Goal: Task Accomplishment & Management: Use online tool/utility

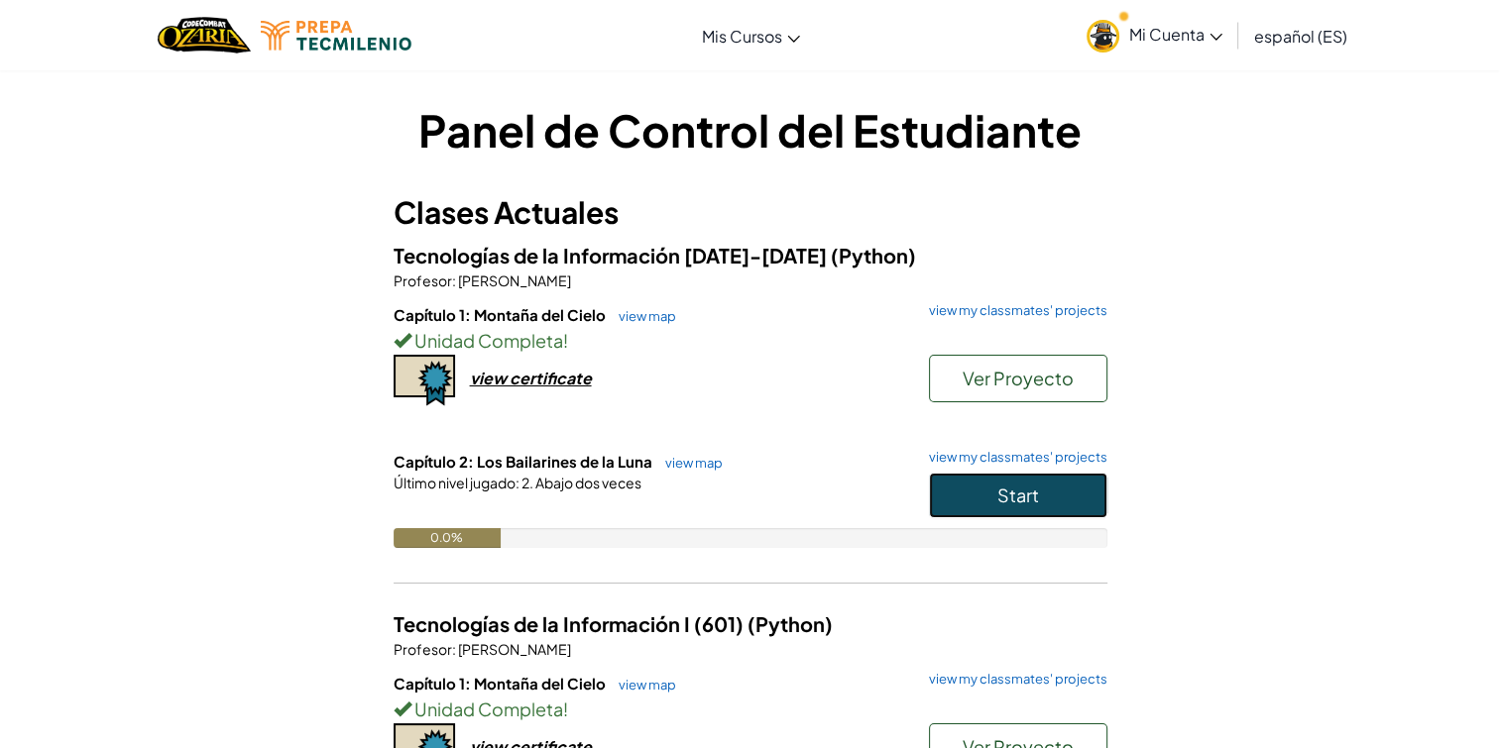
click at [1047, 500] on button "Start" at bounding box center [1018, 496] width 178 height 46
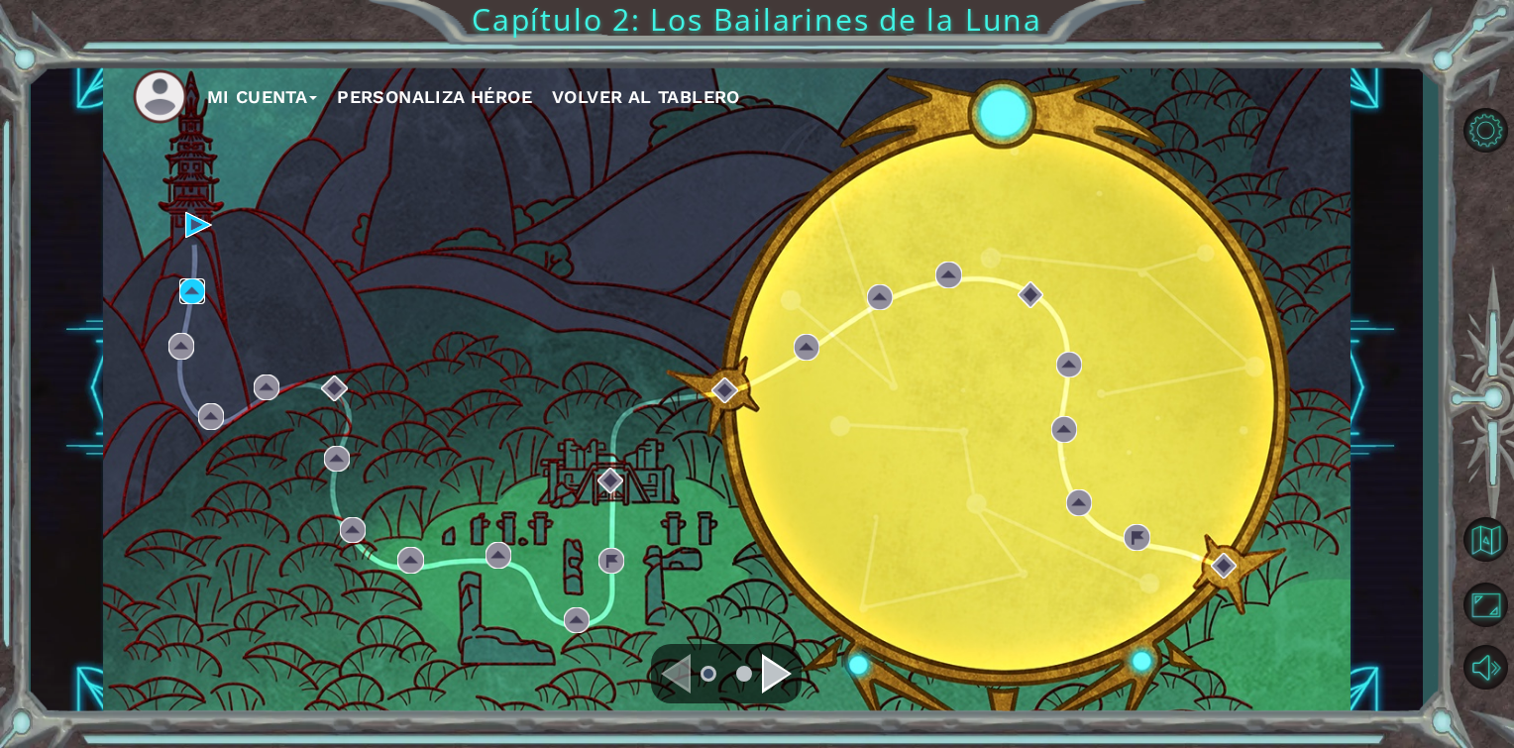
click at [192, 285] on img at bounding box center [192, 291] width 26 height 26
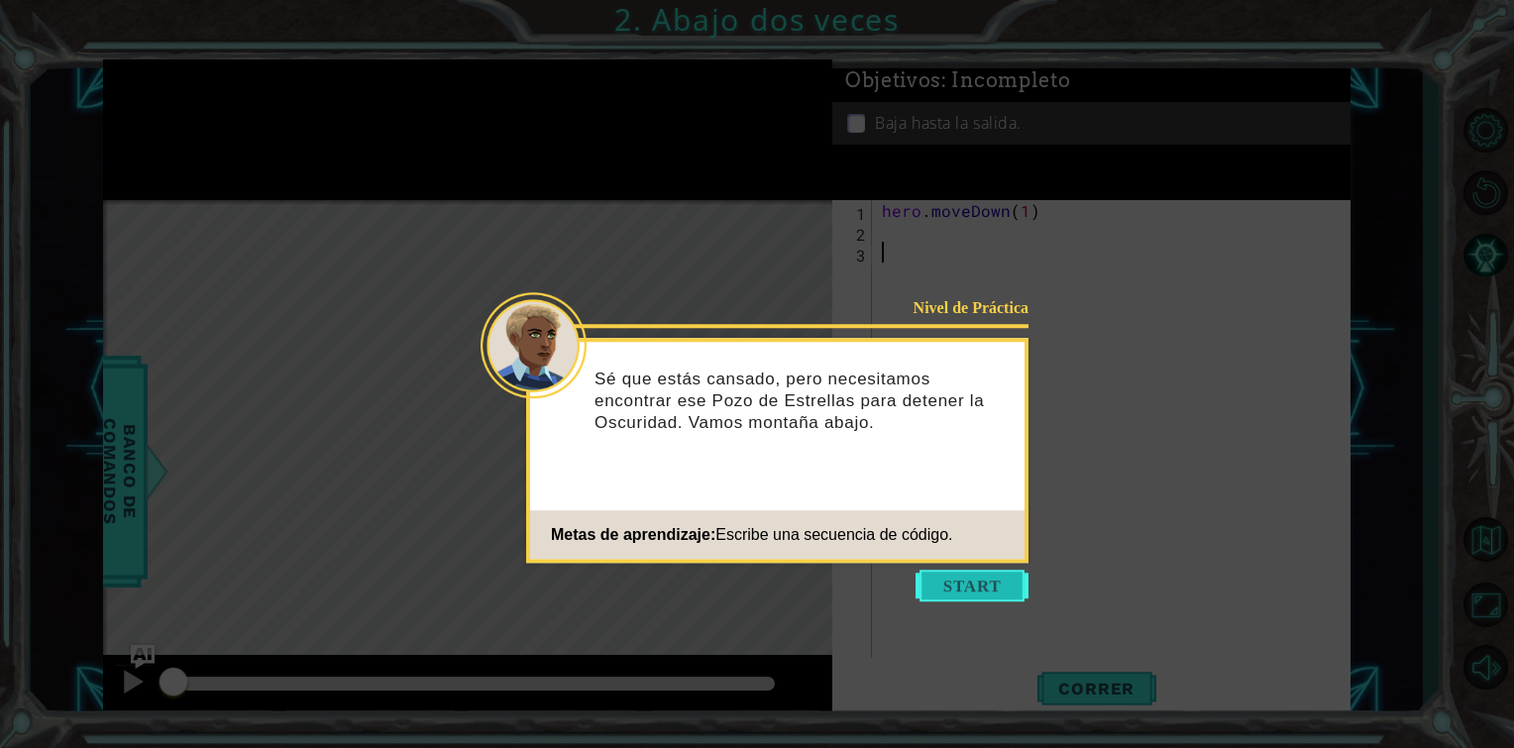
click at [967, 588] on button "Start" at bounding box center [972, 586] width 113 height 32
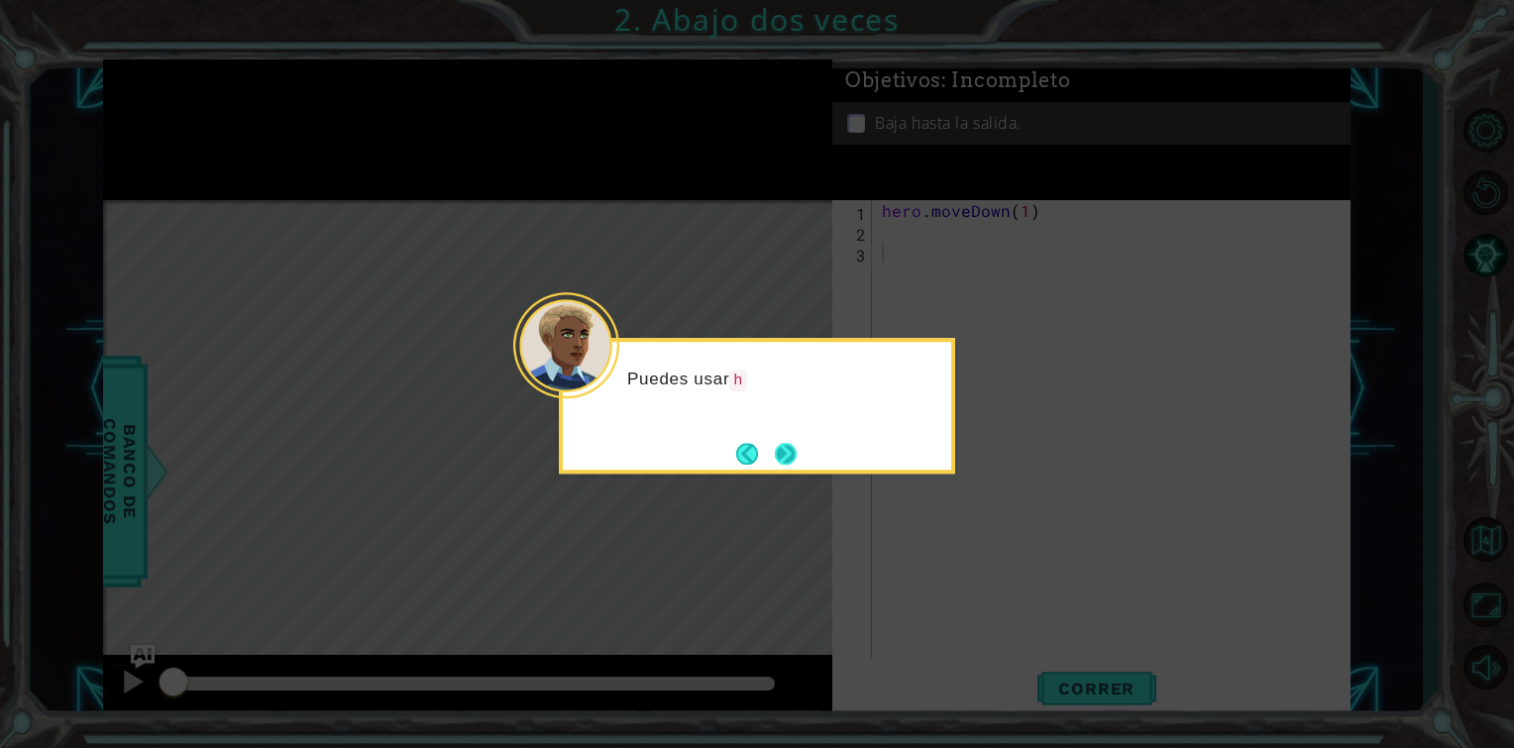
click at [789, 464] on button "Next" at bounding box center [786, 454] width 24 height 24
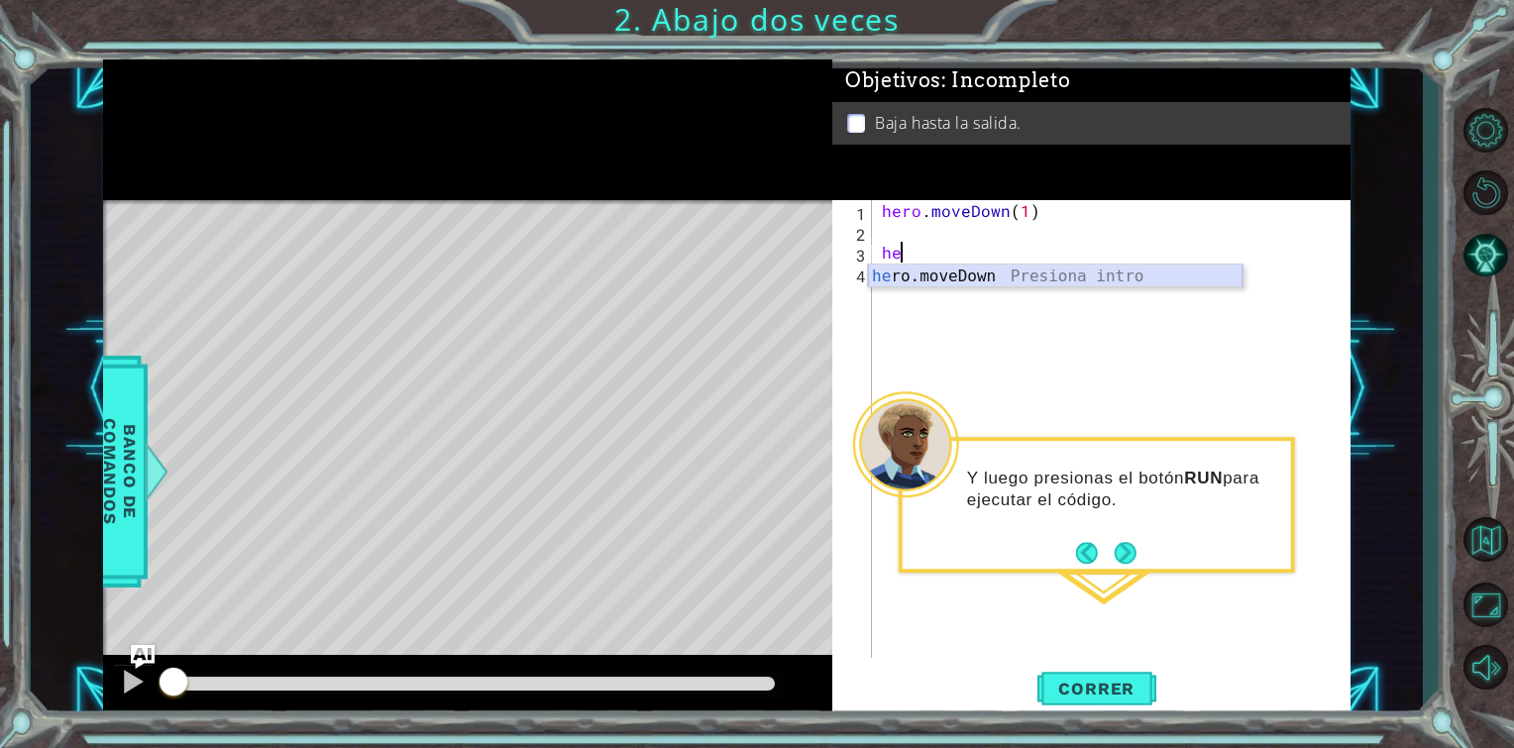
click at [1031, 279] on div "he ro.moveDown Presiona intro" at bounding box center [1055, 300] width 375 height 71
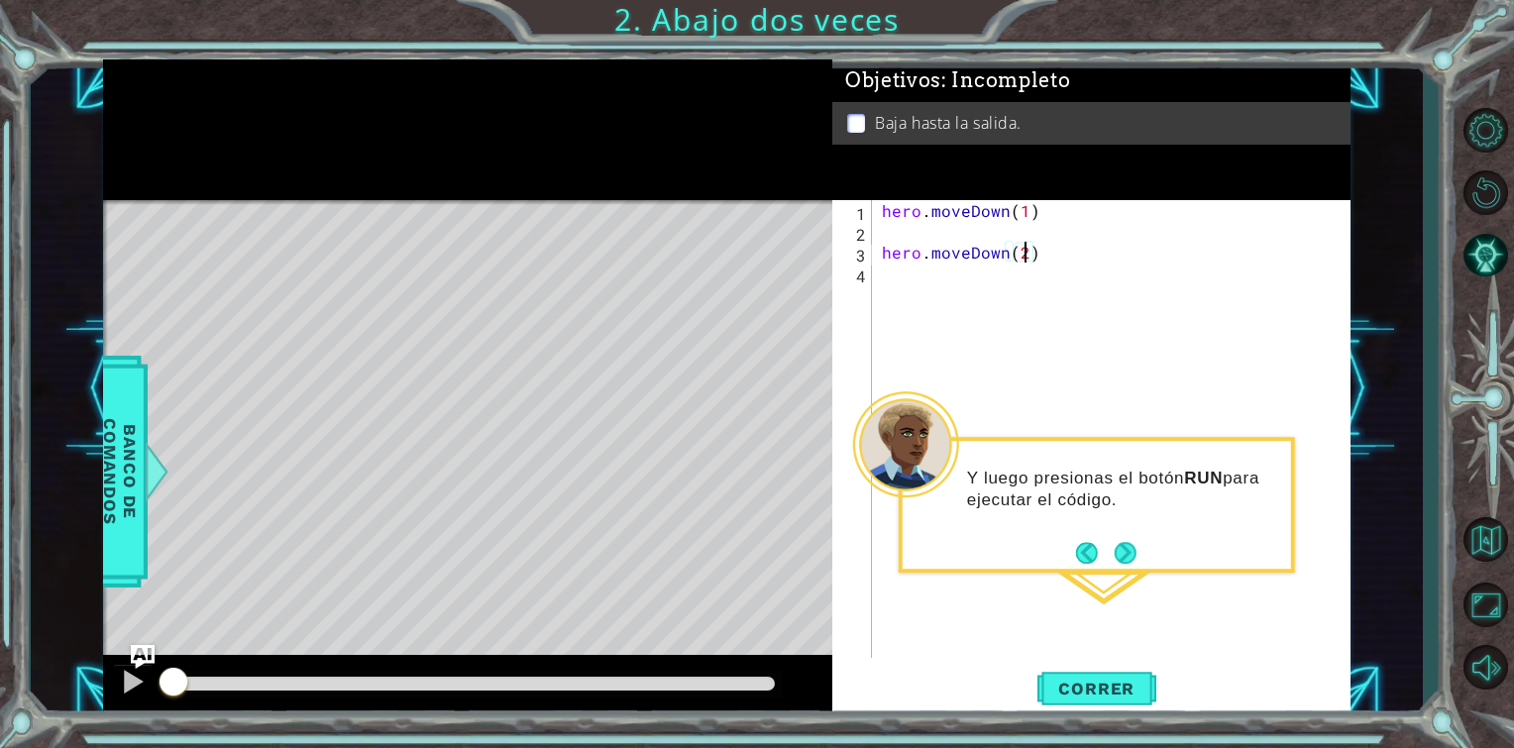
scroll to position [0, 8]
type textarea "hero.moveDown(2)"
click at [1082, 679] on span "Correr" at bounding box center [1097, 689] width 116 height 20
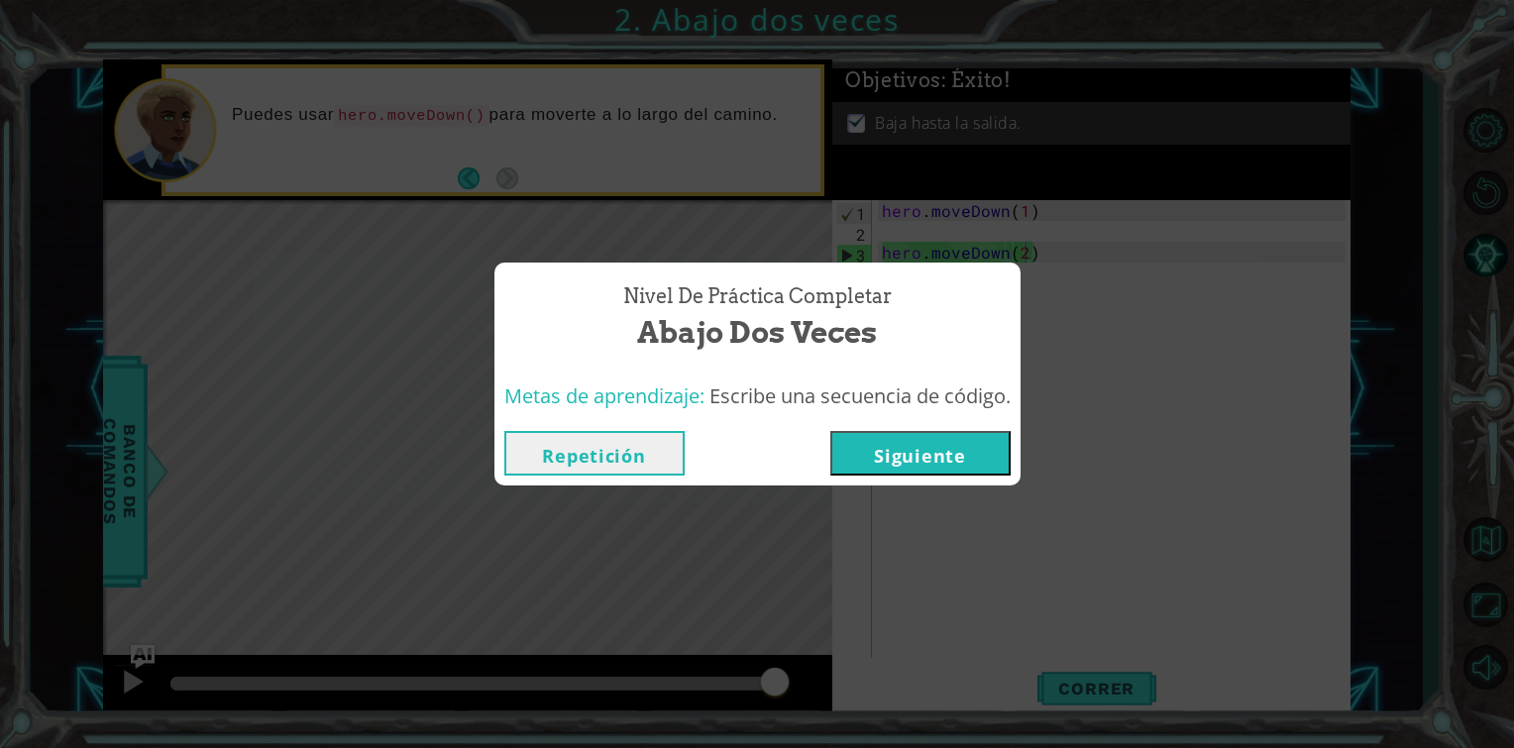
click at [964, 471] on button "Siguiente" at bounding box center [921, 453] width 180 height 45
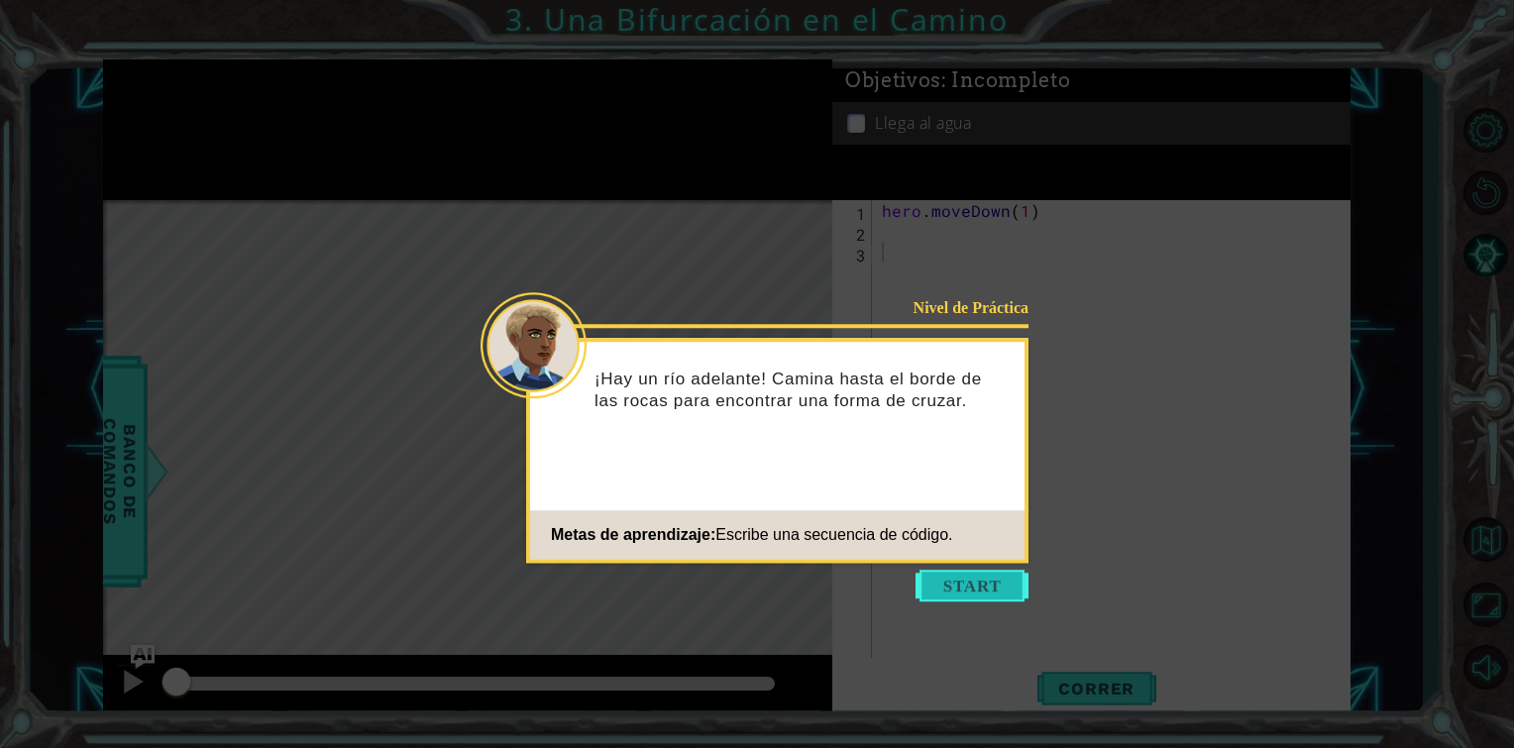
click at [991, 587] on button "Start" at bounding box center [972, 586] width 113 height 32
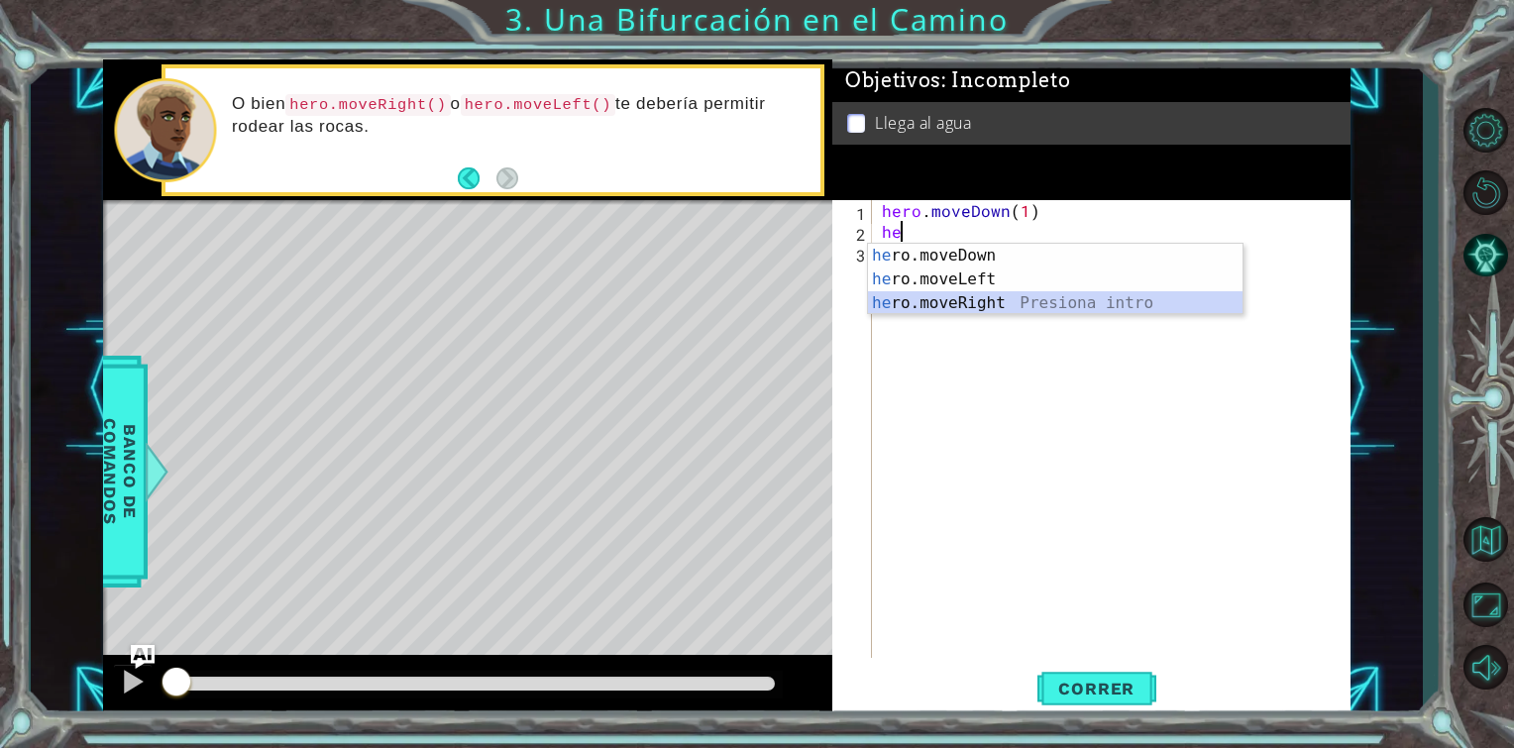
click at [992, 297] on div "he ro.moveDown Presiona intro he ro.moveLeft Presiona intro he ro.moveRight Pre…" at bounding box center [1055, 303] width 375 height 119
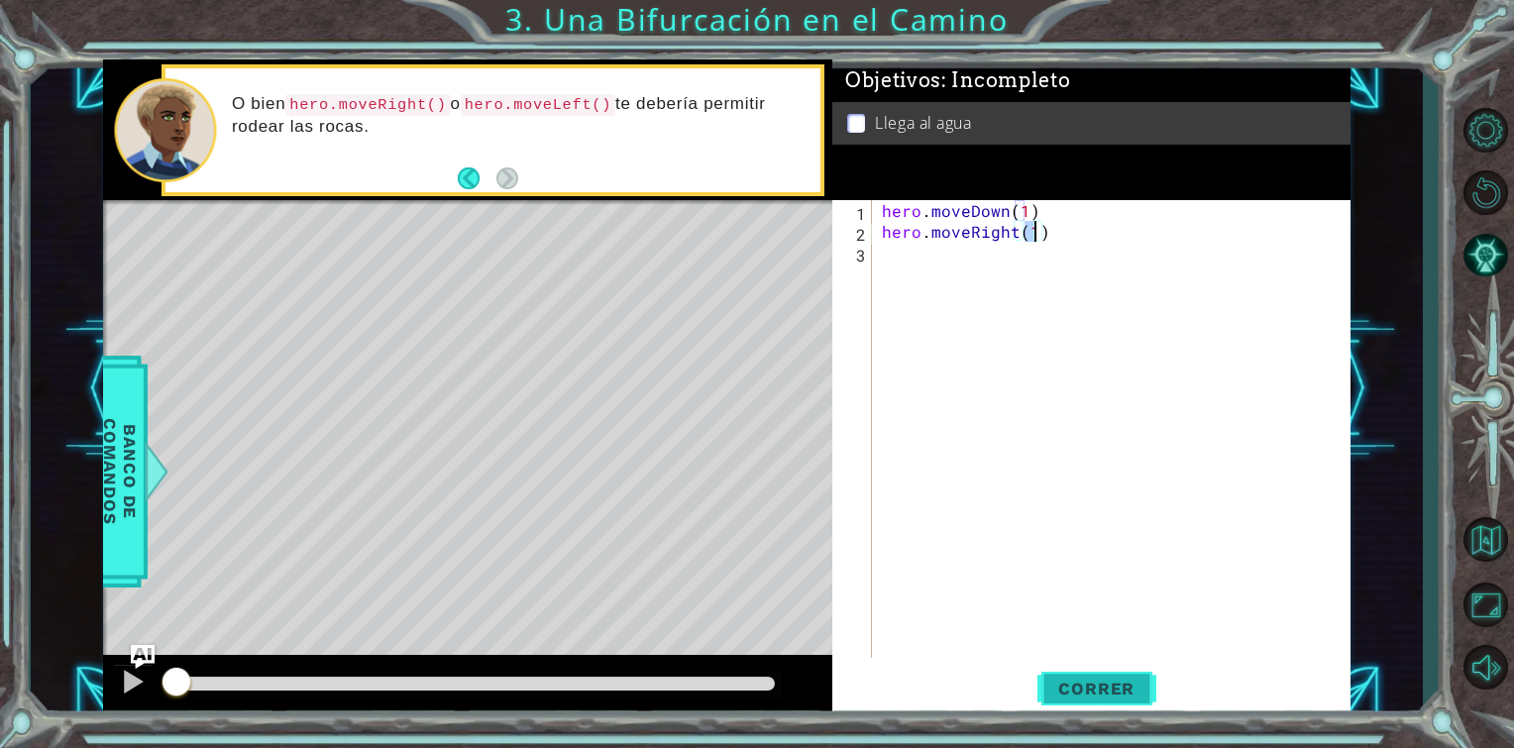
type textarea "hero.moveRight(1)"
click at [1048, 676] on button "Correr" at bounding box center [1097, 689] width 119 height 52
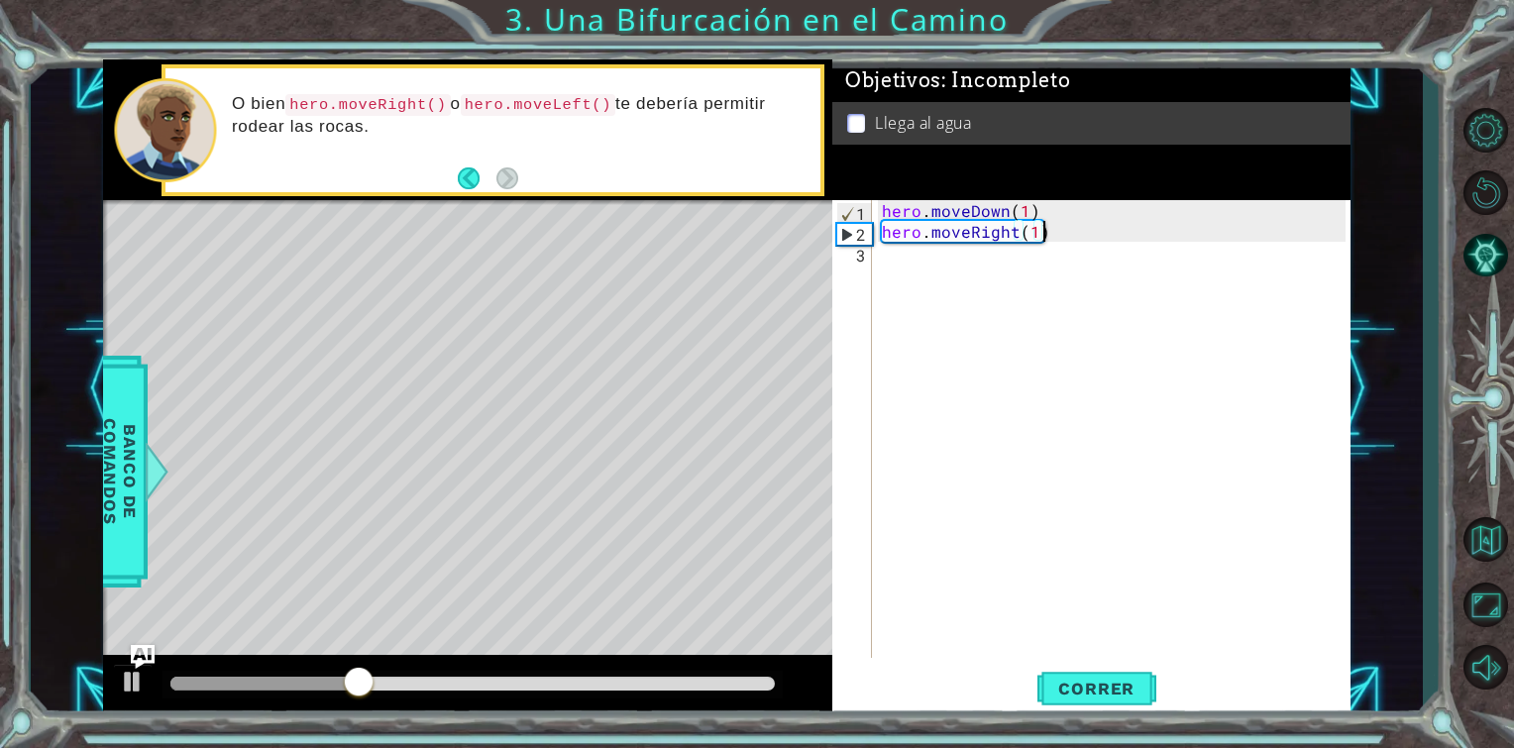
click at [1058, 231] on div "hero . moveDown ( 1 ) hero . moveRight ( 1 )" at bounding box center [1117, 450] width 478 height 500
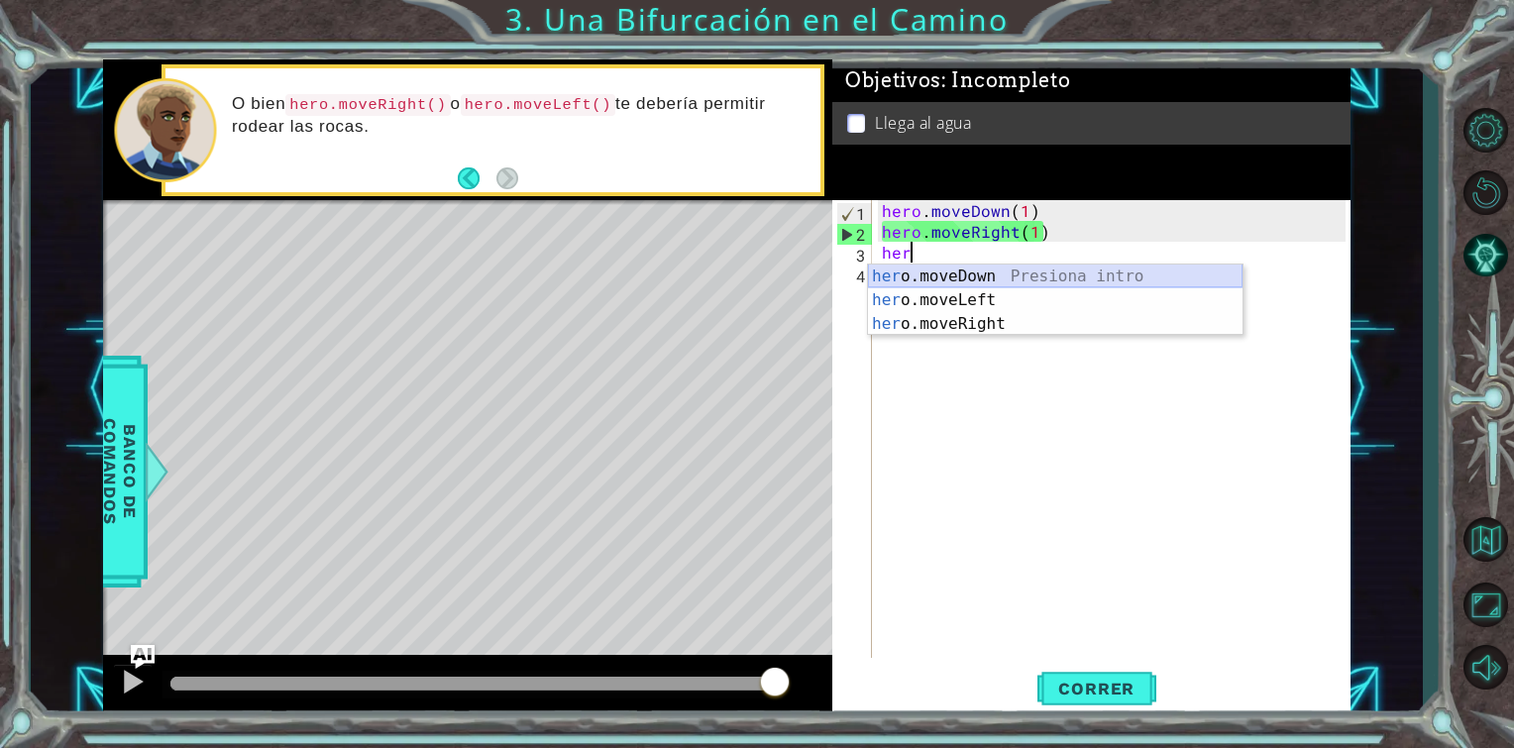
click at [1015, 279] on div "her o.moveDown Presiona intro her o.moveLeft Presiona intro her o.moveRight Pre…" at bounding box center [1055, 324] width 375 height 119
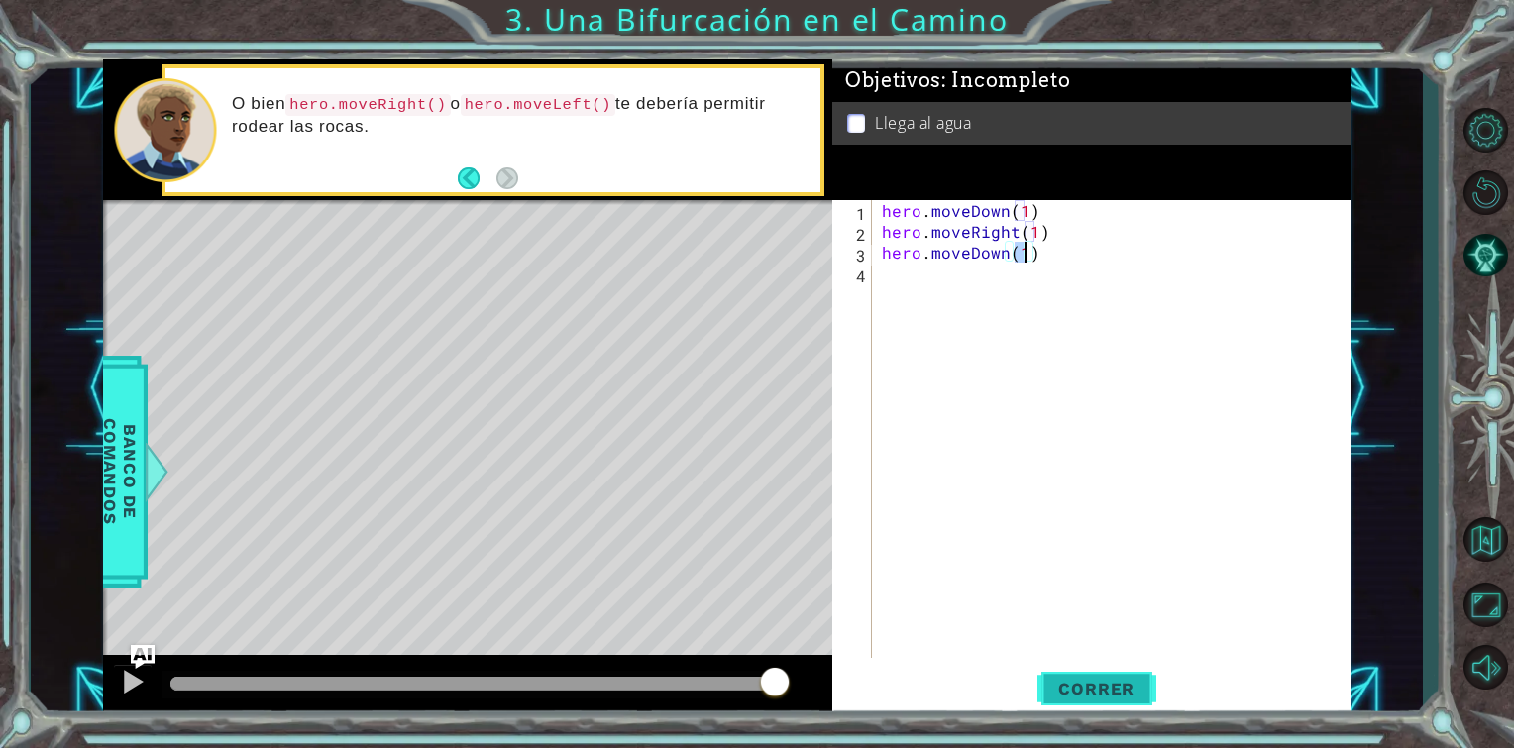
type textarea "hero.moveDown(1)"
click at [1063, 690] on span "Correr" at bounding box center [1097, 689] width 116 height 20
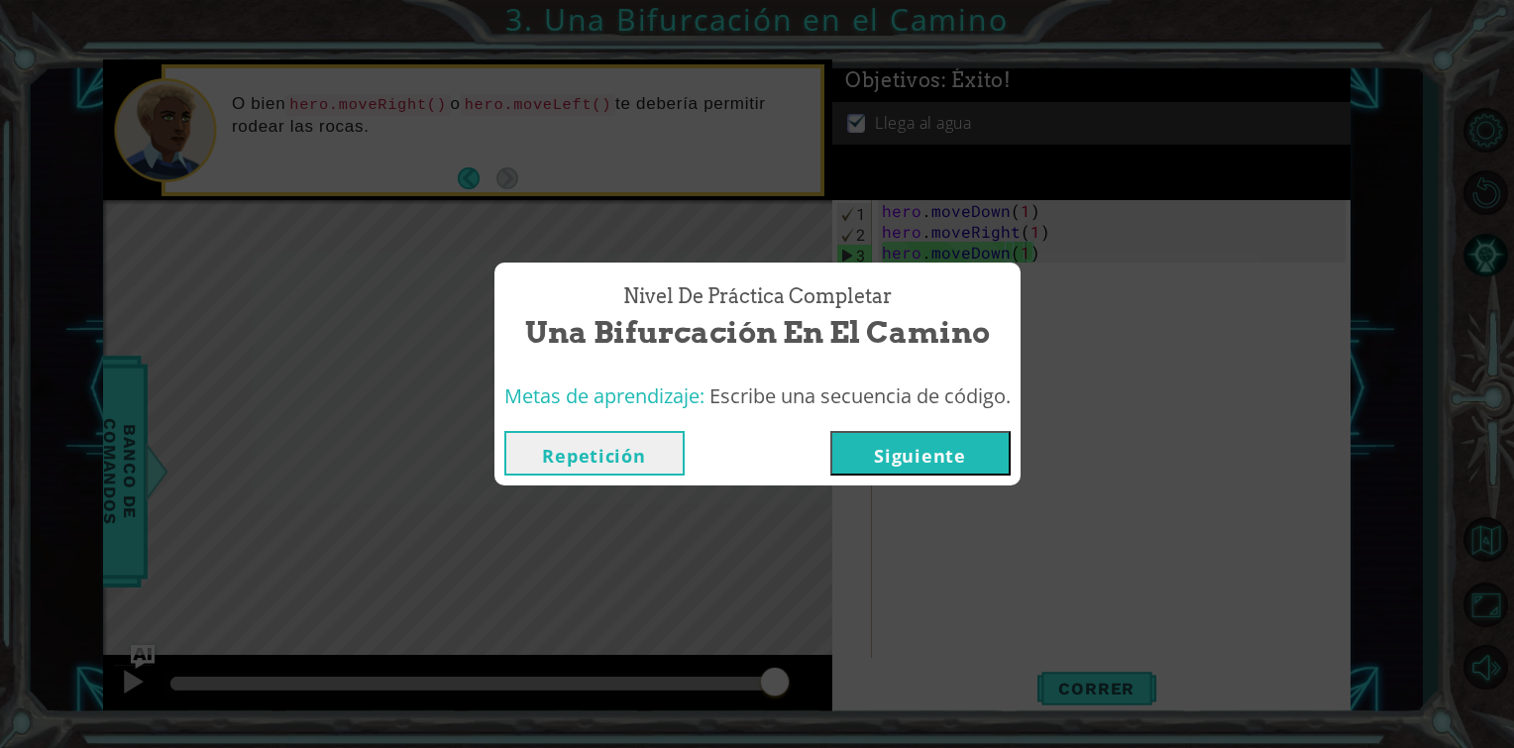
click at [888, 442] on button "Siguiente" at bounding box center [921, 453] width 180 height 45
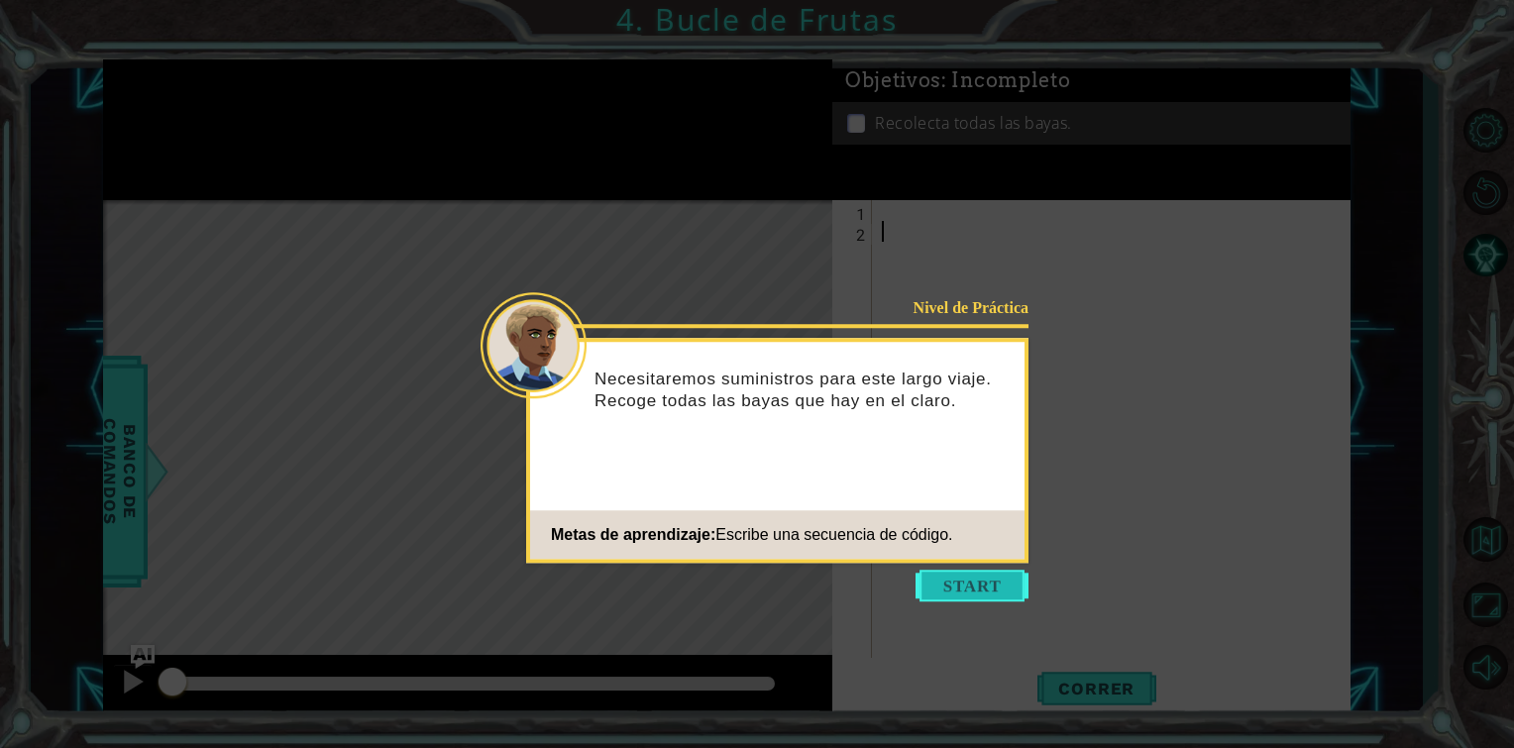
click at [955, 597] on button "Start" at bounding box center [972, 586] width 113 height 32
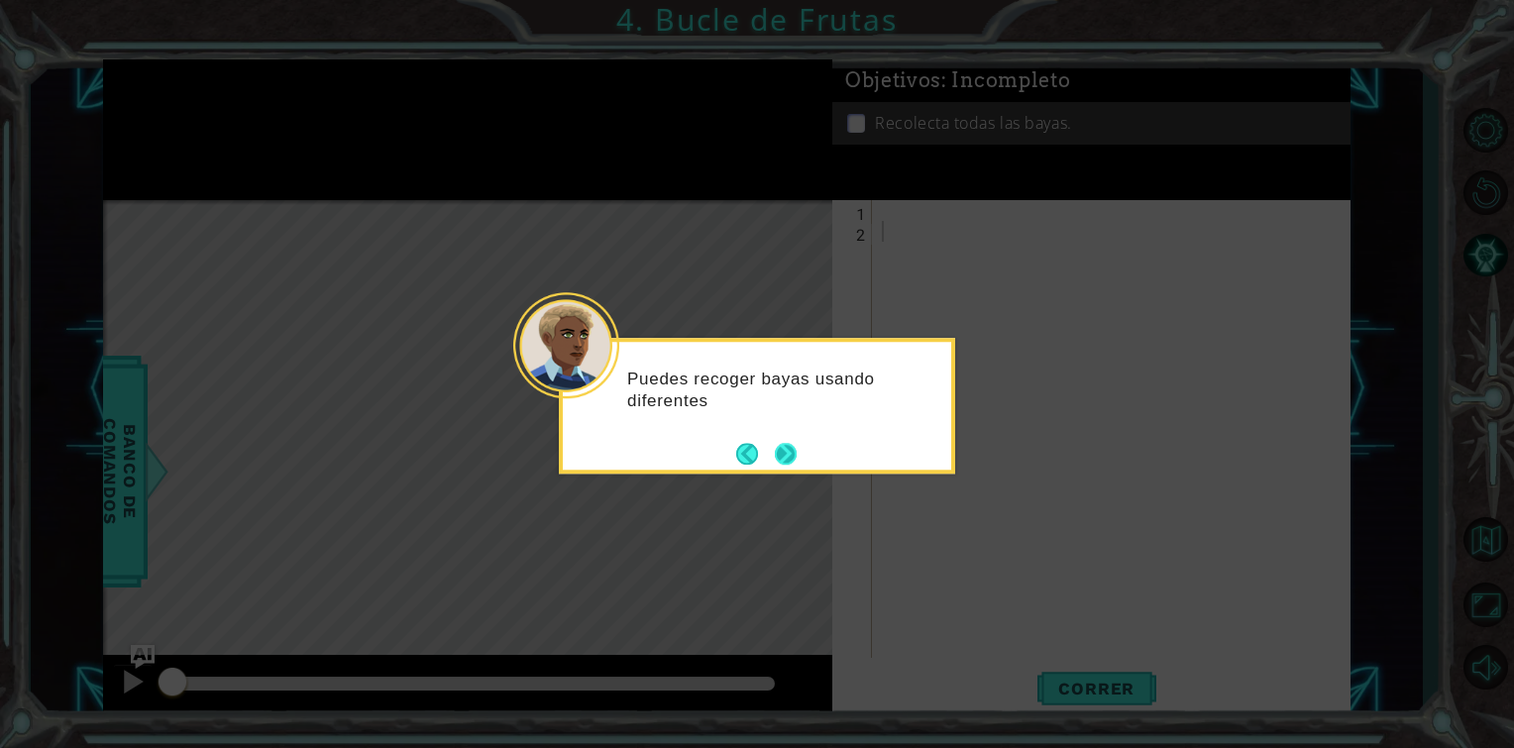
click at [784, 456] on button "Next" at bounding box center [785, 453] width 23 height 23
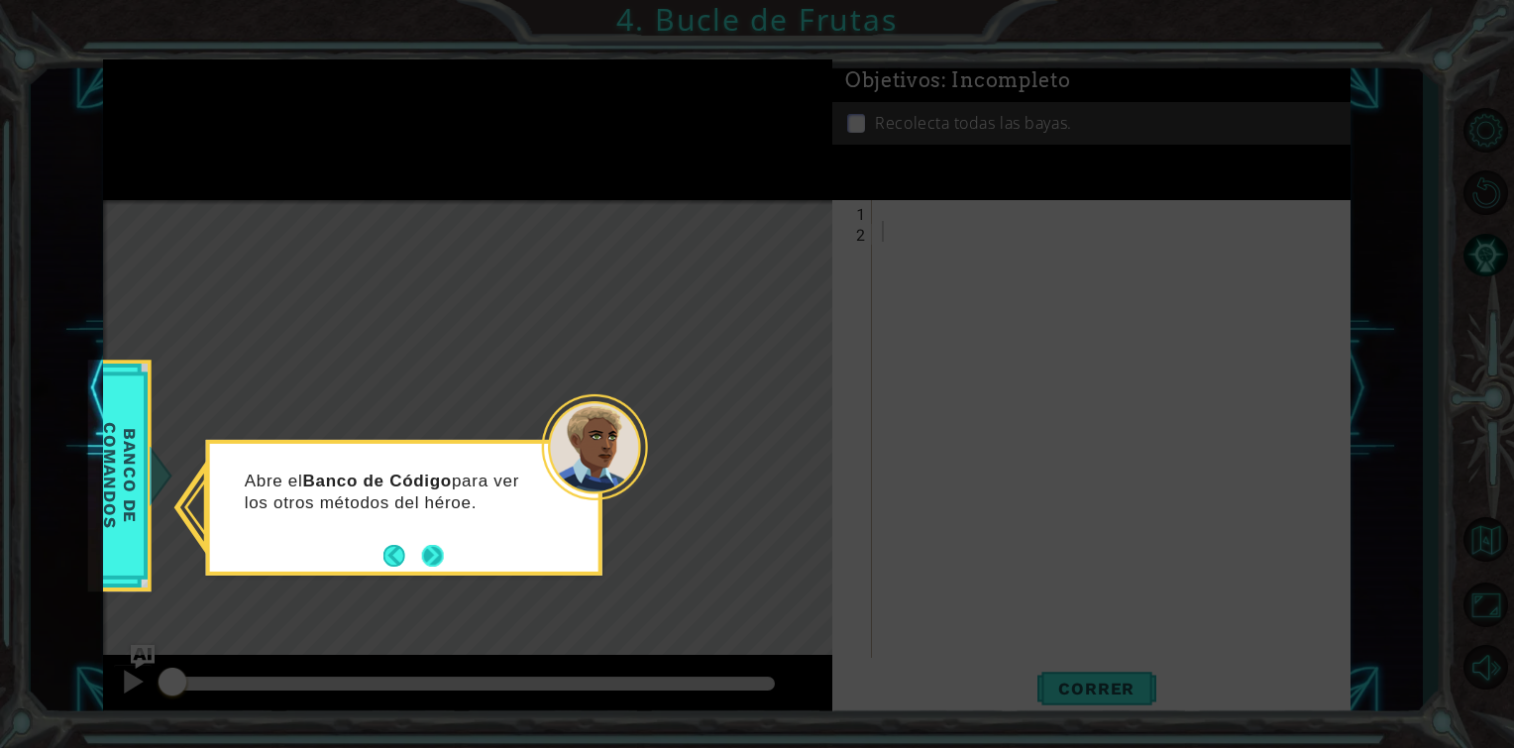
click at [435, 544] on button "Next" at bounding box center [432, 555] width 22 height 22
click at [433, 551] on button "Next" at bounding box center [432, 555] width 29 height 29
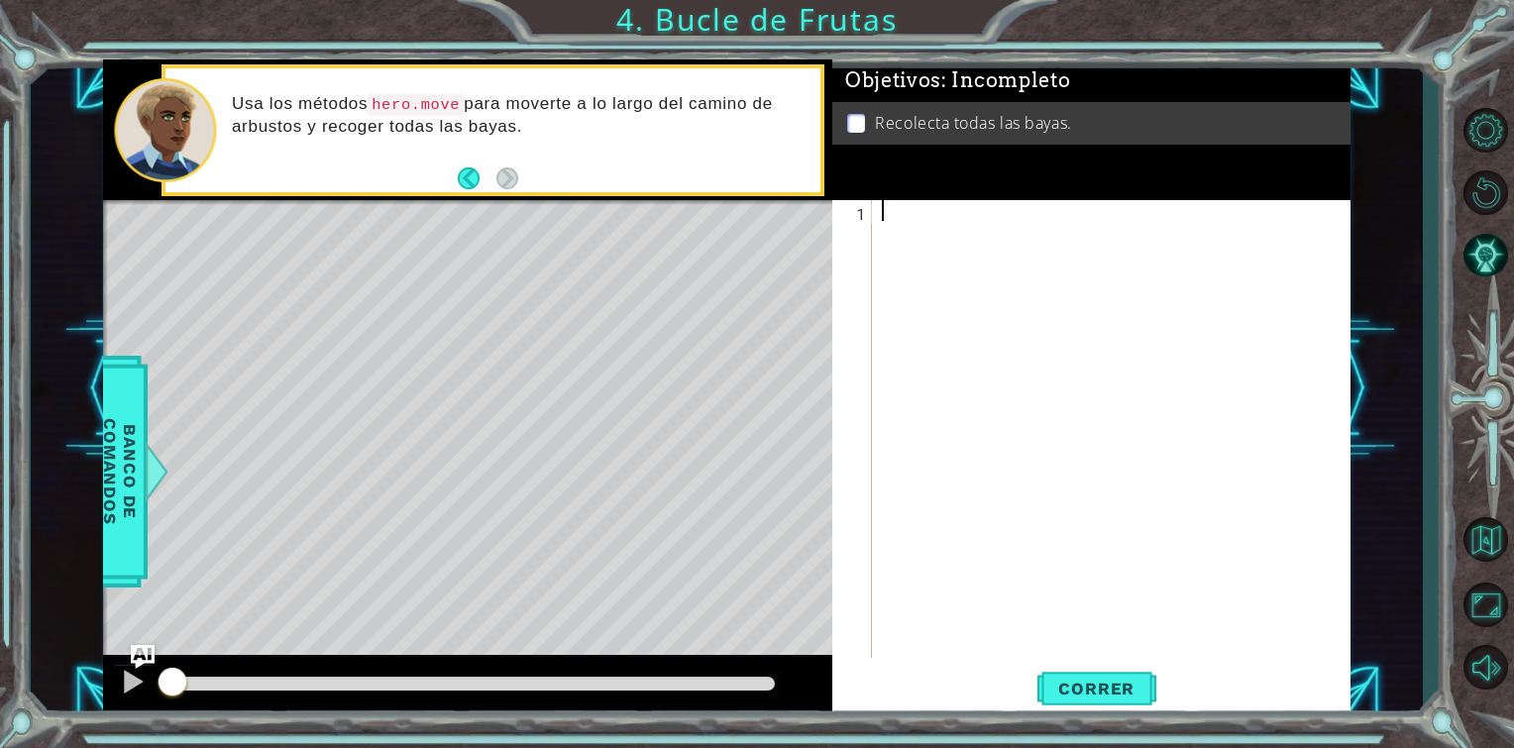
type textarea "g"
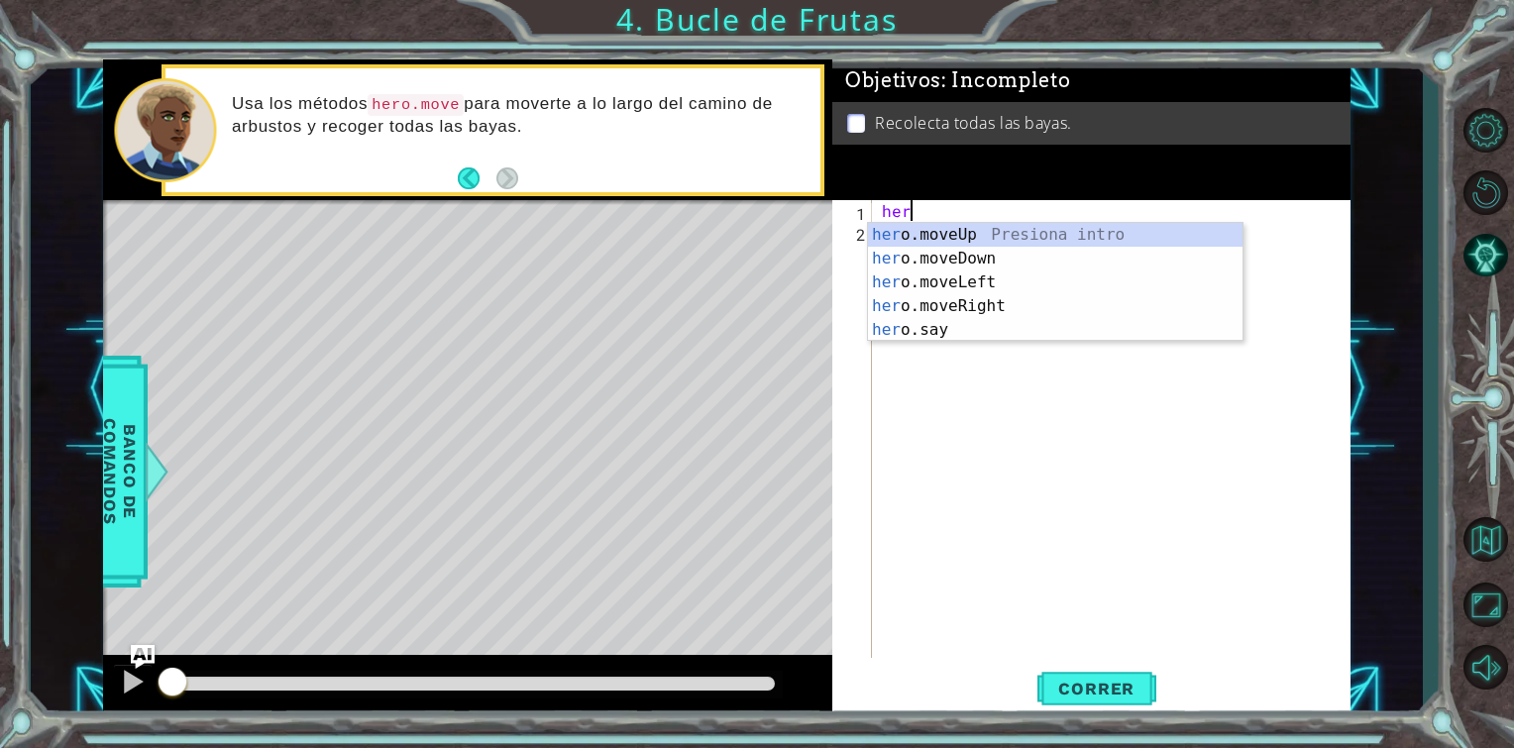
type textarea "hero"
drag, startPoint x: 999, startPoint y: 234, endPoint x: 947, endPoint y: 234, distance: 51.5
click at [947, 234] on div "hero .moveUp Presiona intro hero .moveDown Presiona intro hero .moveLeft Presio…" at bounding box center [1055, 306] width 375 height 167
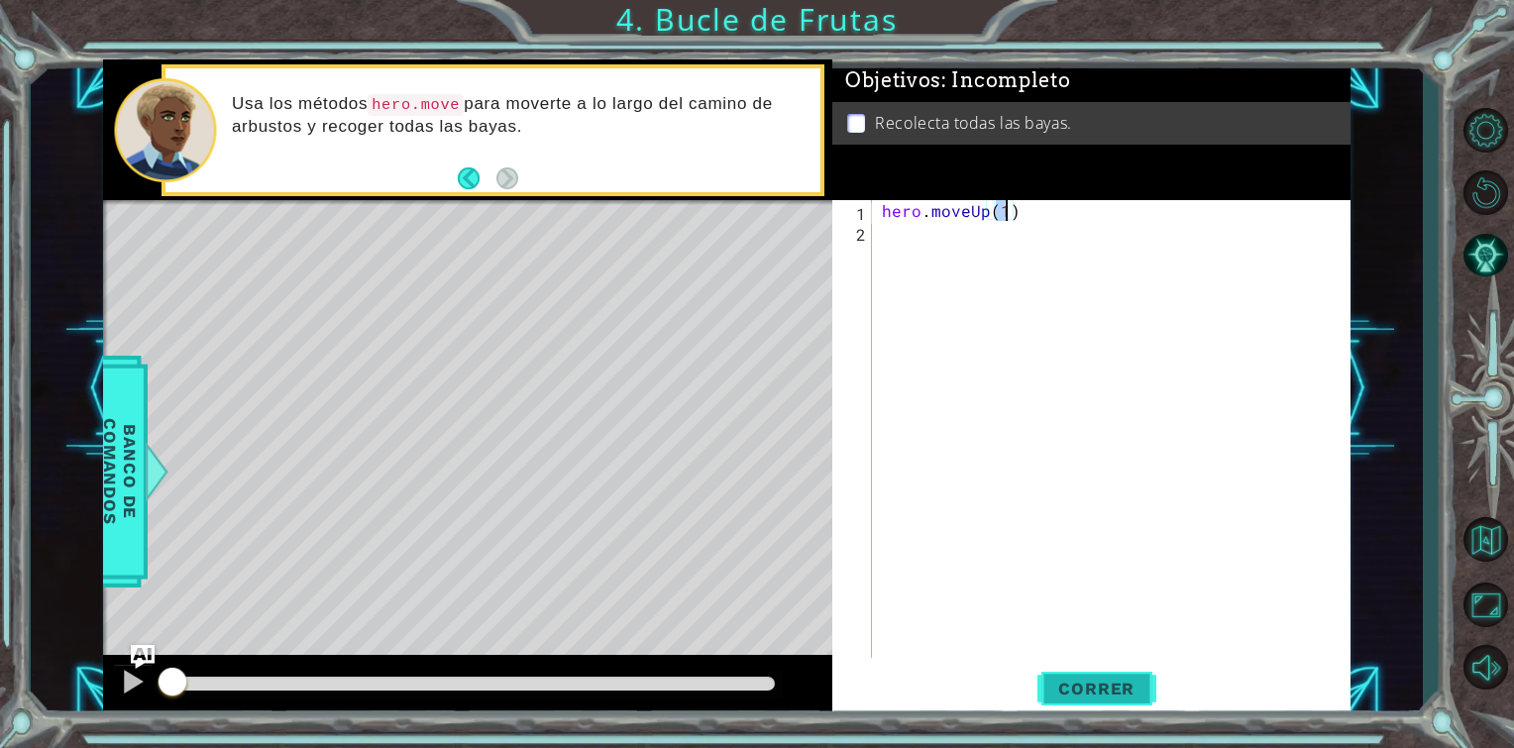
type textarea "hero.moveUp(1)"
click at [1079, 694] on span "Correr" at bounding box center [1097, 689] width 116 height 20
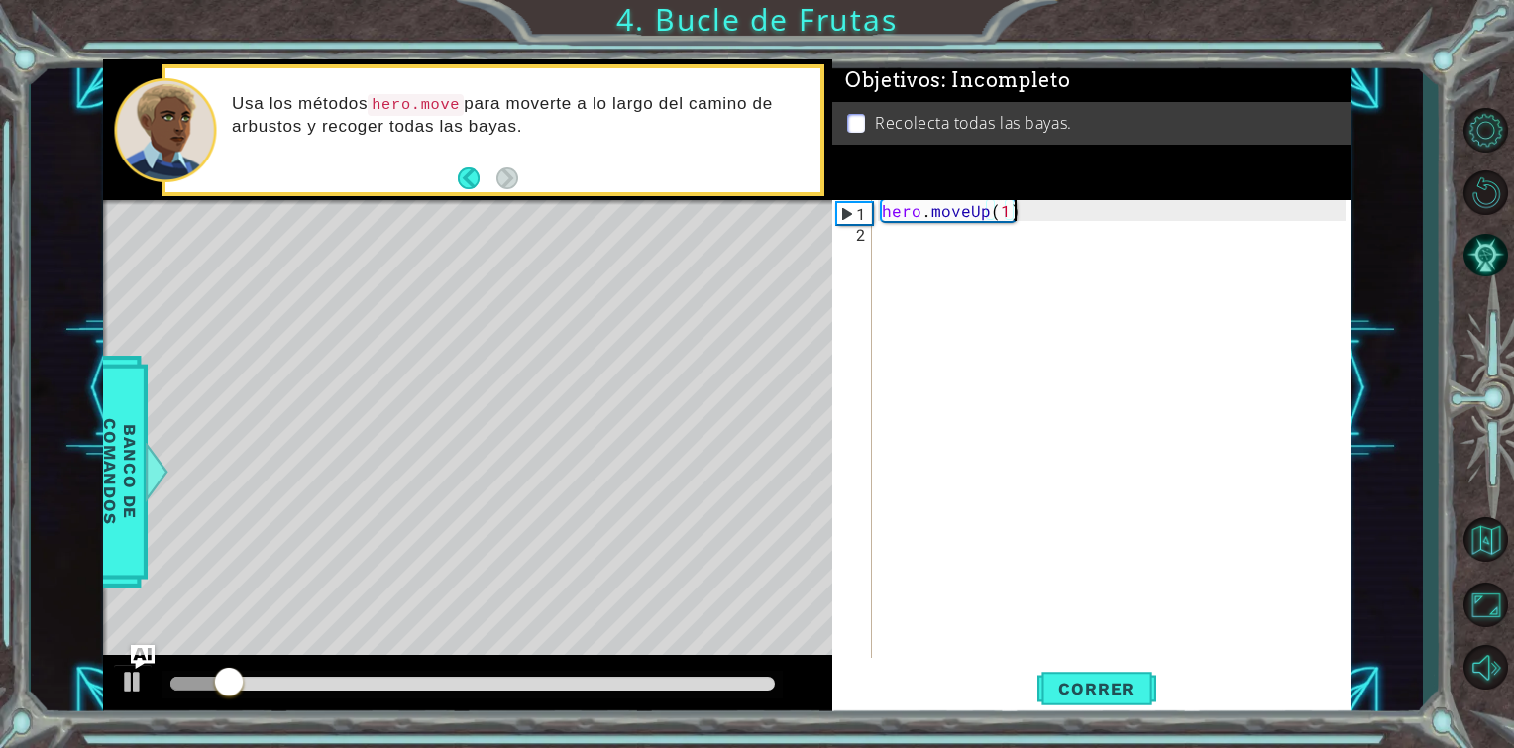
click at [1025, 214] on div "hero . moveUp ( 1 )" at bounding box center [1117, 450] width 478 height 500
click at [1056, 672] on button "Correr" at bounding box center [1097, 689] width 119 height 52
click at [979, 202] on div "hero . moveUp ( 1 )" at bounding box center [1117, 450] width 478 height 500
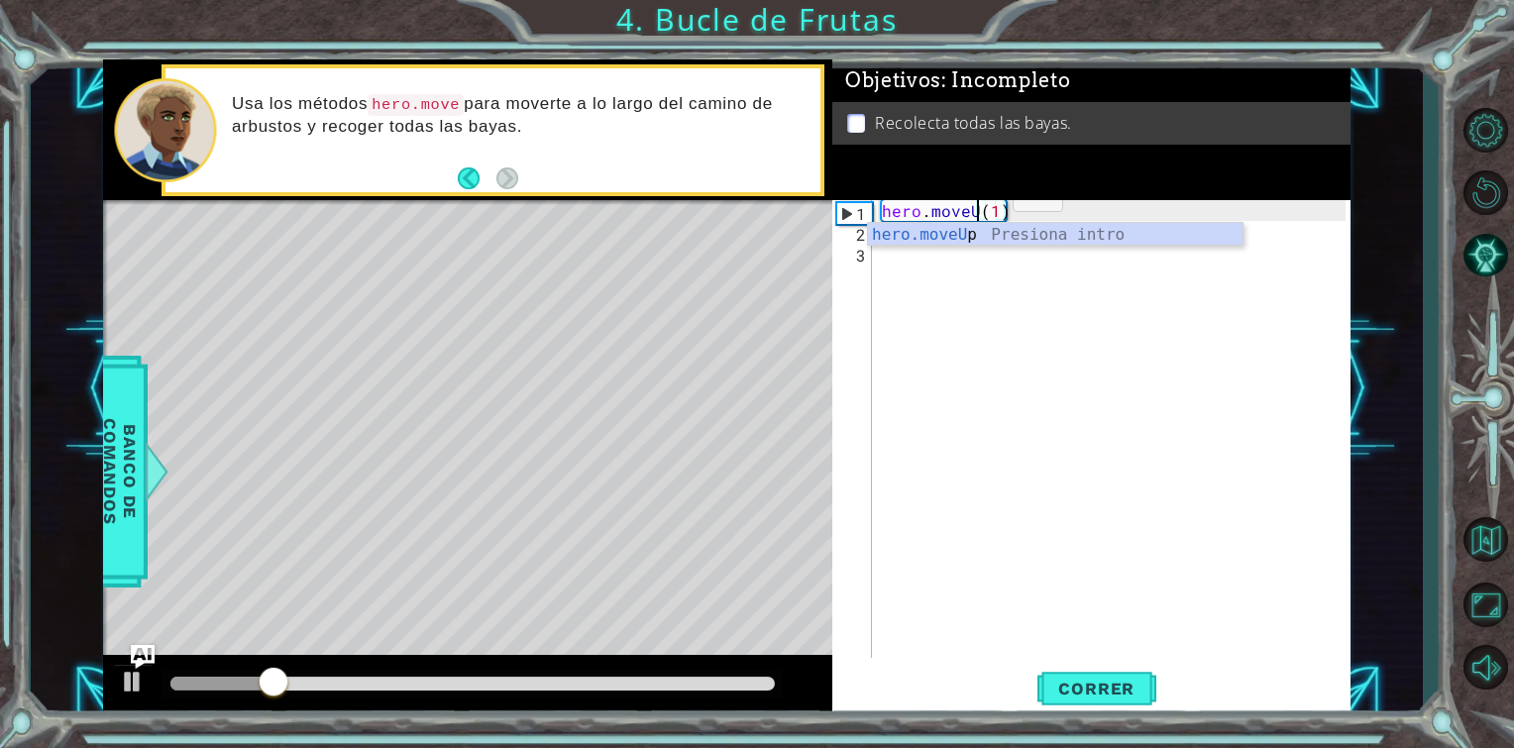
type textarea "hero.move(1)"
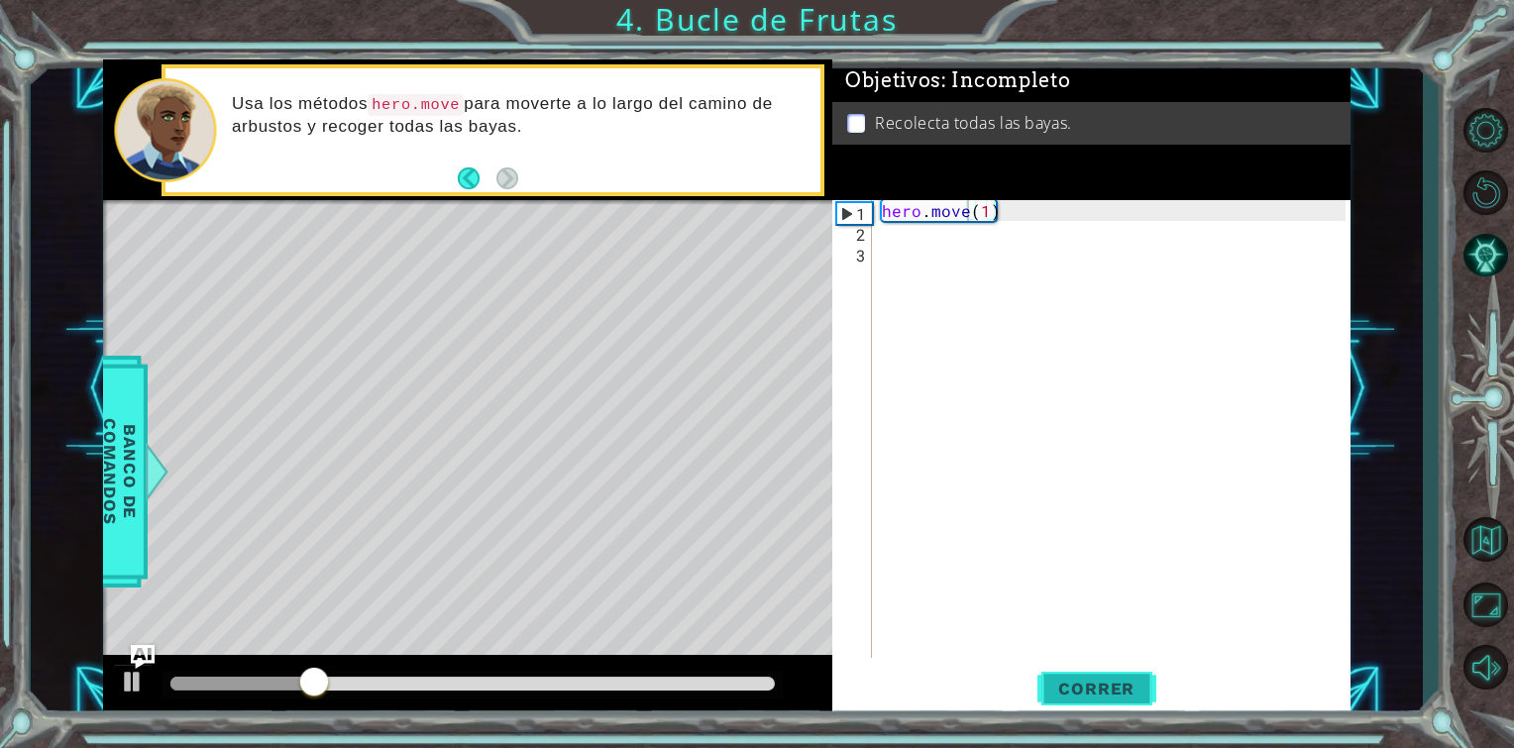
click at [1049, 680] on span "Correr" at bounding box center [1097, 689] width 116 height 20
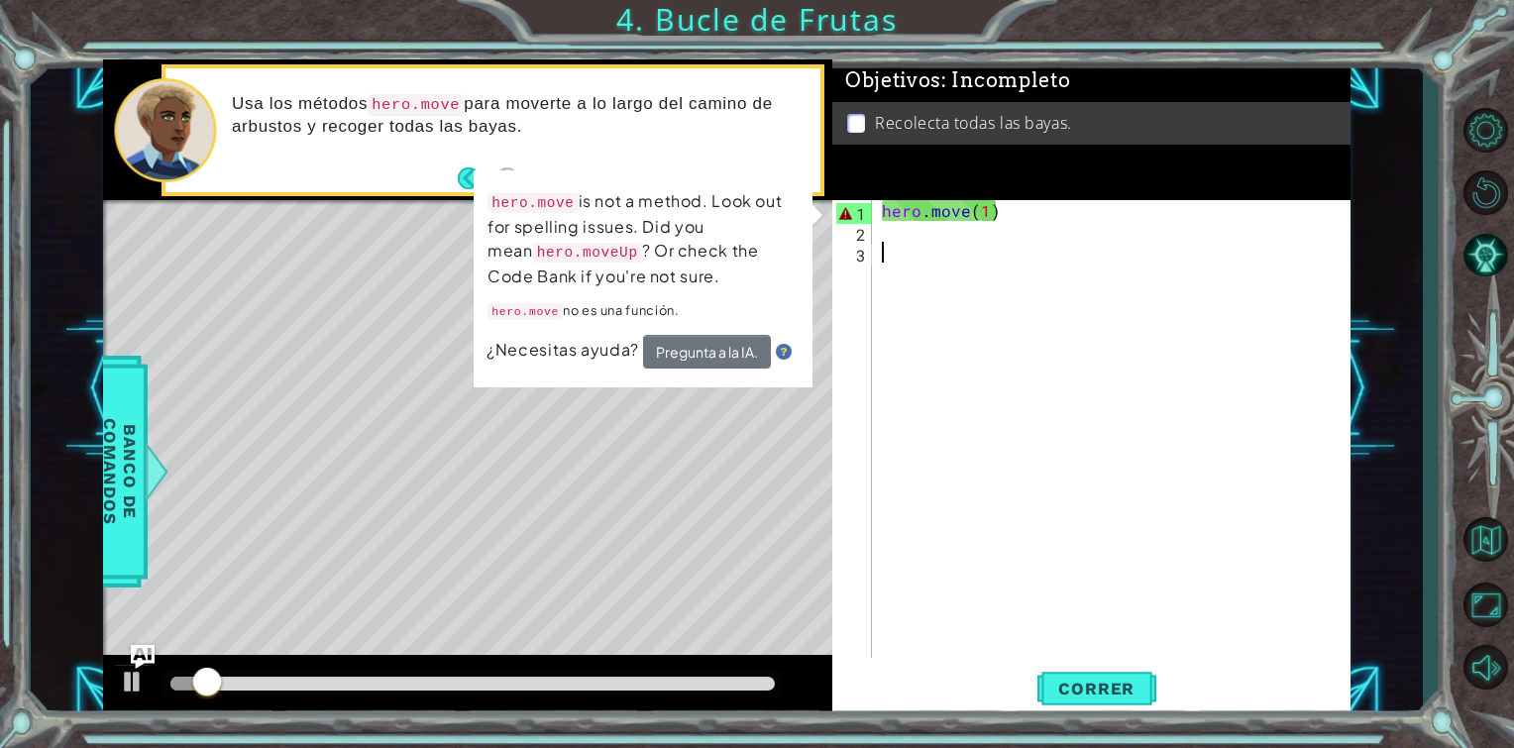
click at [951, 349] on div "hero . move ( 1 )" at bounding box center [1117, 450] width 478 height 500
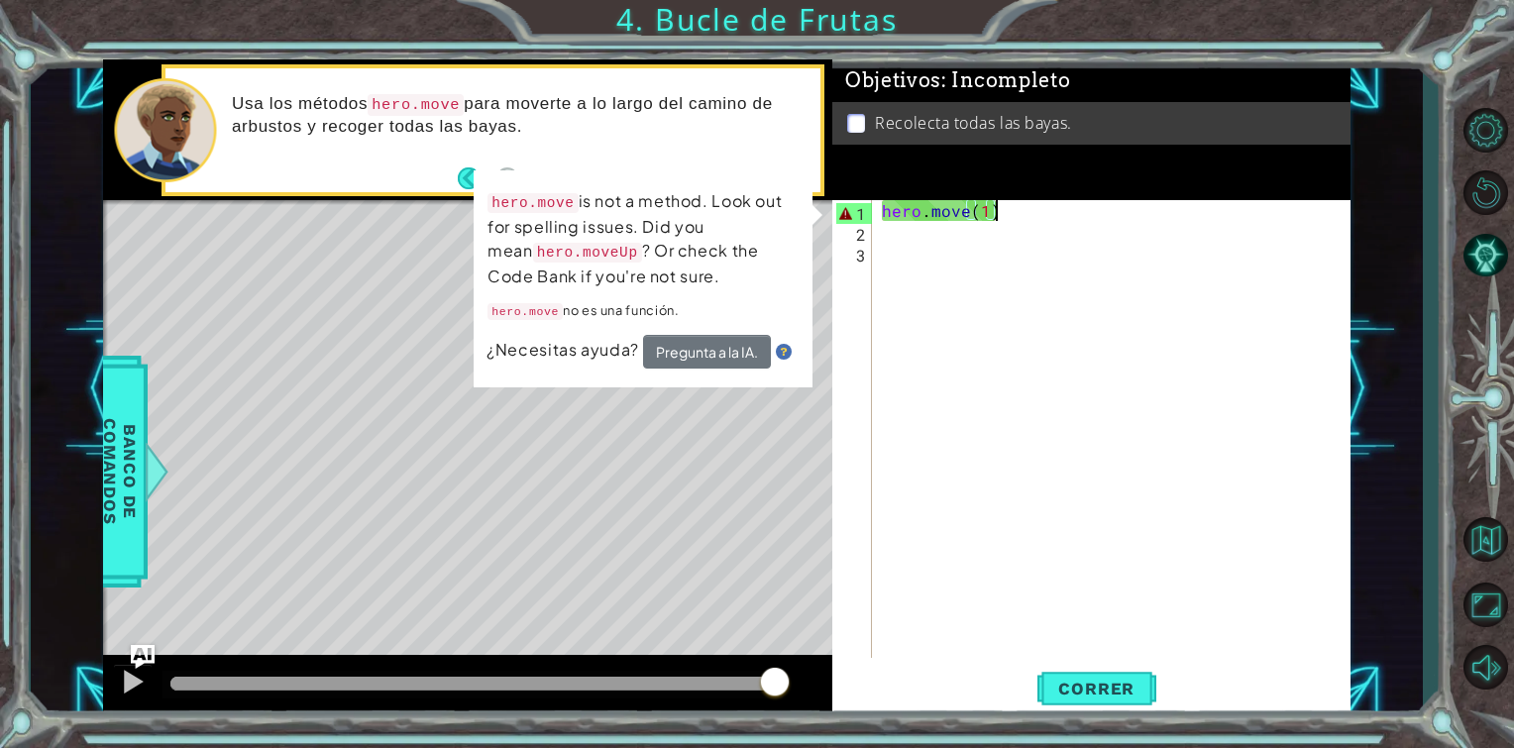
click at [998, 206] on div "hero . move ( 1 )" at bounding box center [1117, 450] width 478 height 500
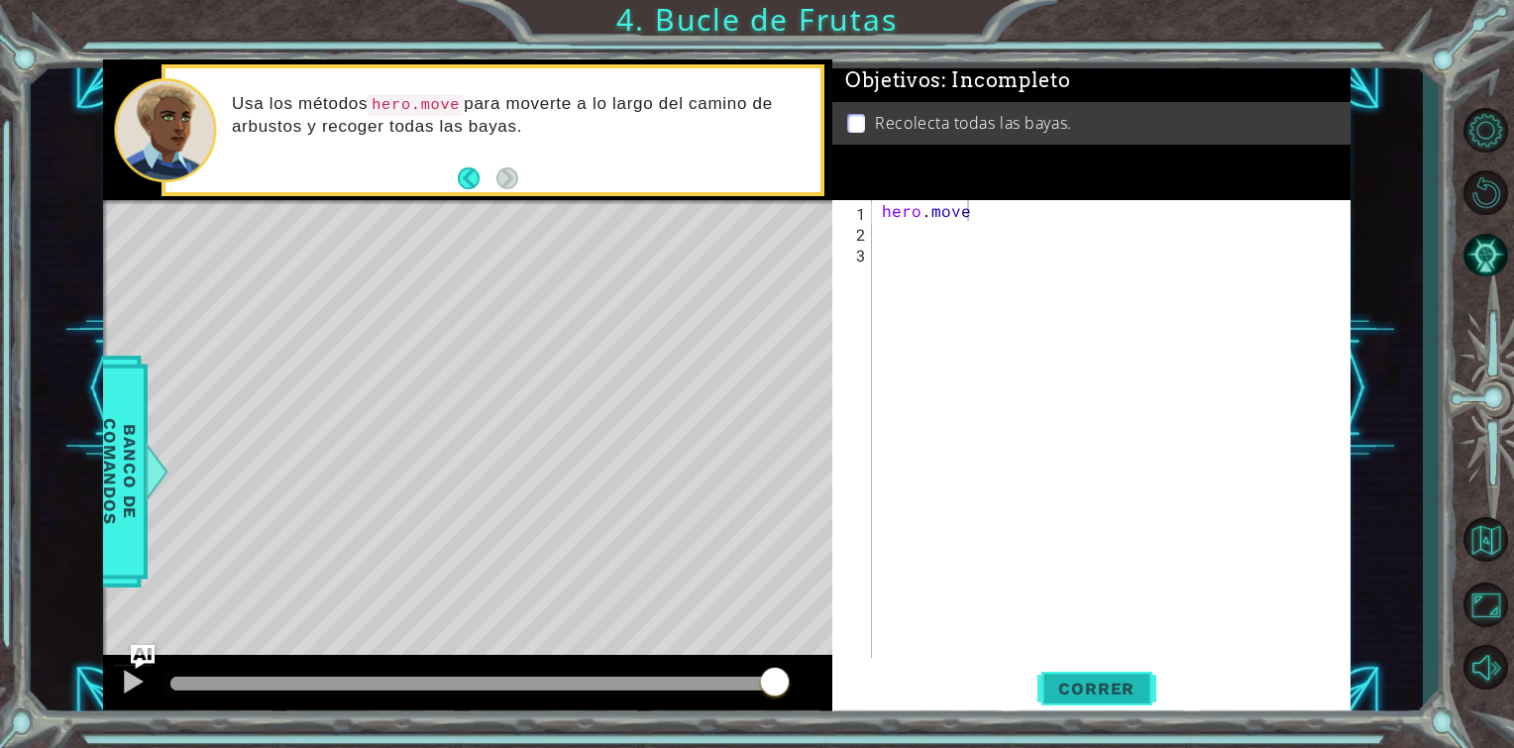
click at [1072, 663] on button "Correr" at bounding box center [1097, 689] width 119 height 52
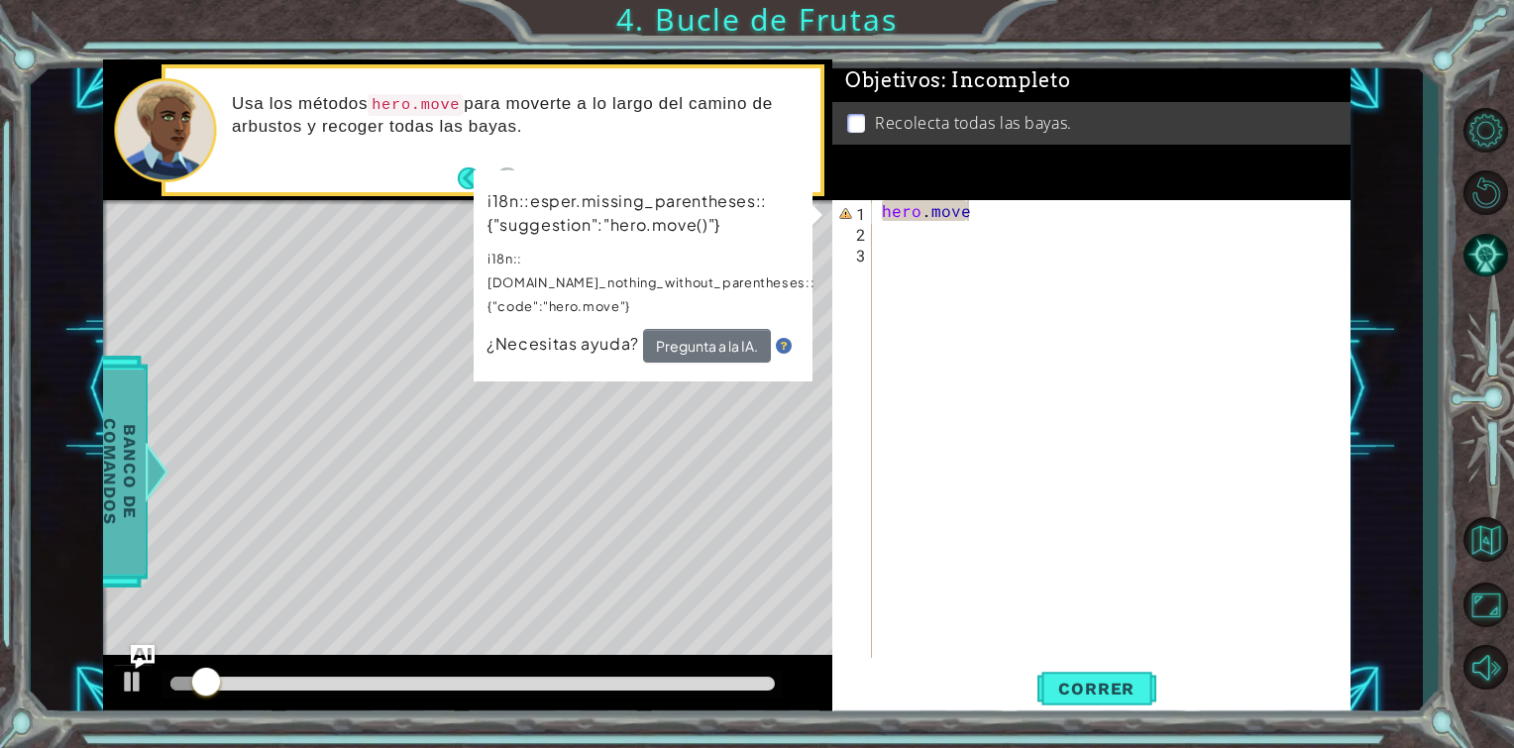
click at [141, 436] on span "Banco de comandos" at bounding box center [120, 472] width 52 height 205
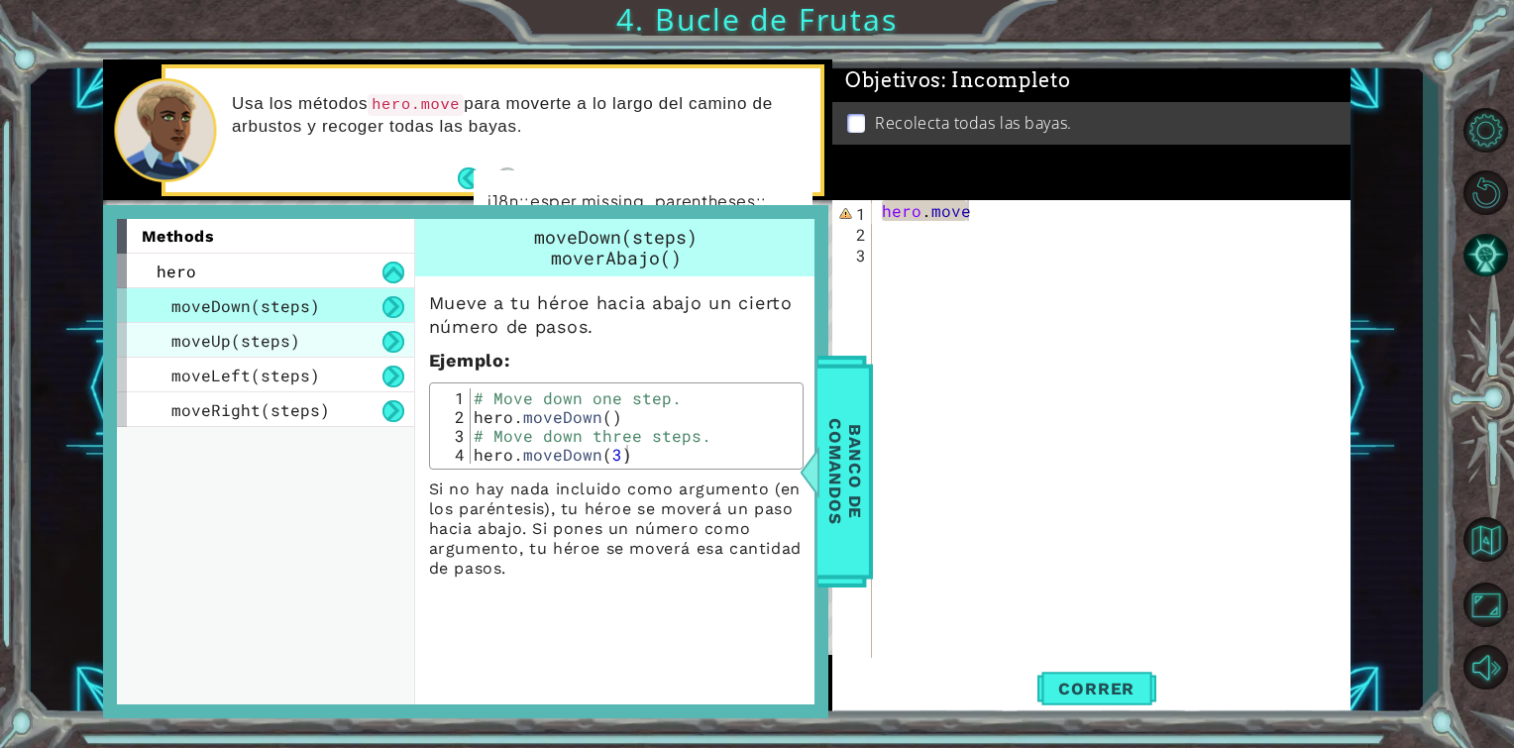
click at [329, 325] on div "moveUp(steps)" at bounding box center [265, 340] width 297 height 35
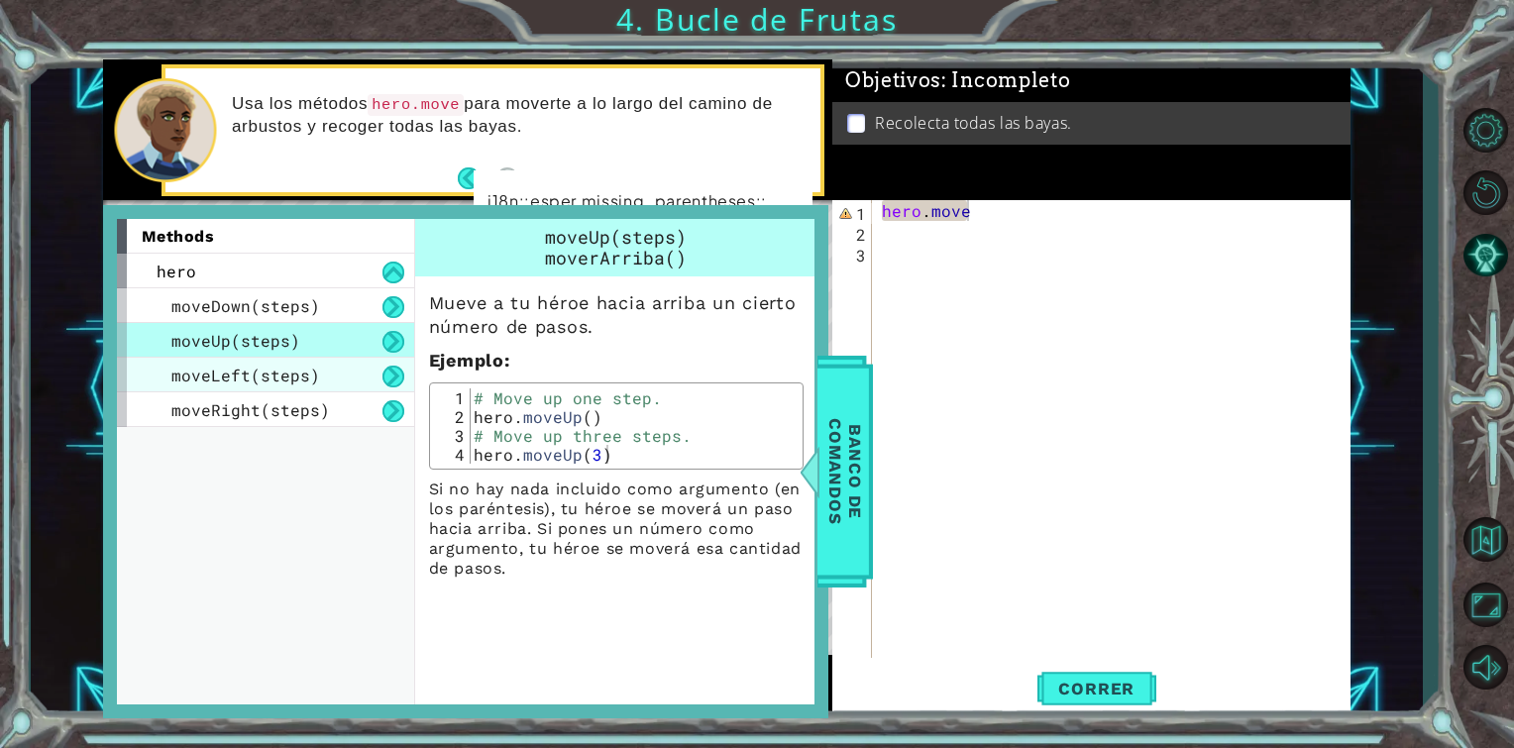
click at [322, 361] on div "moveLeft(steps)" at bounding box center [265, 375] width 297 height 35
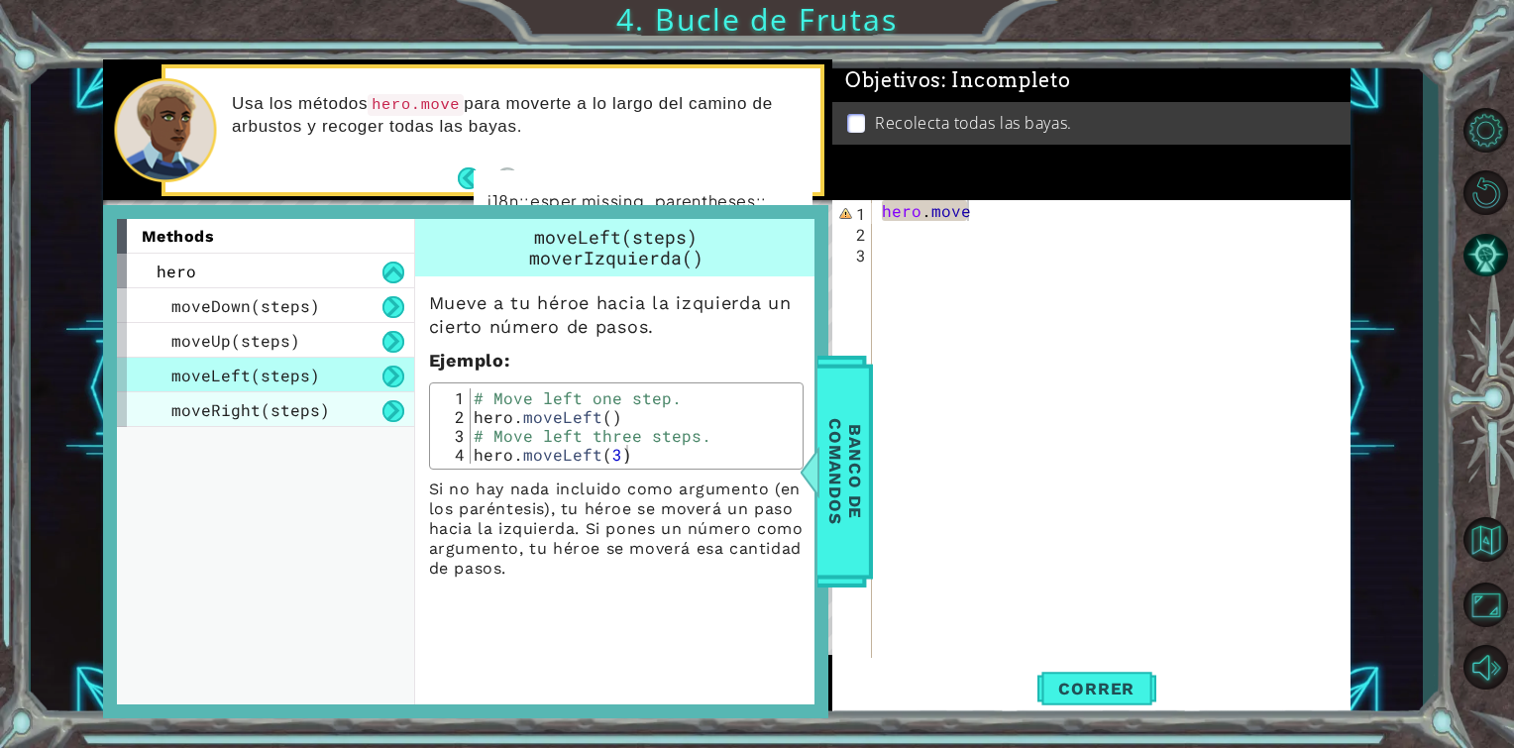
click at [321, 408] on span "moveRight(steps)" at bounding box center [250, 409] width 159 height 21
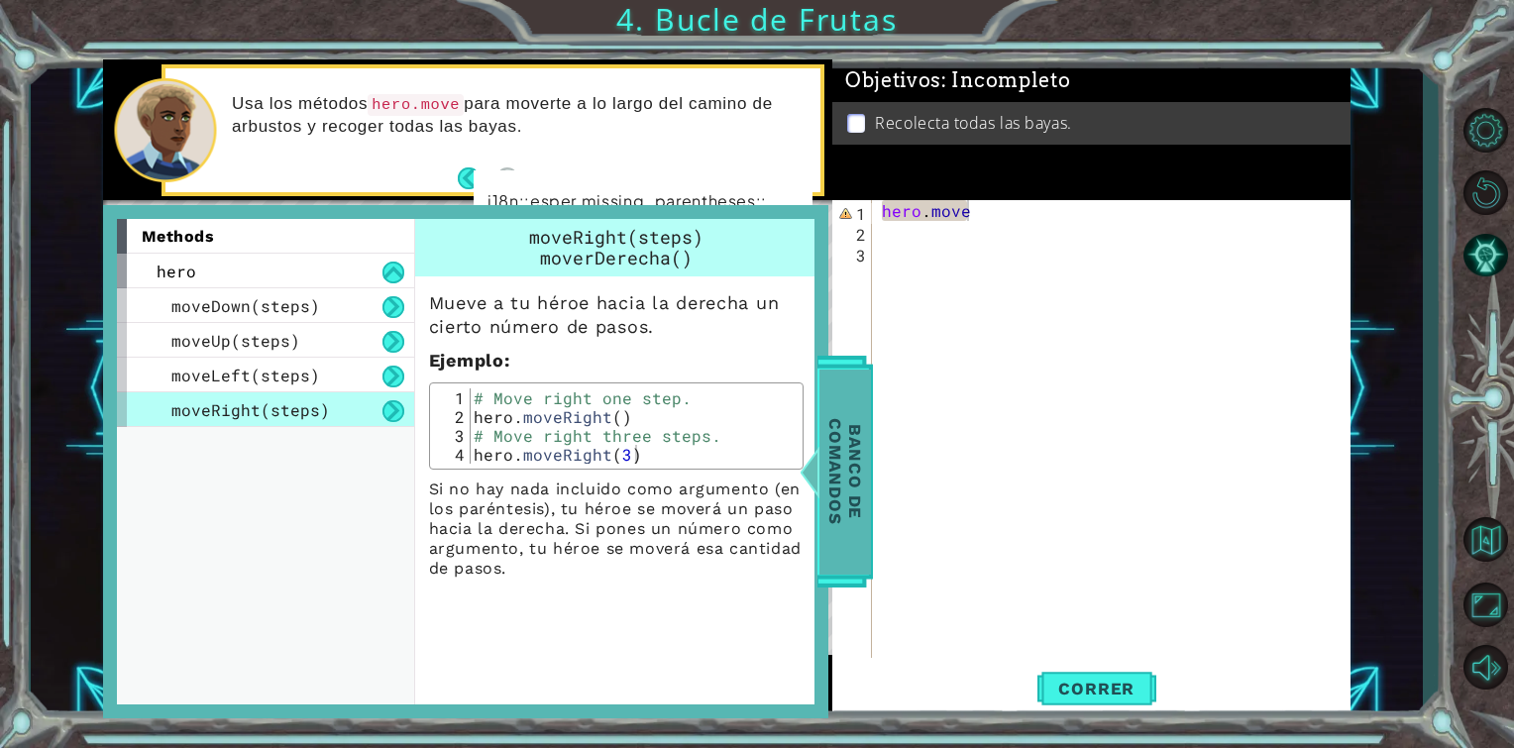
click at [830, 384] on span "Banco de comandos" at bounding box center [846, 472] width 52 height 205
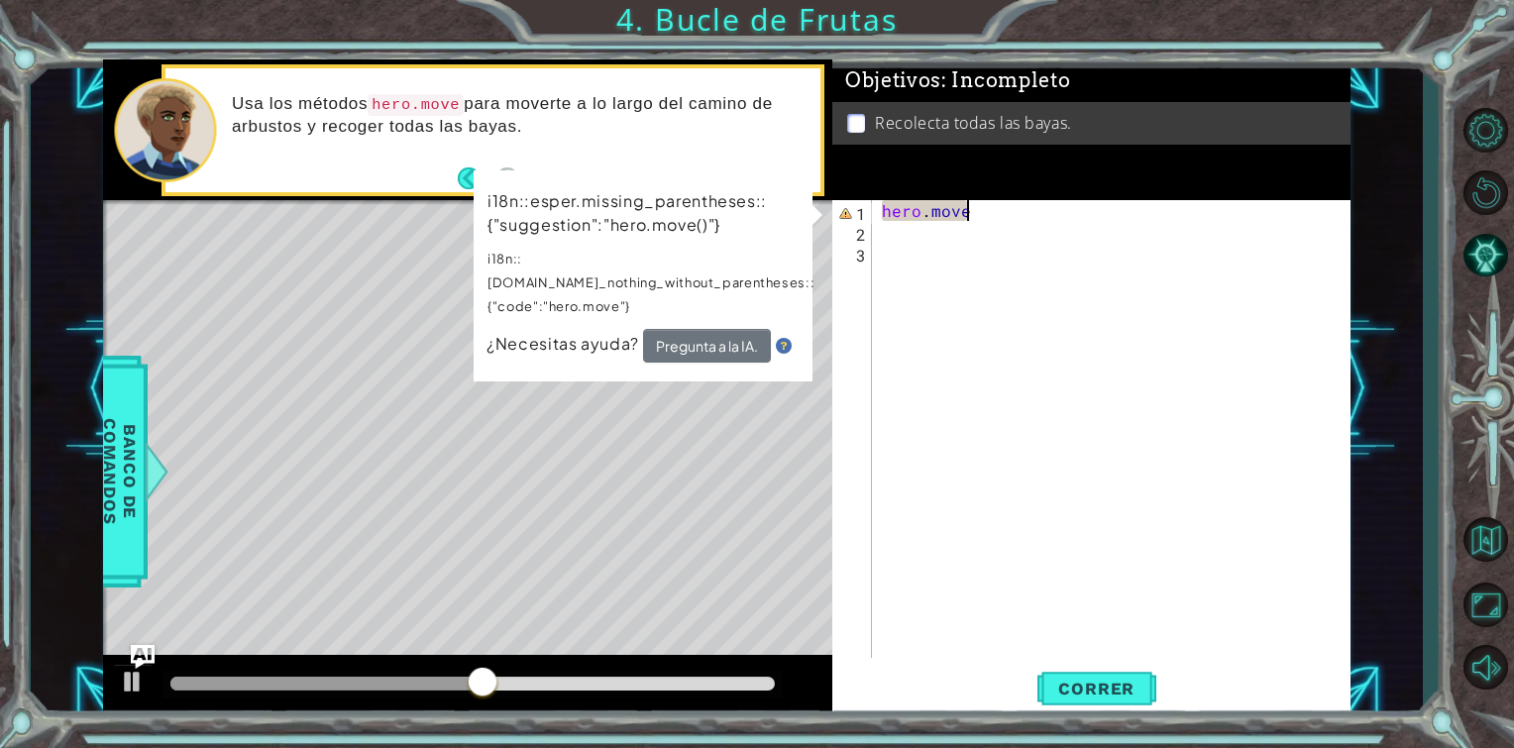
click at [990, 211] on div "hero . move" at bounding box center [1117, 450] width 478 height 500
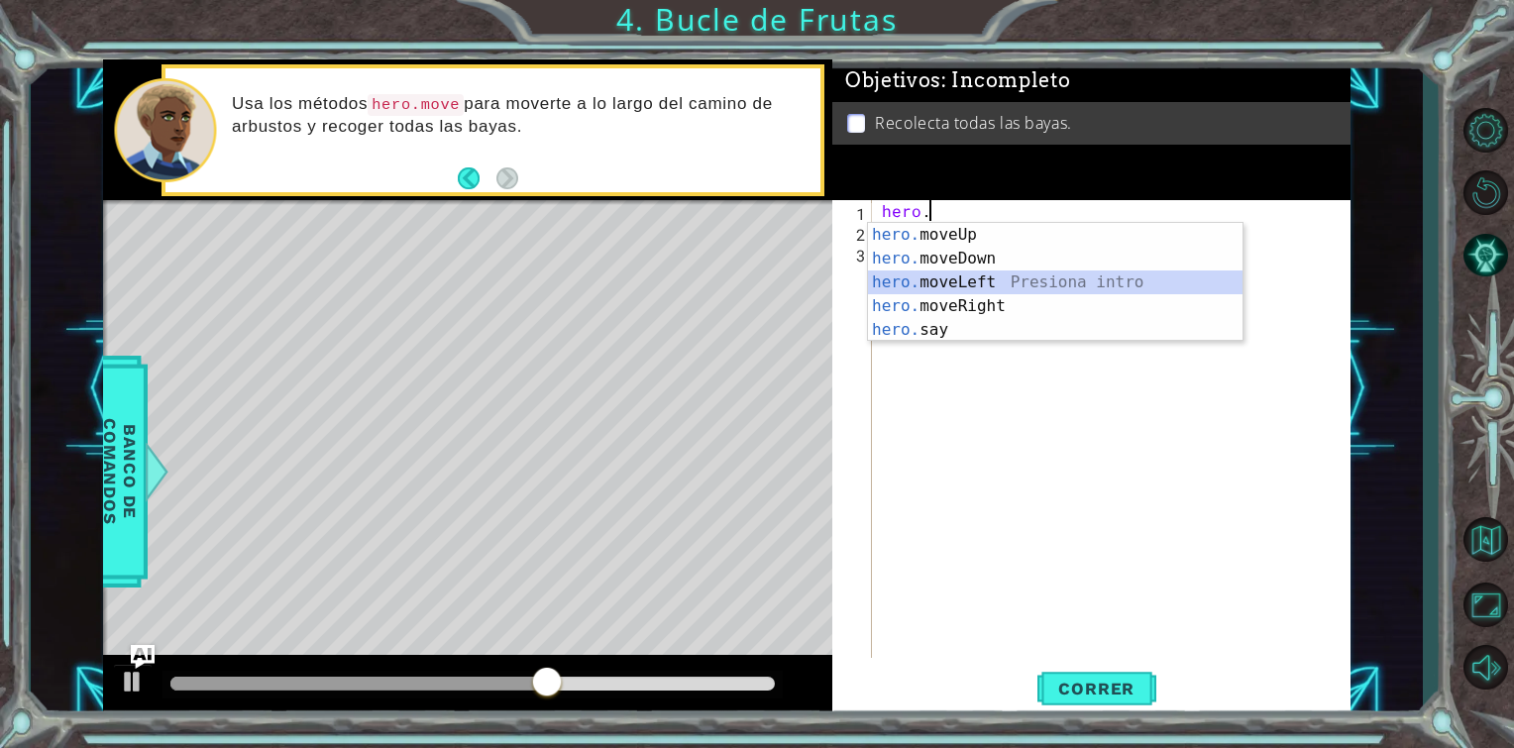
click at [957, 274] on div "hero. moveUp Presiona intro hero. moveDown Presiona intro hero. moveLeft Presio…" at bounding box center [1055, 306] width 375 height 167
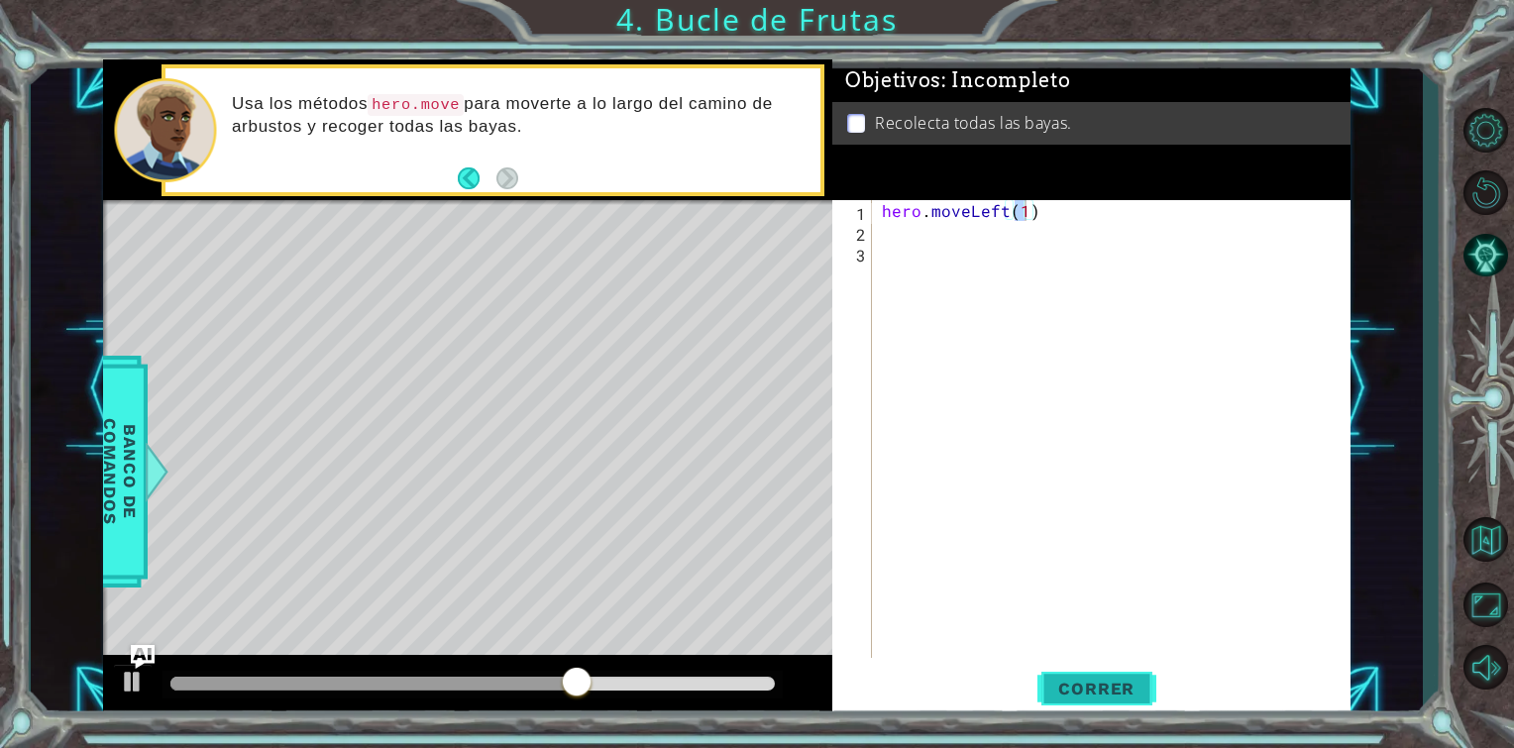
click at [1130, 692] on span "Correr" at bounding box center [1097, 689] width 116 height 20
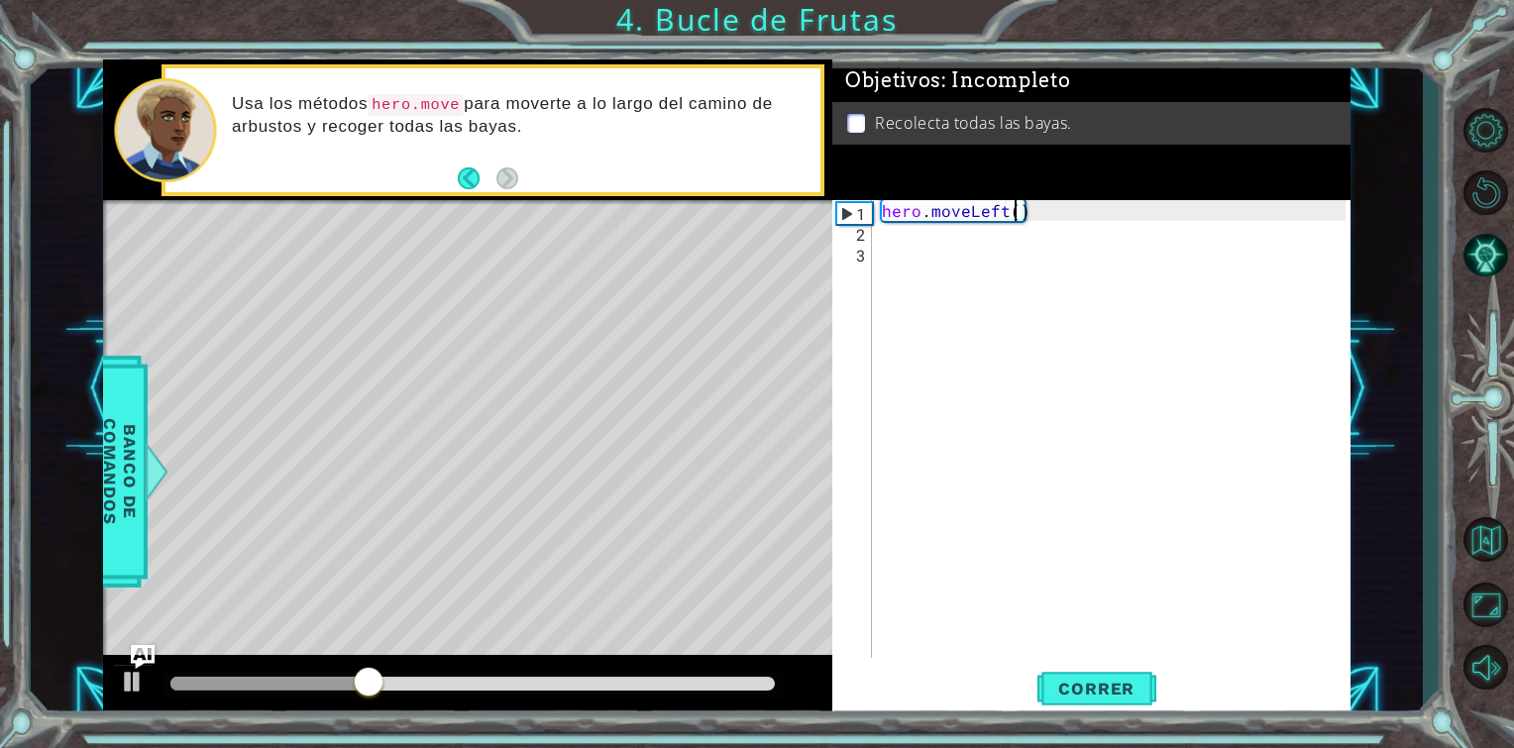
scroll to position [0, 8]
type textarea "hero.moveLeft(2)"
click at [1106, 698] on span "Correr" at bounding box center [1097, 689] width 116 height 20
click at [1066, 212] on div "hero . moveLeft ( 2 )" at bounding box center [1117, 450] width 478 height 500
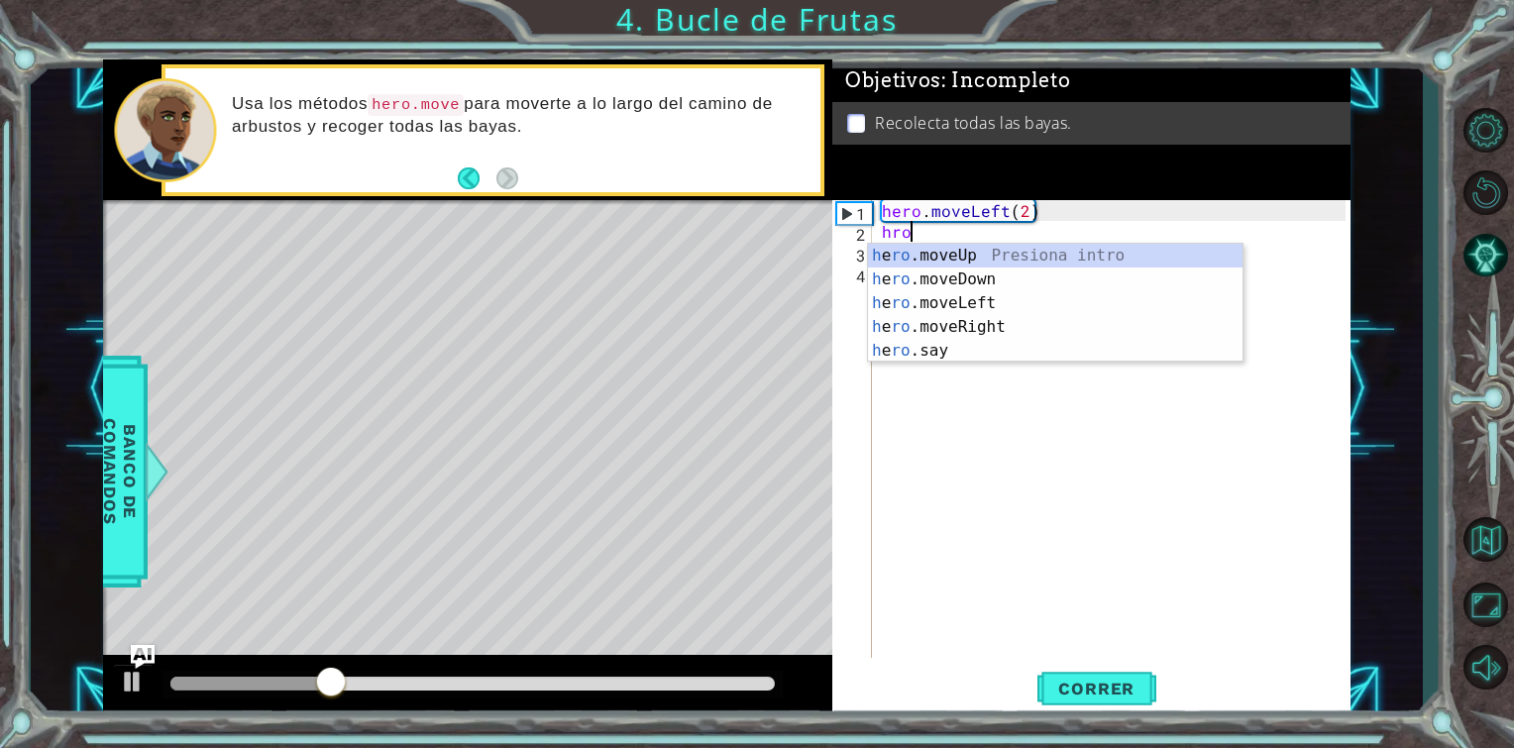
scroll to position [0, 0]
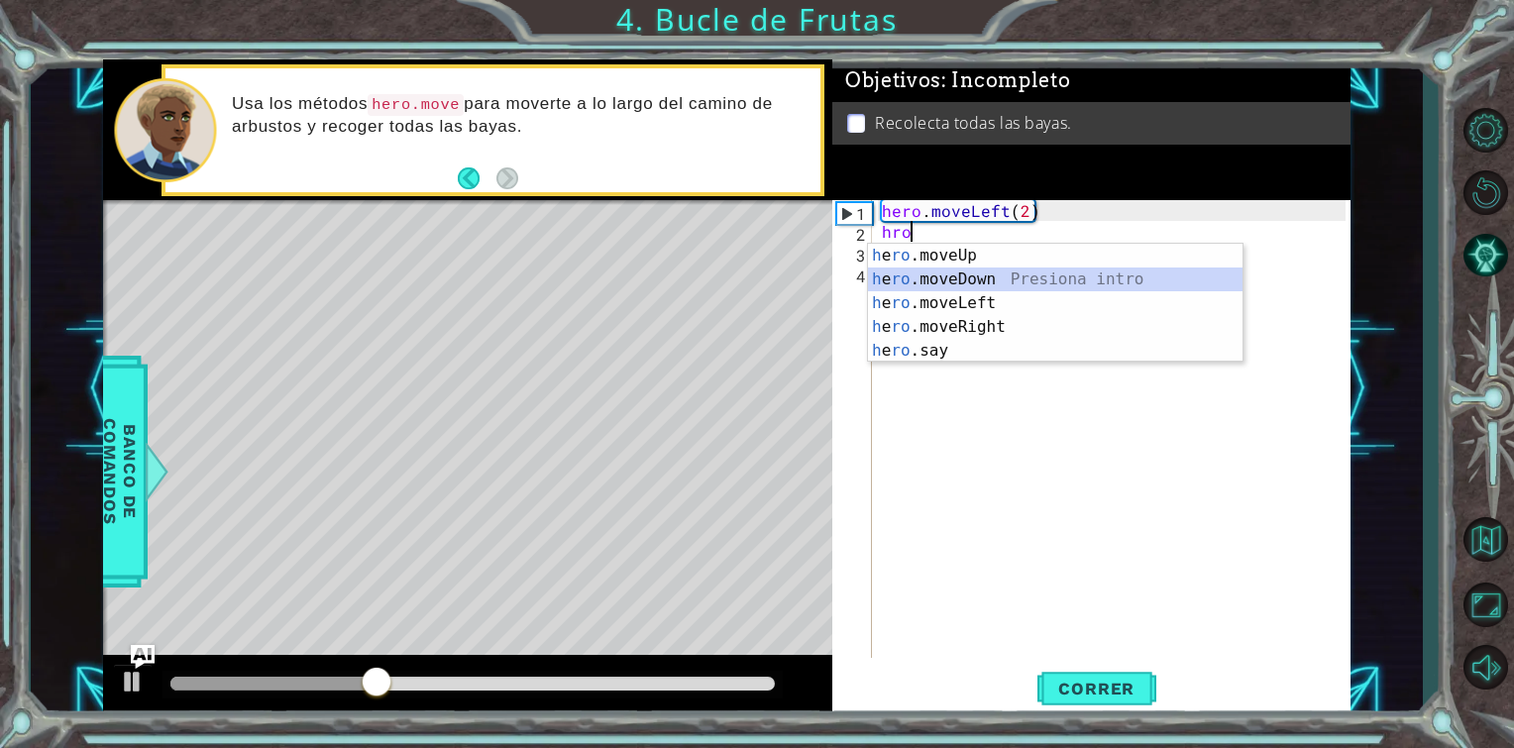
click at [967, 270] on div "h e ro .moveUp Presiona intro h e ro .moveDown Presiona intro h e ro .moveLeft …" at bounding box center [1055, 327] width 375 height 167
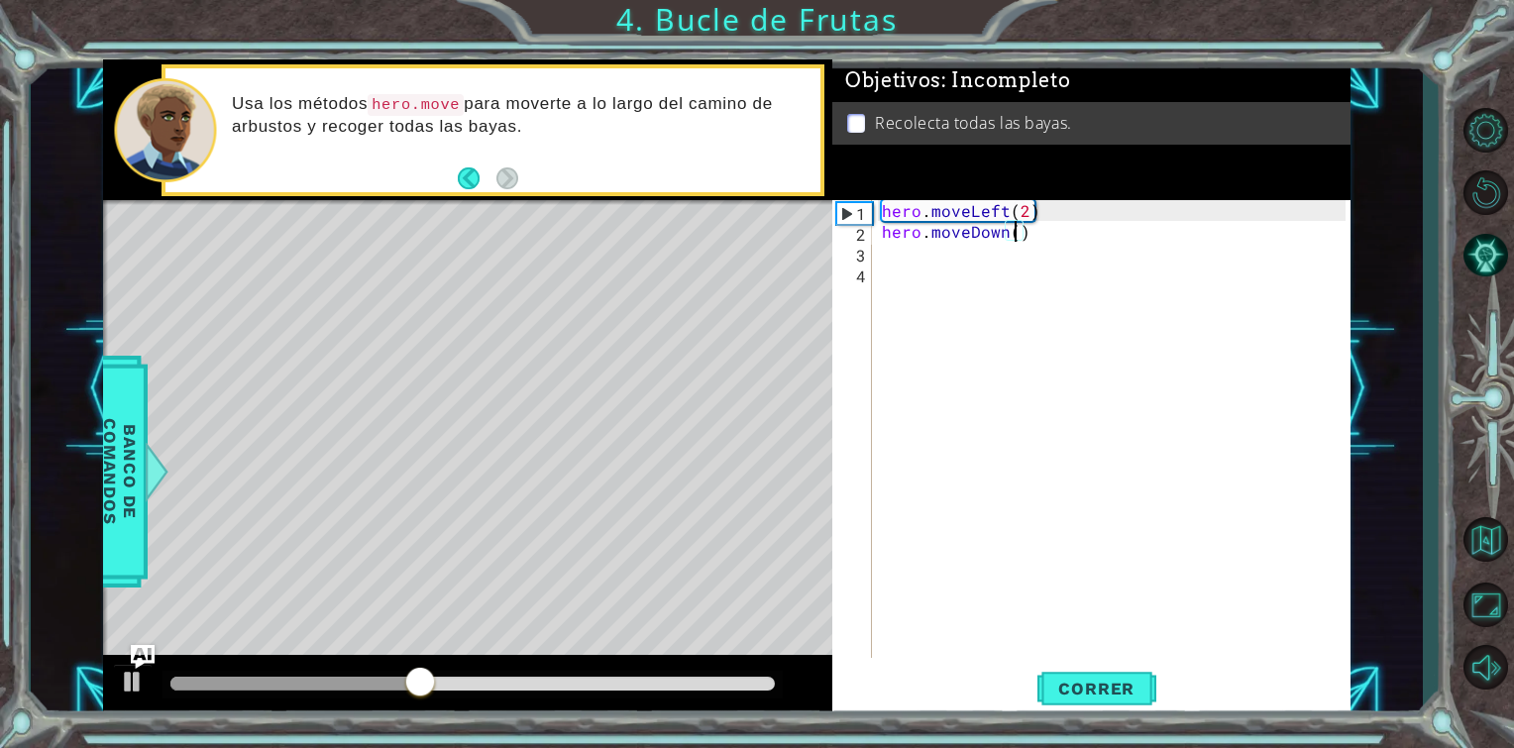
scroll to position [0, 8]
type textarea "hero.moveDown(2)"
click at [1082, 675] on button "Correr" at bounding box center [1097, 689] width 119 height 52
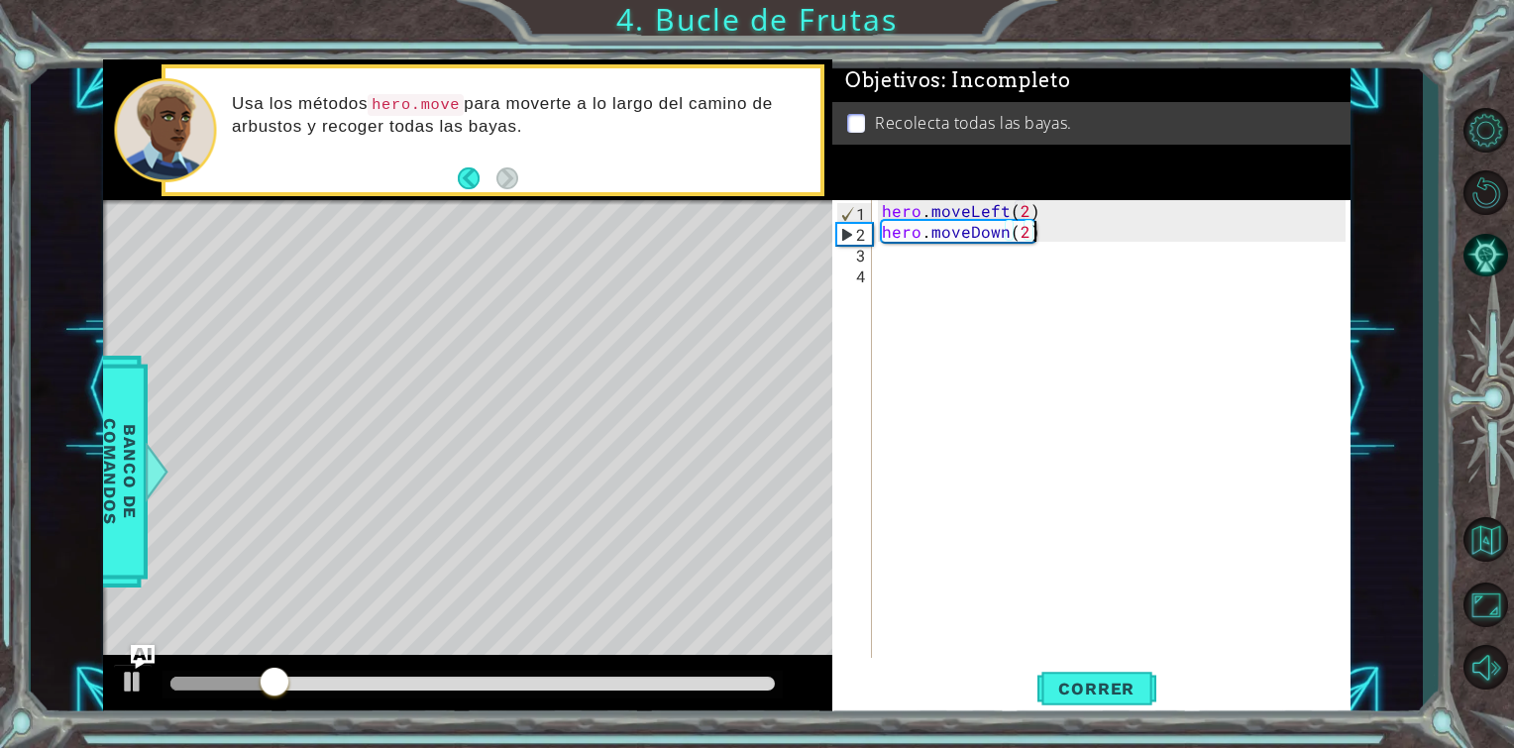
click at [1095, 233] on div "hero . moveLeft ( 2 ) hero . moveDown ( 2 )" at bounding box center [1117, 450] width 478 height 500
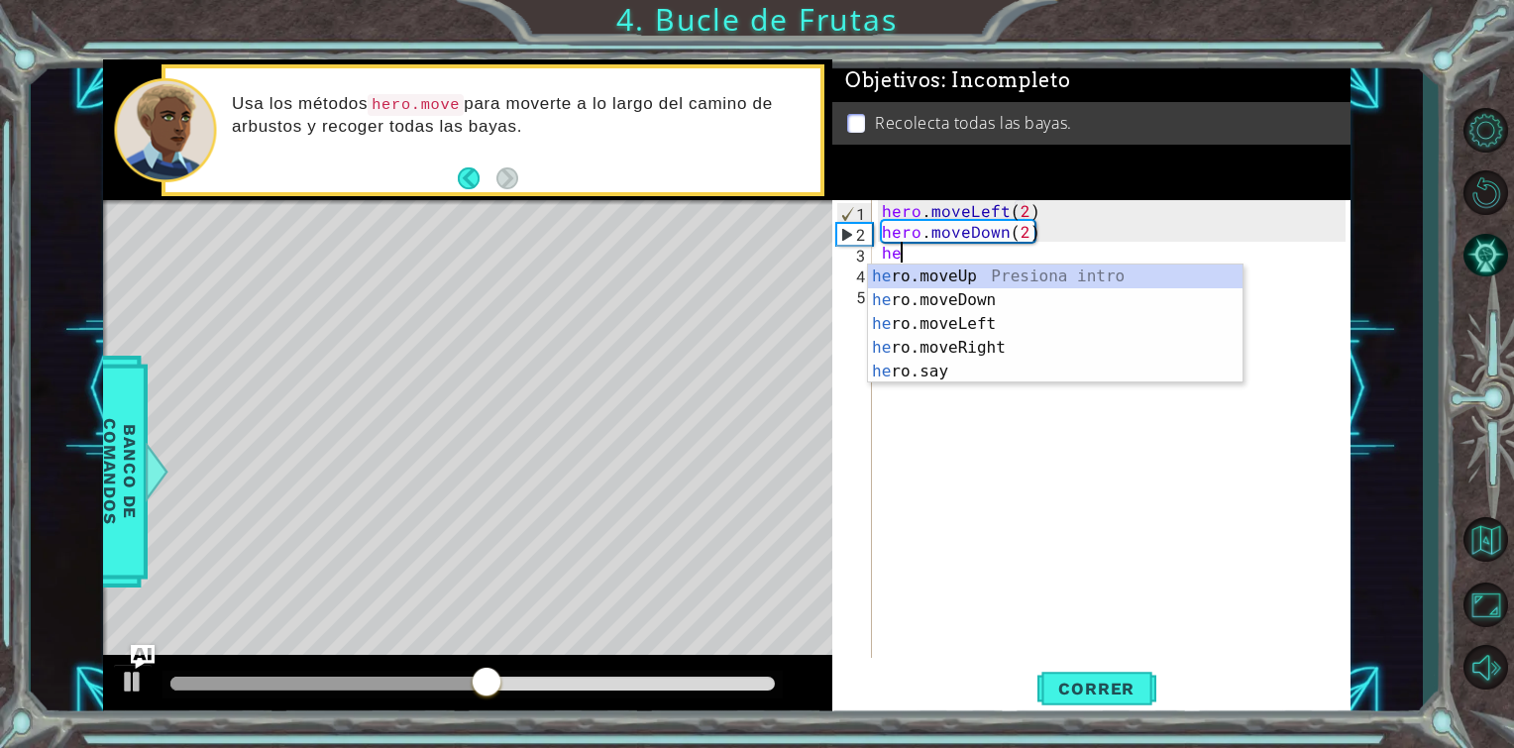
scroll to position [0, 0]
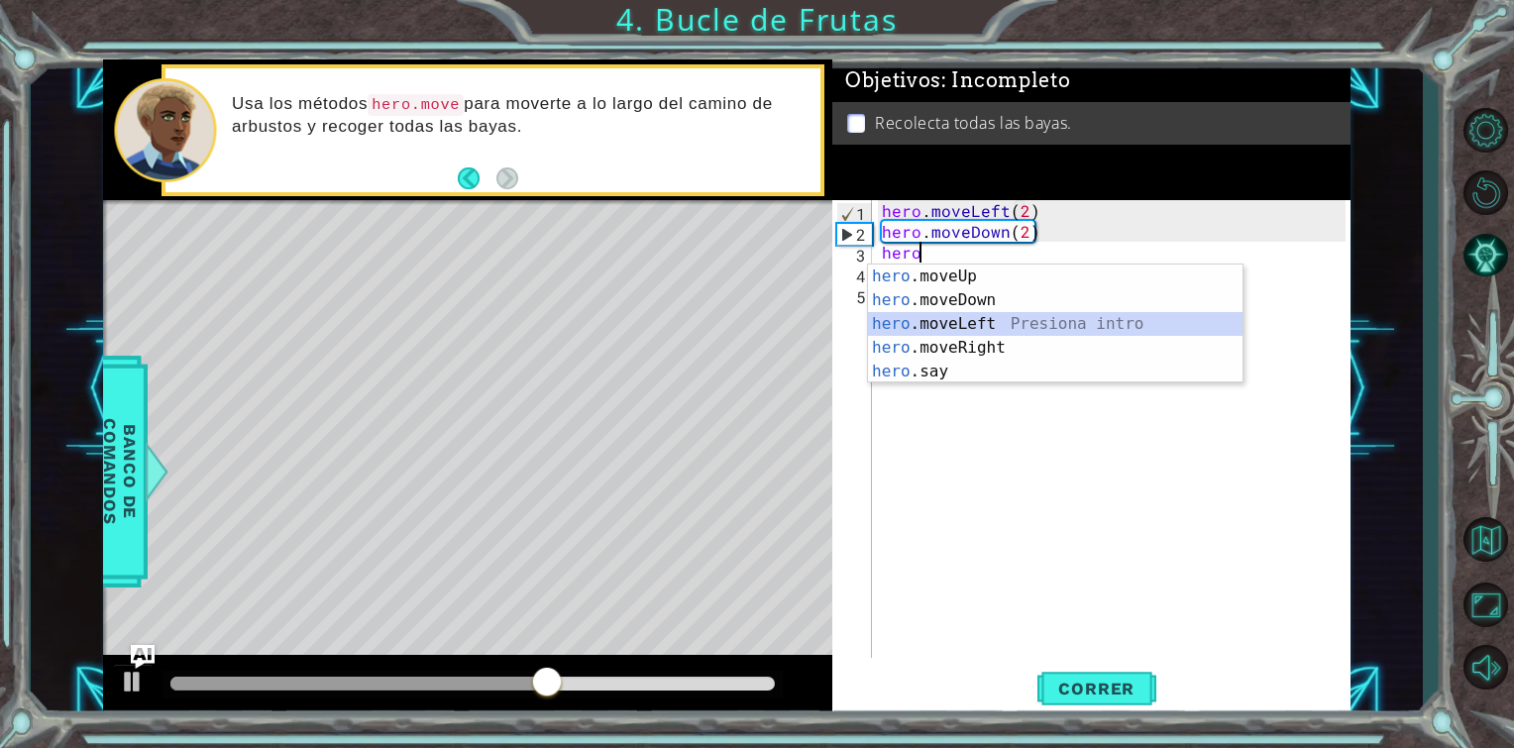
click at [944, 333] on div "hero .moveUp Presiona intro hero .moveDown Presiona intro hero .moveLeft Presio…" at bounding box center [1055, 348] width 375 height 167
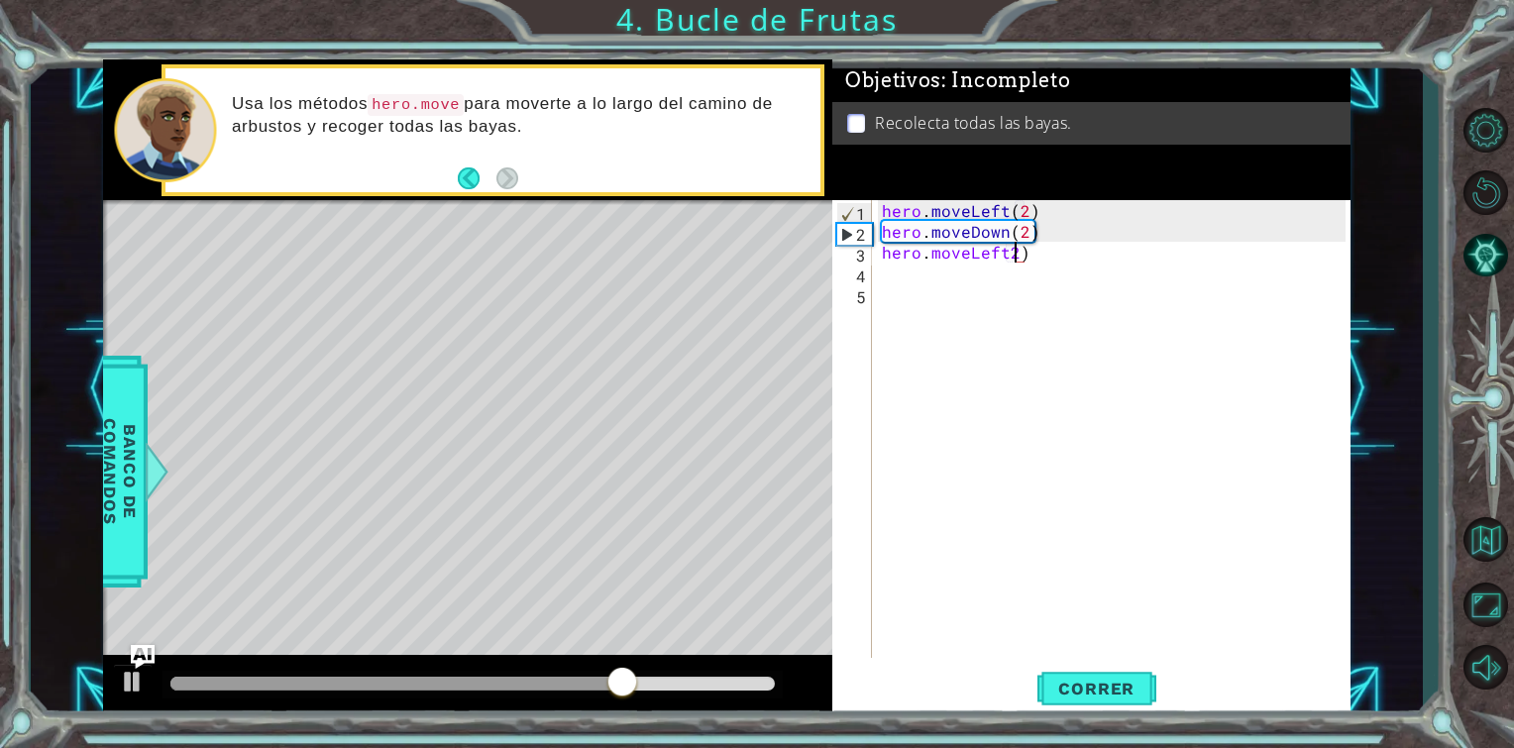
scroll to position [0, 7]
type textarea "hero.moveLeft(1)"
click at [1025, 265] on div "hero . moveLeft ( 2 ) hero . moveDown ( 2 ) hero . moveLeft ( 1 )" at bounding box center [1117, 450] width 478 height 500
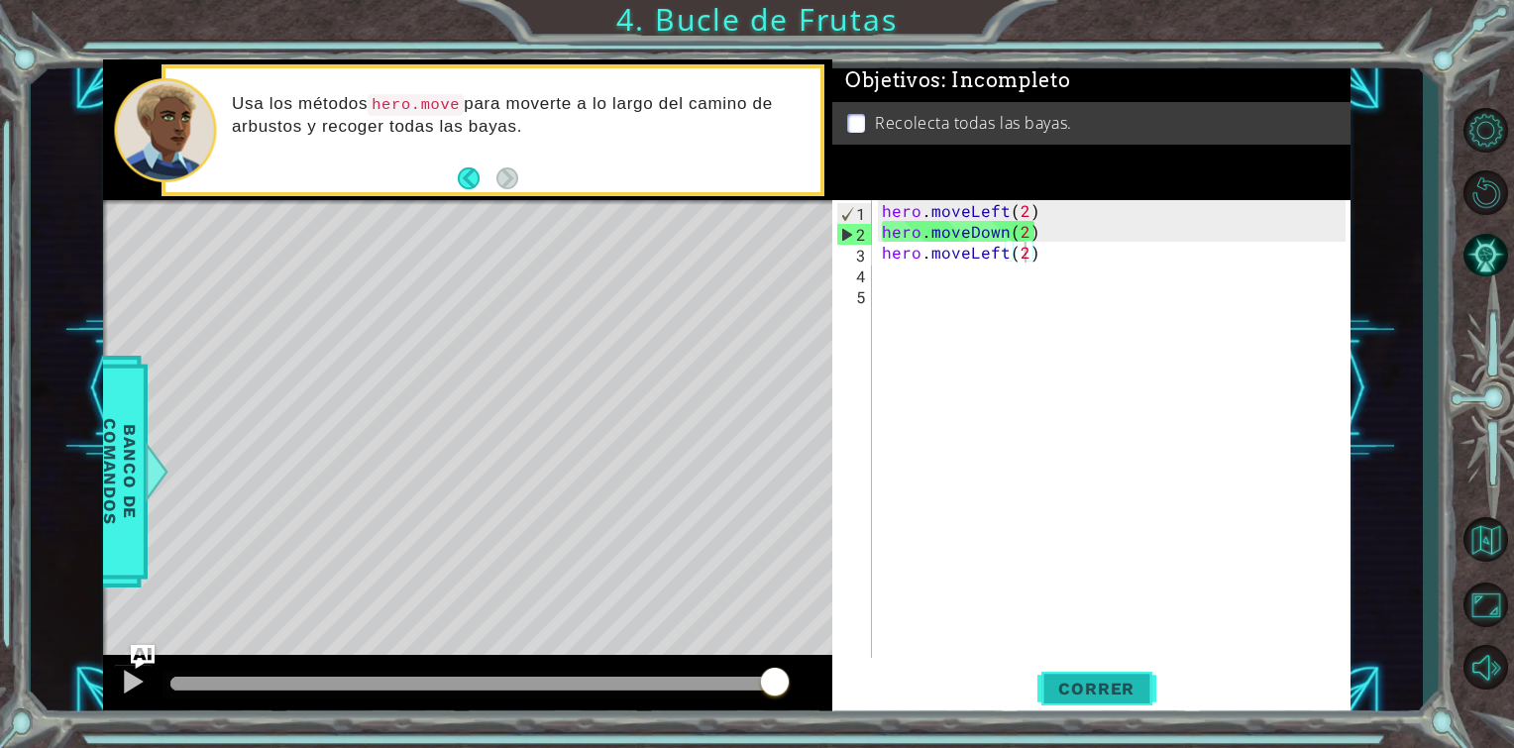
click at [1082, 677] on button "Correr" at bounding box center [1097, 689] width 119 height 52
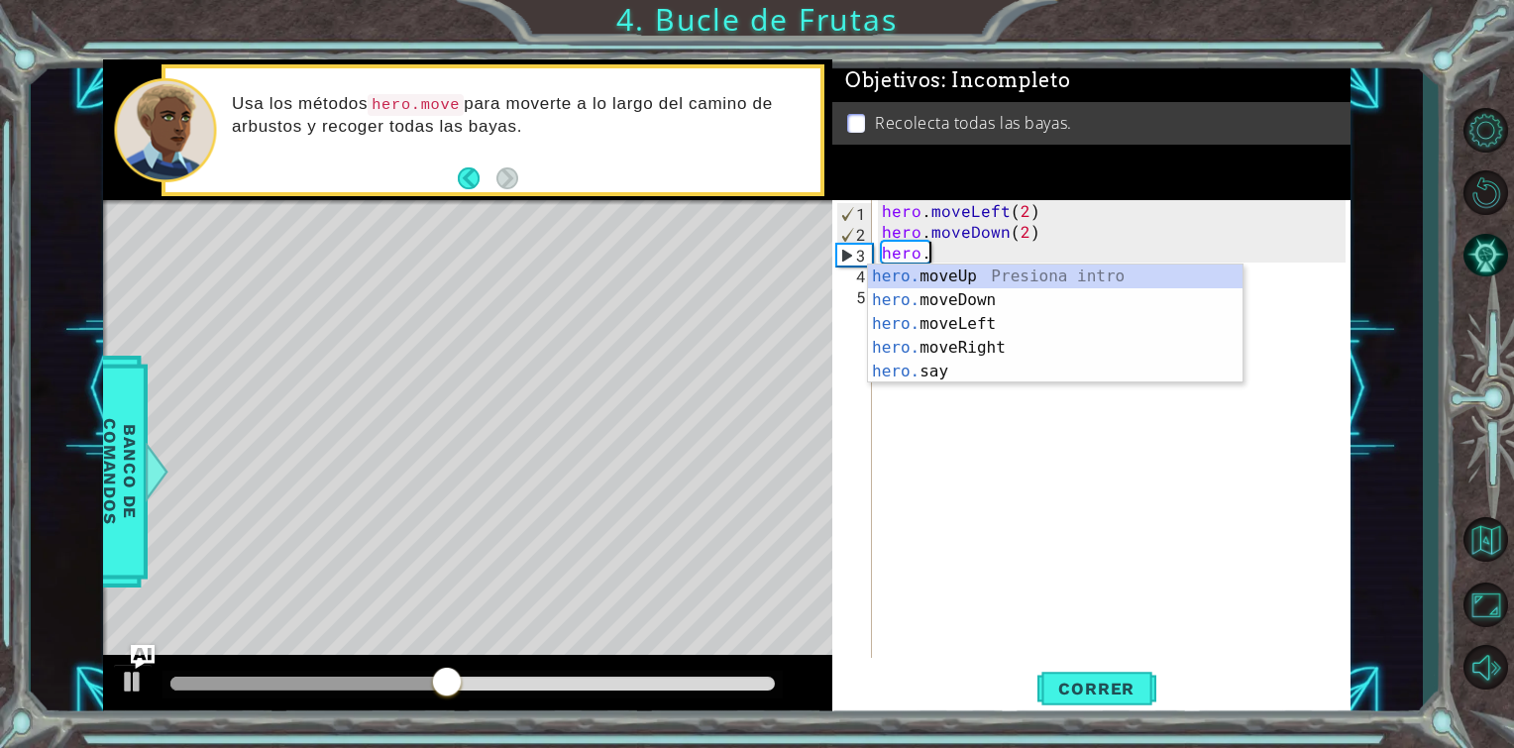
scroll to position [0, 1]
click at [977, 279] on div "hero. moveUp Presiona intro hero. moveDown Presiona intro hero. moveLeft Presio…" at bounding box center [1055, 348] width 375 height 167
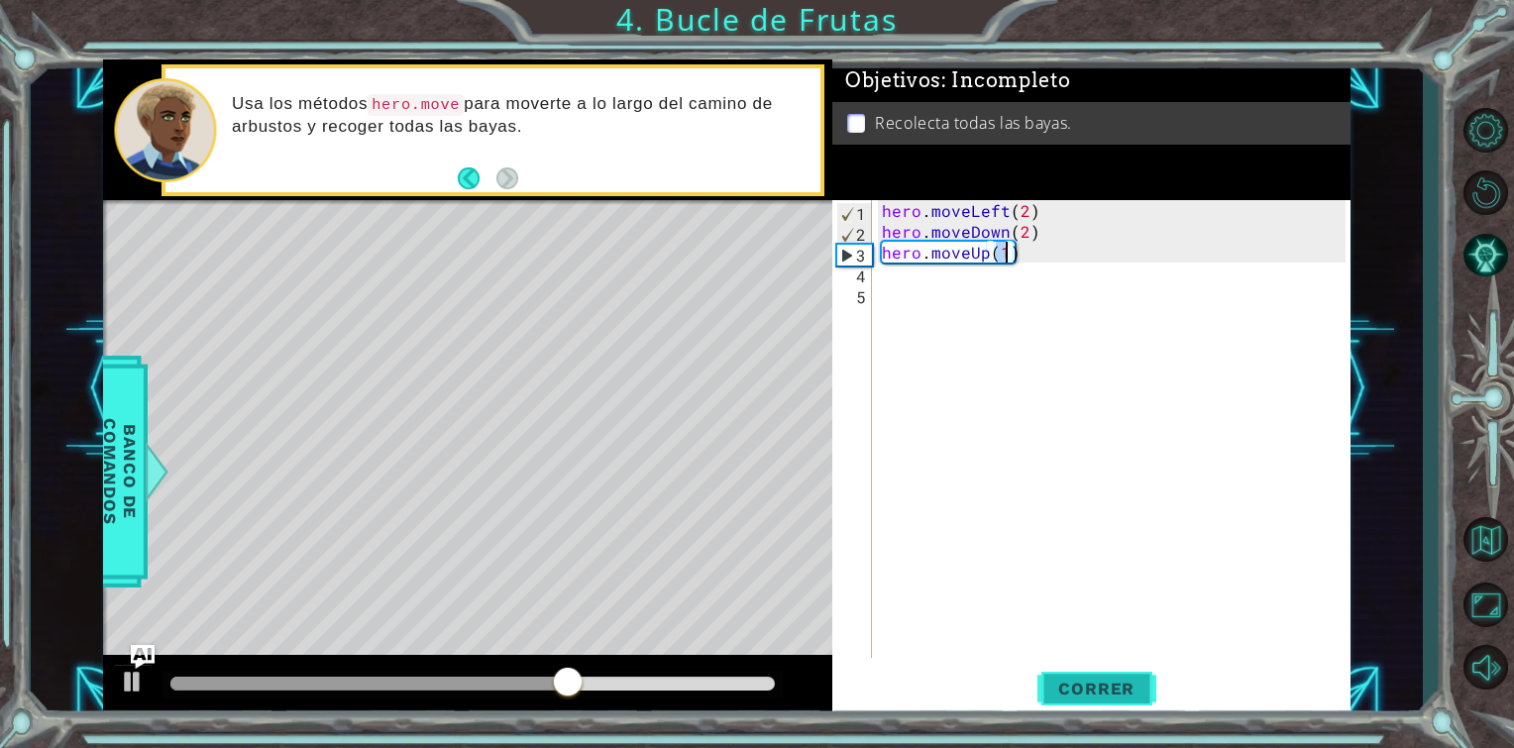
click at [1124, 695] on span "Correr" at bounding box center [1097, 689] width 116 height 20
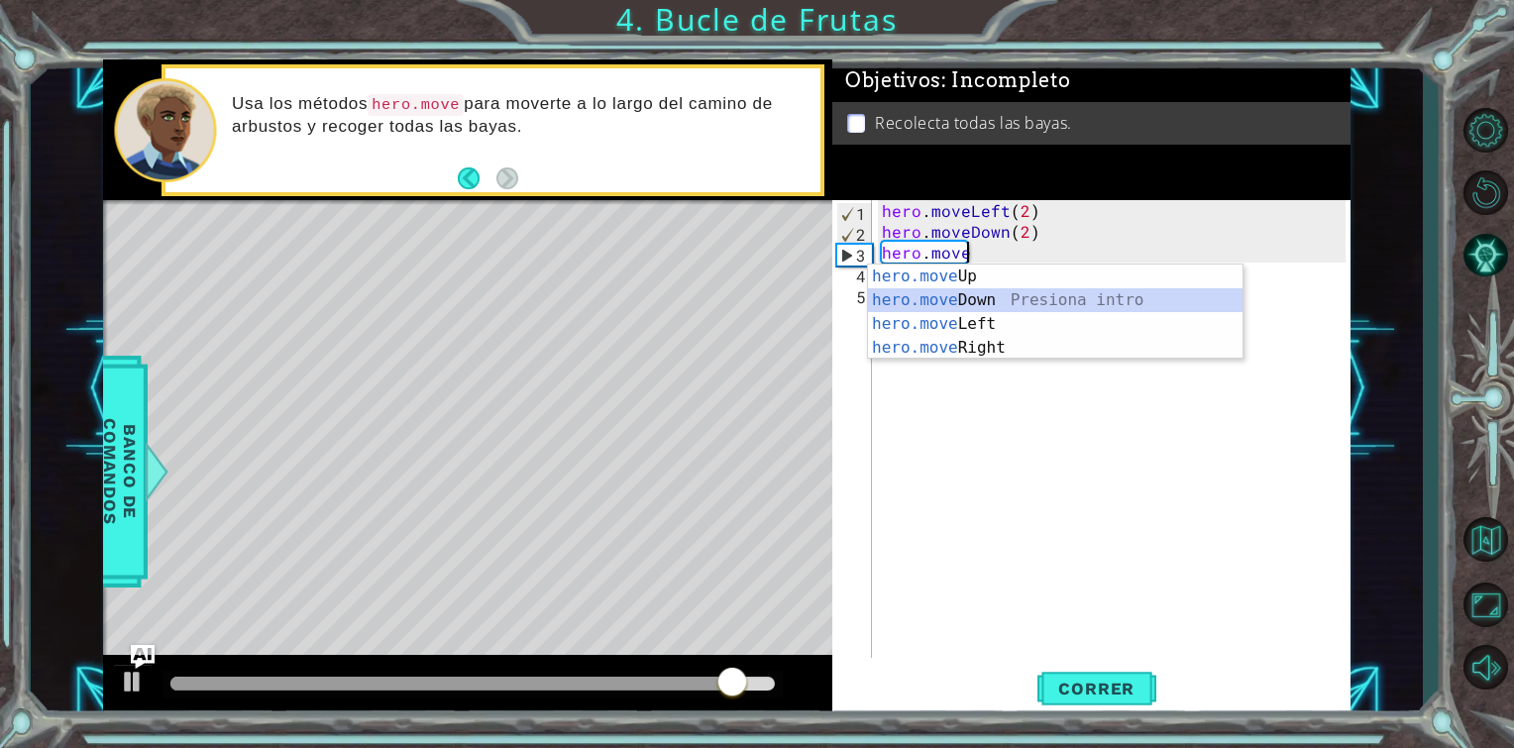
click at [1011, 302] on div "hero.move Up Presiona intro hero.move Down Presiona intro hero.move Left Presio…" at bounding box center [1055, 336] width 375 height 143
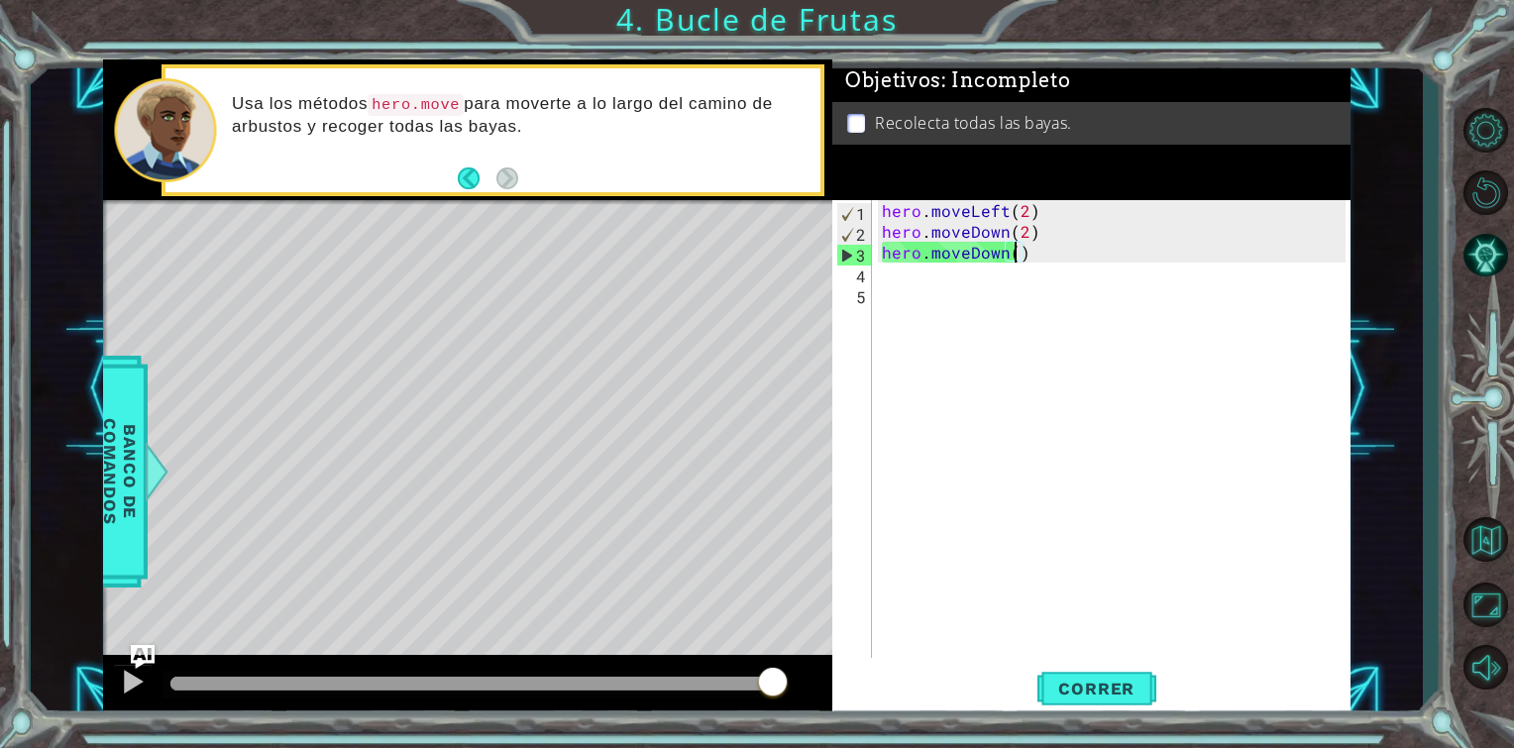
scroll to position [0, 8]
click at [1124, 678] on button "Correr" at bounding box center [1097, 689] width 119 height 52
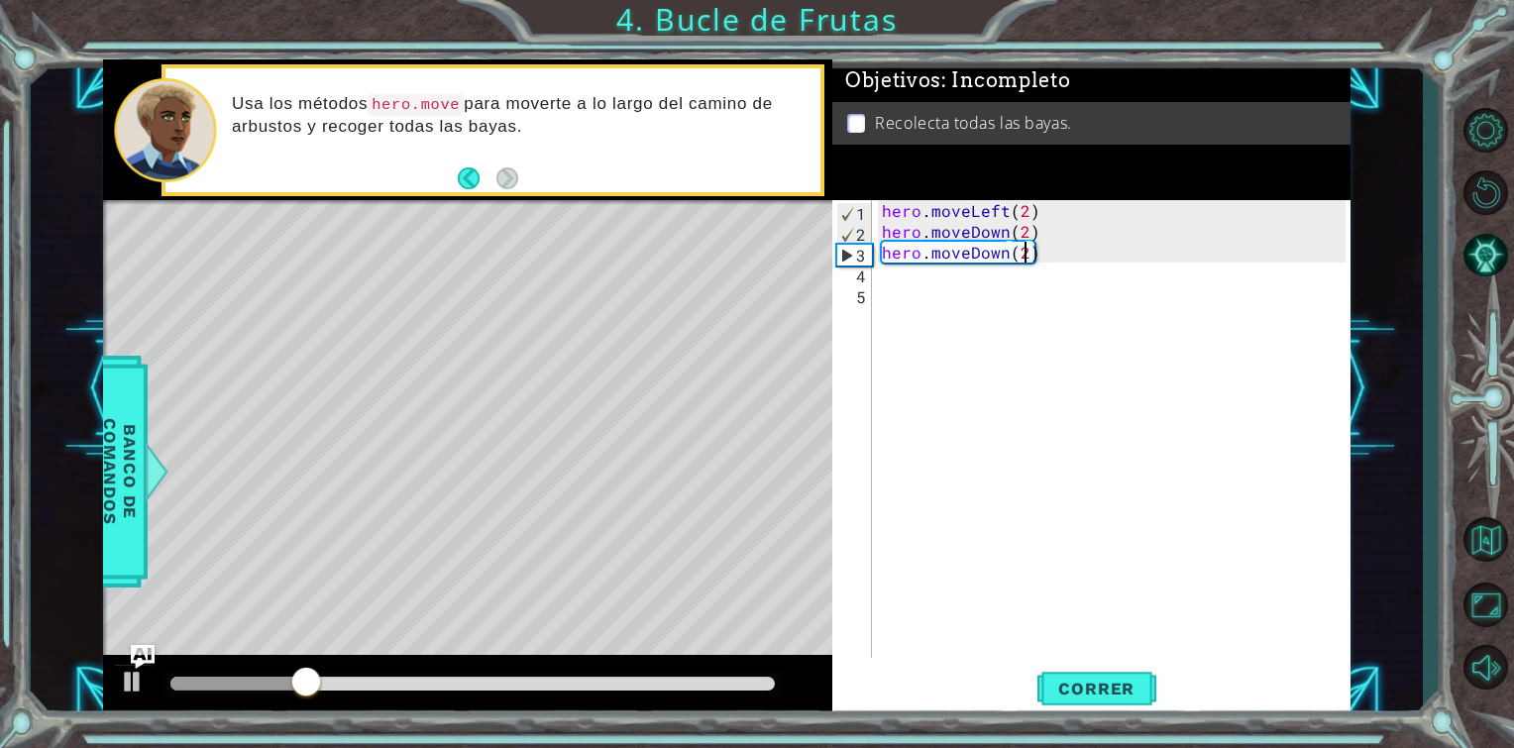
type textarea "hero.moveDown()"
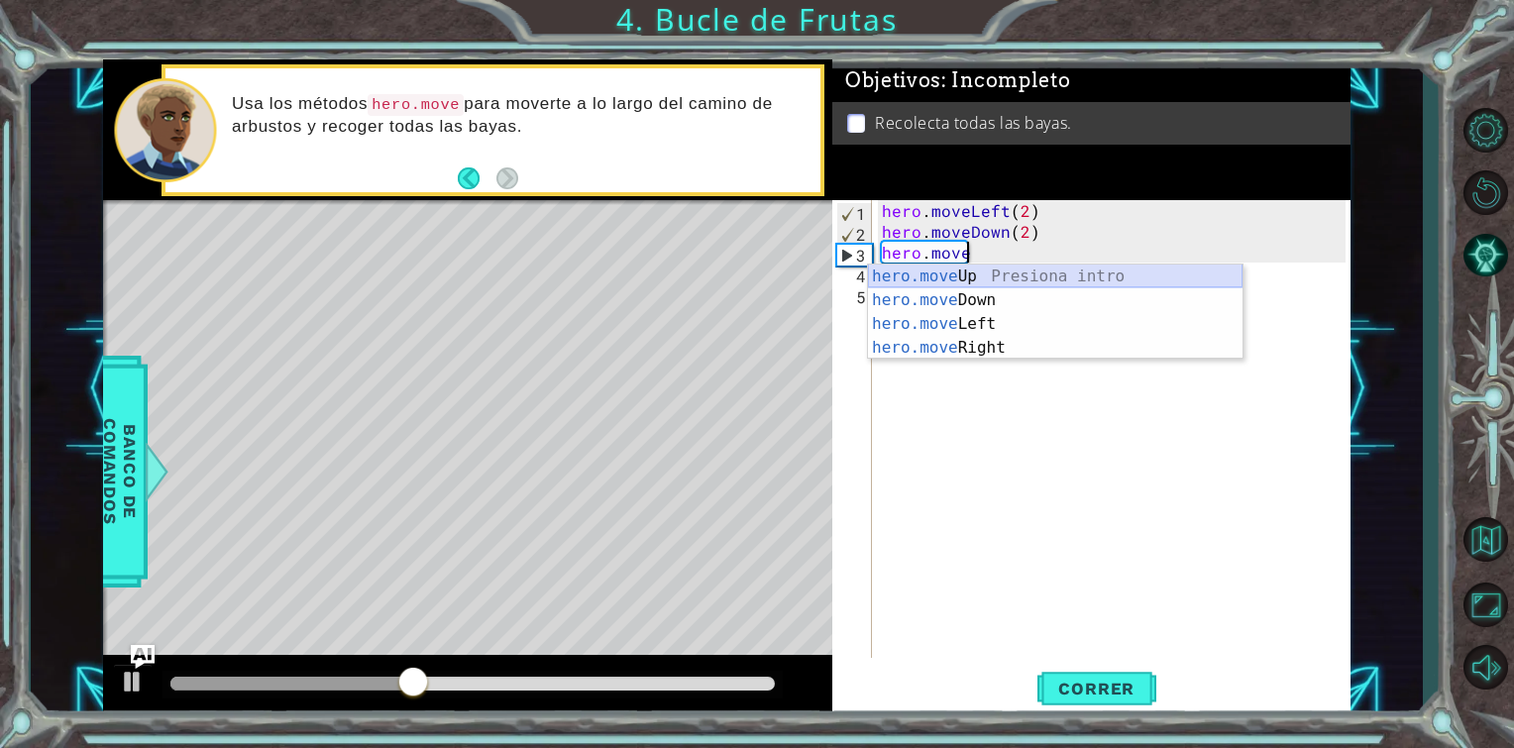
click at [1057, 281] on div "hero.move Up Presiona intro hero.move Down Presiona intro hero.move Left Presio…" at bounding box center [1055, 336] width 375 height 143
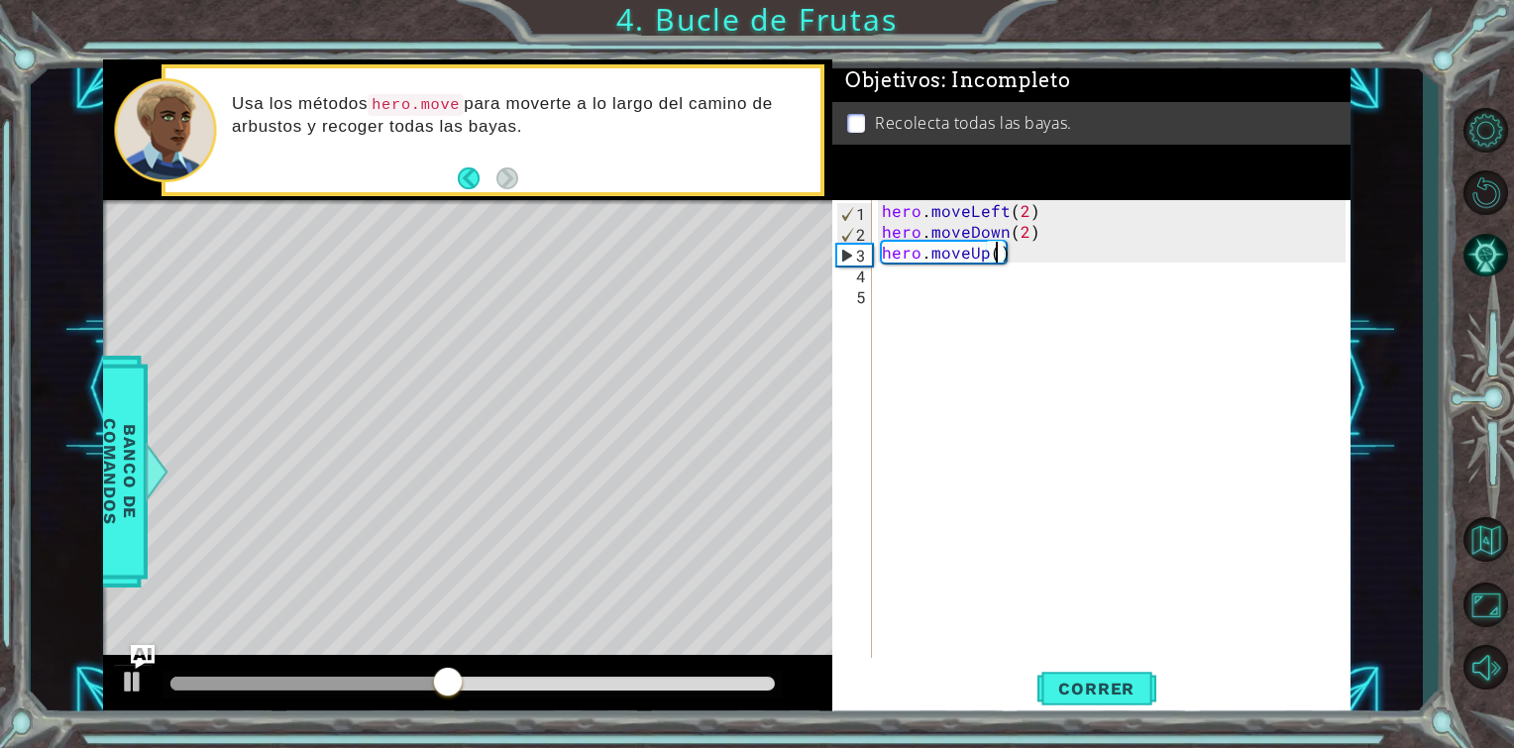
scroll to position [0, 7]
click at [1070, 694] on span "Correr" at bounding box center [1097, 689] width 116 height 20
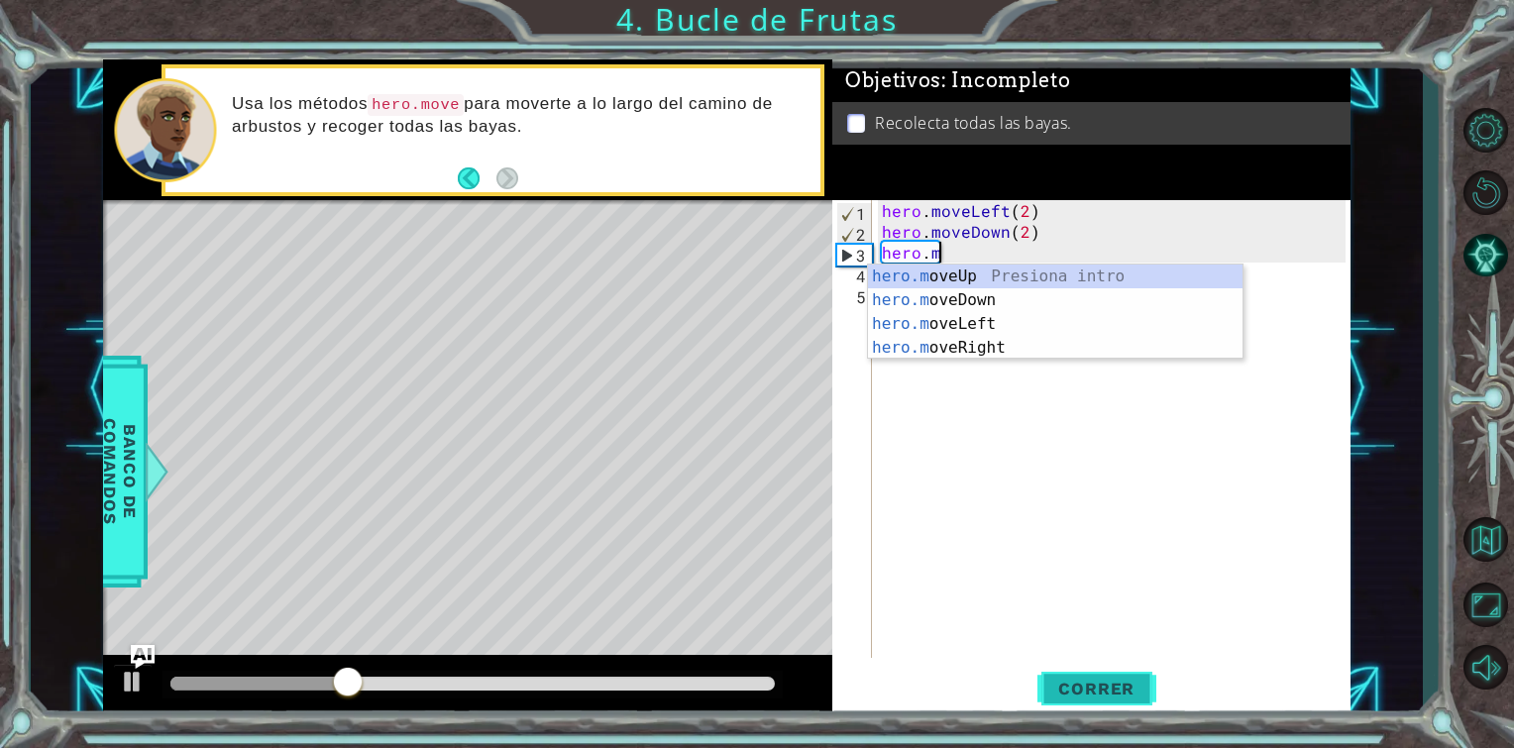
scroll to position [0, 1]
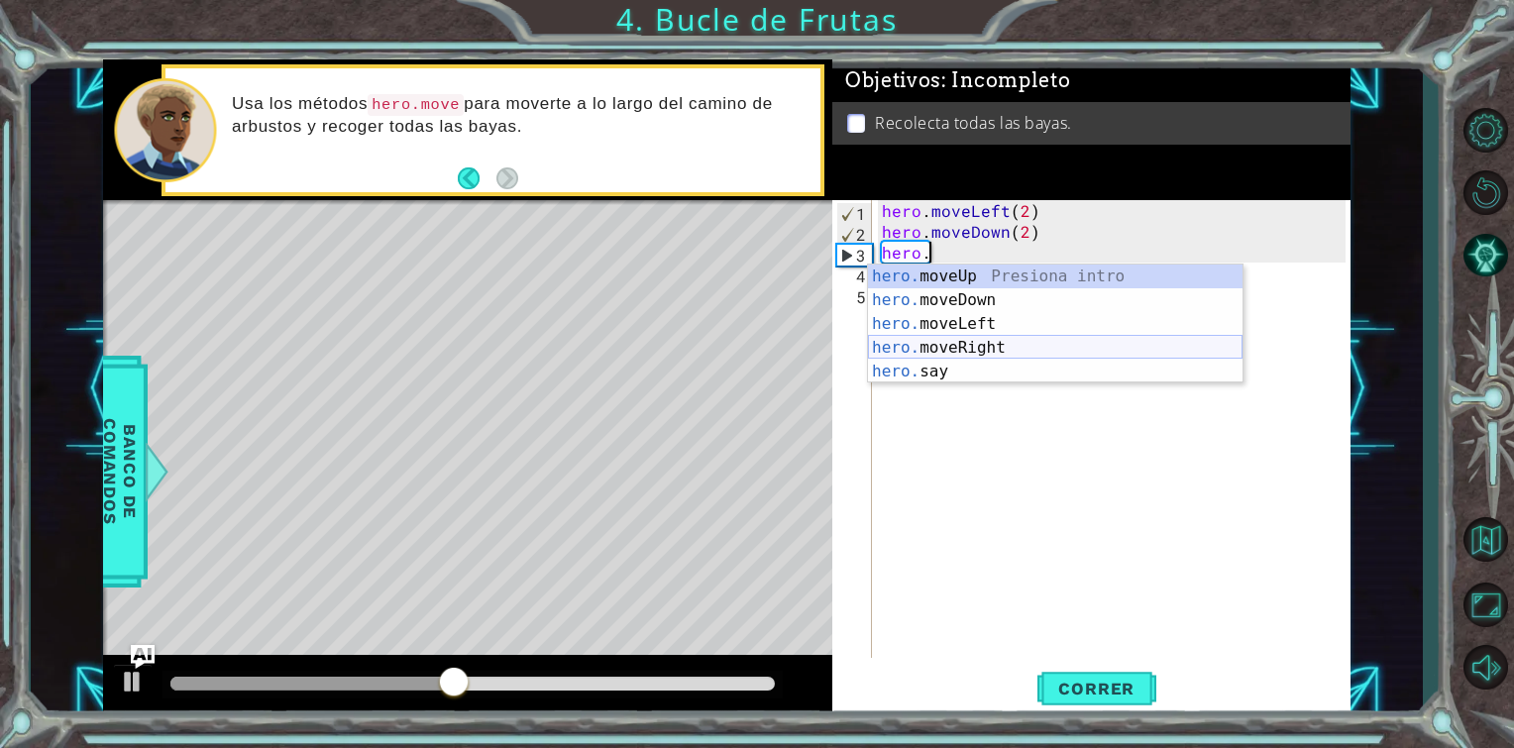
click at [971, 339] on div "hero. moveUp Presiona intro hero. moveDown Presiona intro hero. moveLeft Presio…" at bounding box center [1055, 348] width 375 height 167
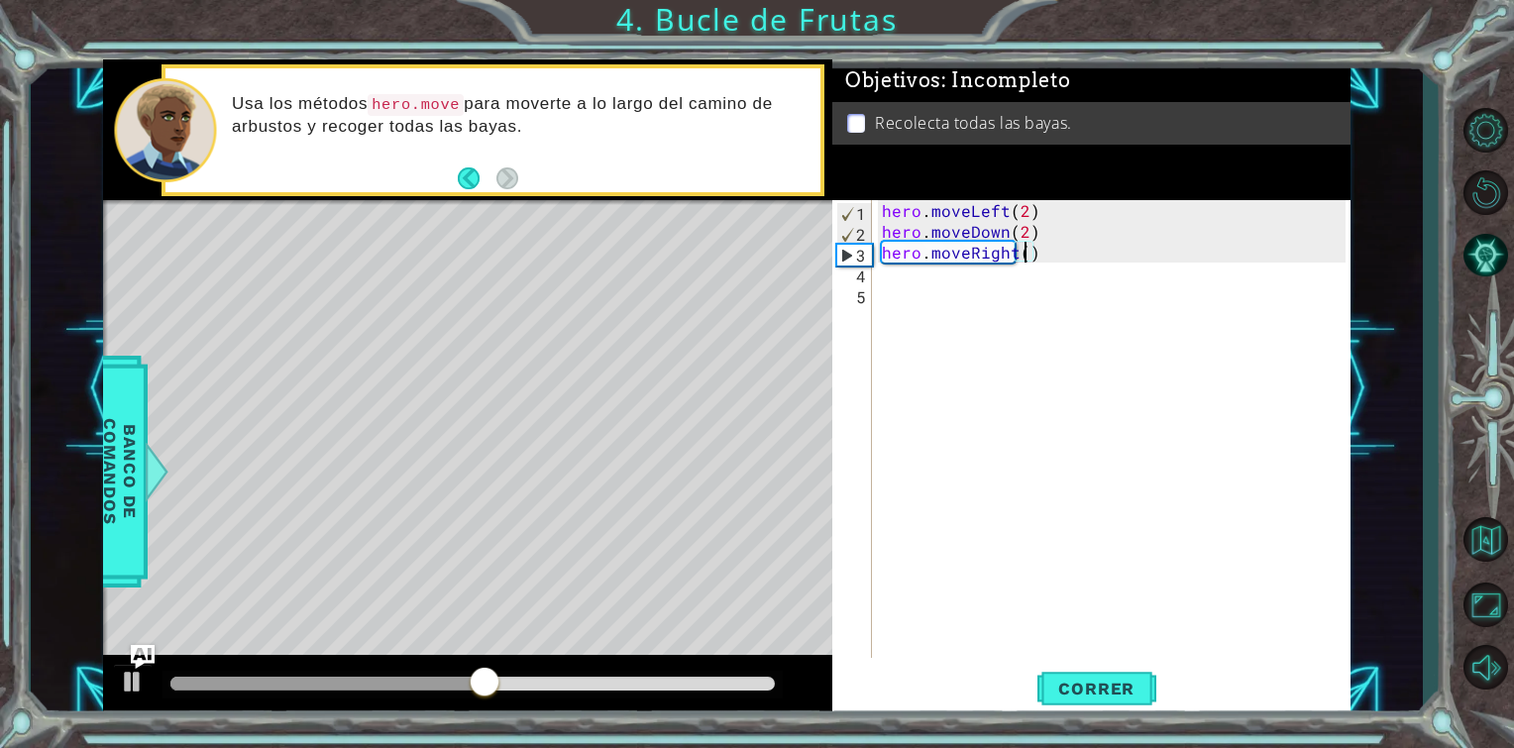
scroll to position [0, 8]
type textarea "hero.moveRight(2)"
click at [1074, 691] on span "Correr" at bounding box center [1097, 689] width 116 height 20
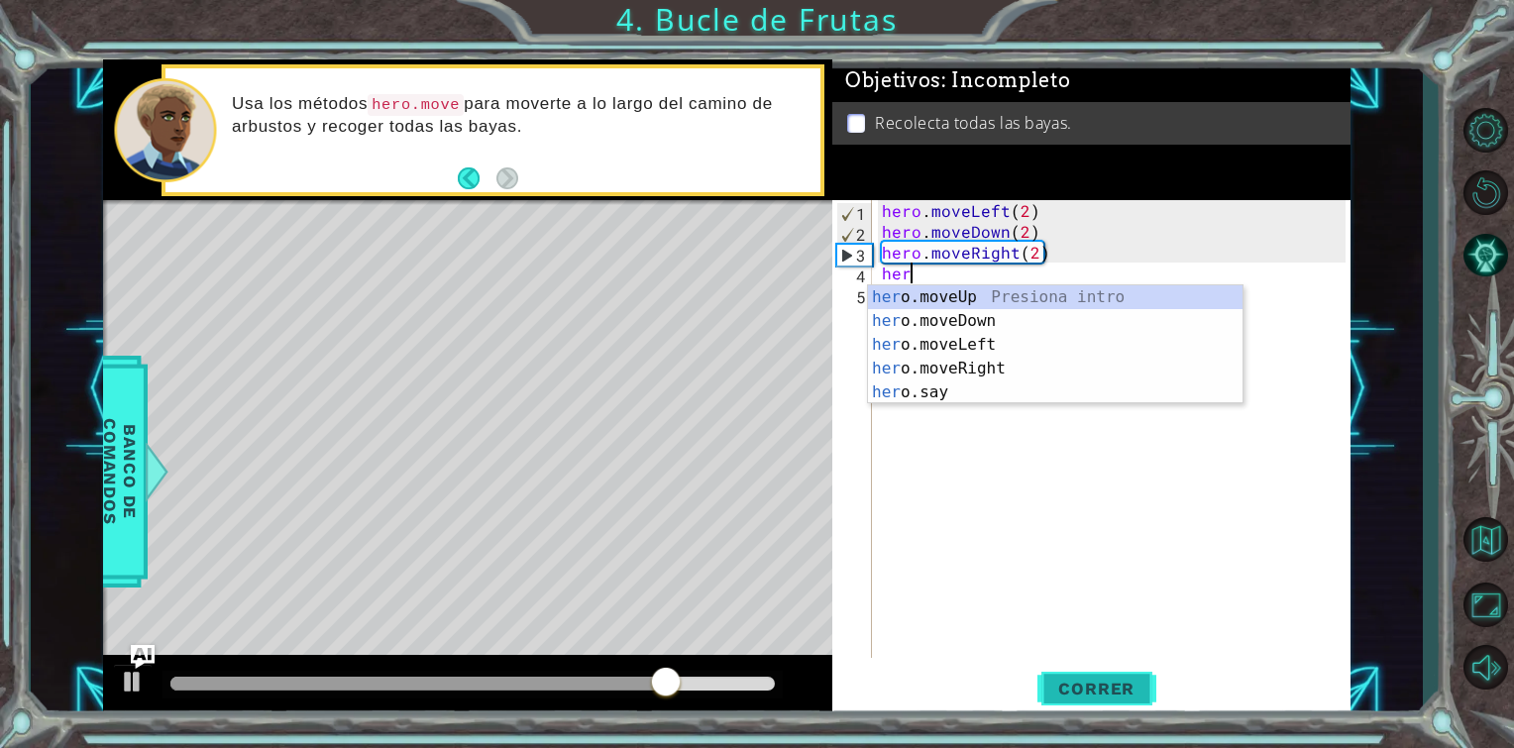
scroll to position [0, 0]
click at [1027, 294] on div "hero .moveUp Presiona intro hero .moveDown Presiona intro hero .moveLeft Presio…" at bounding box center [1055, 368] width 375 height 167
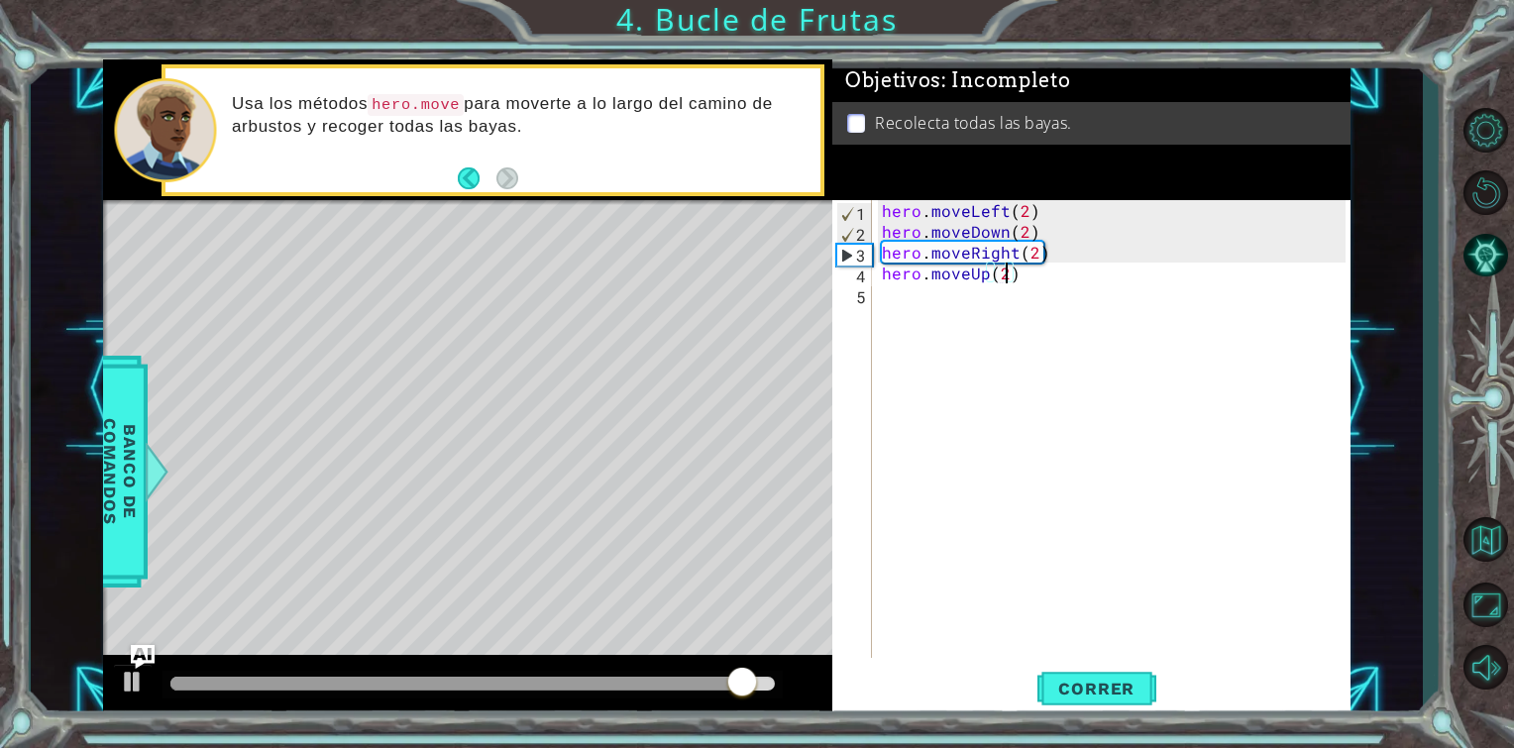
scroll to position [0, 7]
type textarea "hero.moveUp(2)"
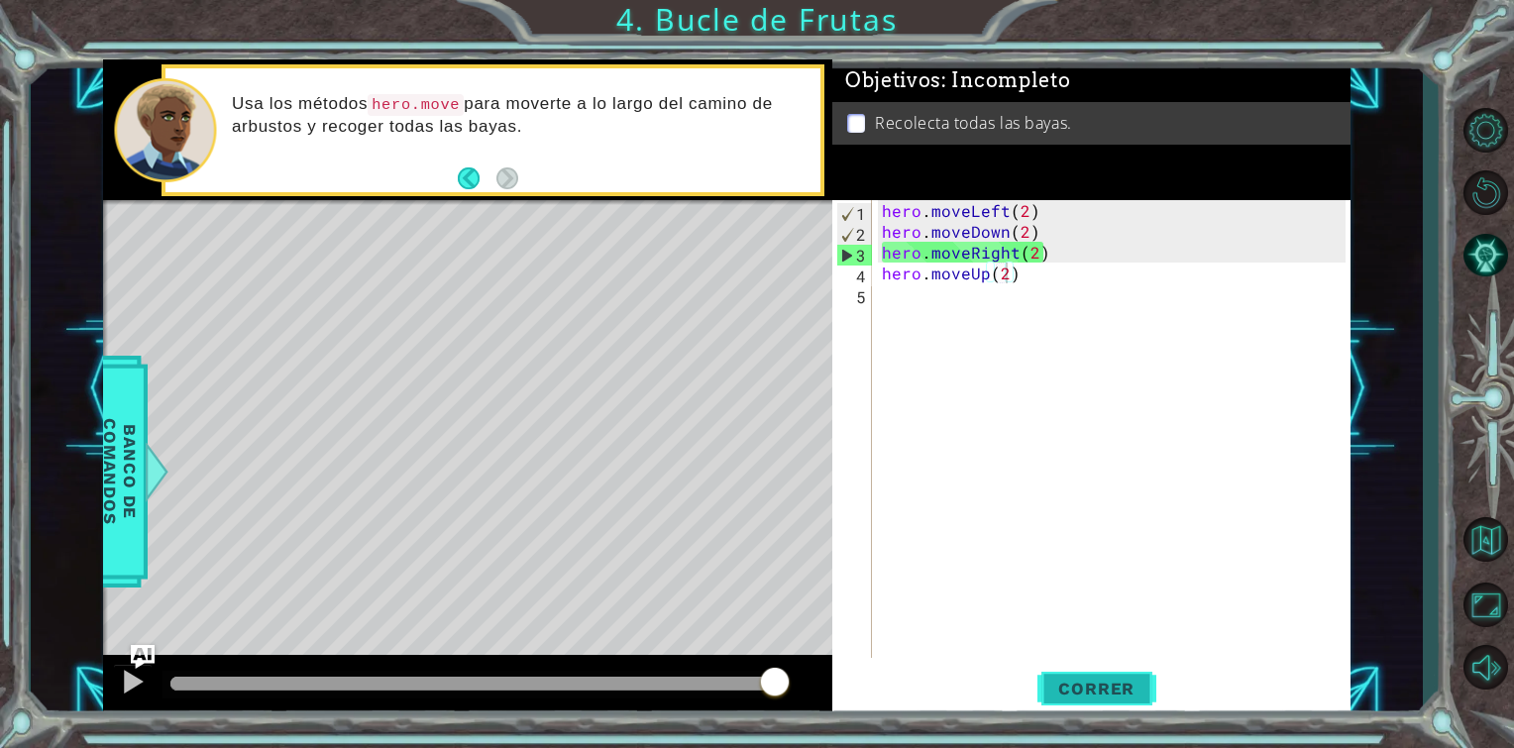
click at [1127, 672] on button "Correr" at bounding box center [1097, 689] width 119 height 52
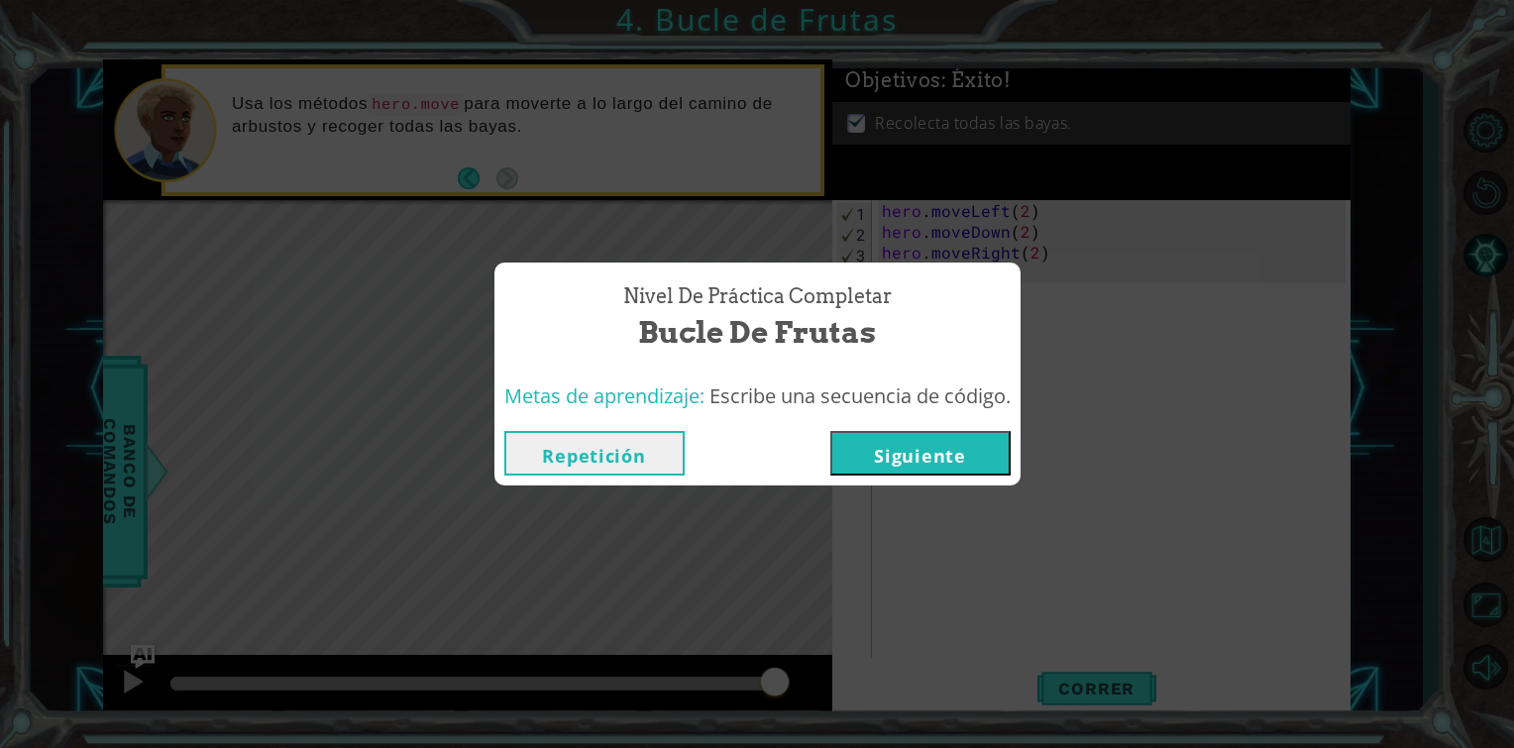
click at [901, 452] on button "Siguiente" at bounding box center [921, 453] width 180 height 45
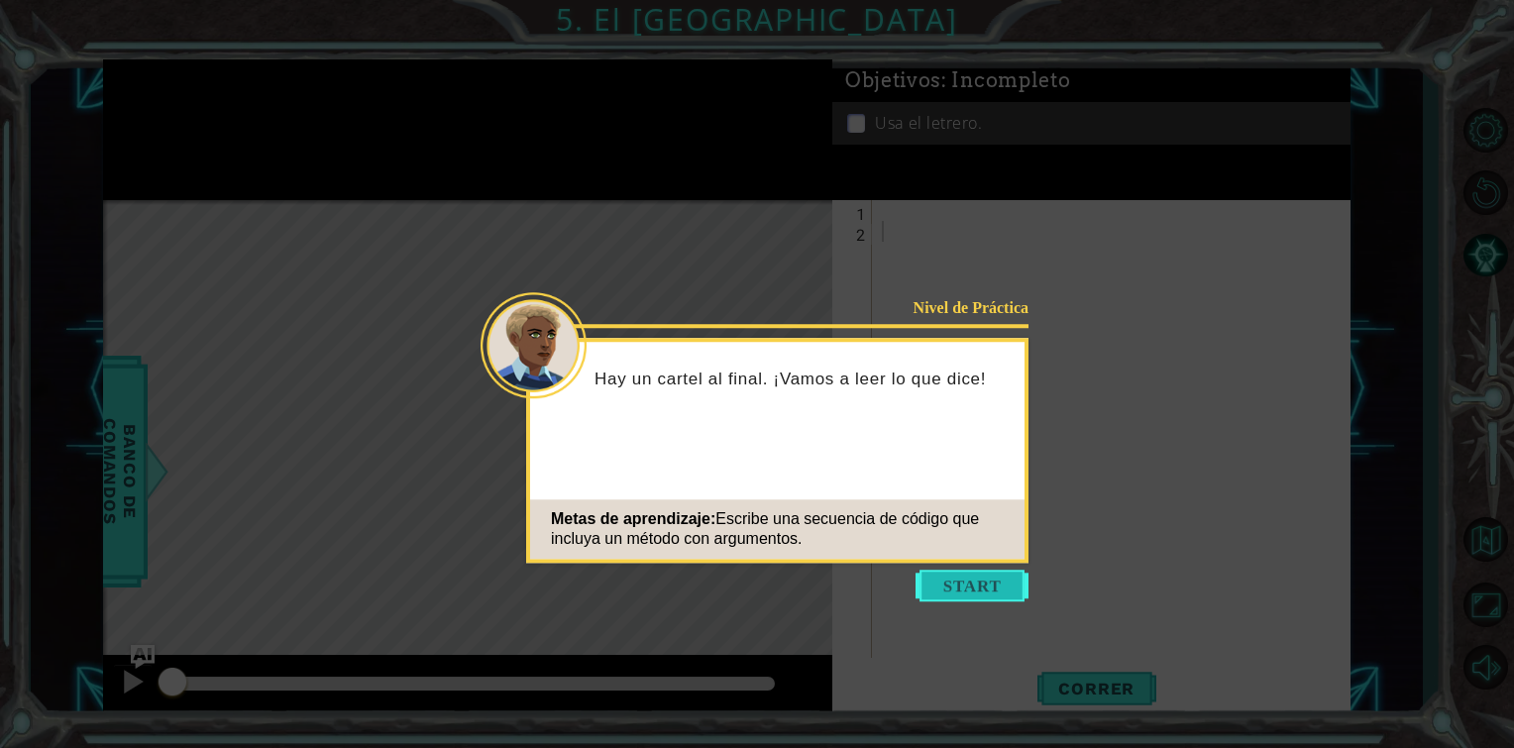
click at [941, 595] on button "Start" at bounding box center [972, 586] width 113 height 32
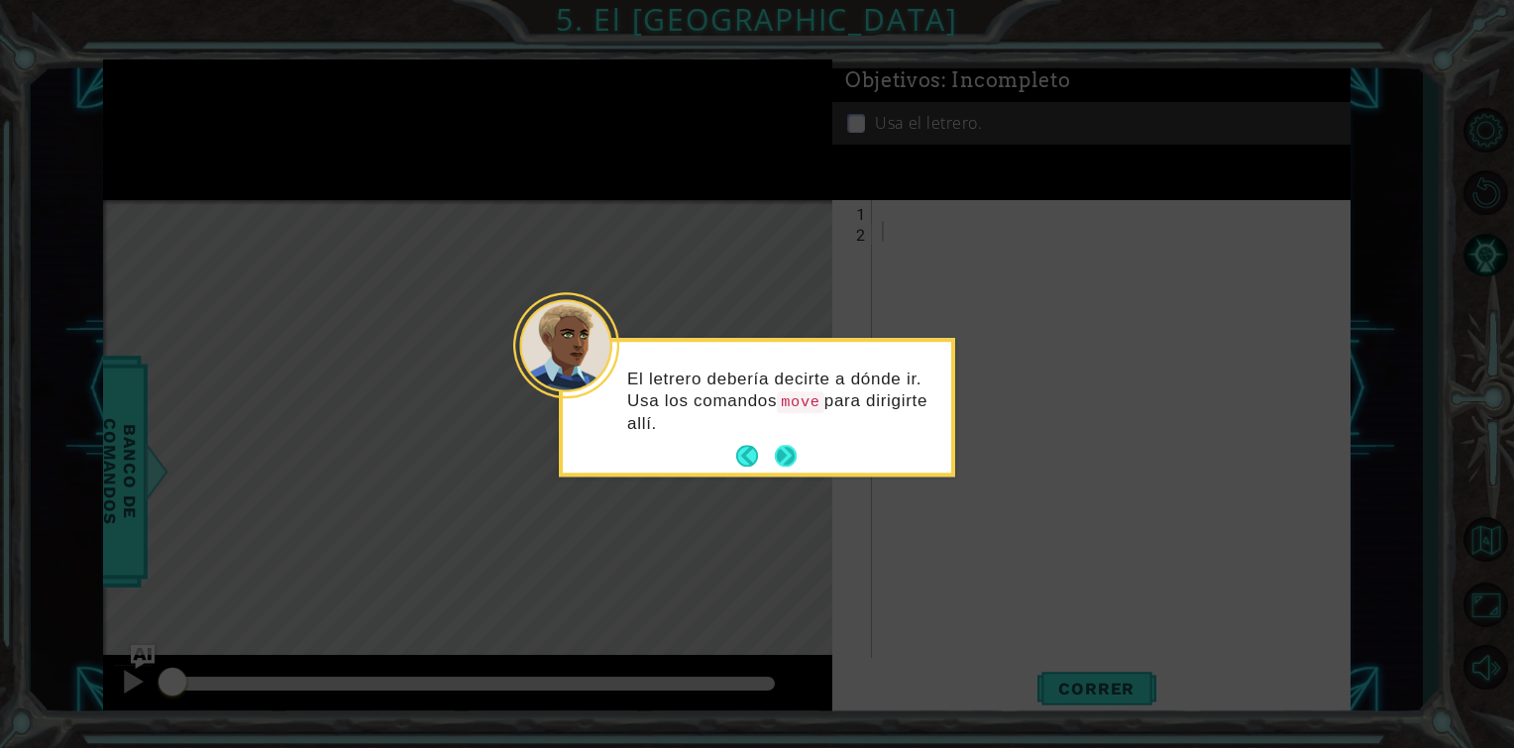
click at [791, 449] on button "Next" at bounding box center [786, 457] width 22 height 22
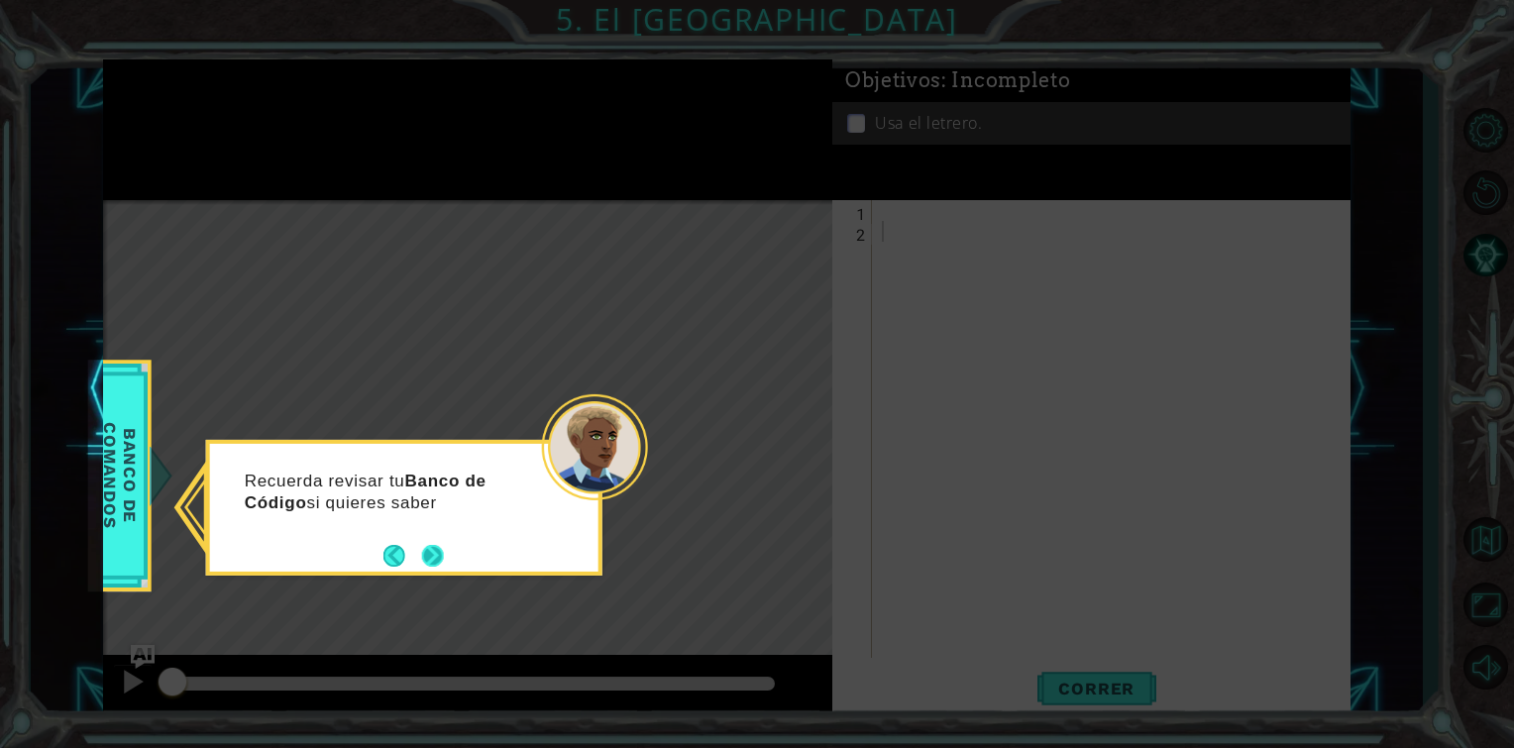
click at [431, 549] on button "Next" at bounding box center [432, 555] width 22 height 22
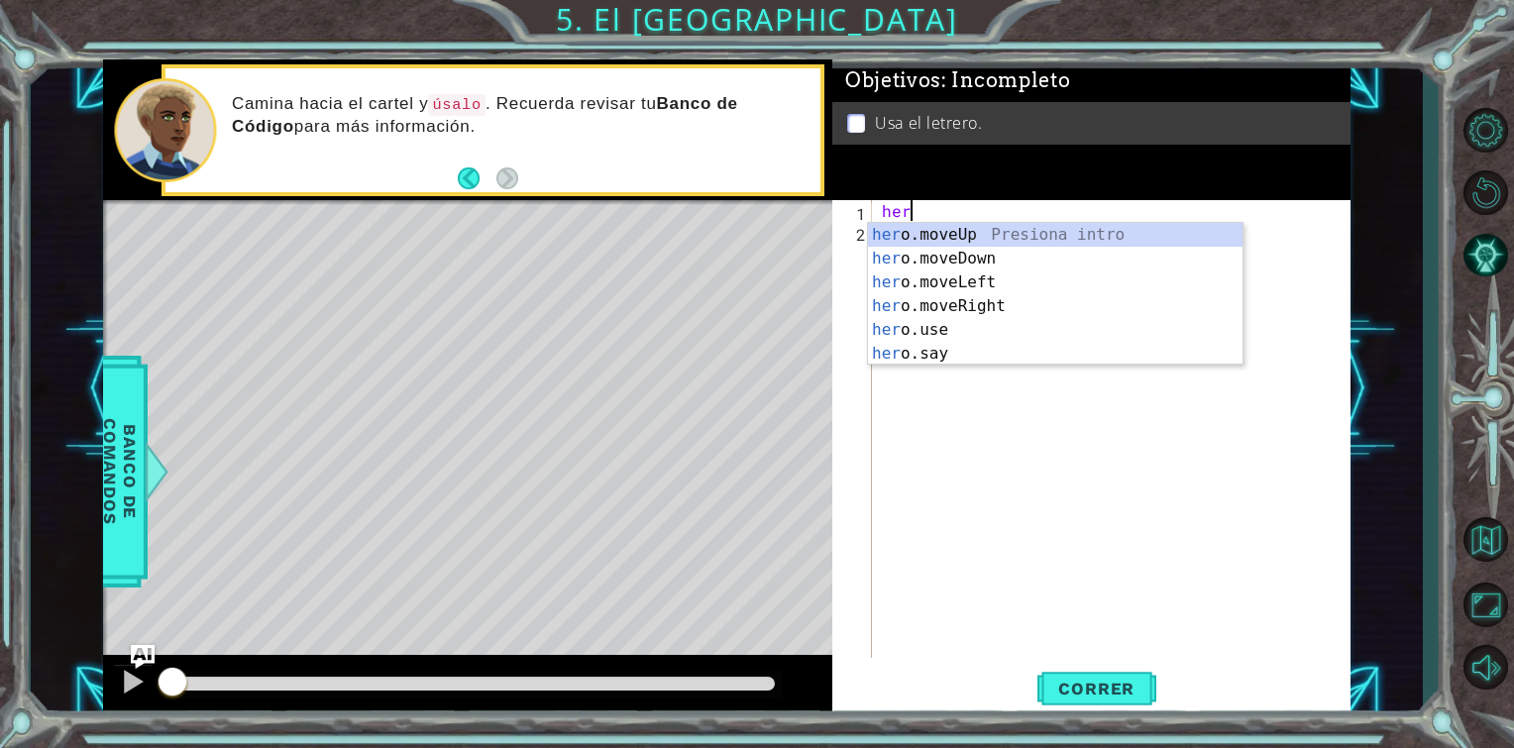
type textarea "hero"
drag, startPoint x: 1007, startPoint y: 236, endPoint x: 991, endPoint y: 230, distance: 16.9
click at [991, 230] on div "hero .moveUp Presiona intro hero .moveDown Presiona intro hero .moveLeft Presio…" at bounding box center [1055, 318] width 375 height 190
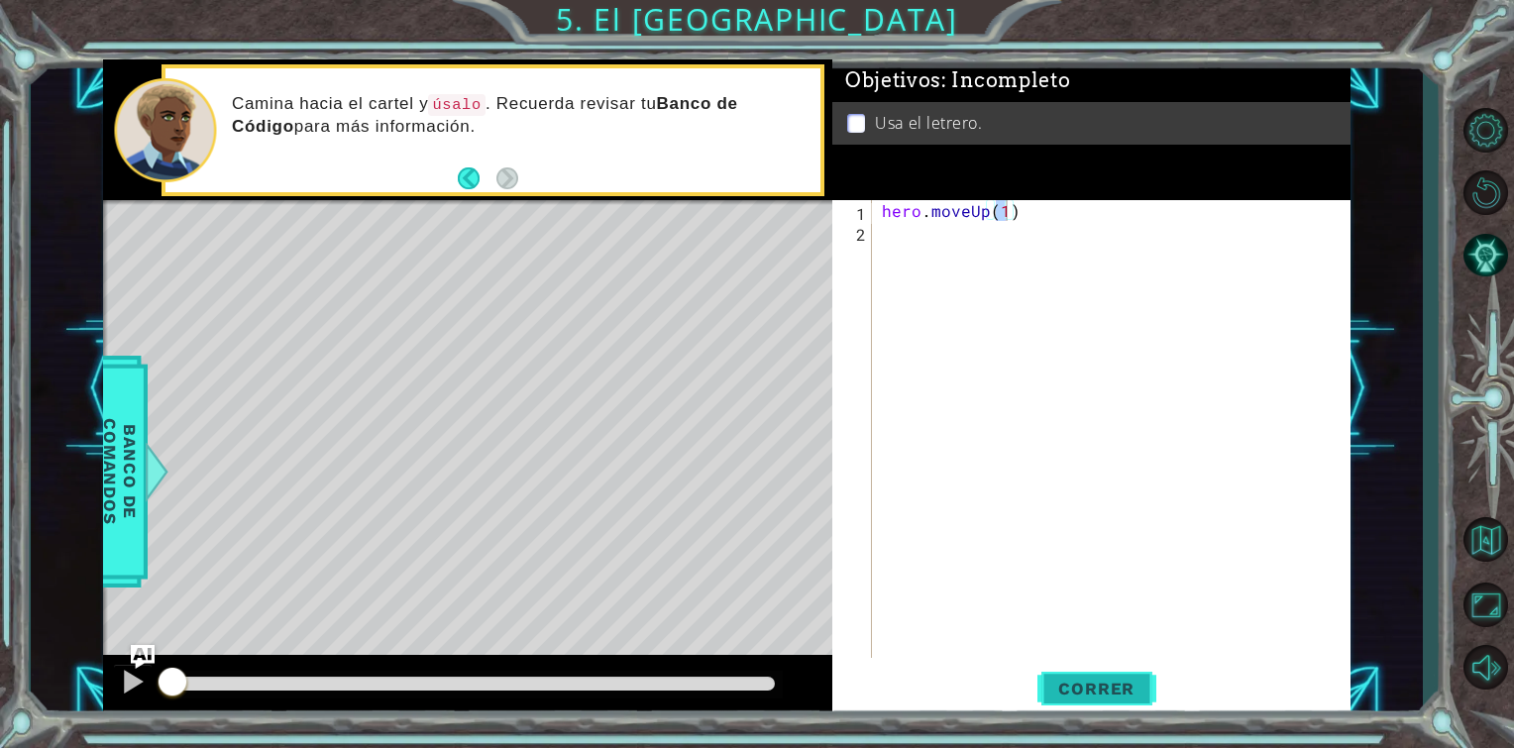
click at [1075, 687] on span "Correr" at bounding box center [1097, 689] width 116 height 20
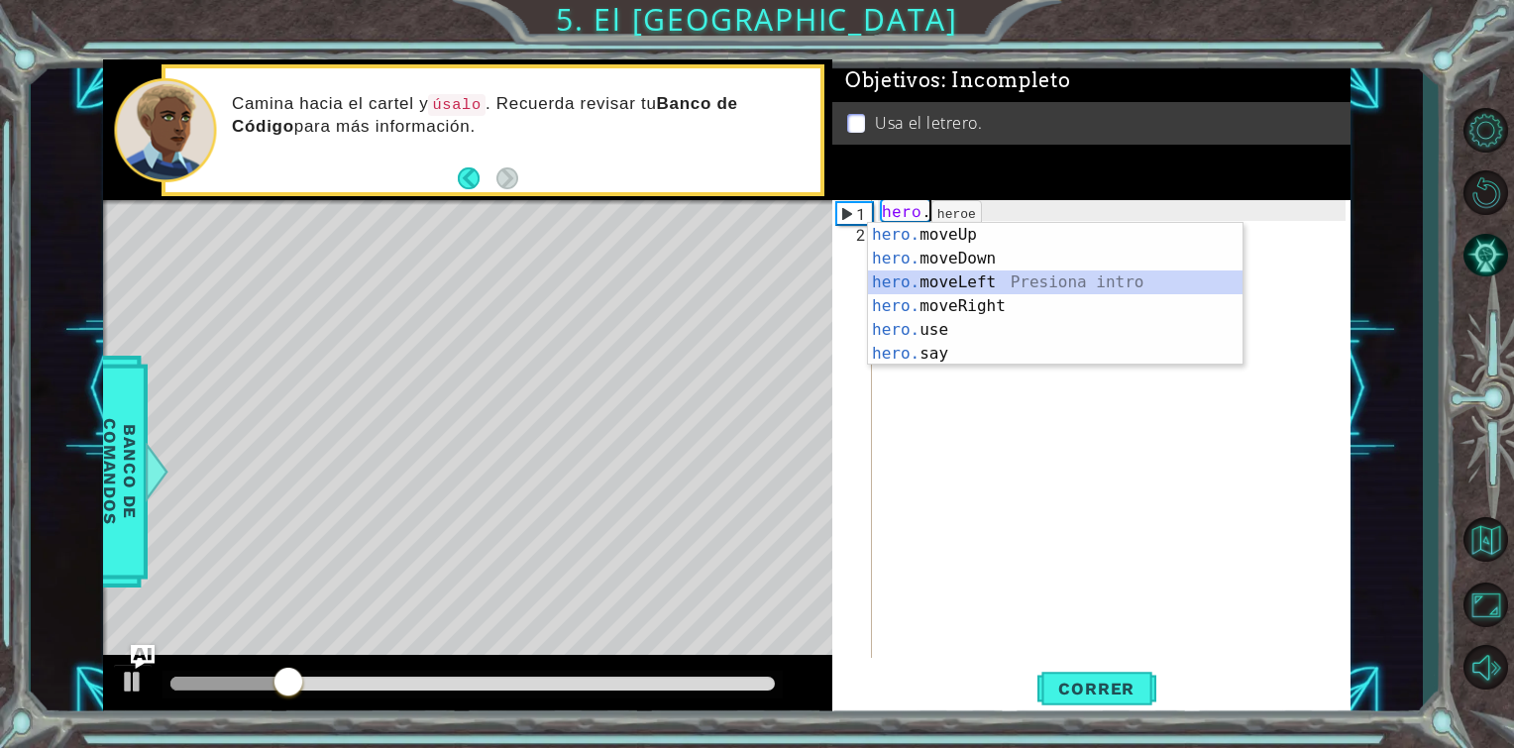
click at [909, 274] on div "hero. moveUp Presiona intro hero. moveDown Presiona intro hero. moveLeft Presio…" at bounding box center [1055, 318] width 375 height 190
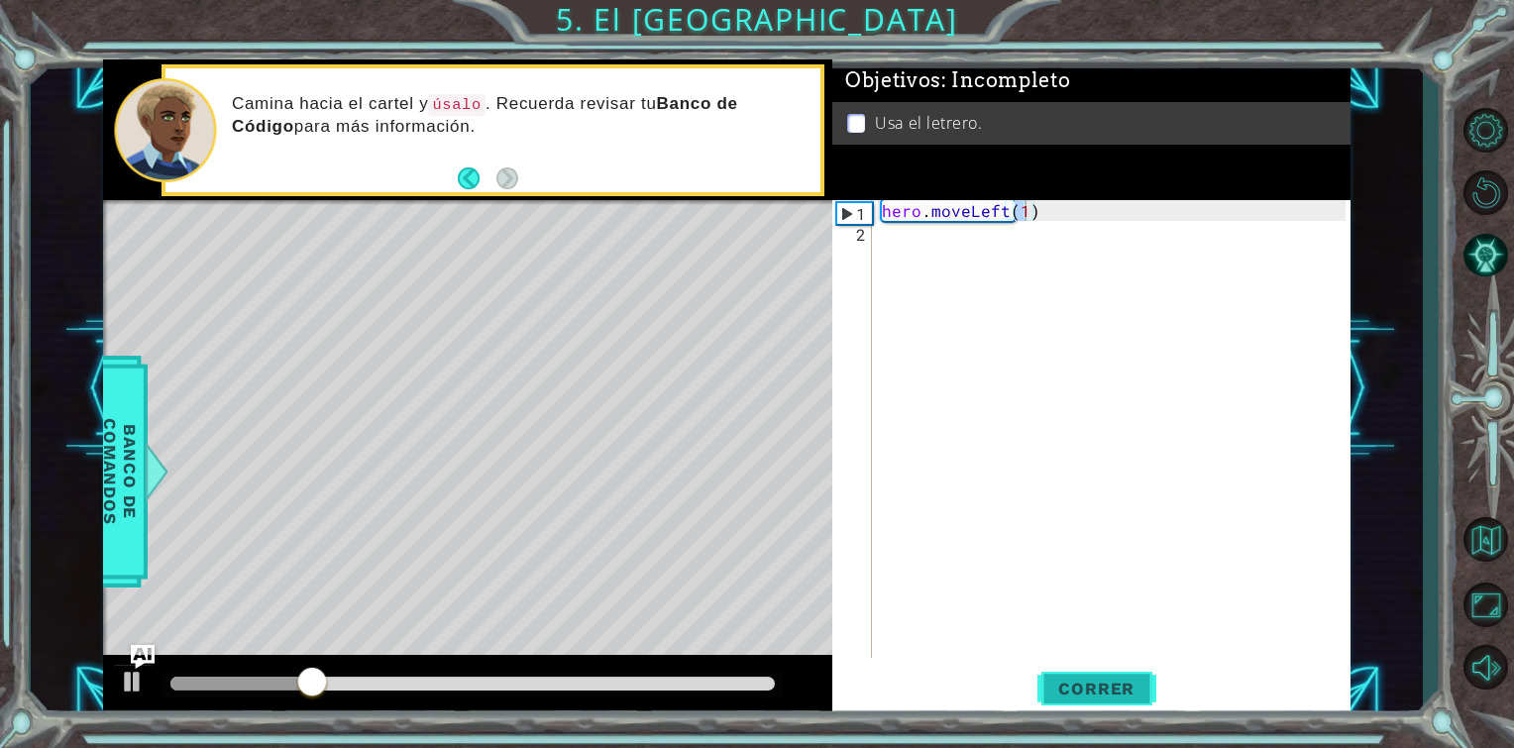
click at [1066, 670] on button "Correr" at bounding box center [1097, 689] width 119 height 52
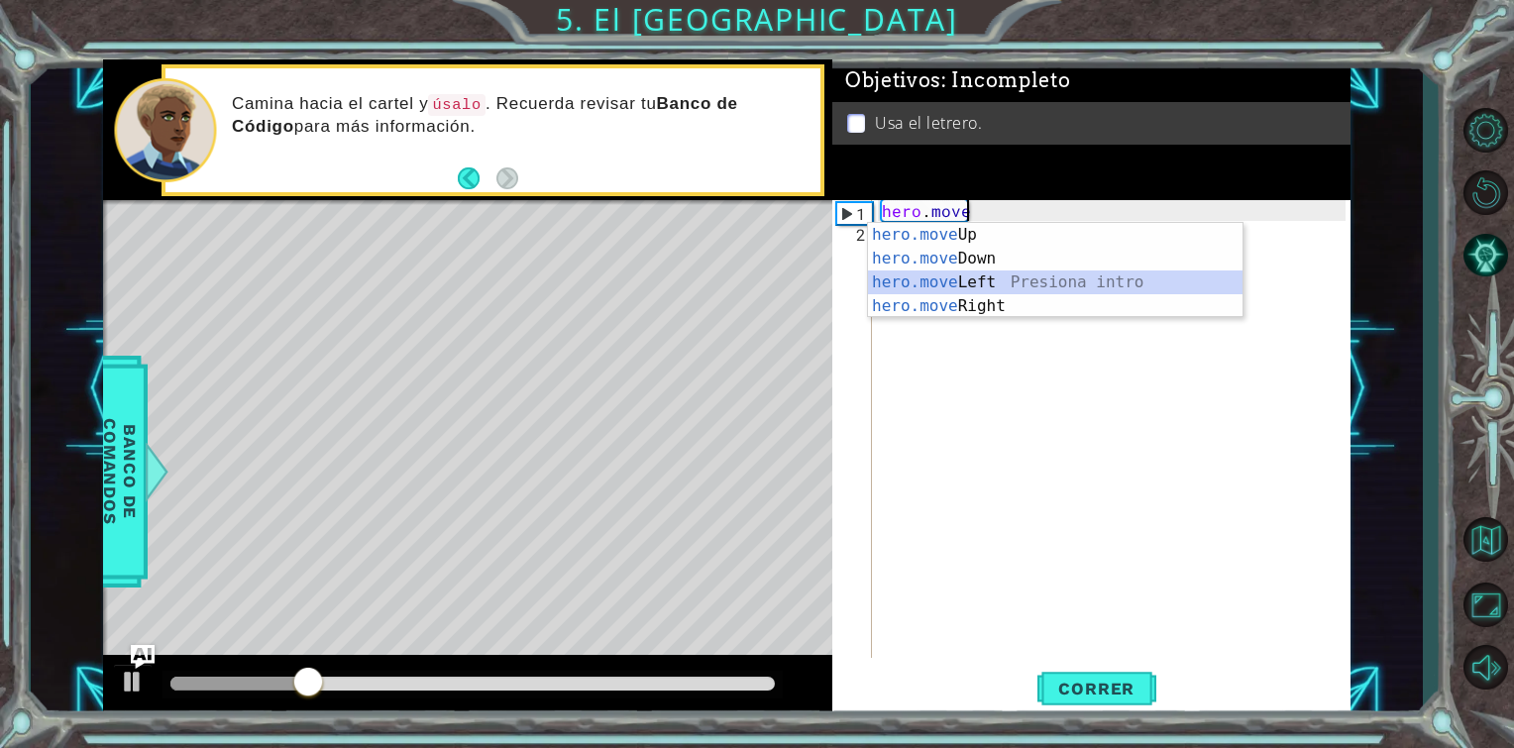
click at [995, 281] on div "hero.move Up Presiona intro hero.move Down Presiona intro hero.move Left Presio…" at bounding box center [1055, 294] width 375 height 143
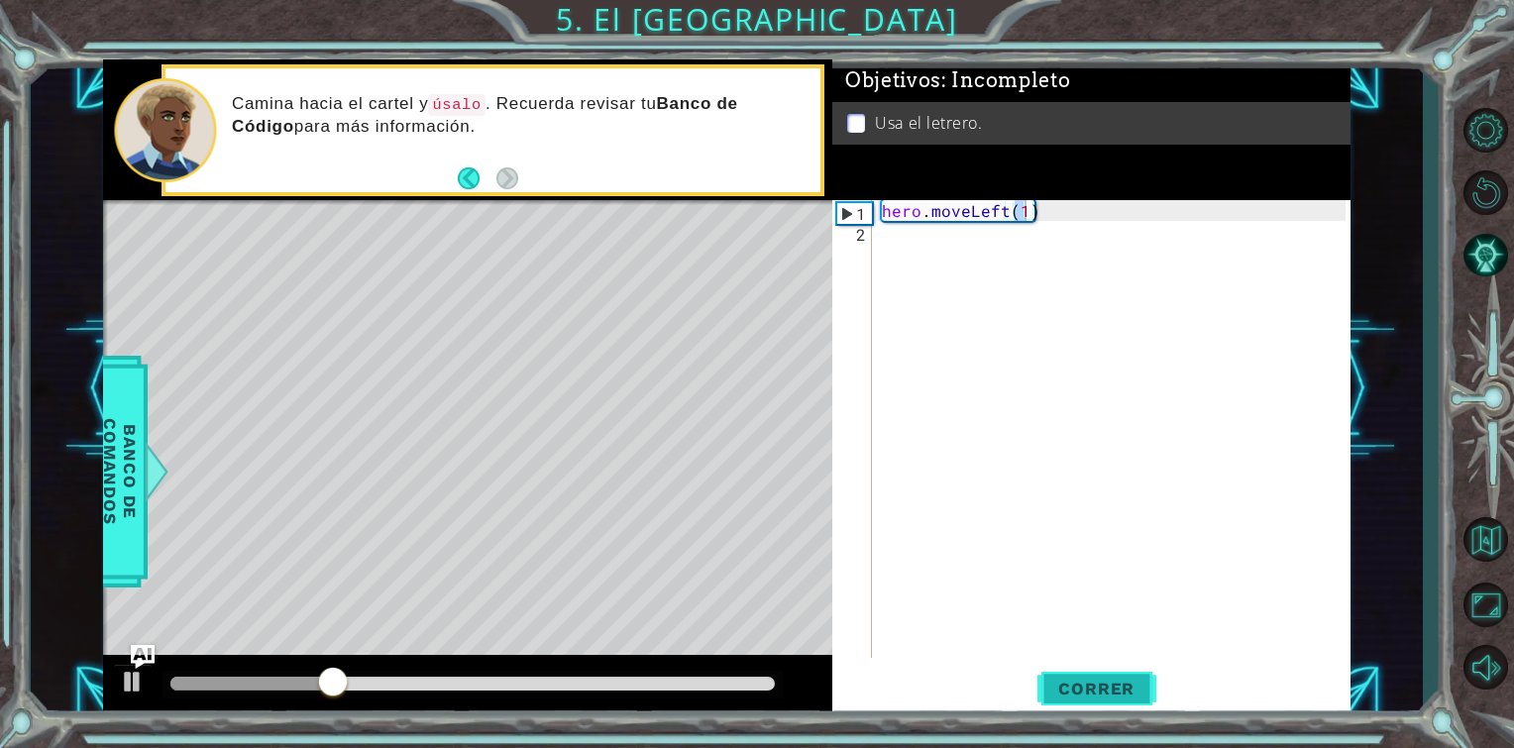
click at [1055, 686] on span "Correr" at bounding box center [1097, 689] width 116 height 20
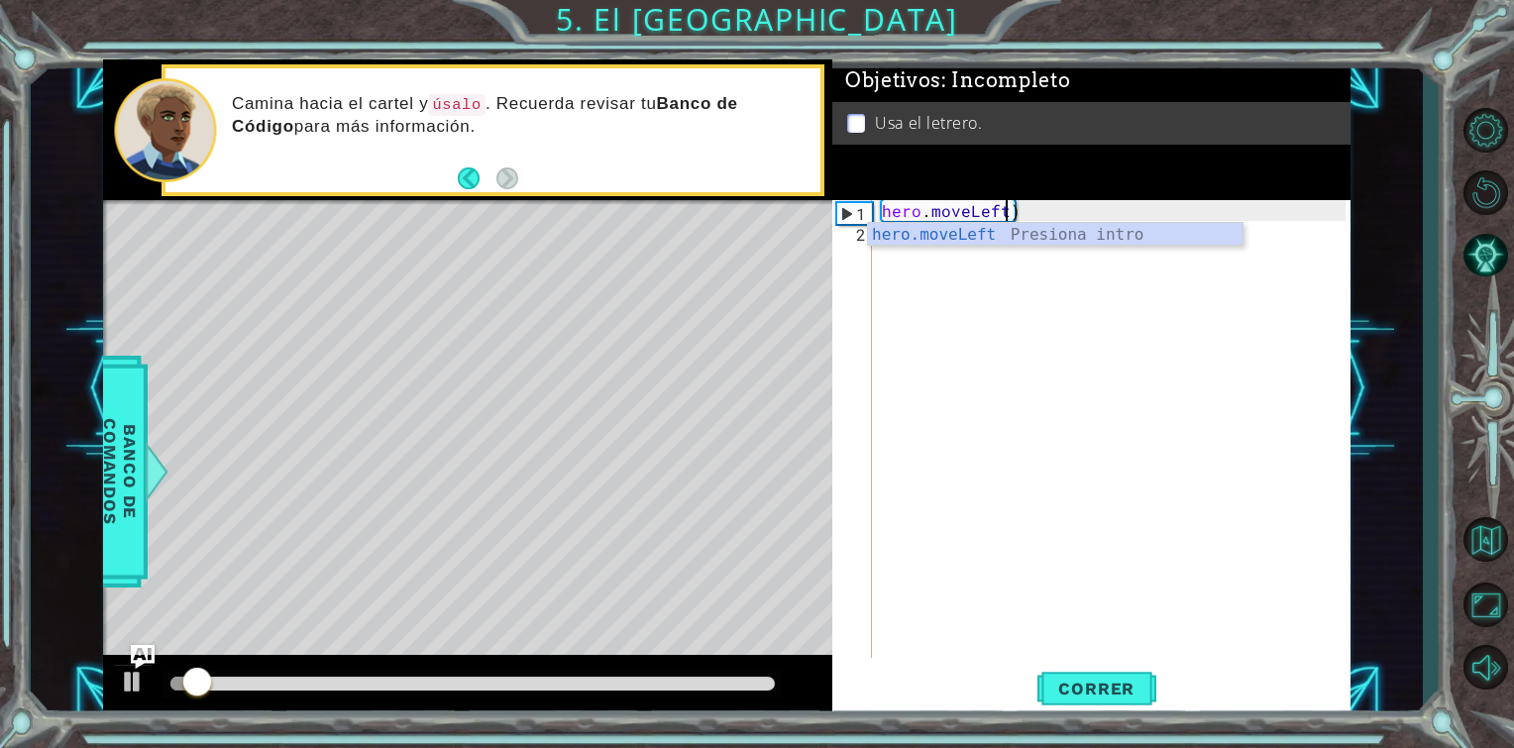
type textarea "hero.moveLef)"
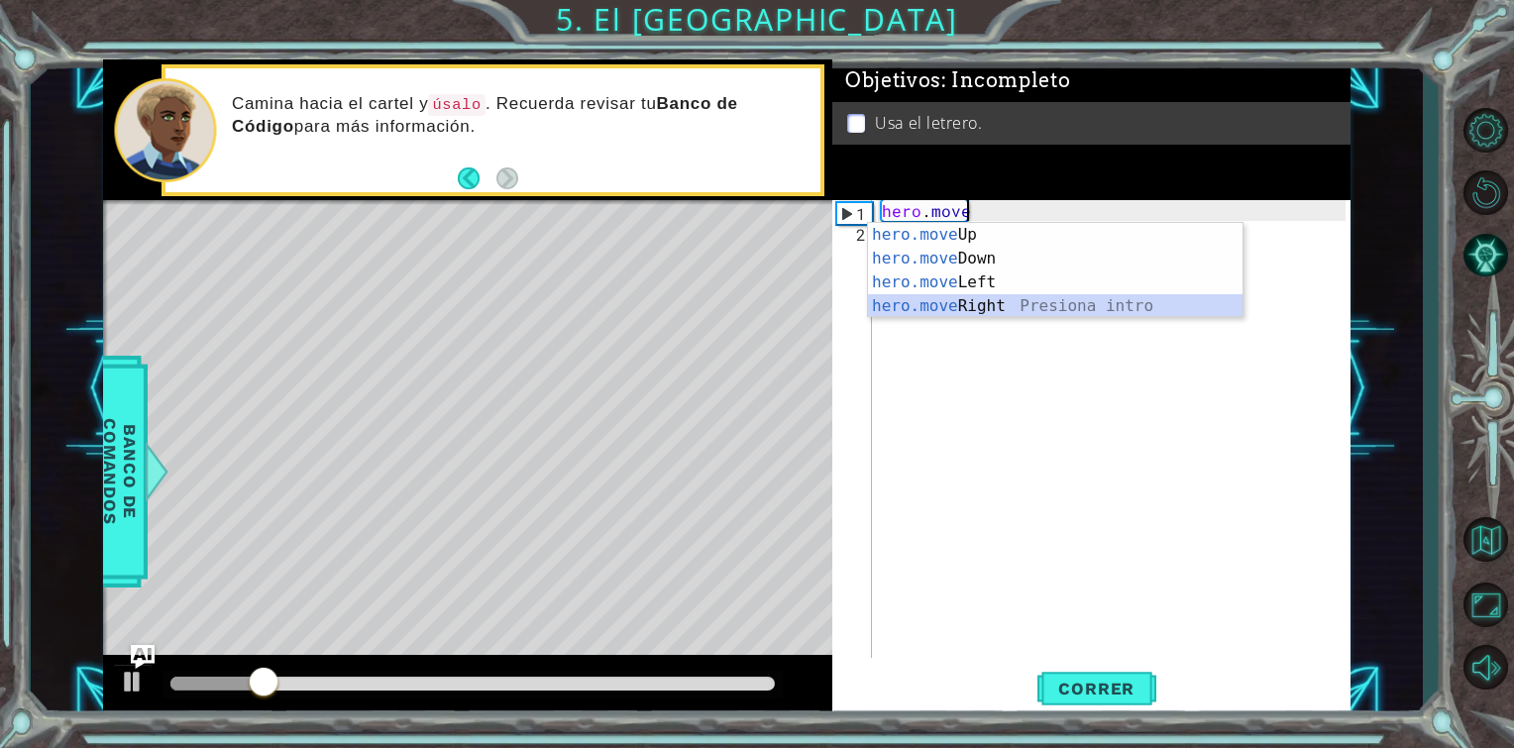
click at [959, 305] on div "hero.move Up Presiona intro hero.move Down Presiona intro hero.move Left Presio…" at bounding box center [1055, 294] width 375 height 143
type textarea "hero.moveRight(1)"
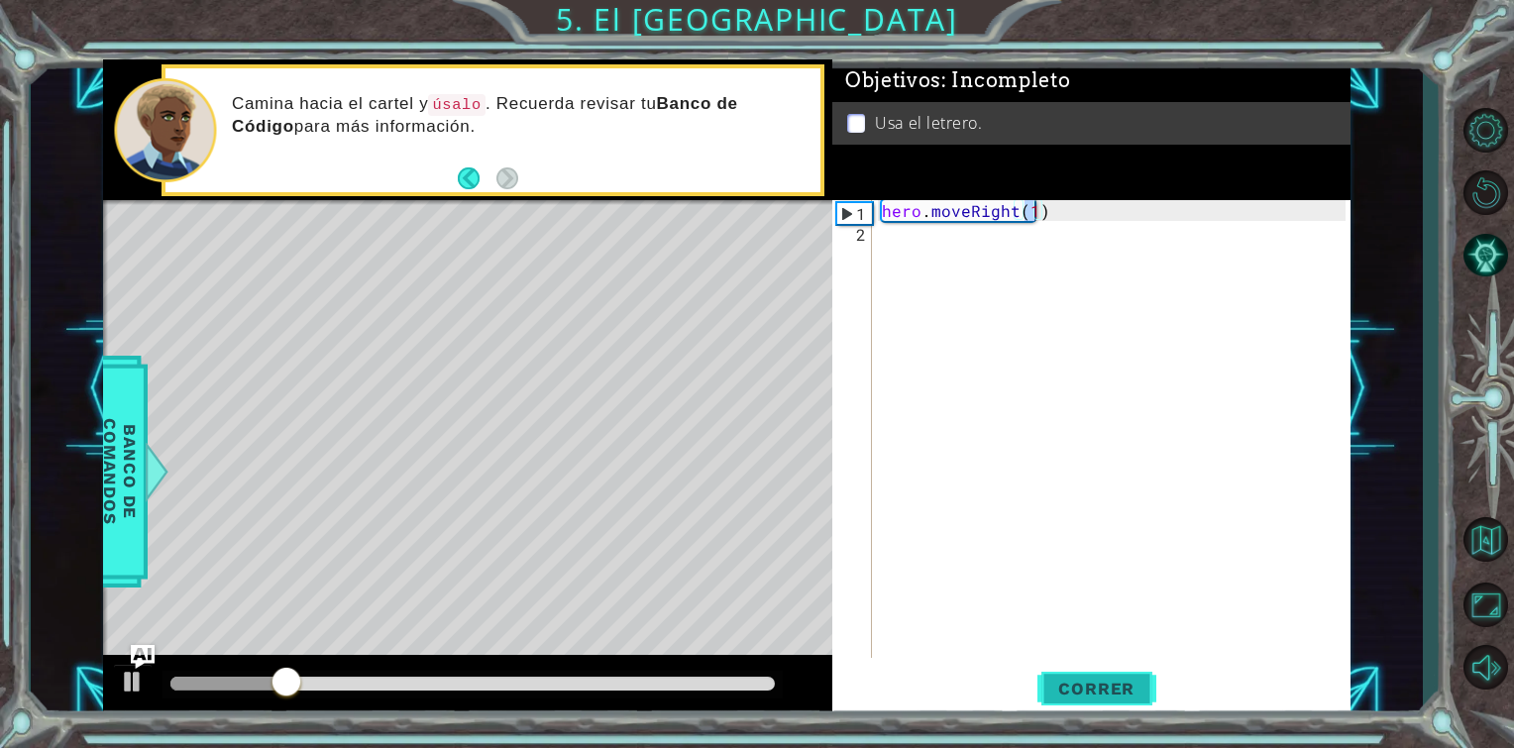
click at [1093, 676] on button "Correr" at bounding box center [1097, 689] width 119 height 52
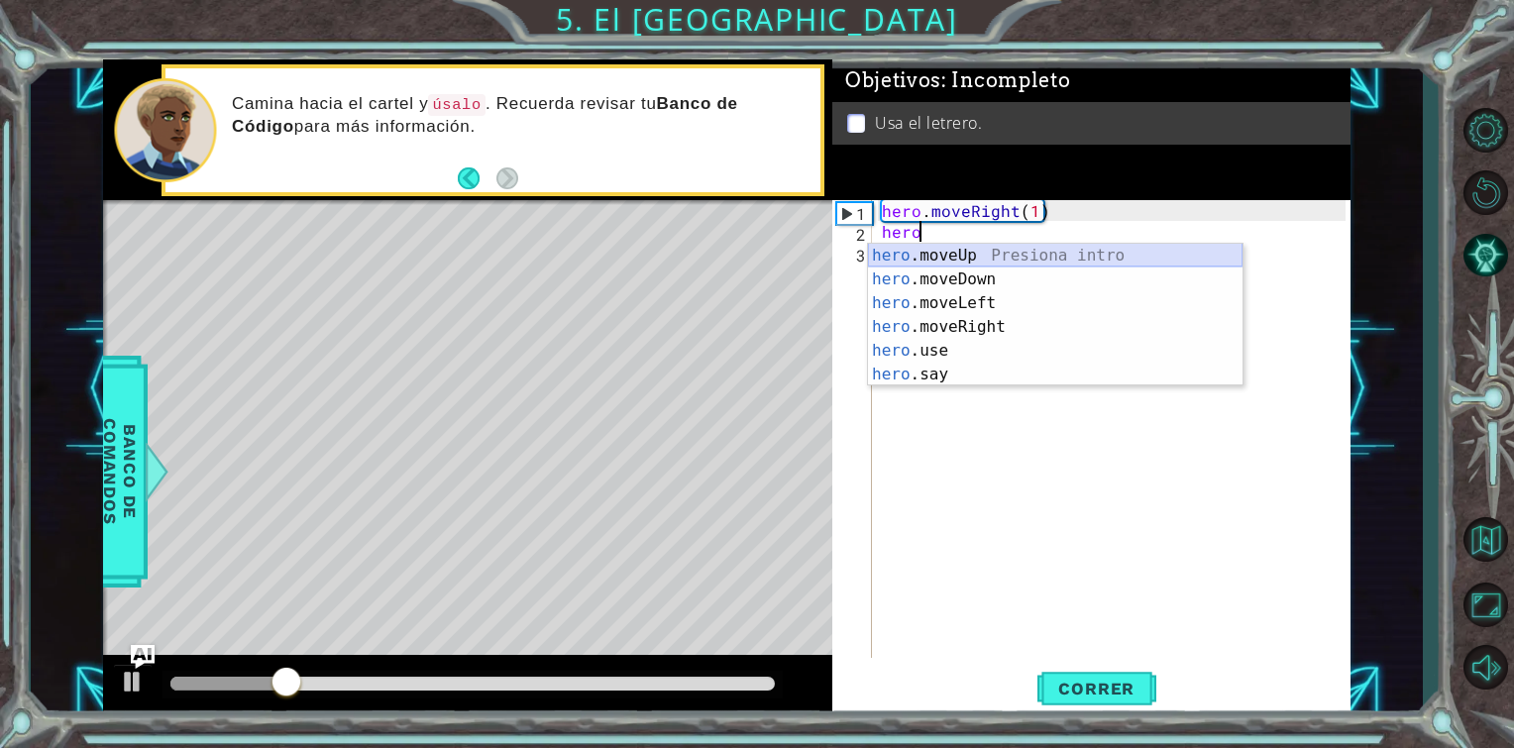
click at [1031, 250] on div "hero .moveUp Presiona intro hero .moveDown Presiona intro hero .moveLeft Presio…" at bounding box center [1055, 339] width 375 height 190
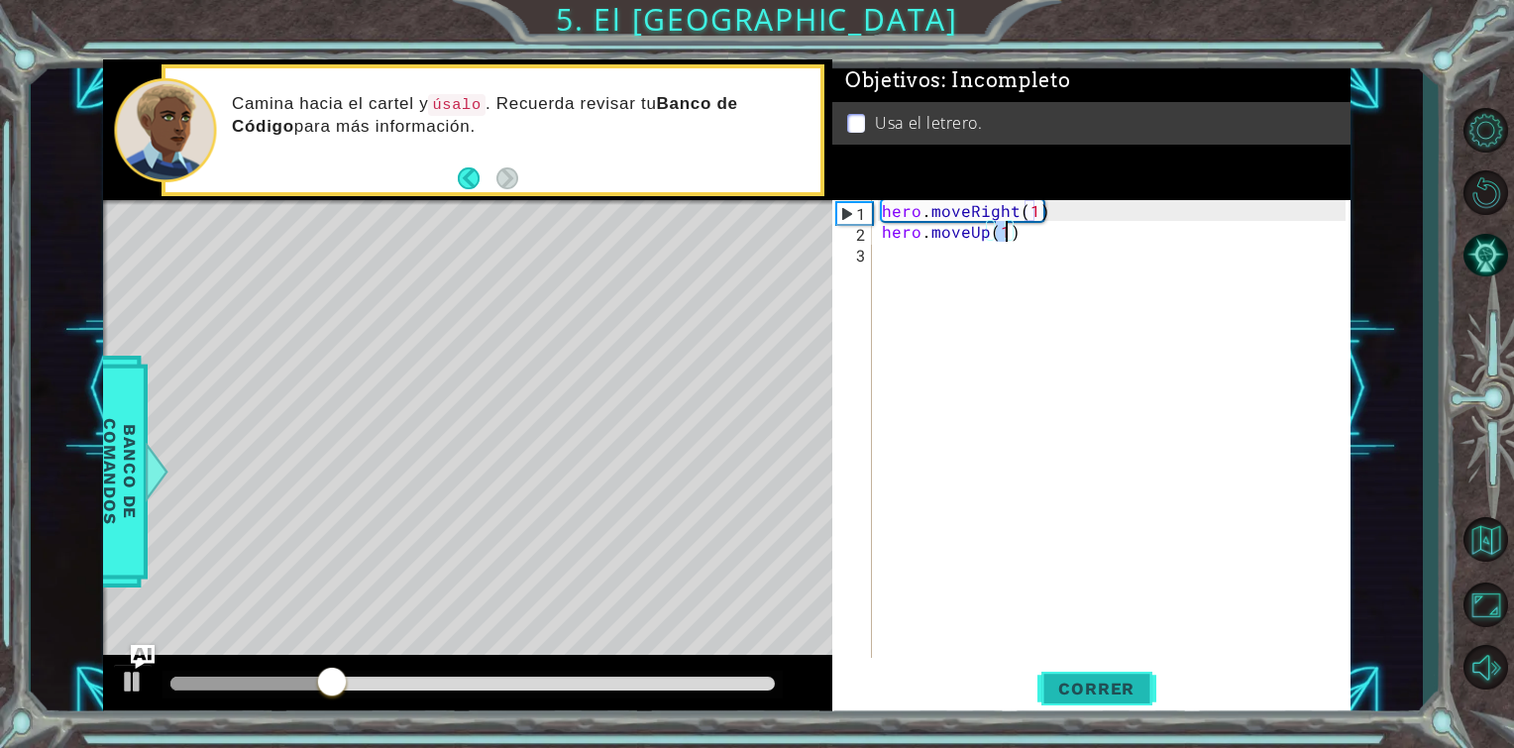
type textarea "hero.moveUp(1)"
click at [1103, 682] on span "Correr" at bounding box center [1097, 689] width 116 height 20
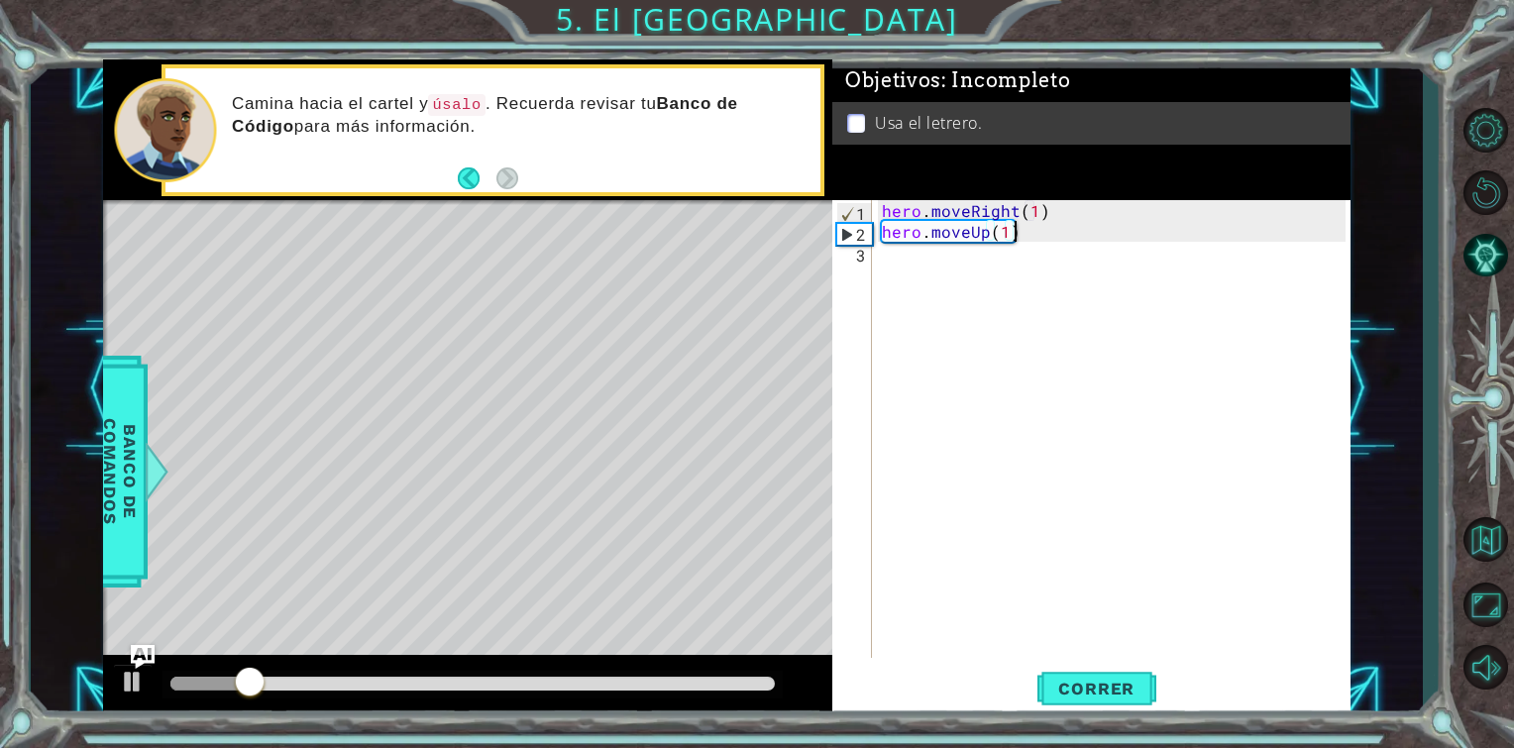
click at [1035, 233] on div "hero . moveRight ( 1 ) hero . moveUp ( 1 )" at bounding box center [1117, 450] width 478 height 500
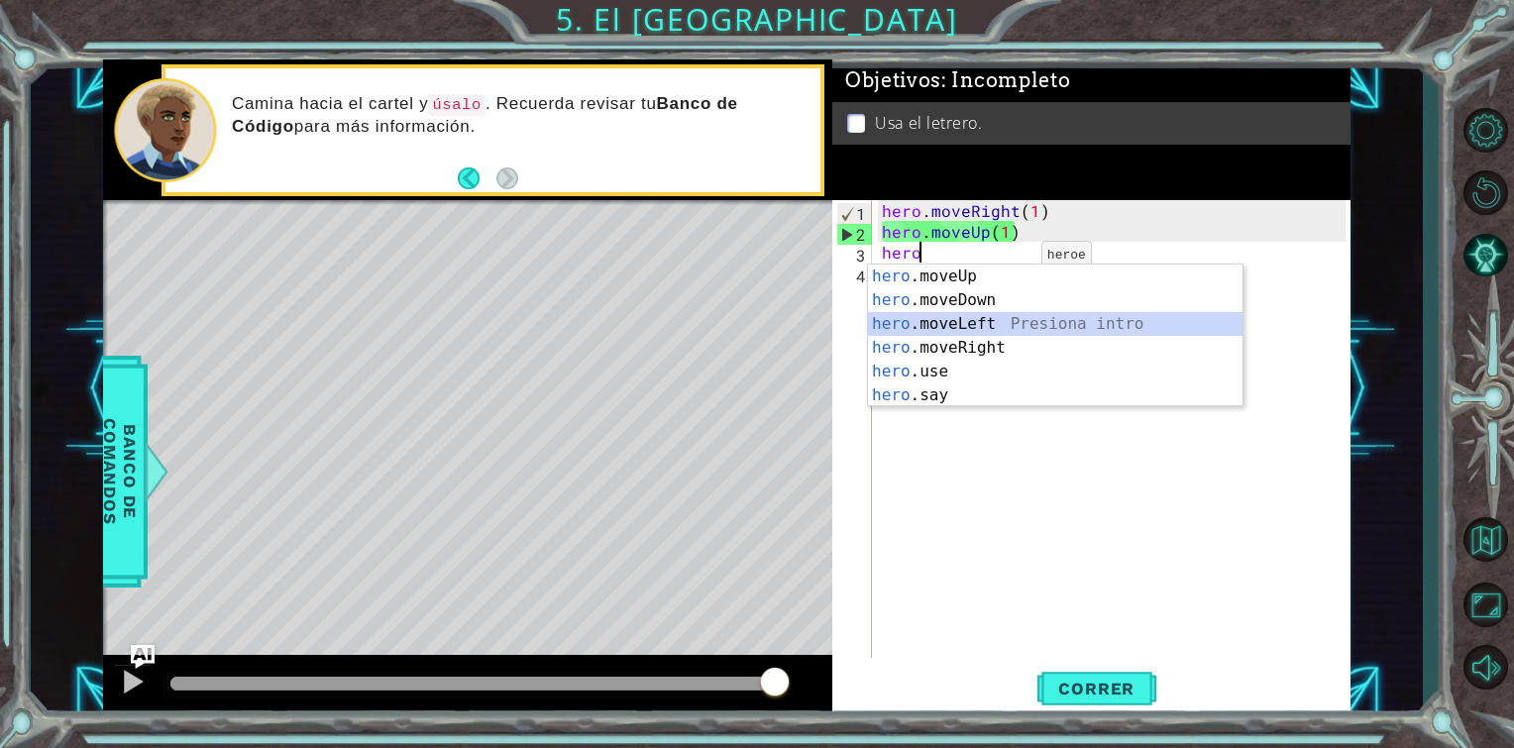
click at [984, 327] on div "hero .moveUp Presiona intro hero .moveDown Presiona intro hero .moveLeft Presio…" at bounding box center [1055, 360] width 375 height 190
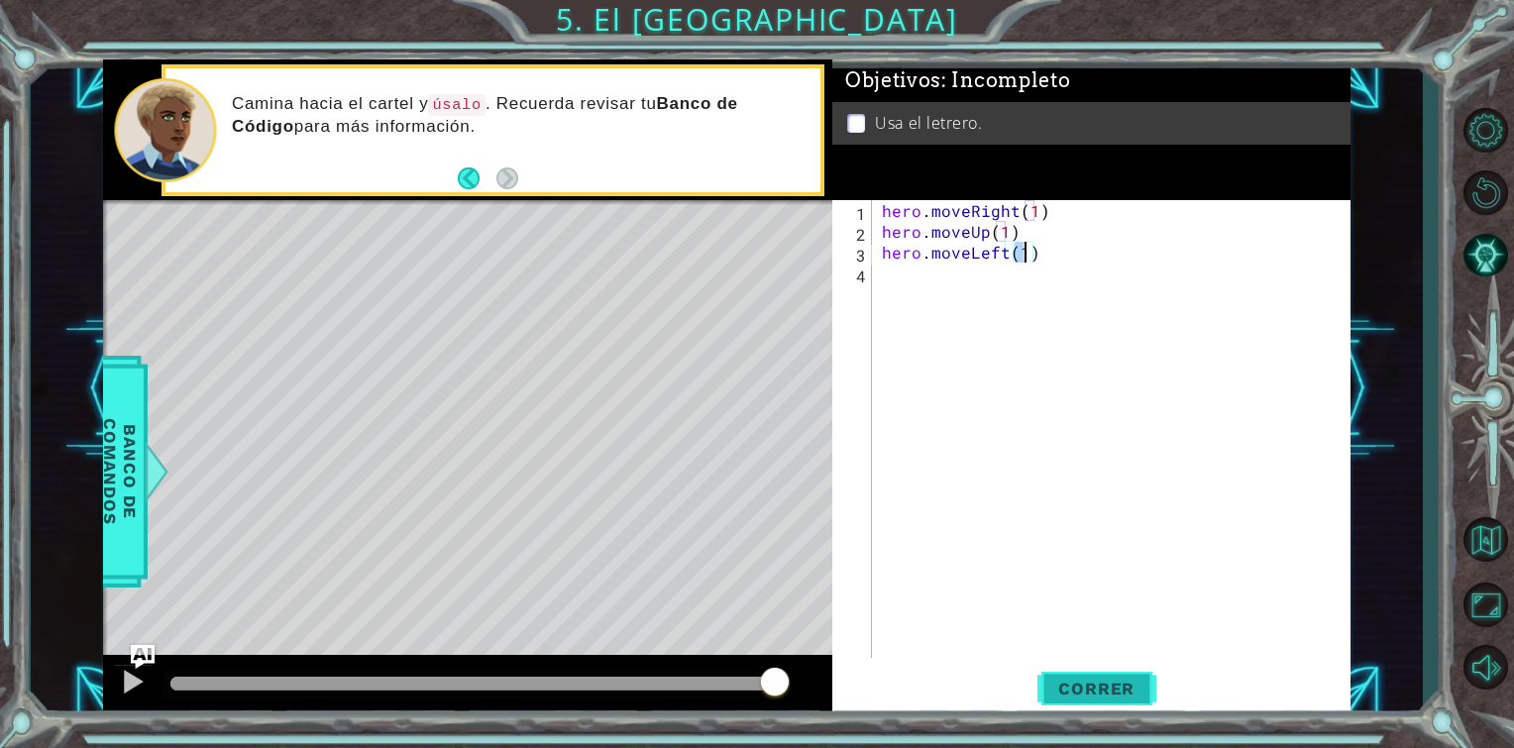
type textarea "hero.moveLeft(1)"
click at [1076, 666] on button "Correr" at bounding box center [1097, 689] width 119 height 52
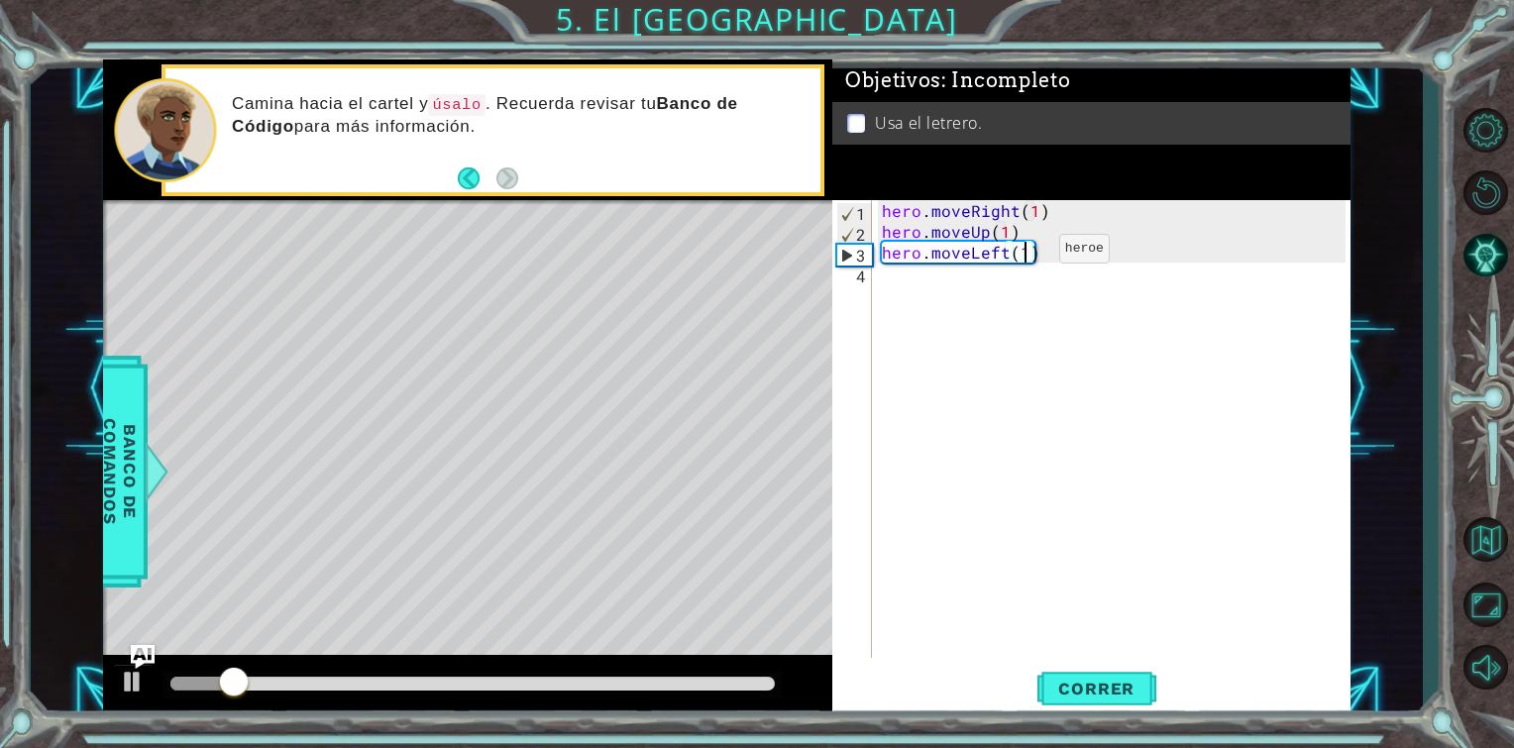
click at [1026, 254] on div "hero . moveRight ( 1 ) hero . moveUp ( 1 ) hero . moveLeft ( 1 )" at bounding box center [1117, 450] width 478 height 500
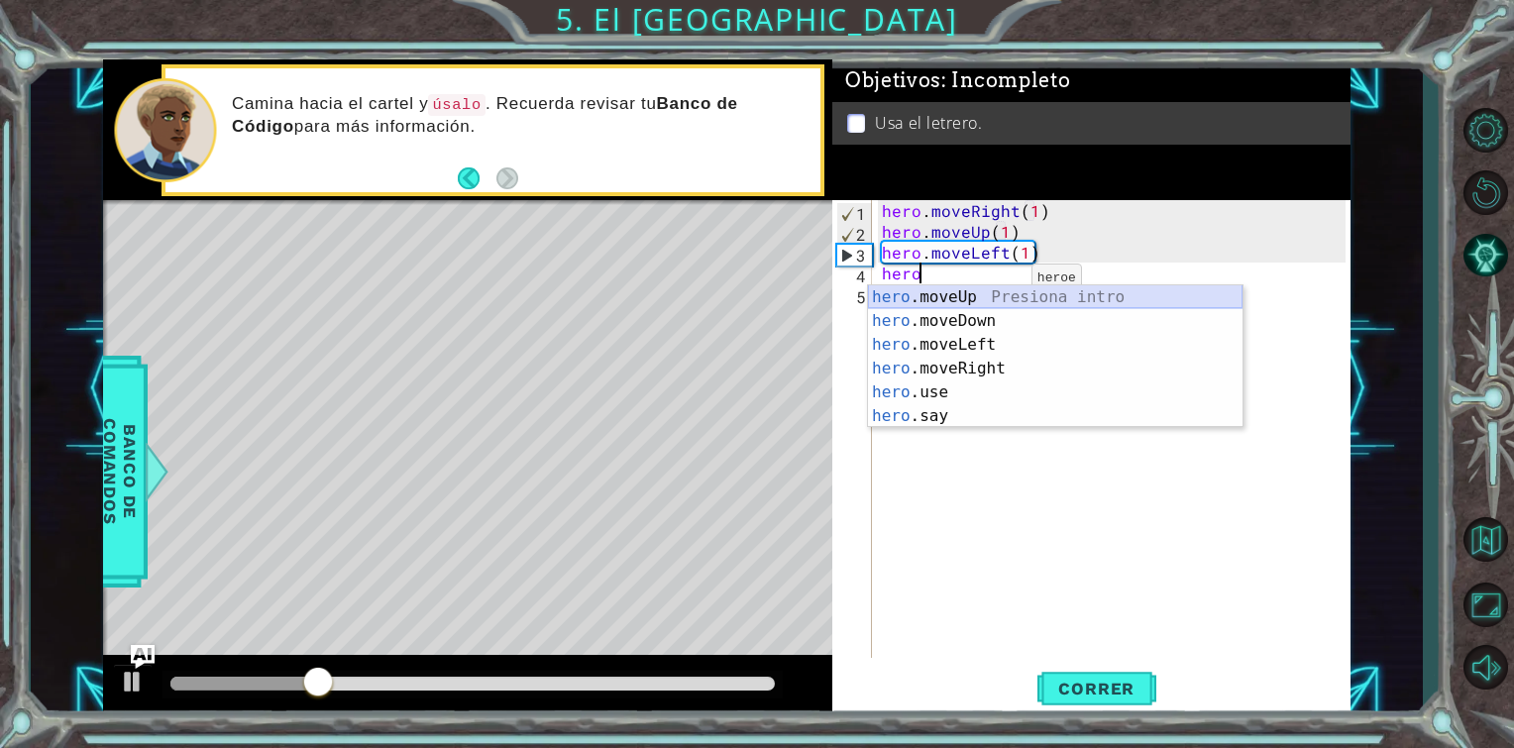
click at [987, 290] on div "hero .moveUp Presiona intro hero .moveDown Presiona intro hero .moveLeft Presio…" at bounding box center [1055, 380] width 375 height 190
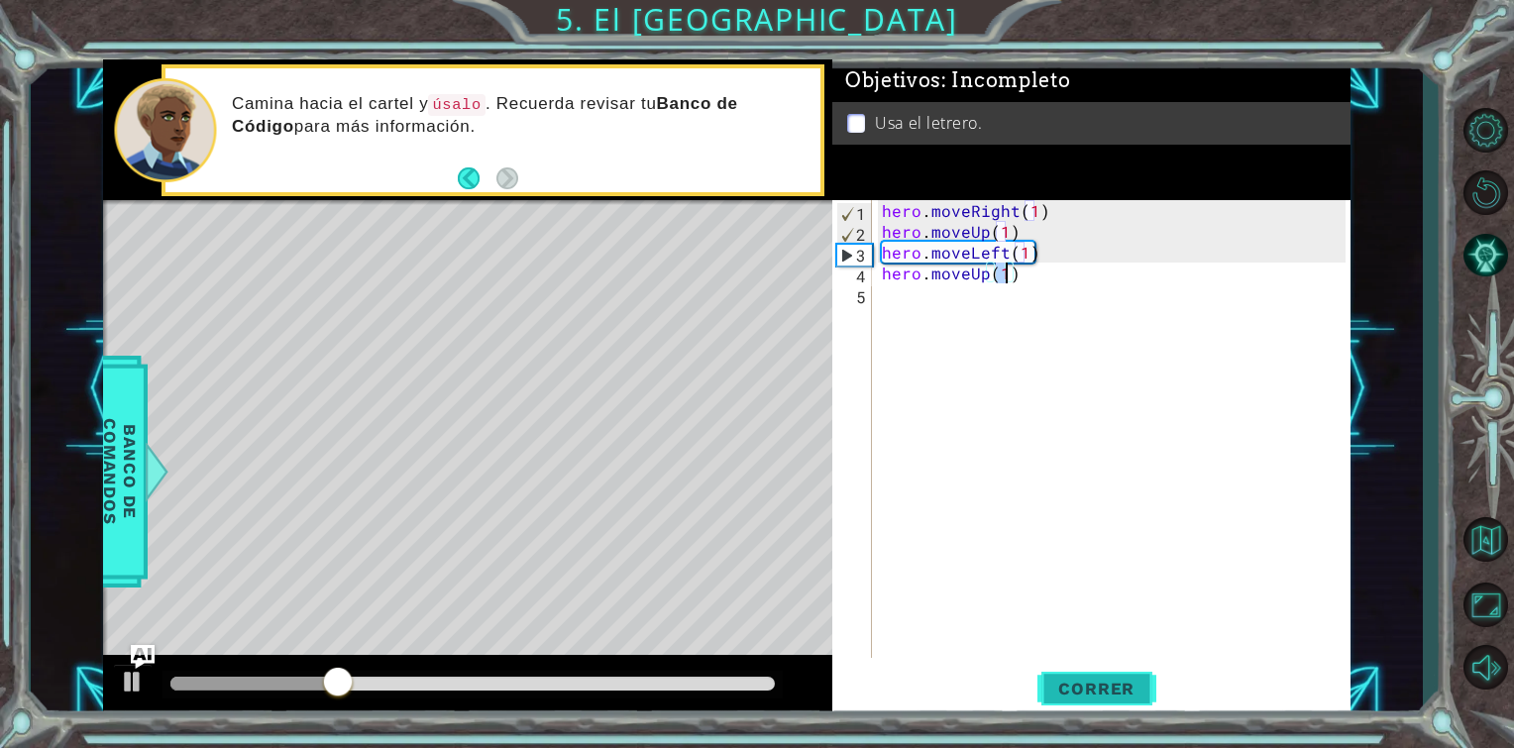
type textarea "hero.moveUp(1)"
click at [1060, 691] on span "Correr" at bounding box center [1097, 689] width 116 height 20
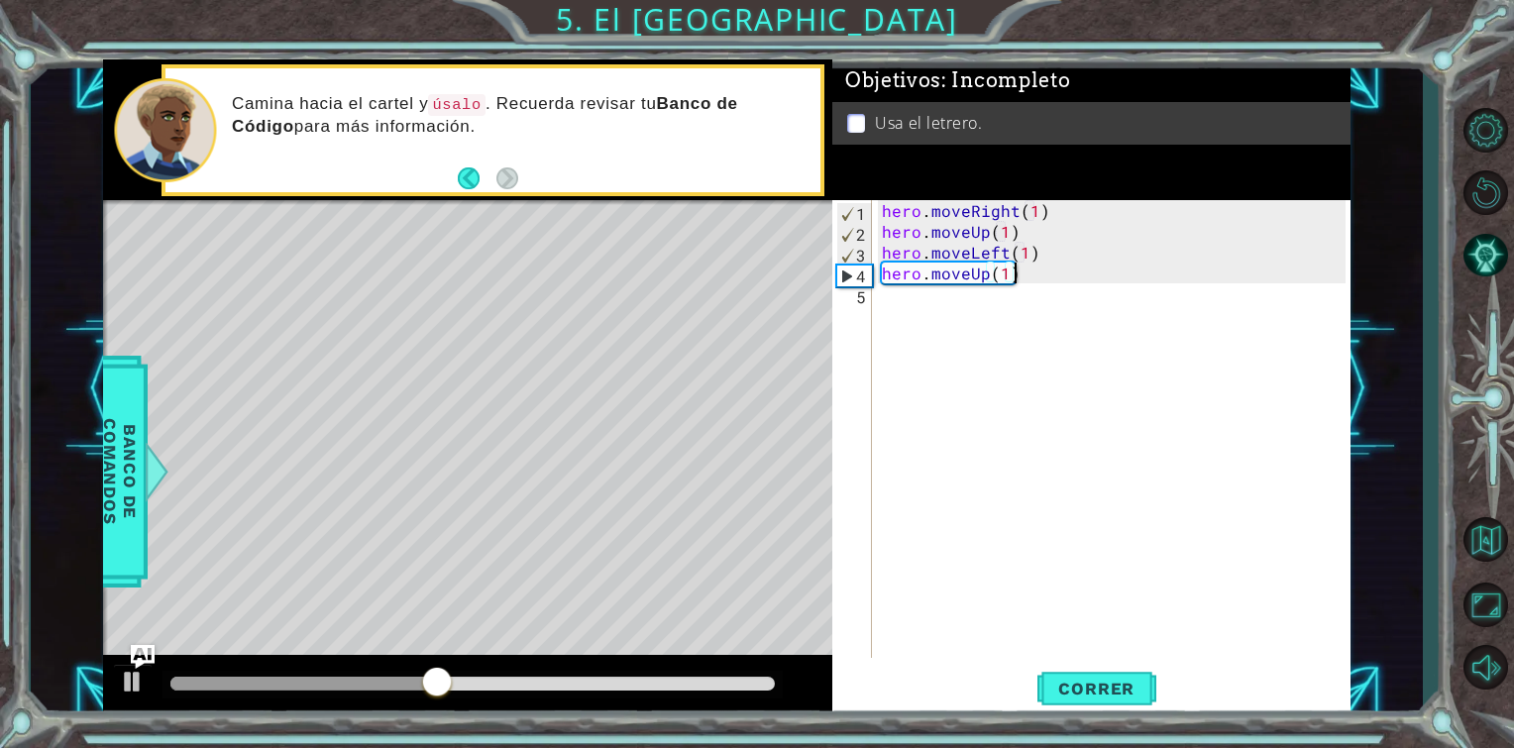
click at [1020, 274] on div "hero . moveRight ( 1 ) hero . moveUp ( 1 ) hero . moveLeft ( 1 ) hero . moveUp …" at bounding box center [1117, 450] width 478 height 500
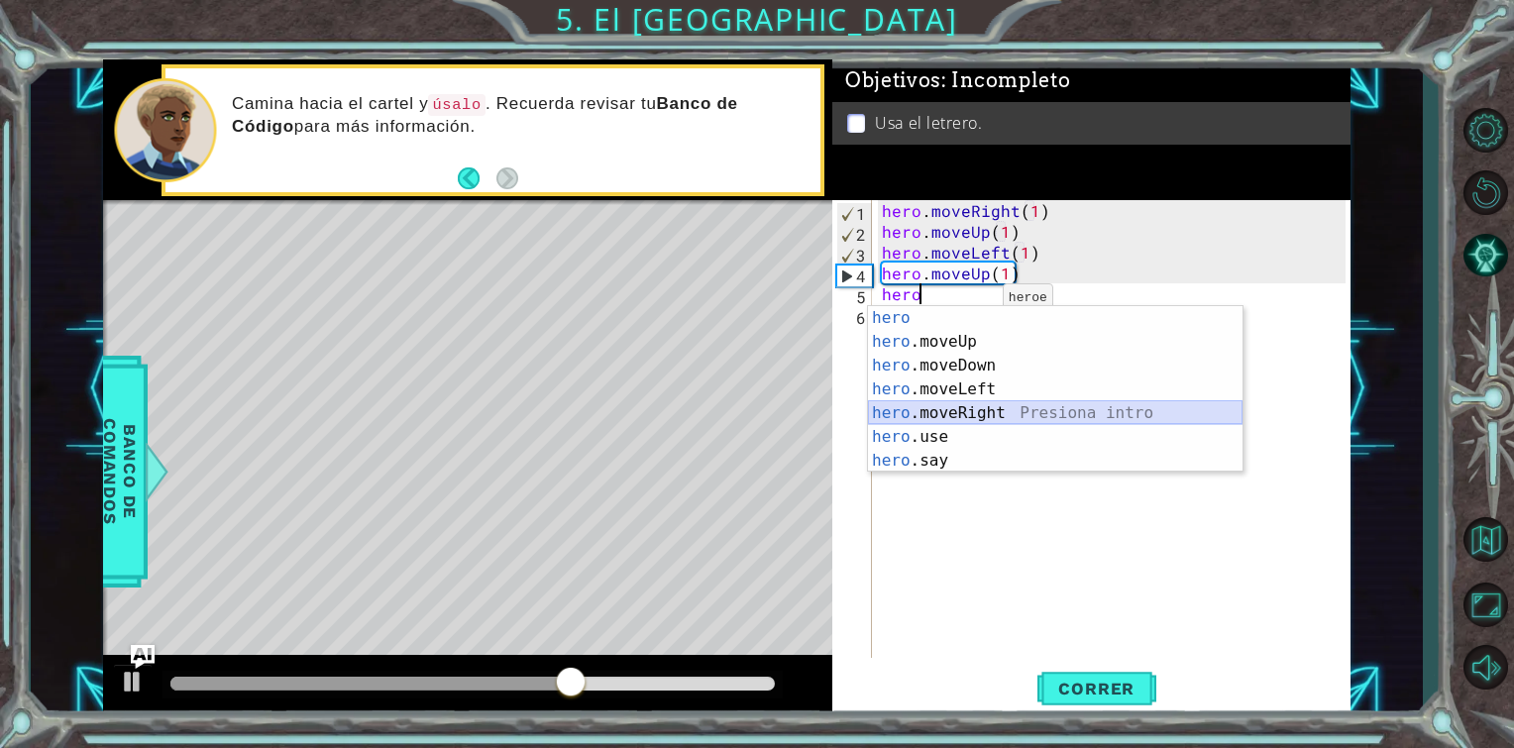
drag, startPoint x: 959, startPoint y: 413, endPoint x: 936, endPoint y: 412, distance: 23.8
click at [936, 412] on div "hero Presiona intro hero .moveUp Presiona intro hero .moveDown Presiona intro h…" at bounding box center [1055, 413] width 375 height 214
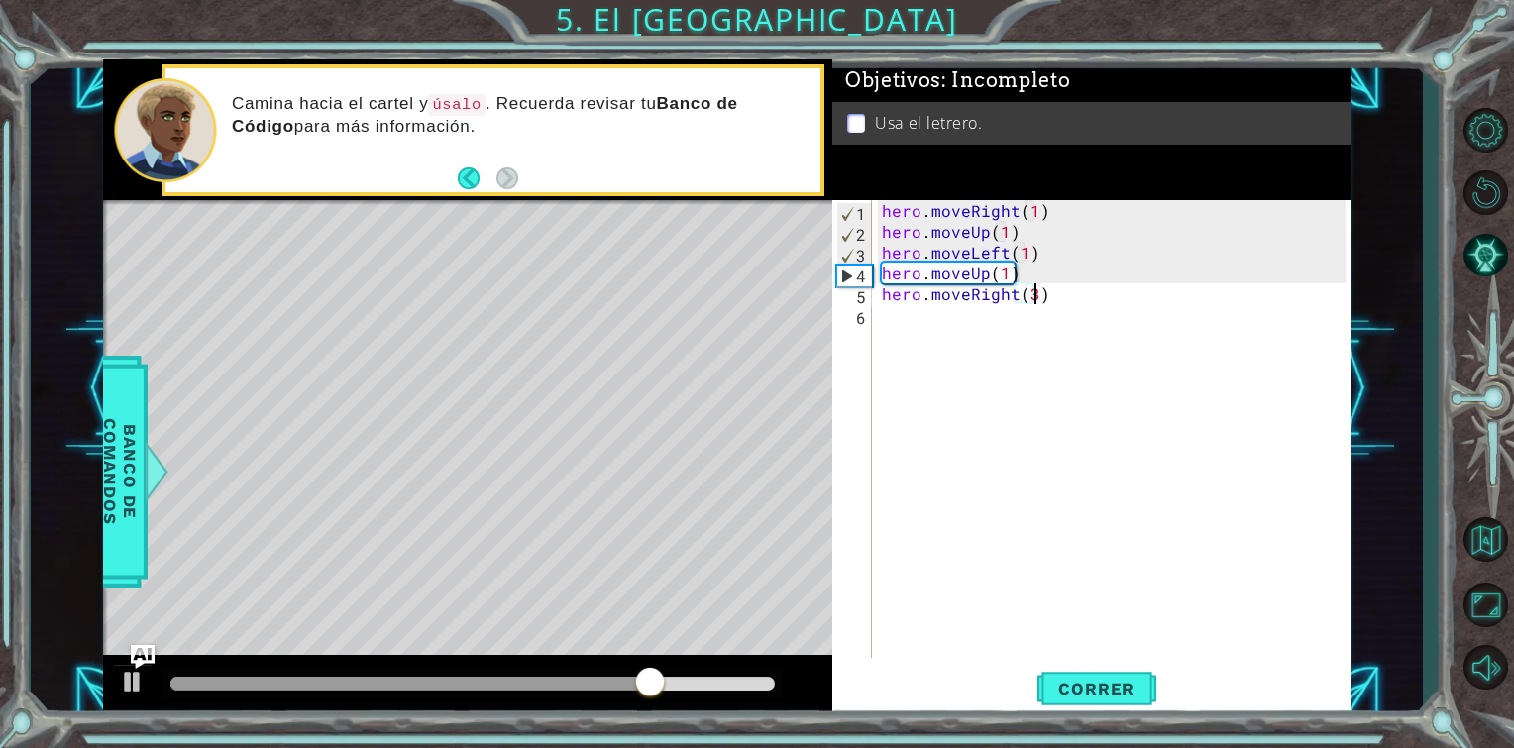
scroll to position [0, 8]
type textarea "hero.moveRight(3)"
click at [1052, 695] on span "Correr" at bounding box center [1097, 689] width 116 height 20
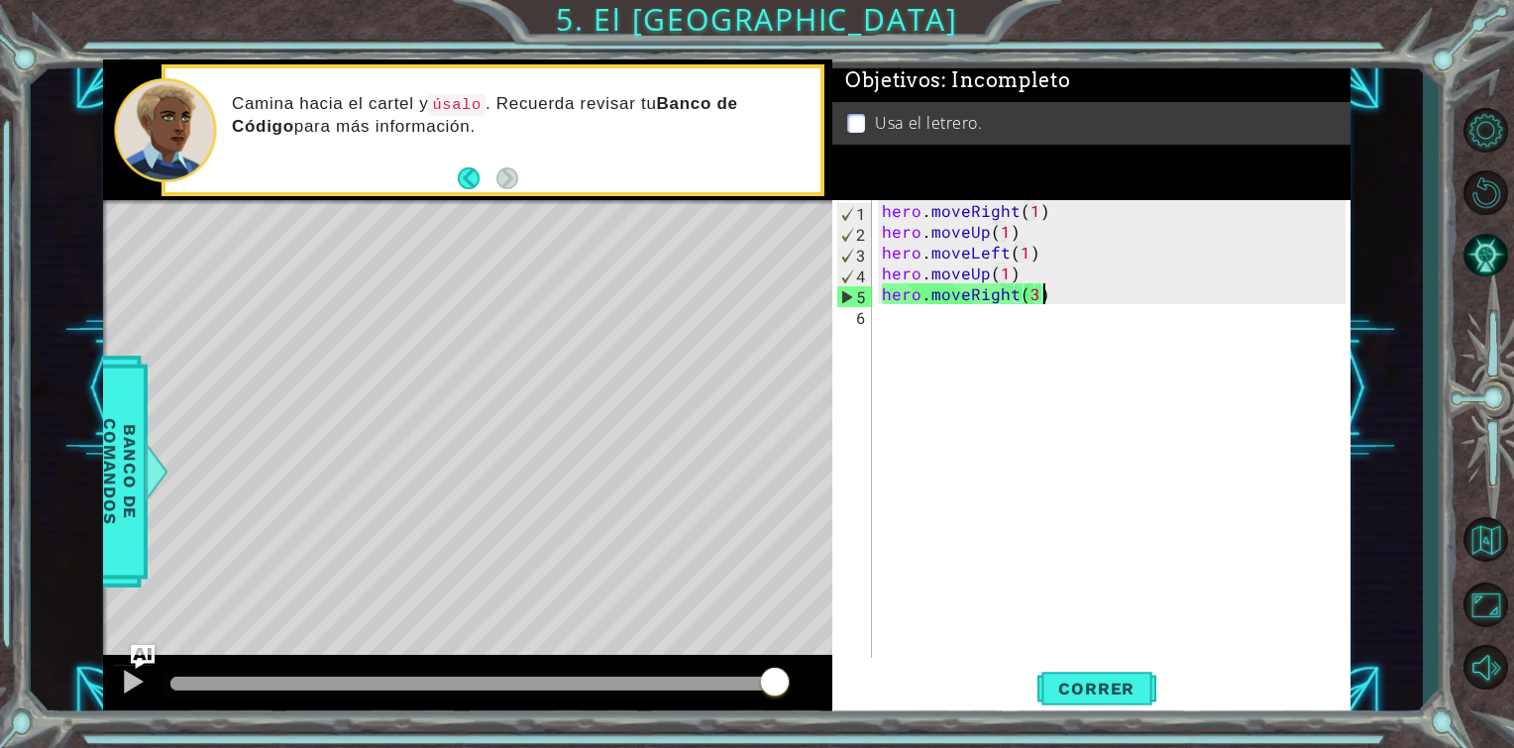
click at [1057, 301] on div "hero . moveRight ( 1 ) hero . moveUp ( 1 ) hero . moveLeft ( 1 ) hero . moveUp …" at bounding box center [1117, 450] width 478 height 500
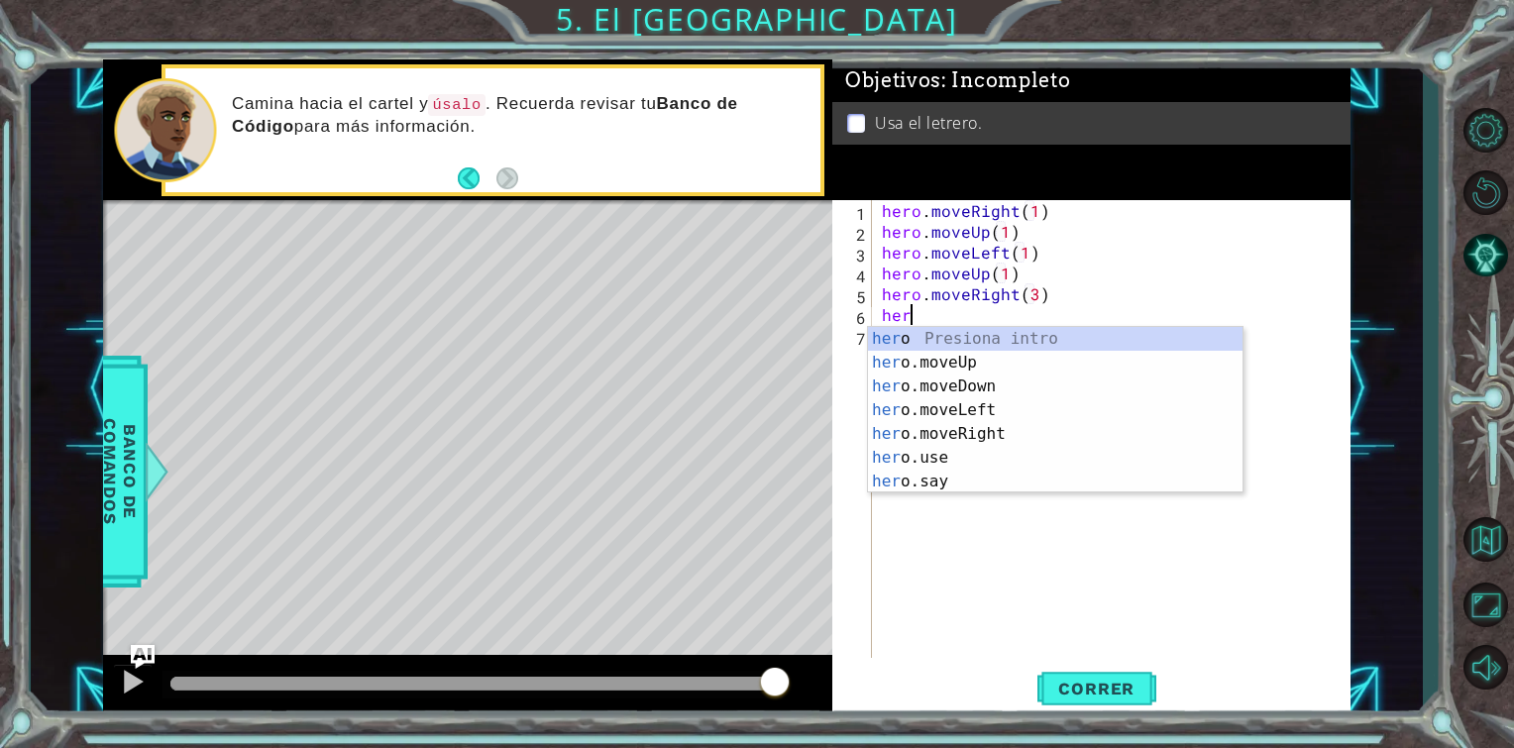
scroll to position [0, 0]
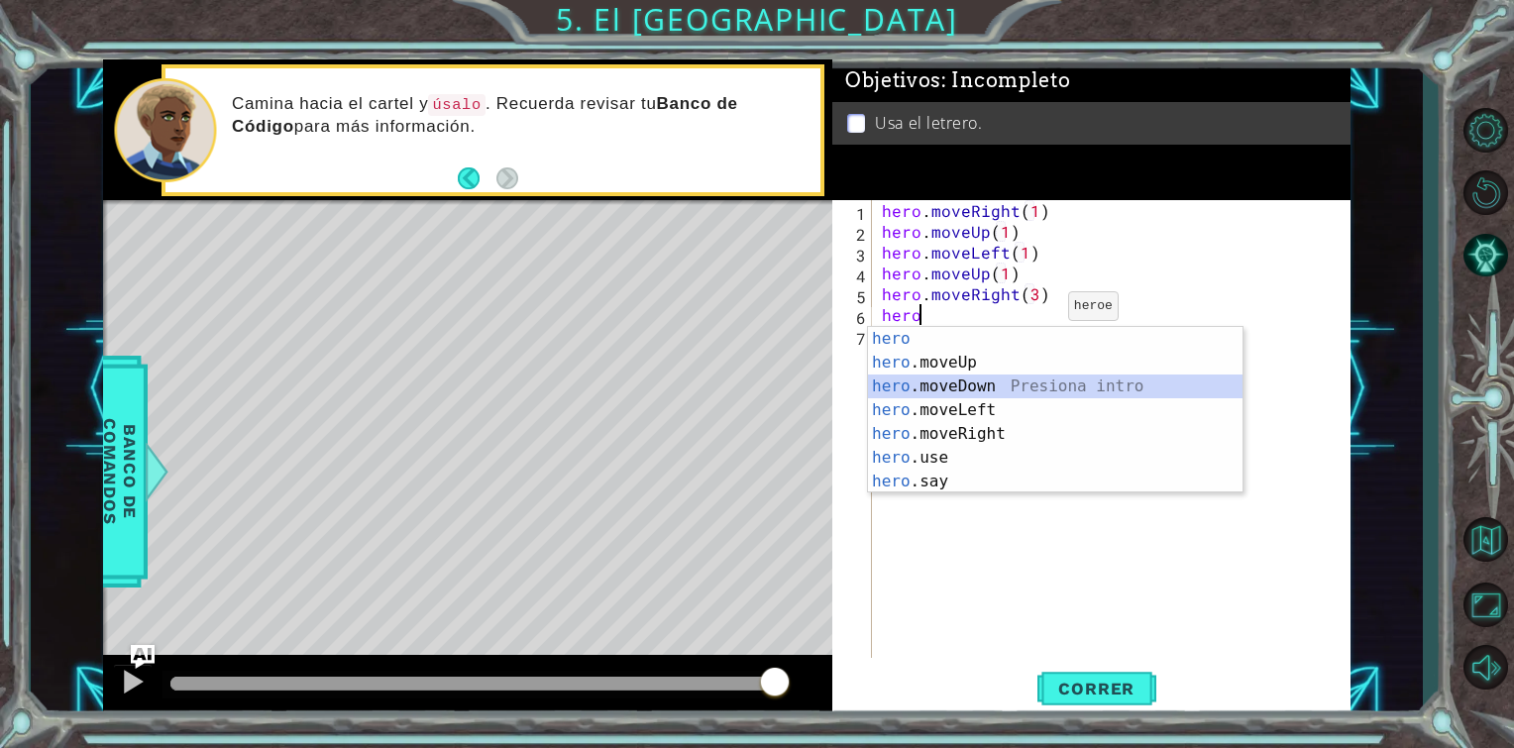
click at [978, 377] on div "hero Presiona intro hero .moveUp Presiona intro hero .moveDown Presiona intro h…" at bounding box center [1055, 434] width 375 height 214
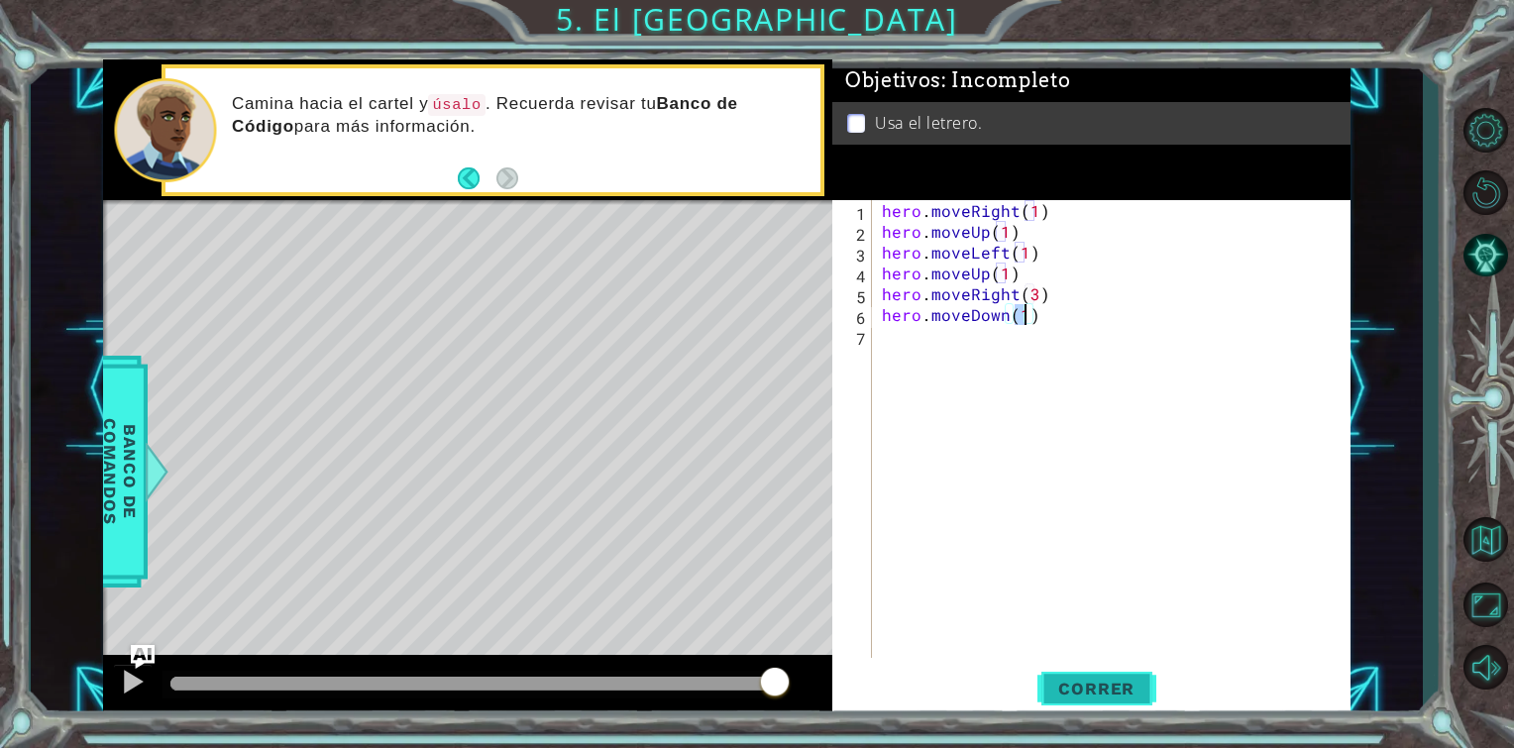
type textarea "hero.moveDown(1)"
click at [1078, 686] on span "Correr" at bounding box center [1097, 689] width 116 height 20
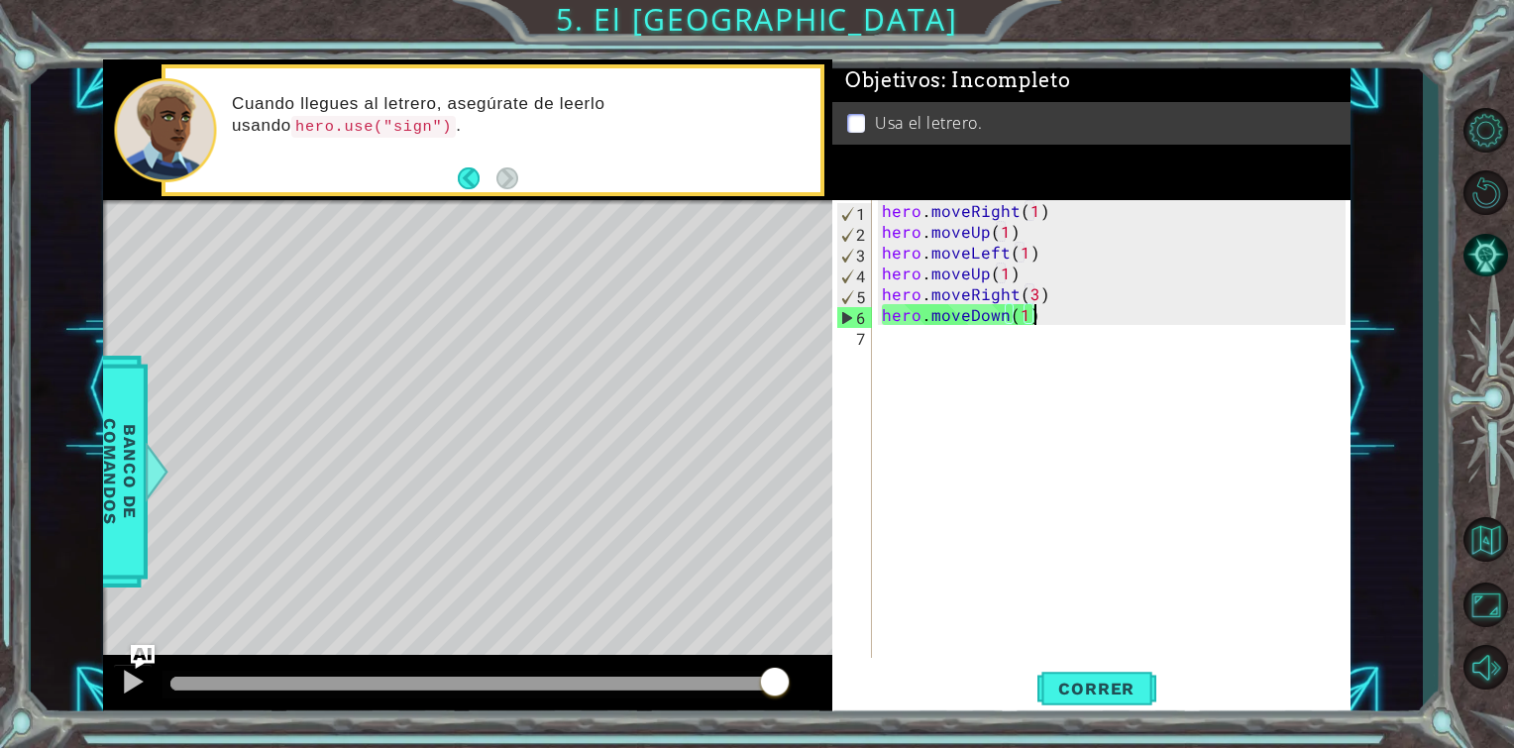
click at [1057, 310] on div "hero . moveRight ( 1 ) hero . moveUp ( 1 ) hero . moveLeft ( 1 ) hero . moveUp …" at bounding box center [1117, 450] width 478 height 500
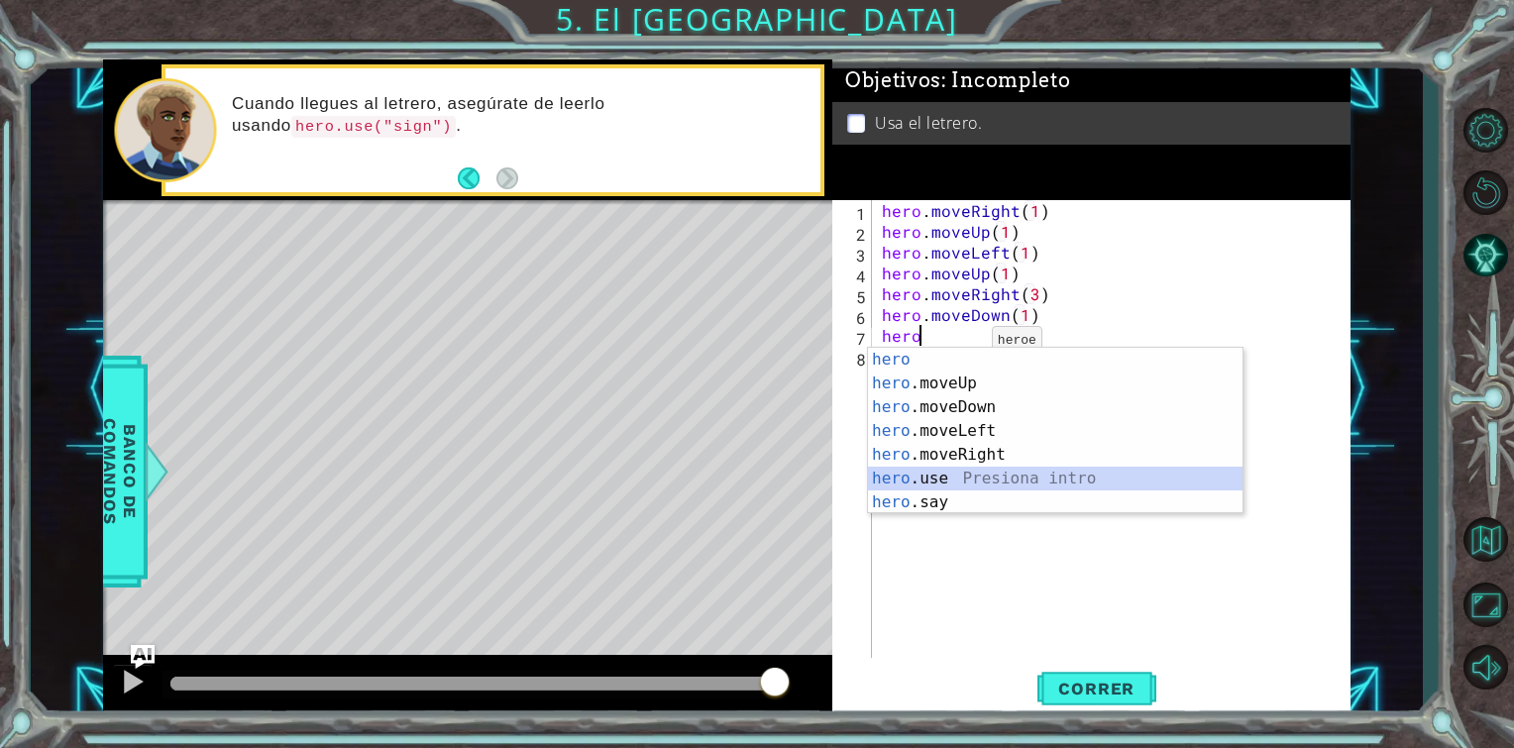
click at [899, 469] on div "hero Presiona intro hero .moveUp Presiona intro hero .moveDown Presiona intro h…" at bounding box center [1055, 455] width 375 height 214
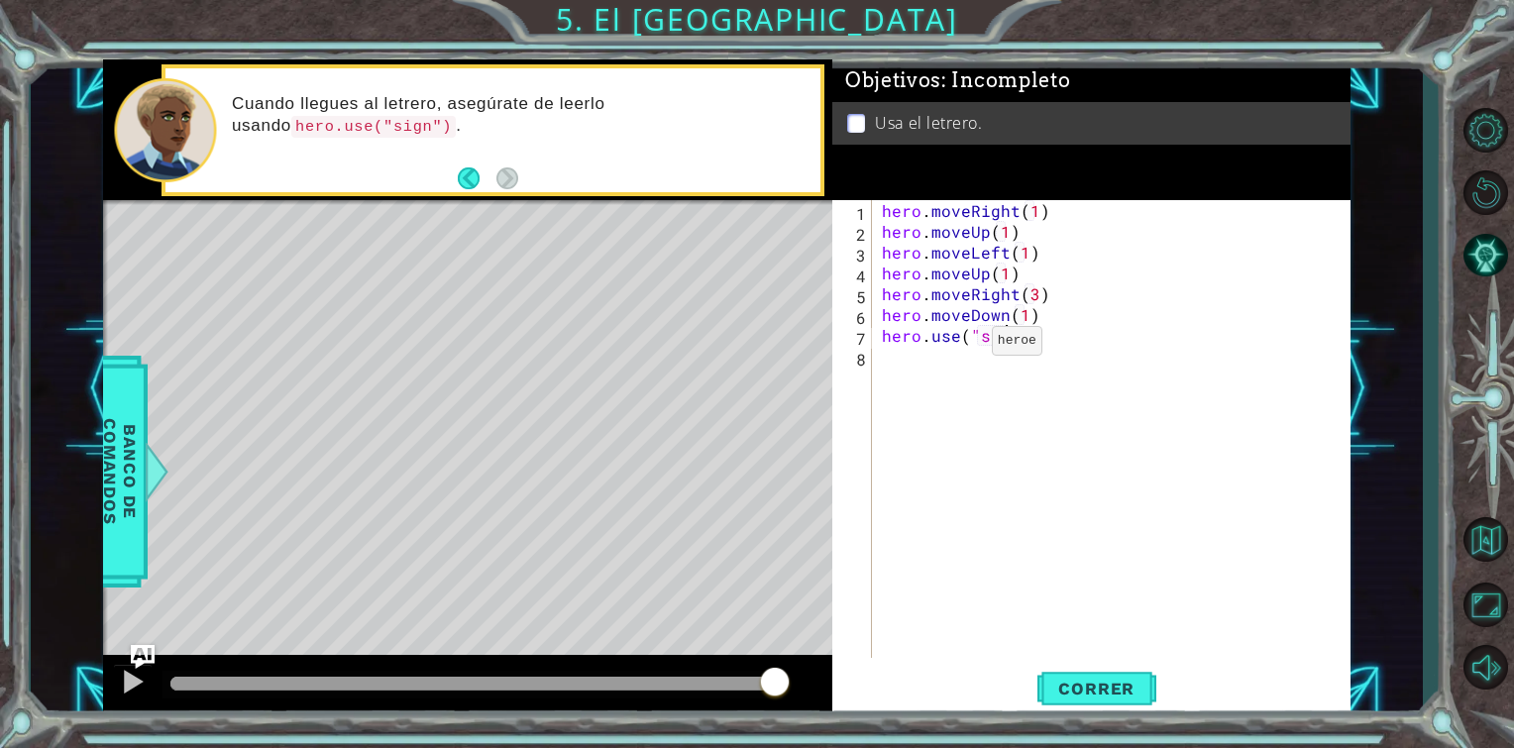
scroll to position [0, 8]
click at [1096, 686] on span "Correr" at bounding box center [1097, 689] width 116 height 20
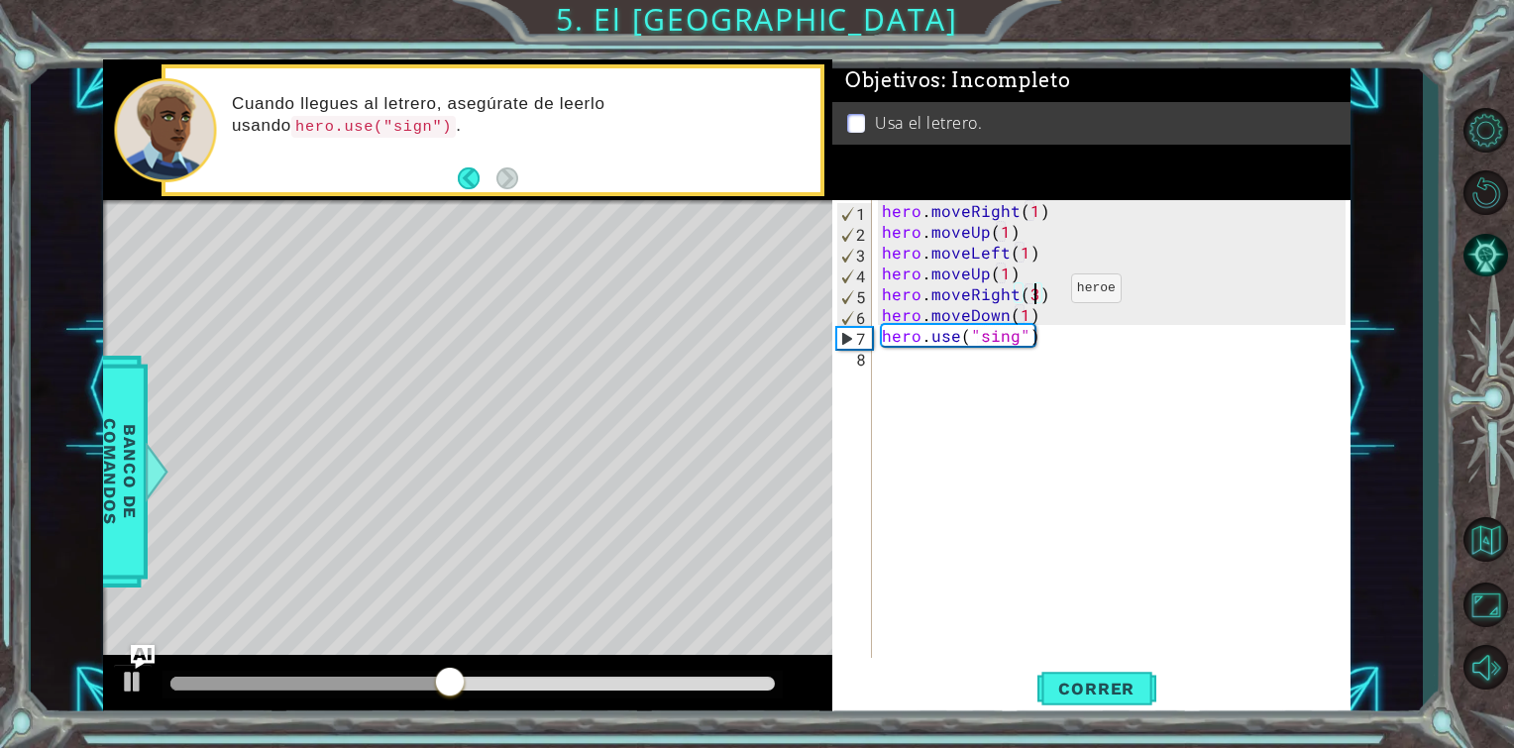
click at [1037, 293] on div "hero . moveRight ( 1 ) hero . moveUp ( 1 ) hero . moveLeft ( 1 ) hero . moveUp …" at bounding box center [1117, 450] width 478 height 500
click at [1072, 682] on span "Correr" at bounding box center [1097, 689] width 116 height 20
click at [1036, 314] on div "hero . moveRight ( 1 ) hero . moveUp ( 1 ) hero . moveLeft ( 1 ) hero . moveUp …" at bounding box center [1117, 450] width 478 height 500
type textarea "hero.moveDown(1)"
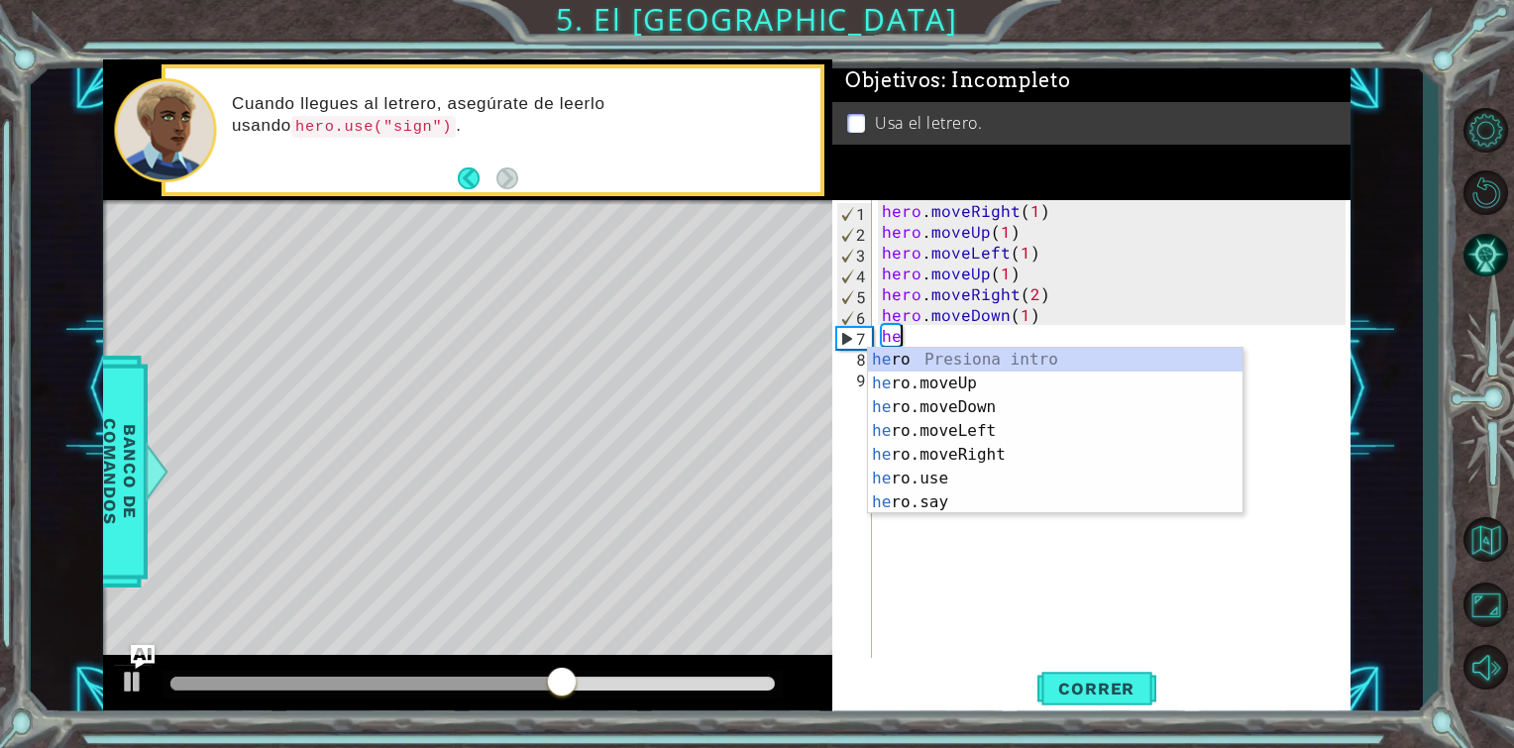
scroll to position [0, 0]
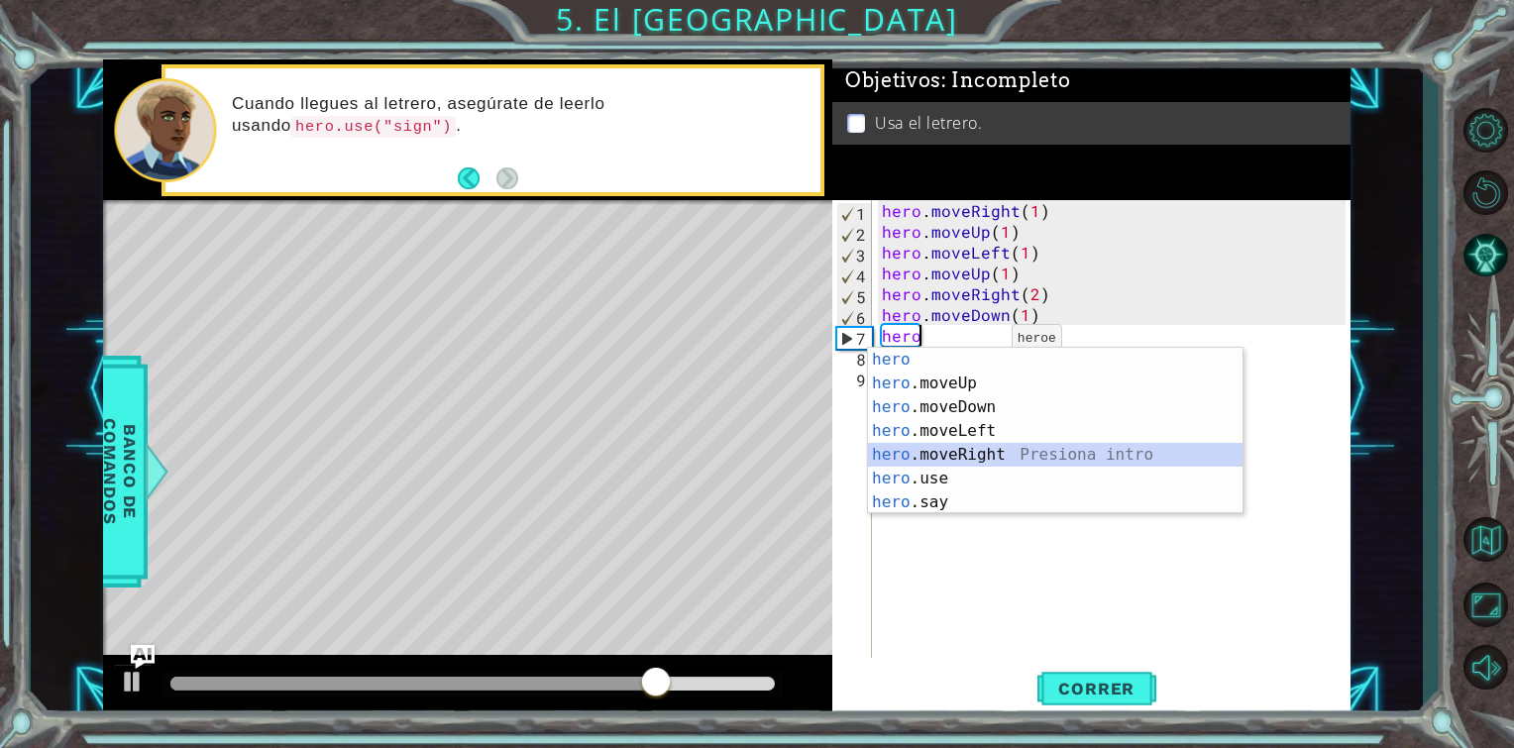
click at [961, 444] on div "hero Presiona intro hero .moveUp Presiona intro hero .moveDown Presiona intro h…" at bounding box center [1055, 455] width 375 height 214
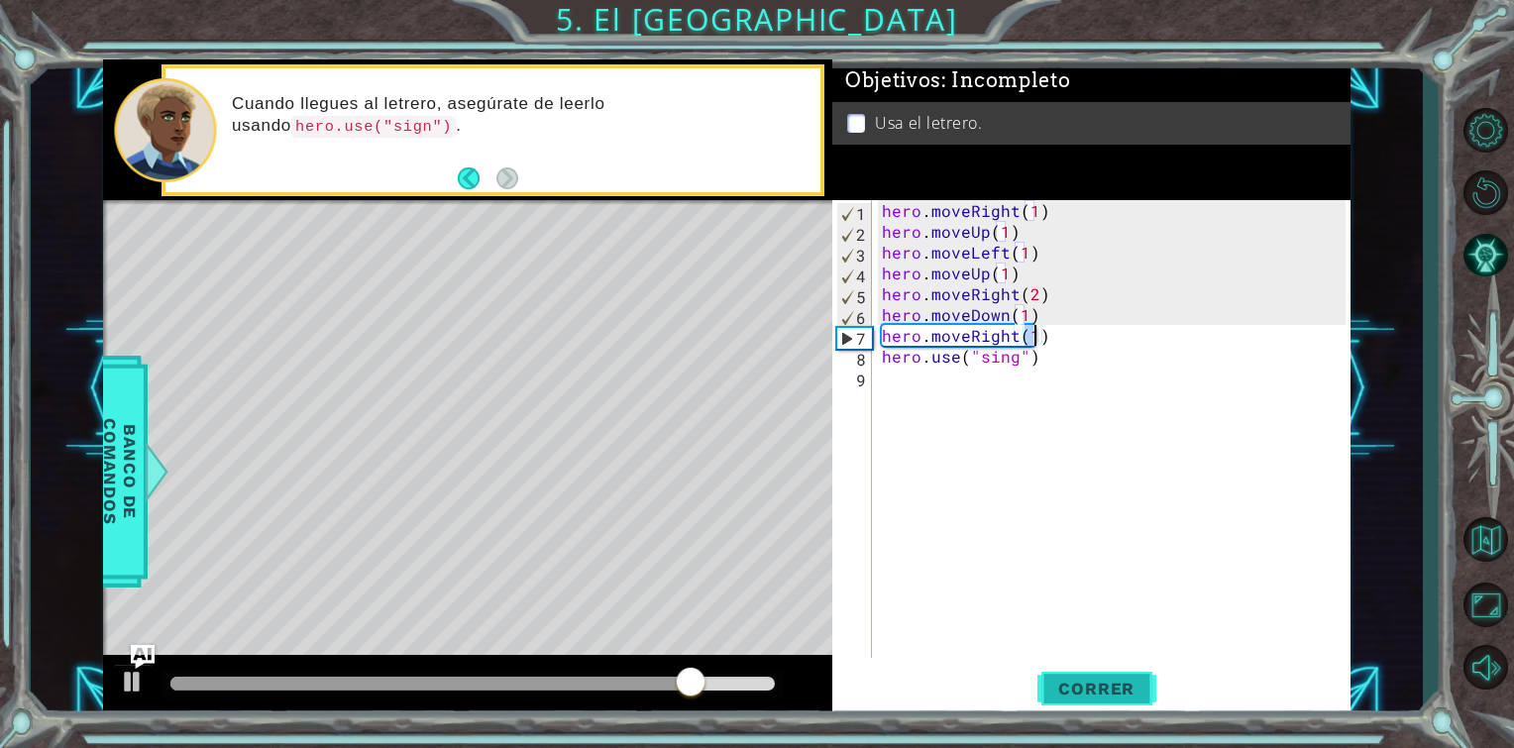
click at [1122, 699] on button "Correr" at bounding box center [1097, 689] width 119 height 52
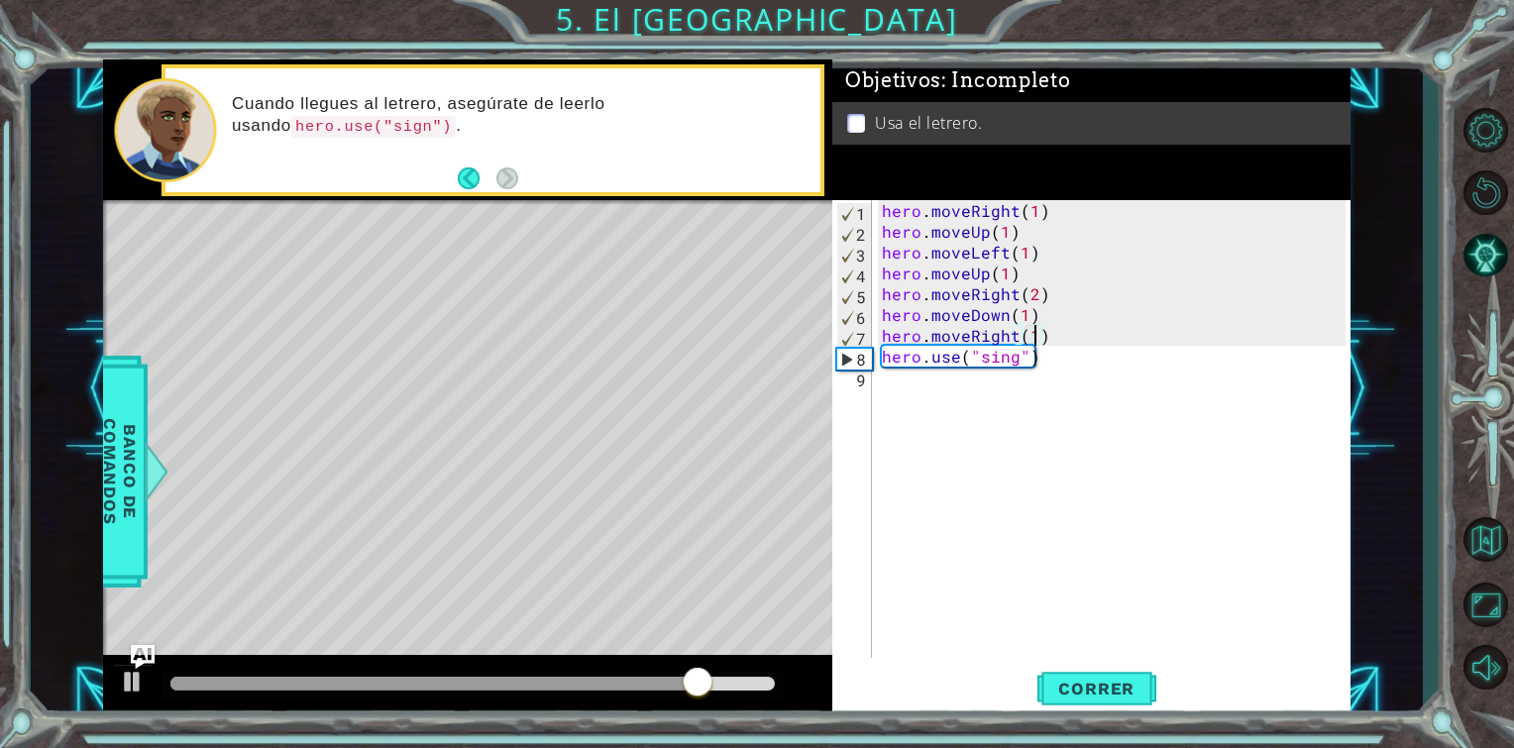
click at [1044, 360] on div "hero . moveRight ( 1 ) hero . moveUp ( 1 ) hero . moveLeft ( 1 ) hero . moveUp …" at bounding box center [1117, 450] width 478 height 500
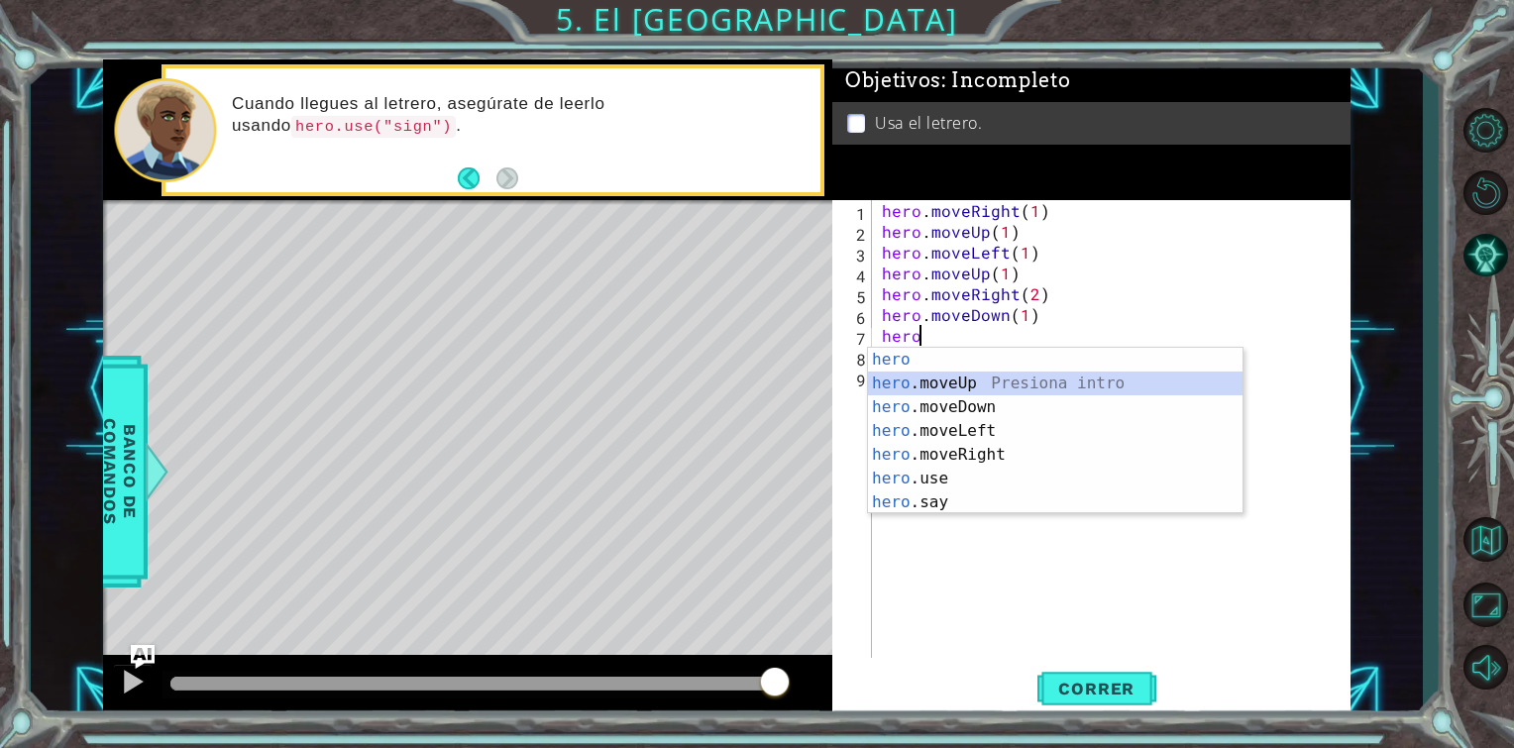
click at [979, 389] on div "hero Presiona intro hero .moveUp Presiona intro hero .moveDown Presiona intro h…" at bounding box center [1055, 455] width 375 height 214
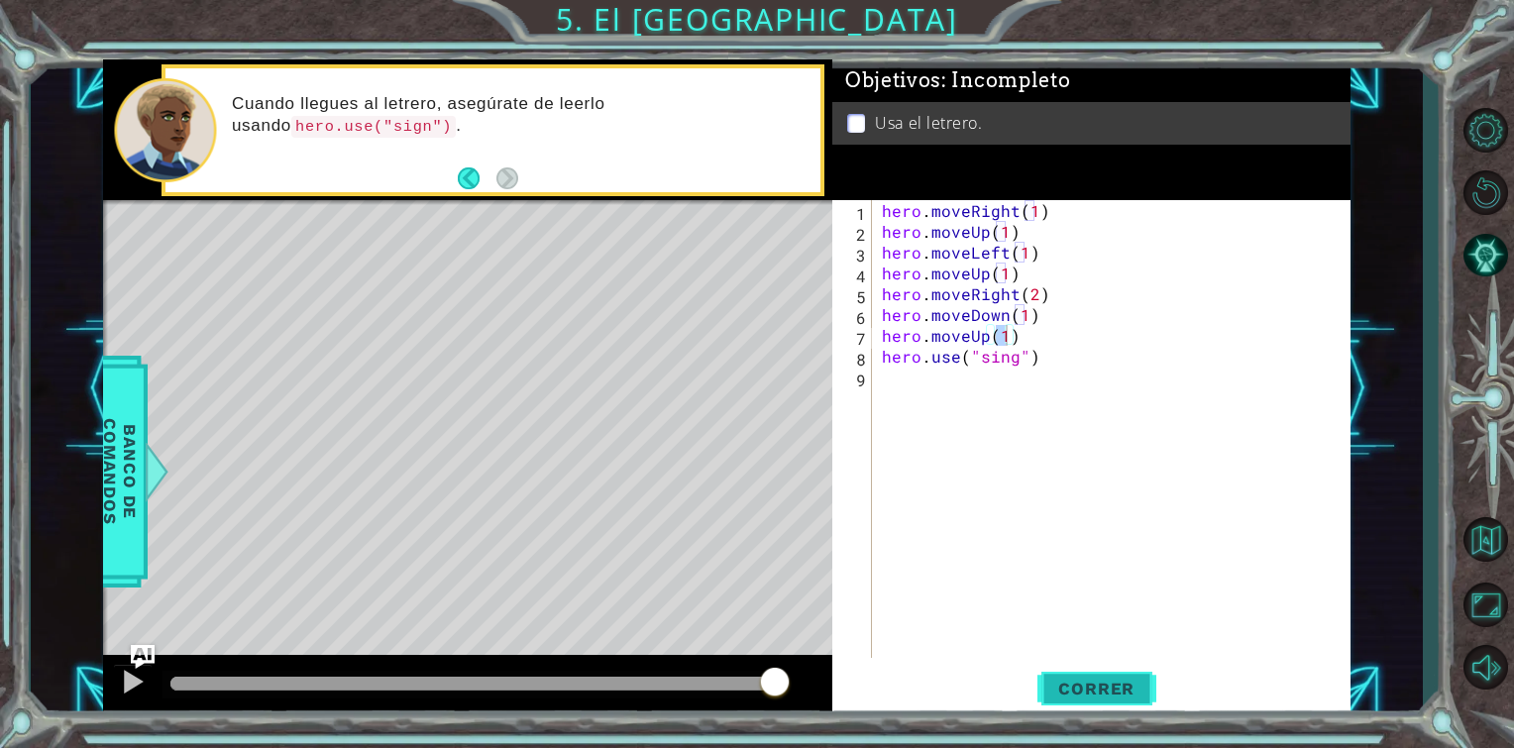
click at [1086, 684] on span "Correr" at bounding box center [1097, 689] width 116 height 20
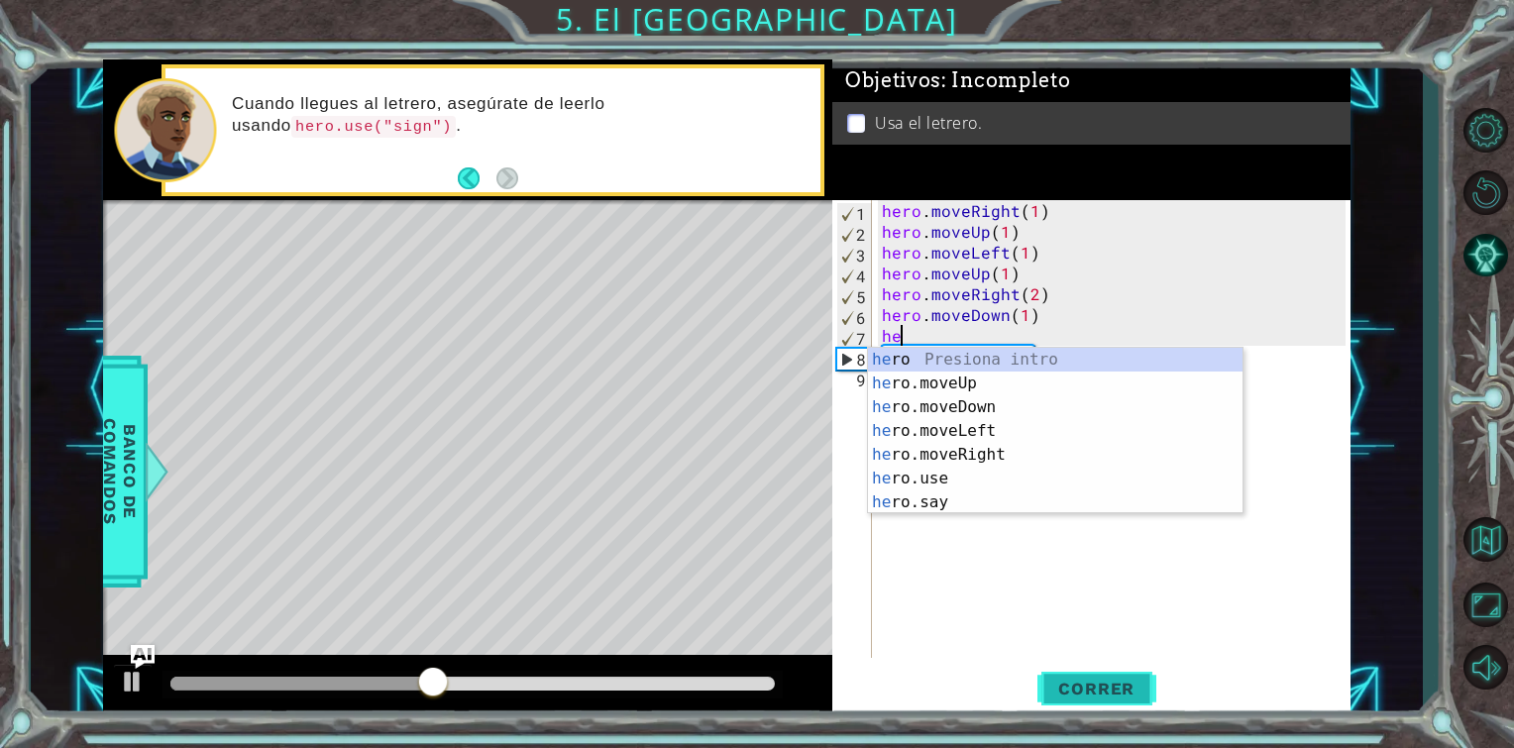
type textarea "h"
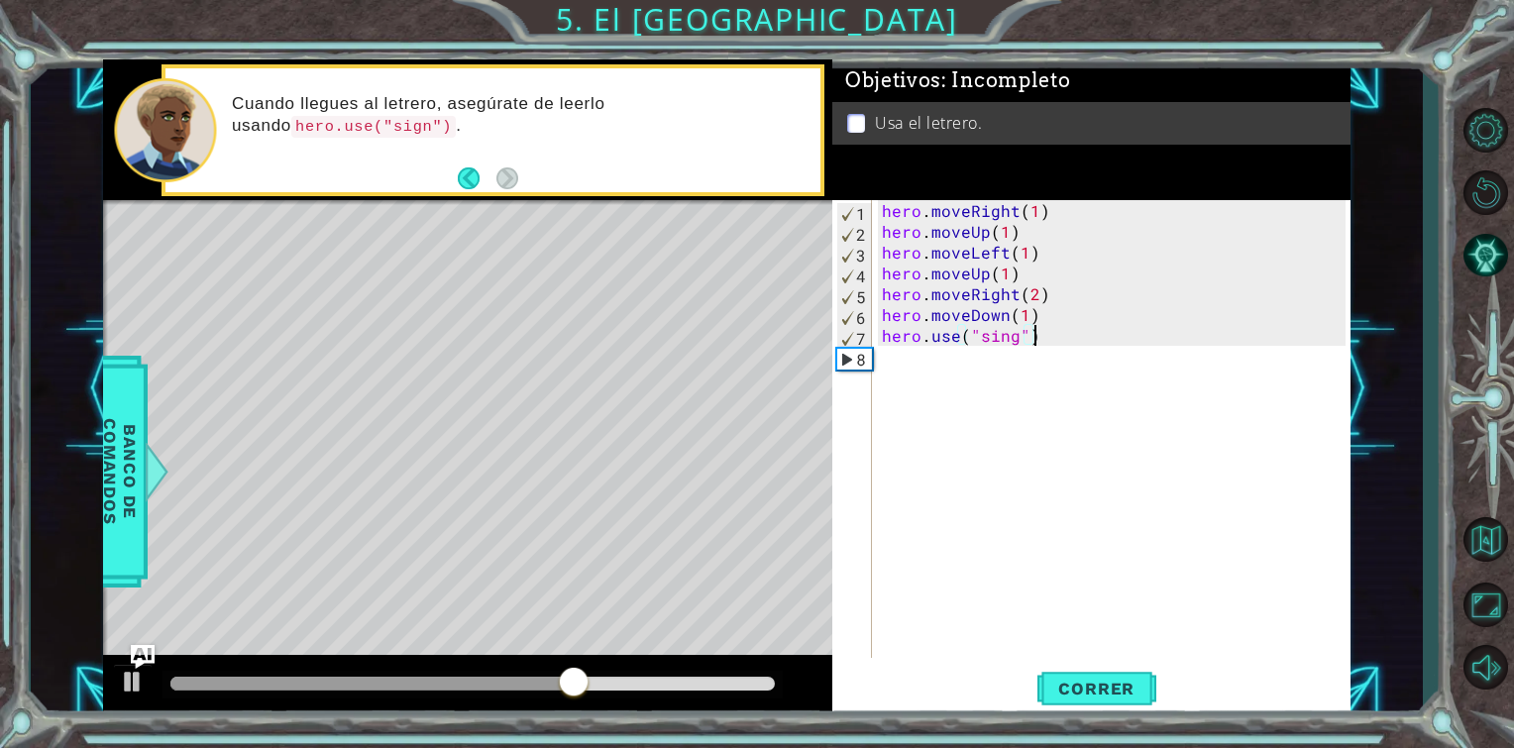
click at [1043, 342] on div "hero . moveRight ( 1 ) hero . moveUp ( 1 ) hero . moveLeft ( 1 ) hero . moveUp …" at bounding box center [1117, 450] width 478 height 500
click at [1073, 698] on span "Correr" at bounding box center [1097, 689] width 116 height 20
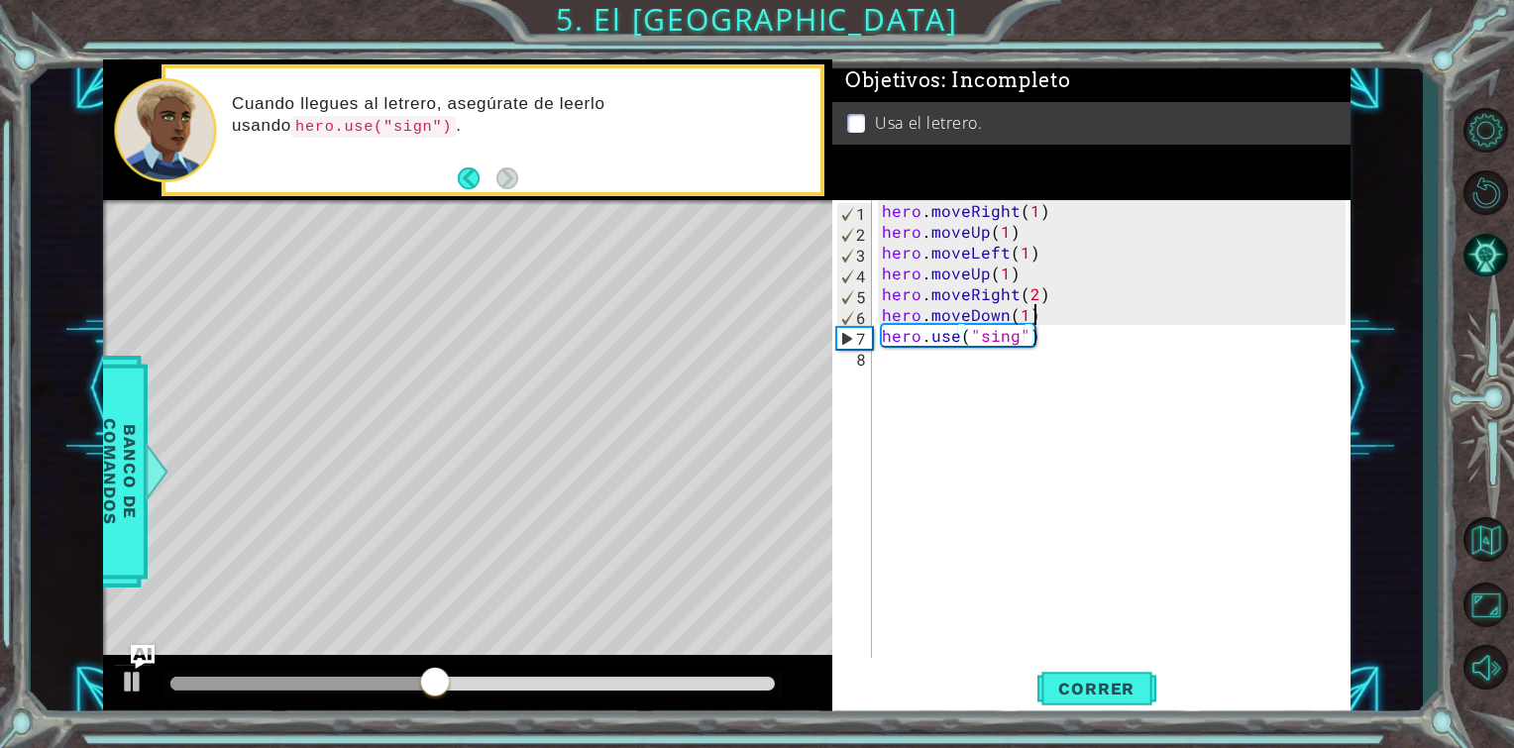
click at [1040, 322] on div "hero . moveRight ( 1 ) hero . moveUp ( 1 ) hero . moveLeft ( 1 ) hero . moveUp …" at bounding box center [1117, 450] width 478 height 500
type textarea "hero.moveDown(1)"
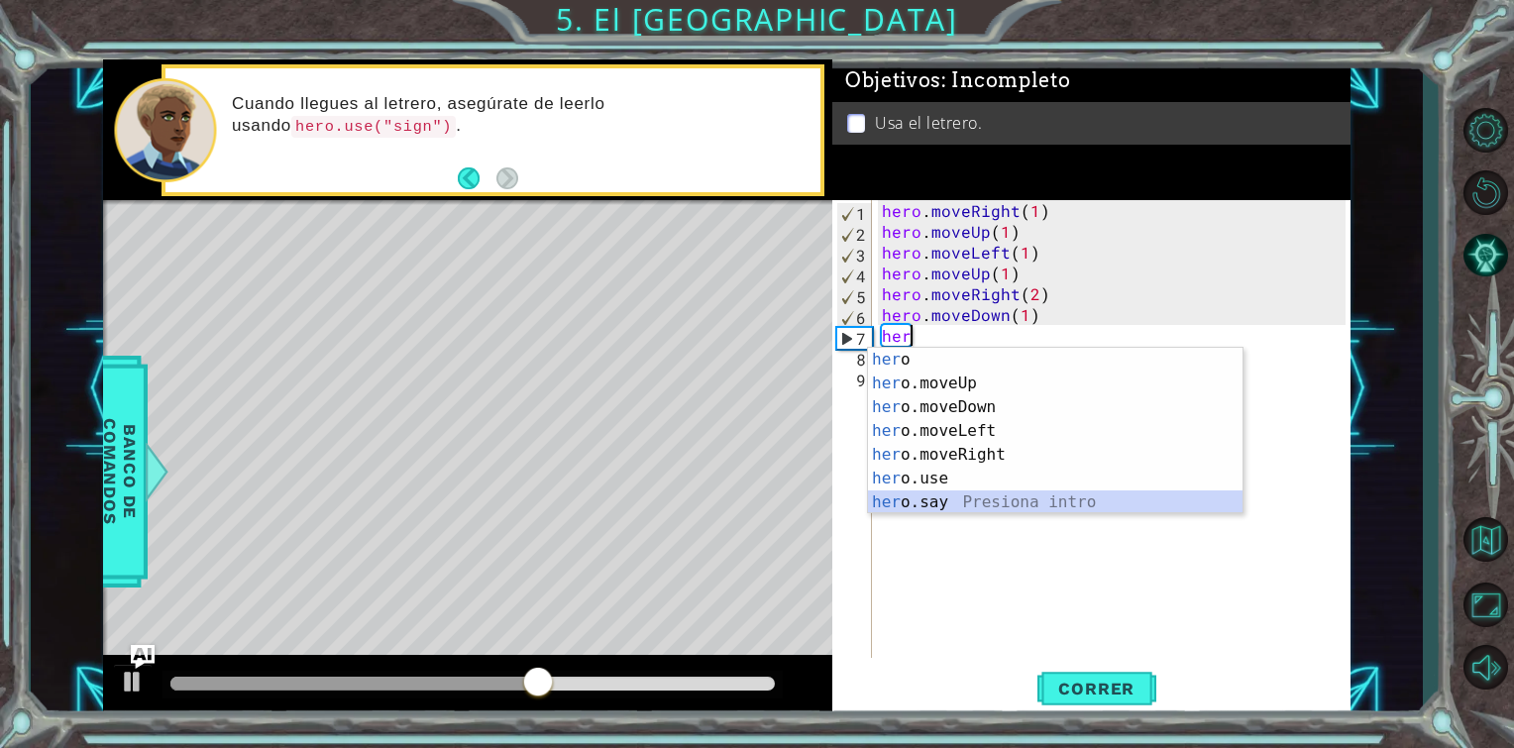
click at [991, 494] on div "her o Presiona intro her o.moveUp Presiona intro her o.moveDown Presiona intro …" at bounding box center [1055, 455] width 375 height 214
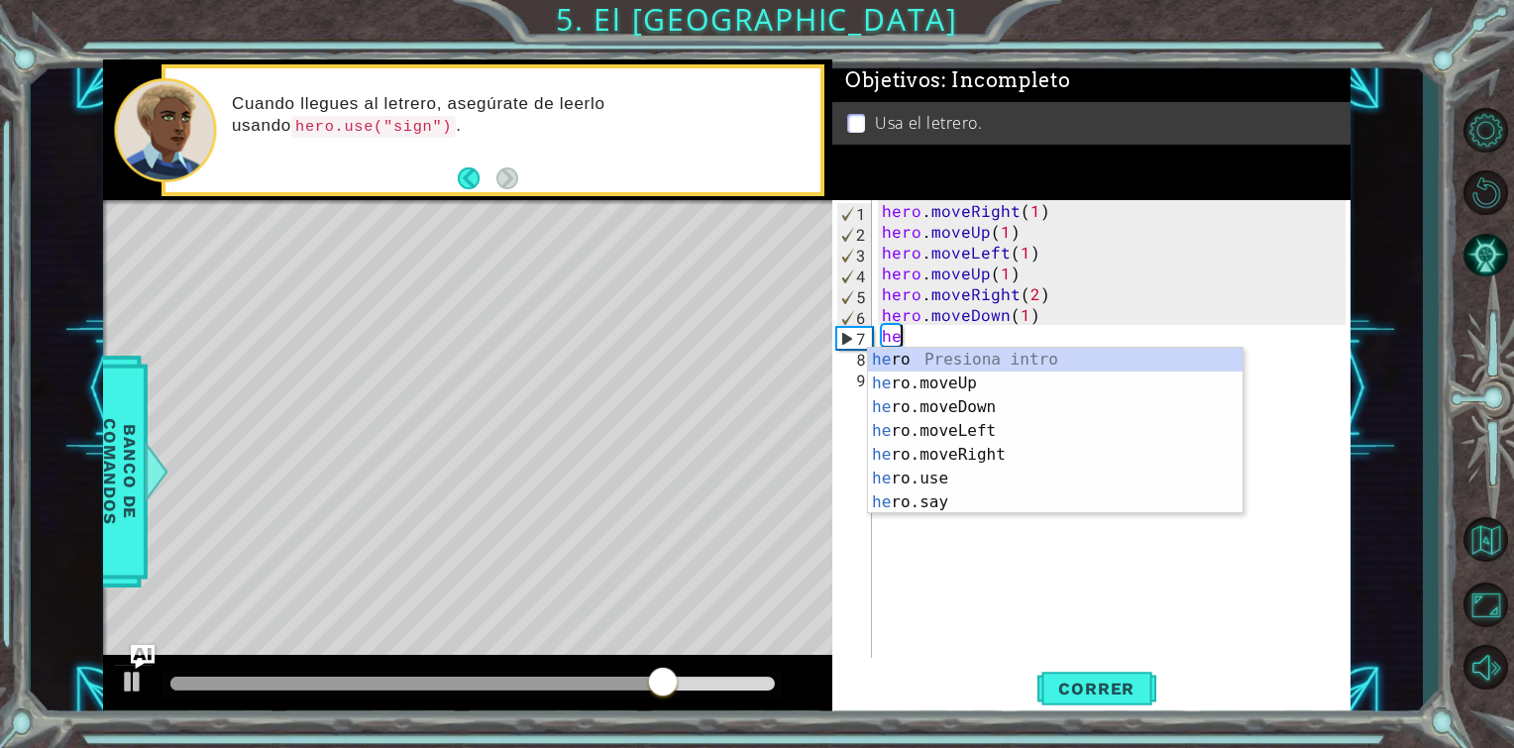
type textarea "h"
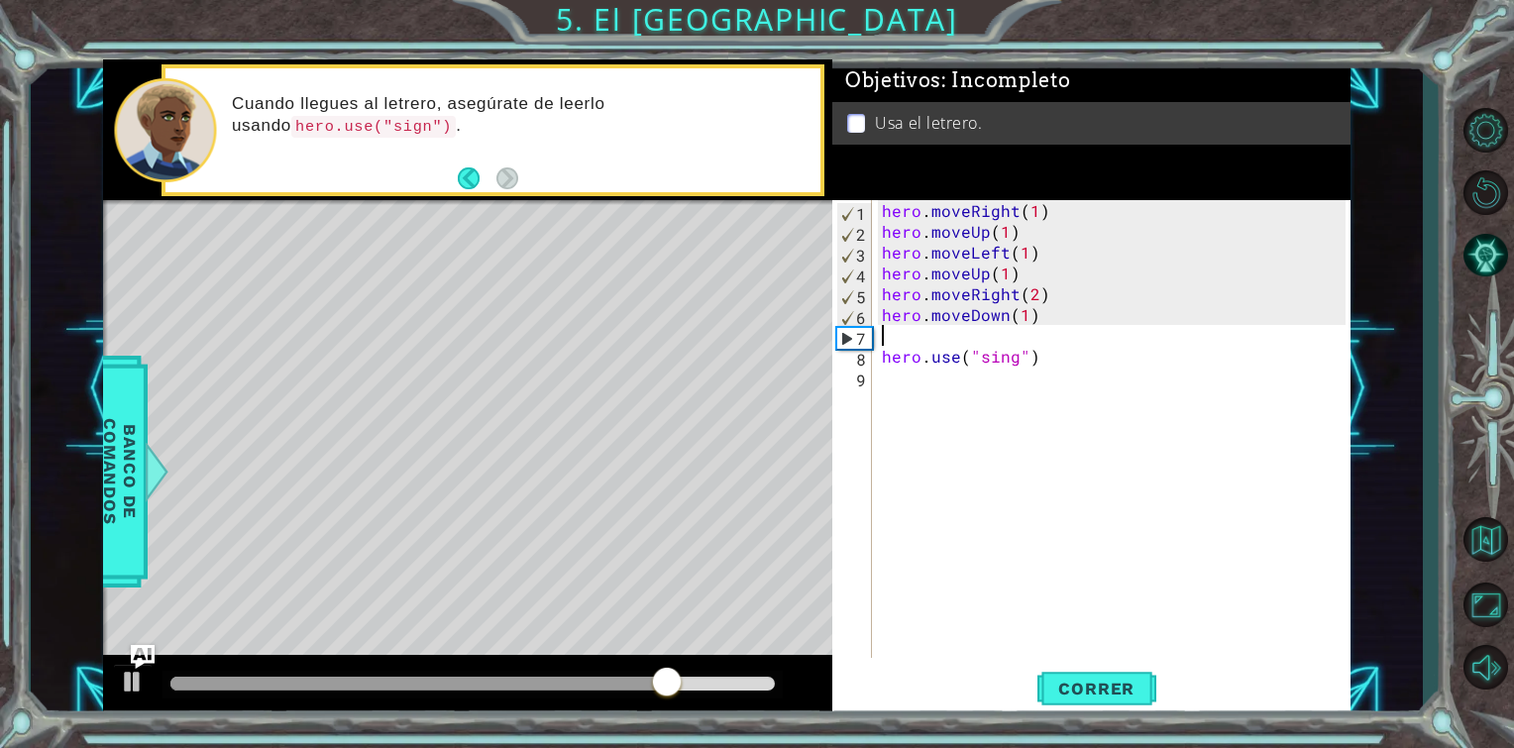
type textarea "hero.moveDown(1)"
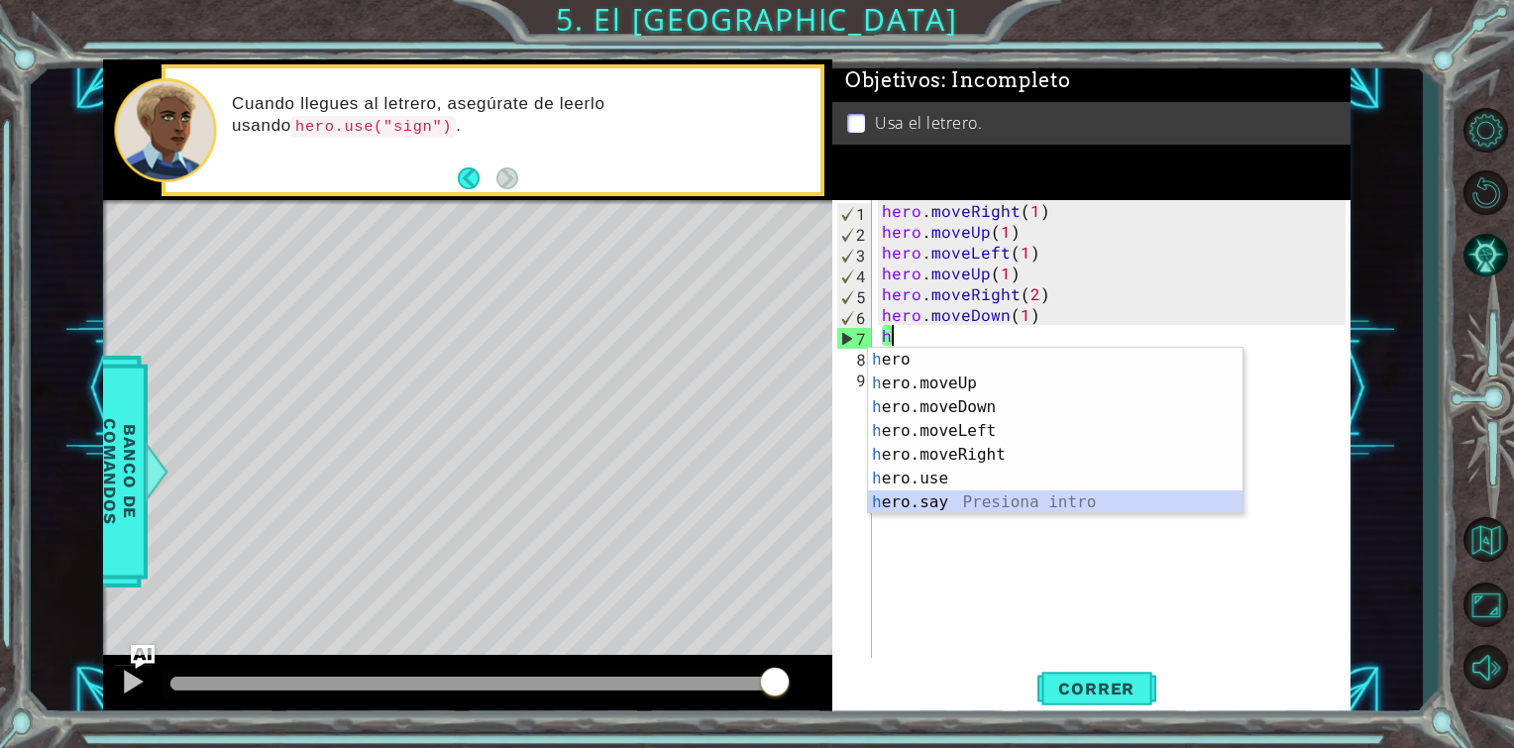
click at [958, 507] on div "h ero Presiona intro h ero.moveUp Presiona intro h ero.moveDown Presiona intro …" at bounding box center [1055, 455] width 375 height 214
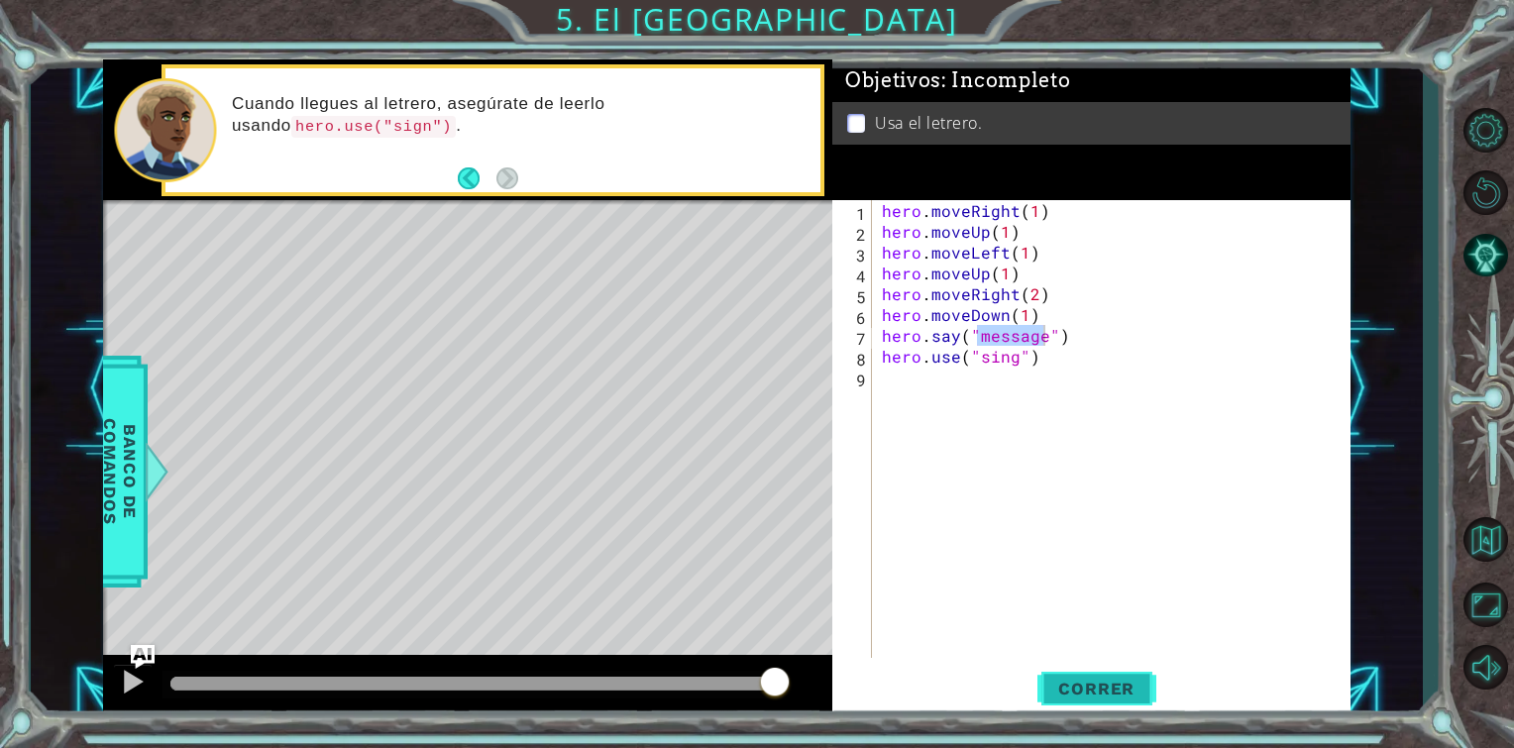
click at [1083, 666] on button "Correr" at bounding box center [1097, 689] width 119 height 52
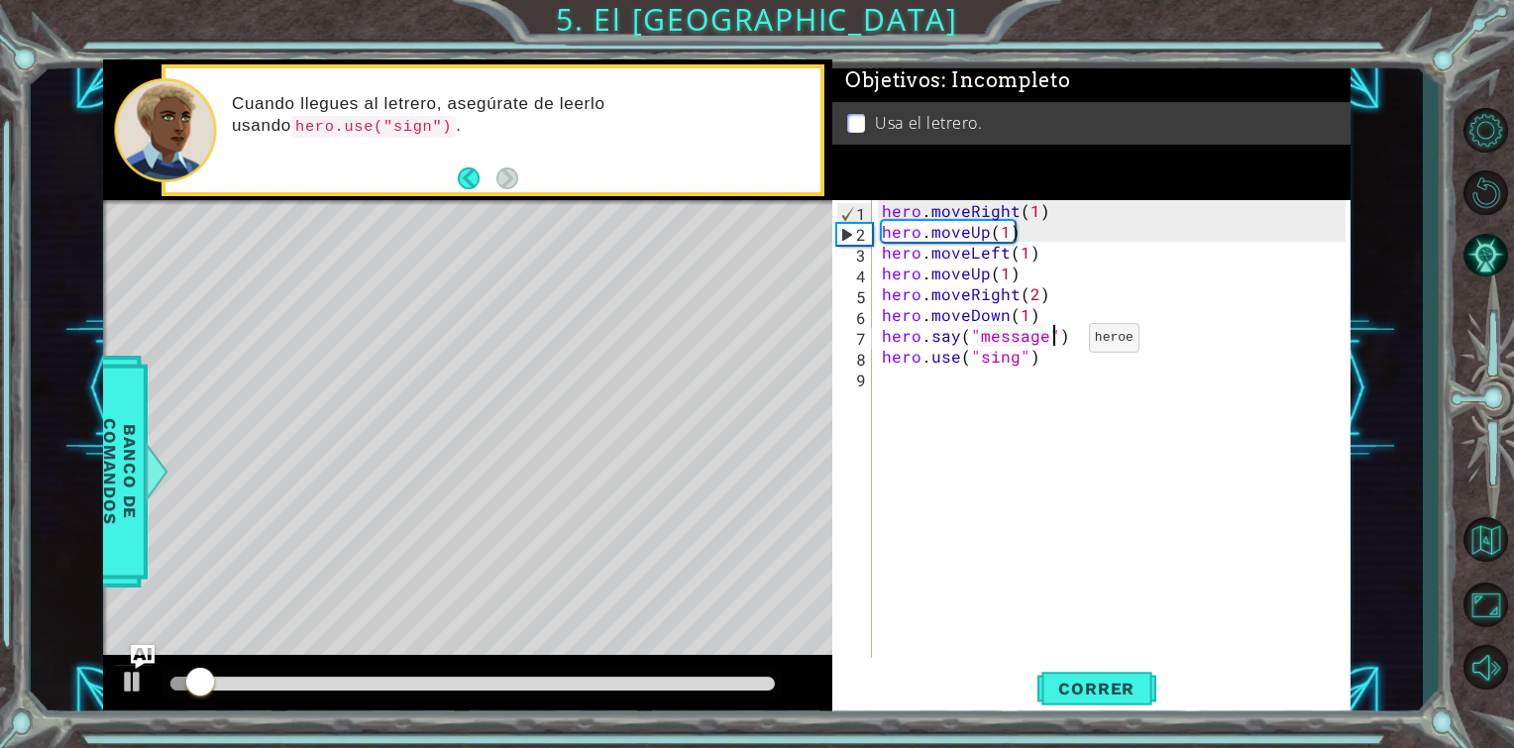
click at [1055, 342] on div "hero . moveRight ( 1 ) hero . moveUp ( 1 ) hero . moveLeft ( 1 ) hero . moveUp …" at bounding box center [1117, 450] width 478 height 500
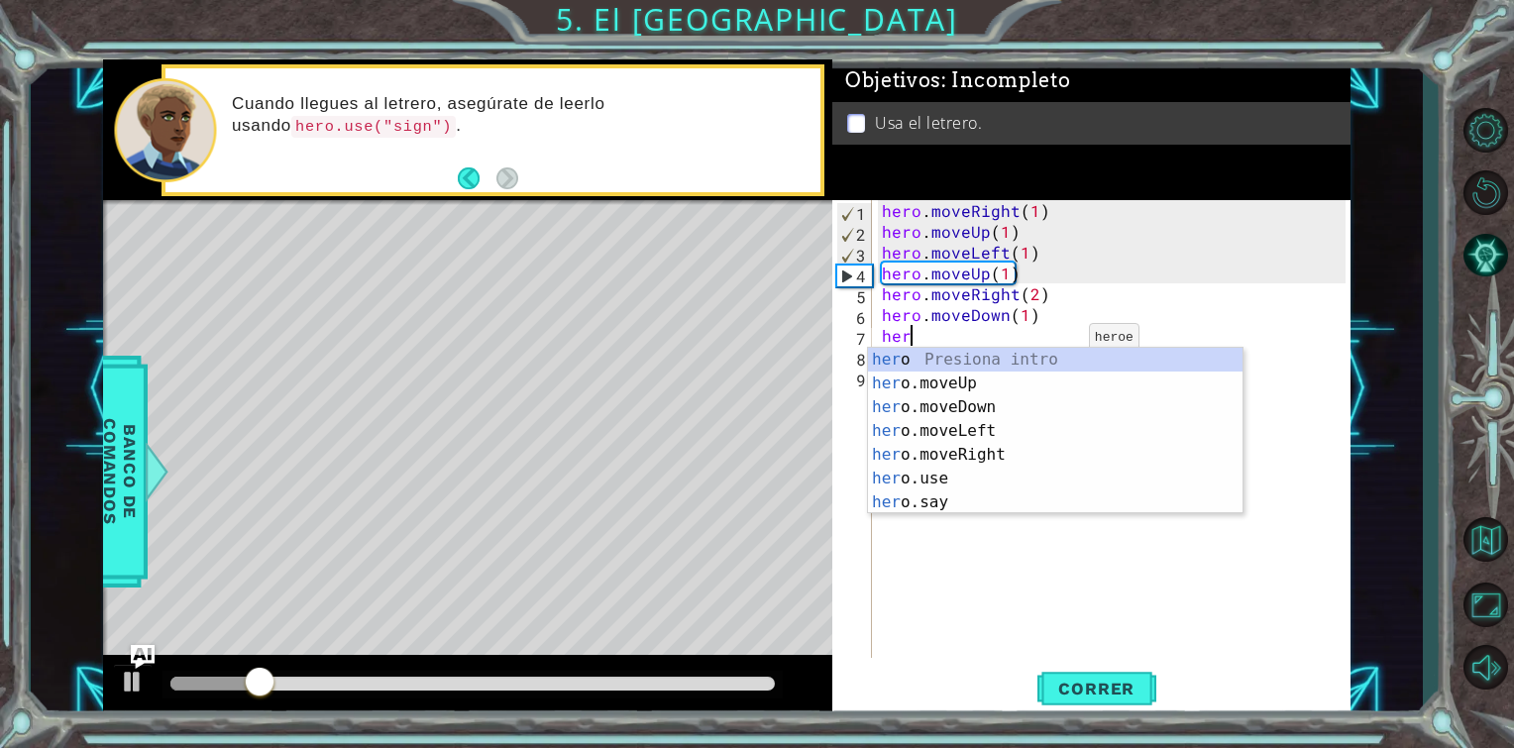
type textarea "h"
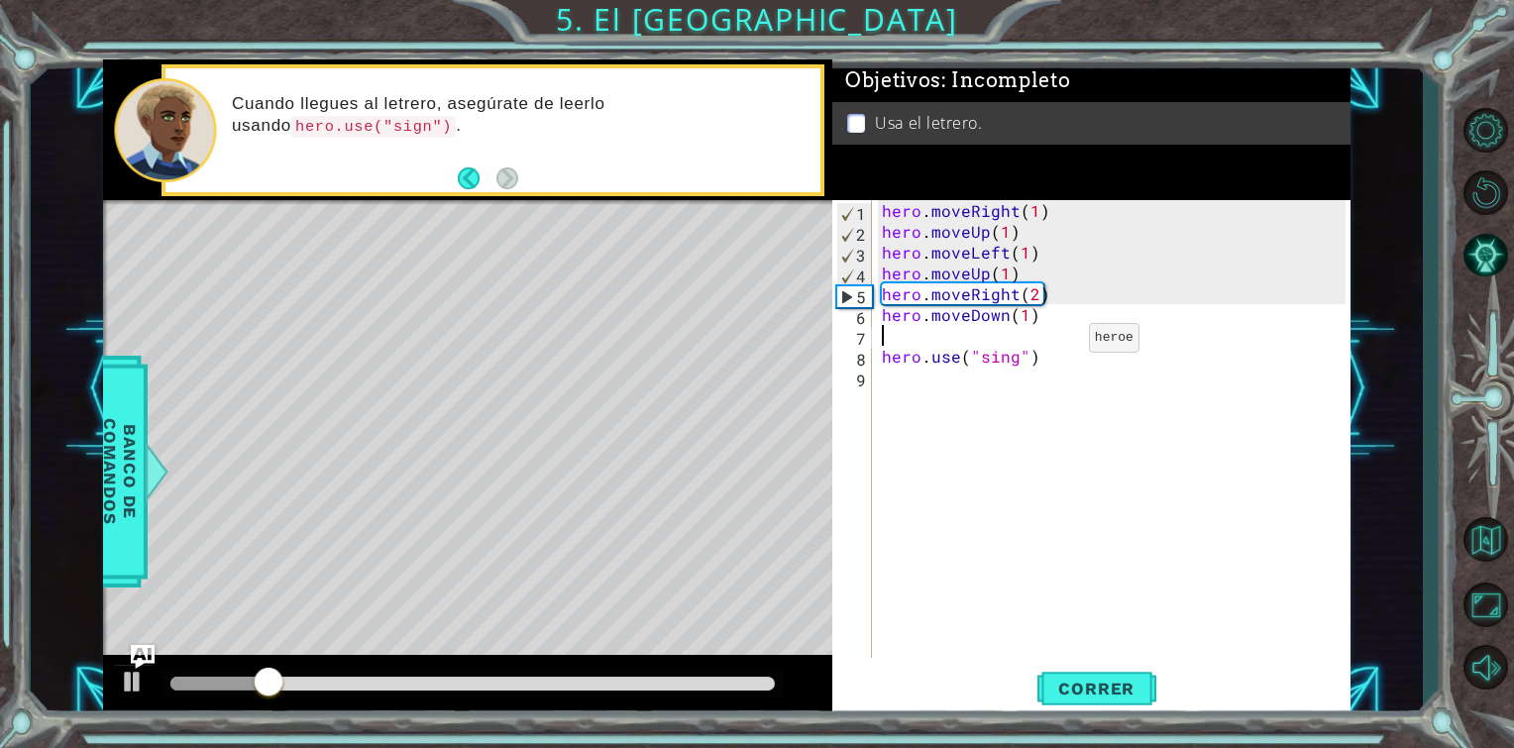
type textarea "hero.moveDown(1)"
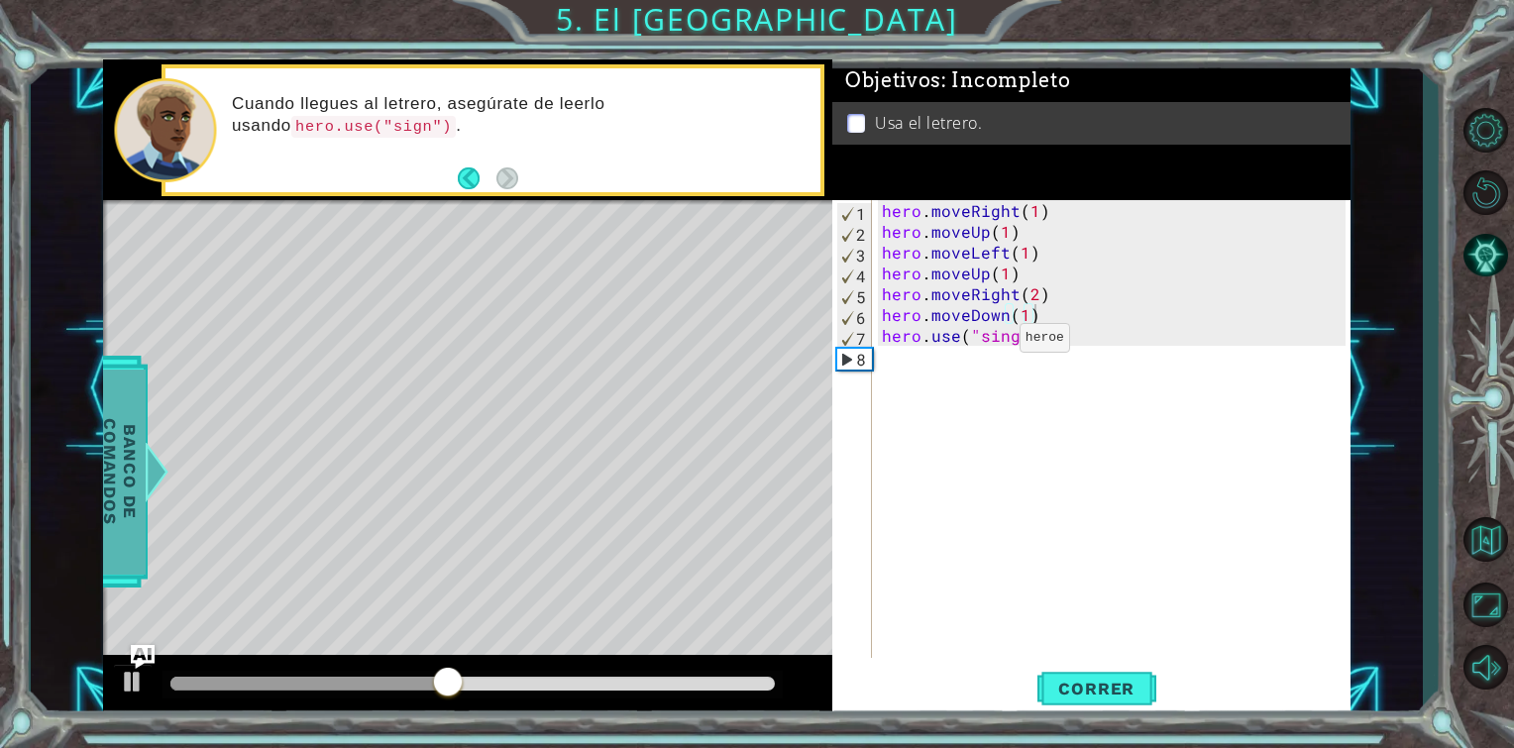
click at [108, 392] on span "Banco de comandos" at bounding box center [120, 472] width 52 height 205
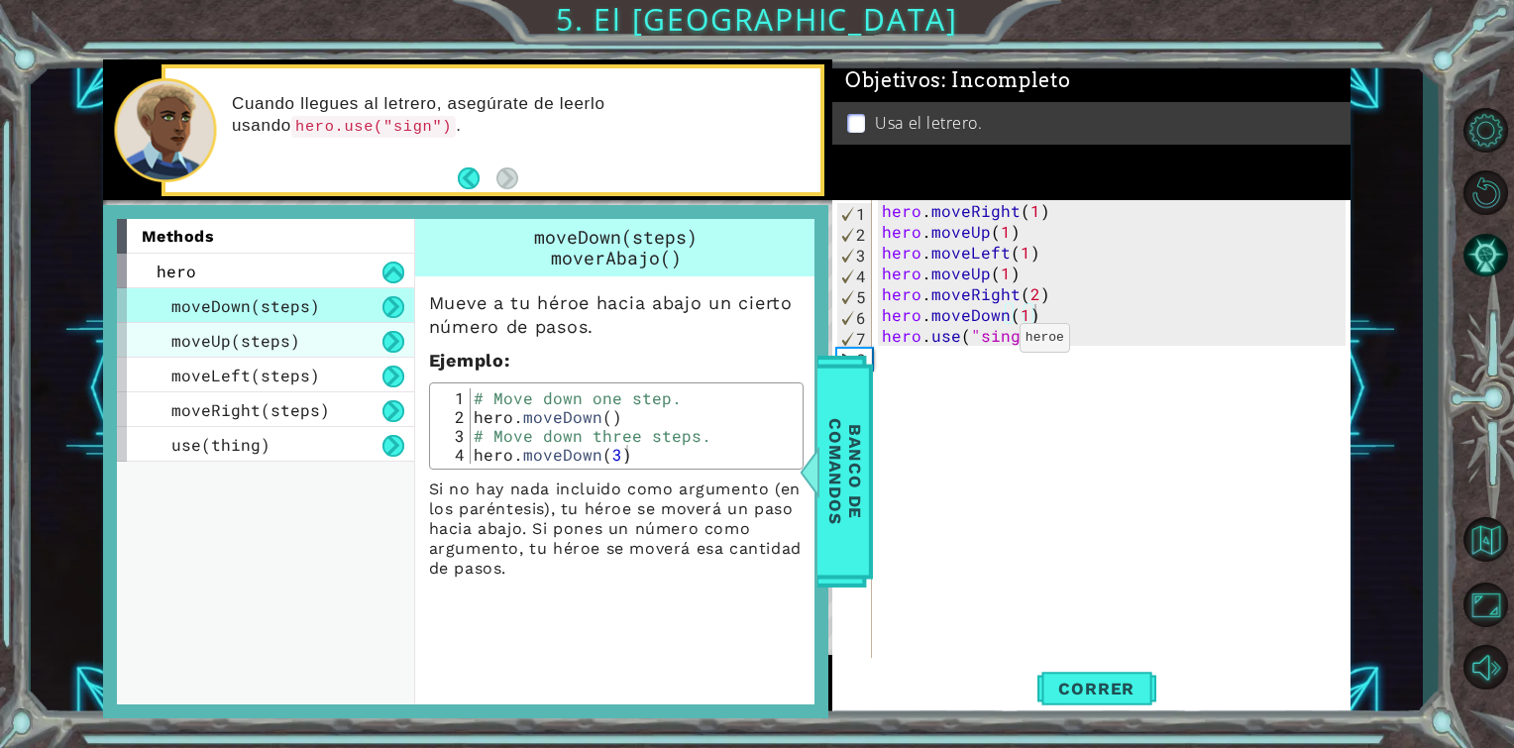
click at [286, 328] on div "moveUp(steps)" at bounding box center [265, 340] width 297 height 35
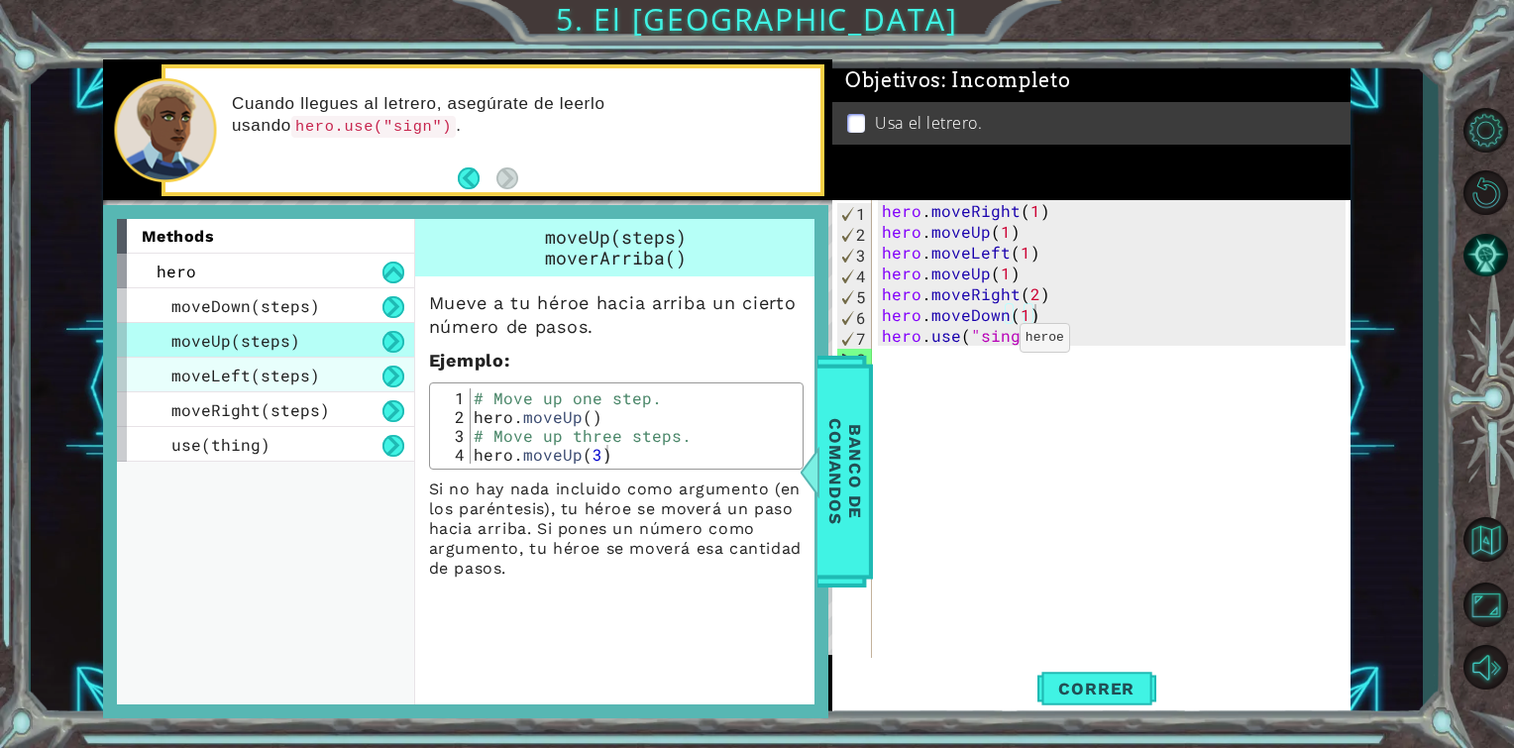
click at [206, 365] on span "moveLeft(steps)" at bounding box center [245, 375] width 149 height 21
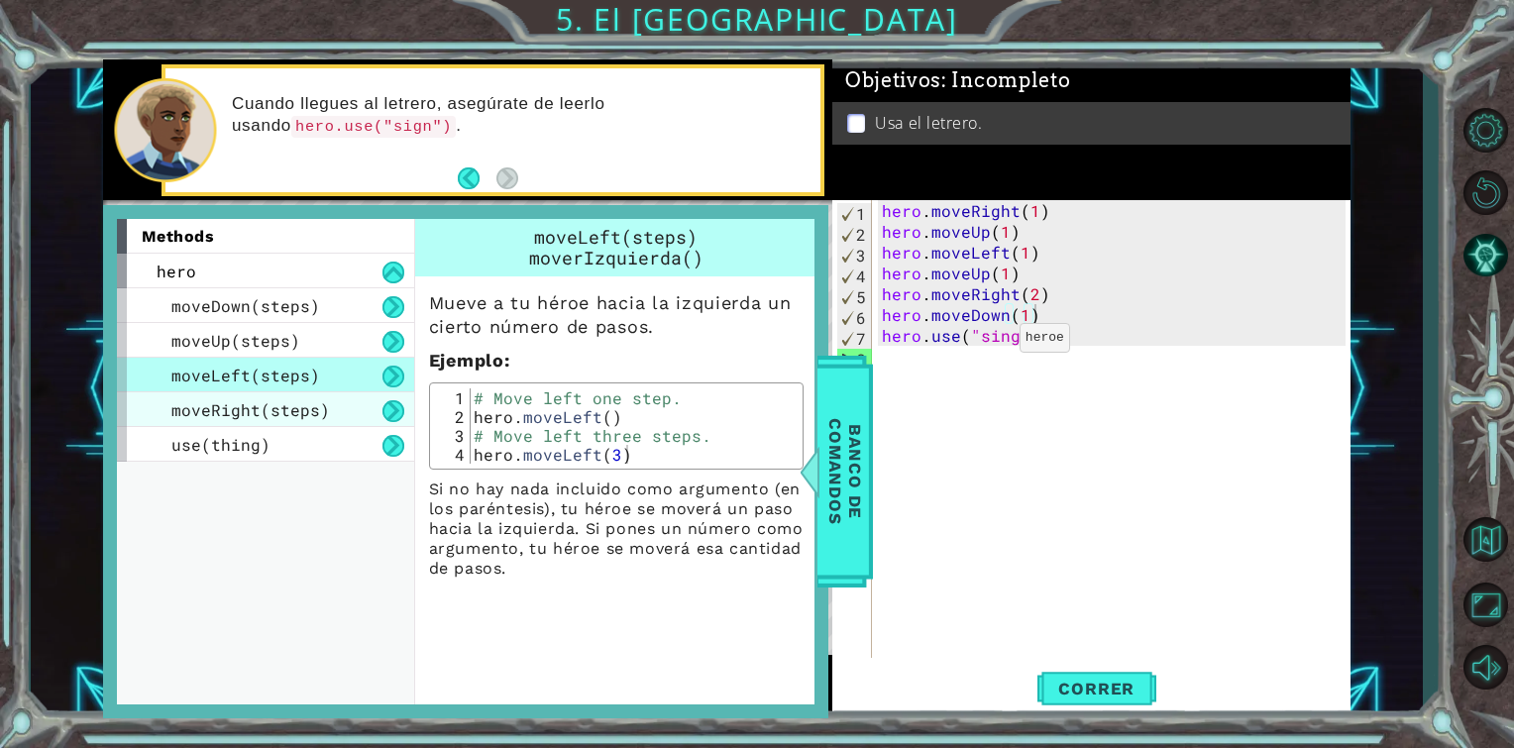
click at [221, 405] on span "moveRight(steps)" at bounding box center [250, 409] width 159 height 21
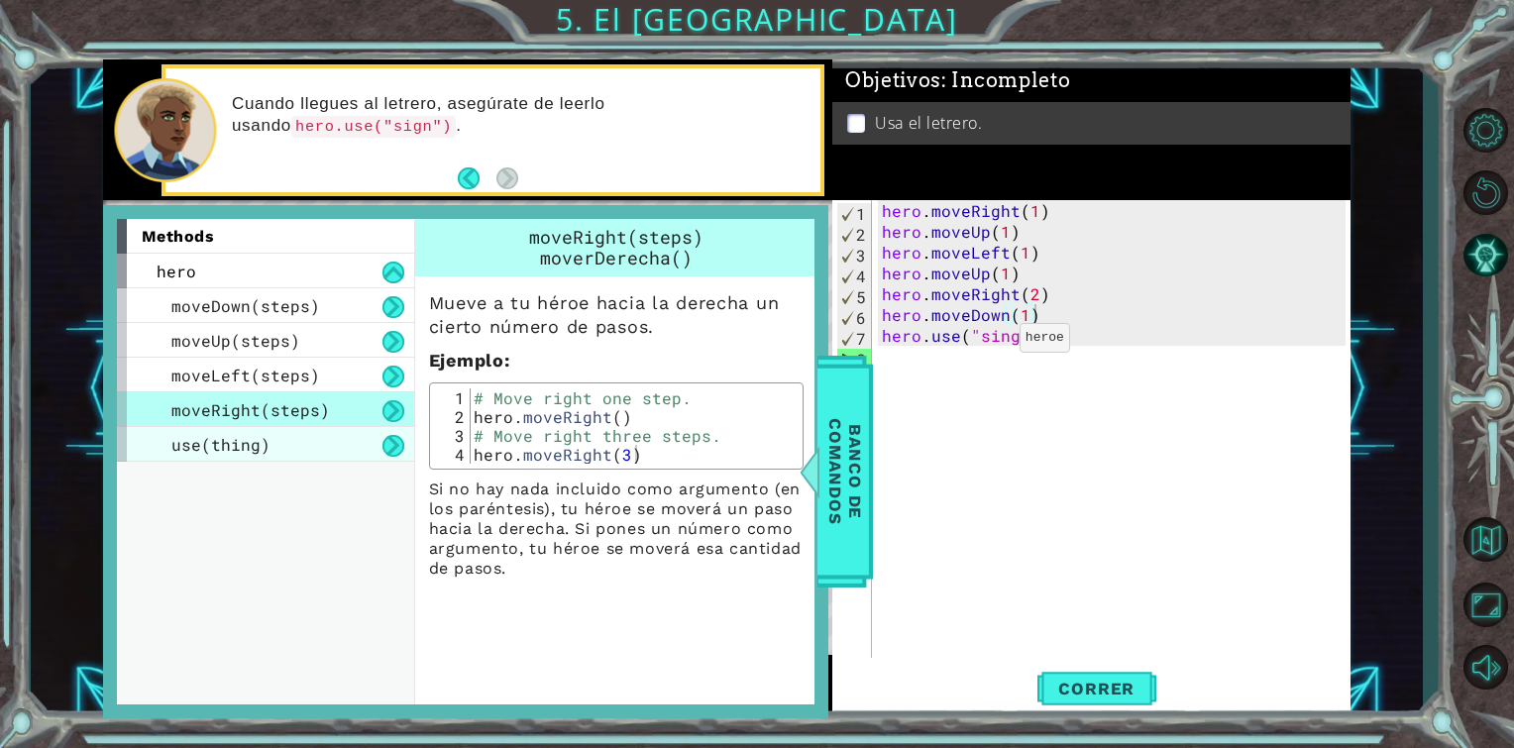
click at [221, 438] on span "use(thing)" at bounding box center [220, 444] width 99 height 21
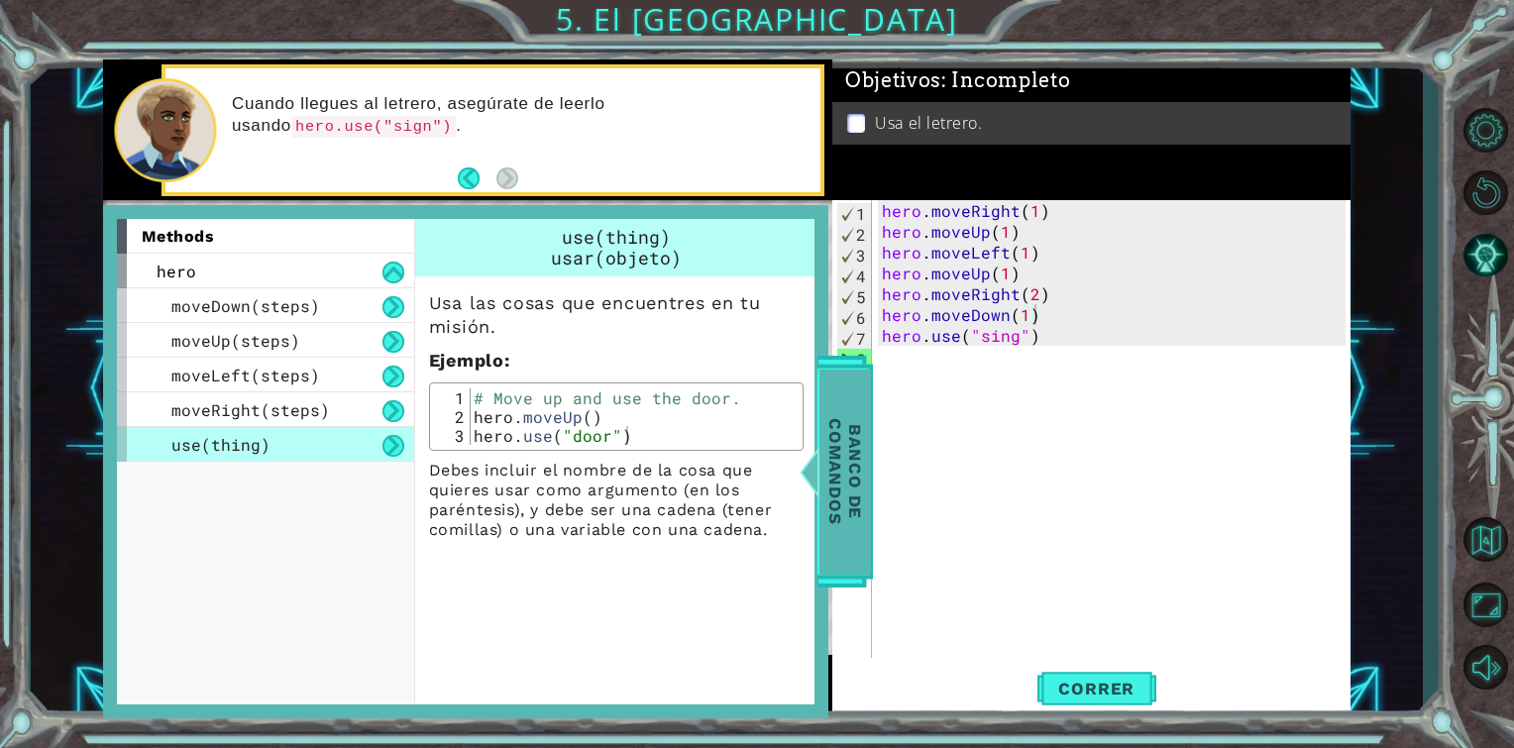
click at [868, 416] on span "Banco de comandos" at bounding box center [846, 472] width 52 height 205
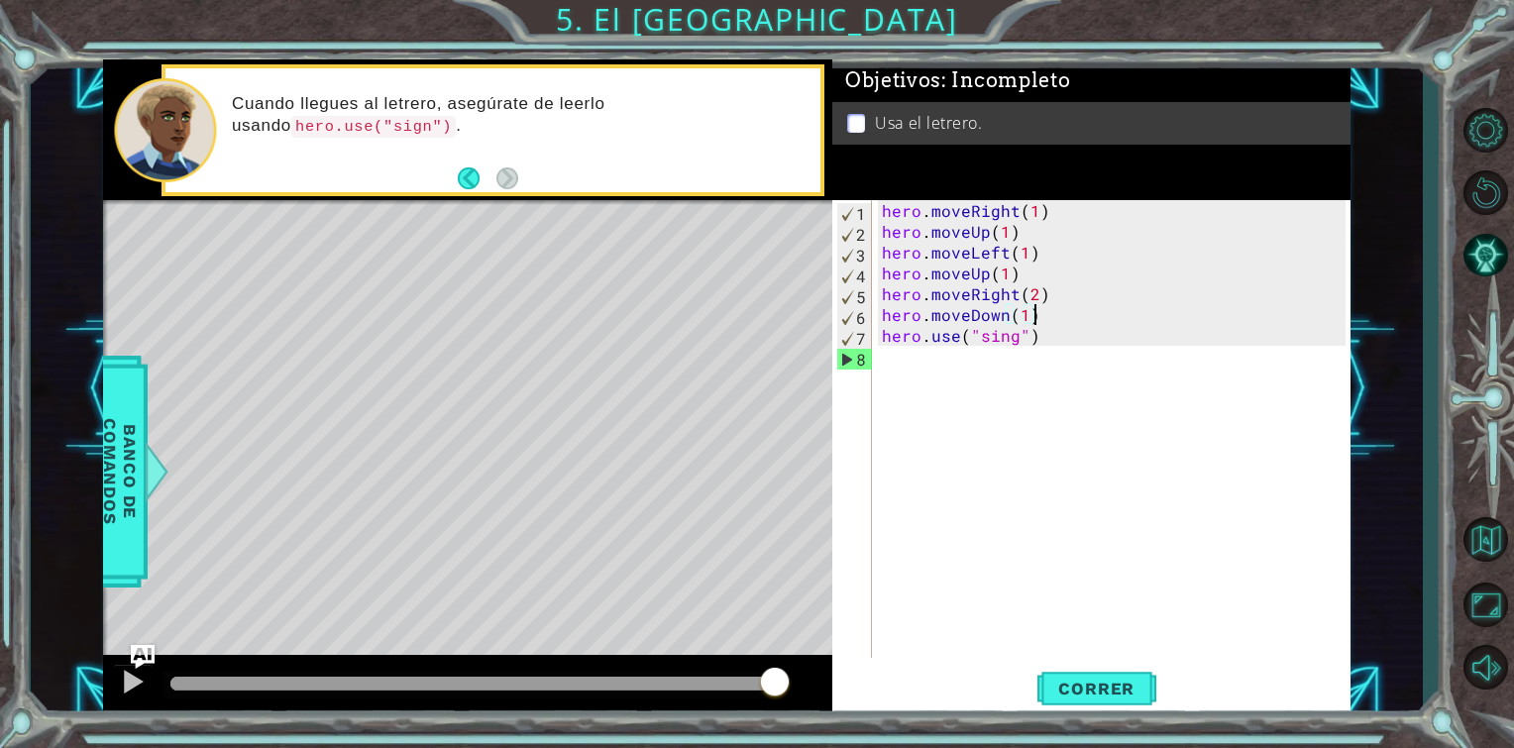
click at [1054, 316] on div "hero . moveRight ( 1 ) hero . moveUp ( 1 ) hero . moveLeft ( 1 ) hero . moveUp …" at bounding box center [1117, 450] width 478 height 500
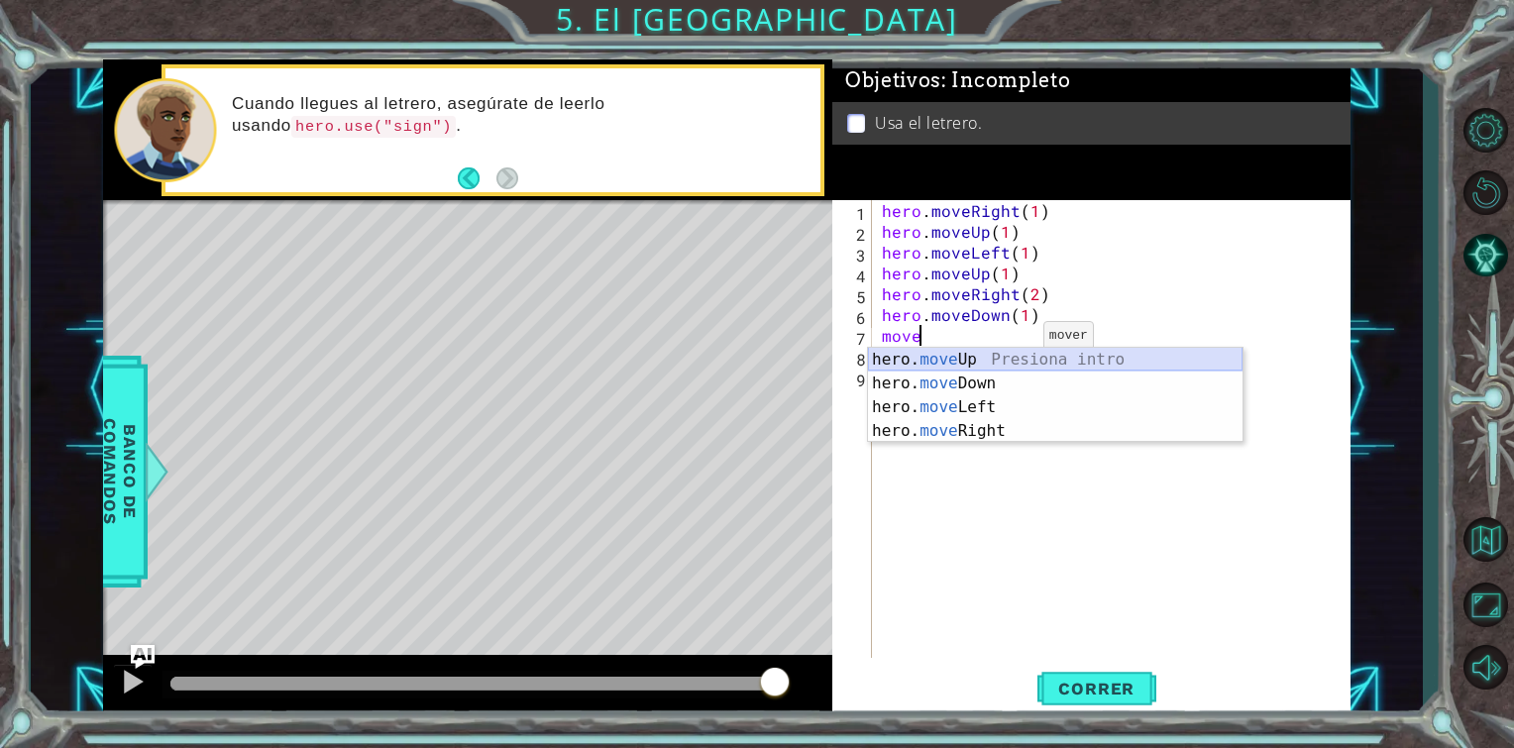
click at [1004, 349] on div "hero. move Up Presiona intro hero. move Down Presiona intro hero. move Left Pre…" at bounding box center [1055, 419] width 375 height 143
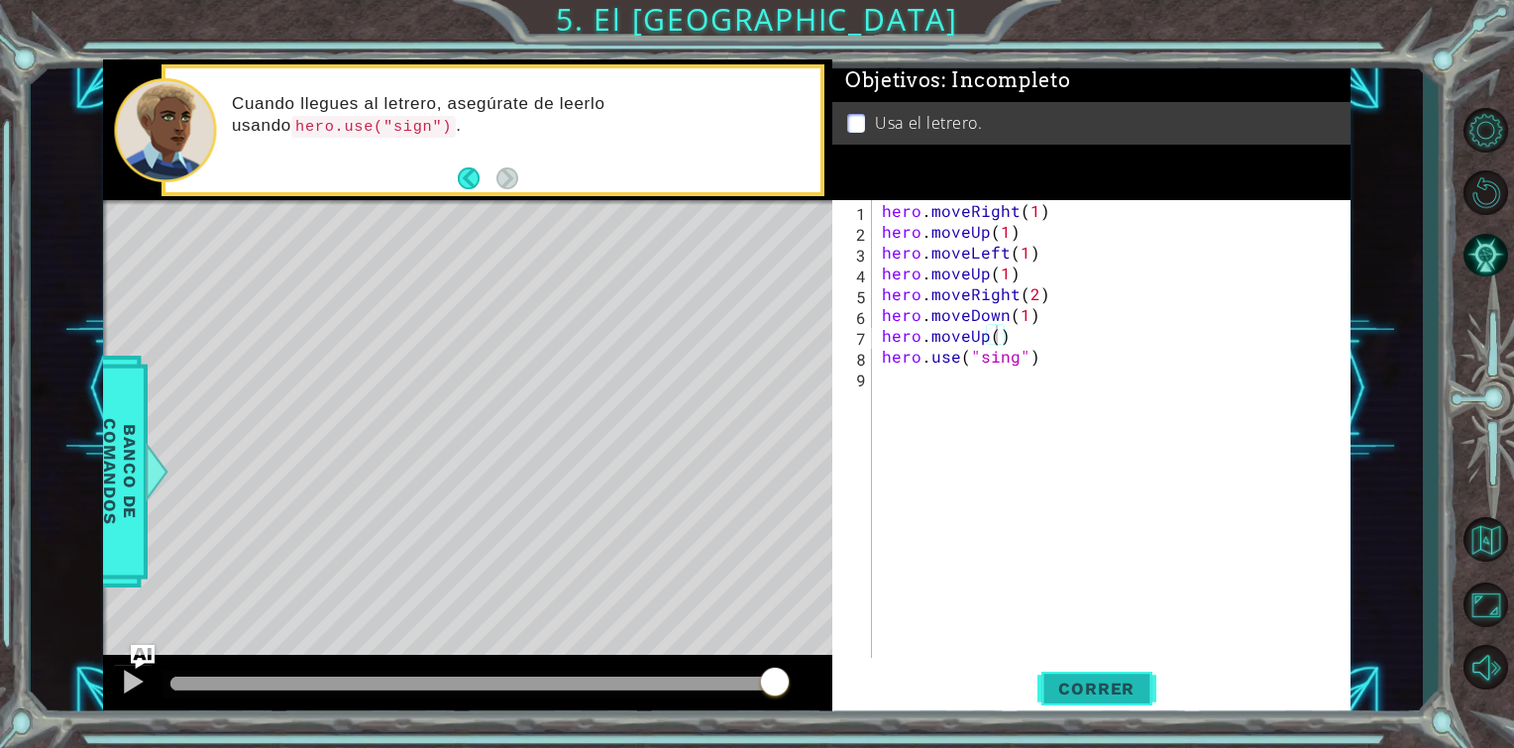
click at [1117, 693] on span "Correr" at bounding box center [1097, 689] width 116 height 20
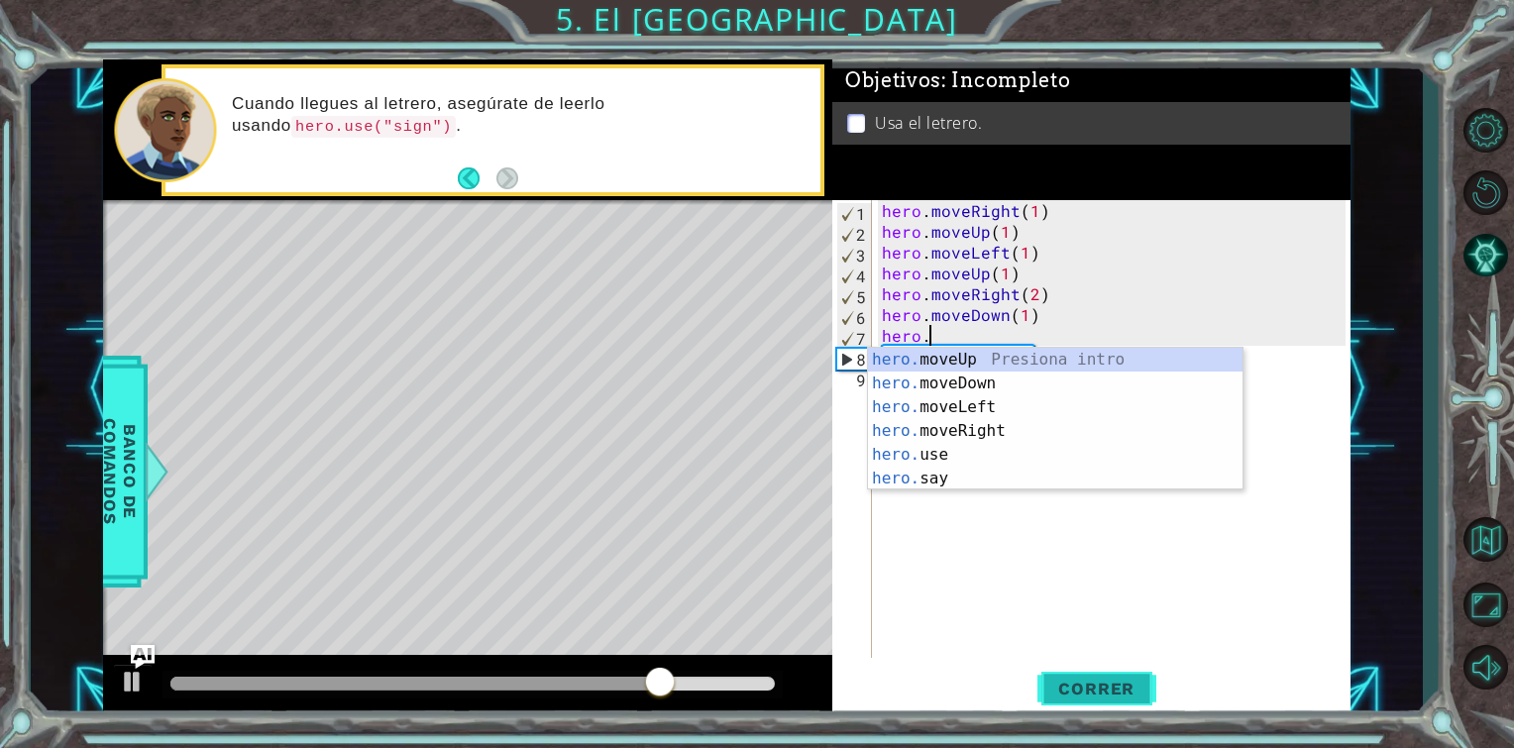
scroll to position [0, 1]
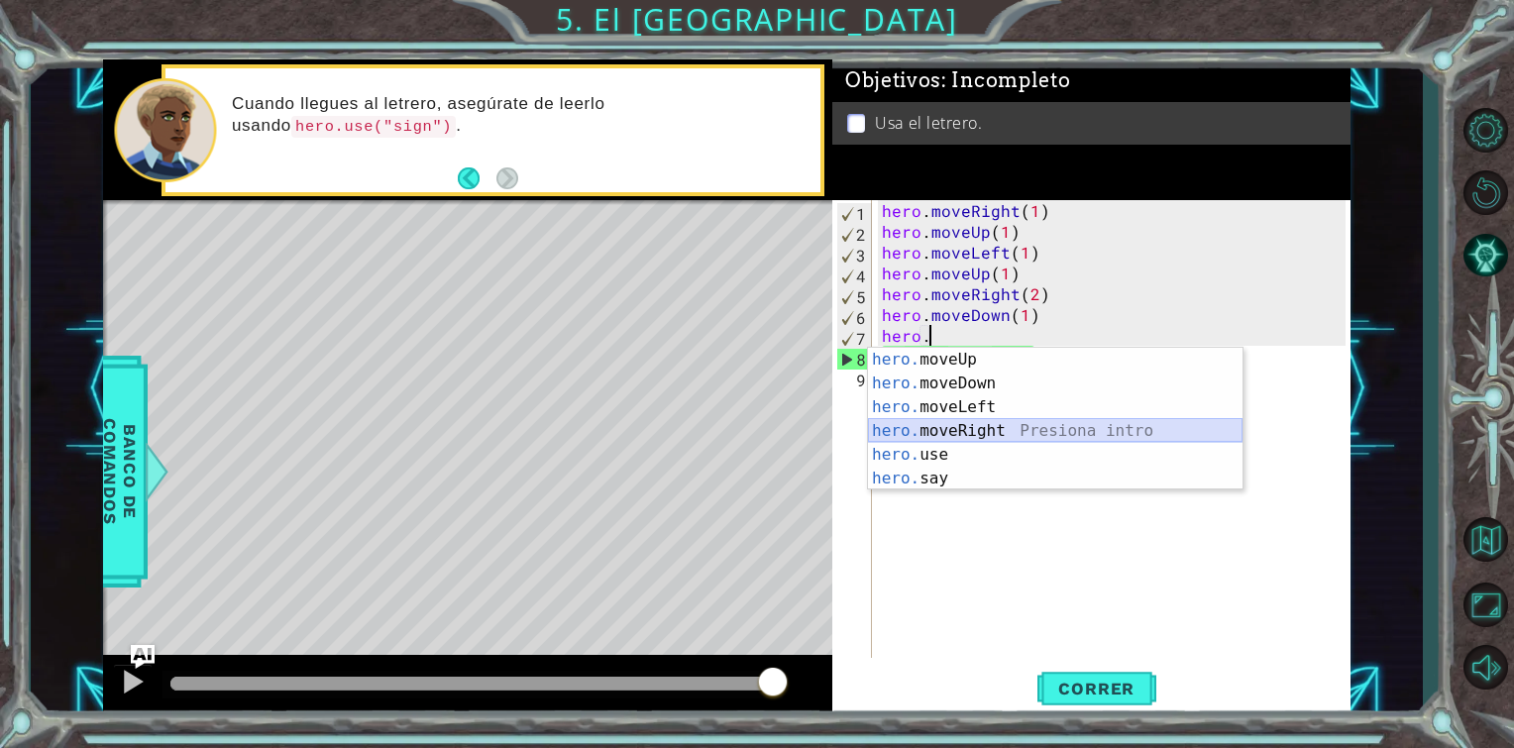
drag, startPoint x: 975, startPoint y: 436, endPoint x: 953, endPoint y: 431, distance: 22.4
click at [953, 431] on div "hero. moveUp Presiona intro hero. moveDown Presiona intro hero. moveLeft Presio…" at bounding box center [1055, 443] width 375 height 190
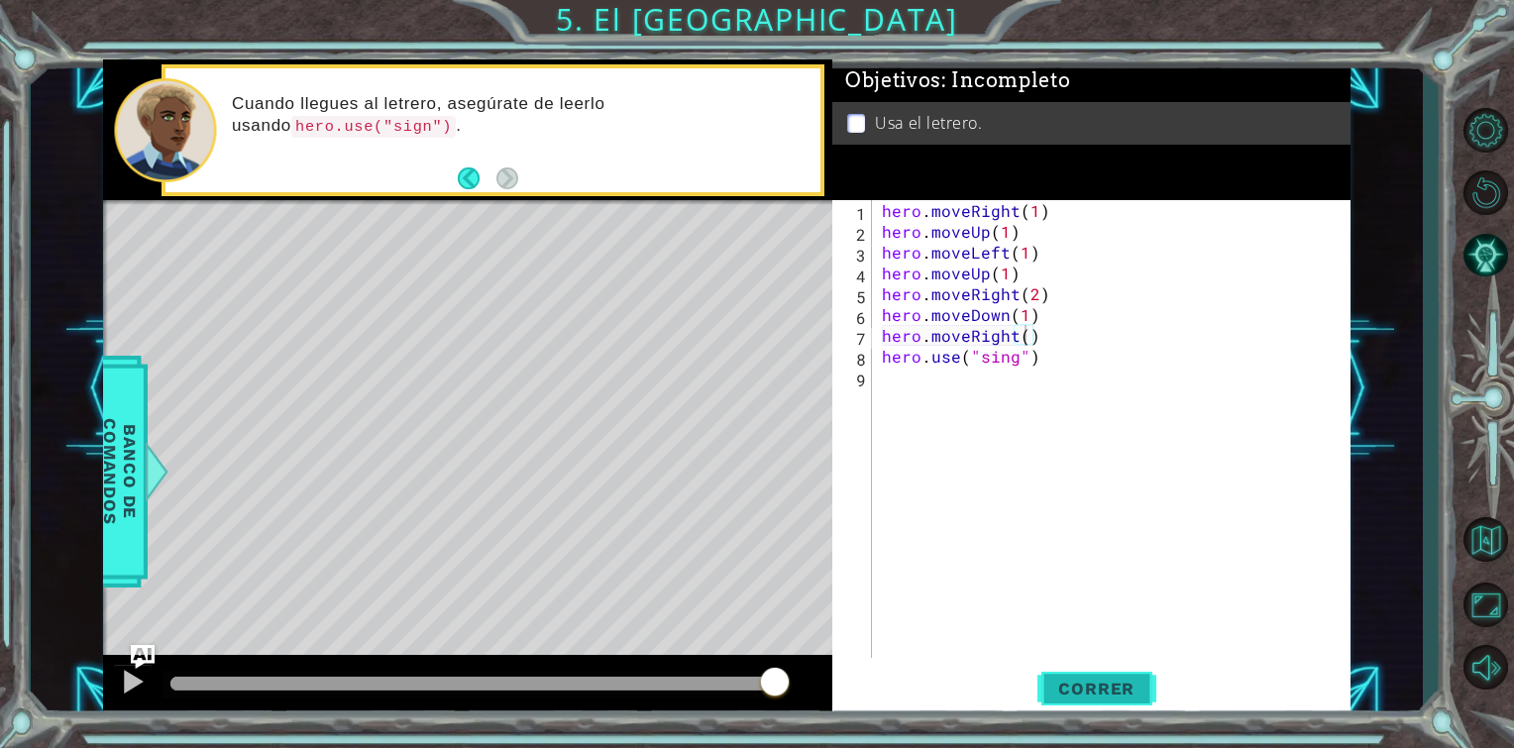
click at [1052, 686] on span "Correr" at bounding box center [1097, 689] width 116 height 20
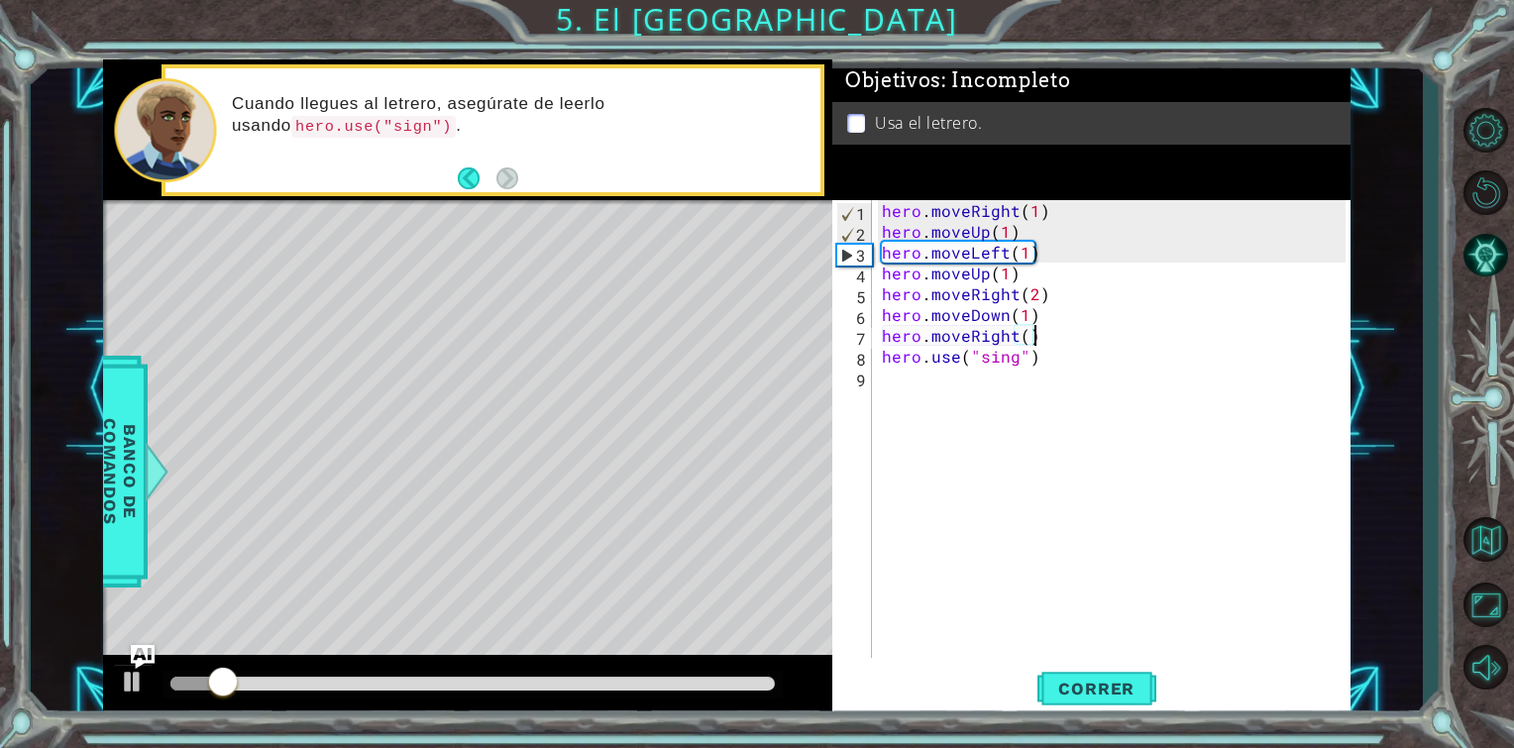
click at [1032, 342] on div "hero . moveRight ( 1 ) hero . moveUp ( 1 ) hero . moveLeft ( 1 ) hero . moveUp …" at bounding box center [1117, 450] width 478 height 500
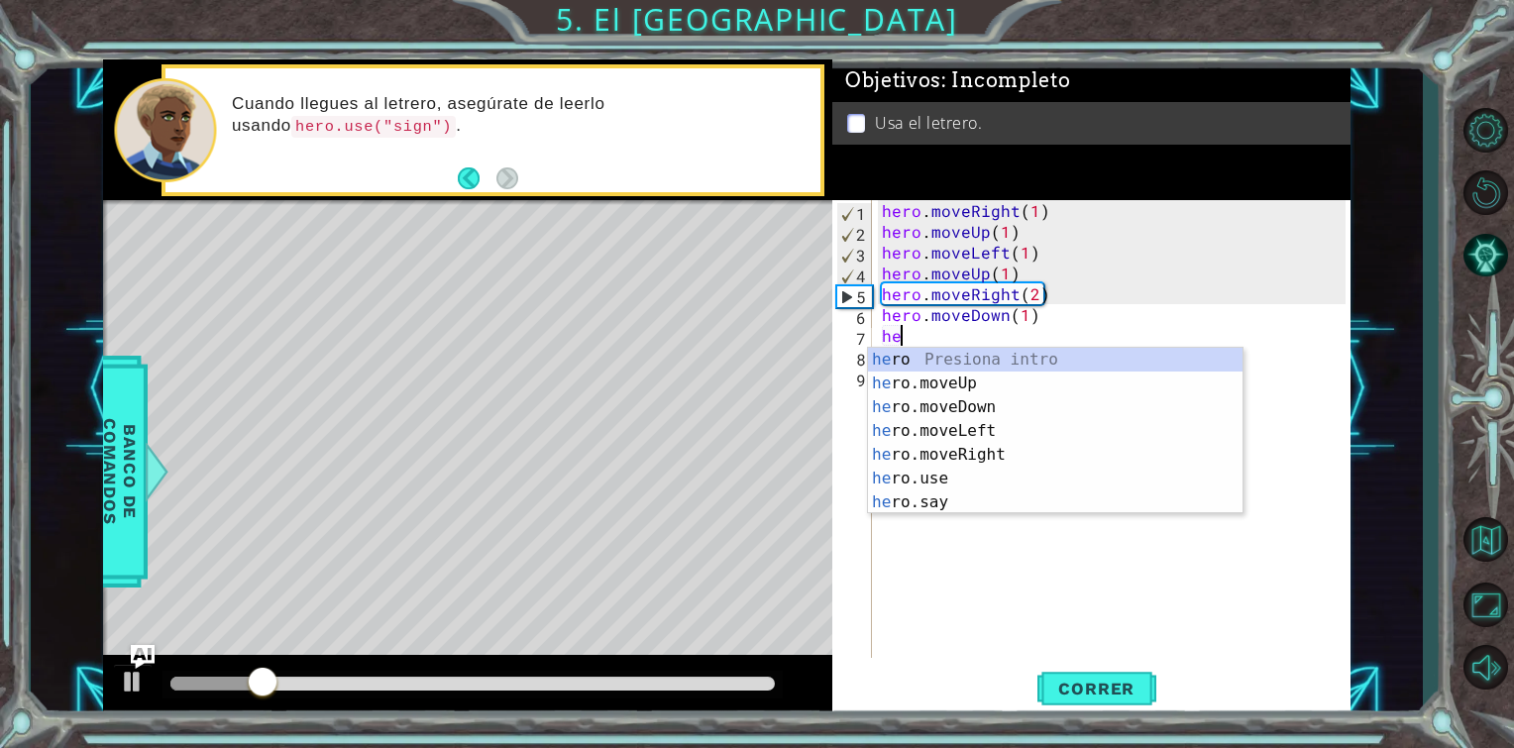
scroll to position [0, 0]
type textarea "h"
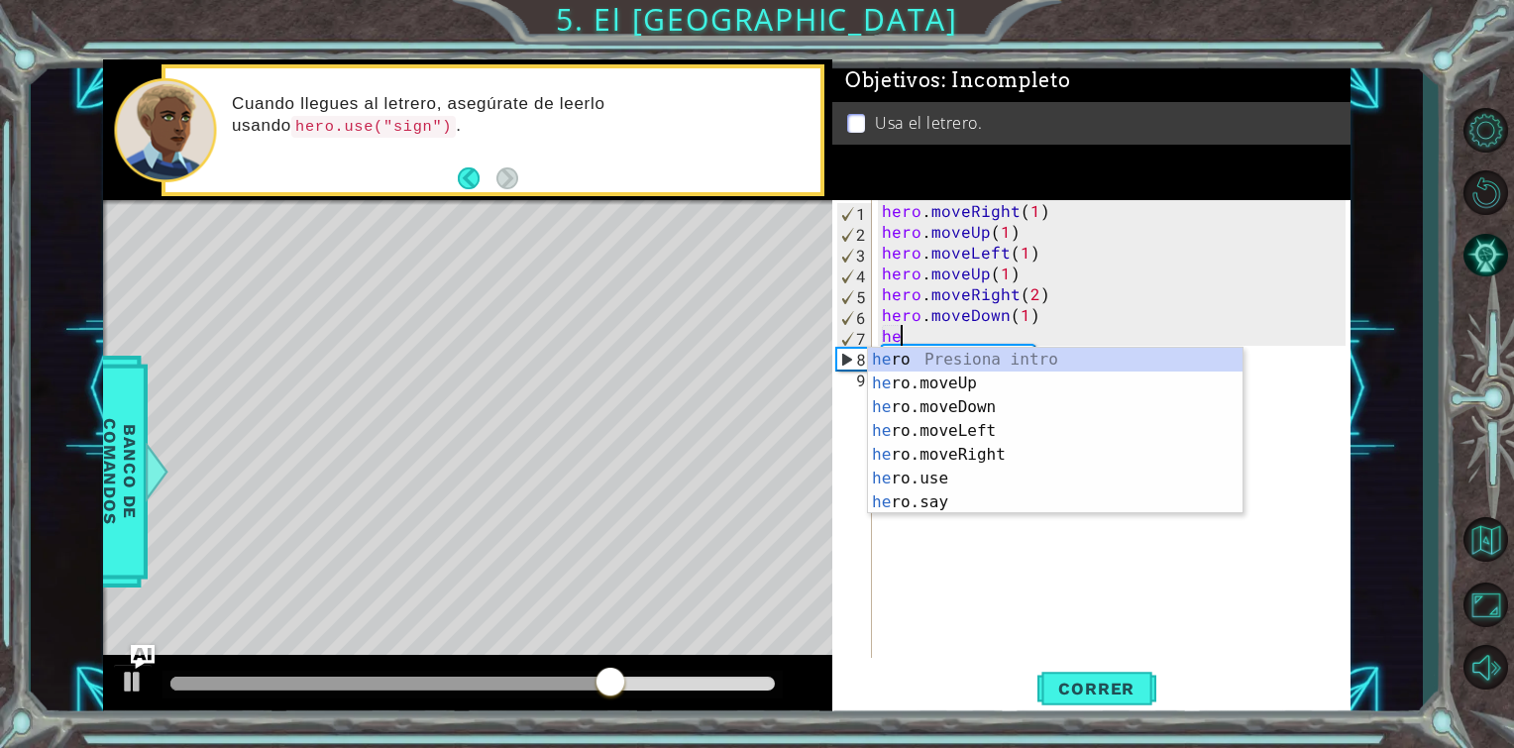
type textarea "h"
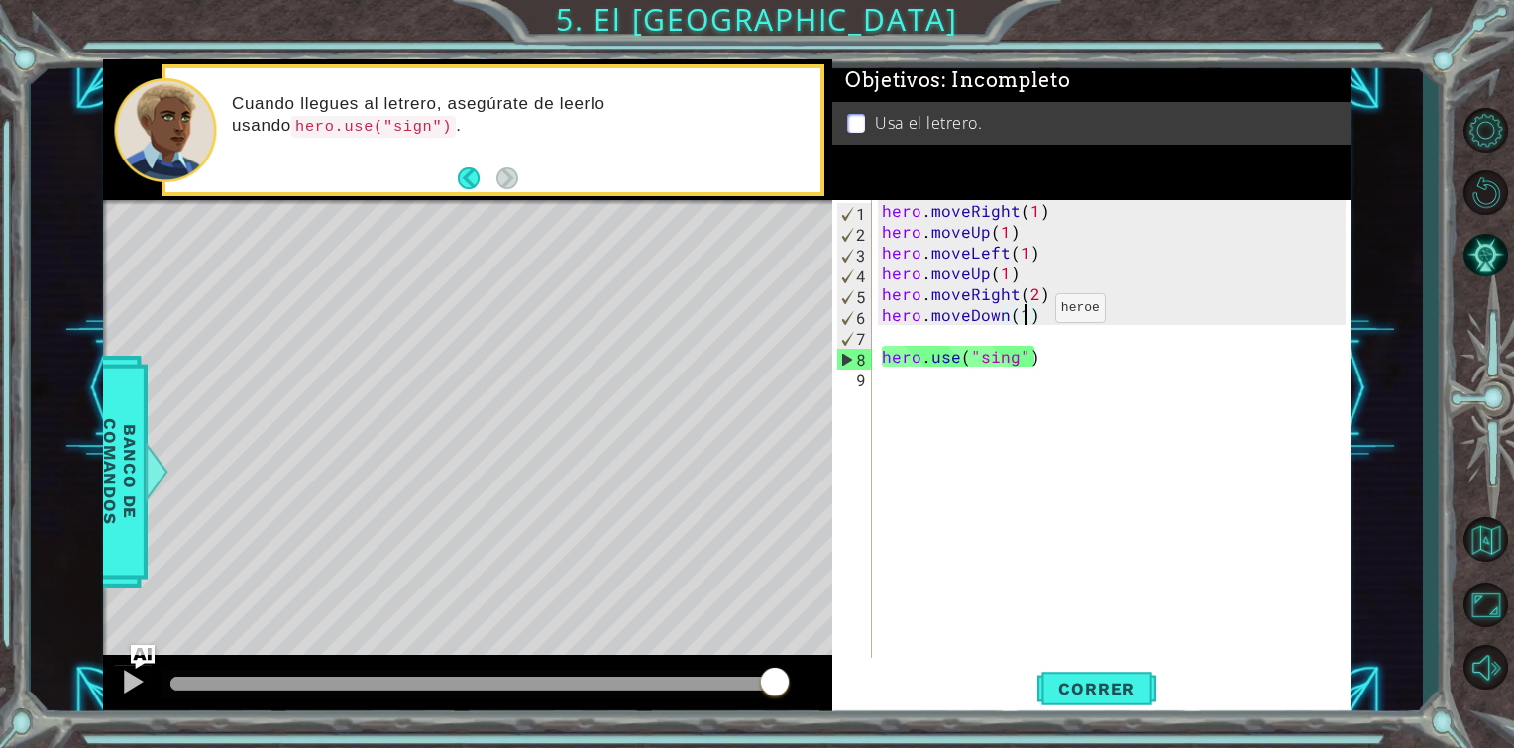
click at [1022, 313] on div "hero . moveRight ( 1 ) hero . moveUp ( 1 ) hero . moveLeft ( 1 ) hero . moveUp …" at bounding box center [1117, 450] width 478 height 500
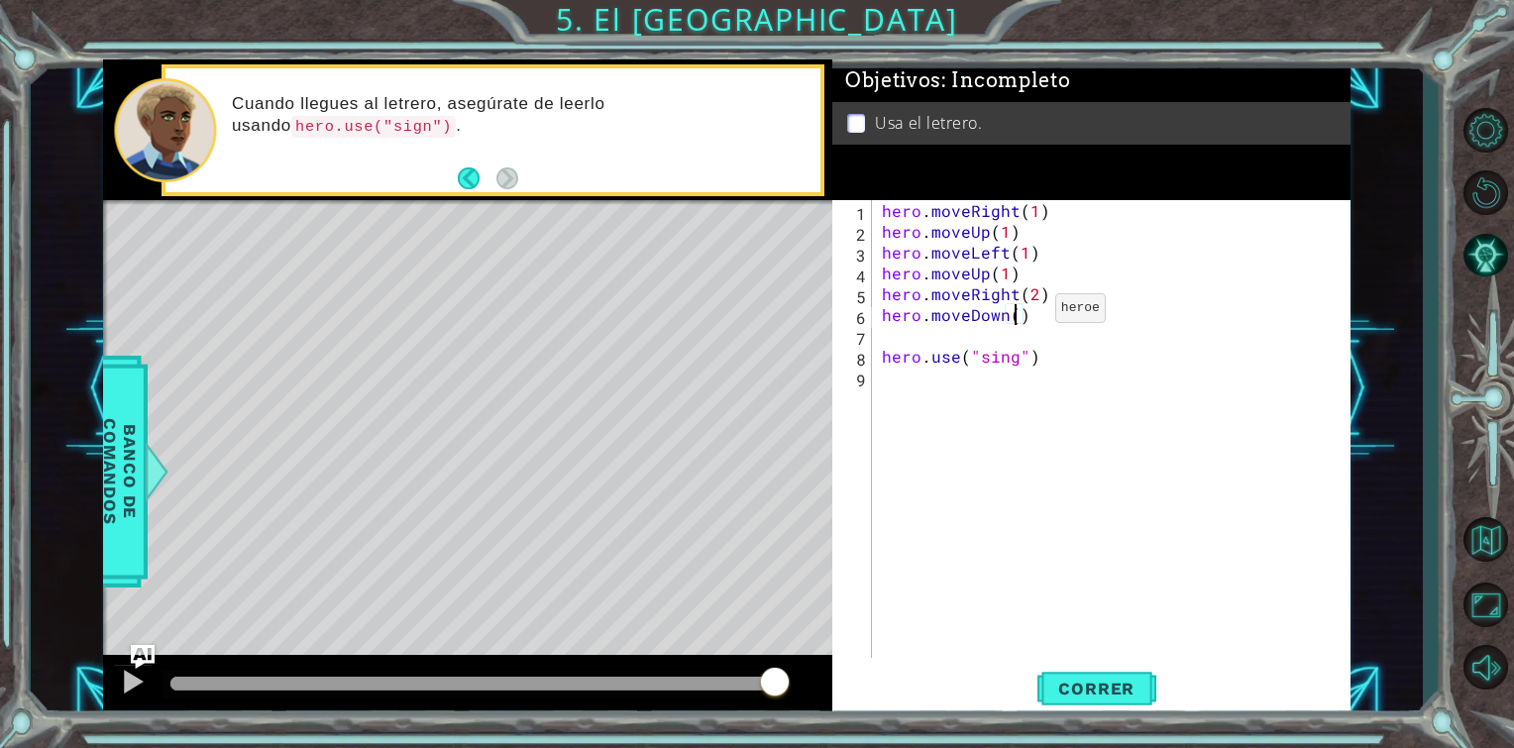
type textarea "hero.moveDown(2)"
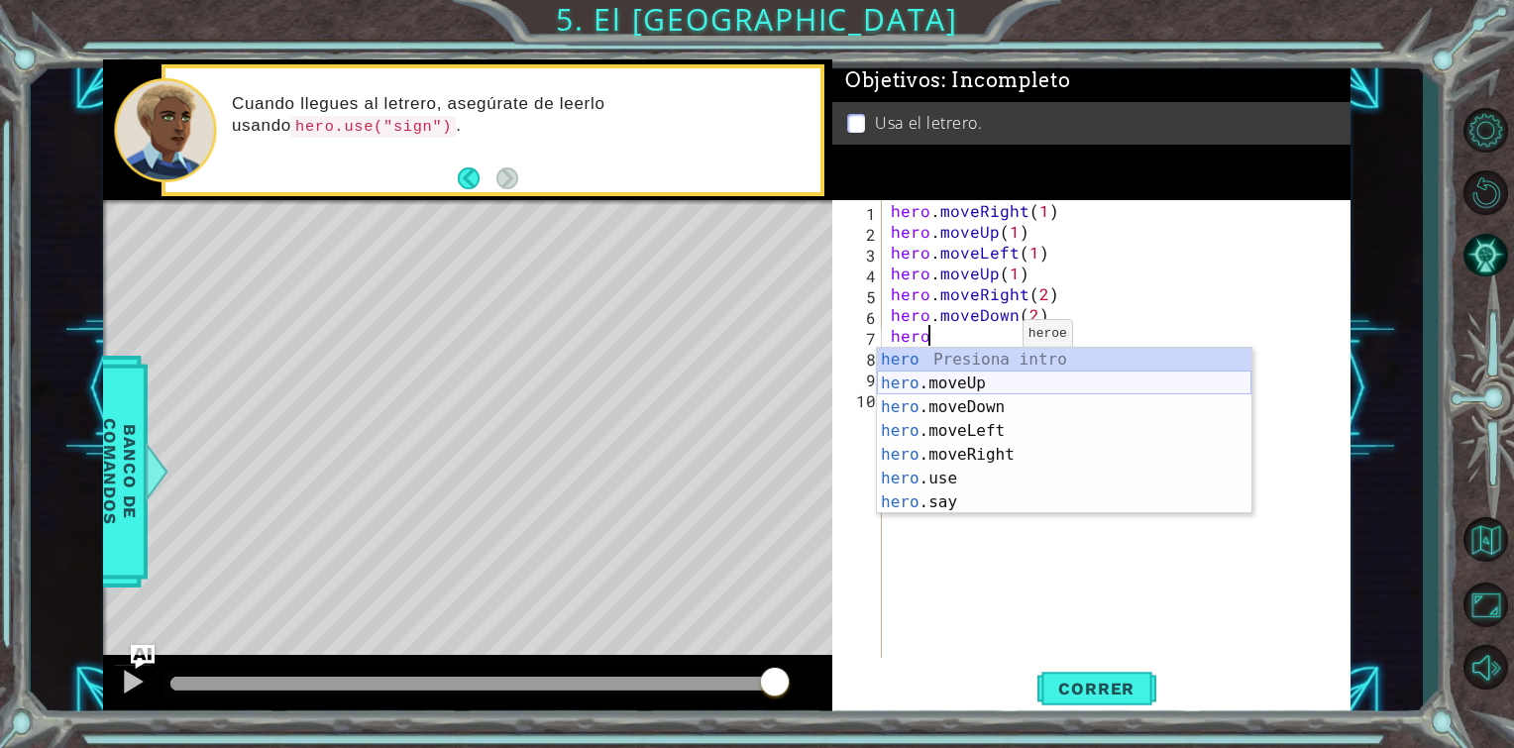
click at [943, 392] on div "hero Presiona intro hero .moveUp Presiona intro hero .moveDown Presiona intro h…" at bounding box center [1064, 455] width 375 height 214
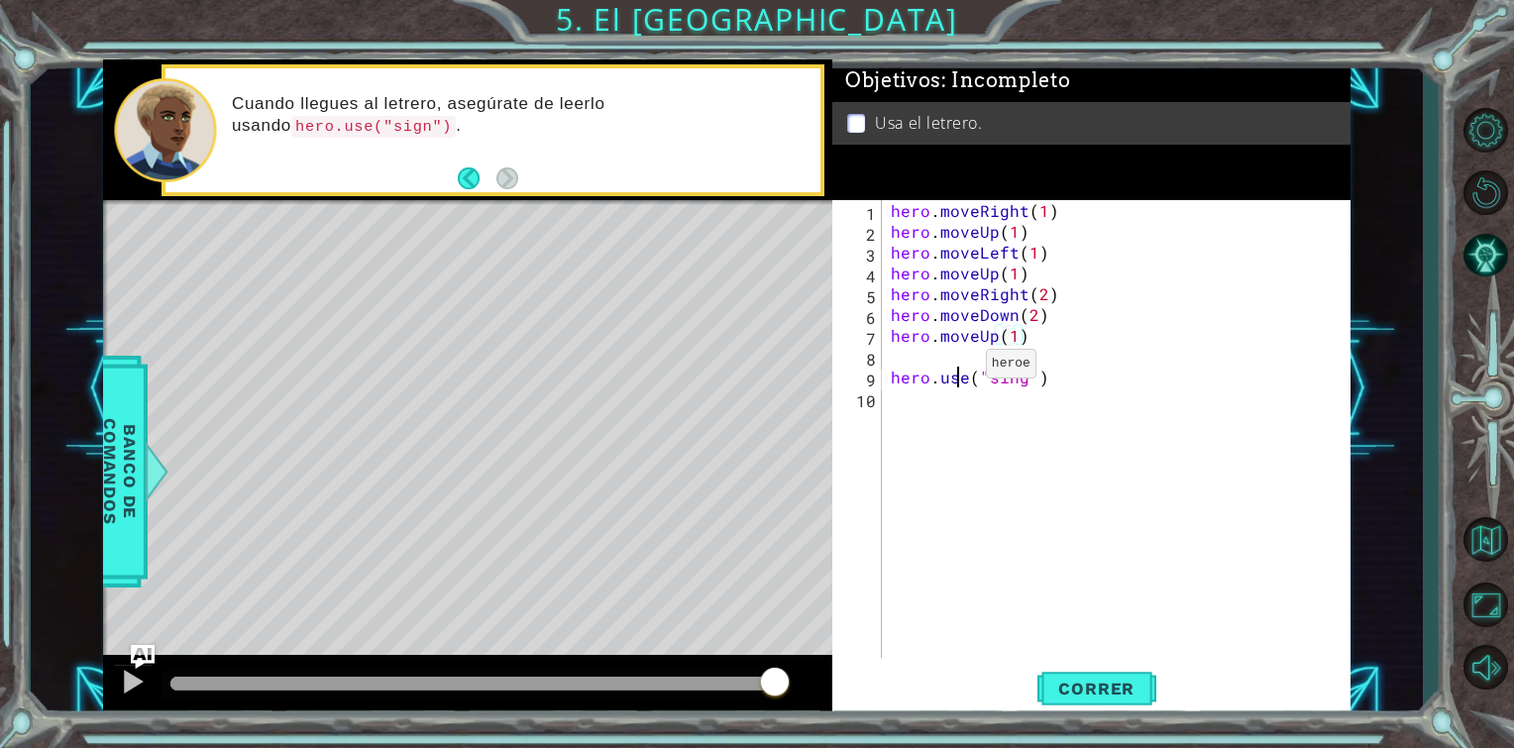
click at [960, 369] on div "hero . moveRight ( 1 ) hero . moveUp ( 1 ) hero . moveLeft ( 1 ) hero . moveUp …" at bounding box center [1121, 450] width 469 height 500
type textarea "hero.use("sing")"
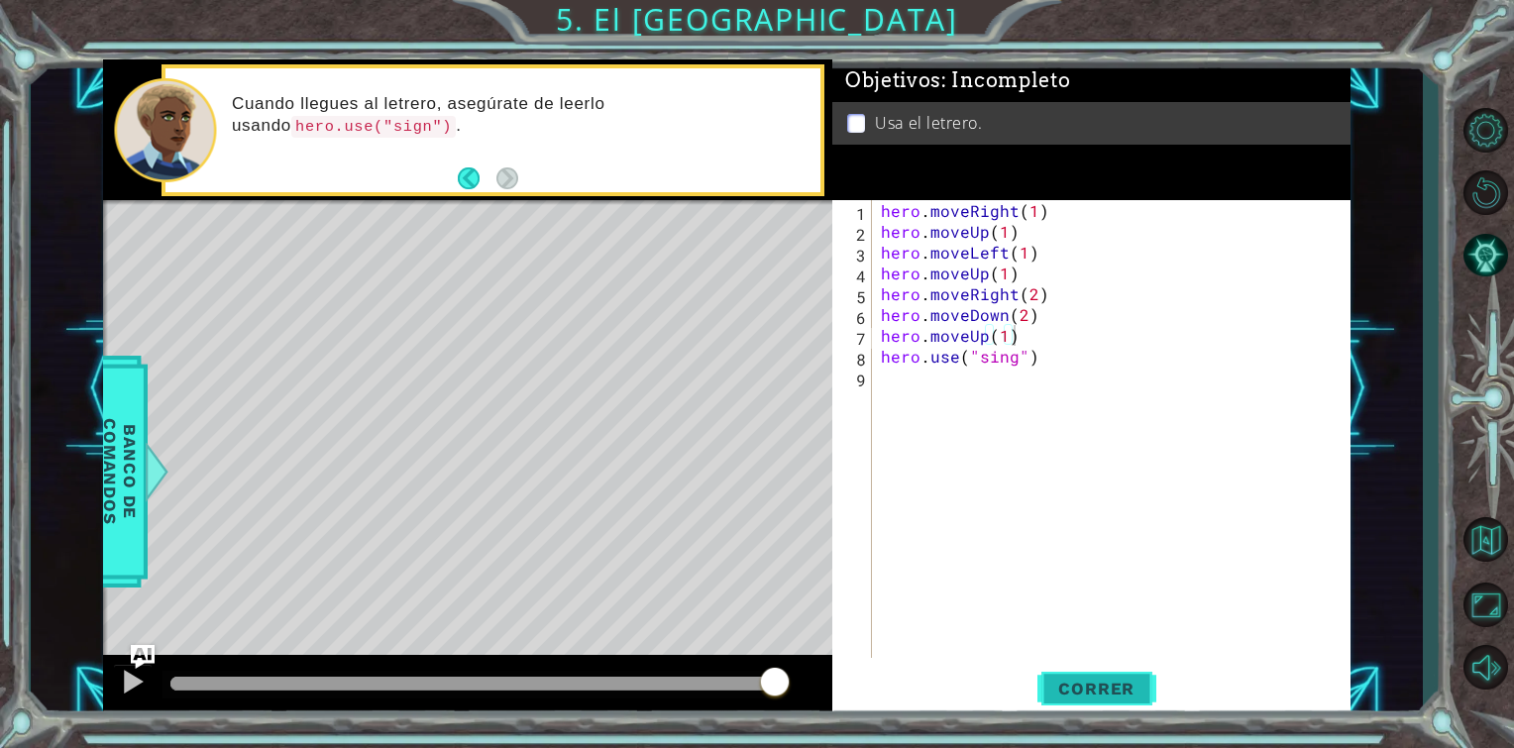
click at [1074, 709] on button "Correr" at bounding box center [1097, 689] width 119 height 52
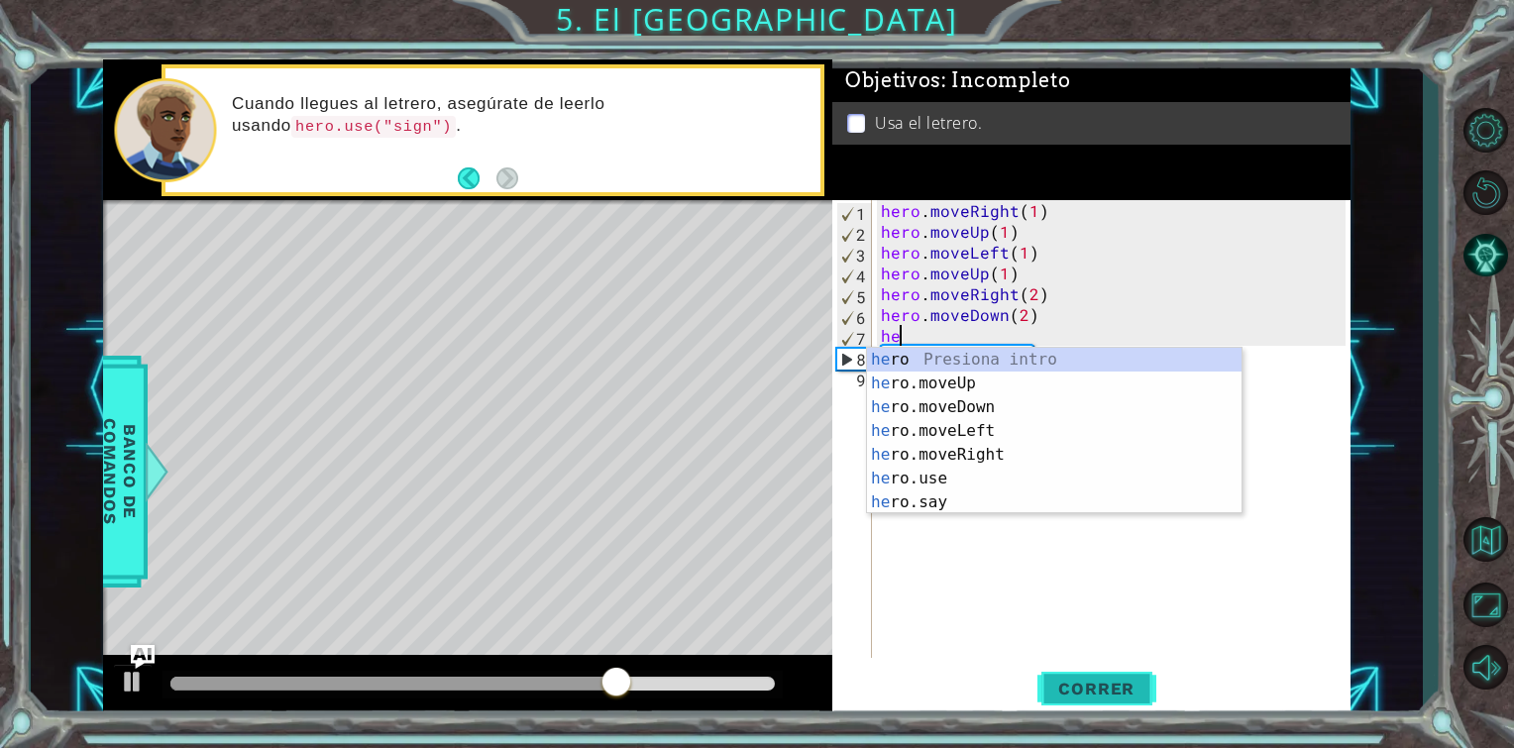
type textarea "h"
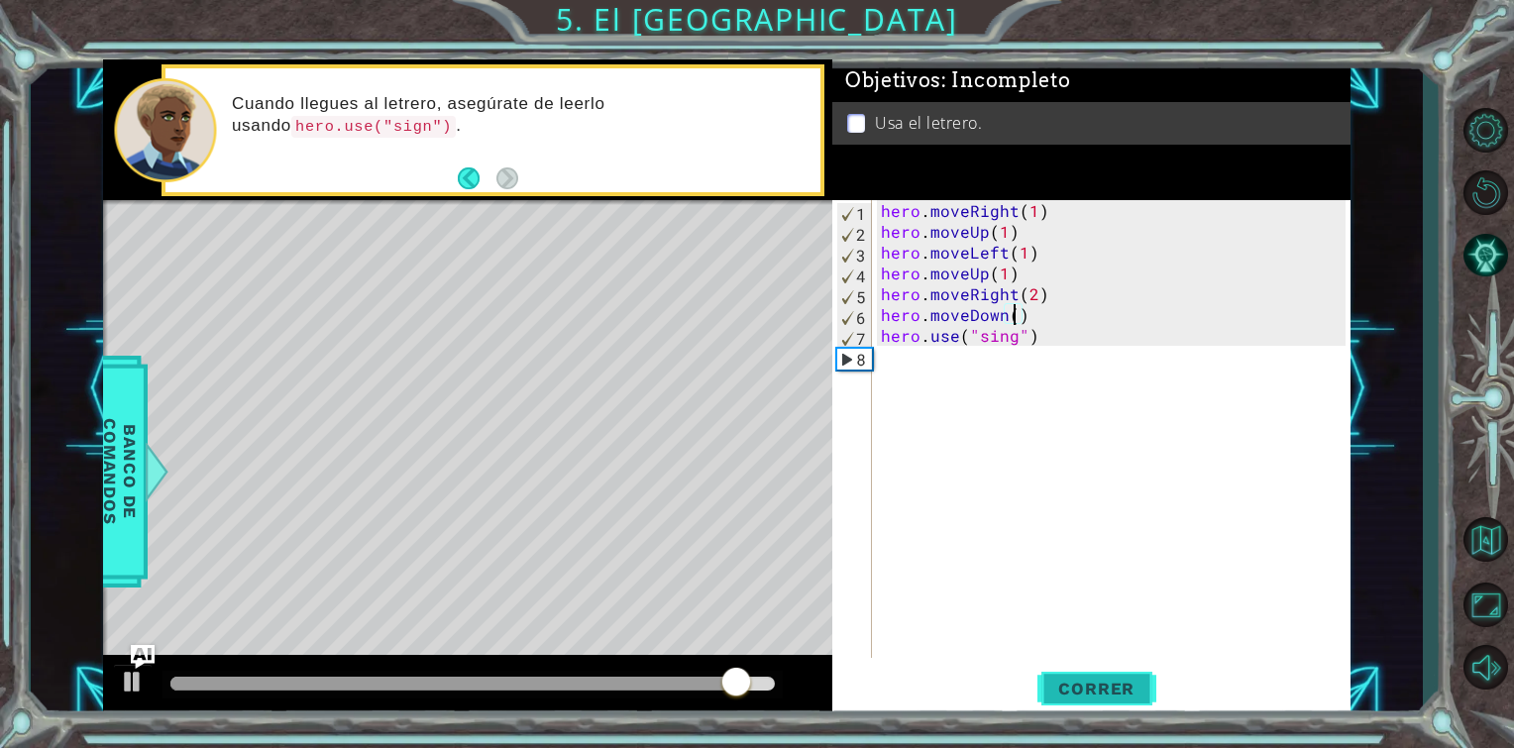
scroll to position [0, 8]
click at [1075, 329] on div "hero . moveRight ( 1 ) hero . moveUp ( 1 ) hero . moveLeft ( 1 ) hero . moveUp …" at bounding box center [1116, 450] width 478 height 500
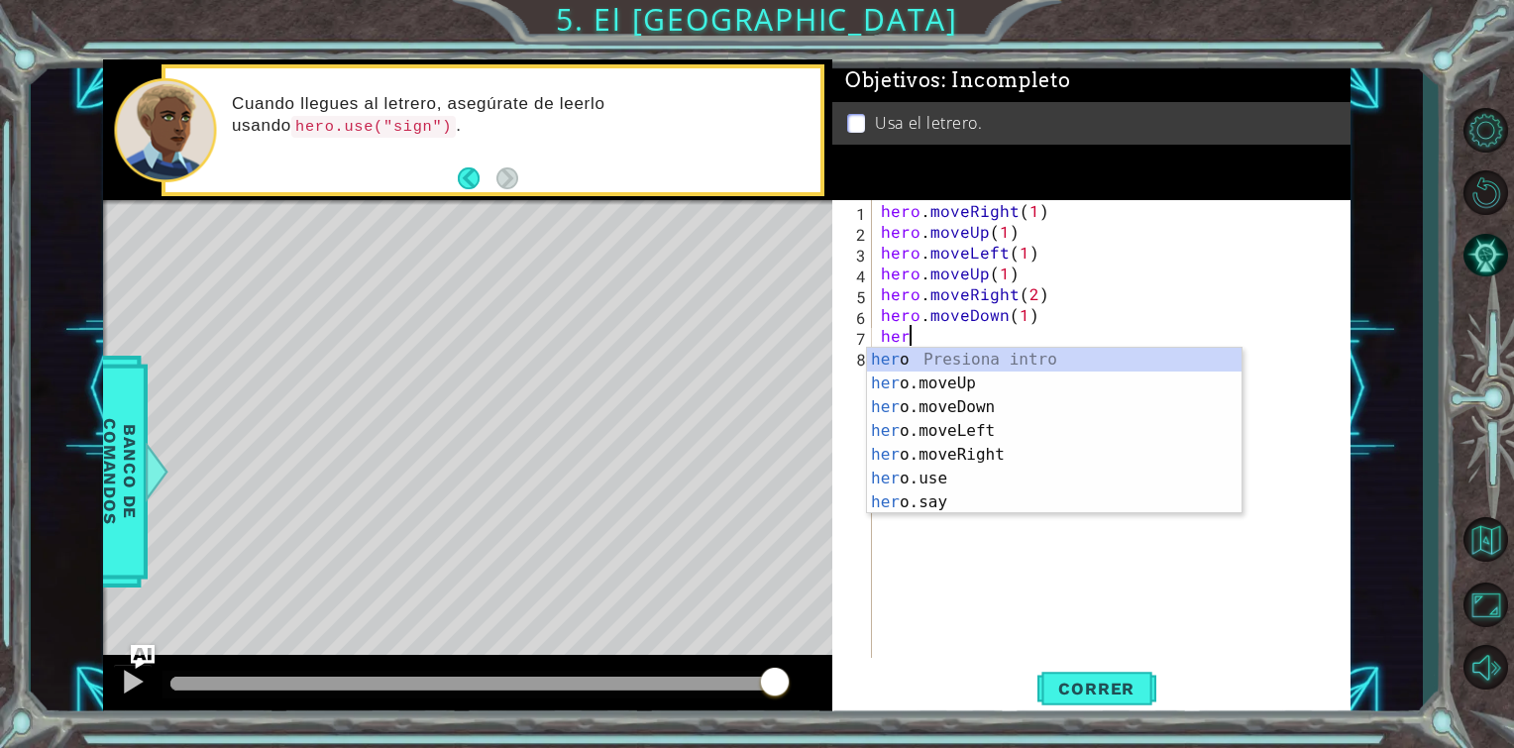
scroll to position [0, 0]
type textarea "h"
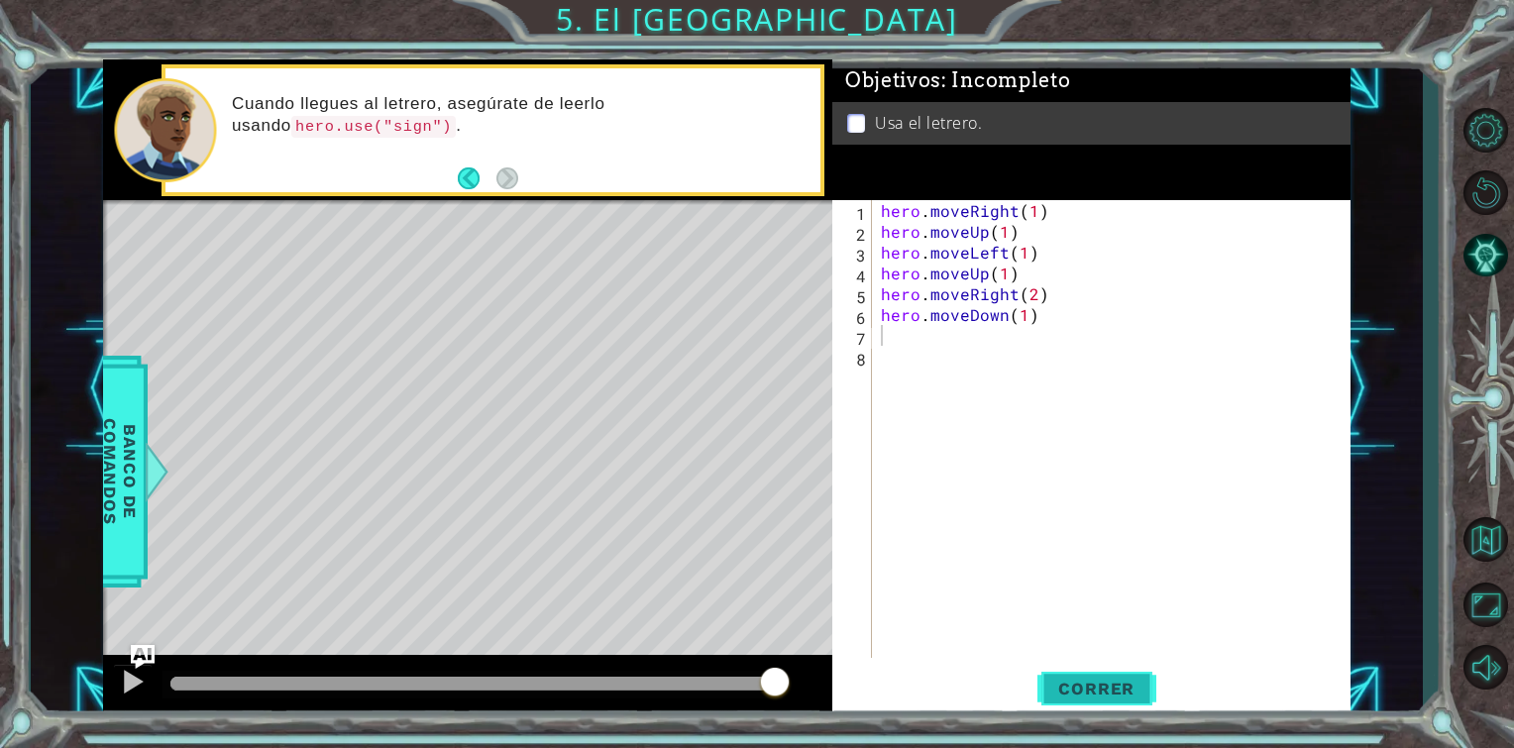
click at [1100, 674] on button "Correr" at bounding box center [1097, 689] width 119 height 52
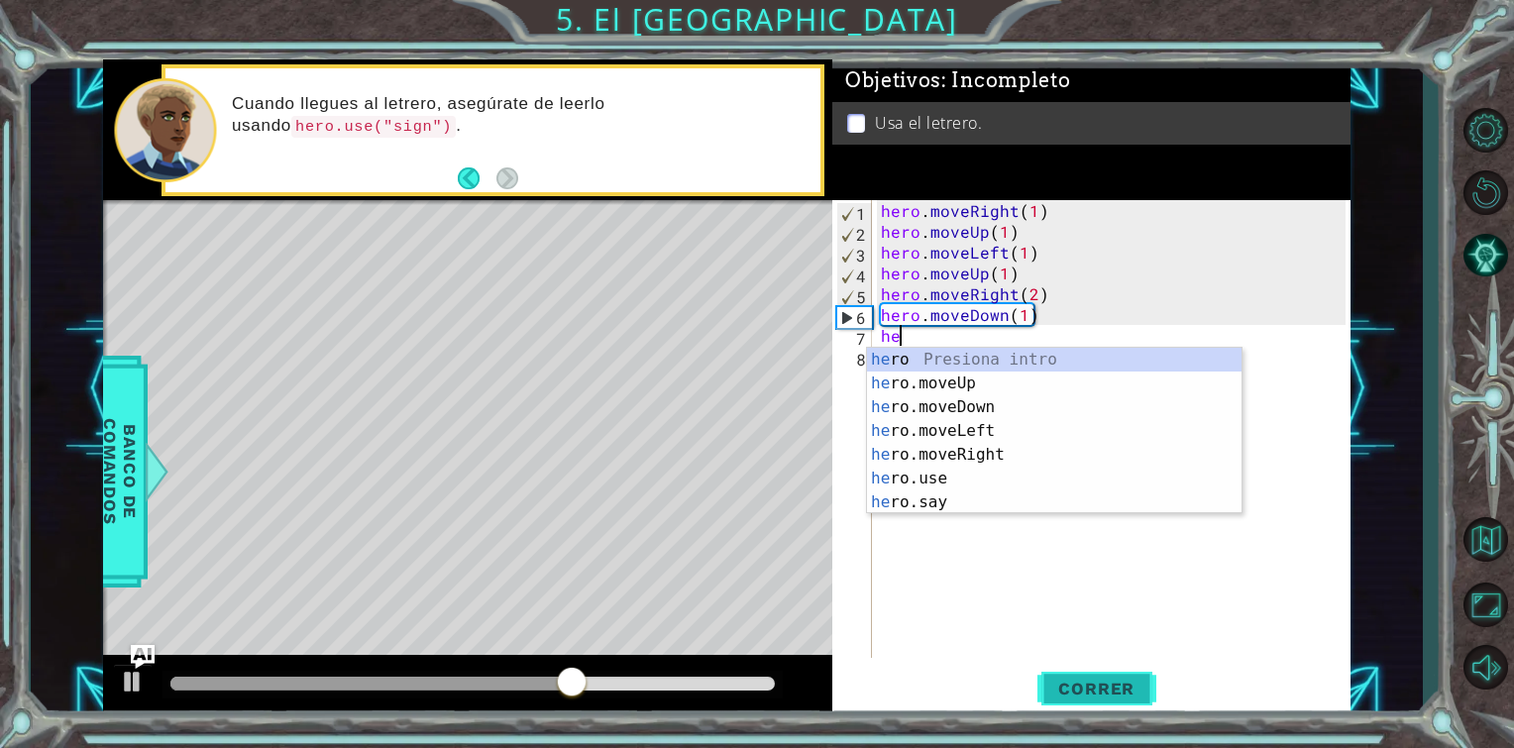
type textarea "h"
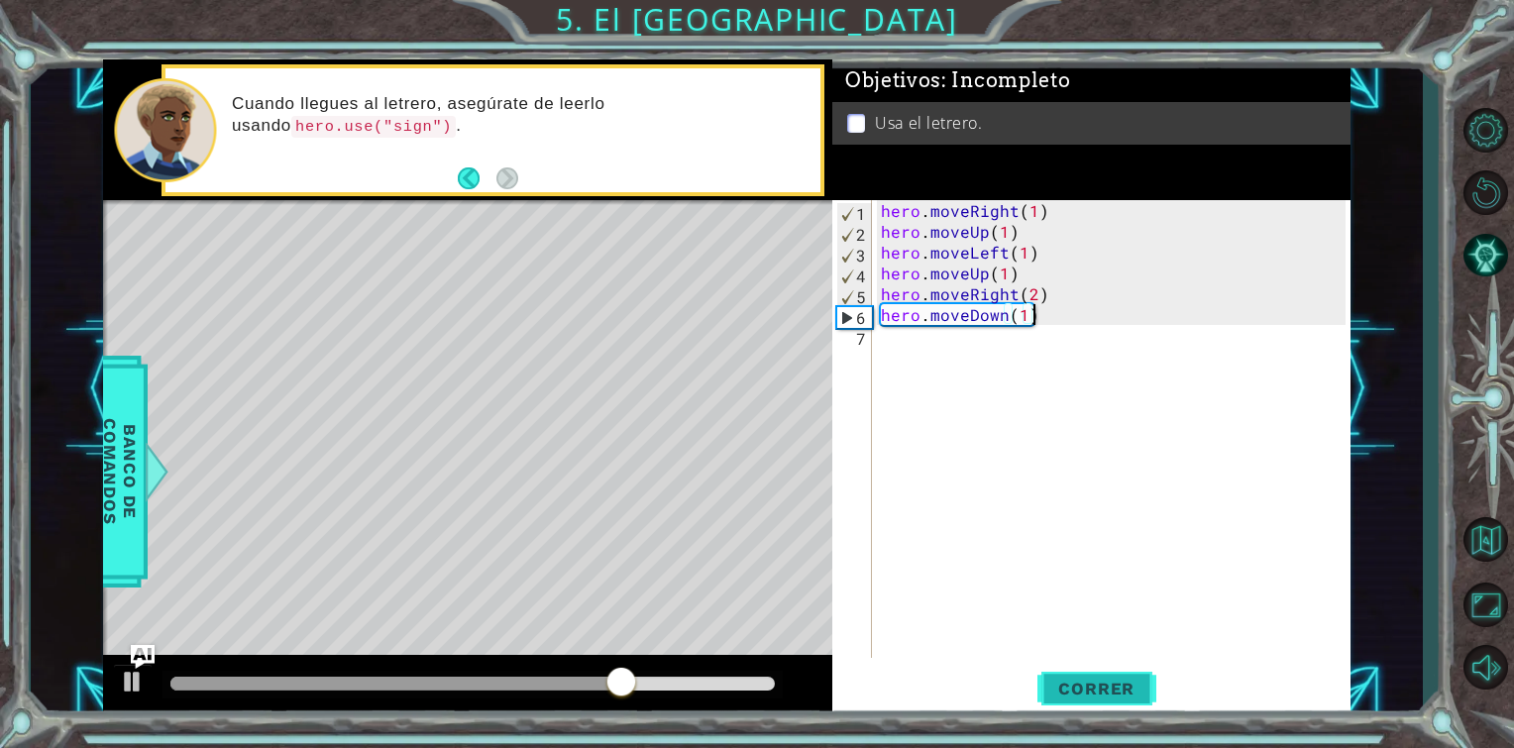
type textarea "hero.moveRight(2)"
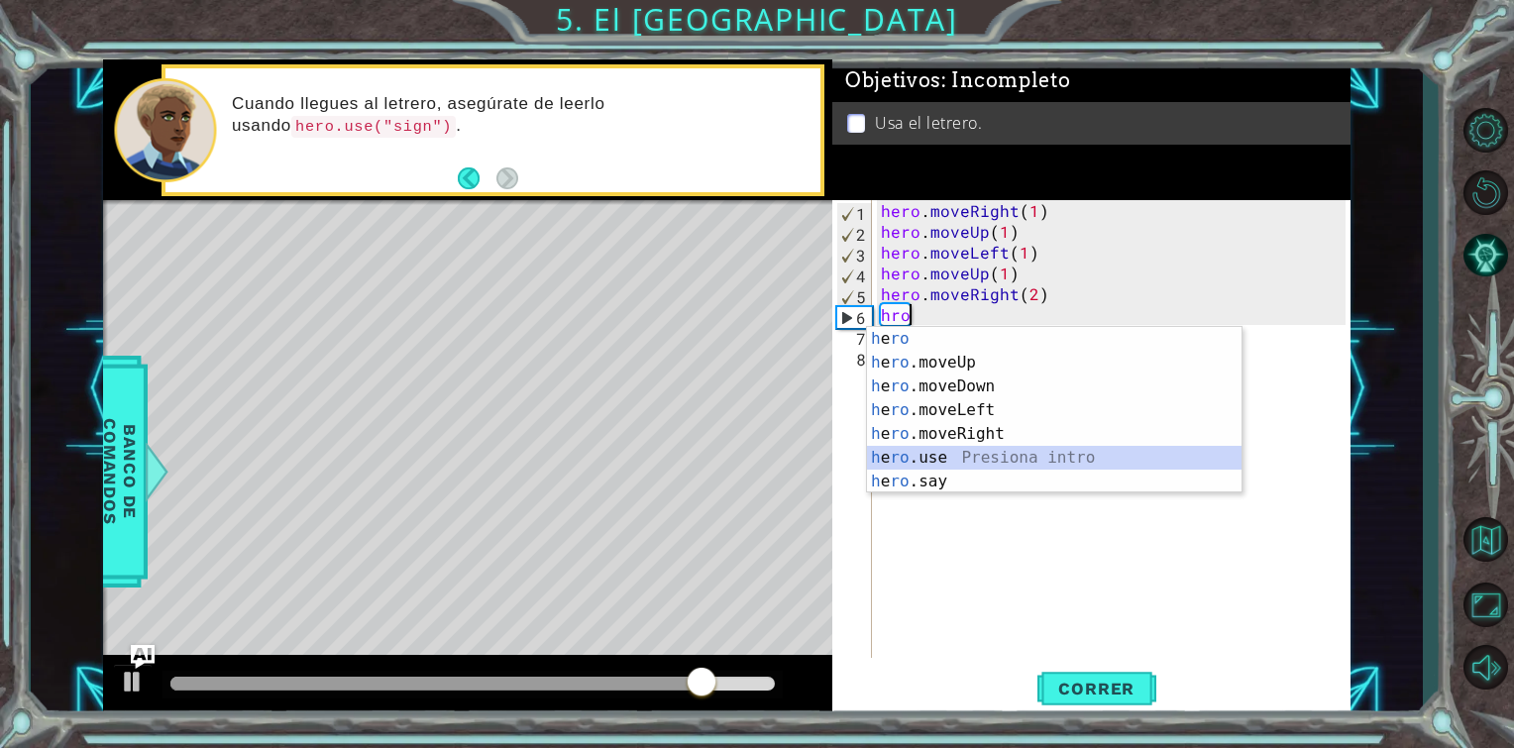
click at [946, 456] on div "h e ro Presiona intro h e ro .moveUp Presiona intro h e ro .moveDown Presiona i…" at bounding box center [1054, 434] width 375 height 214
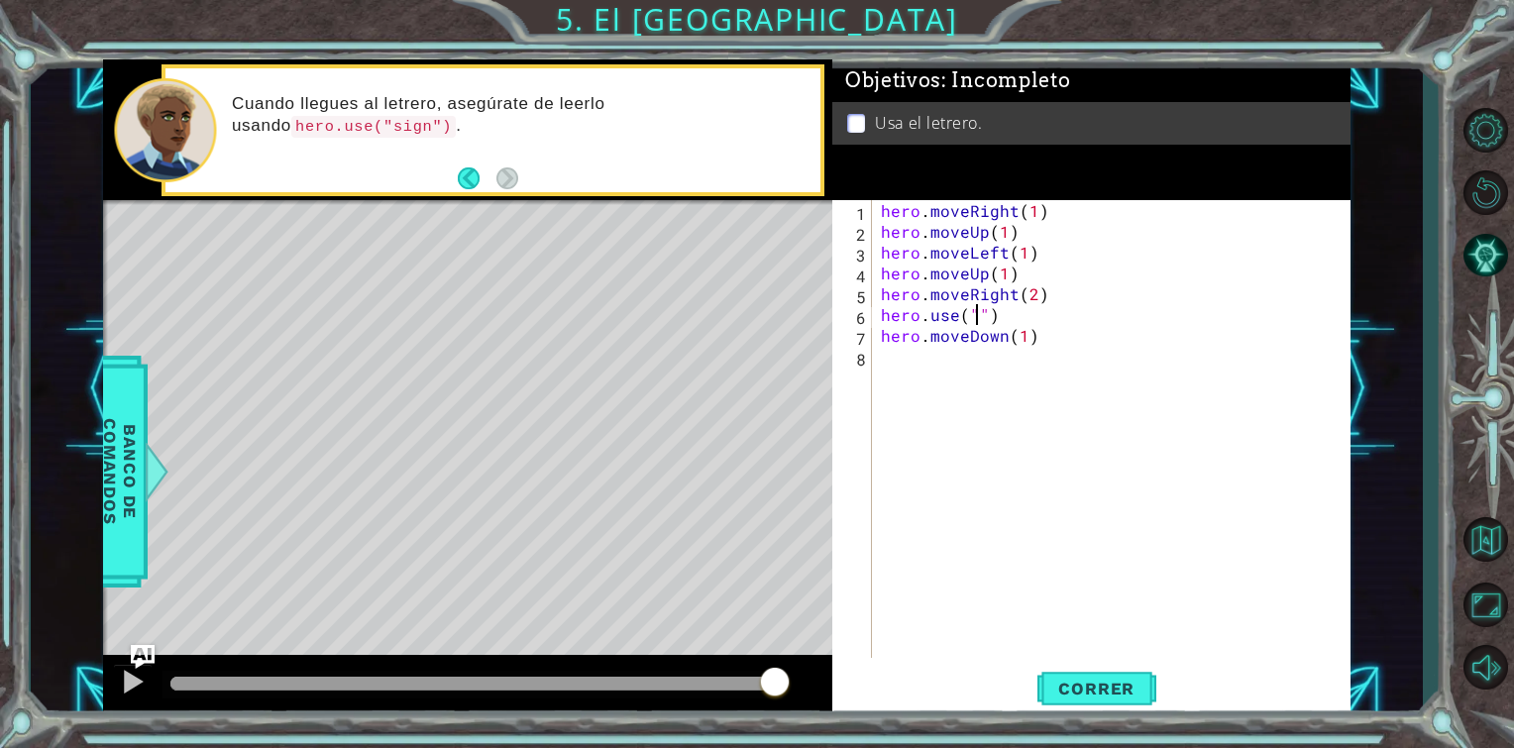
scroll to position [0, 5]
type textarea "hro"
type textarea "hero.moveDown(1)"
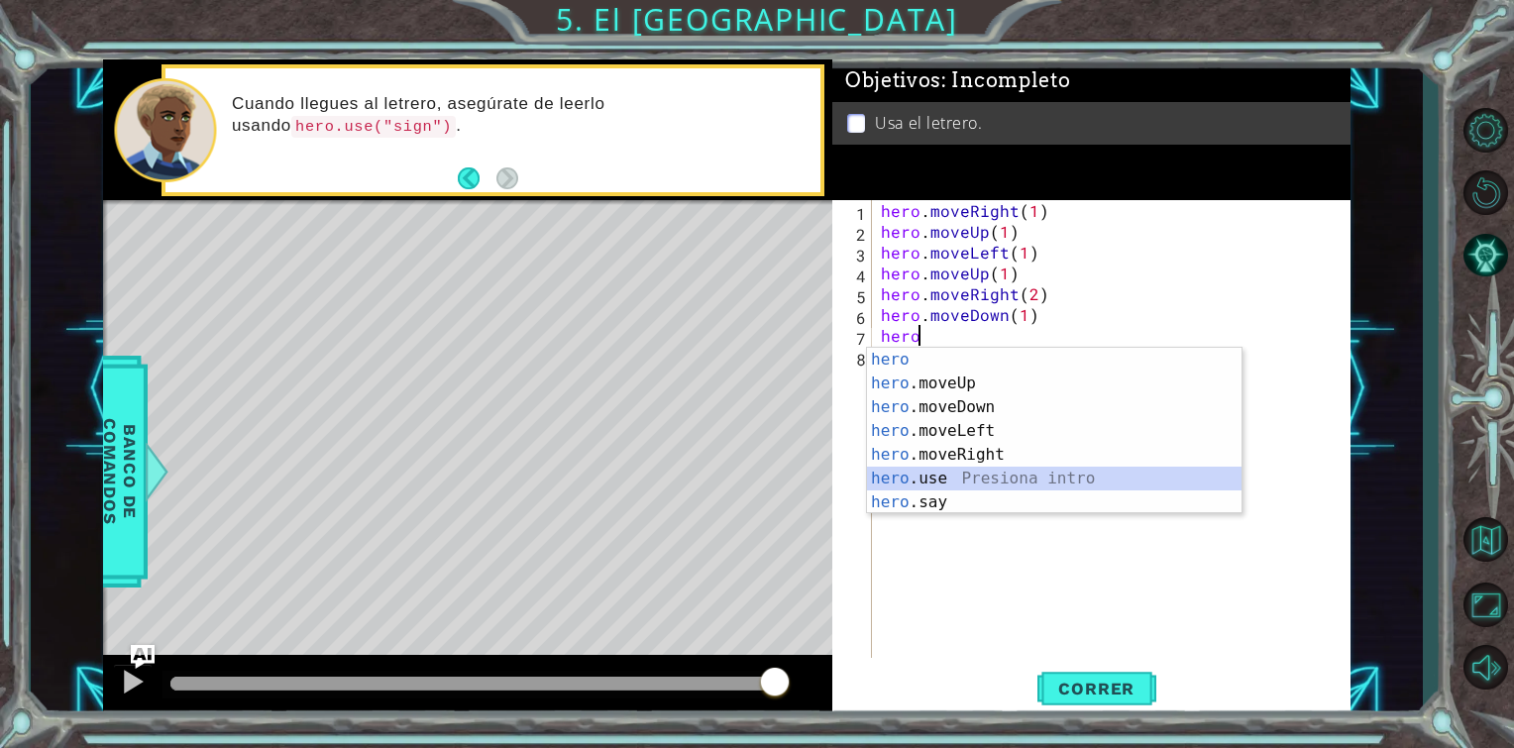
click at [952, 484] on div "hero Presiona intro hero .moveUp Presiona intro hero .moveDown Presiona intro h…" at bounding box center [1054, 455] width 375 height 214
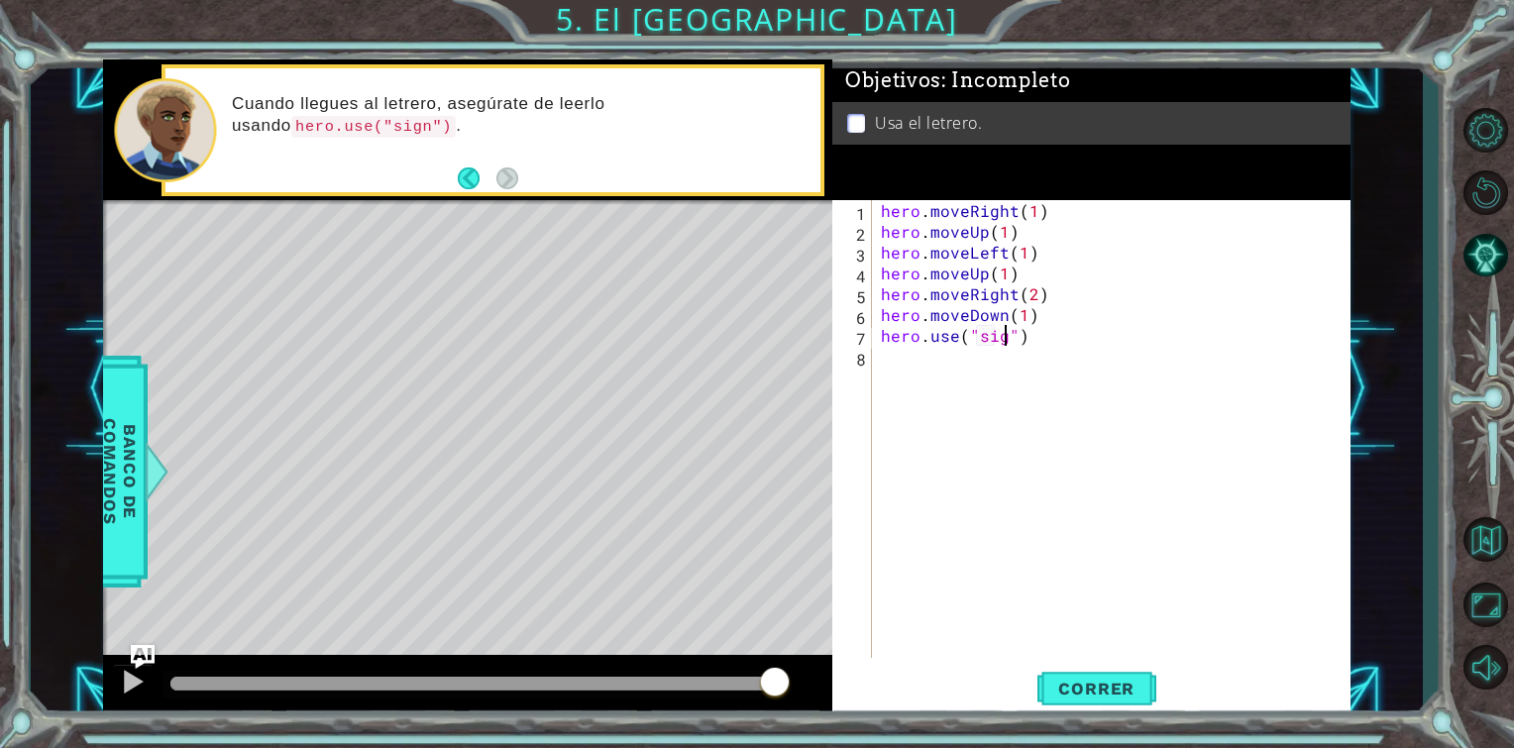
scroll to position [0, 8]
type textarea "hero.use("sign")"
click at [1069, 673] on button "Correr" at bounding box center [1097, 689] width 119 height 52
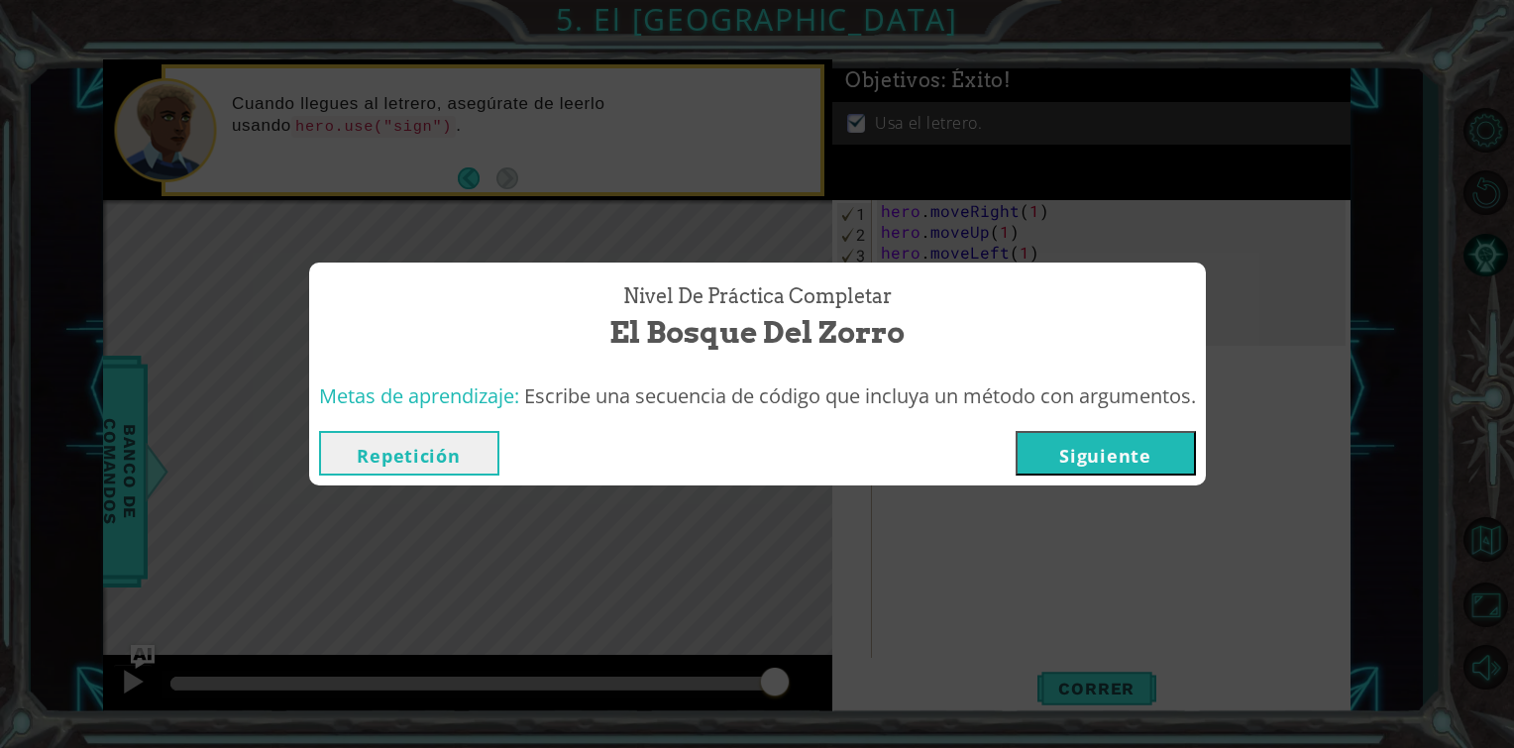
click at [1130, 470] on button "Siguiente" at bounding box center [1106, 453] width 180 height 45
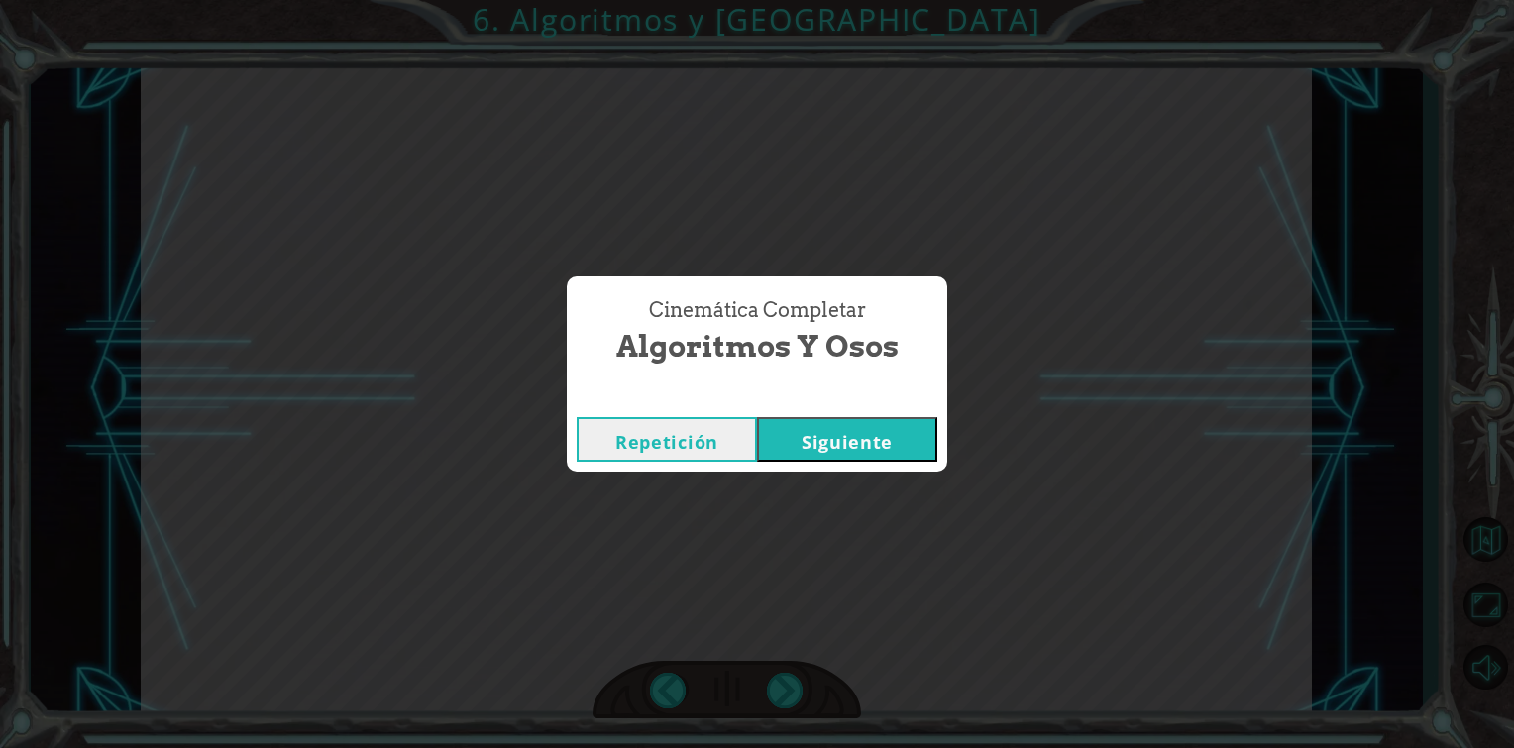
click at [886, 457] on button "Siguiente" at bounding box center [847, 439] width 180 height 45
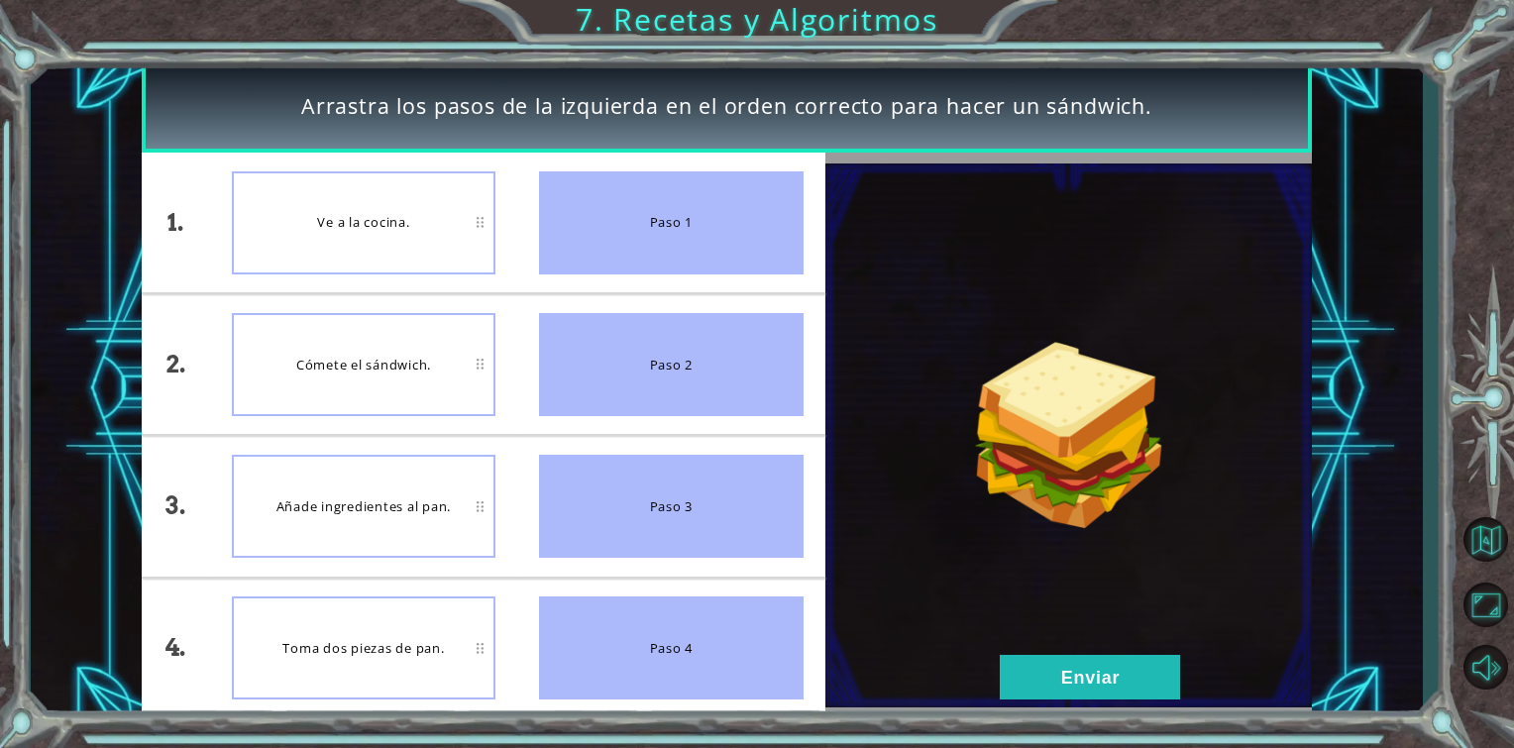
click at [349, 484] on div "Añade ingredientes al pan." at bounding box center [364, 506] width 265 height 103
click at [349, 490] on div "Añade ingredientes al pan." at bounding box center [364, 506] width 265 height 103
click at [1065, 692] on button "Enviar" at bounding box center [1090, 677] width 180 height 45
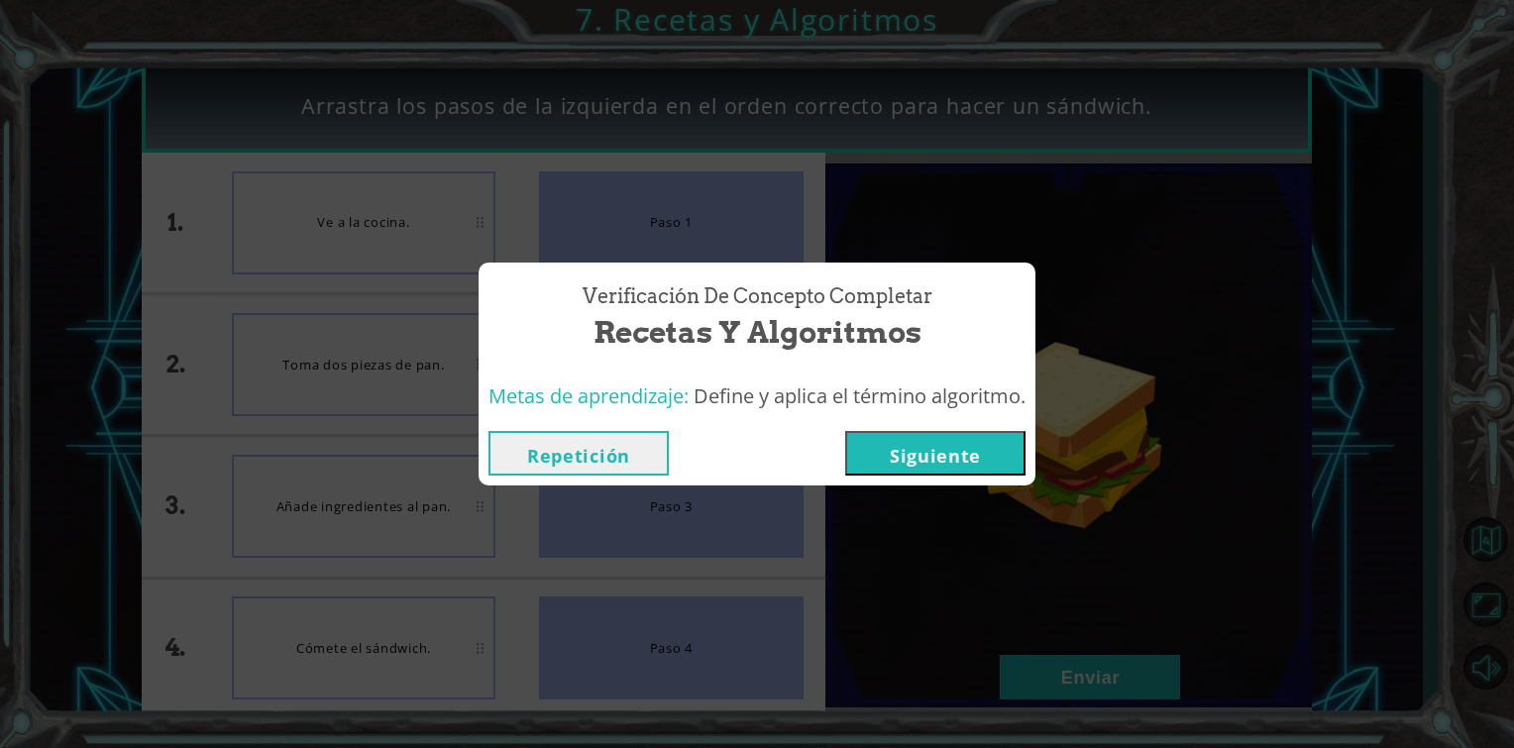
click at [961, 469] on button "Siguiente" at bounding box center [935, 453] width 180 height 45
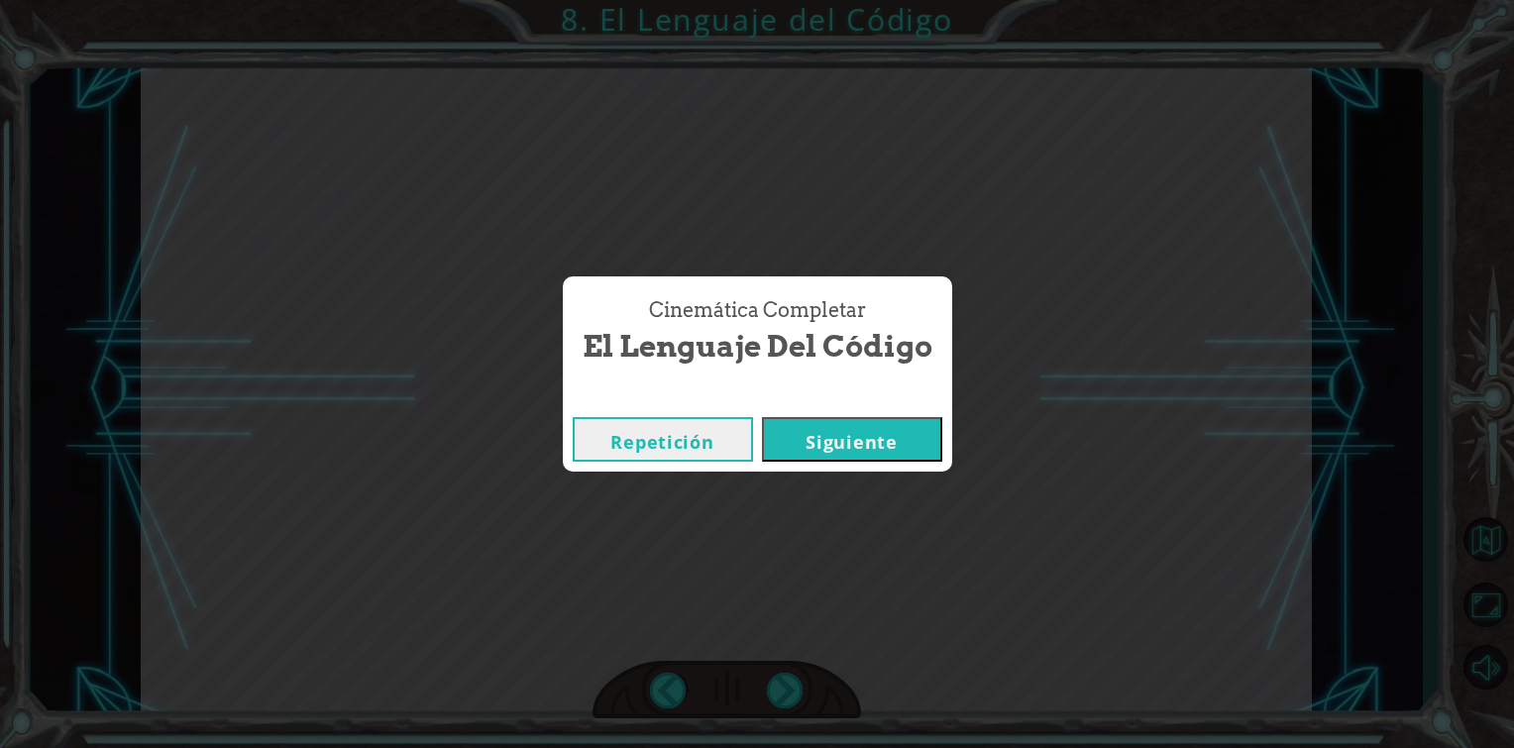
click at [889, 438] on button "Siguiente" at bounding box center [852, 439] width 180 height 45
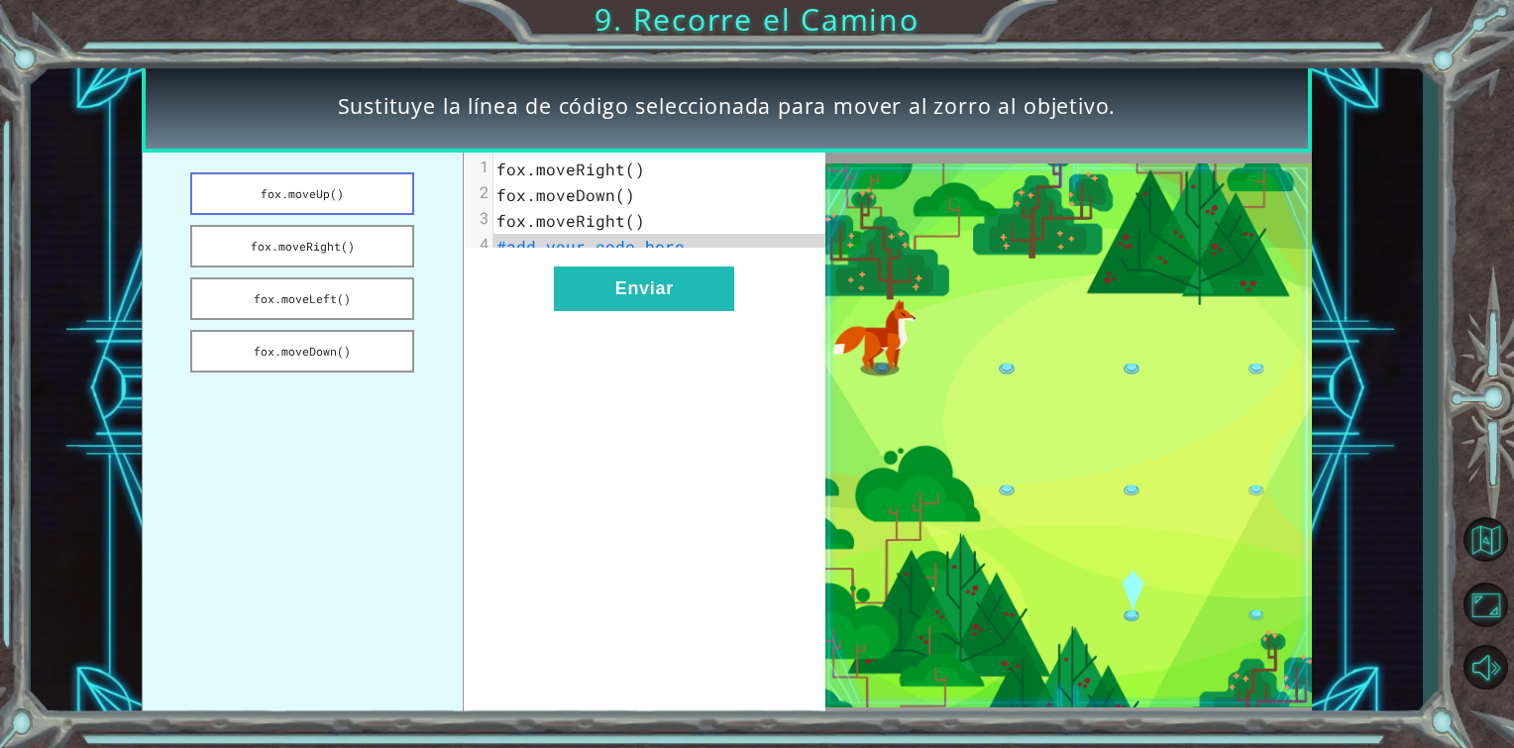
click at [337, 193] on button "fox.moveUp()" at bounding box center [302, 193] width 224 height 43
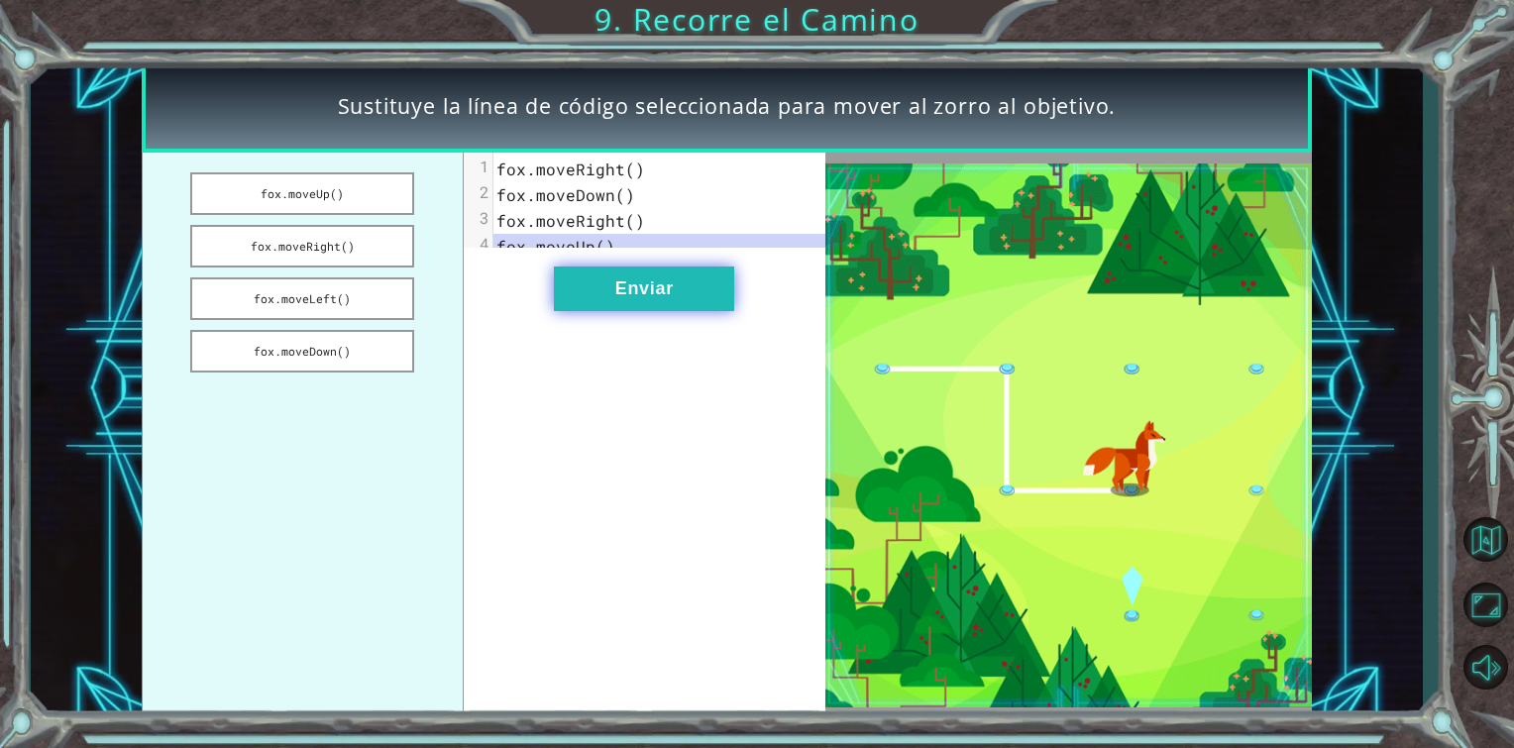
click at [650, 301] on button "Enviar" at bounding box center [644, 289] width 180 height 45
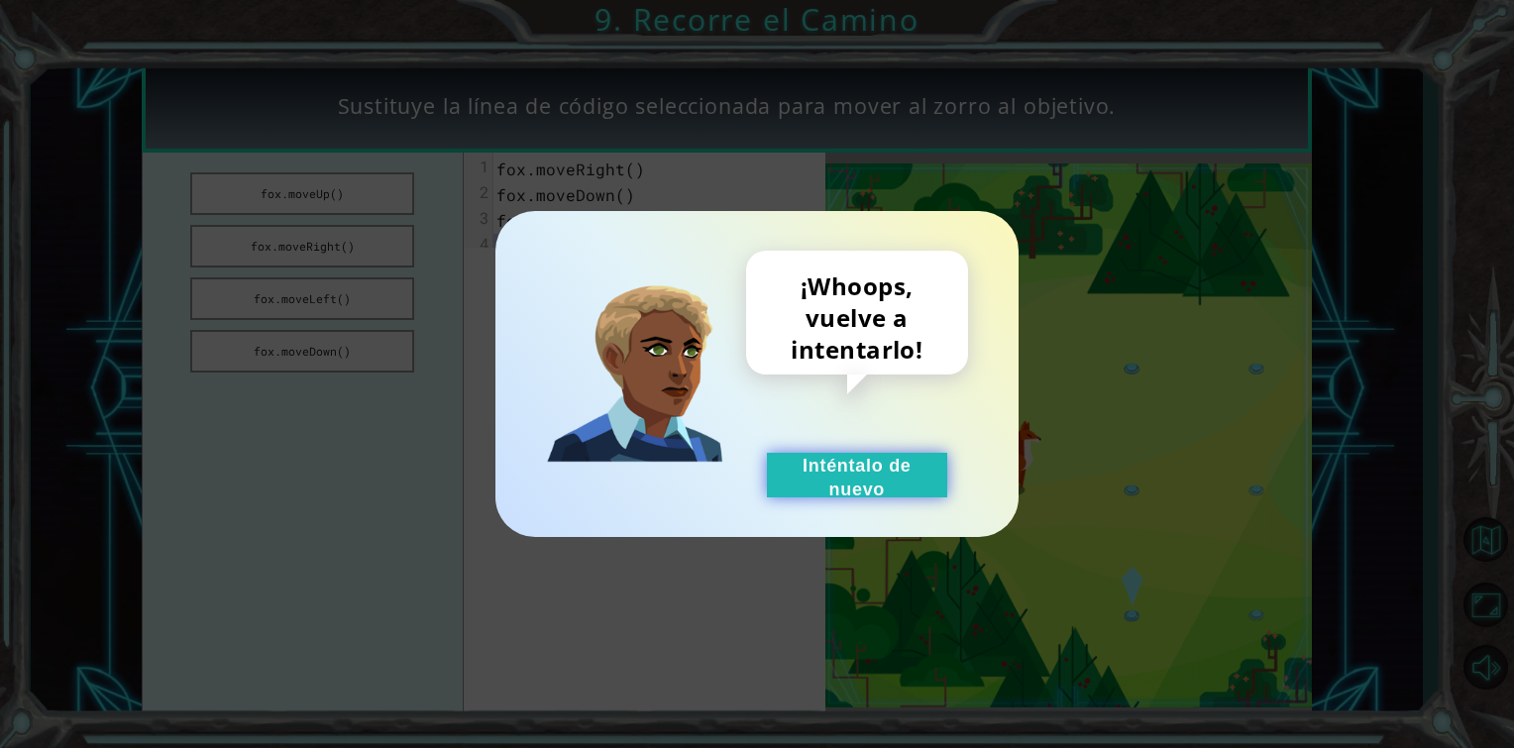
click at [828, 492] on button "Inténtalo de nuevo" at bounding box center [857, 475] width 180 height 45
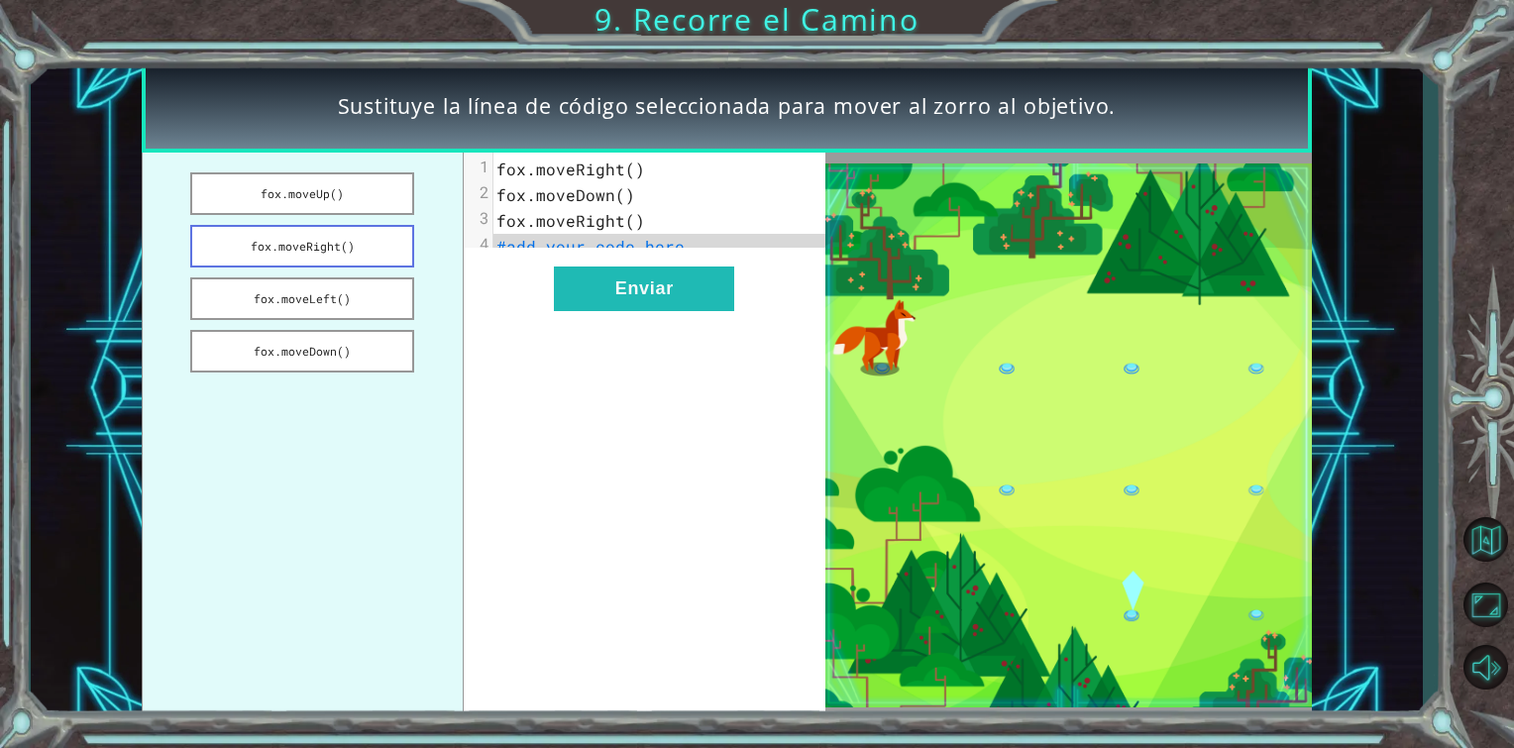
click at [357, 252] on button "fox.moveRight()" at bounding box center [302, 246] width 224 height 43
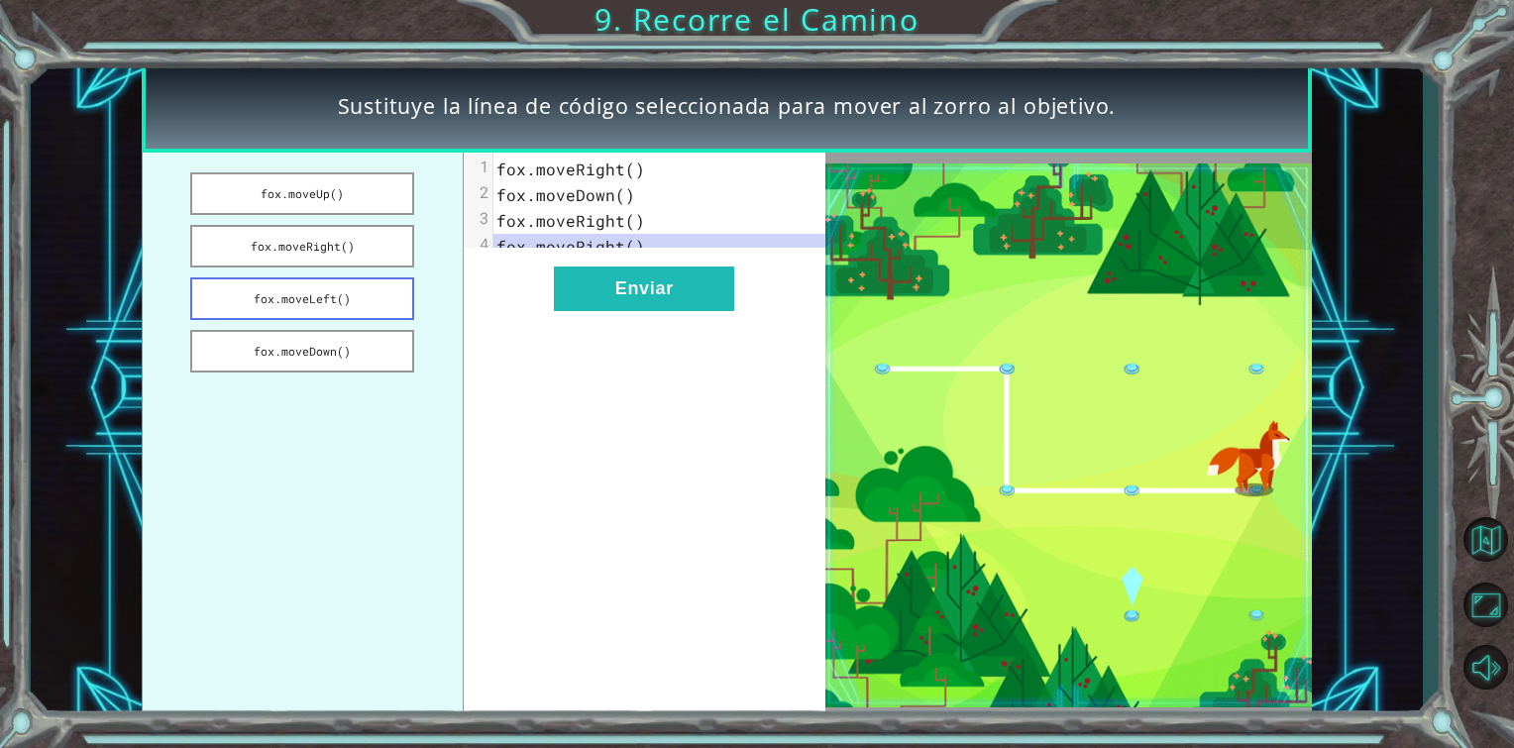
click at [367, 293] on button "fox.moveLeft()" at bounding box center [302, 299] width 224 height 43
click at [313, 333] on button "fox.moveDown()" at bounding box center [302, 351] width 224 height 43
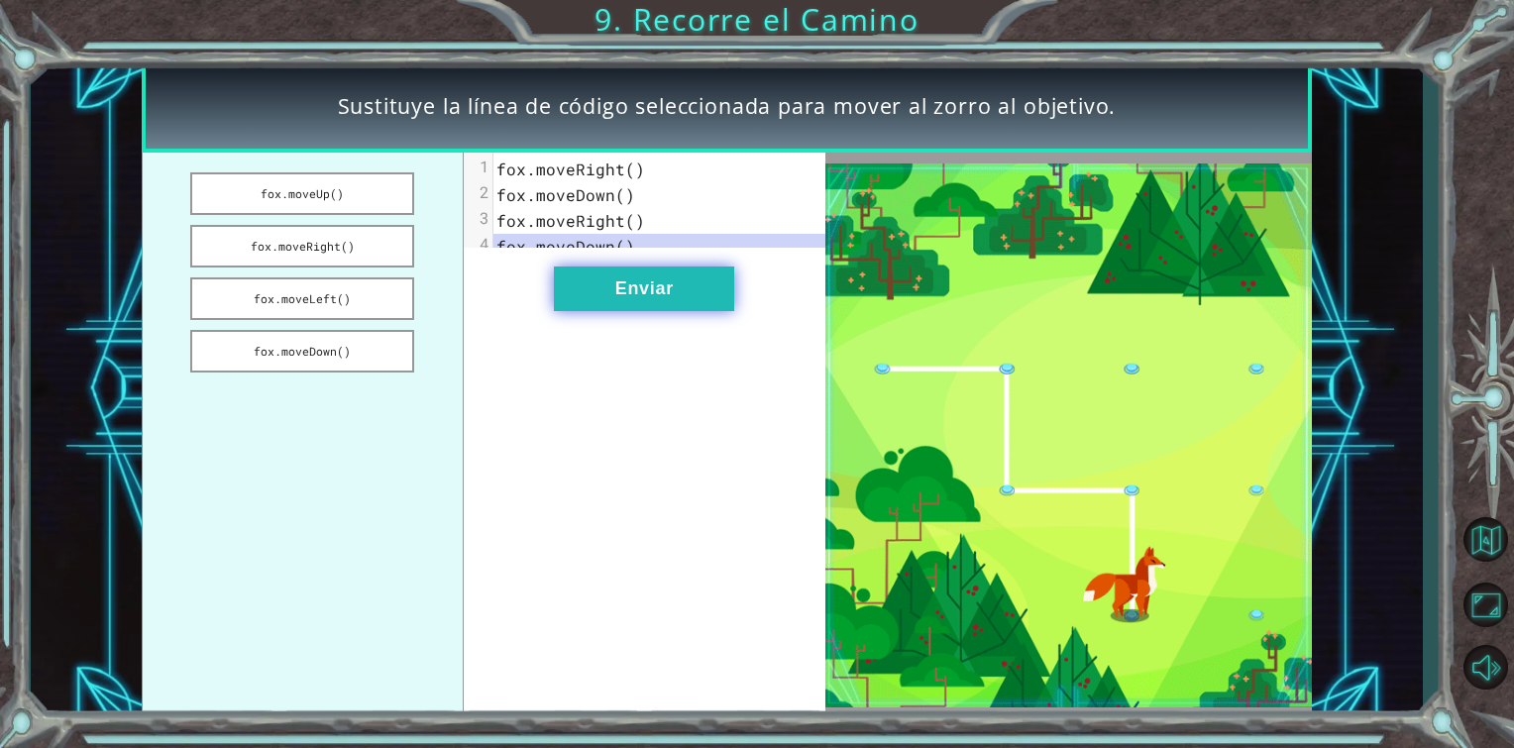
click at [612, 292] on button "Enviar" at bounding box center [644, 289] width 180 height 45
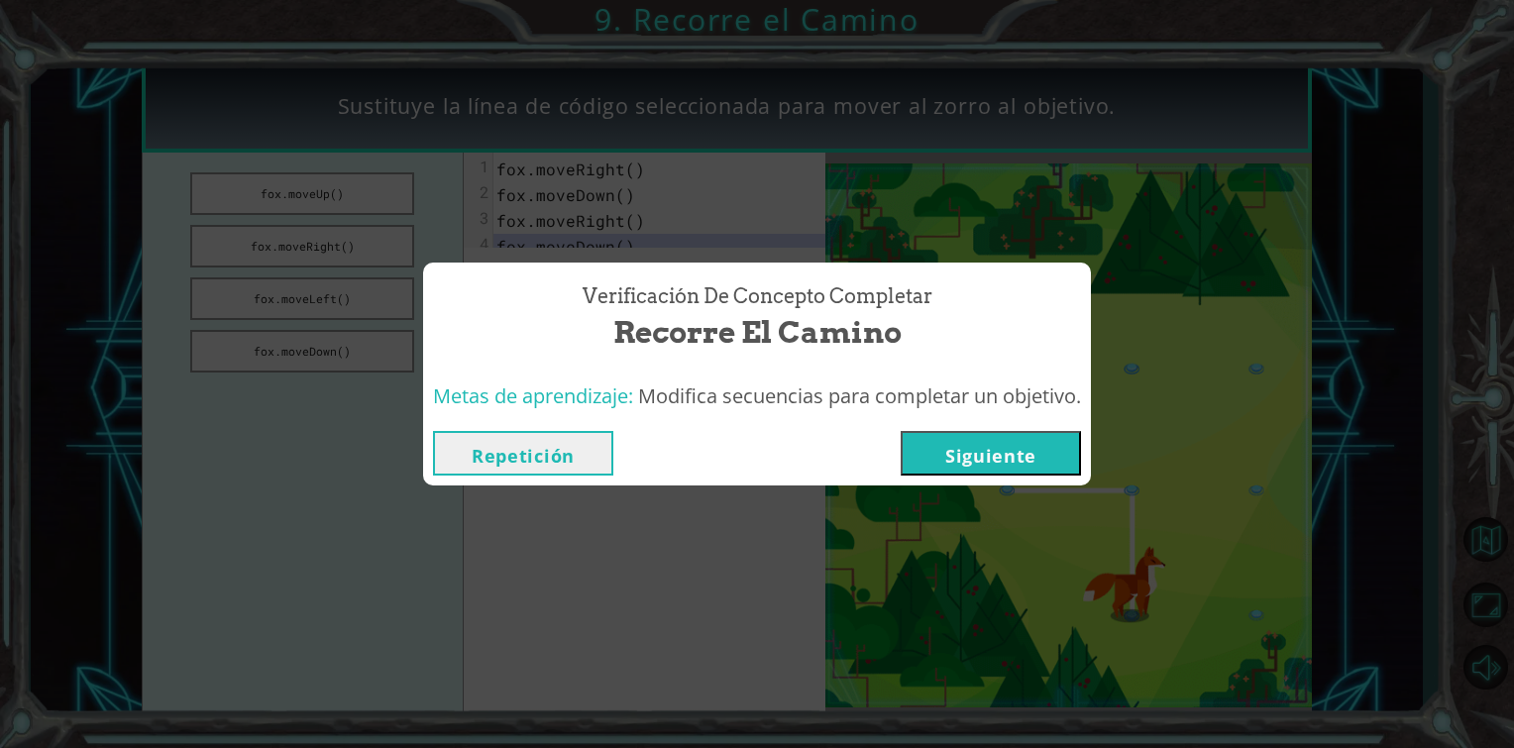
click at [928, 442] on button "Siguiente" at bounding box center [991, 453] width 180 height 45
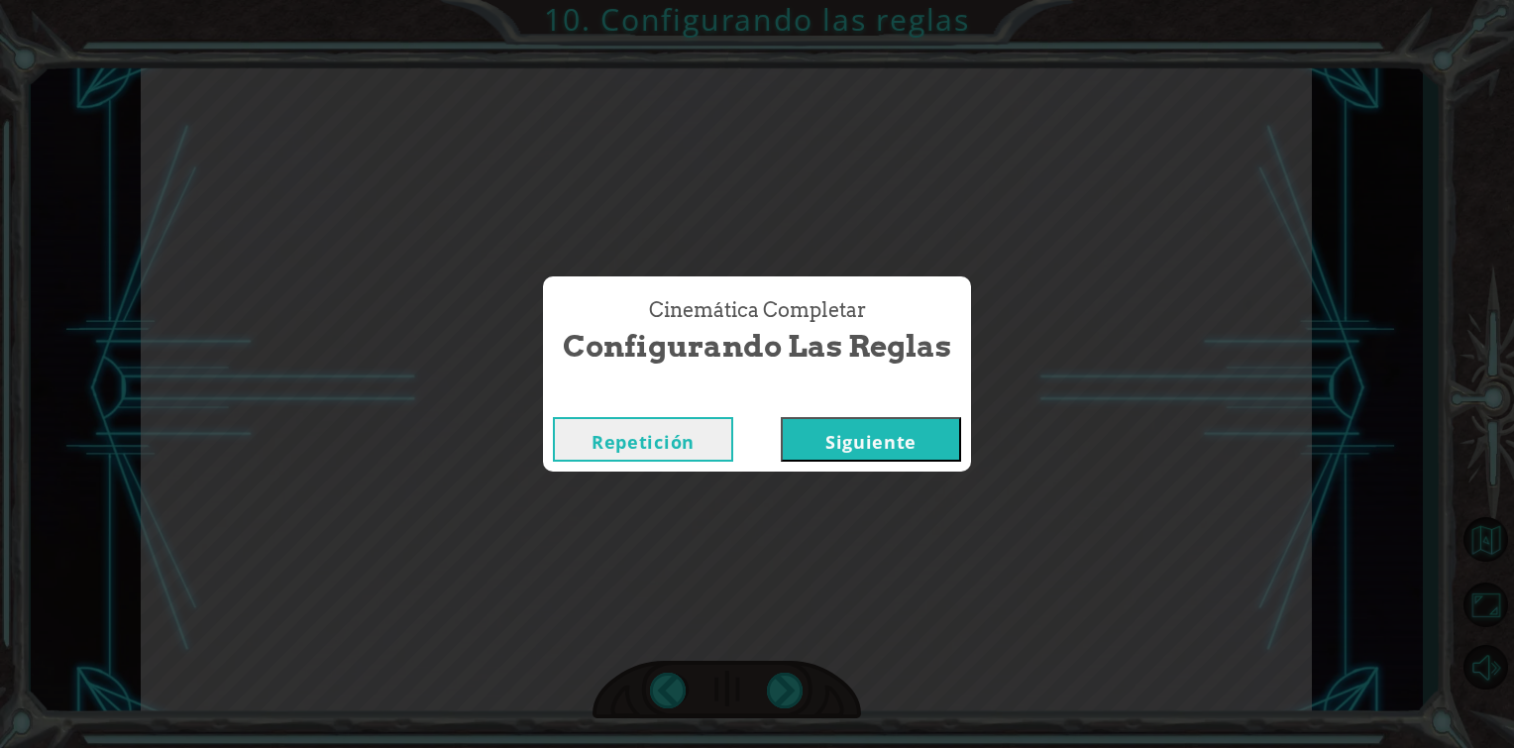
click at [885, 441] on button "Siguiente" at bounding box center [871, 439] width 180 height 45
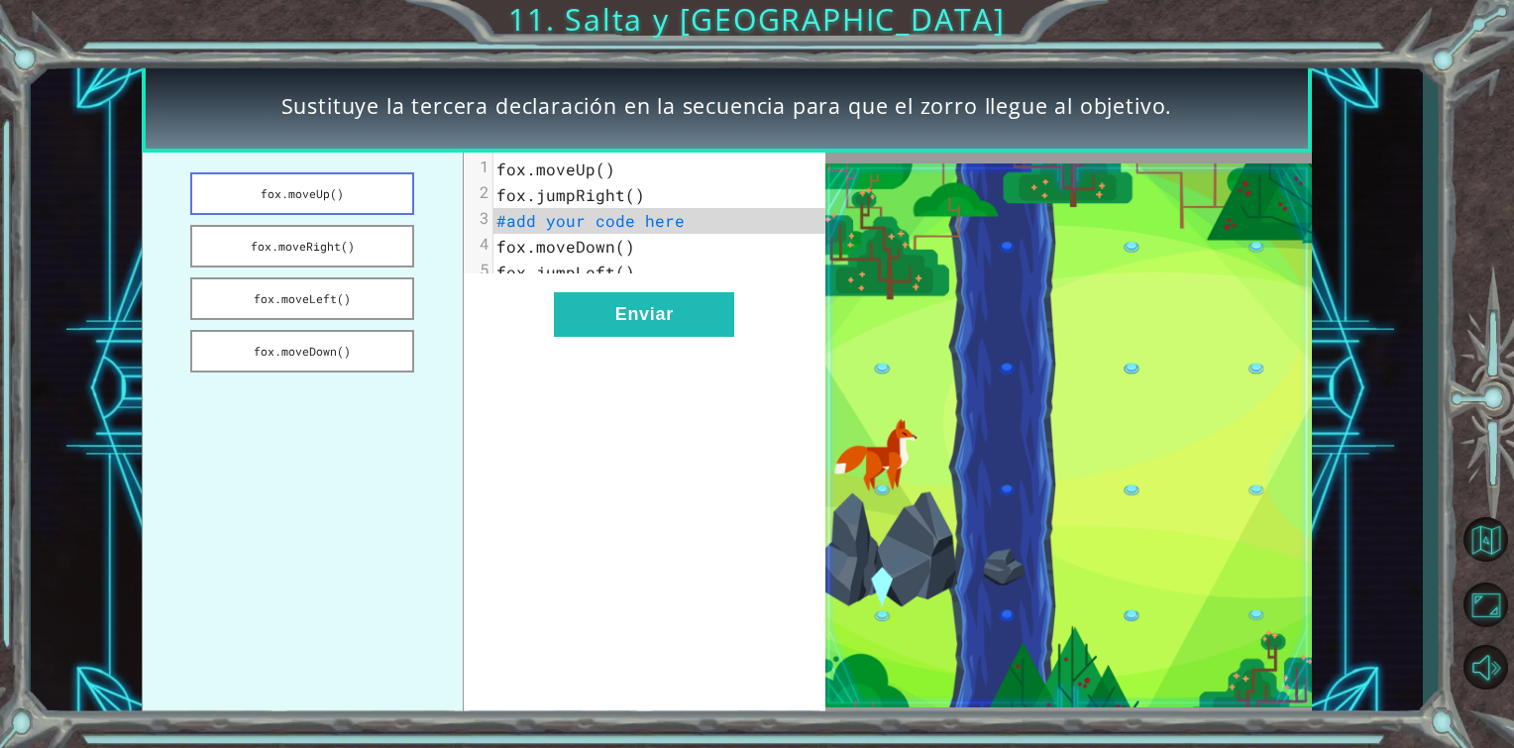
click at [356, 197] on button "fox.moveUp()" at bounding box center [302, 193] width 224 height 43
click at [320, 244] on button "fox.moveRight()" at bounding box center [302, 246] width 224 height 43
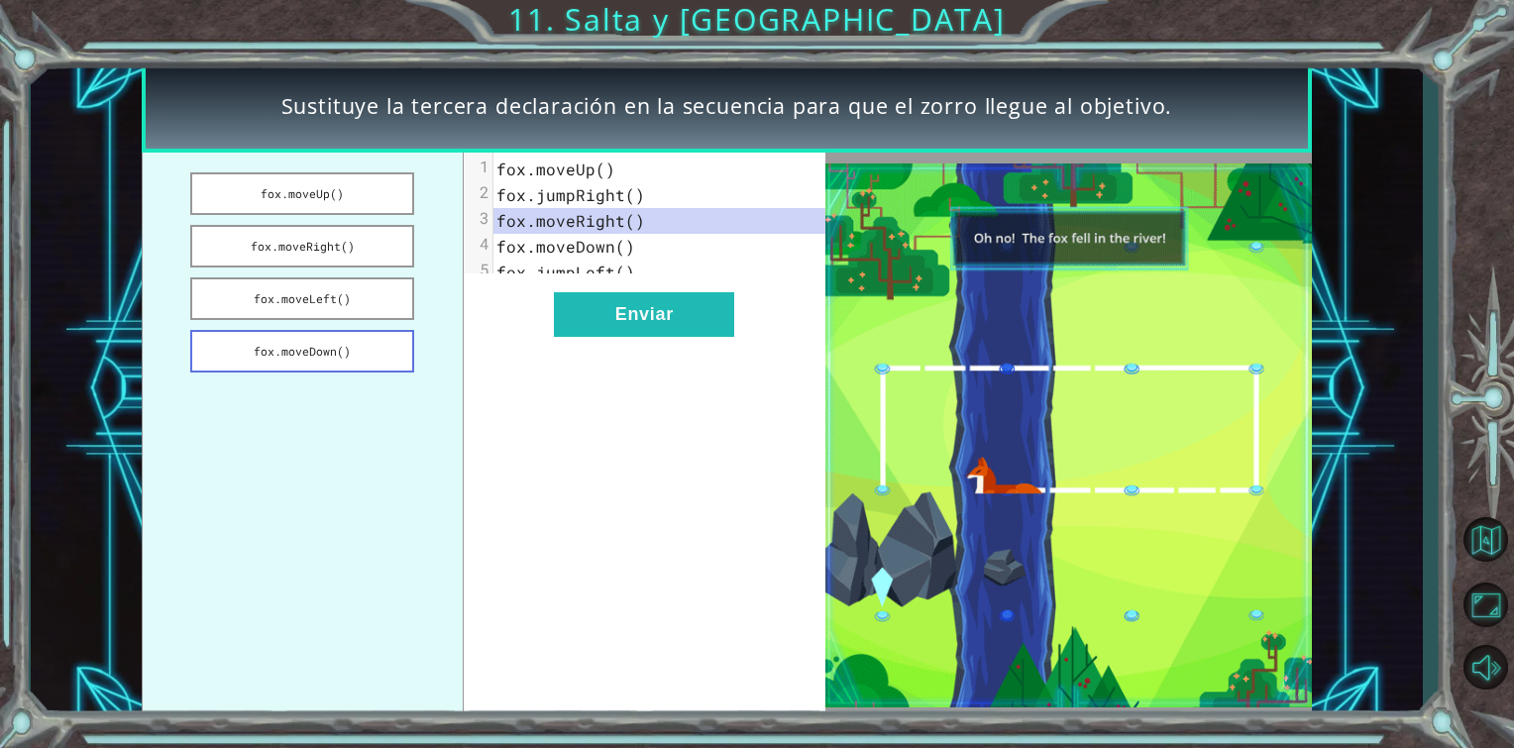
click at [317, 351] on button "fox.moveDown()" at bounding box center [302, 351] width 224 height 43
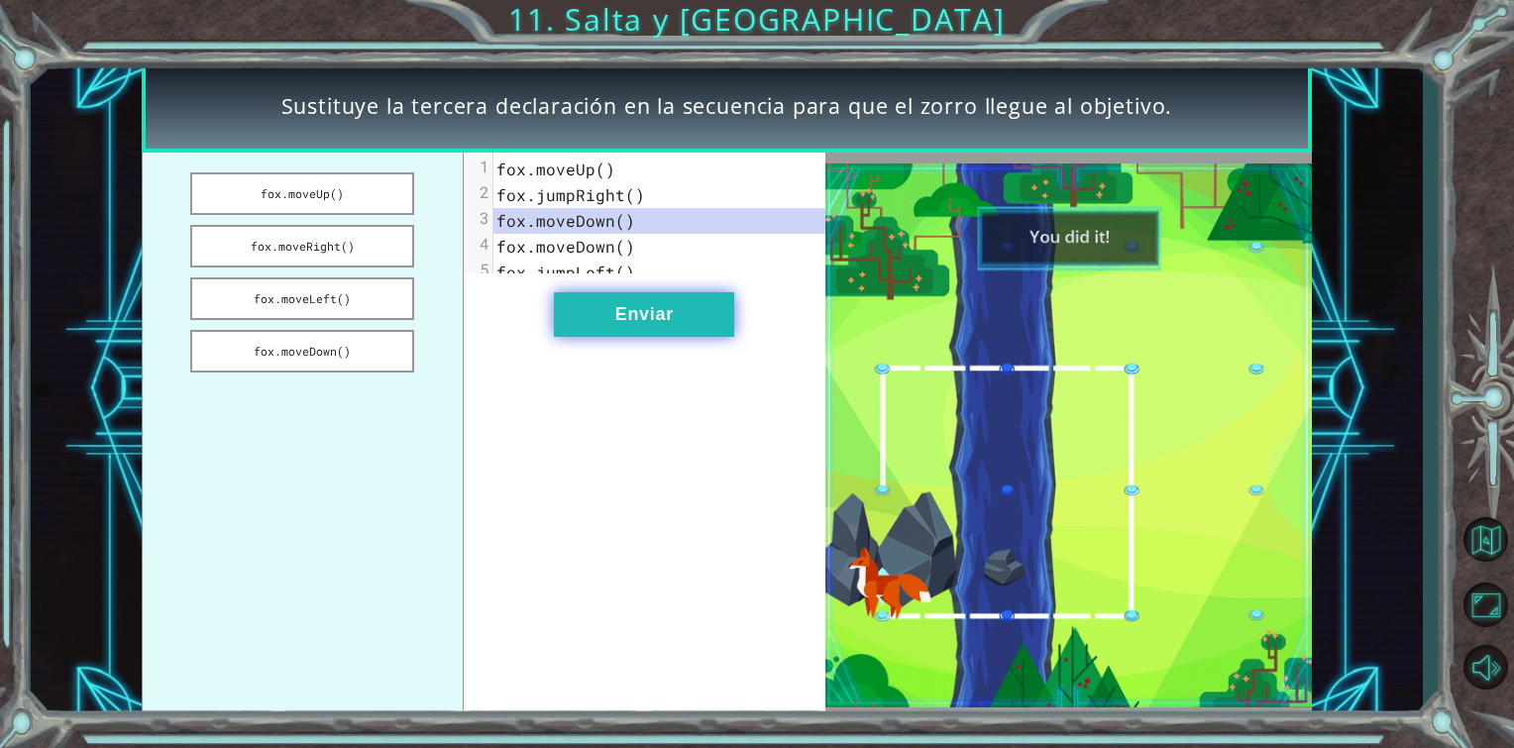
click at [607, 324] on button "Enviar" at bounding box center [644, 314] width 180 height 45
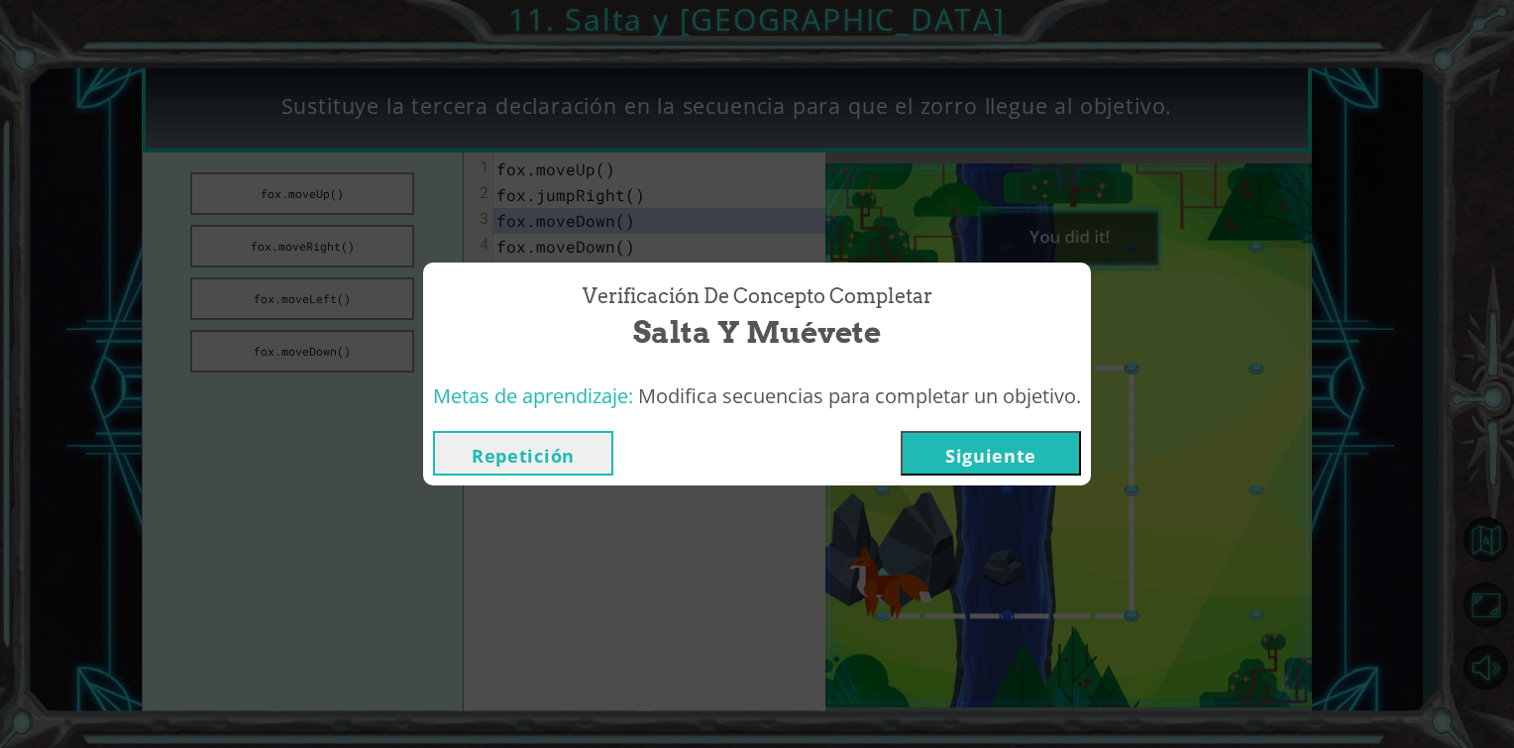
click at [1054, 464] on button "Siguiente" at bounding box center [991, 453] width 180 height 45
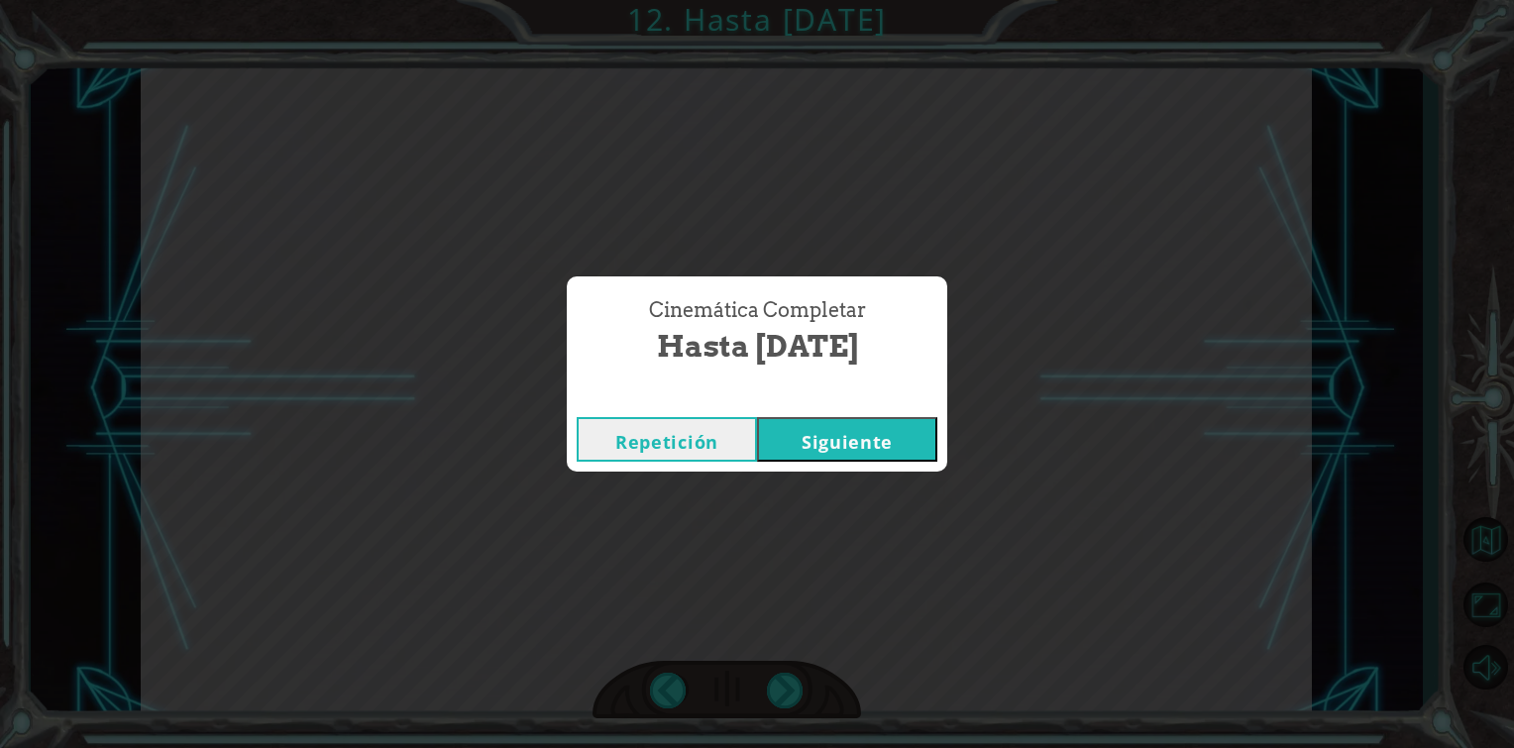
click at [868, 444] on button "Siguiente" at bounding box center [847, 439] width 180 height 45
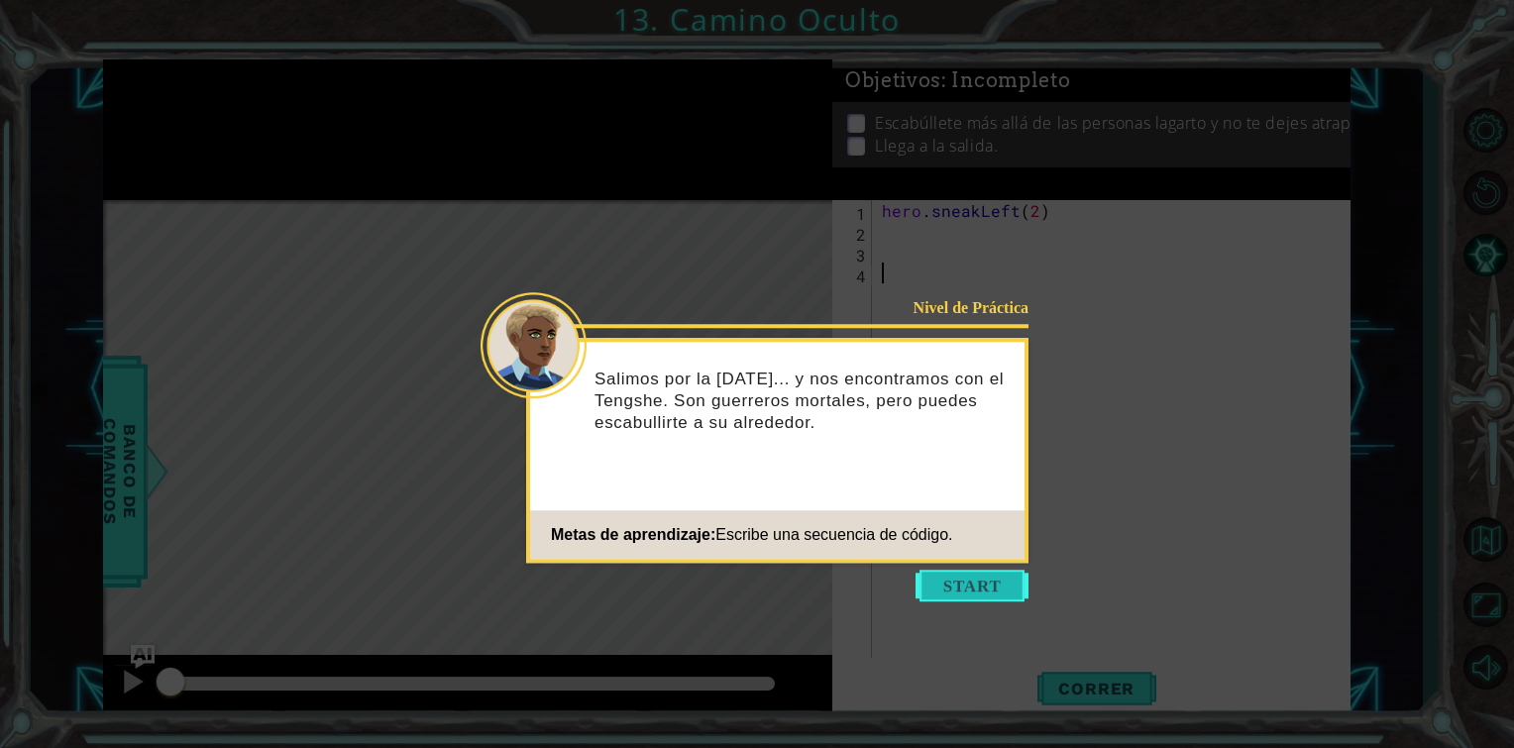
click at [961, 583] on button "Start" at bounding box center [972, 586] width 113 height 32
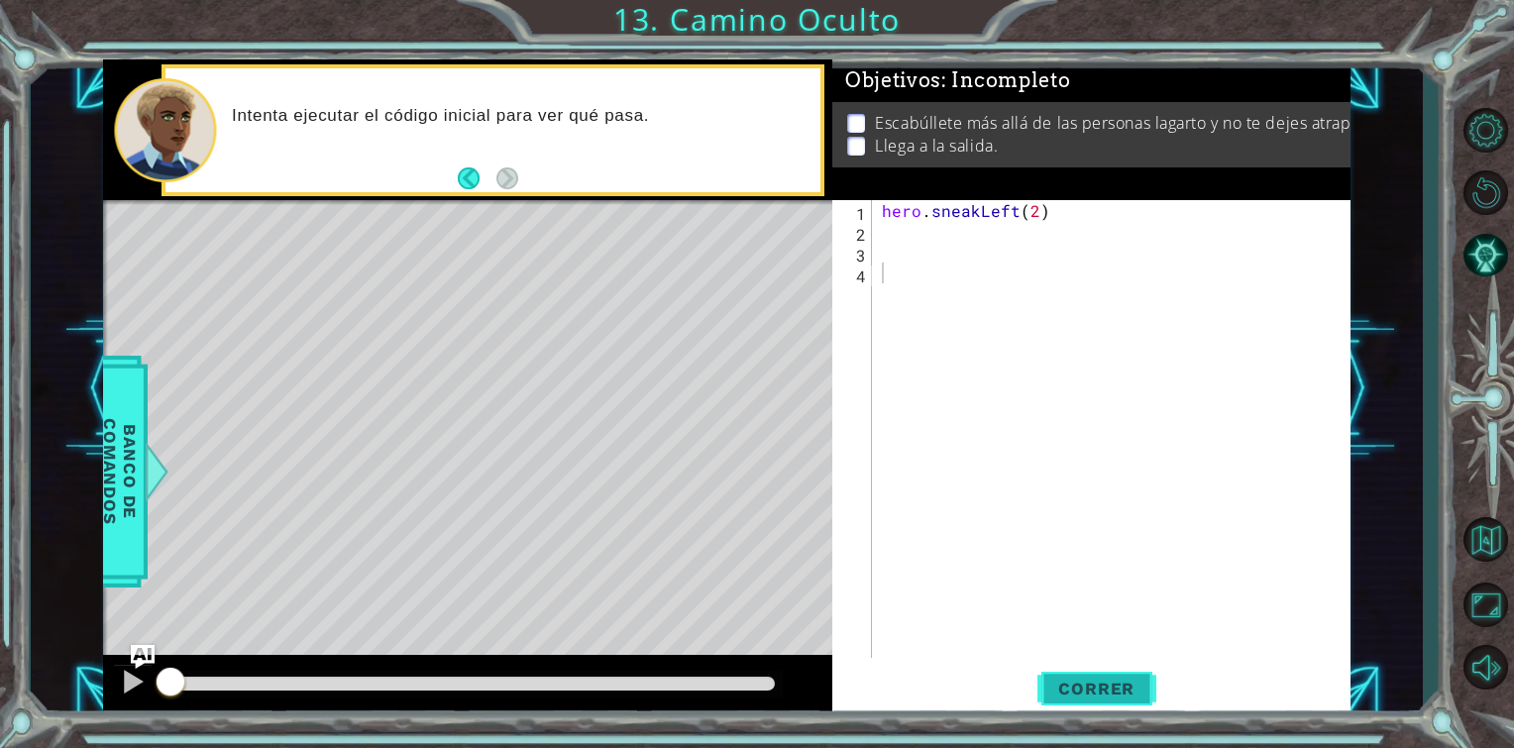
click at [1062, 683] on span "Correr" at bounding box center [1097, 689] width 116 height 20
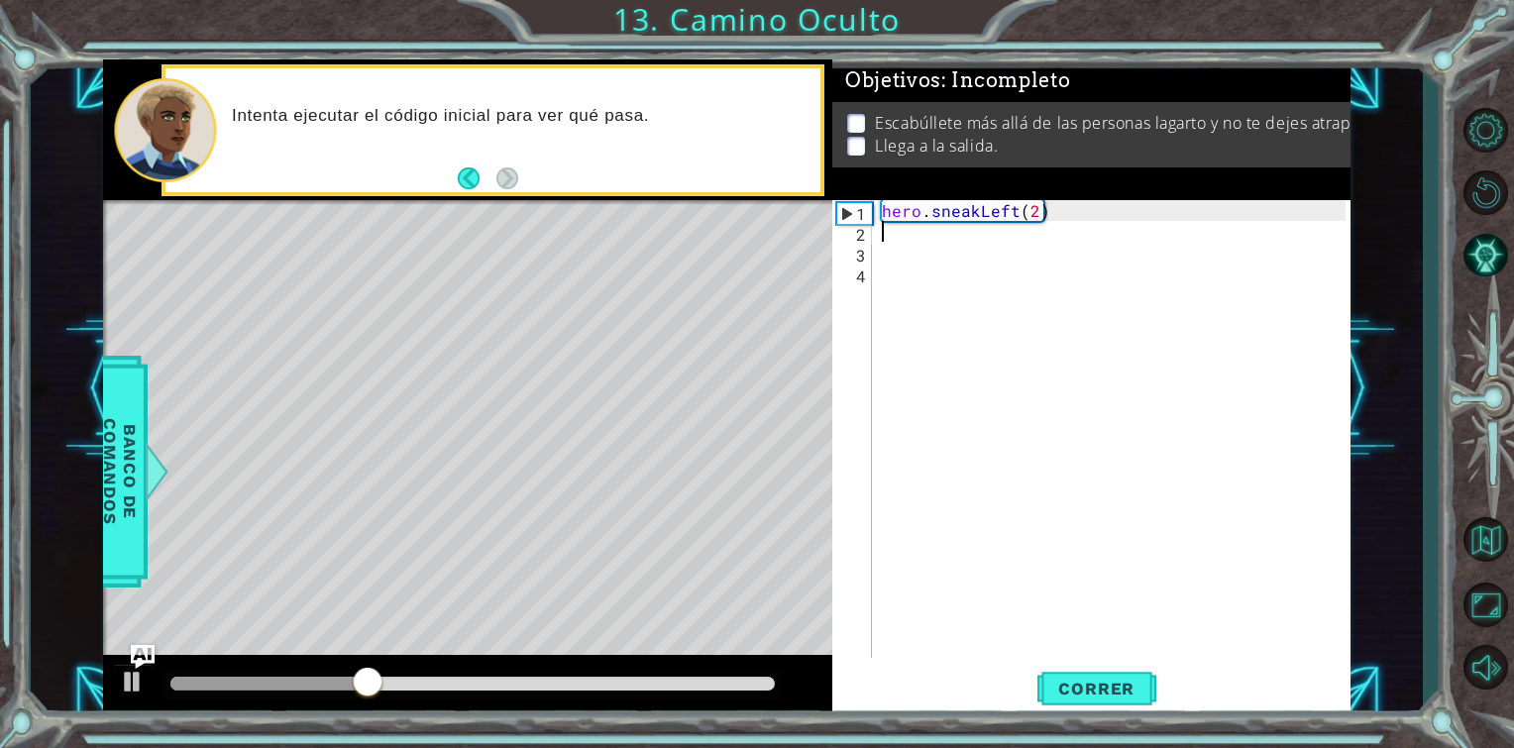
click at [913, 230] on div "hero . sneakLeft ( 2 )" at bounding box center [1117, 450] width 478 height 500
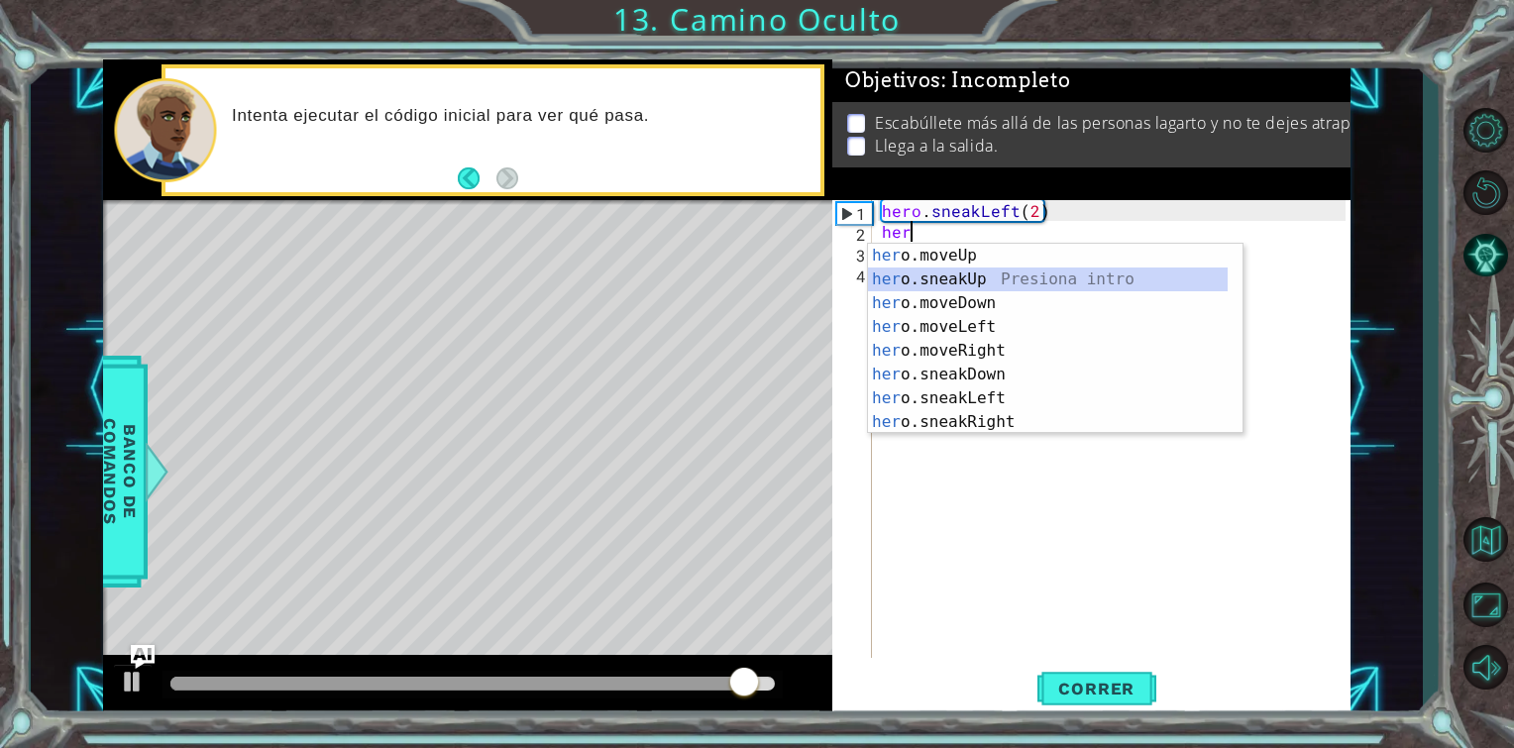
click at [989, 270] on div "her o.moveUp Presiona intro her o.sneakUp Presiona intro her o.moveDown Presion…" at bounding box center [1048, 363] width 360 height 238
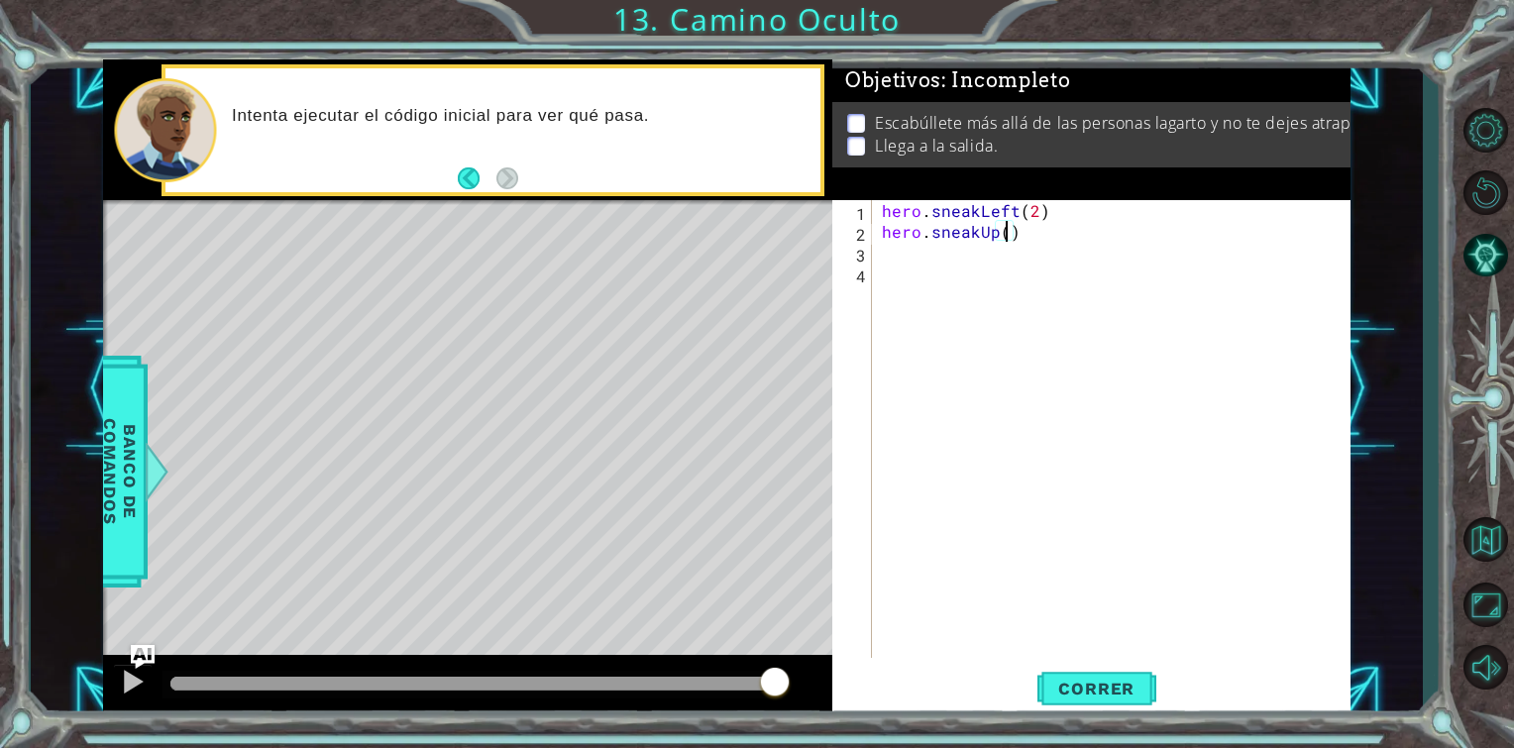
scroll to position [0, 8]
type textarea "hero.sneakUp(2)"
click at [1093, 683] on span "Correr" at bounding box center [1097, 689] width 116 height 20
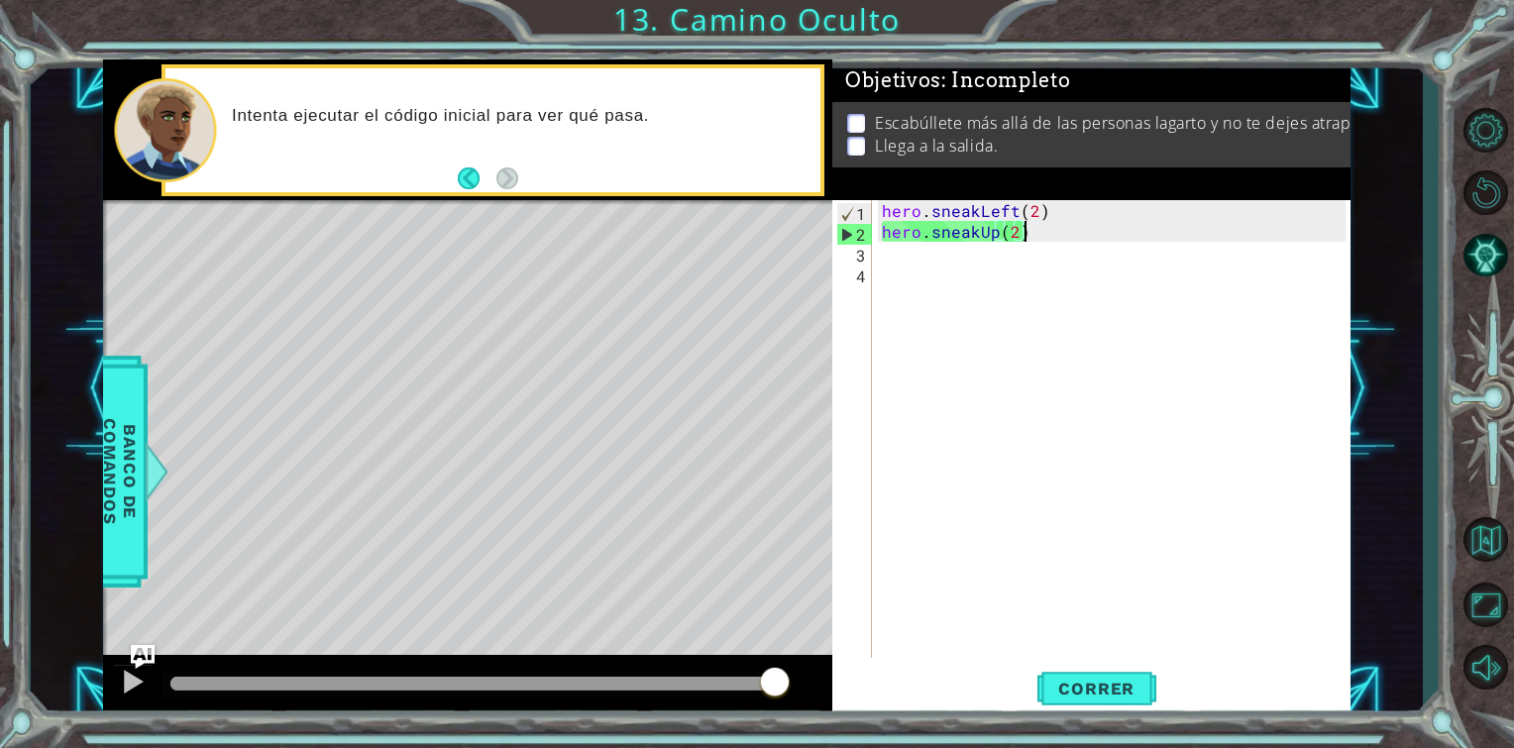
click at [1028, 223] on div "hero . sneakLeft ( 2 ) hero . sneakUp ( 2 )" at bounding box center [1117, 450] width 478 height 500
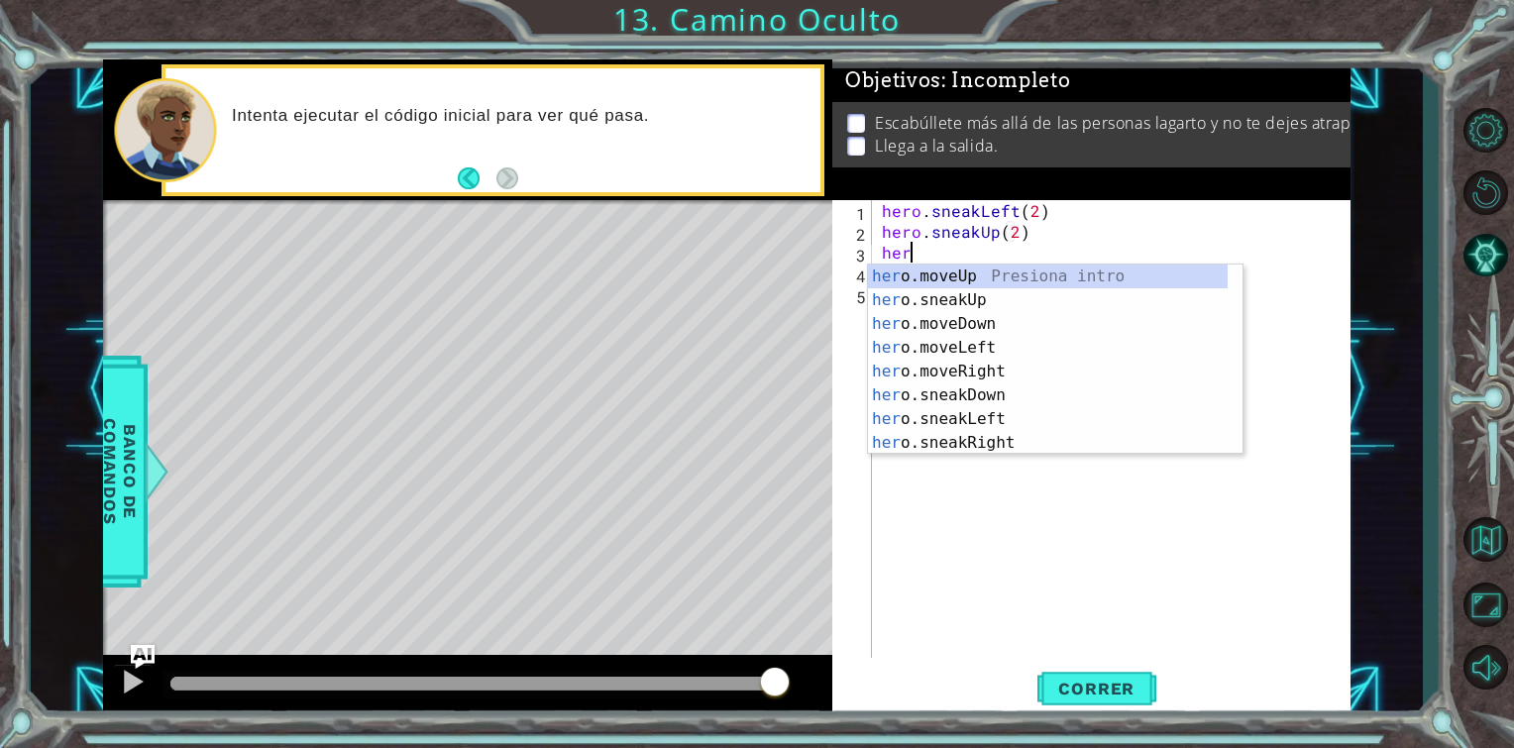
scroll to position [0, 0]
click at [1000, 371] on div "hero .moveUp Presiona intro hero .sneakUp Presiona intro hero .moveDown Presion…" at bounding box center [1048, 384] width 360 height 238
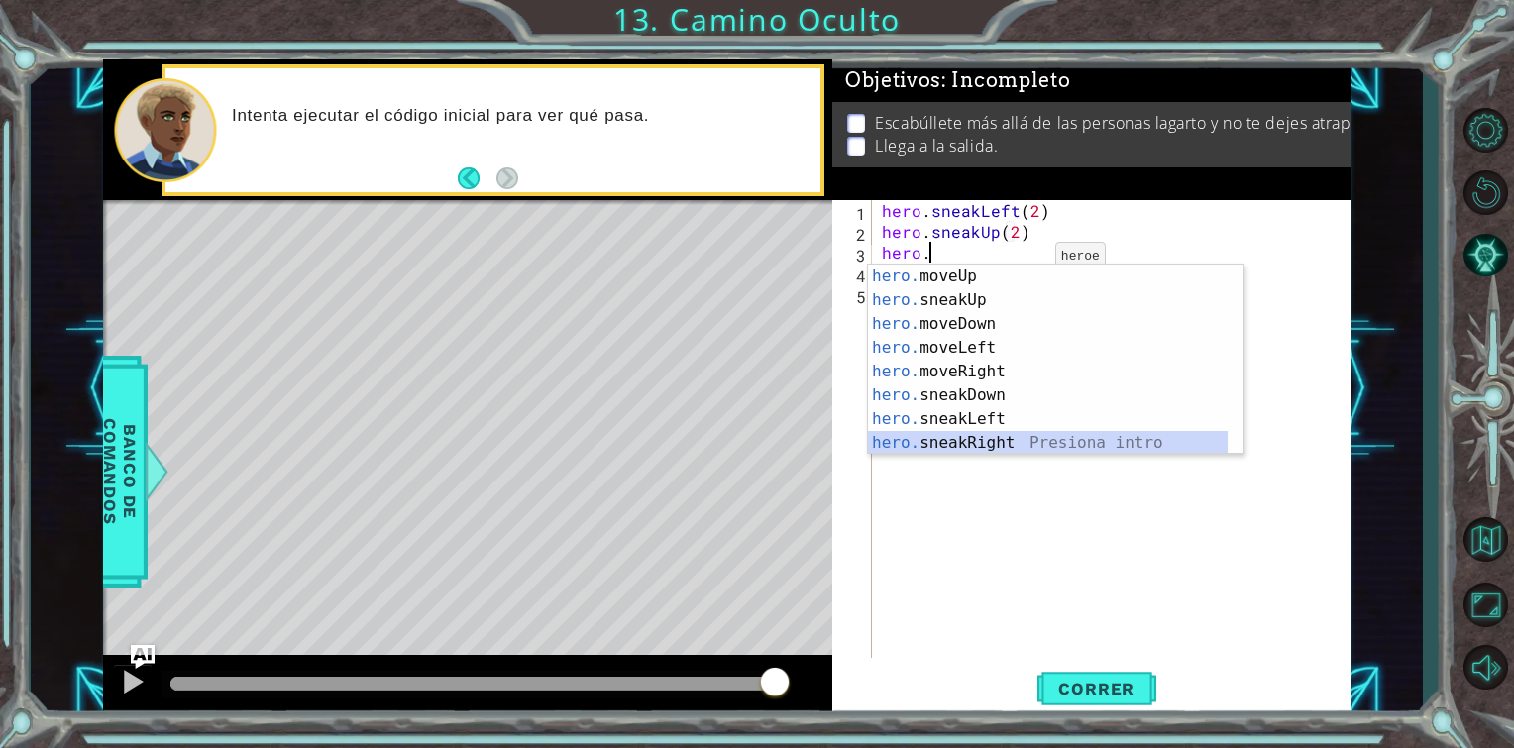
click at [999, 438] on div "hero. moveUp Presiona intro hero. sneakUp Presiona intro hero. moveDown Presion…" at bounding box center [1048, 384] width 360 height 238
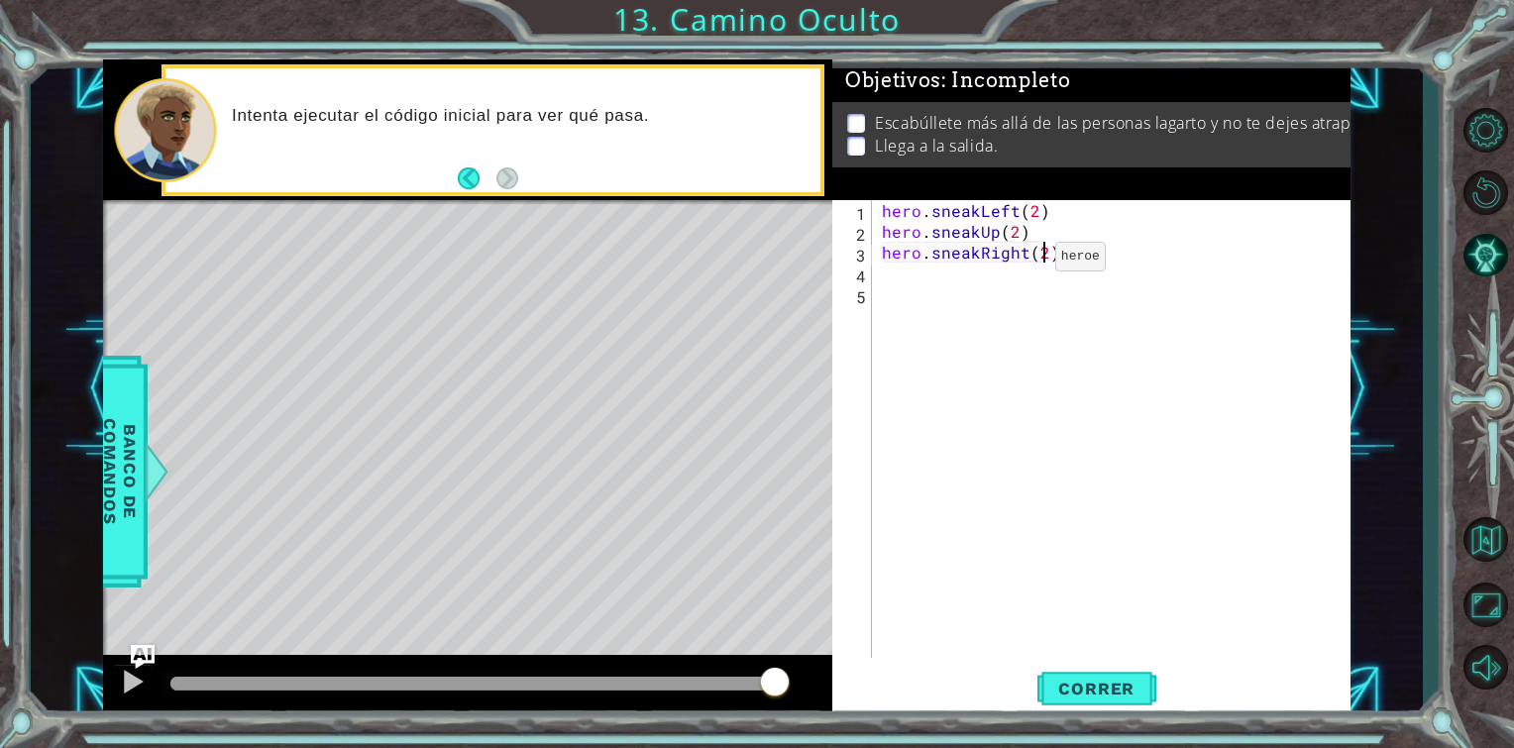
scroll to position [0, 9]
type textarea "hero.sneakRight(2)"
click at [1113, 664] on button "Correr" at bounding box center [1097, 689] width 119 height 52
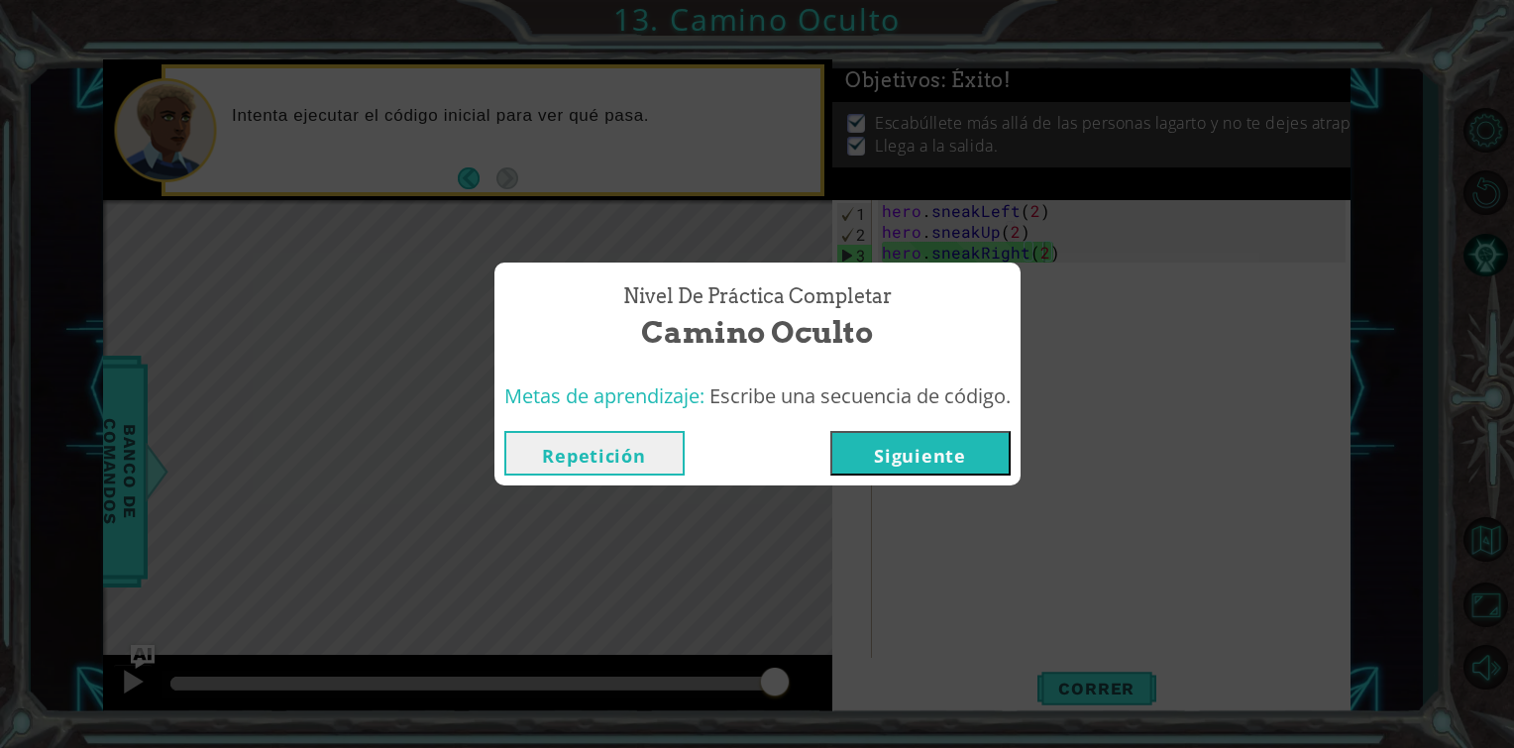
click at [971, 450] on button "Siguiente" at bounding box center [921, 453] width 180 height 45
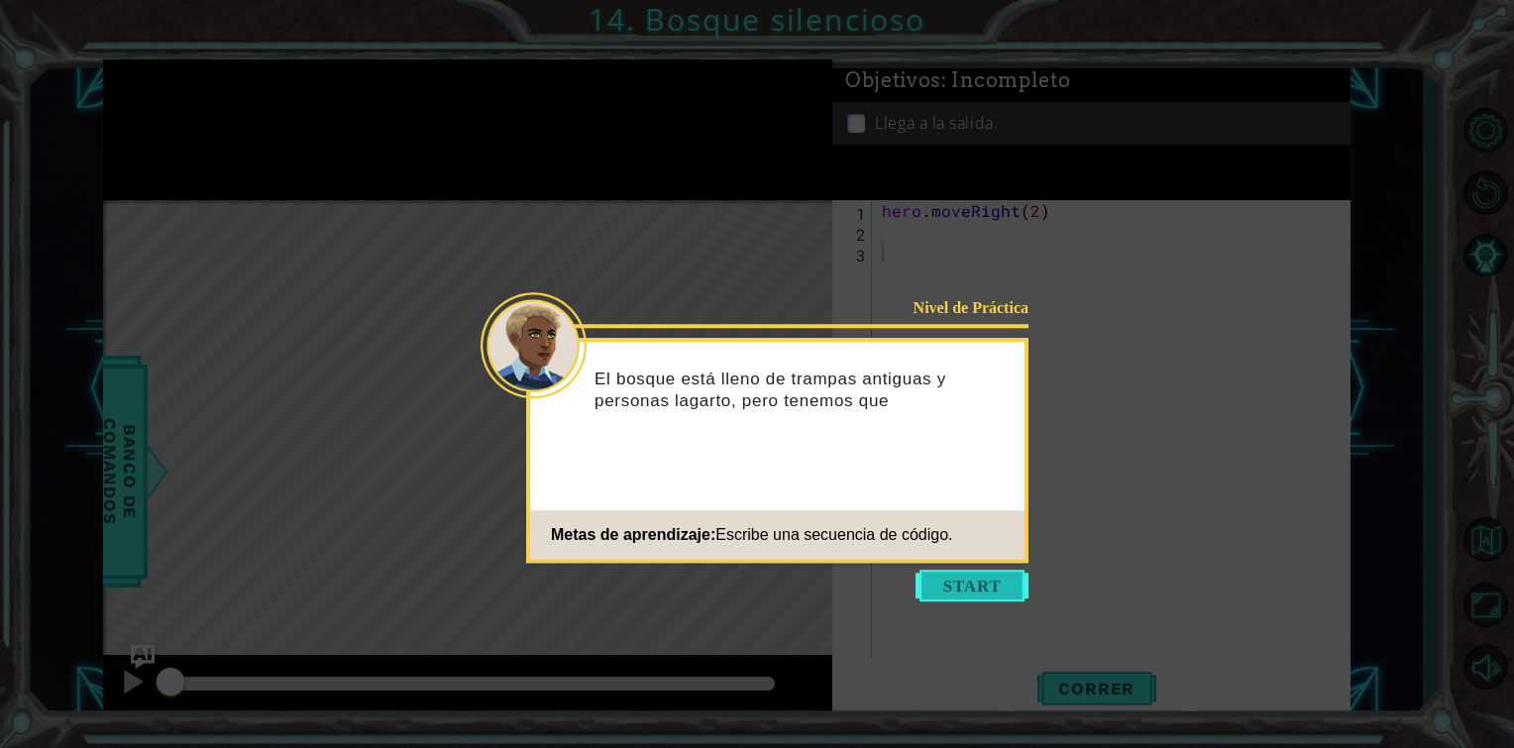
click at [1012, 585] on button "Start" at bounding box center [972, 586] width 113 height 32
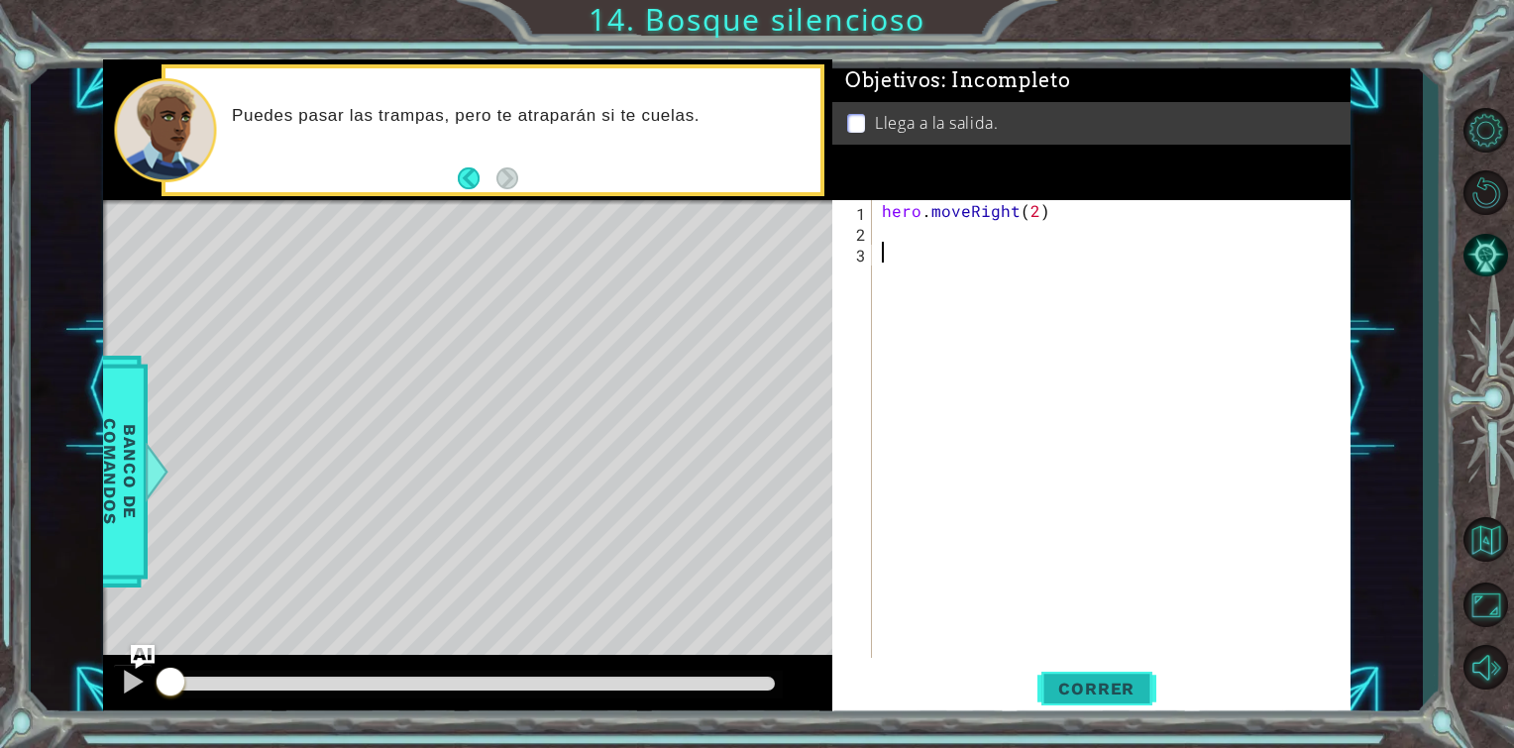
click at [1091, 681] on span "Correr" at bounding box center [1097, 689] width 116 height 20
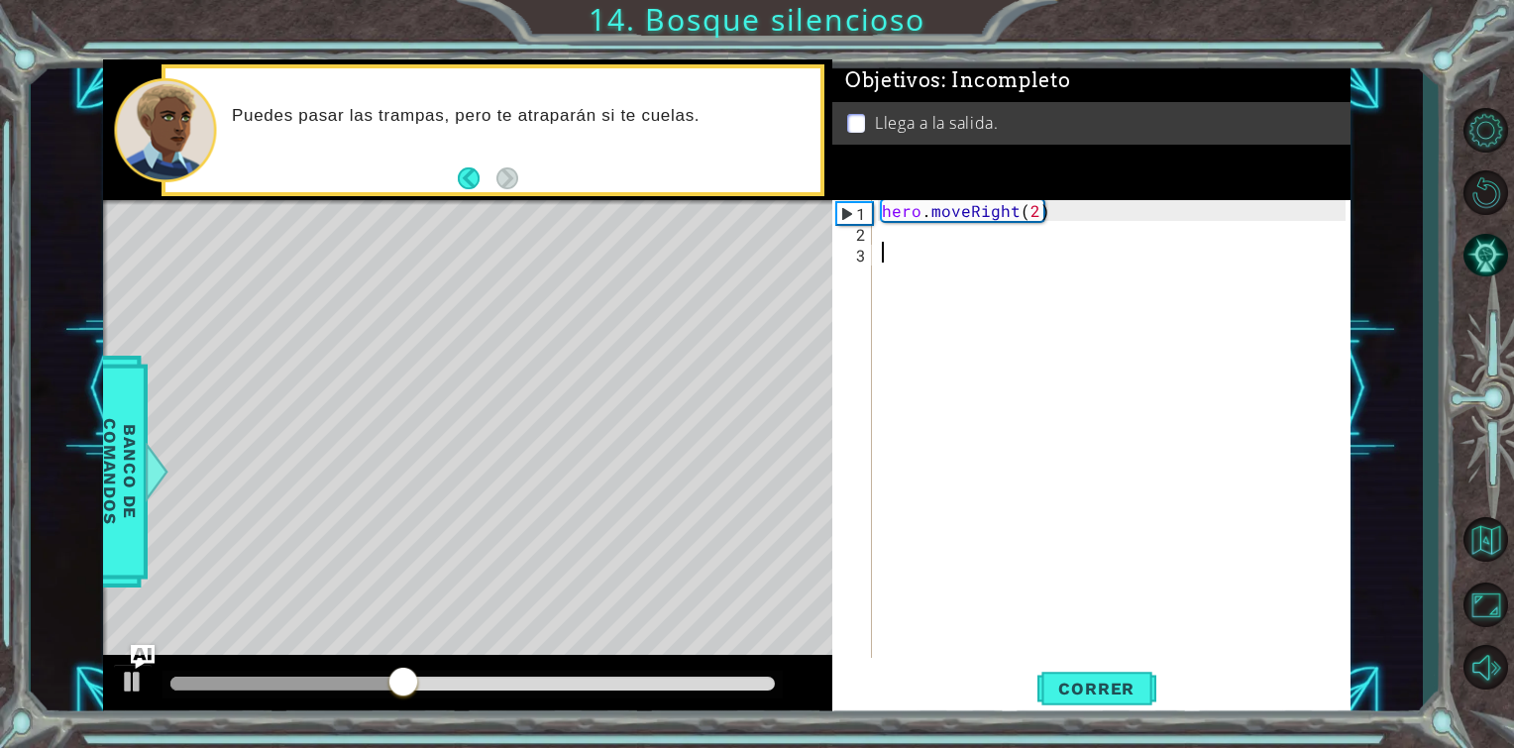
click at [947, 249] on div "hero . moveRight ( 2 )" at bounding box center [1117, 450] width 478 height 500
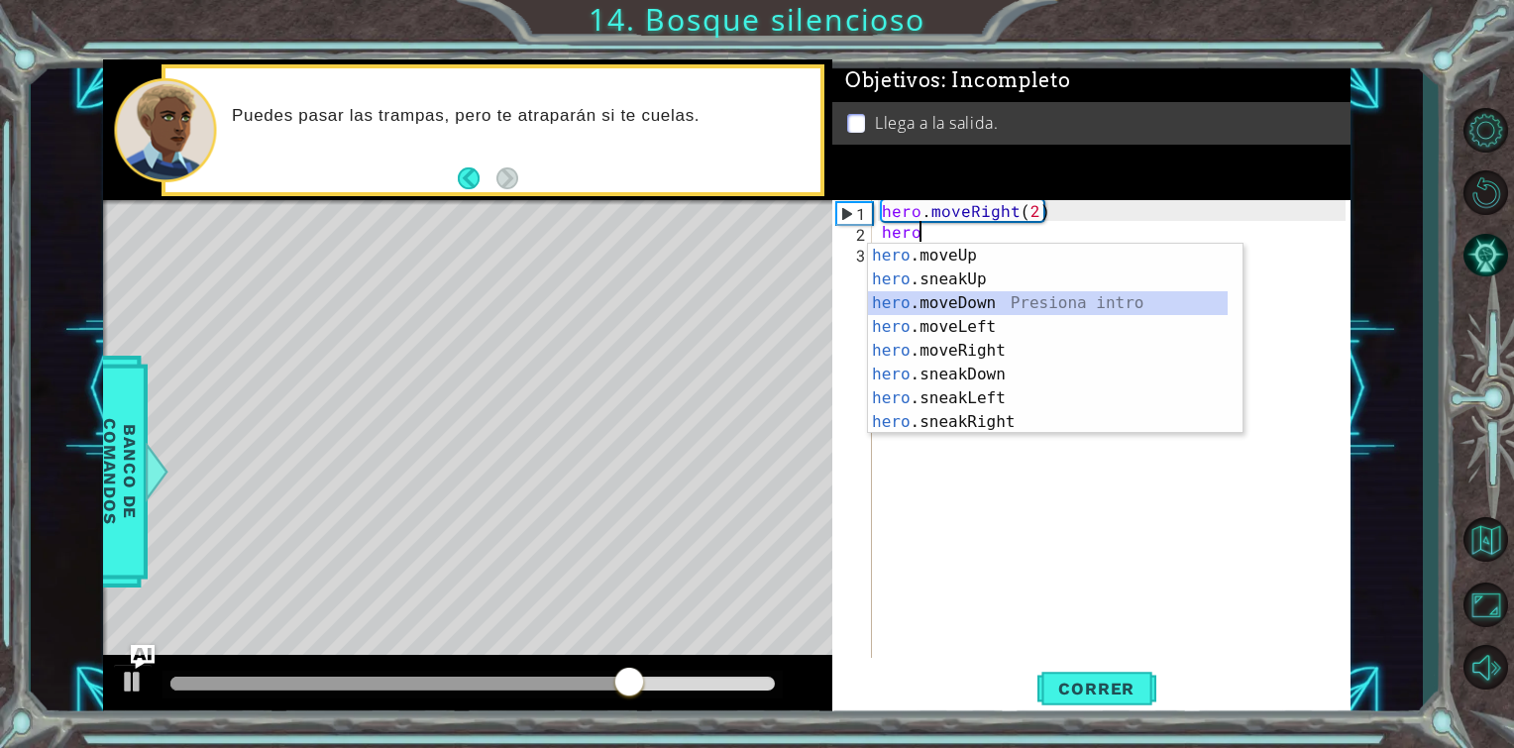
click at [979, 297] on div "hero .moveUp Presiona intro hero .sneakUp Presiona intro hero .moveDown Presion…" at bounding box center [1048, 363] width 360 height 238
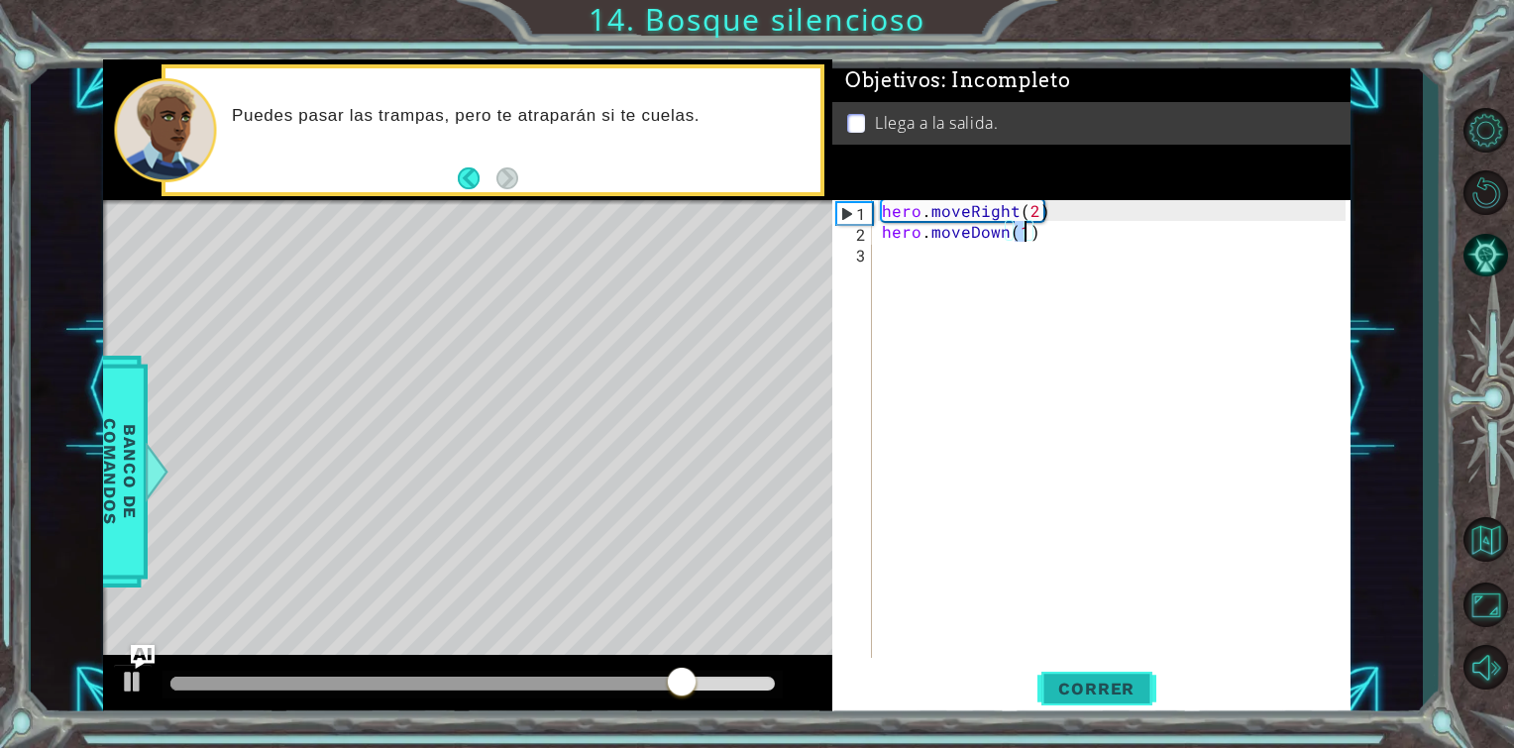
type textarea "hero.moveDown(1)"
click at [1058, 681] on span "Correr" at bounding box center [1097, 689] width 116 height 20
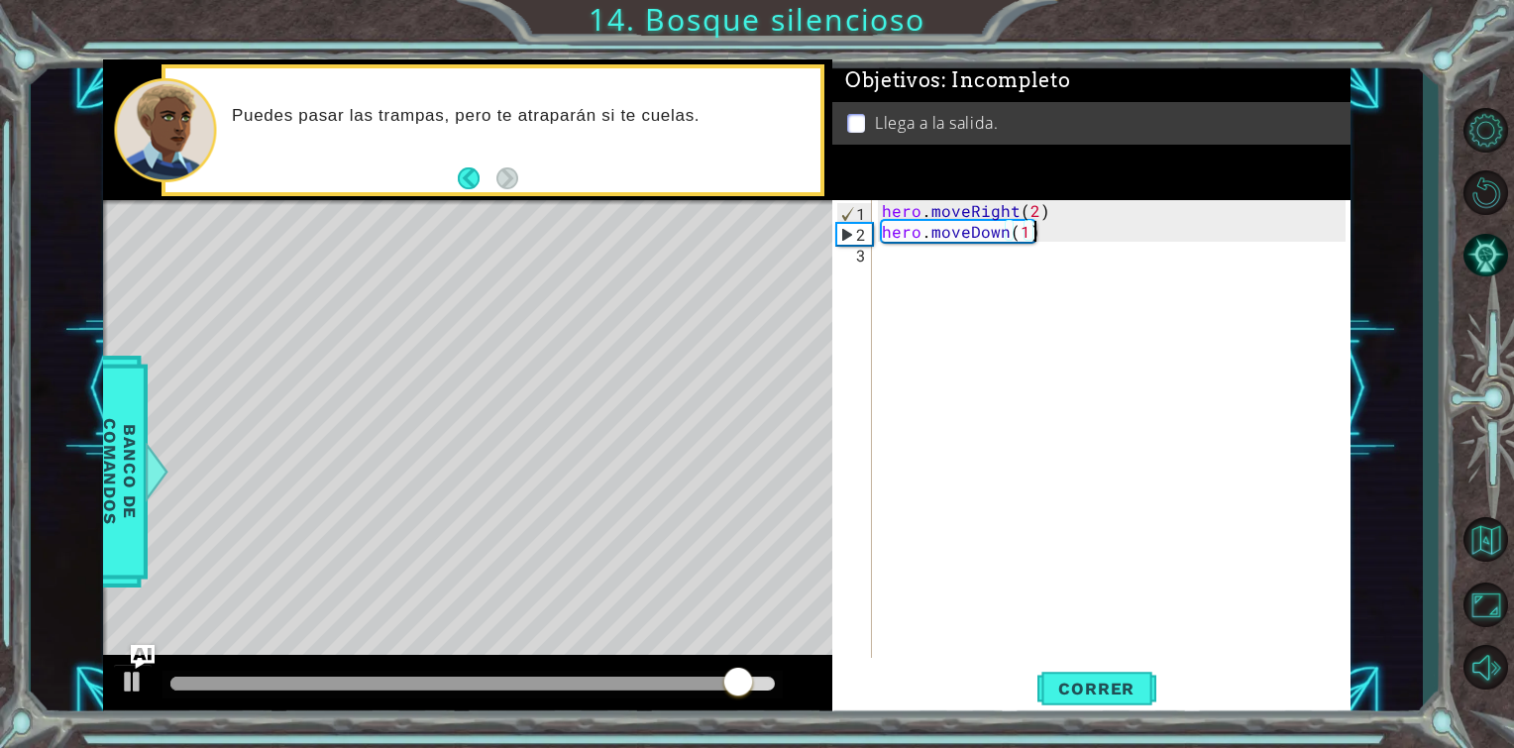
click at [1065, 227] on div "hero . moveRight ( 2 ) hero . moveDown ( 1 )" at bounding box center [1117, 450] width 478 height 500
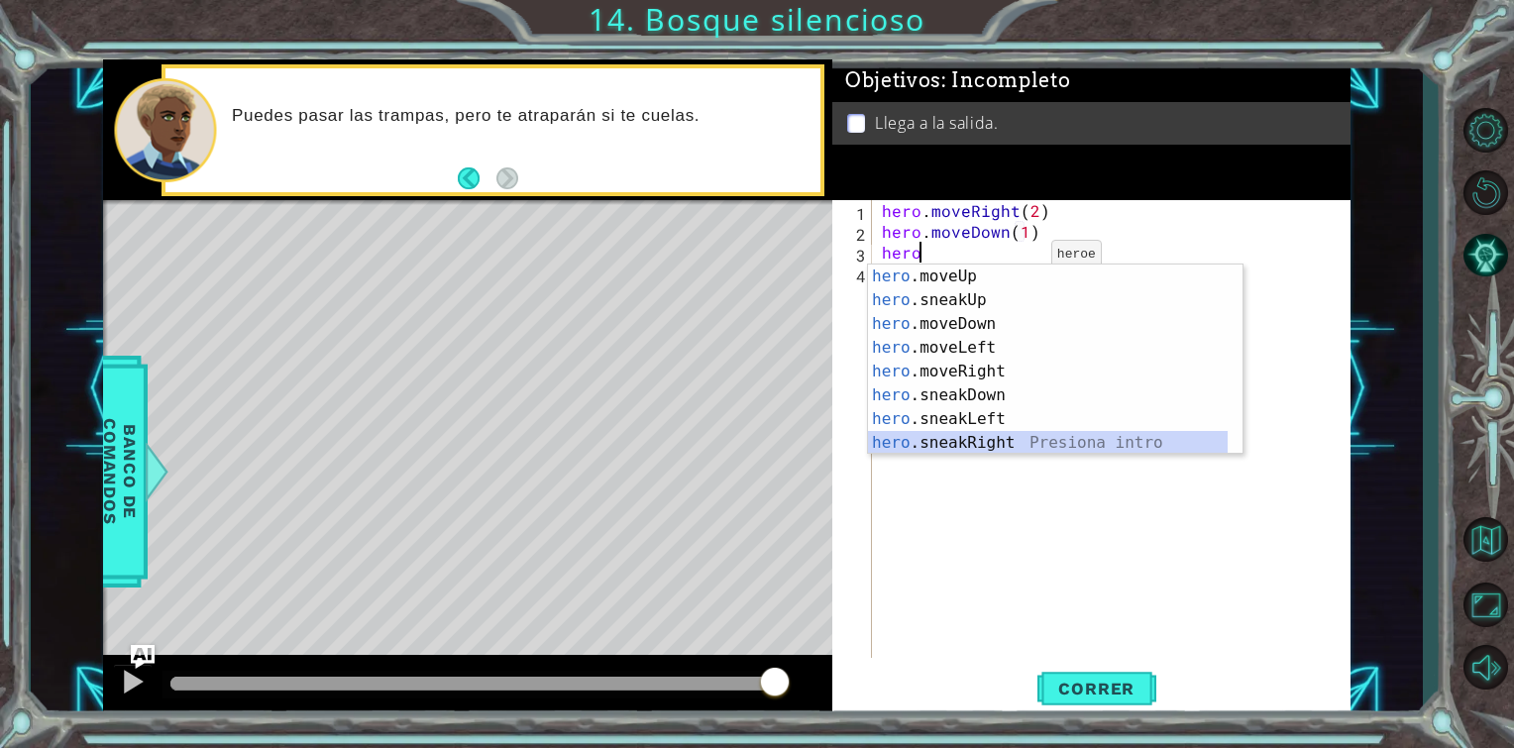
click at [962, 434] on div "hero .moveUp Presiona intro hero .sneakUp Presiona intro hero .moveDown Presion…" at bounding box center [1048, 384] width 360 height 238
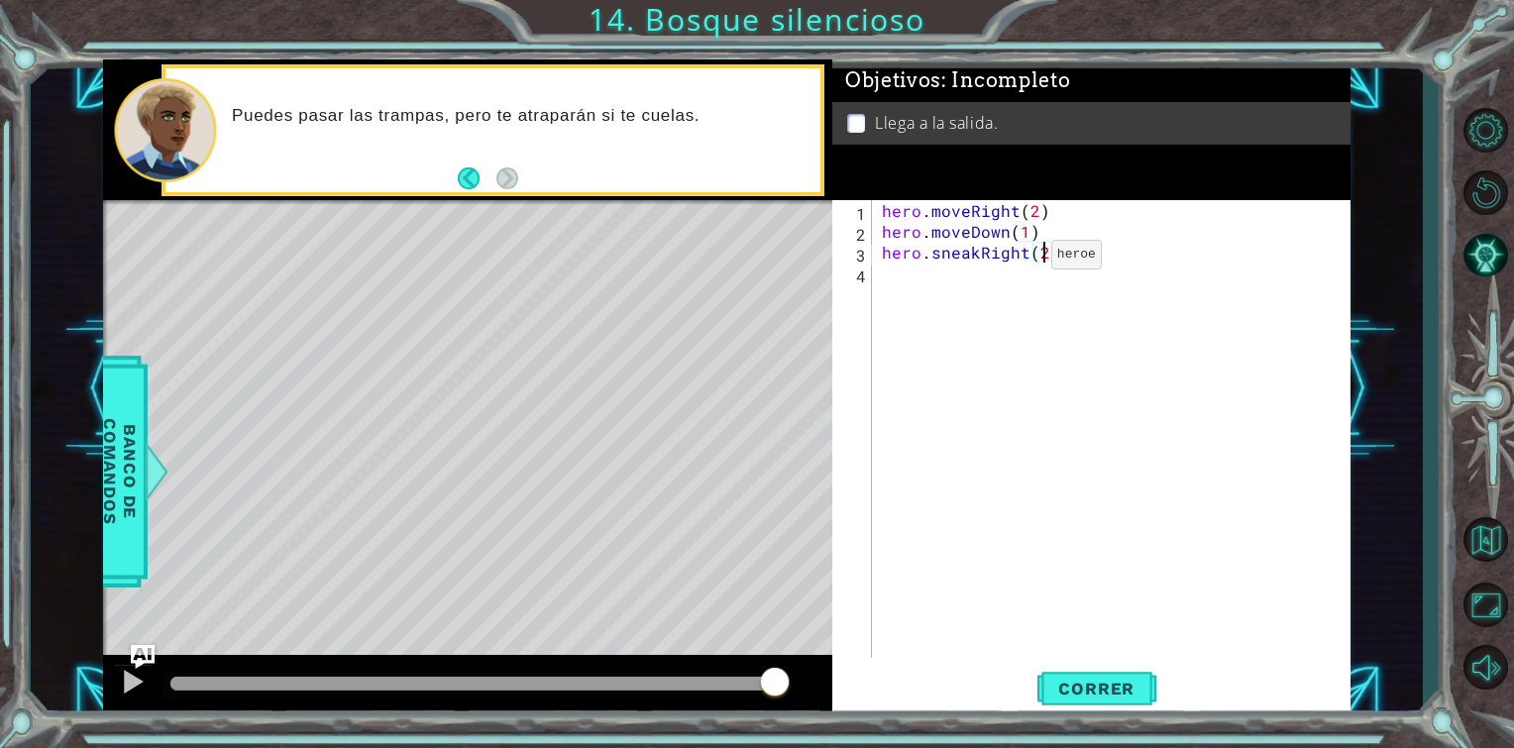
scroll to position [0, 9]
type textarea "hero.sneakRight(2)"
click at [1051, 677] on button "Correr" at bounding box center [1097, 689] width 119 height 52
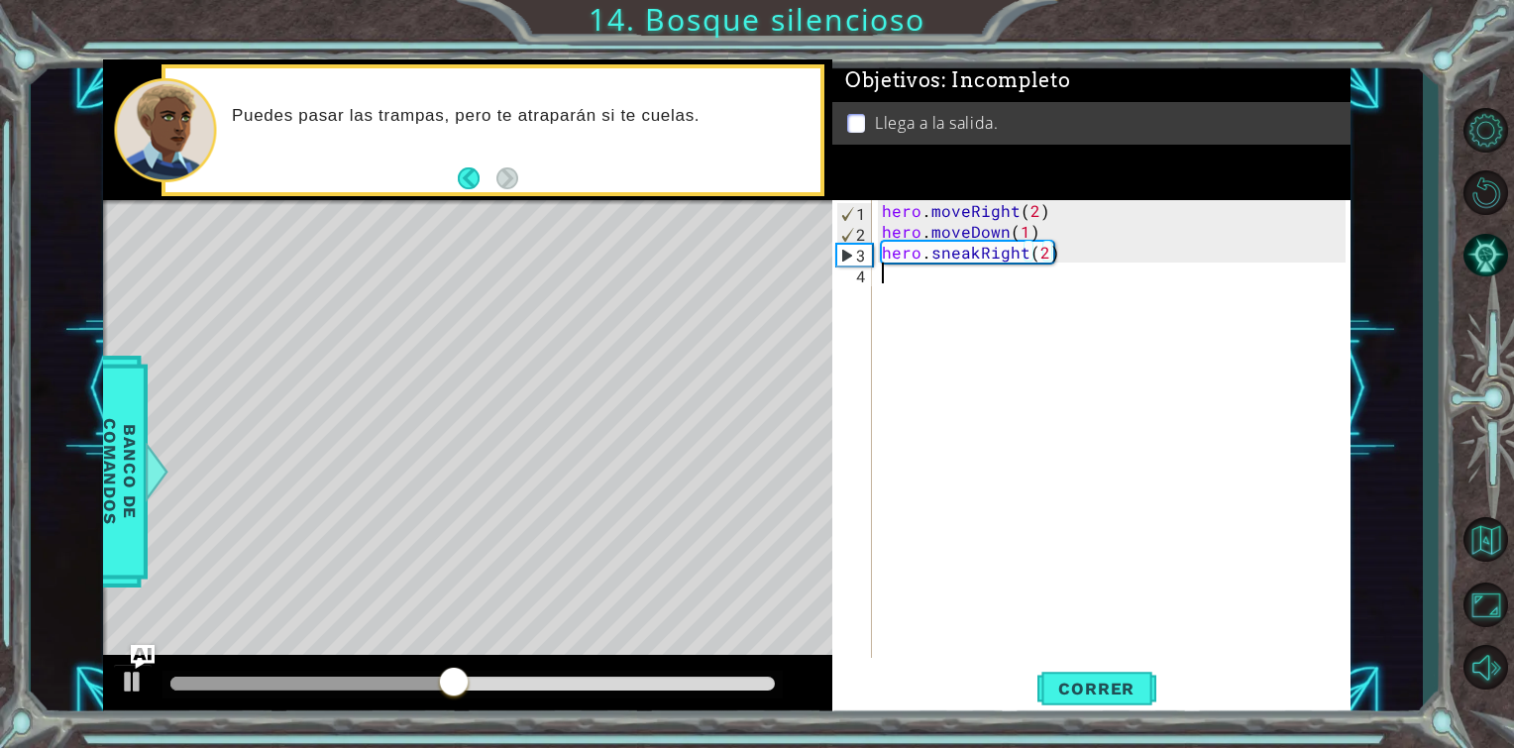
click at [1074, 264] on div "hero . moveRight ( 2 ) hero . moveDown ( 1 ) hero . sneakRight ( 2 )" at bounding box center [1117, 450] width 478 height 500
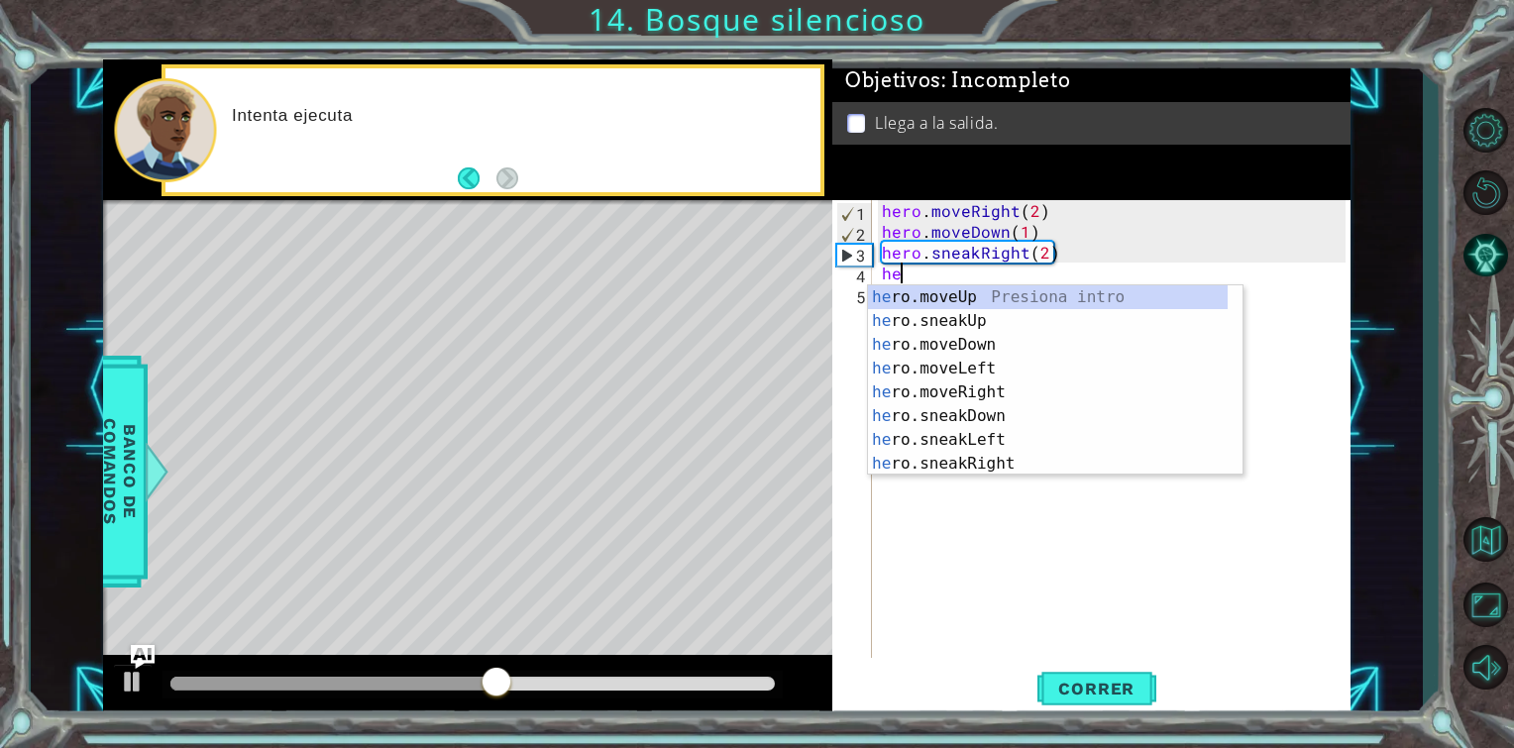
scroll to position [0, 0]
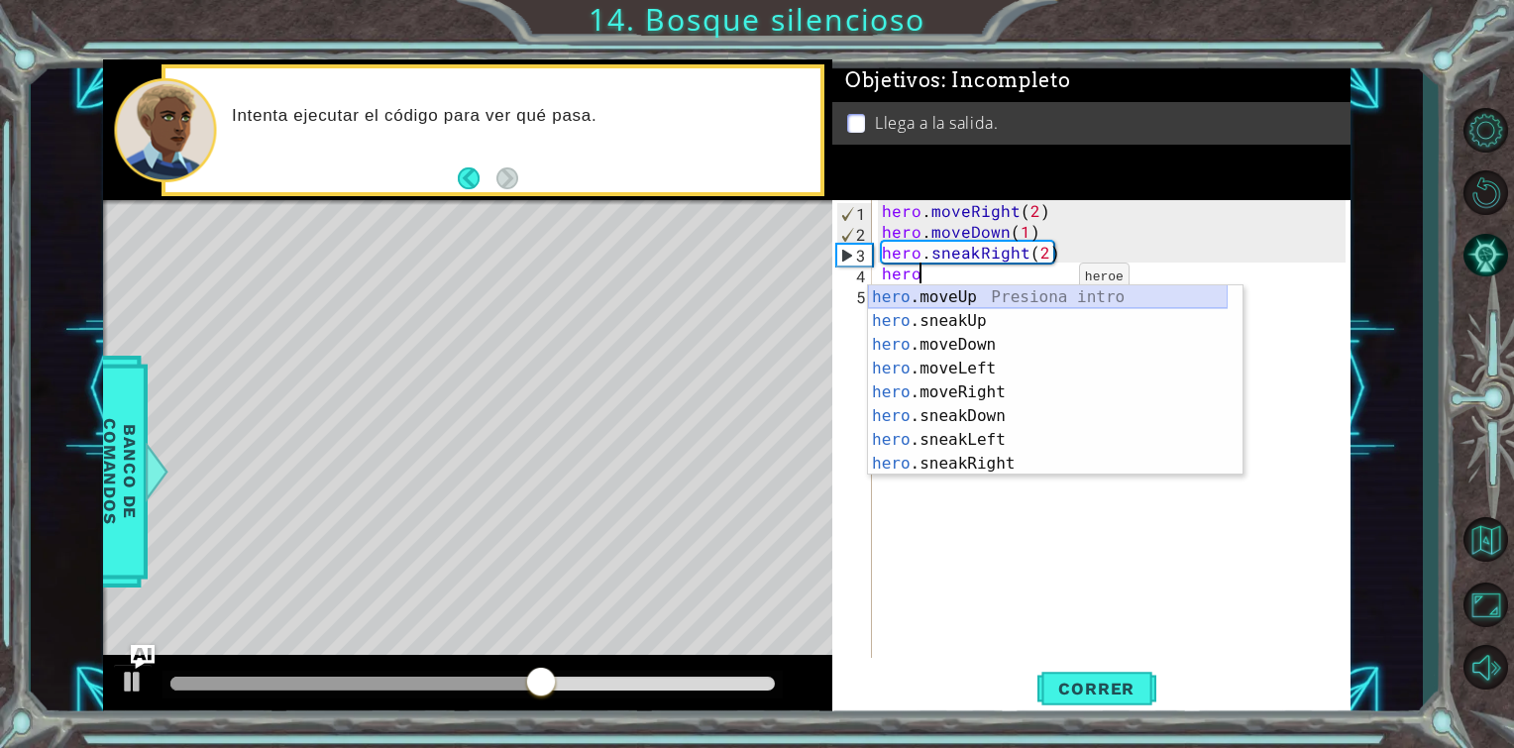
click at [1027, 307] on div "hero .moveUp Presiona intro hero .sneakUp Presiona intro hero .moveDown Presion…" at bounding box center [1048, 404] width 360 height 238
type textarea "hero.moveUp(1)"
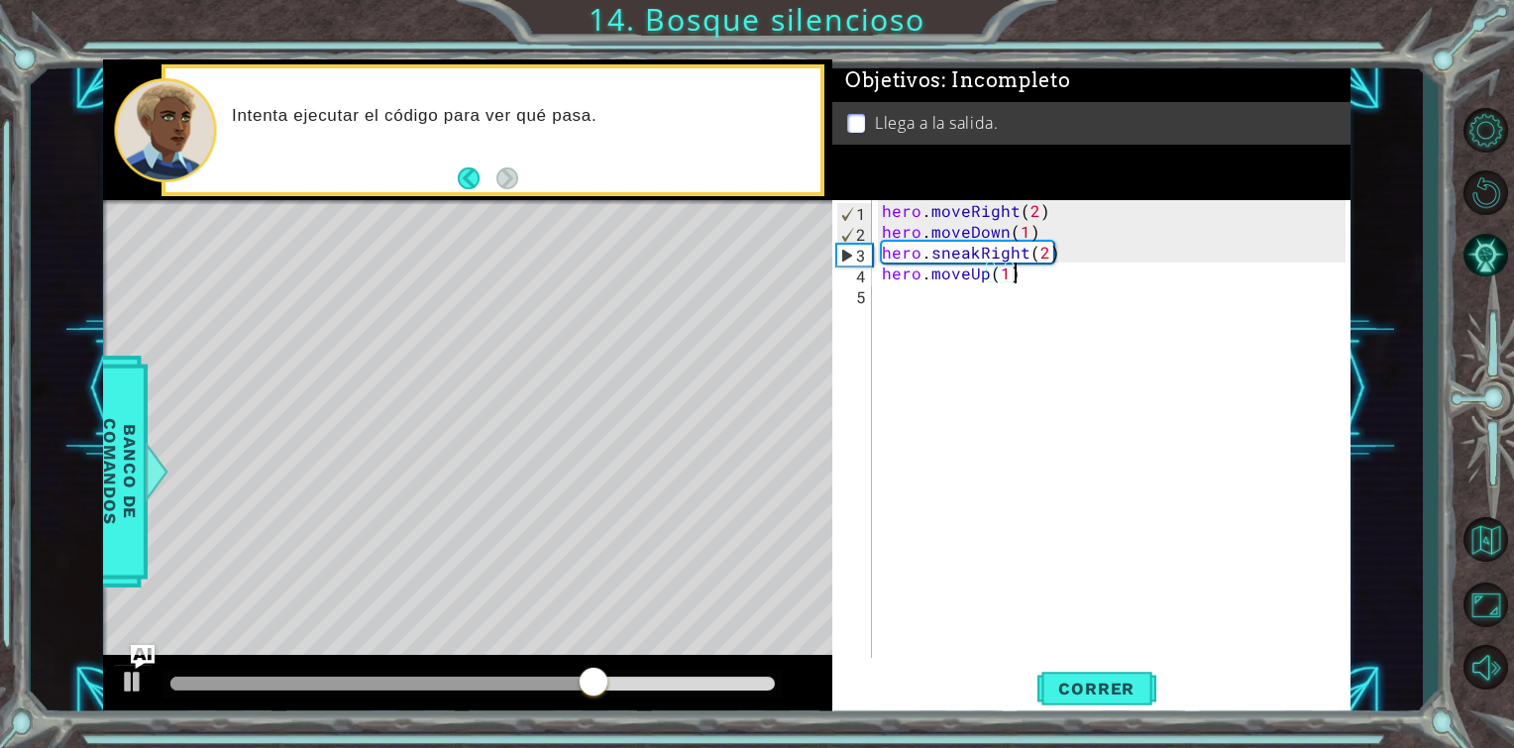
click at [1052, 278] on div "hero . moveRight ( 2 ) hero . moveDown ( 1 ) hero . sneakRight ( 2 ) hero . mov…" at bounding box center [1117, 450] width 478 height 500
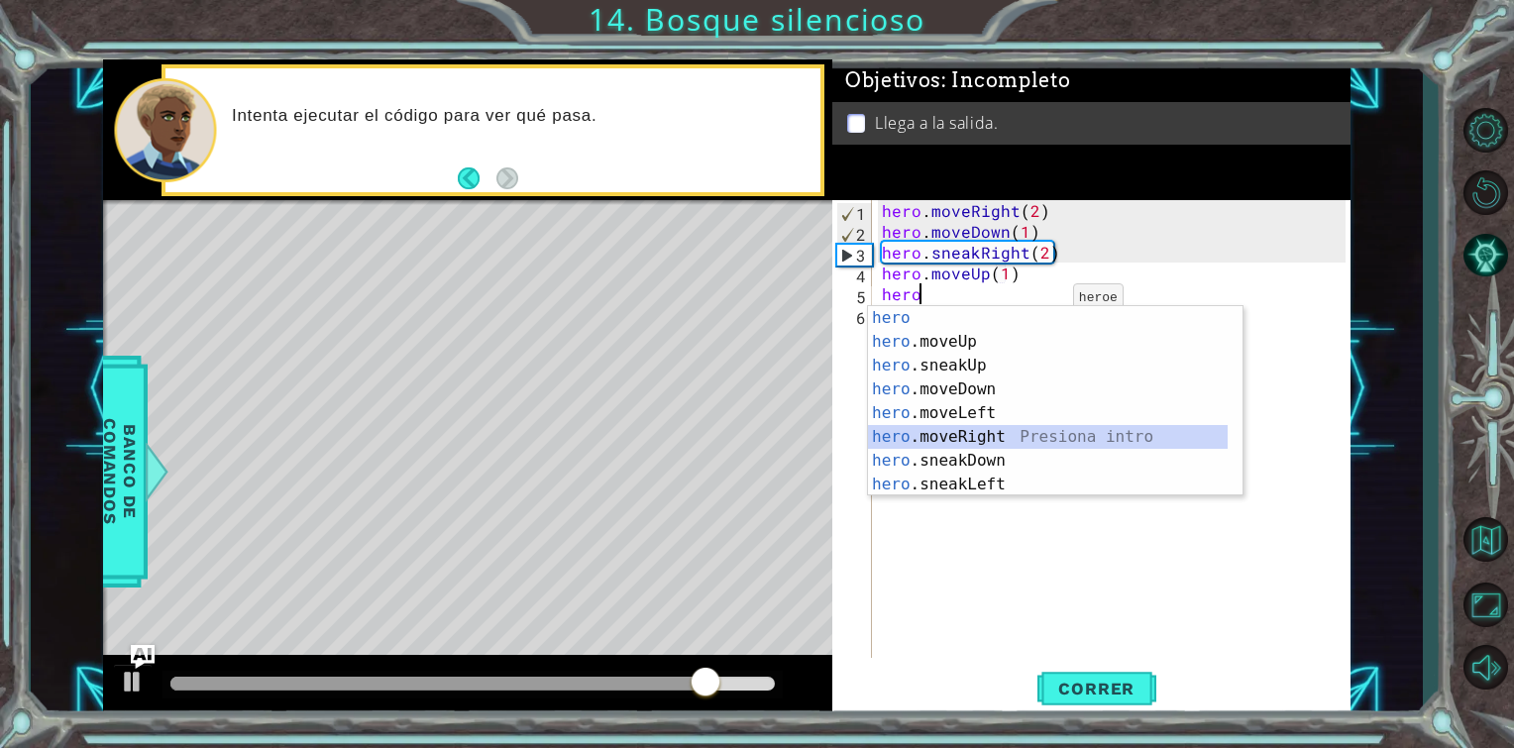
click at [968, 446] on div "hero Presiona intro hero .moveUp Presiona intro hero .sneakUp Presiona intro he…" at bounding box center [1048, 425] width 360 height 238
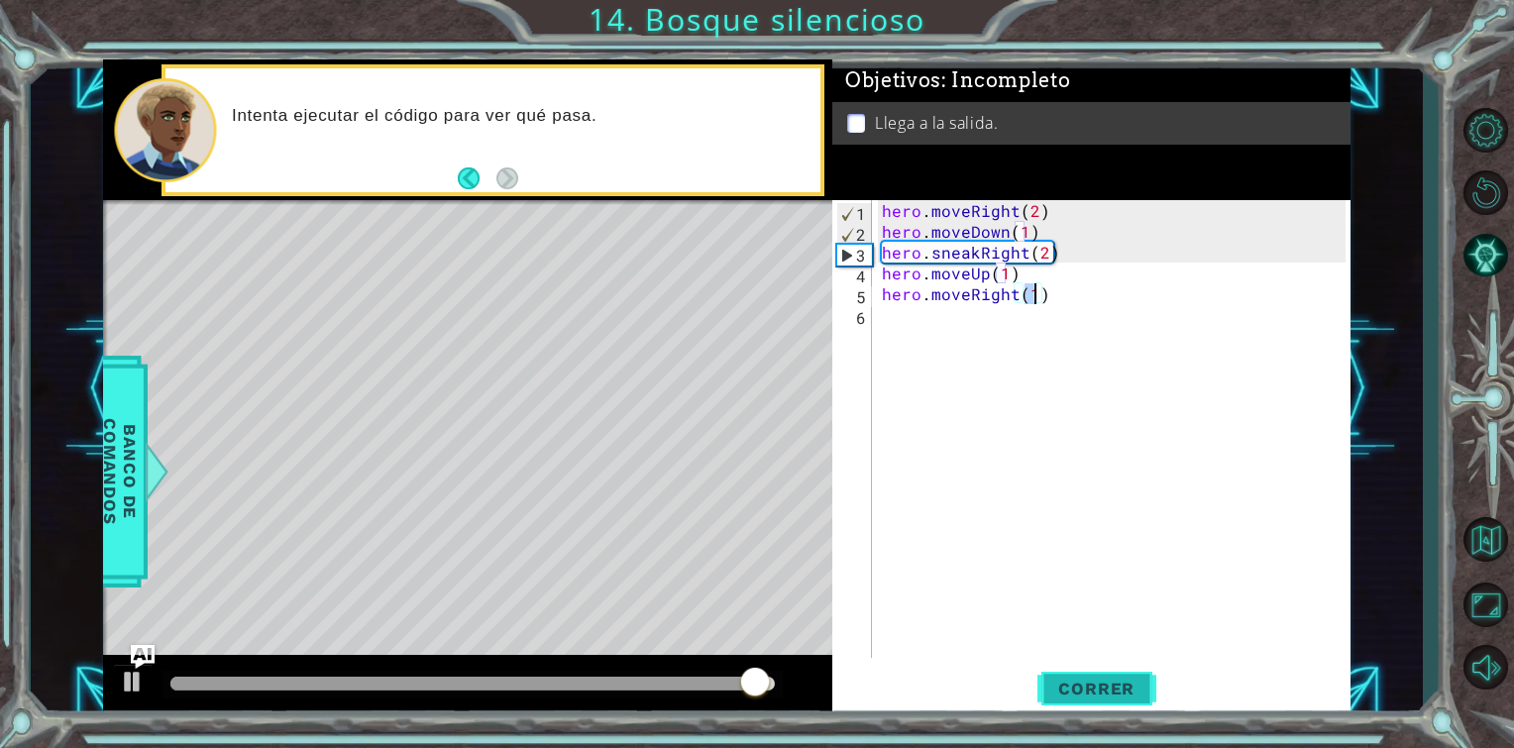
type textarea "hero.moveRight(1)"
click at [1107, 702] on button "Correr" at bounding box center [1097, 689] width 119 height 52
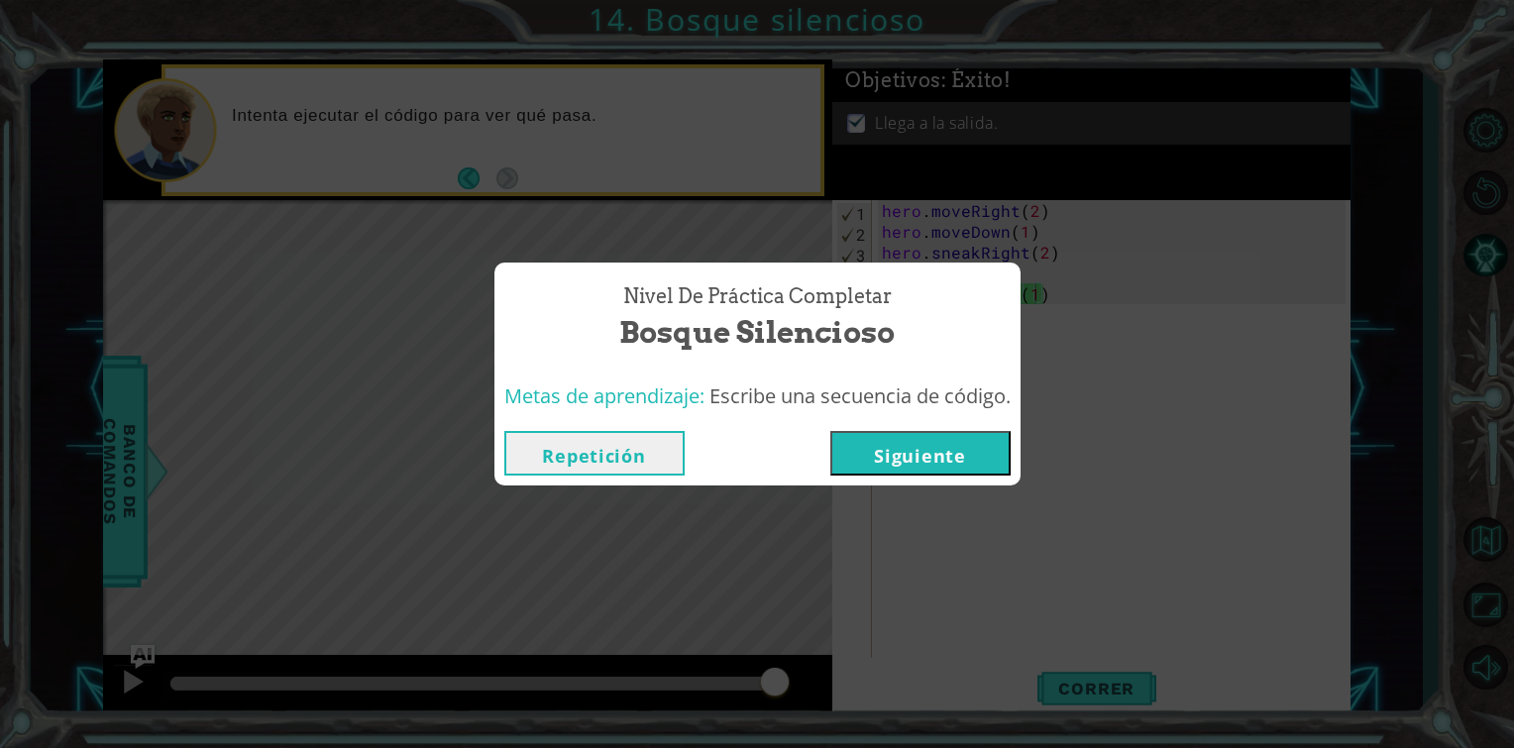
click at [900, 460] on button "Siguiente" at bounding box center [921, 453] width 180 height 45
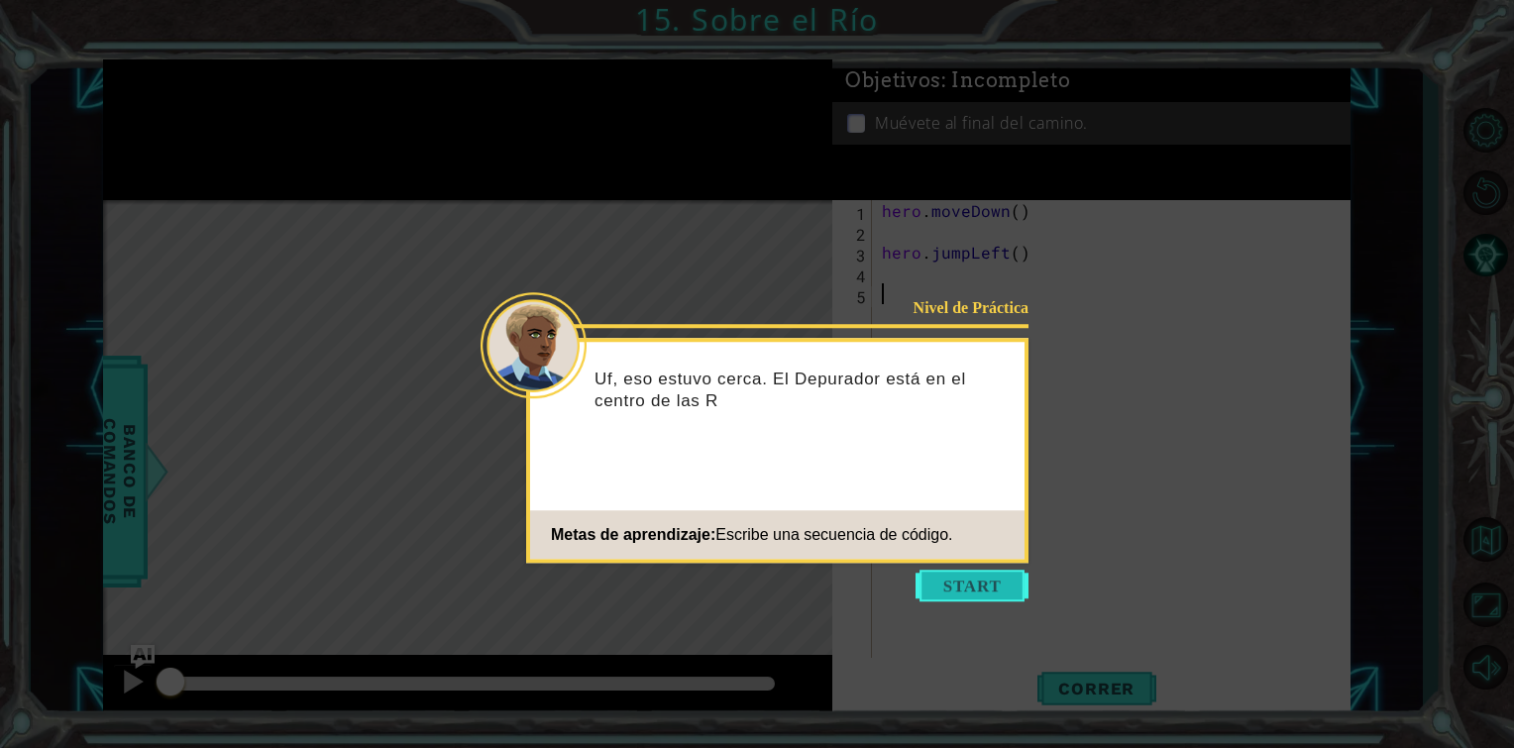
click at [979, 572] on button "Start" at bounding box center [972, 586] width 113 height 32
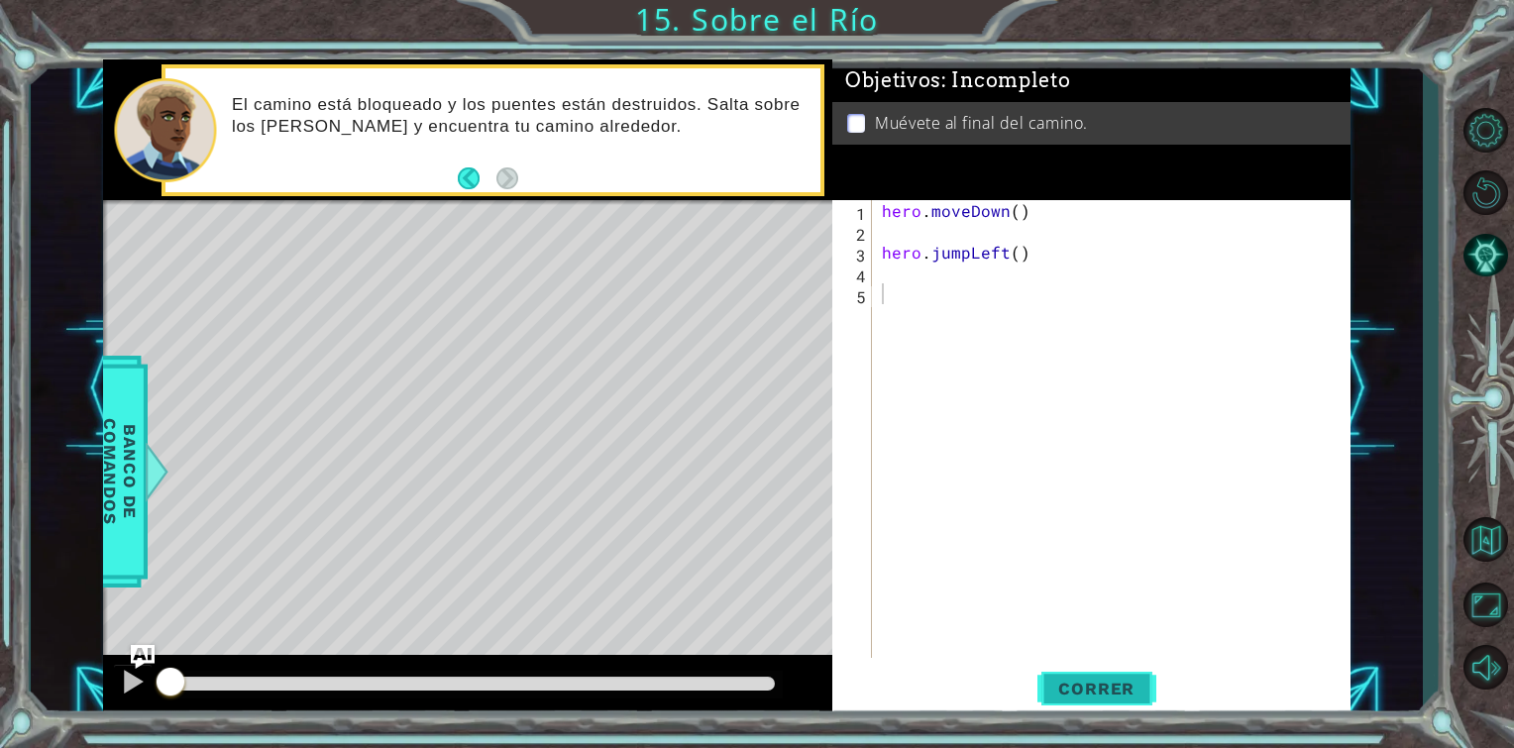
drag, startPoint x: 1057, startPoint y: 666, endPoint x: 1061, endPoint y: 690, distance: 24.1
click at [1061, 690] on button "Correr" at bounding box center [1097, 689] width 119 height 52
click at [1061, 690] on span "Correr" at bounding box center [1097, 689] width 116 height 20
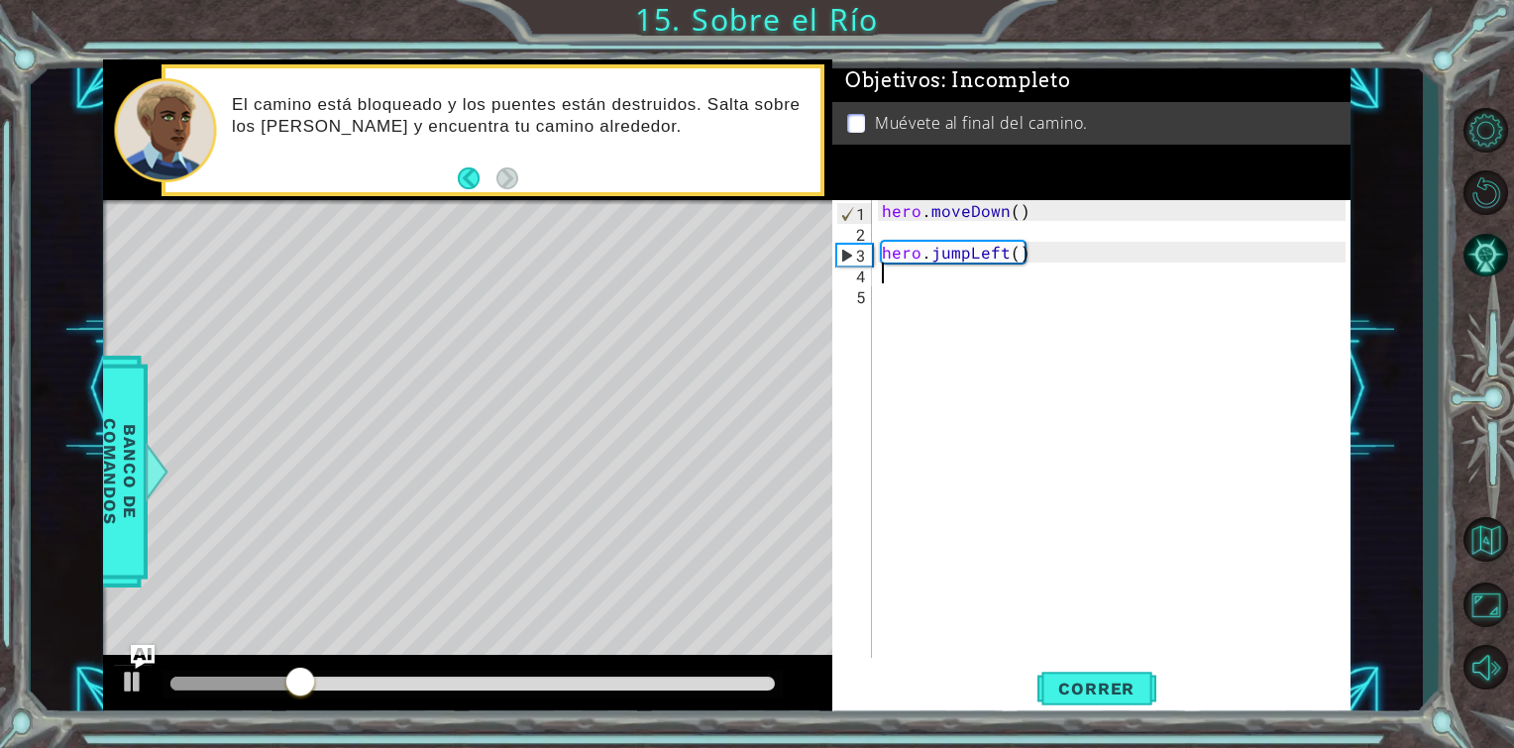
click at [939, 275] on div "hero . moveDown ( ) hero . jumpLeft ( )" at bounding box center [1117, 450] width 478 height 500
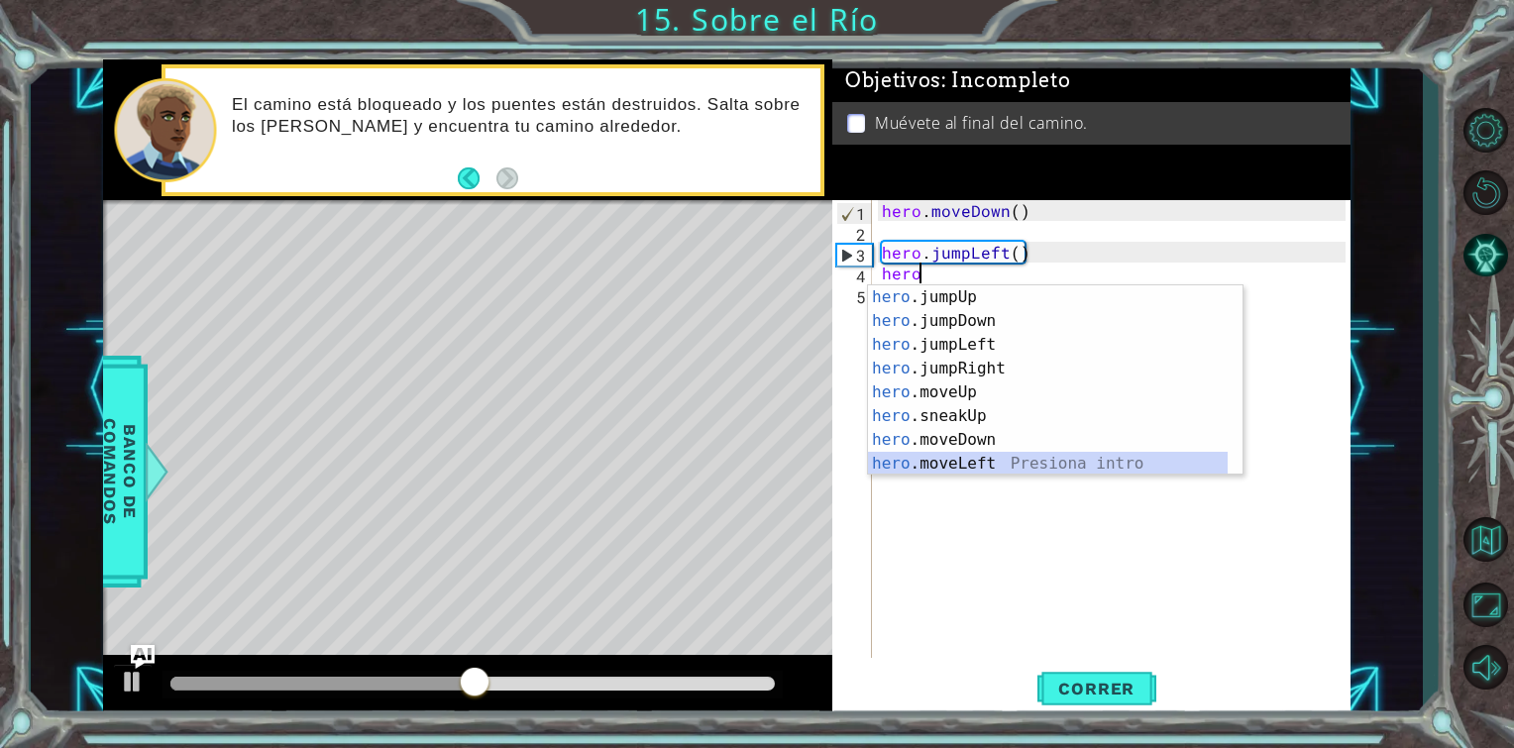
click at [975, 472] on div "hero .jumpUp Presiona intro hero .jumpDown Presiona intro hero .jumpLeft Presio…" at bounding box center [1048, 404] width 360 height 238
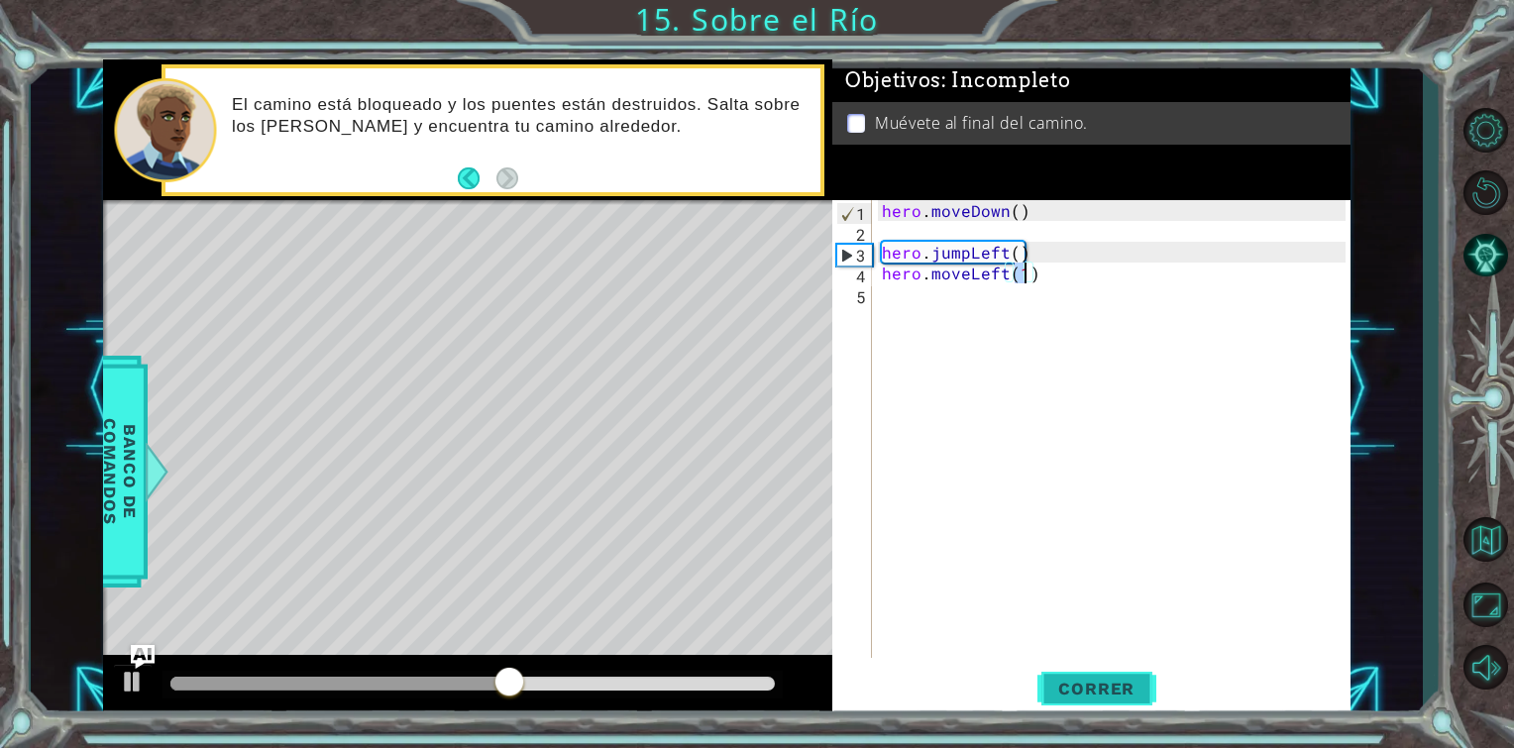
type textarea "hero.moveLeft(1)"
click at [1064, 676] on button "Correr" at bounding box center [1097, 689] width 119 height 52
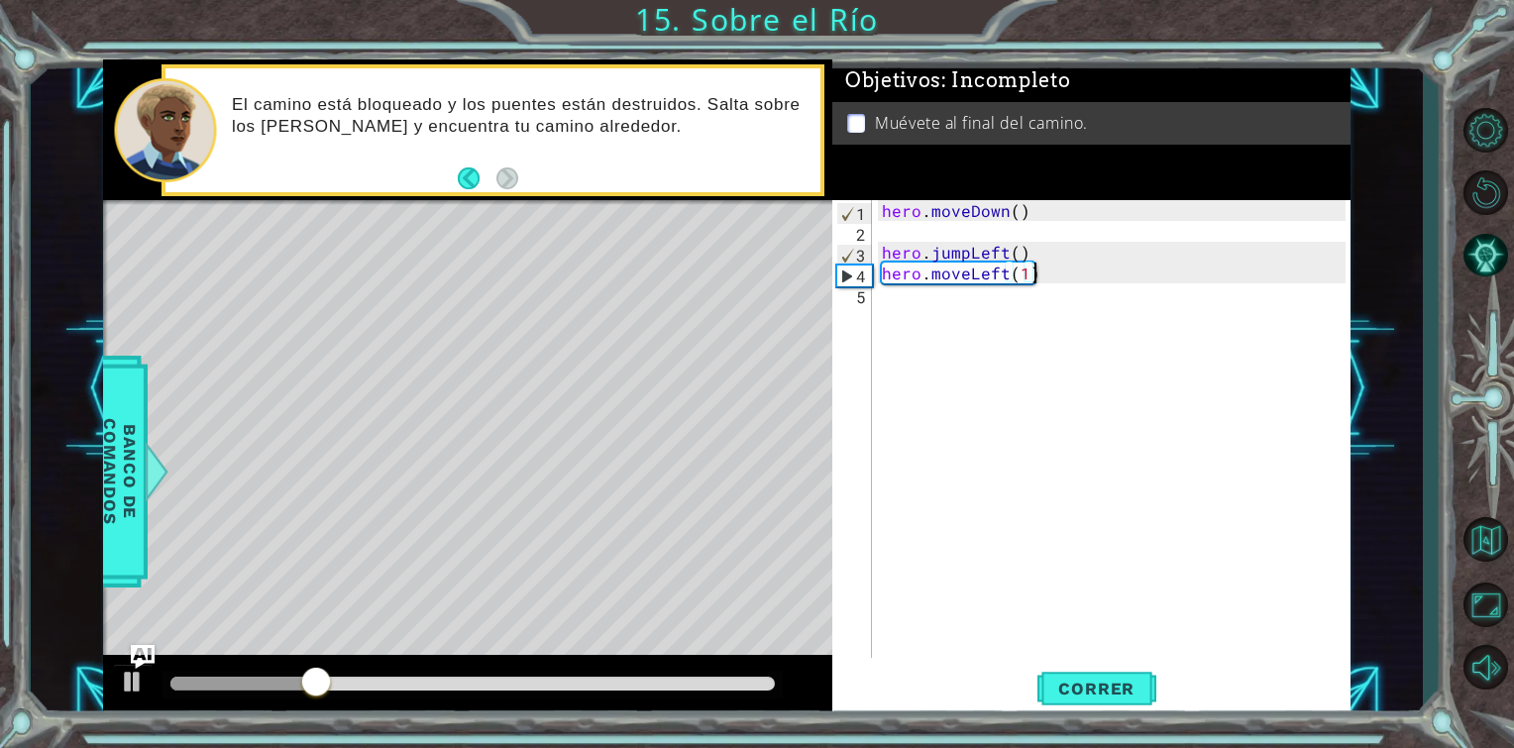
click at [1047, 274] on div "hero . moveDown ( ) hero . jumpLeft ( ) hero . moveLeft ( 1 )" at bounding box center [1117, 450] width 478 height 500
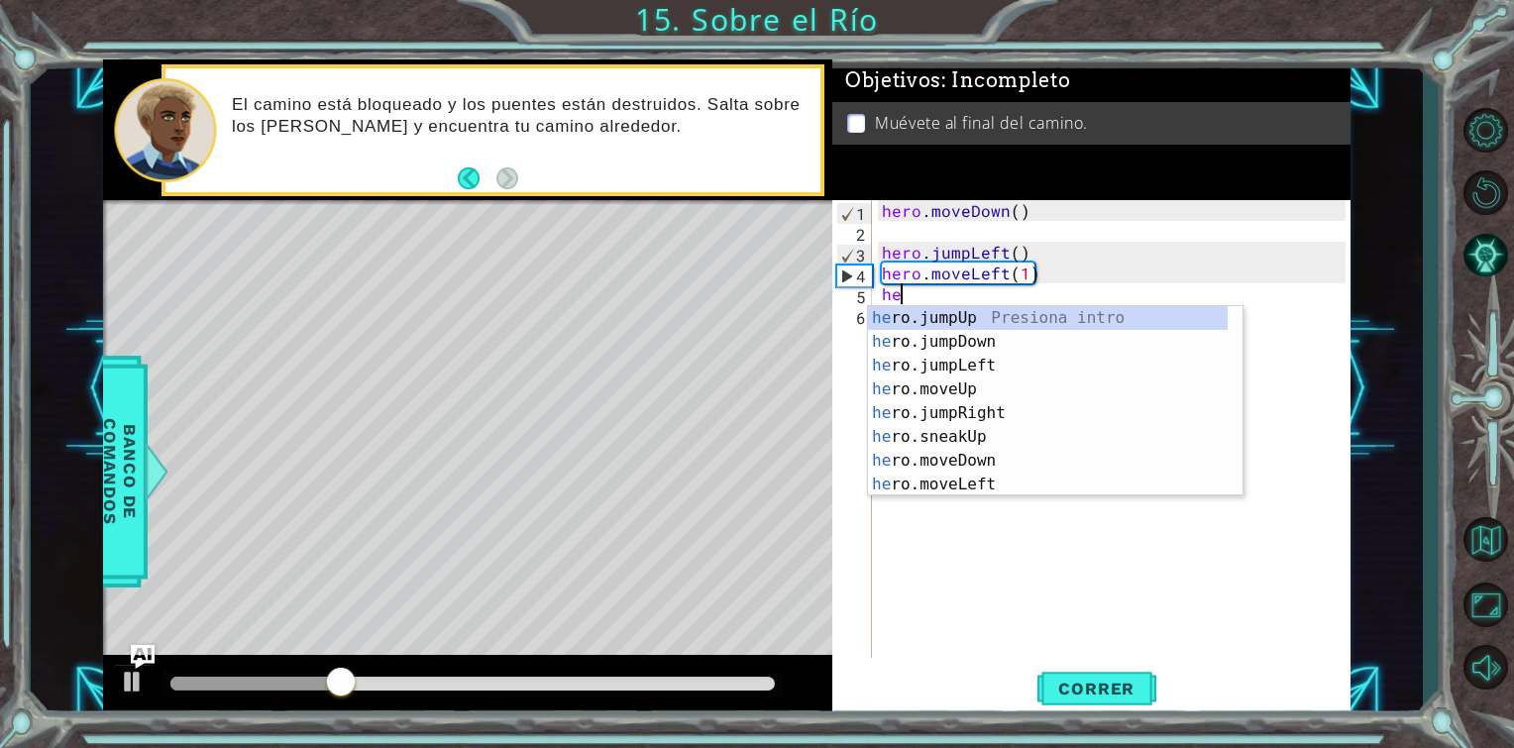
type textarea "hero"
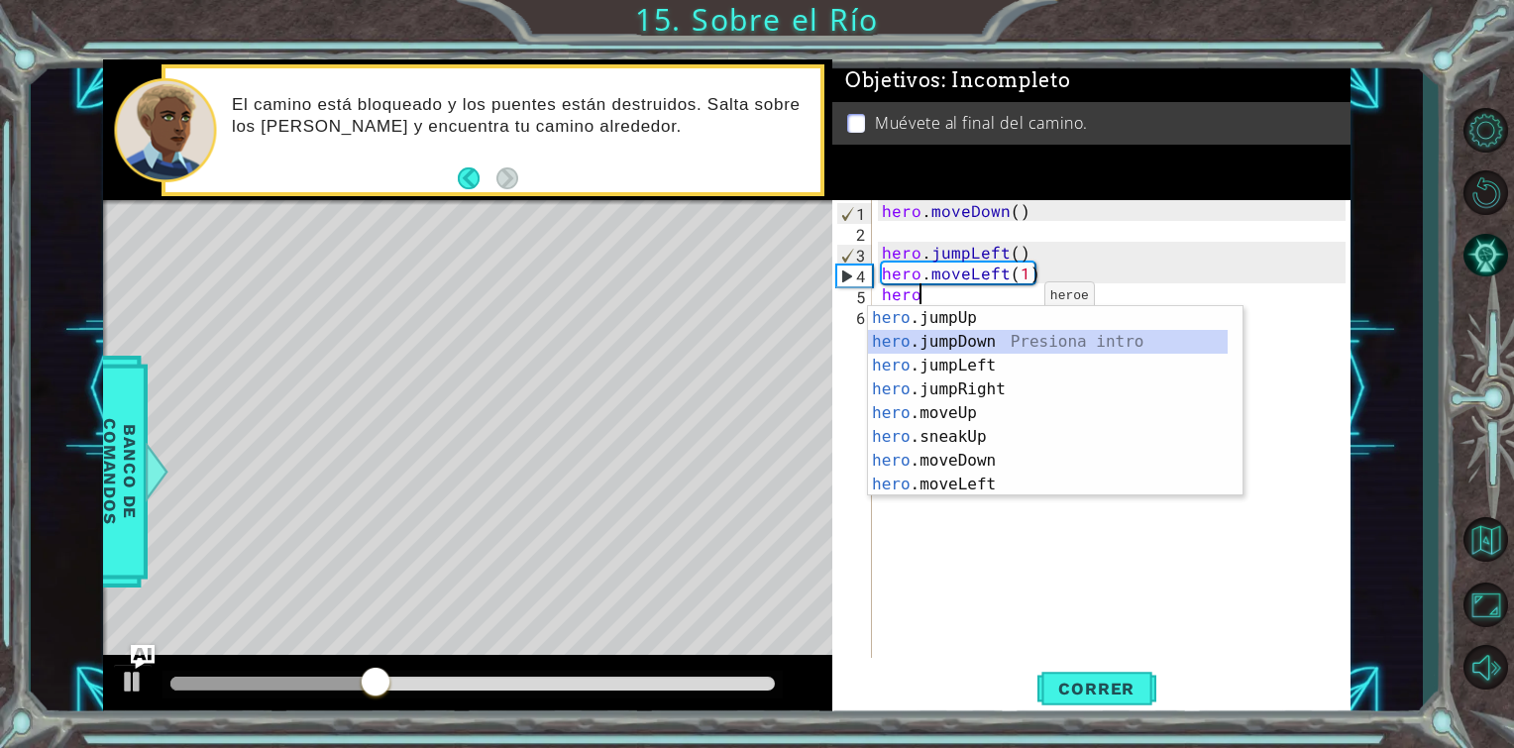
click at [981, 346] on div "hero .jumpUp Presiona intro hero .jumpDown Presiona intro hero .jumpLeft Presio…" at bounding box center [1048, 425] width 360 height 238
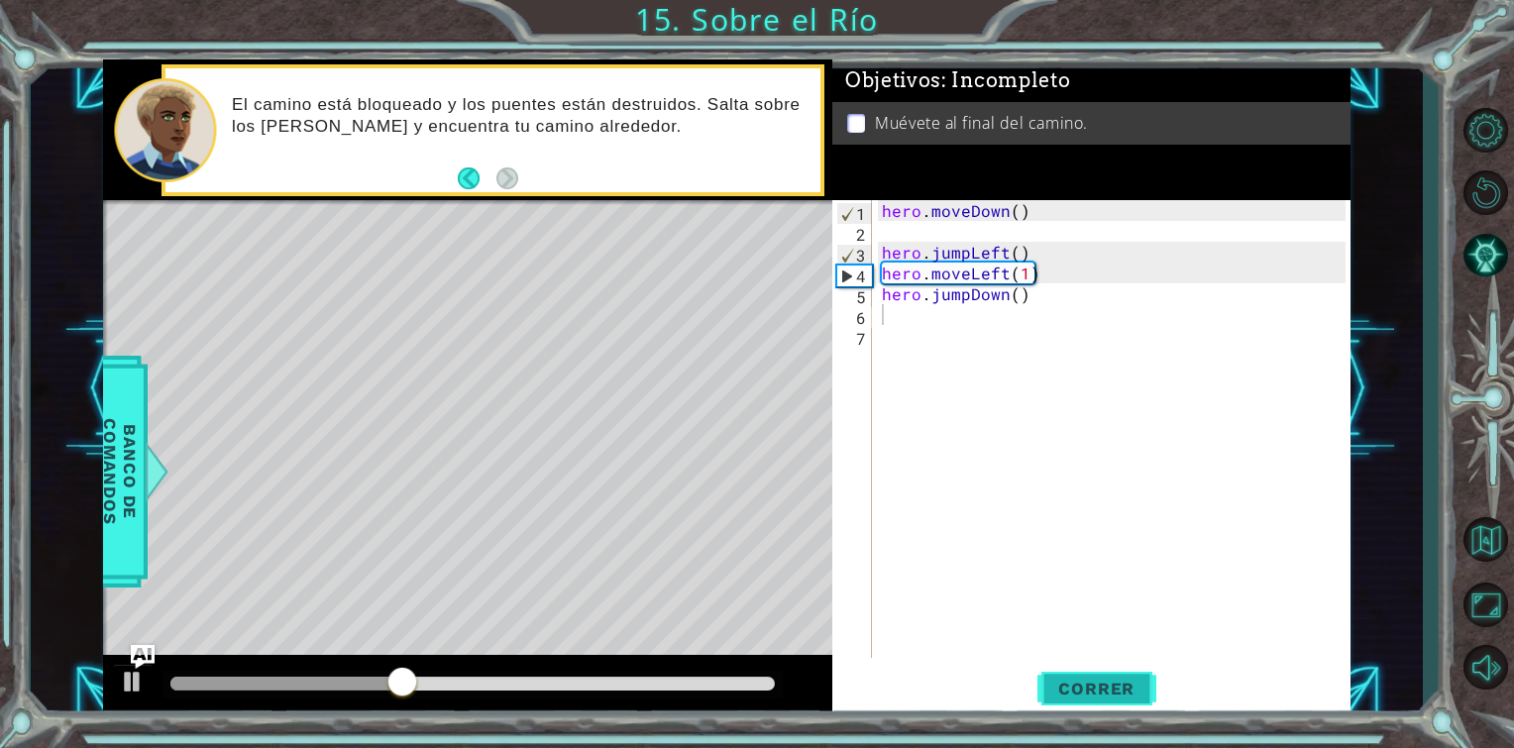
click at [1075, 702] on button "Correr" at bounding box center [1097, 689] width 119 height 52
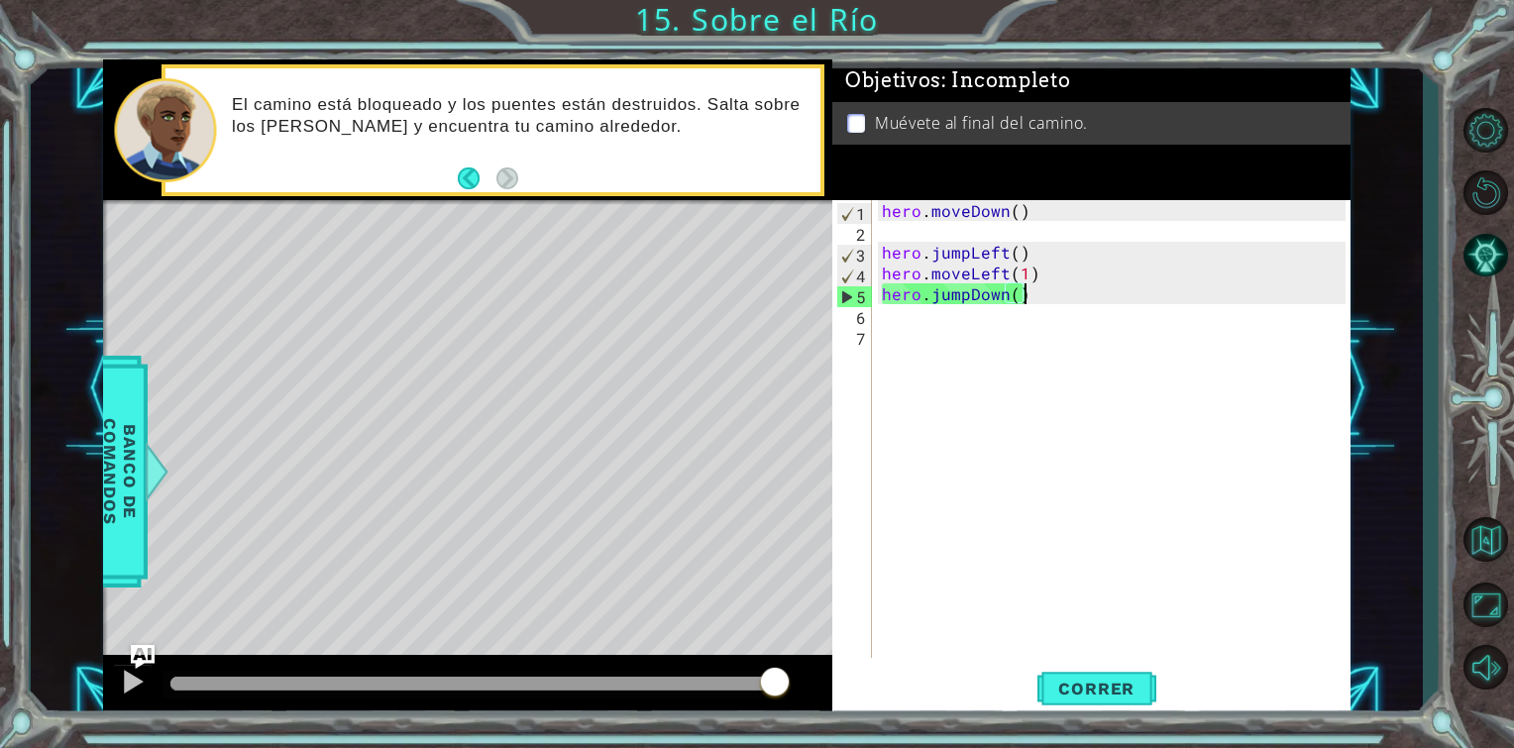
click at [1056, 297] on div "hero . moveDown ( ) hero . jumpLeft ( ) hero . moveLeft ( 1 ) hero . jumpDown (…" at bounding box center [1117, 450] width 478 height 500
type textarea "hero.jumpDown()"
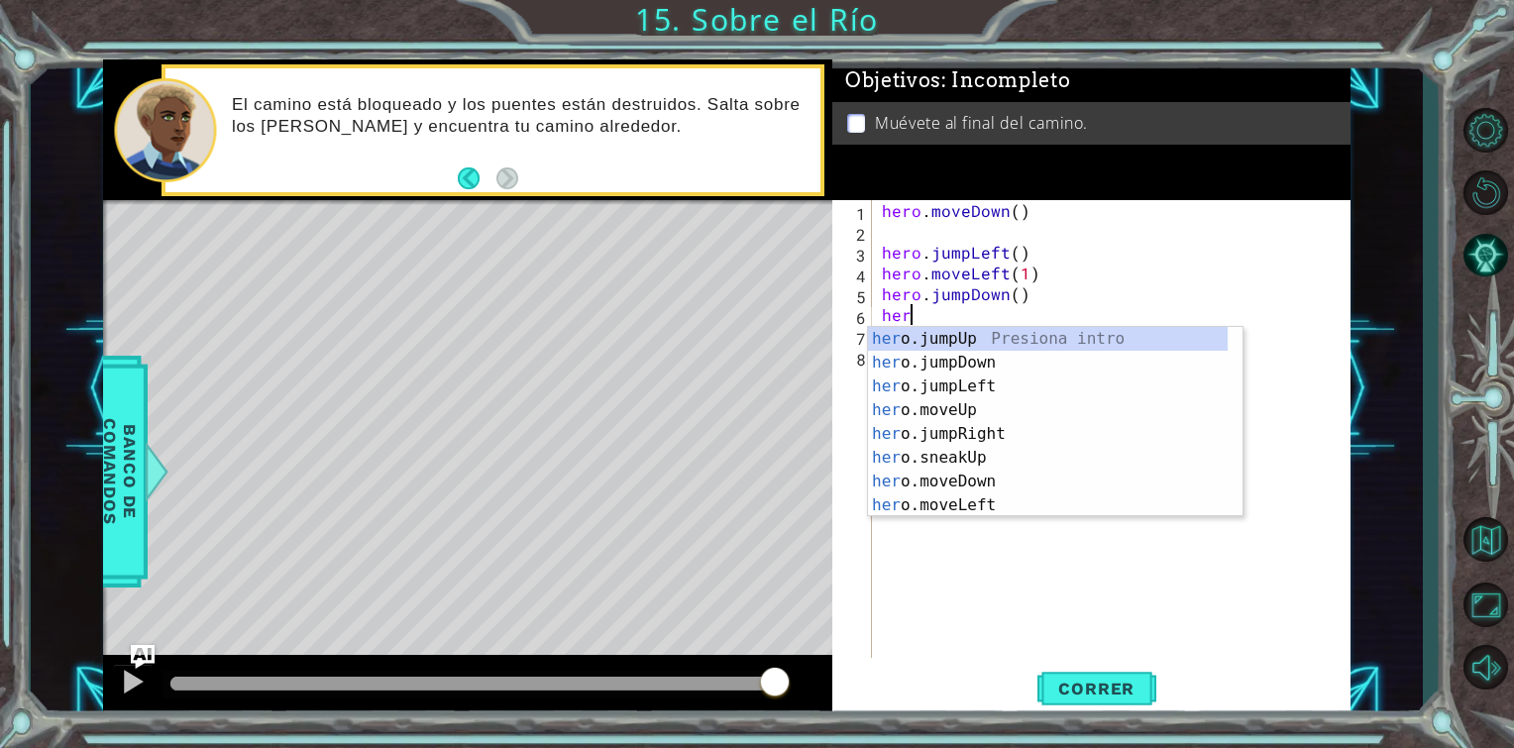
type textarea "hero"
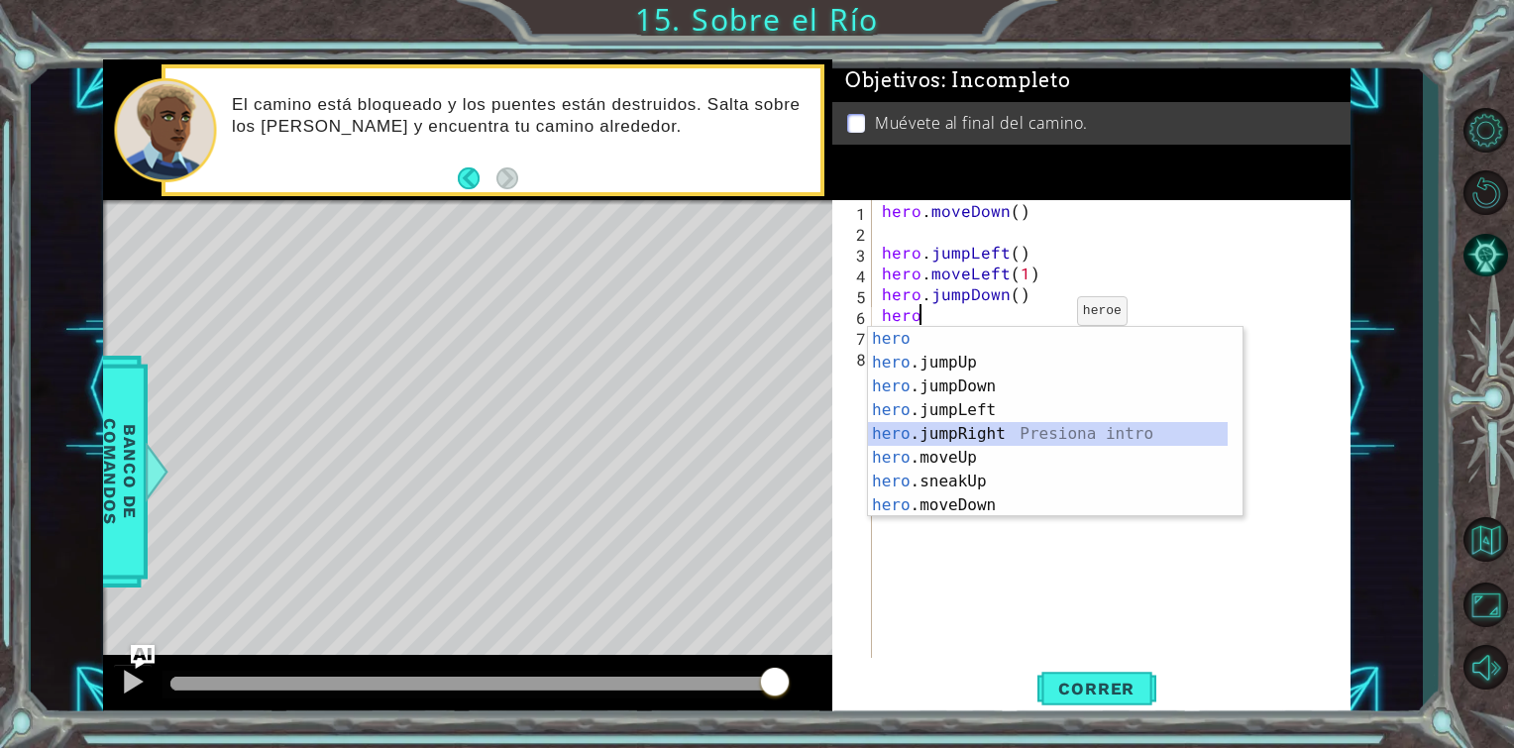
click at [991, 438] on div "hero Presiona intro hero .jumpUp Presiona intro hero .jumpDown Presiona intro h…" at bounding box center [1048, 446] width 360 height 238
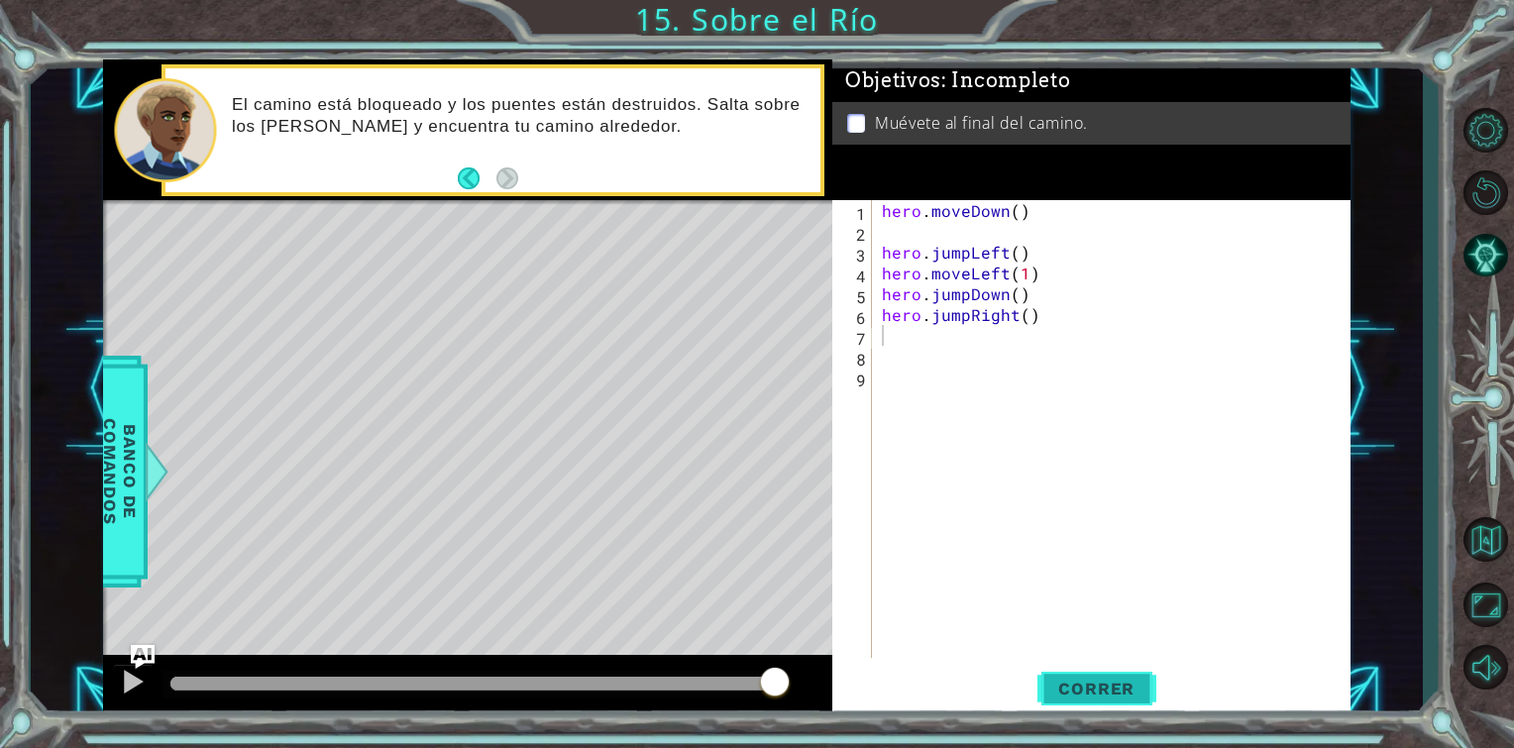
click at [1086, 704] on button "Correr" at bounding box center [1097, 689] width 119 height 52
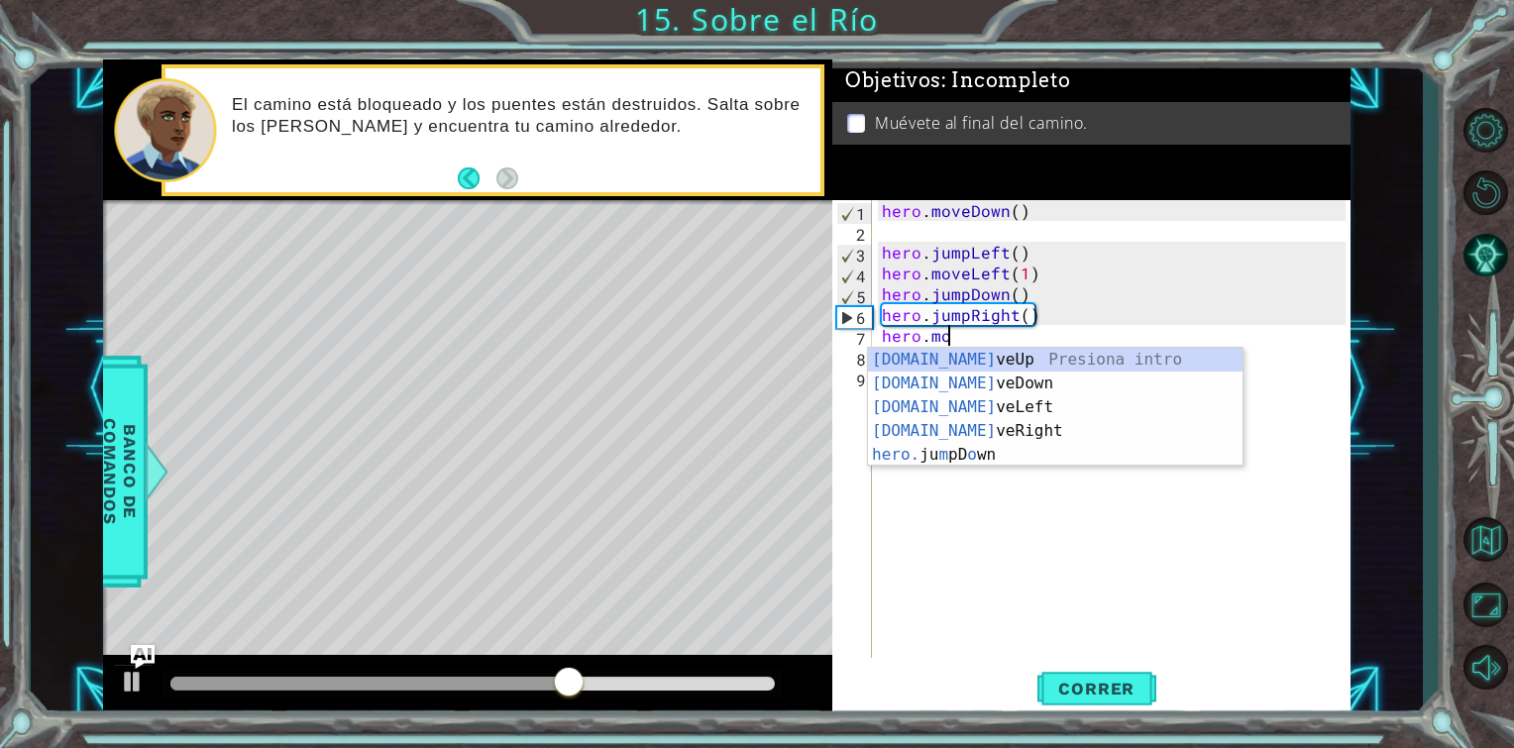
scroll to position [0, 3]
click at [1041, 436] on div "[DOMAIN_NAME] veUp Presiona intro [DOMAIN_NAME] veDown Presiona intro [DOMAIN_N…" at bounding box center [1055, 431] width 375 height 167
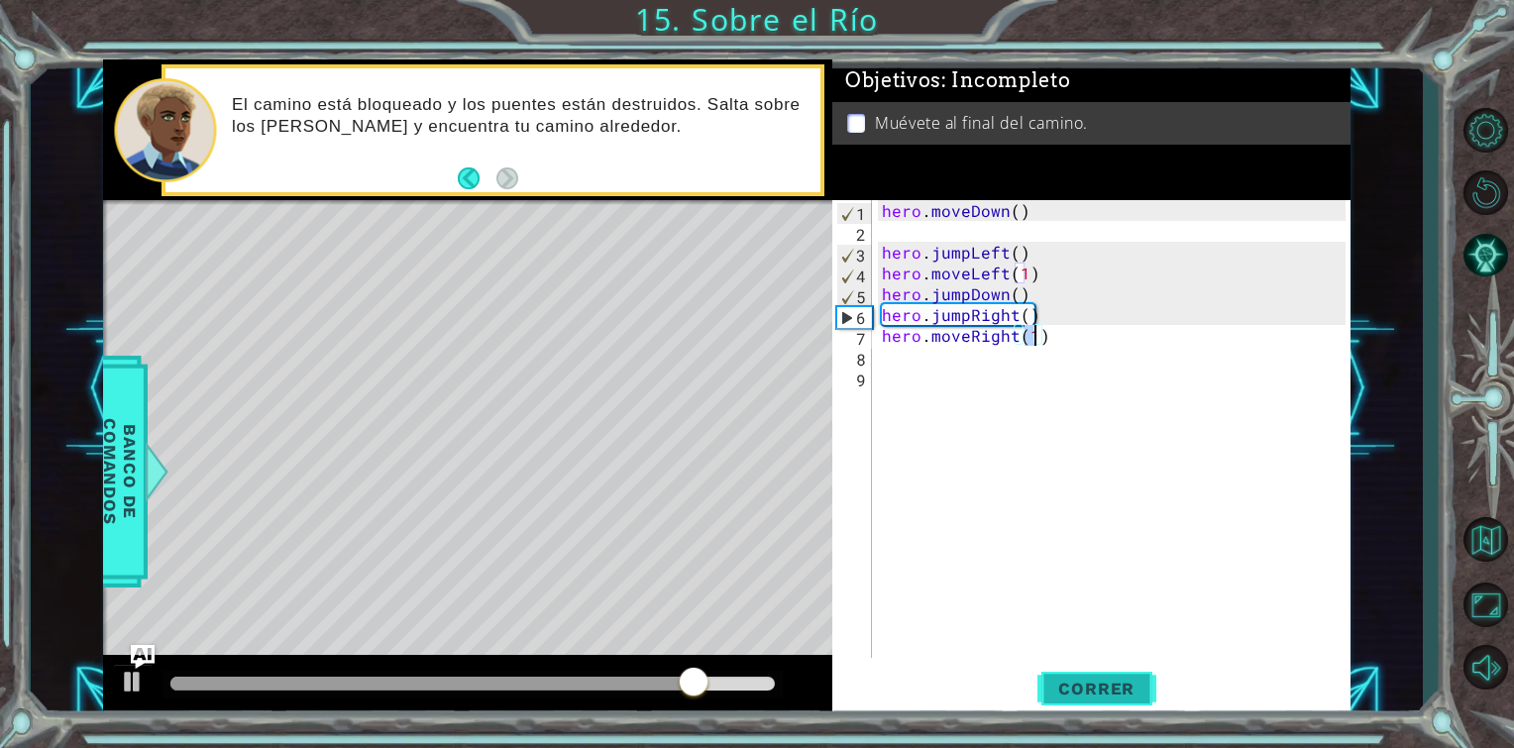
type textarea "hero.moveRight(1)"
click at [1045, 674] on button "Correr" at bounding box center [1097, 689] width 119 height 52
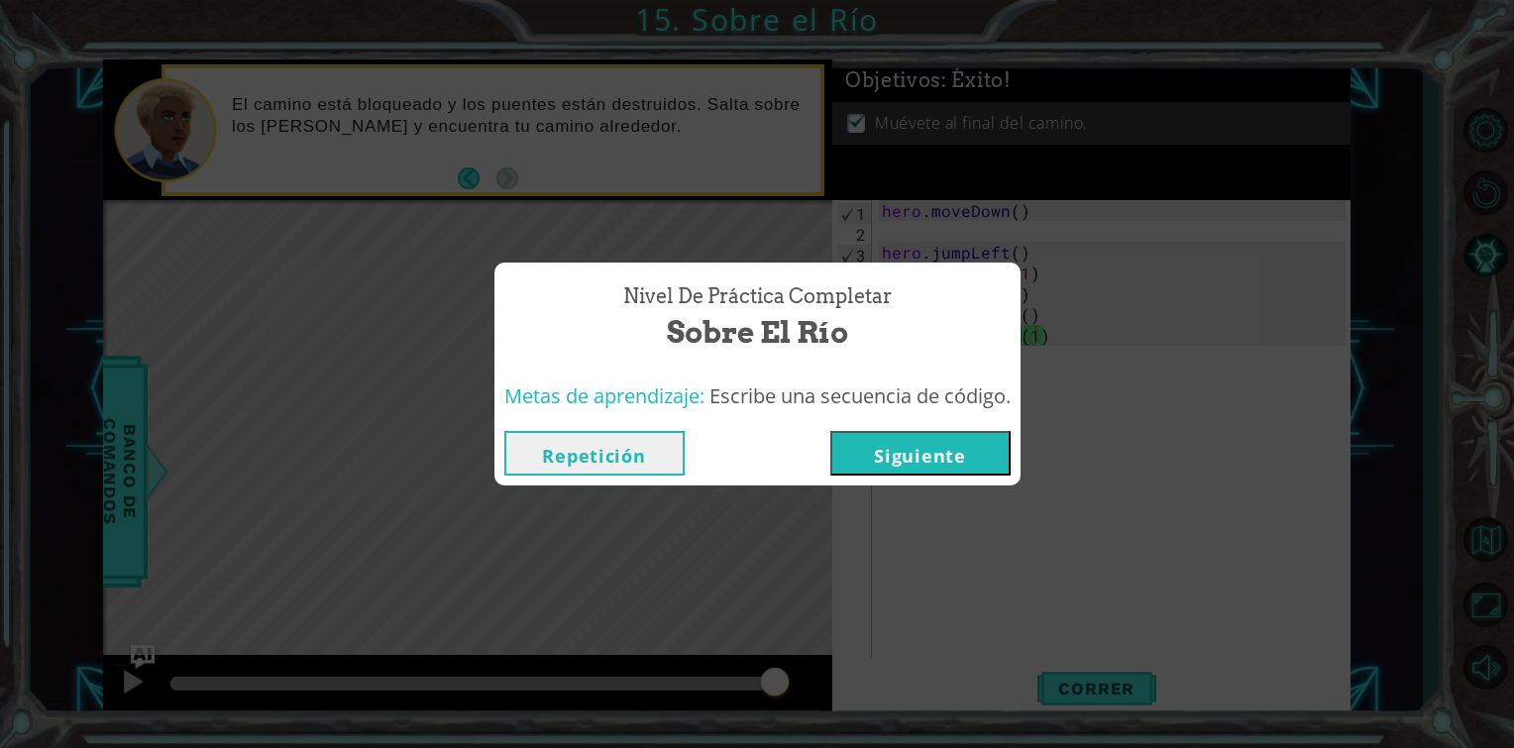
click at [960, 449] on button "Siguiente" at bounding box center [921, 453] width 180 height 45
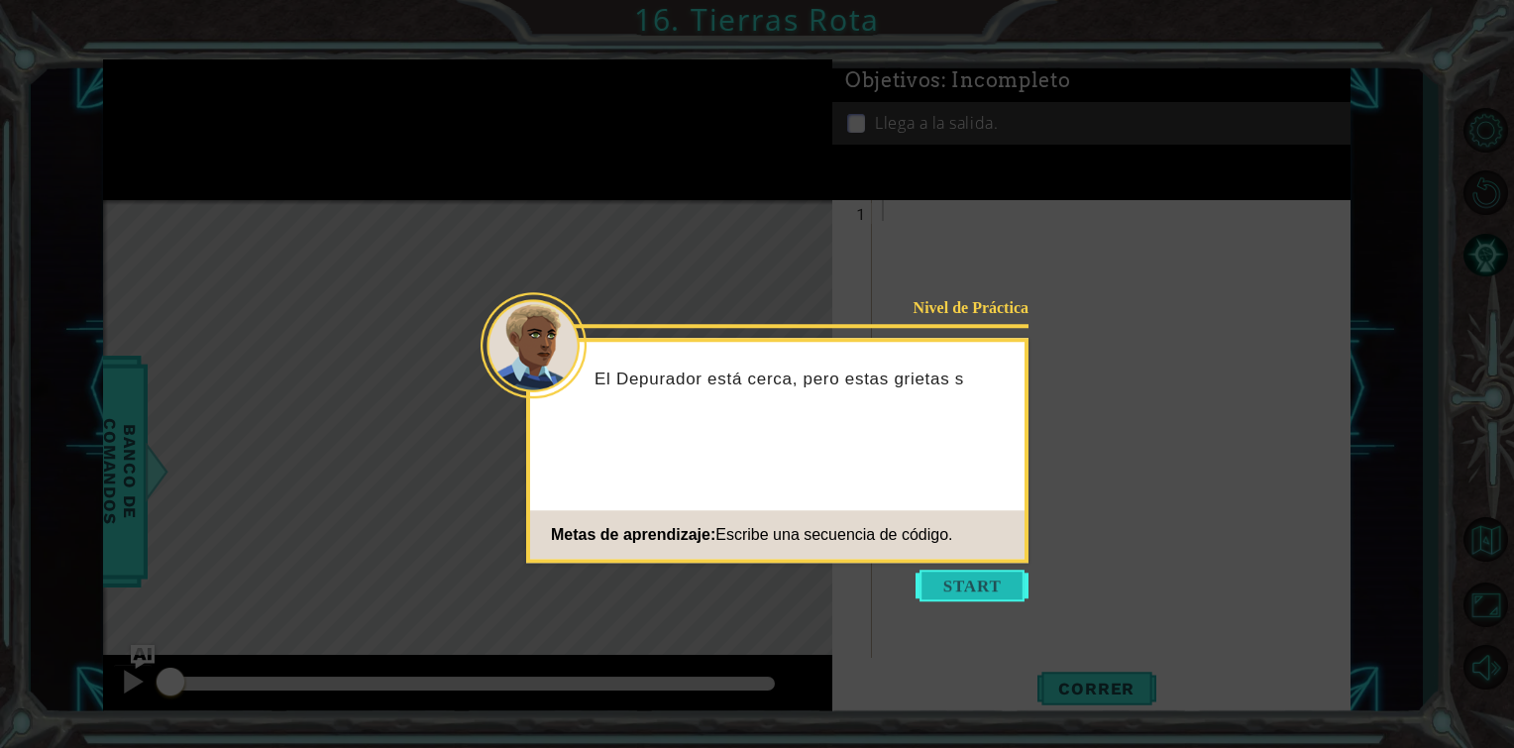
click at [950, 586] on button "Start" at bounding box center [972, 586] width 113 height 32
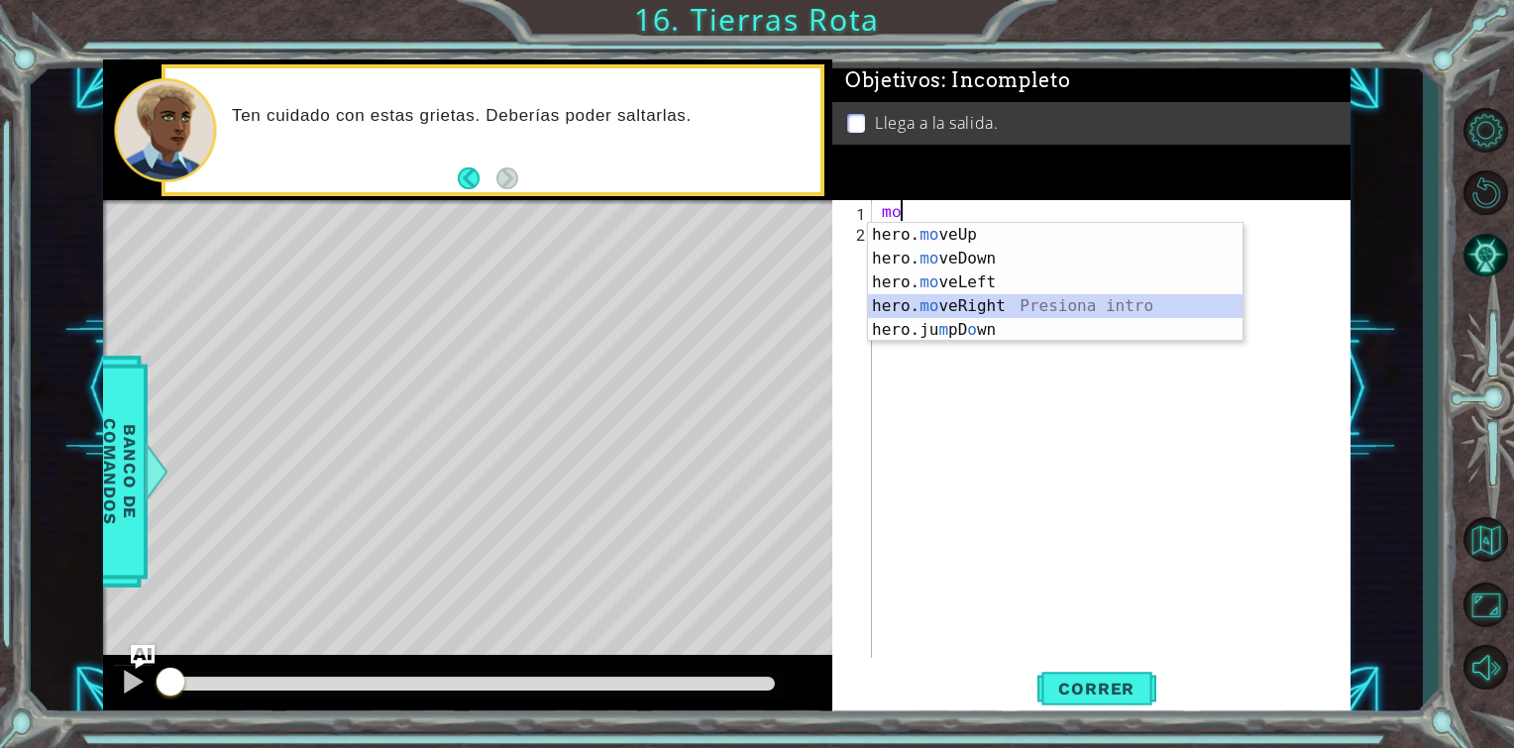
click at [1011, 300] on div "hero. mo veUp Presiona intro hero. mo veDown Presiona intro hero. mo veLeft Pre…" at bounding box center [1055, 306] width 375 height 167
type textarea "hero.moveRight(1)"
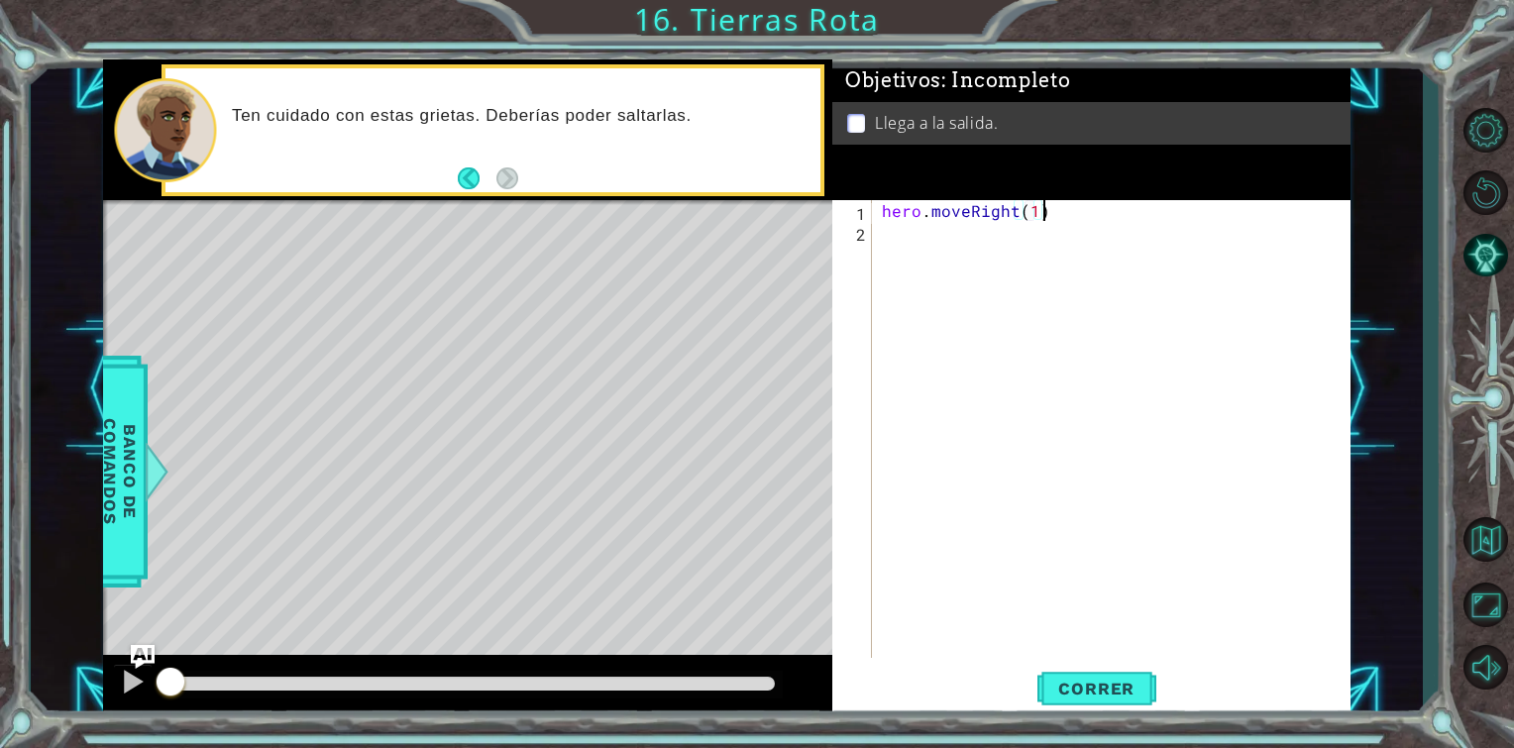
click at [1069, 206] on div "hero . moveRight ( 1 )" at bounding box center [1117, 450] width 478 height 500
click at [119, 460] on span "Banco de comandos" at bounding box center [120, 472] width 52 height 205
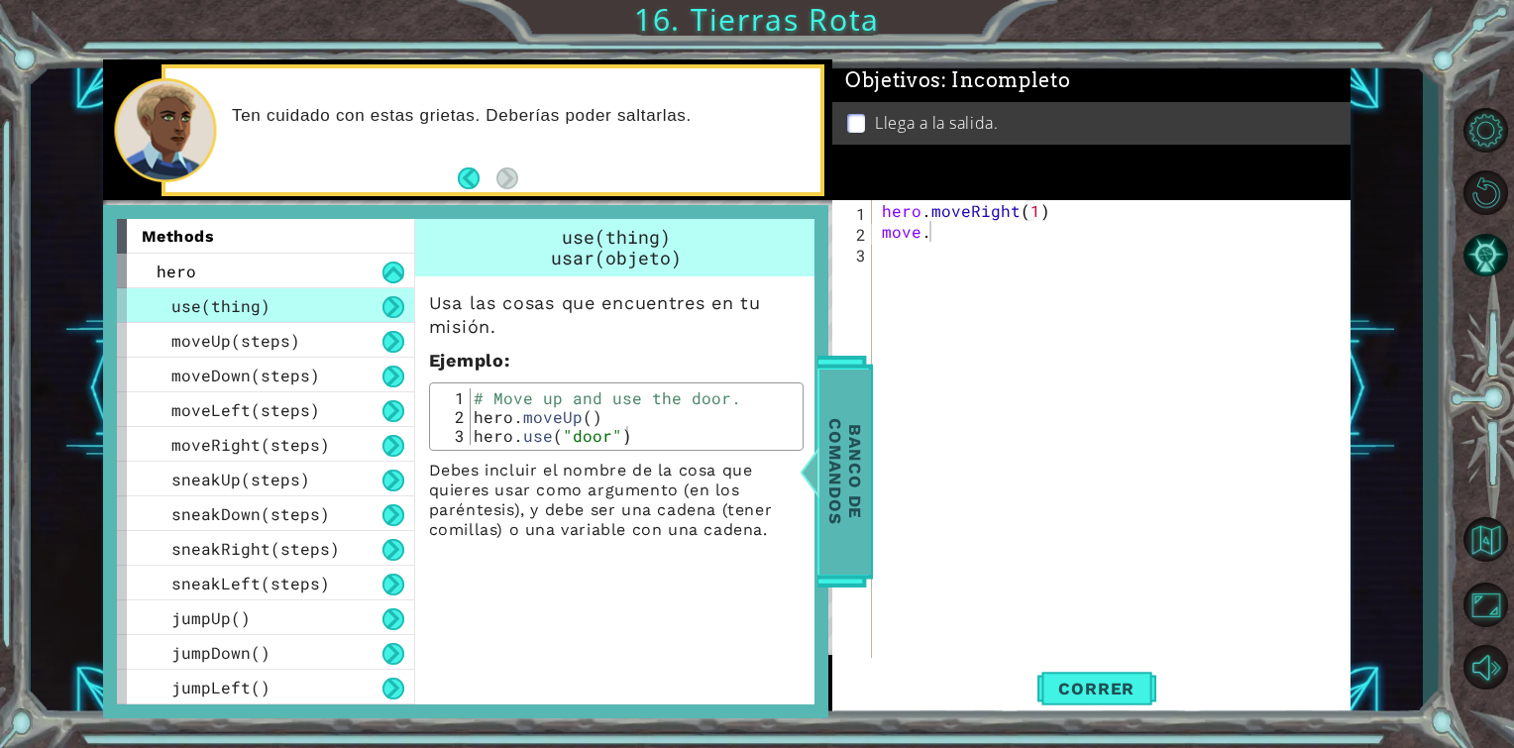
click at [857, 394] on span "Banco de comandos" at bounding box center [846, 472] width 52 height 205
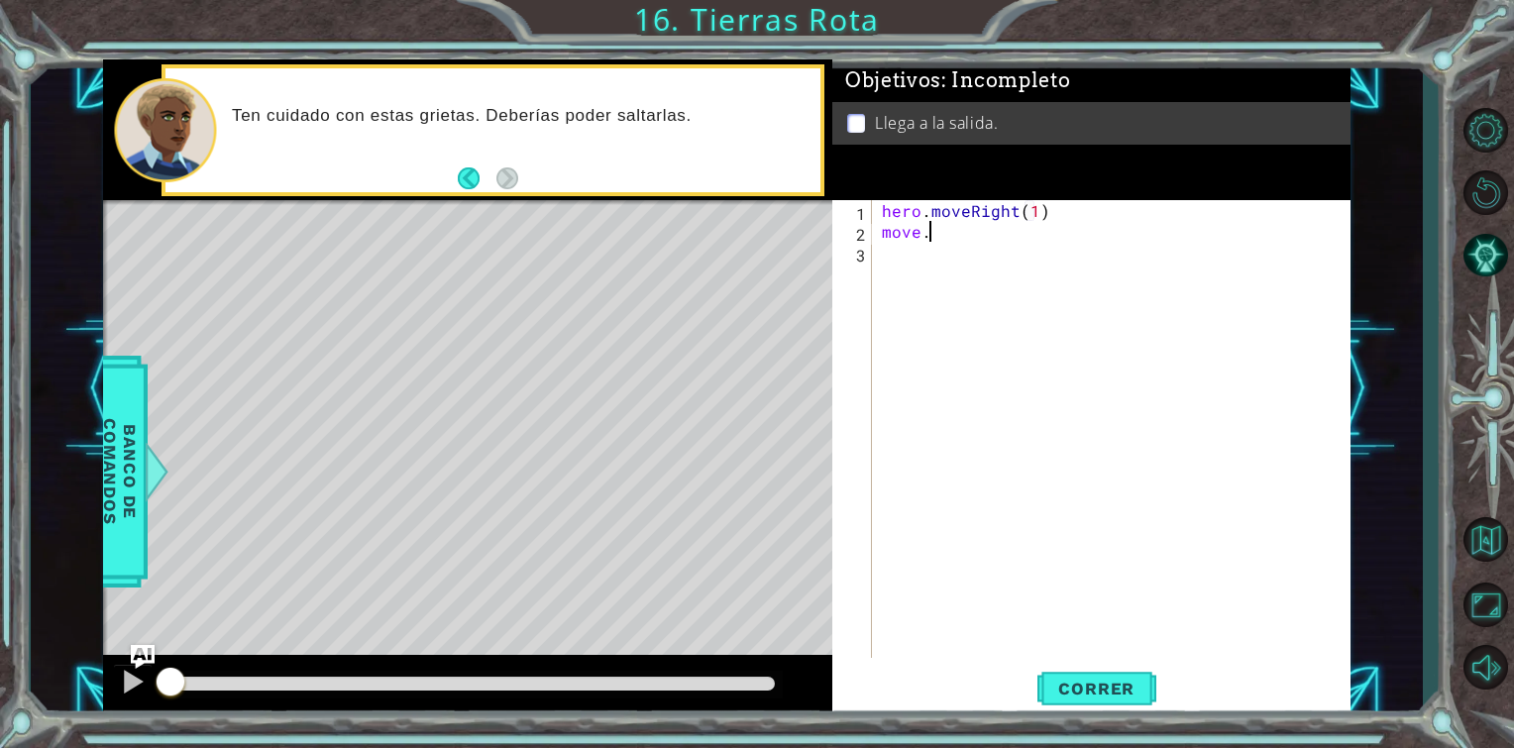
click at [931, 231] on div "hero . moveRight ( 1 ) move ." at bounding box center [1117, 450] width 478 height 500
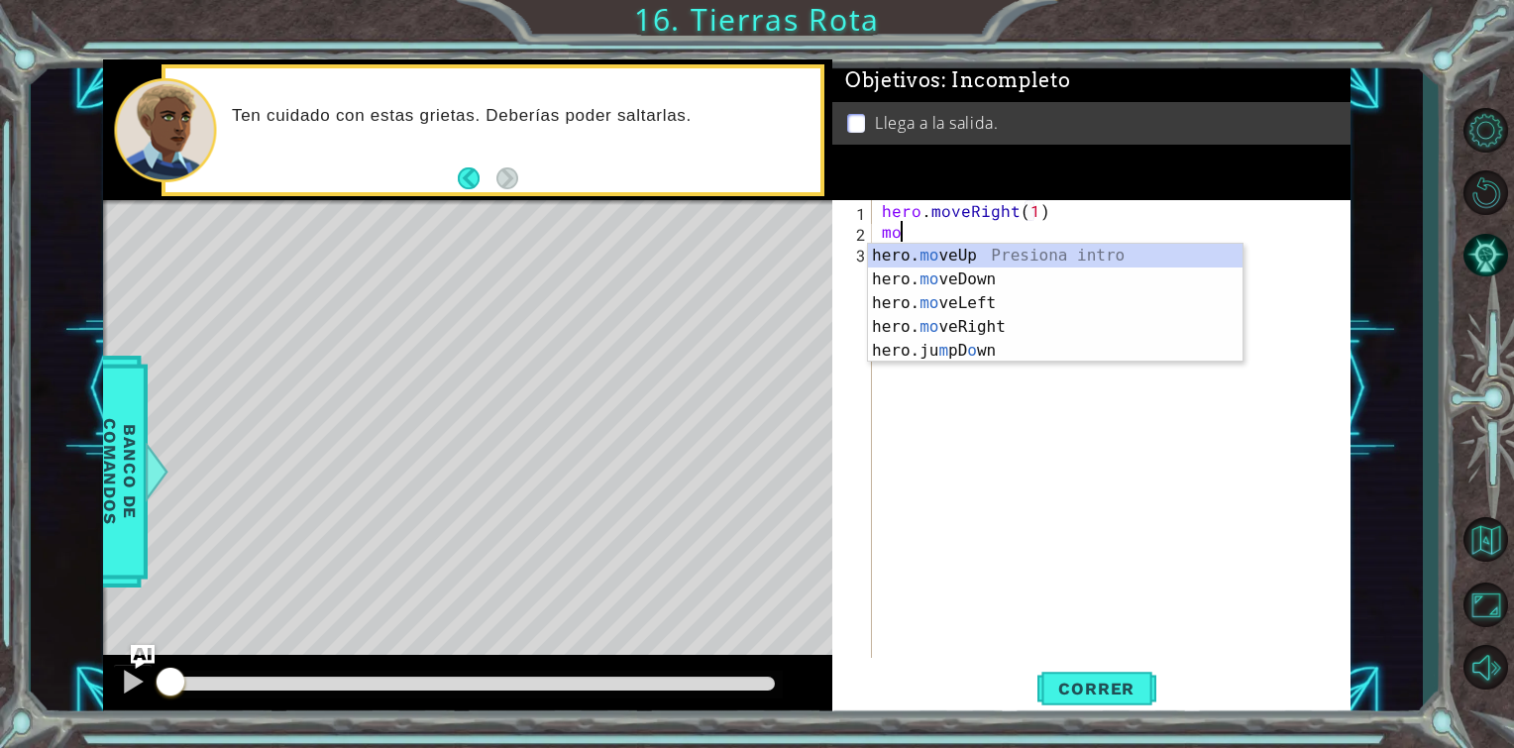
scroll to position [0, 0]
type textarea "m"
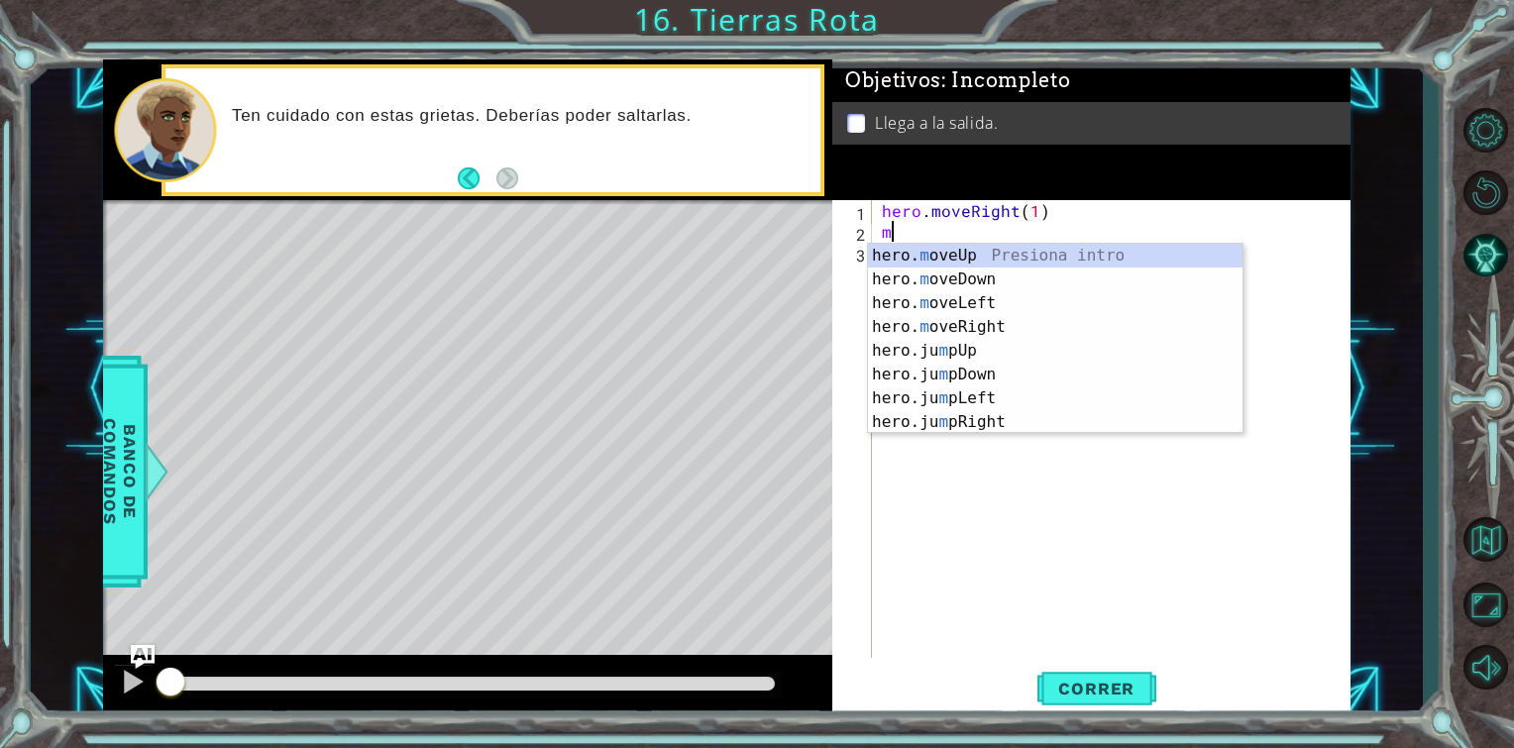
type textarea "mo"
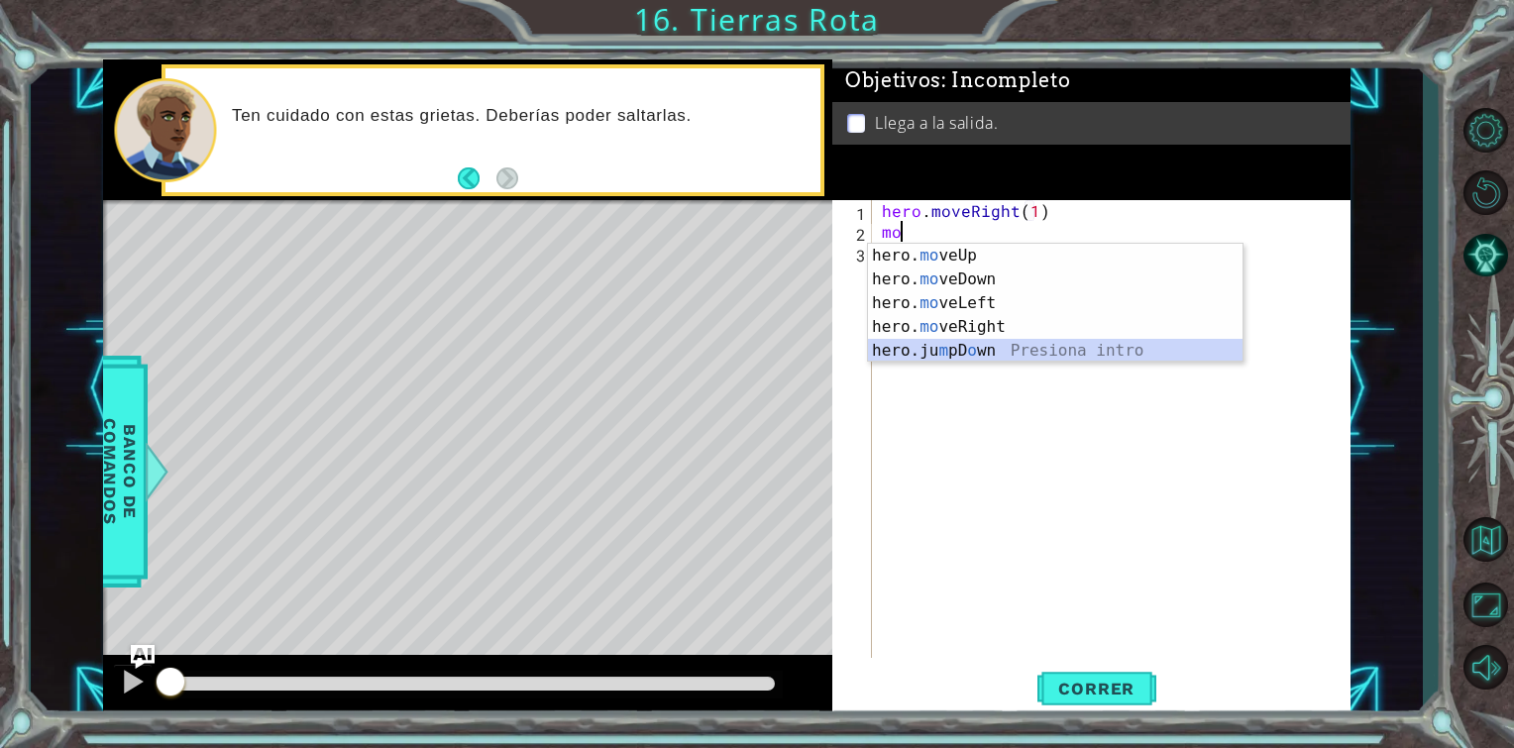
click at [952, 349] on div "hero. mo veUp Presiona intro hero. mo veDown Presiona intro hero. mo veLeft Pre…" at bounding box center [1055, 327] width 375 height 167
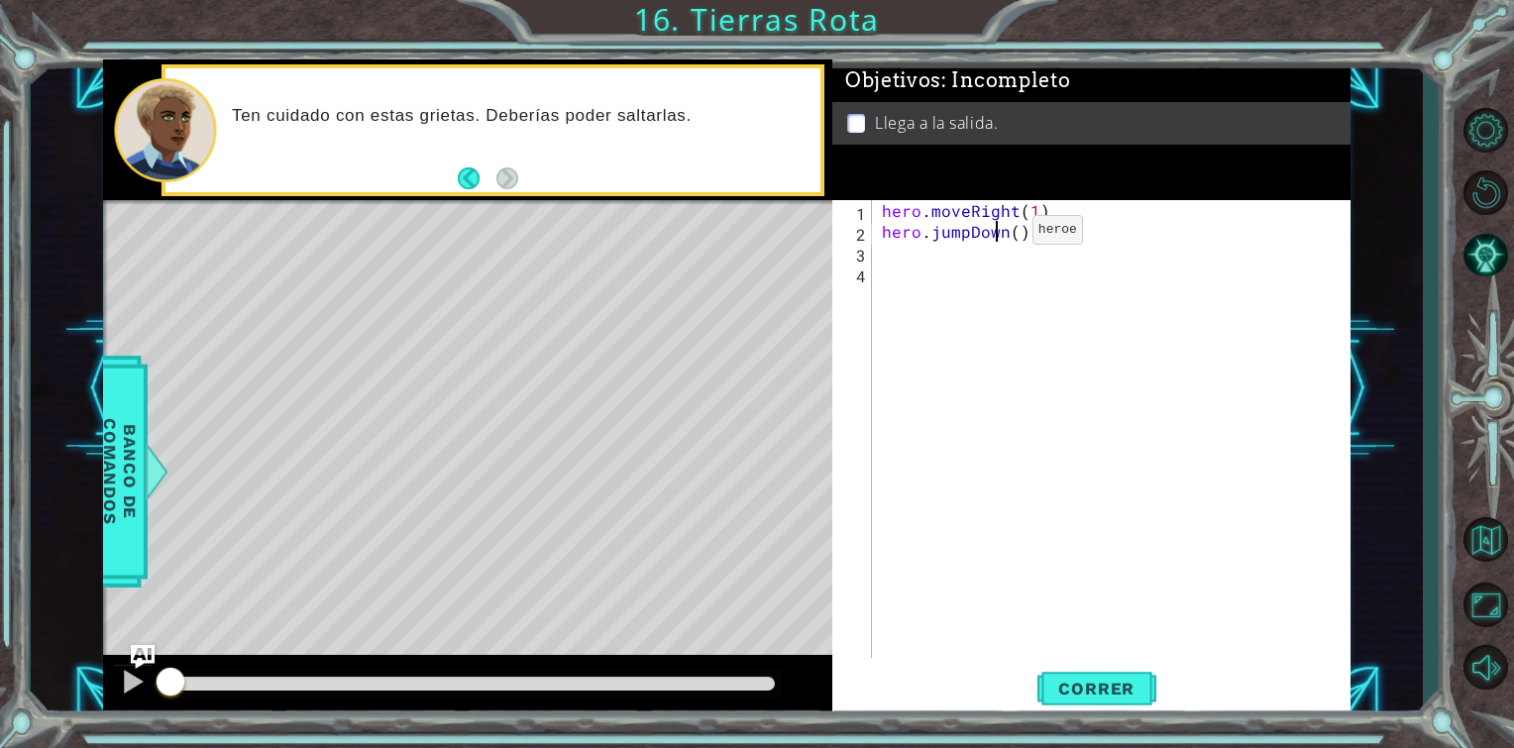
click at [999, 234] on div "hero . moveRight ( 1 ) hero . jumpDown ( )" at bounding box center [1117, 450] width 478 height 500
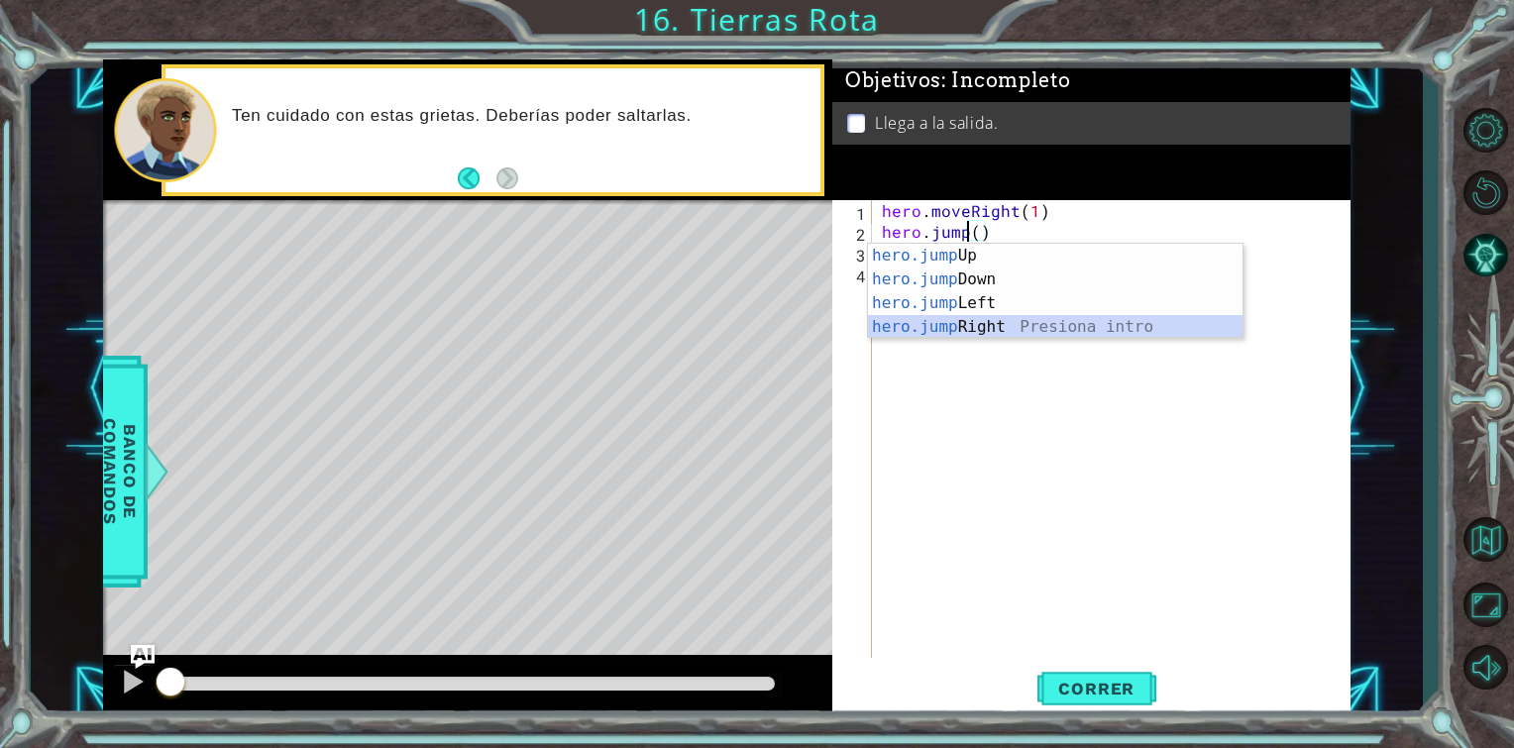
click at [967, 315] on div "hero.jump Up Presiona intro hero.jump Down Presiona intro hero.jump Left Presio…" at bounding box center [1055, 315] width 375 height 143
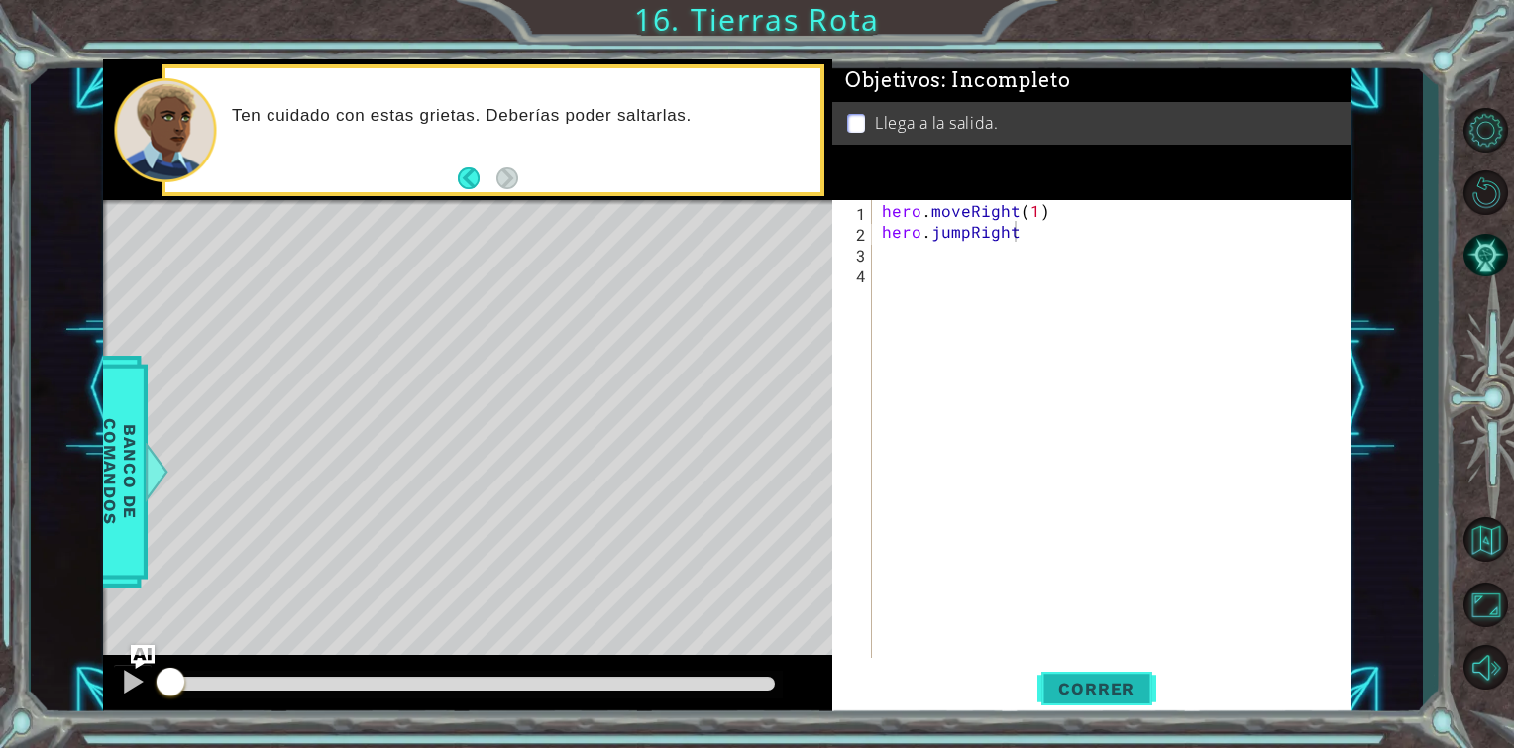
click at [1073, 677] on button "Correr" at bounding box center [1097, 689] width 119 height 52
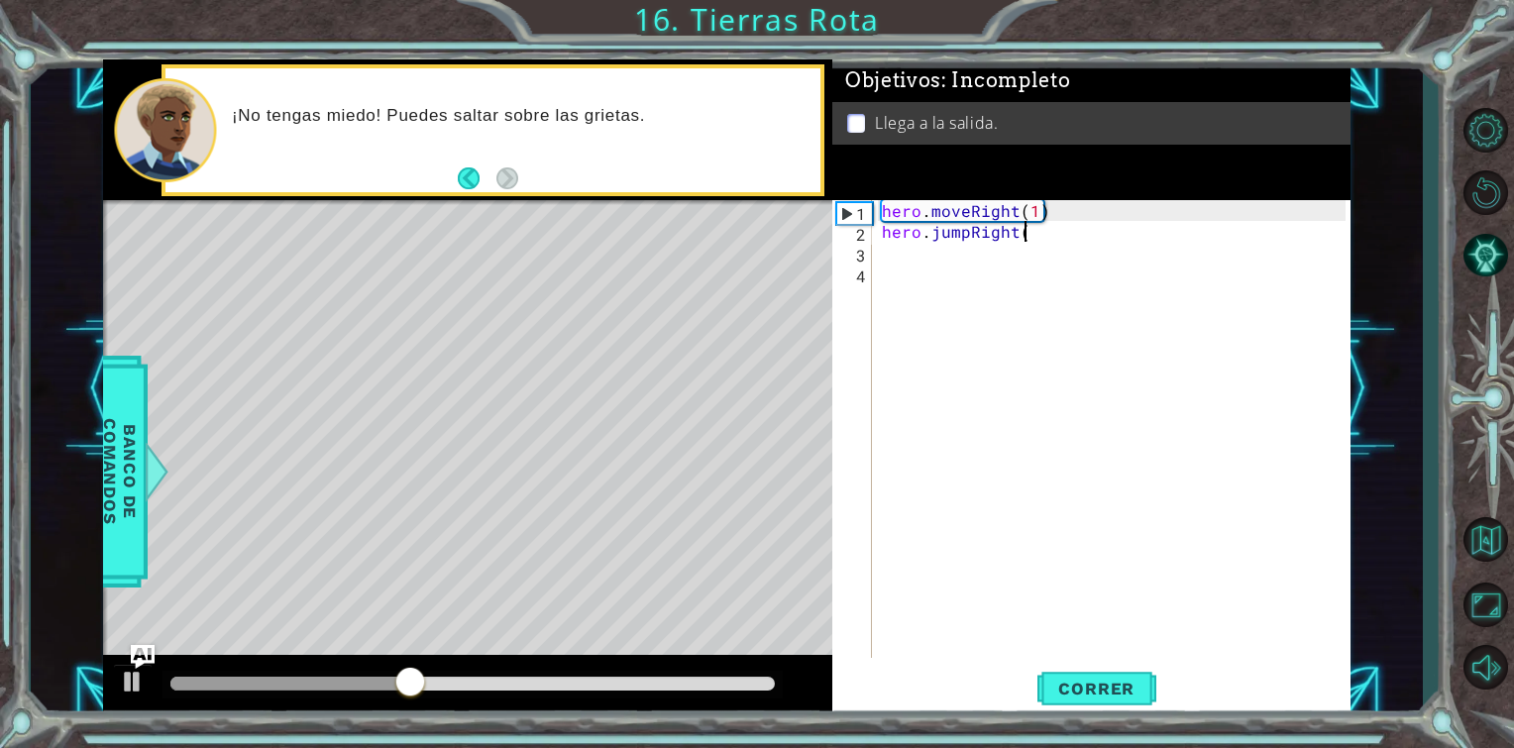
scroll to position [0, 8]
type textarea "hero.jumpRight()"
click at [1074, 668] on button "Correr" at bounding box center [1097, 689] width 119 height 52
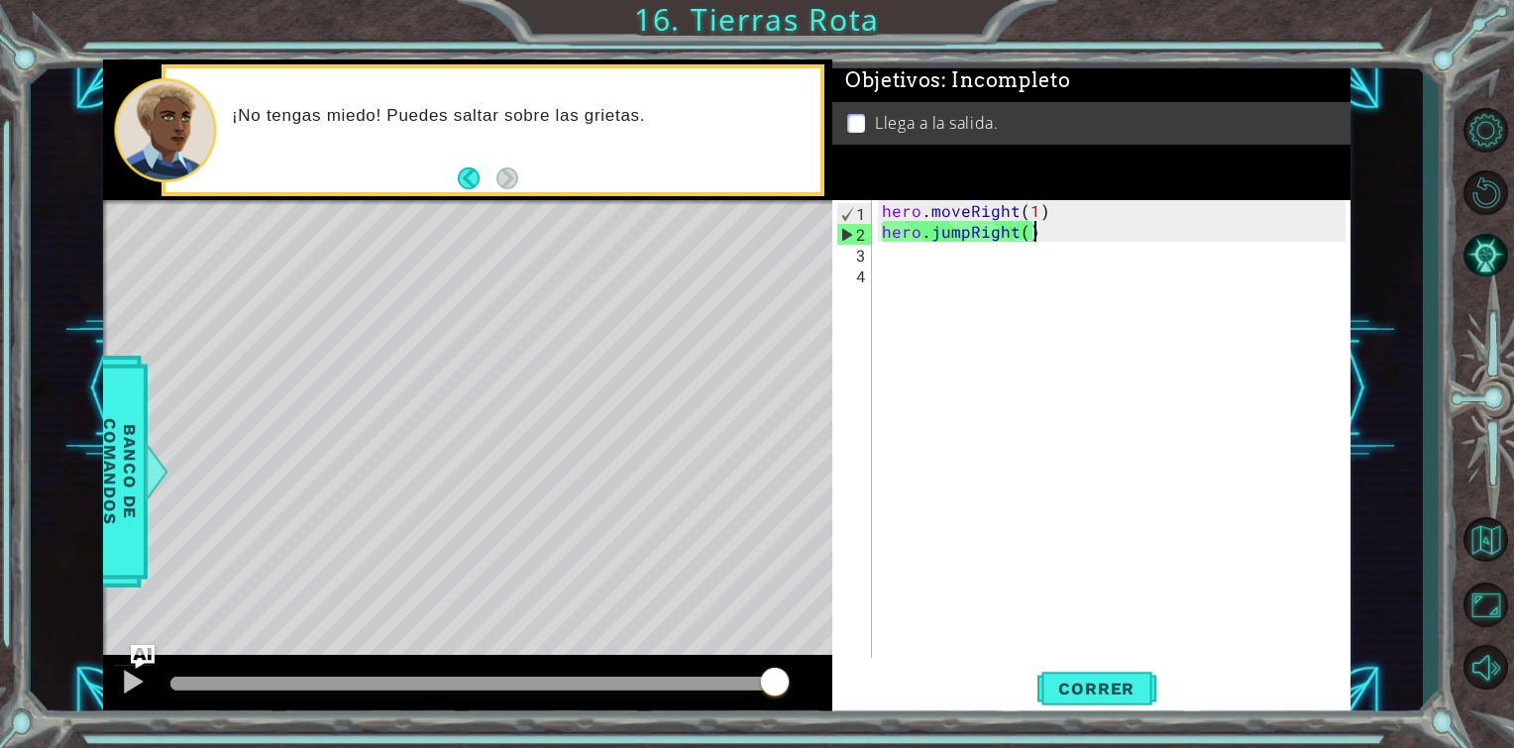
click at [1061, 236] on div "hero . moveRight ( 1 ) hero . jumpRight ( )" at bounding box center [1117, 450] width 478 height 500
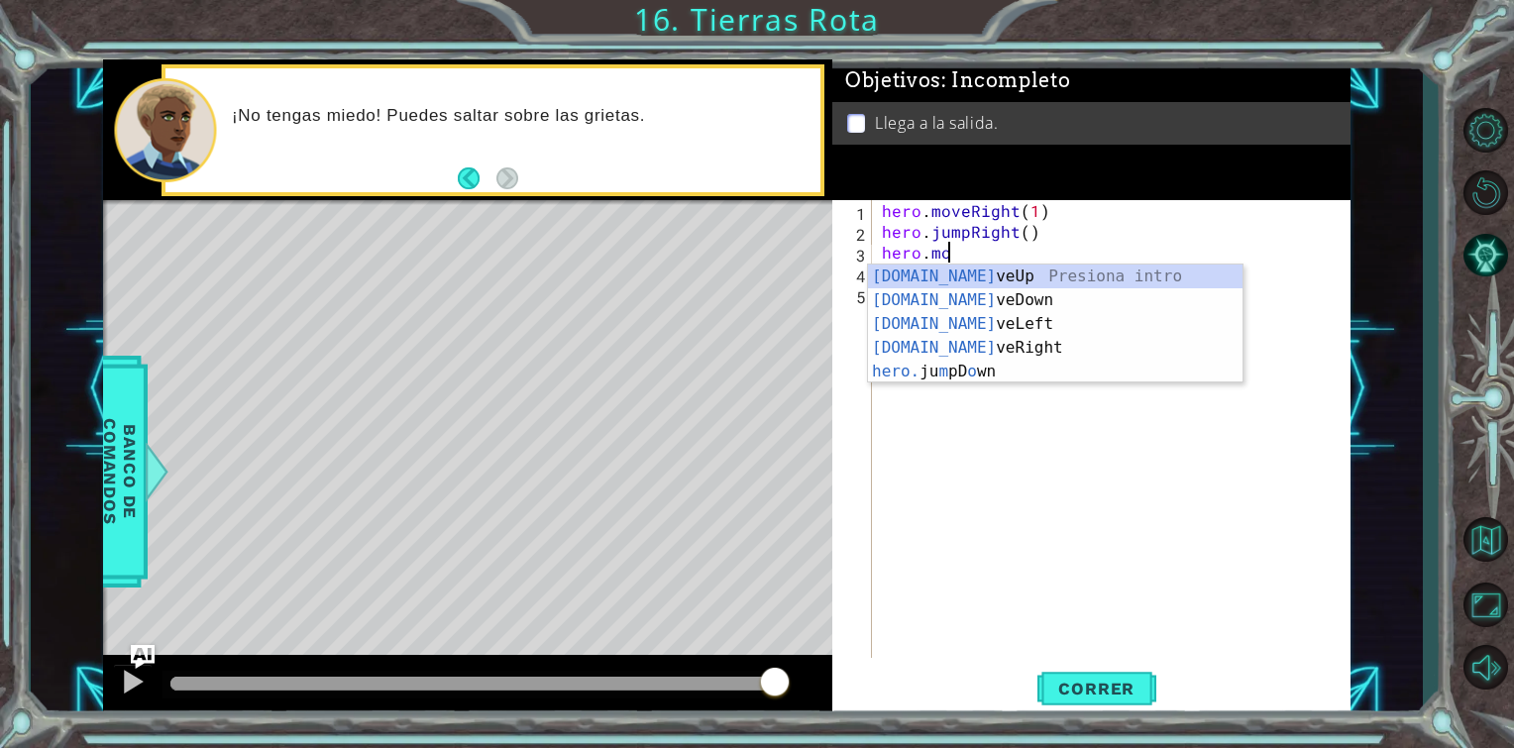
scroll to position [0, 3]
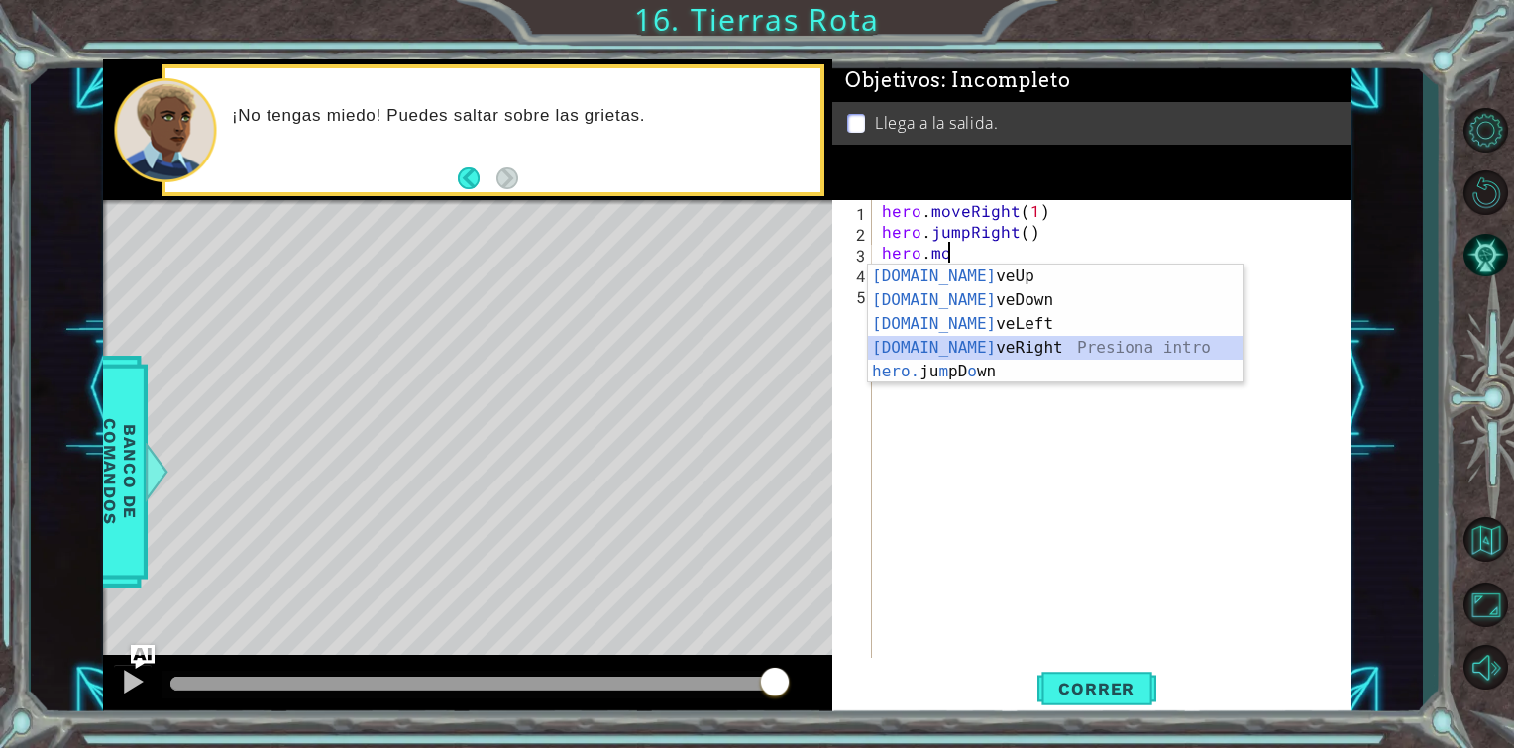
click at [992, 339] on div "[DOMAIN_NAME] veUp Presiona intro [DOMAIN_NAME] veDown Presiona intro [DOMAIN_N…" at bounding box center [1055, 348] width 375 height 167
type textarea "hero.moveRight(1)"
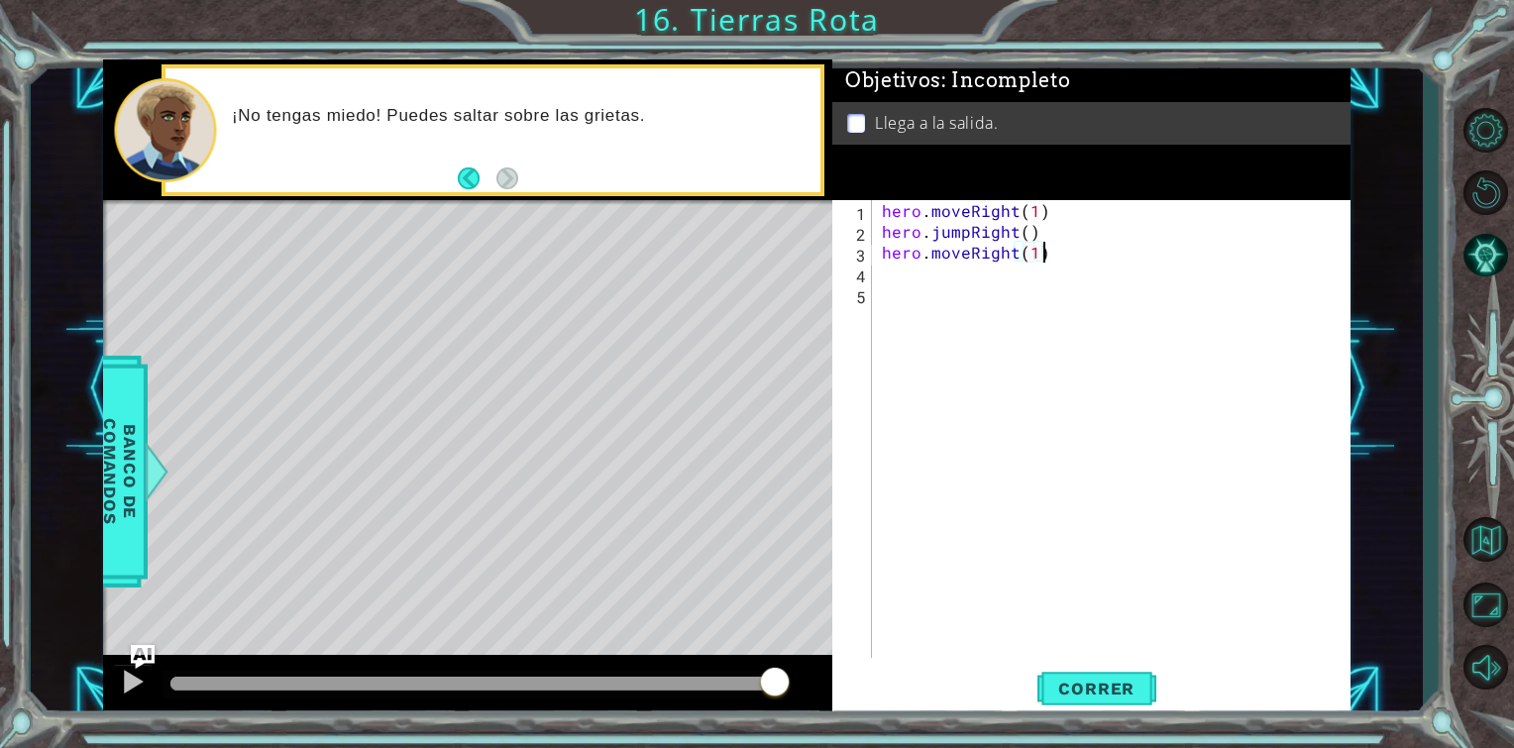
click at [1057, 244] on div "hero . moveRight ( 1 ) hero . jumpRight ( ) hero . moveRight ( 1 )" at bounding box center [1117, 450] width 478 height 500
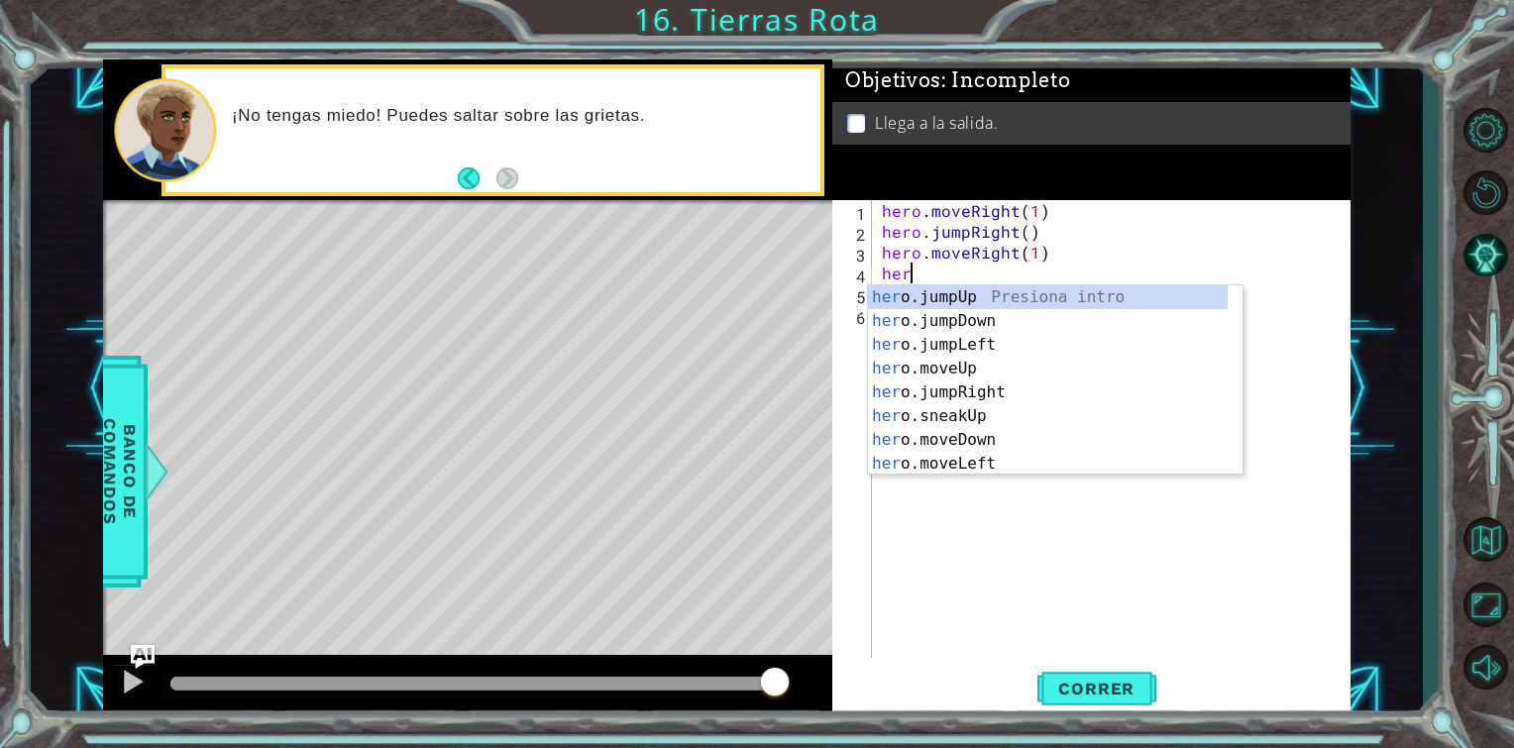
type textarea "hero"
click at [1016, 285] on div "hero .jumpUp Presiona intro hero .jumpDown Presiona intro hero .jumpLeft Presio…" at bounding box center [1048, 404] width 360 height 238
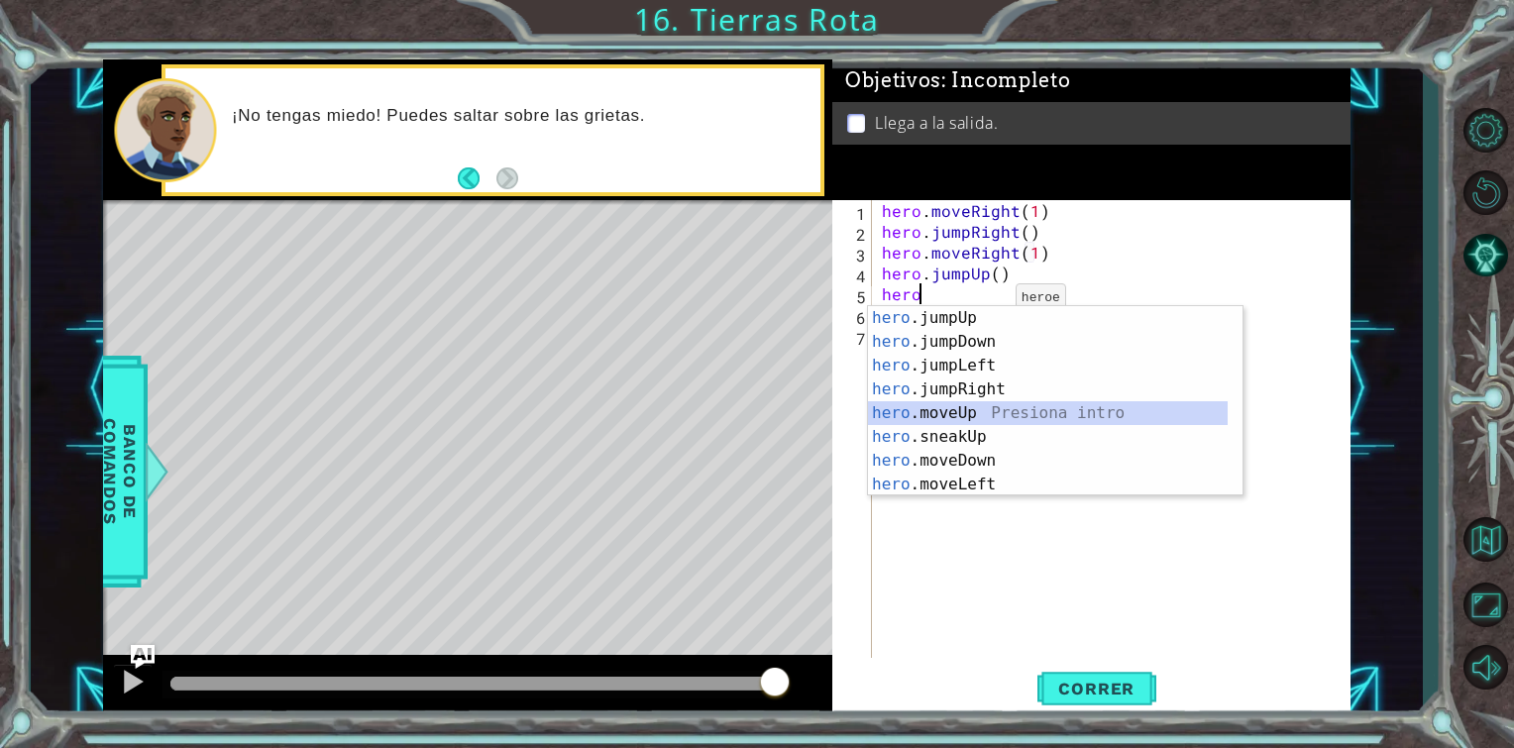
click at [984, 412] on div "hero .jumpUp Presiona intro hero .jumpDown Presiona intro hero .jumpLeft Presio…" at bounding box center [1048, 425] width 360 height 238
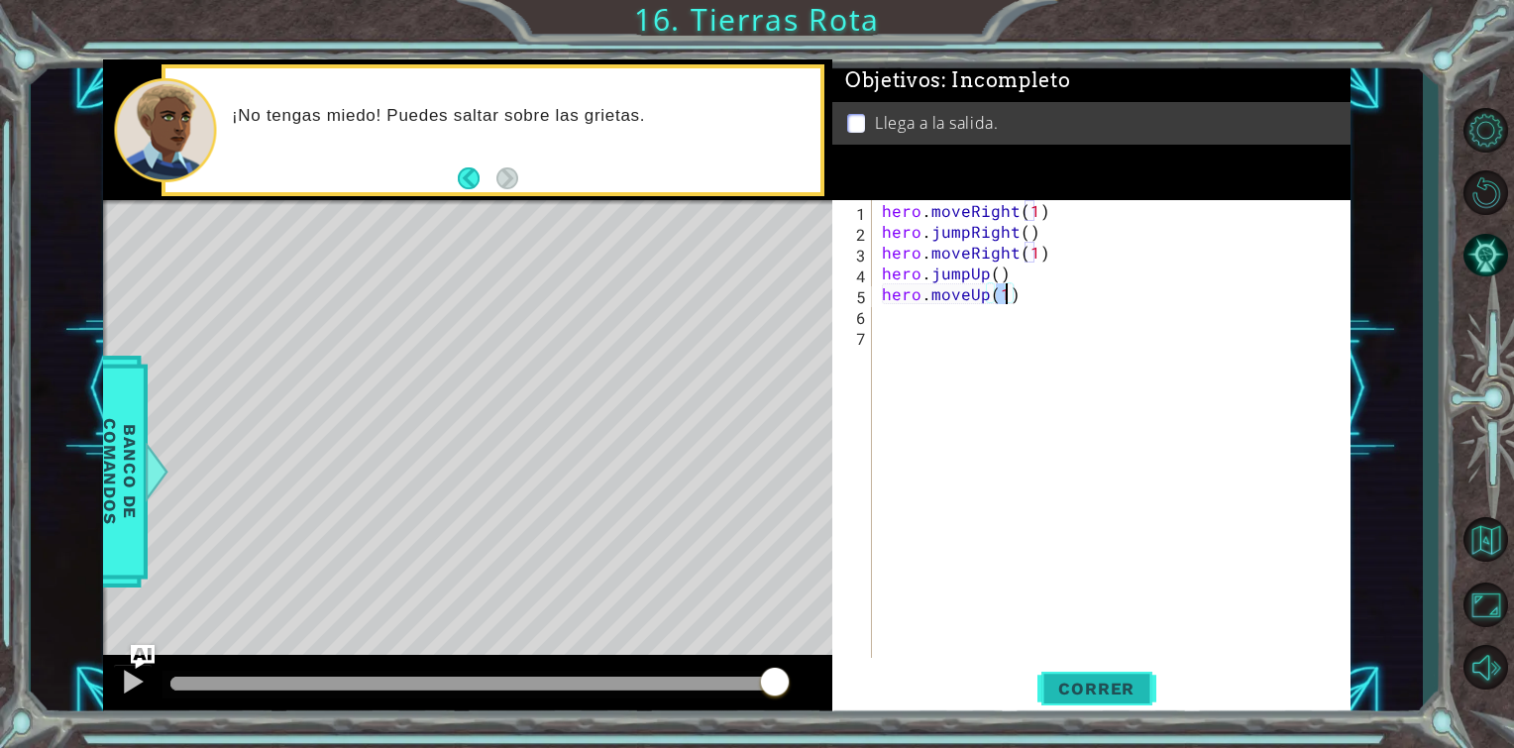
type textarea "hero.moveUp(1)"
click at [1049, 686] on span "Correr" at bounding box center [1097, 689] width 116 height 20
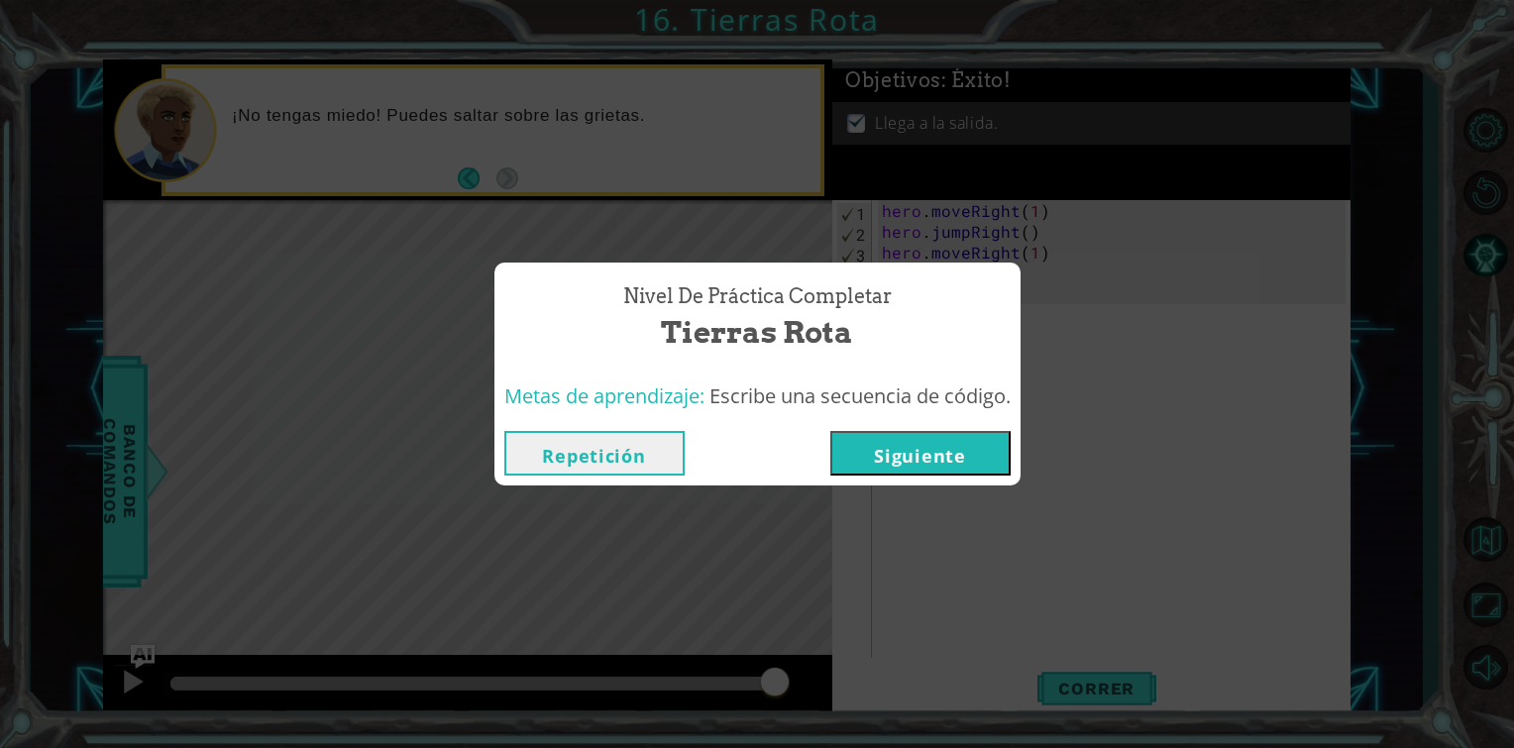
click at [909, 450] on button "Siguiente" at bounding box center [921, 453] width 180 height 45
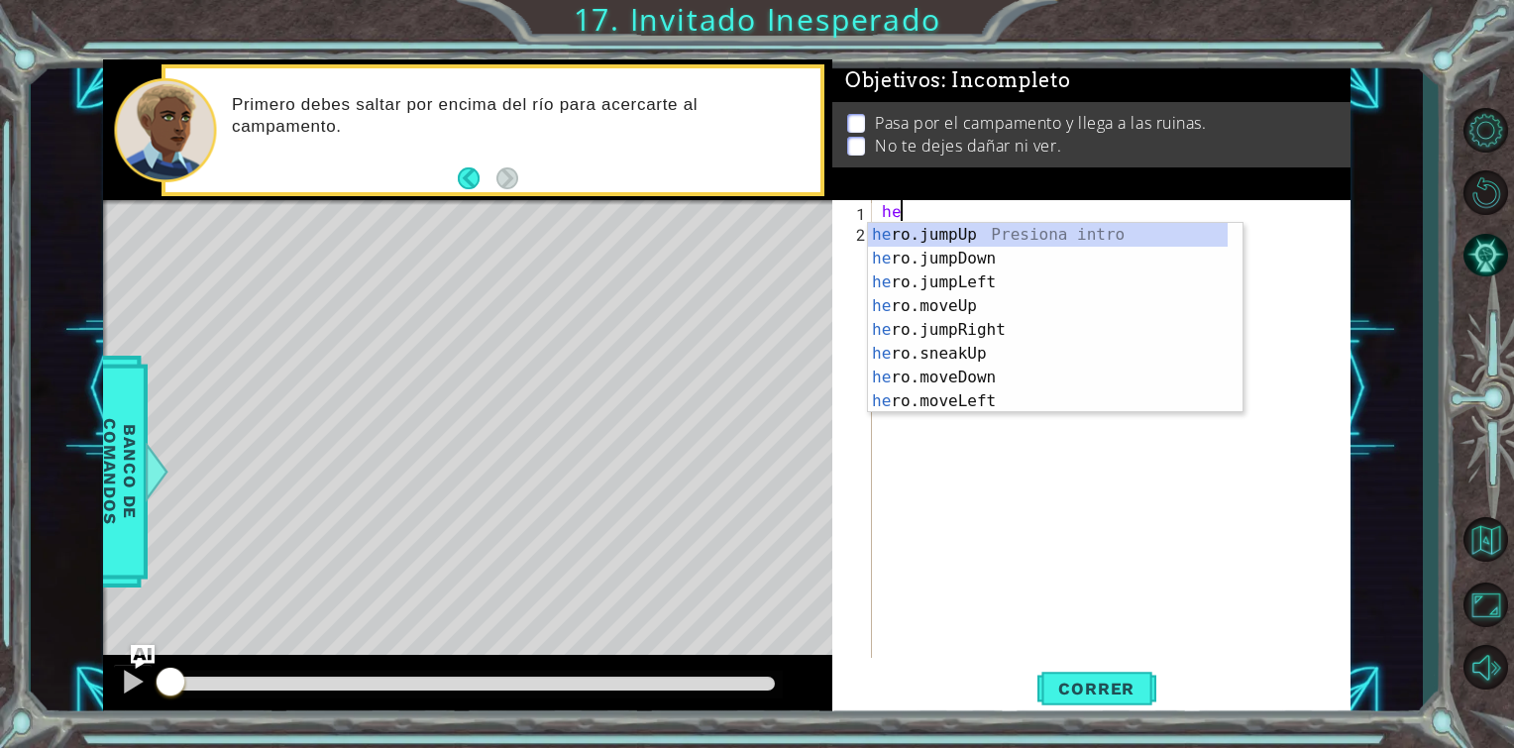
type textarea "hero"
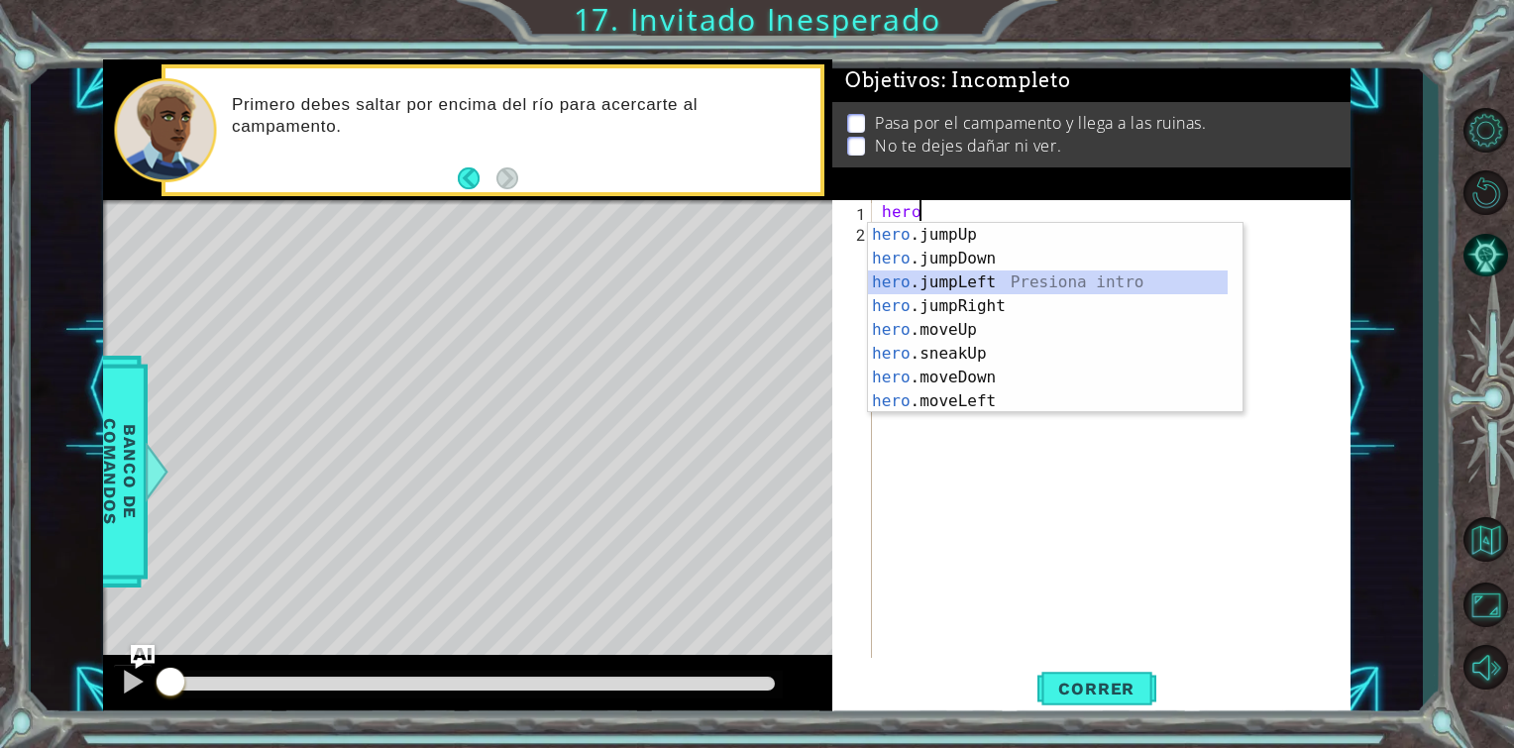
click at [998, 289] on div "hero .jumpUp Presiona intro hero .jumpDown Presiona intro hero .jumpLeft Presio…" at bounding box center [1048, 342] width 360 height 238
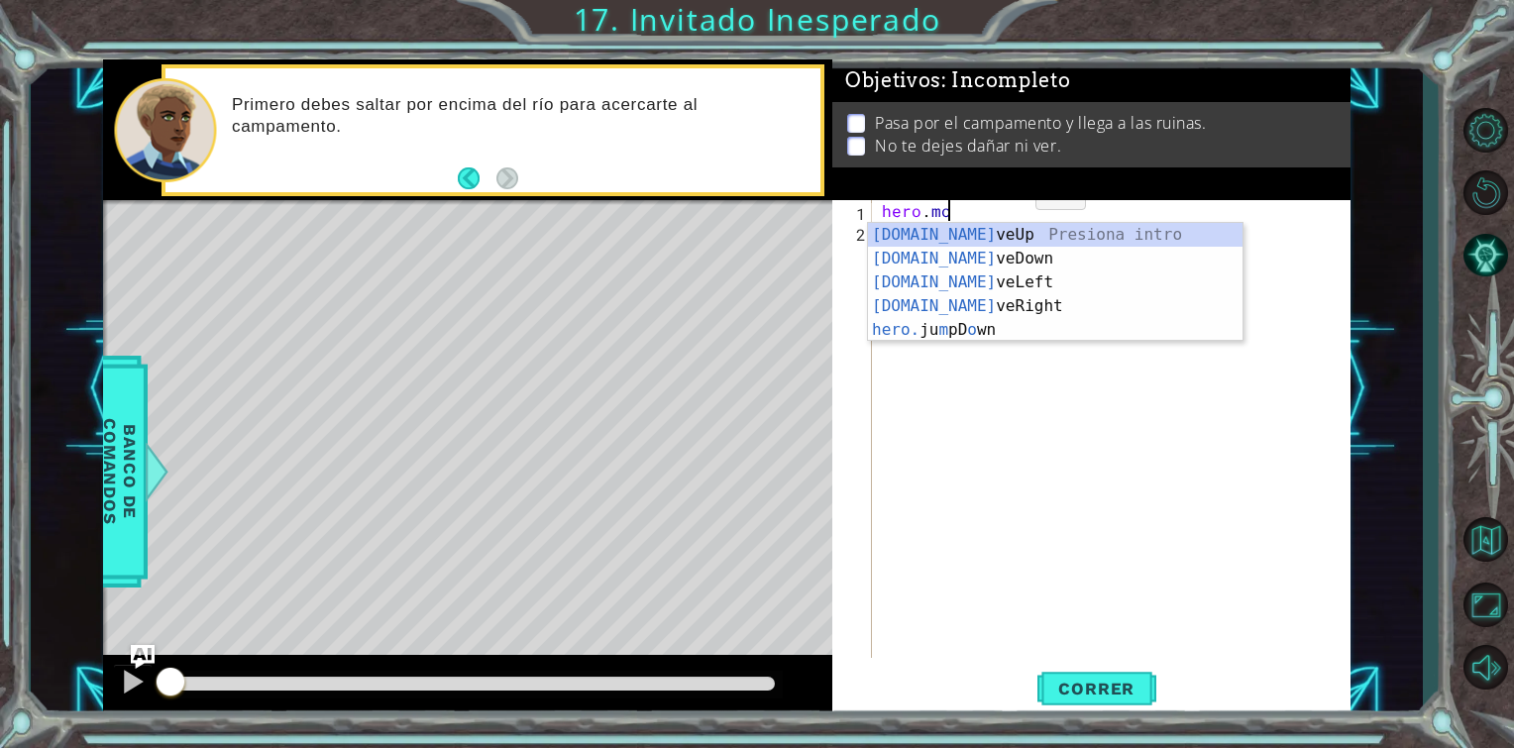
scroll to position [0, 3]
click at [975, 283] on div "[DOMAIN_NAME] veUp Presiona intro [DOMAIN_NAME] veDown Presiona intro [DOMAIN_N…" at bounding box center [1055, 306] width 375 height 167
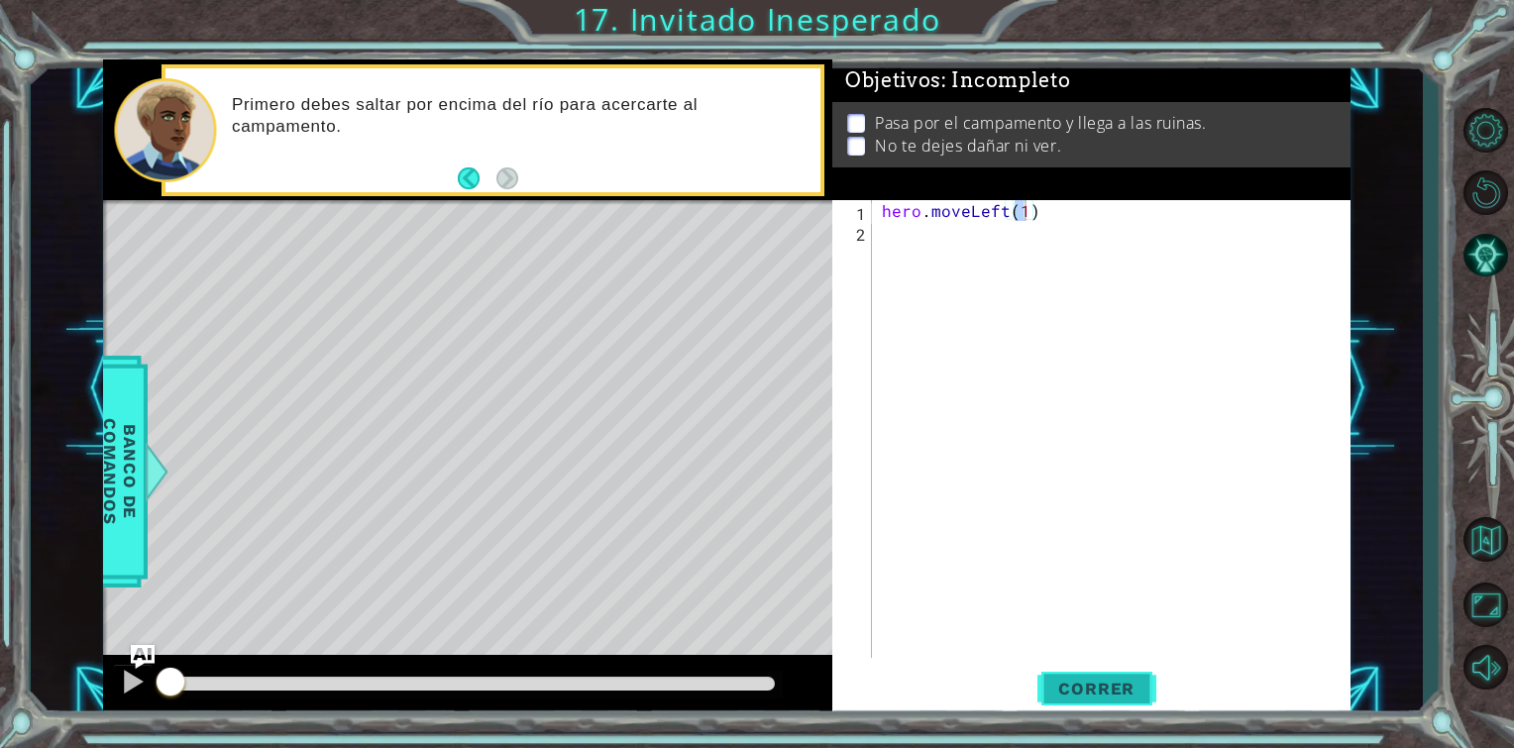
click at [1101, 697] on span "Correr" at bounding box center [1097, 689] width 116 height 20
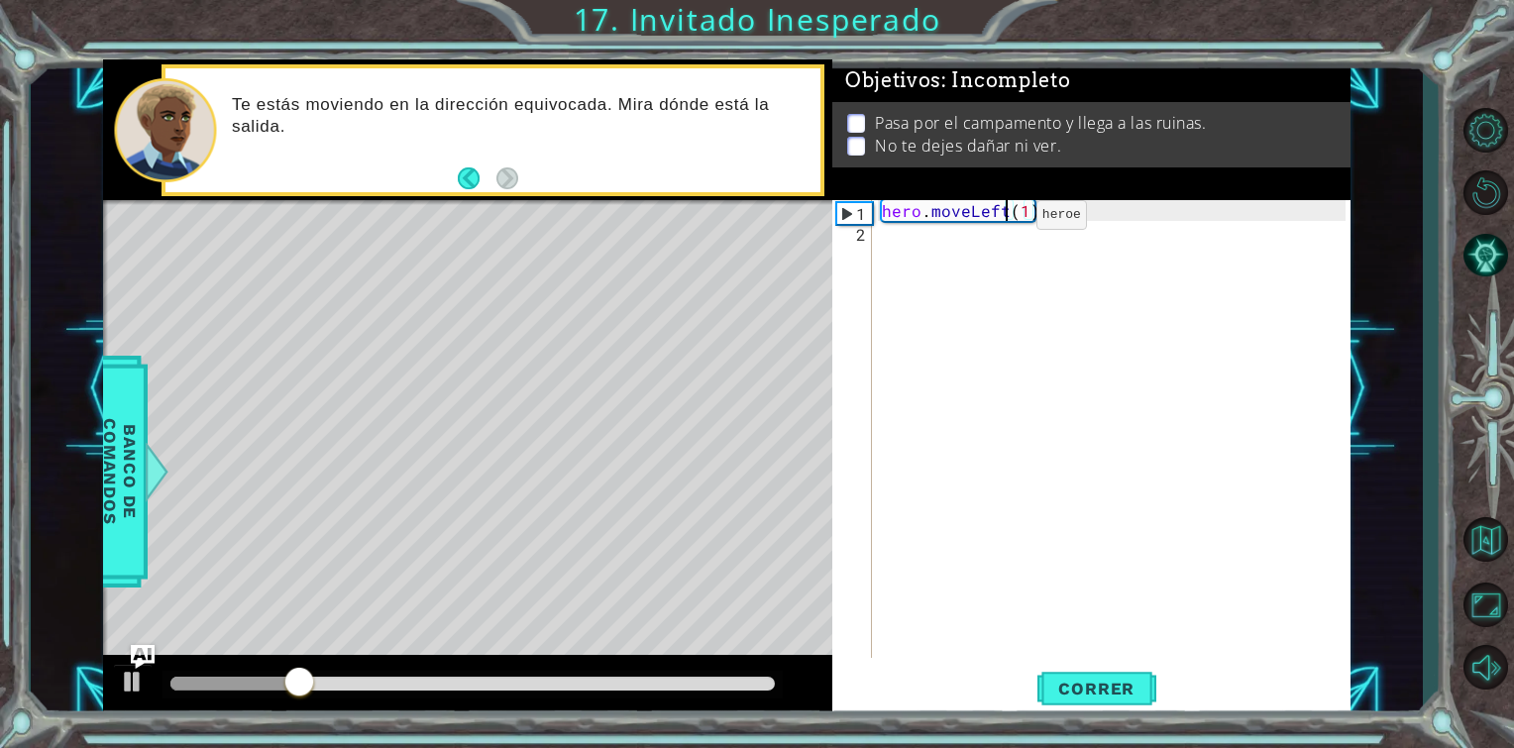
click at [1003, 219] on div "hero . moveLeft ( 1 )" at bounding box center [1117, 450] width 478 height 500
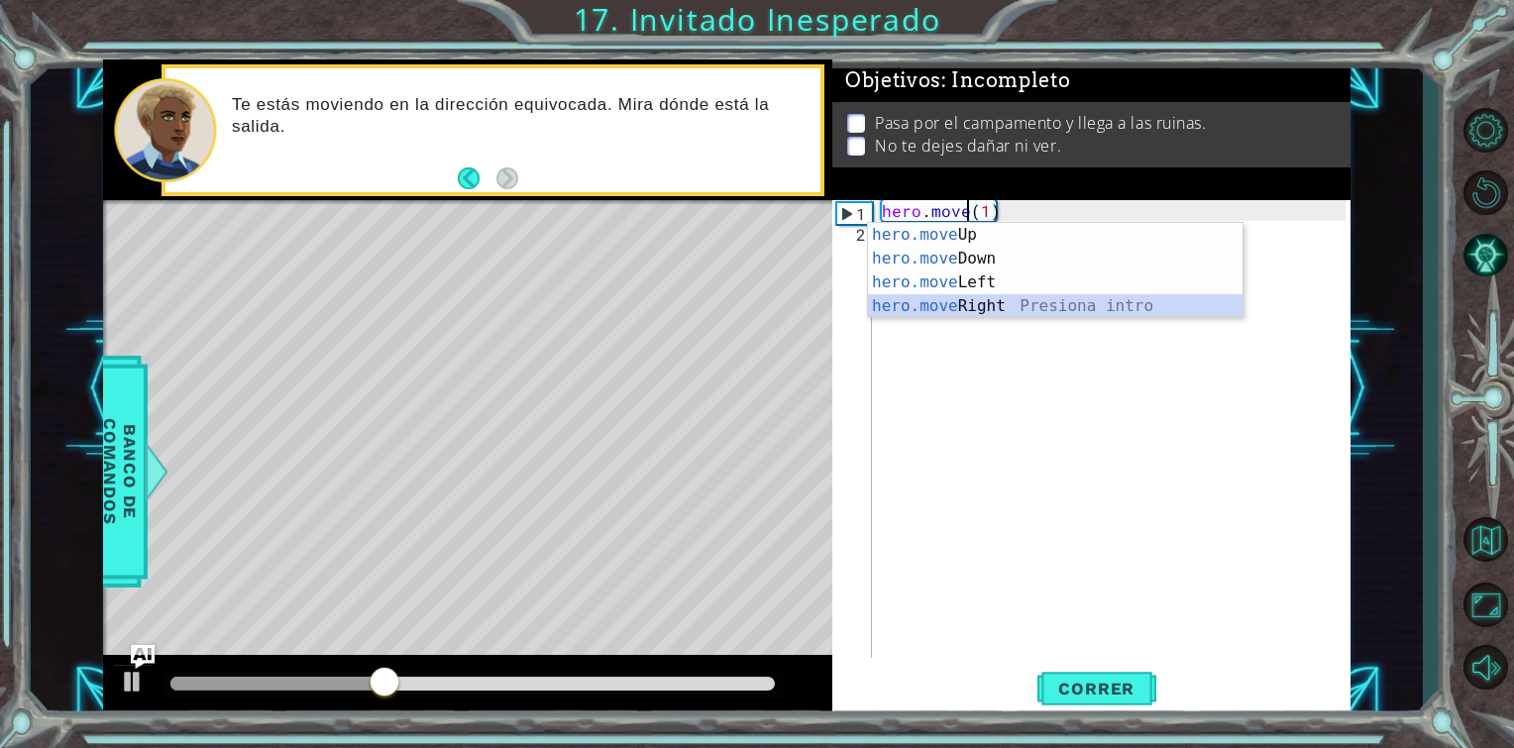
click at [977, 307] on div "hero.move Up Presiona intro hero.move Down Presiona intro hero.move Left Presio…" at bounding box center [1055, 294] width 375 height 143
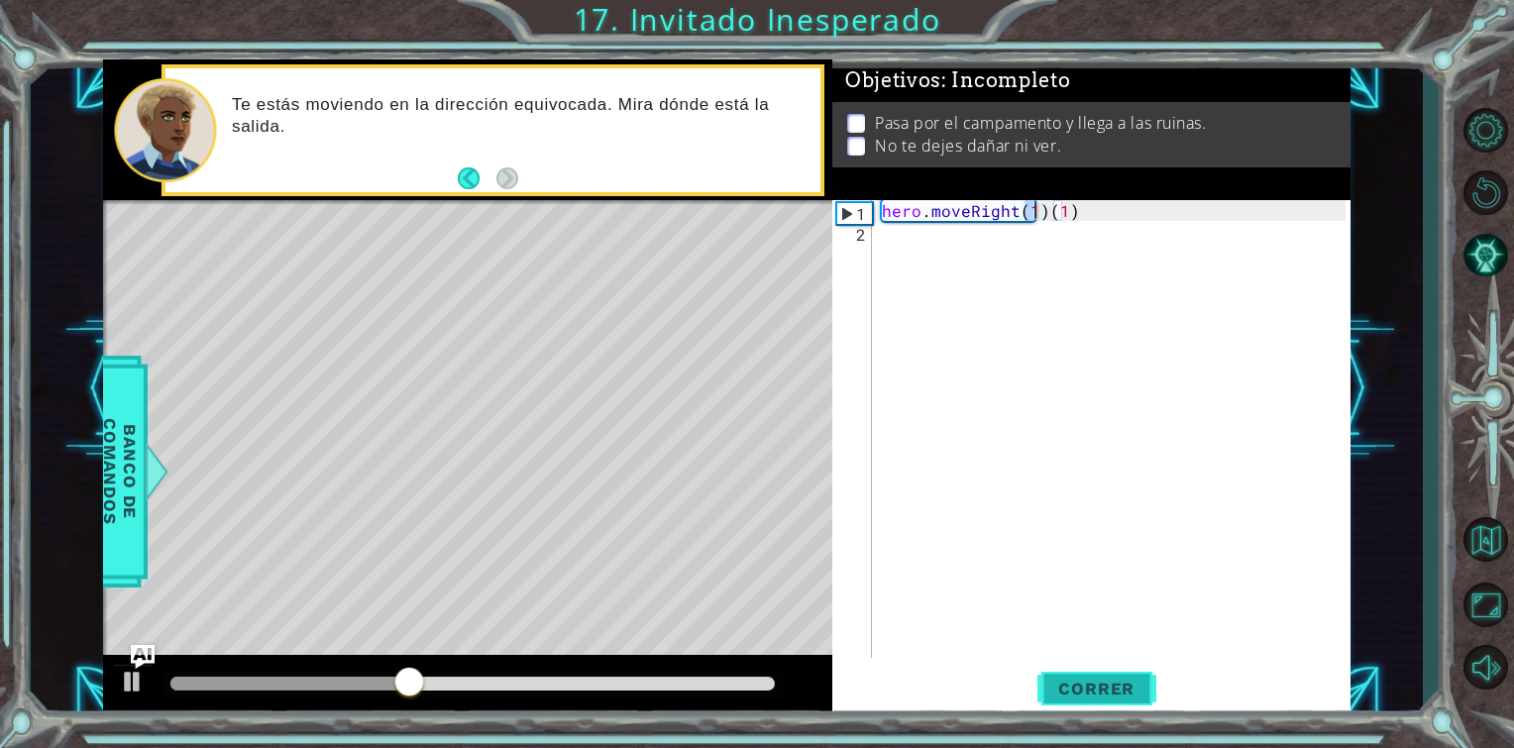
click at [1078, 689] on span "Correr" at bounding box center [1097, 689] width 116 height 20
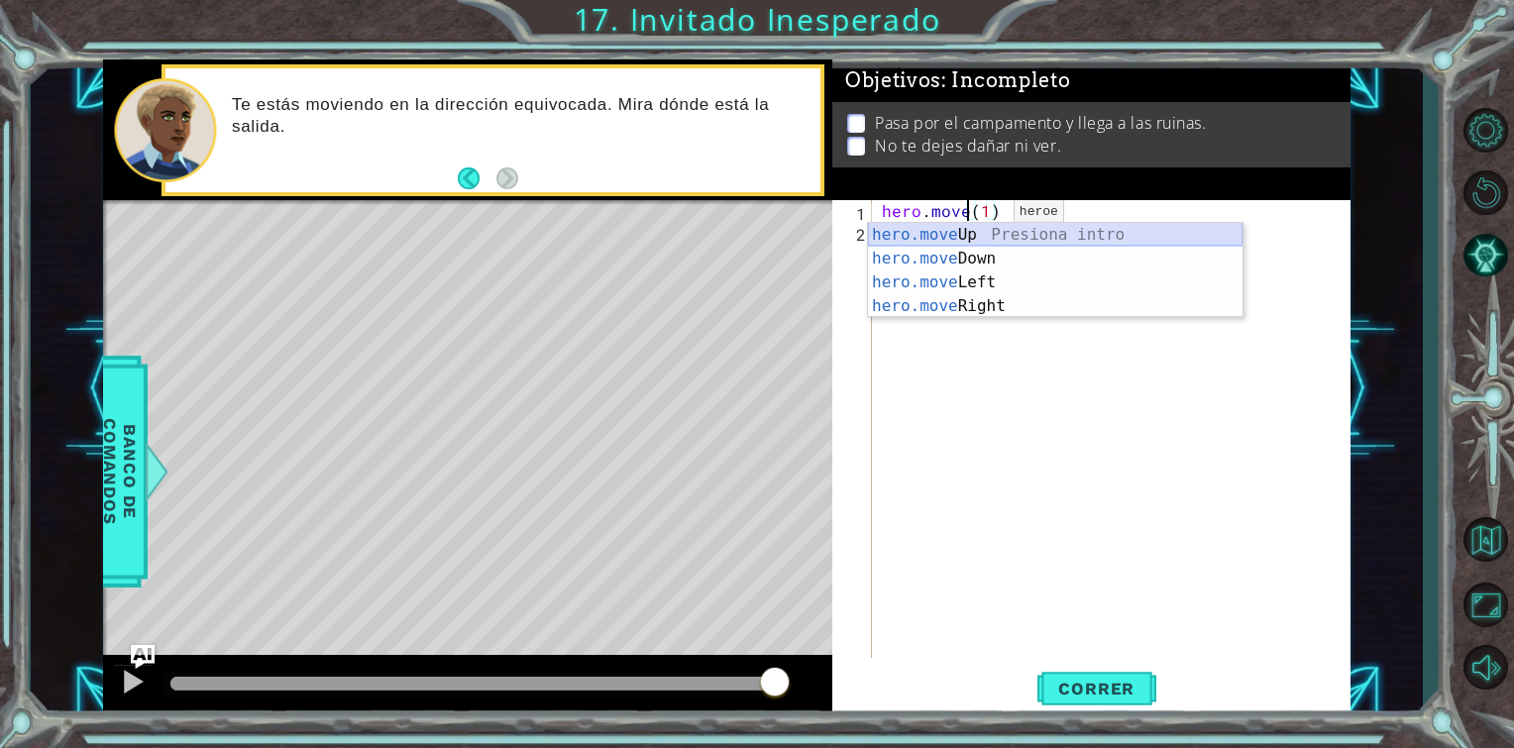
click at [987, 232] on div "hero.move Up Presiona intro hero.move Down Presiona intro hero.move Left Presio…" at bounding box center [1055, 294] width 375 height 143
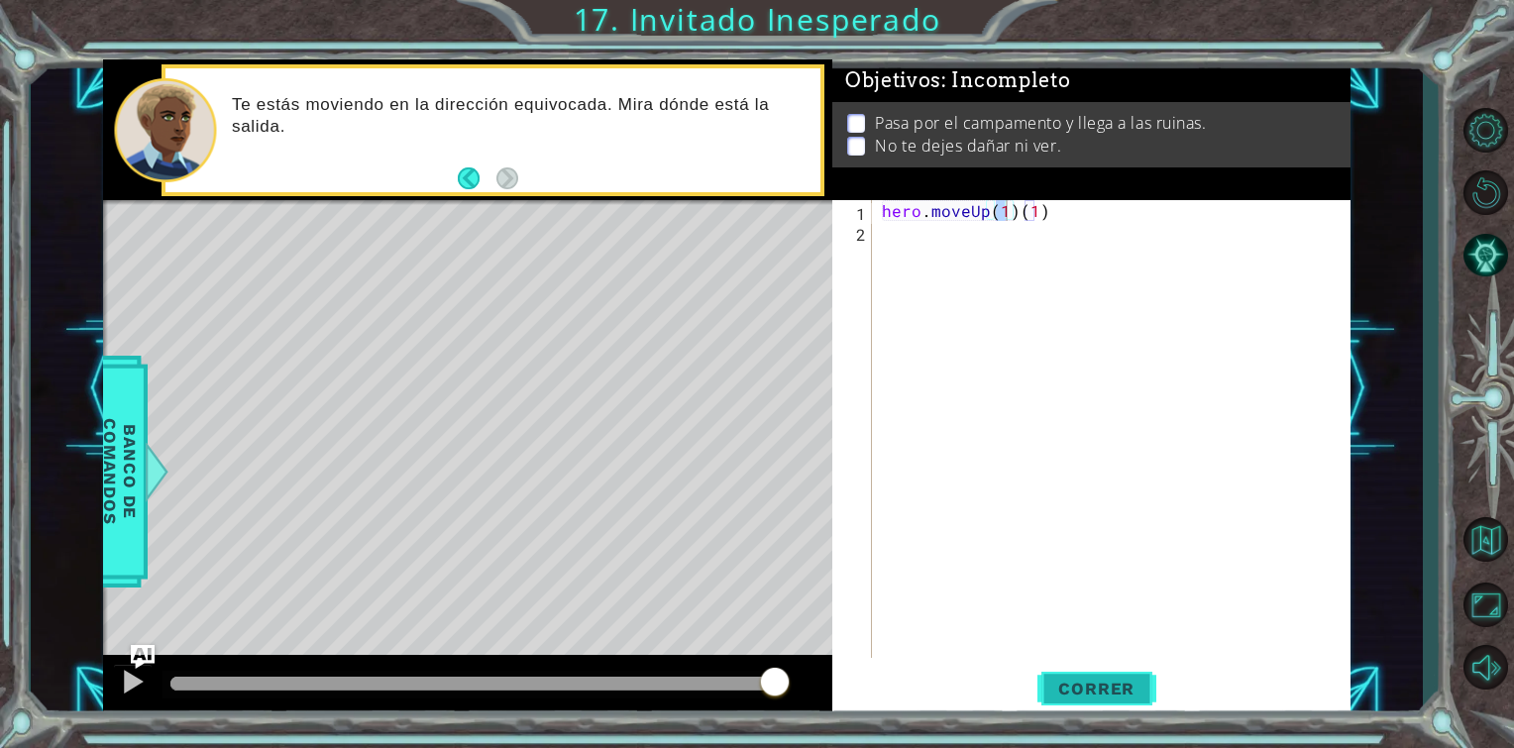
click at [1048, 674] on button "Correr" at bounding box center [1097, 689] width 119 height 52
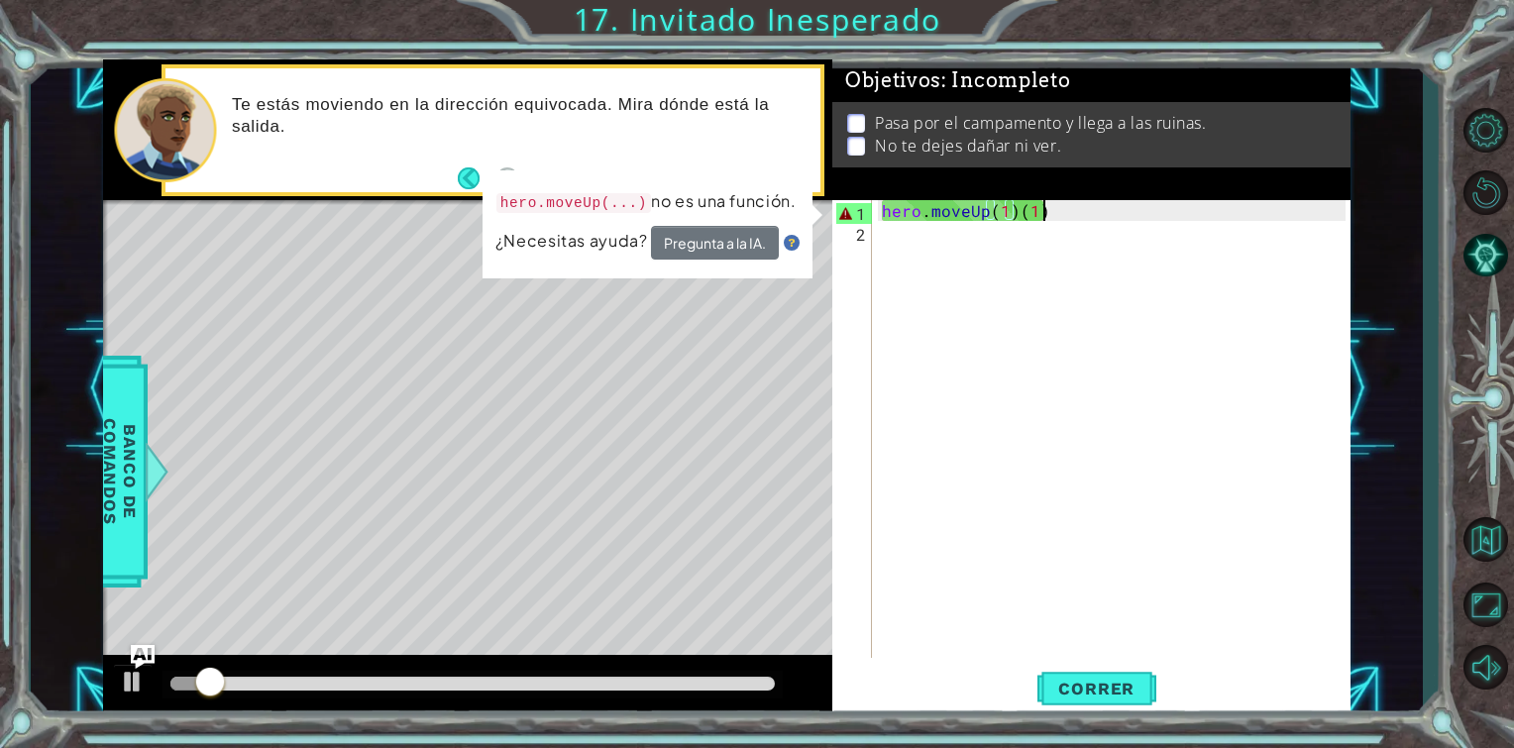
click at [1058, 213] on div "hero . moveUp ( 1 ) ( 1 )" at bounding box center [1117, 450] width 478 height 500
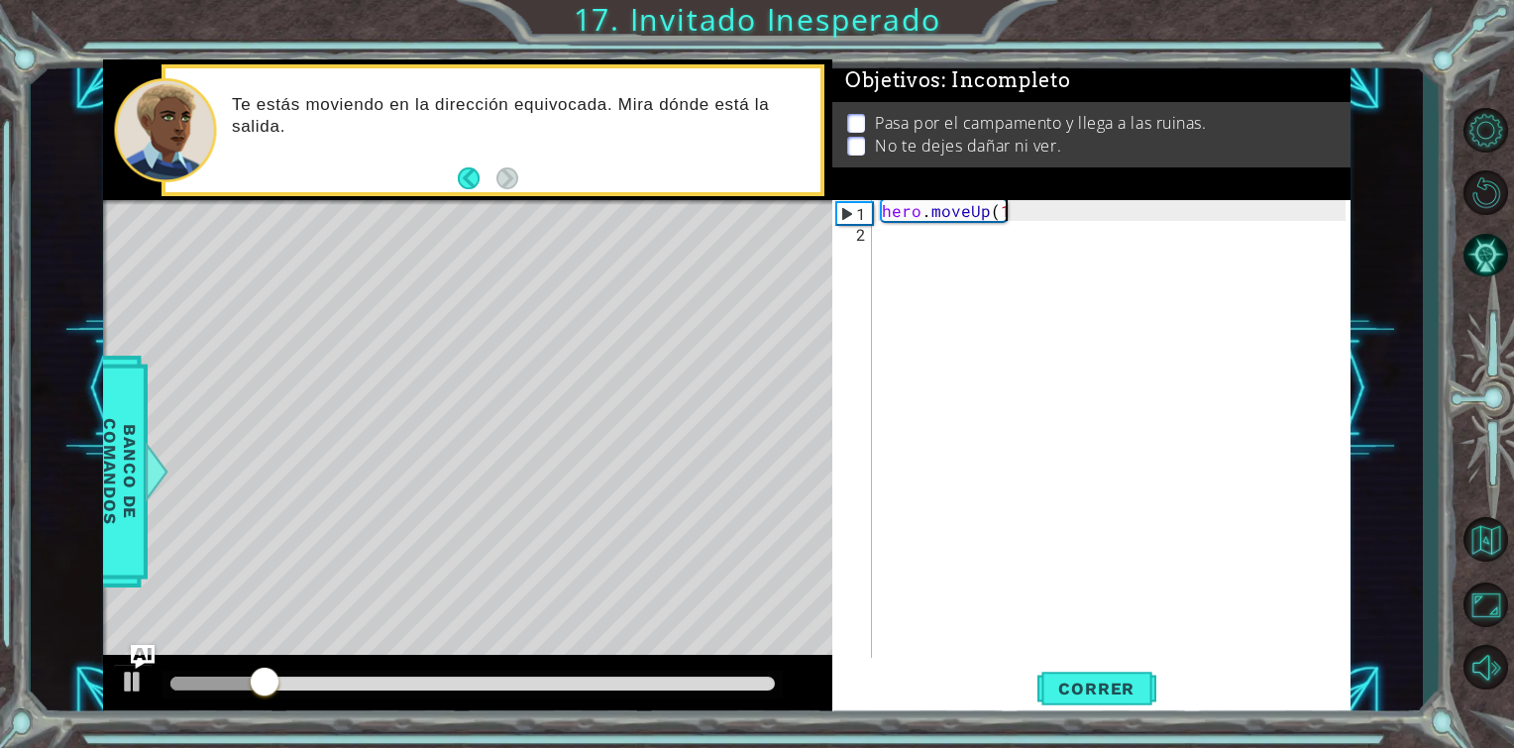
type textarea "hero.moveUp(1)"
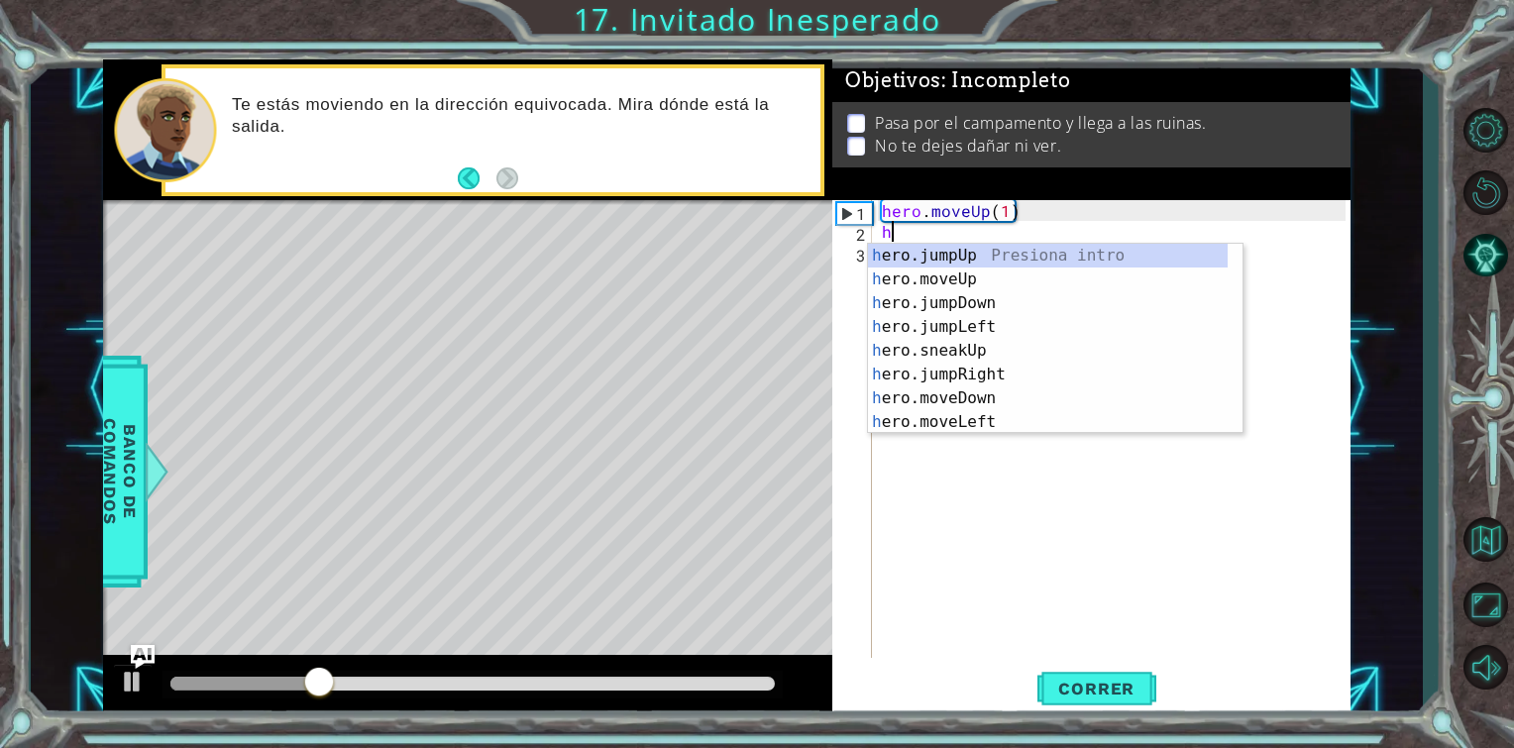
type textarea "her"
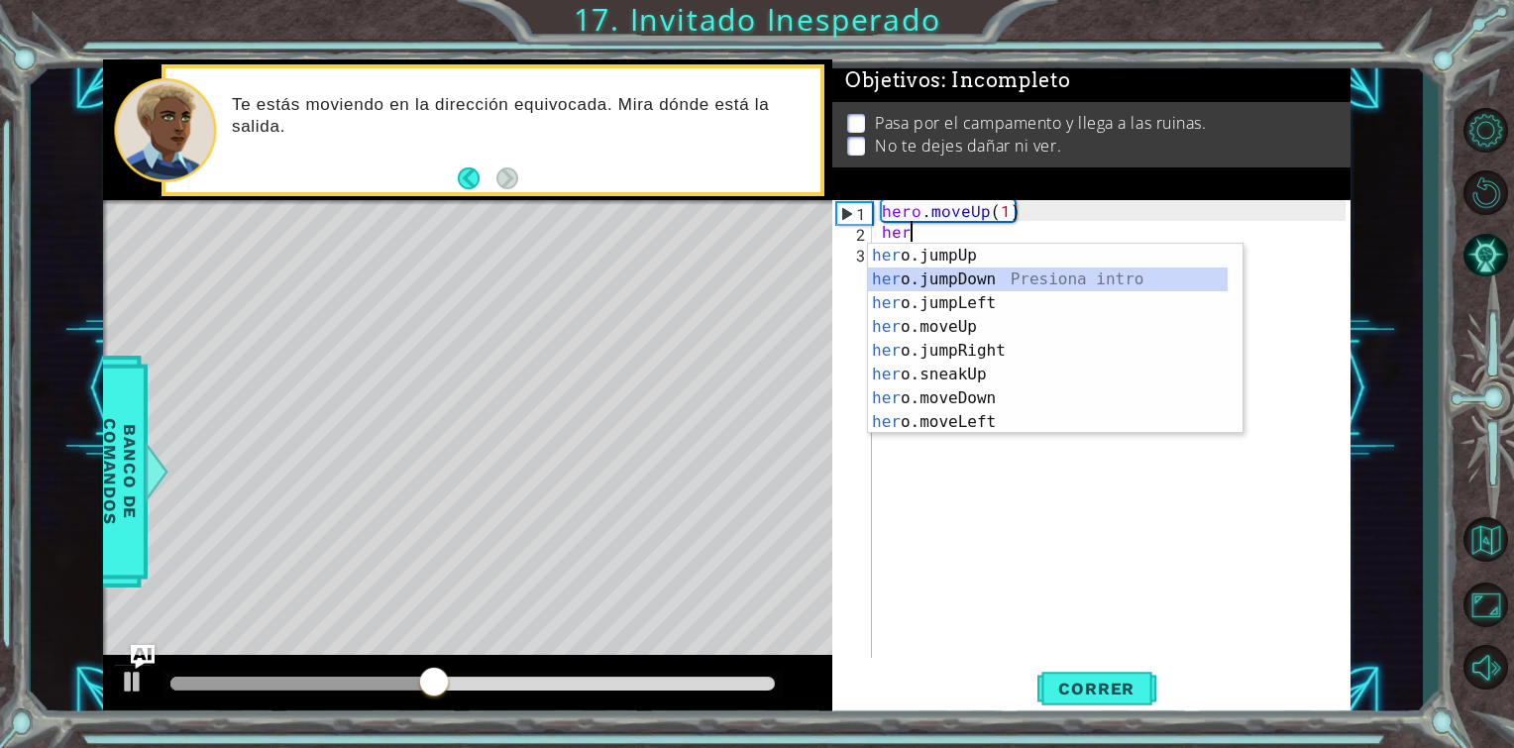
click at [988, 285] on div "her o.jumpUp Presiona intro her o.jumpDown Presiona intro her o.jumpLeft Presio…" at bounding box center [1048, 363] width 360 height 238
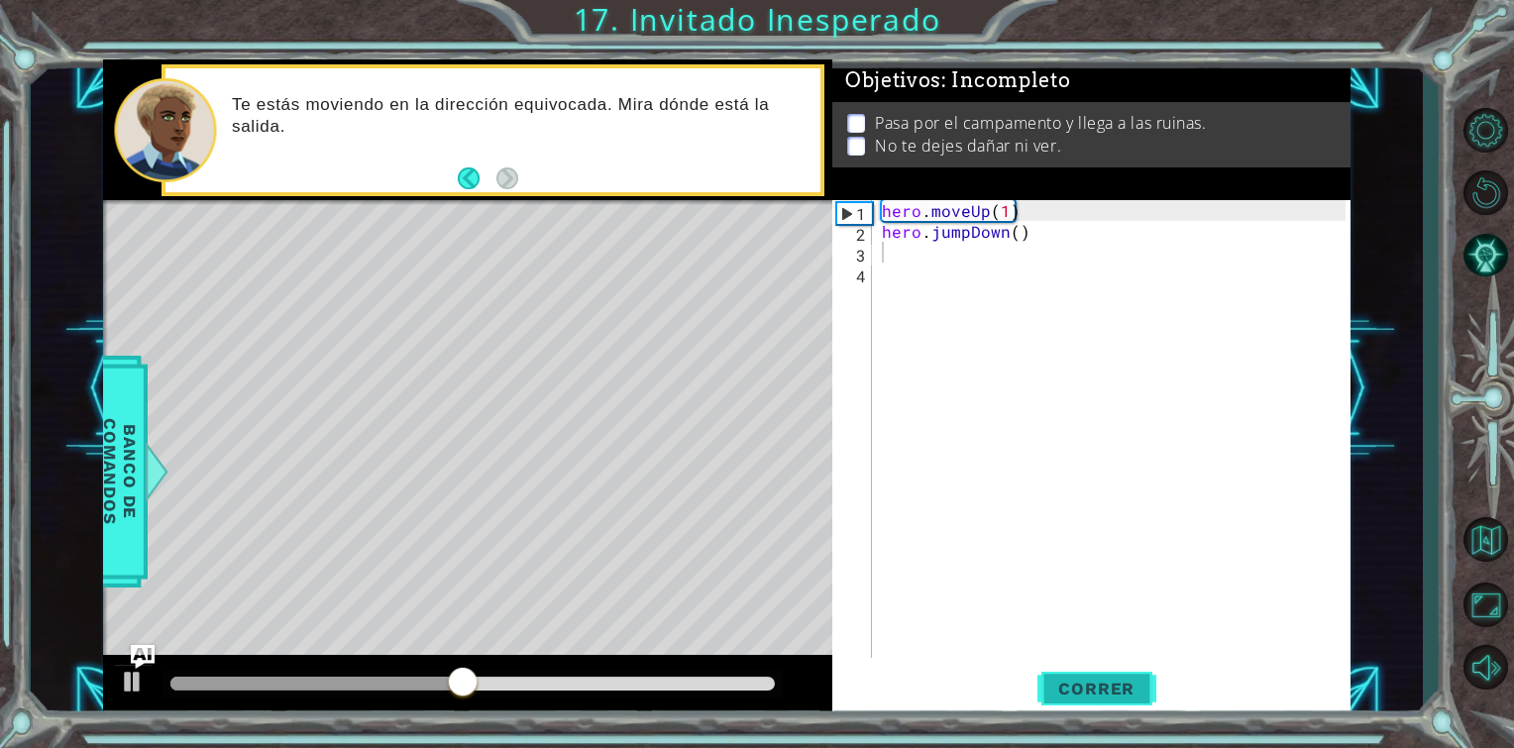
click at [1133, 708] on button "Correr" at bounding box center [1097, 689] width 119 height 52
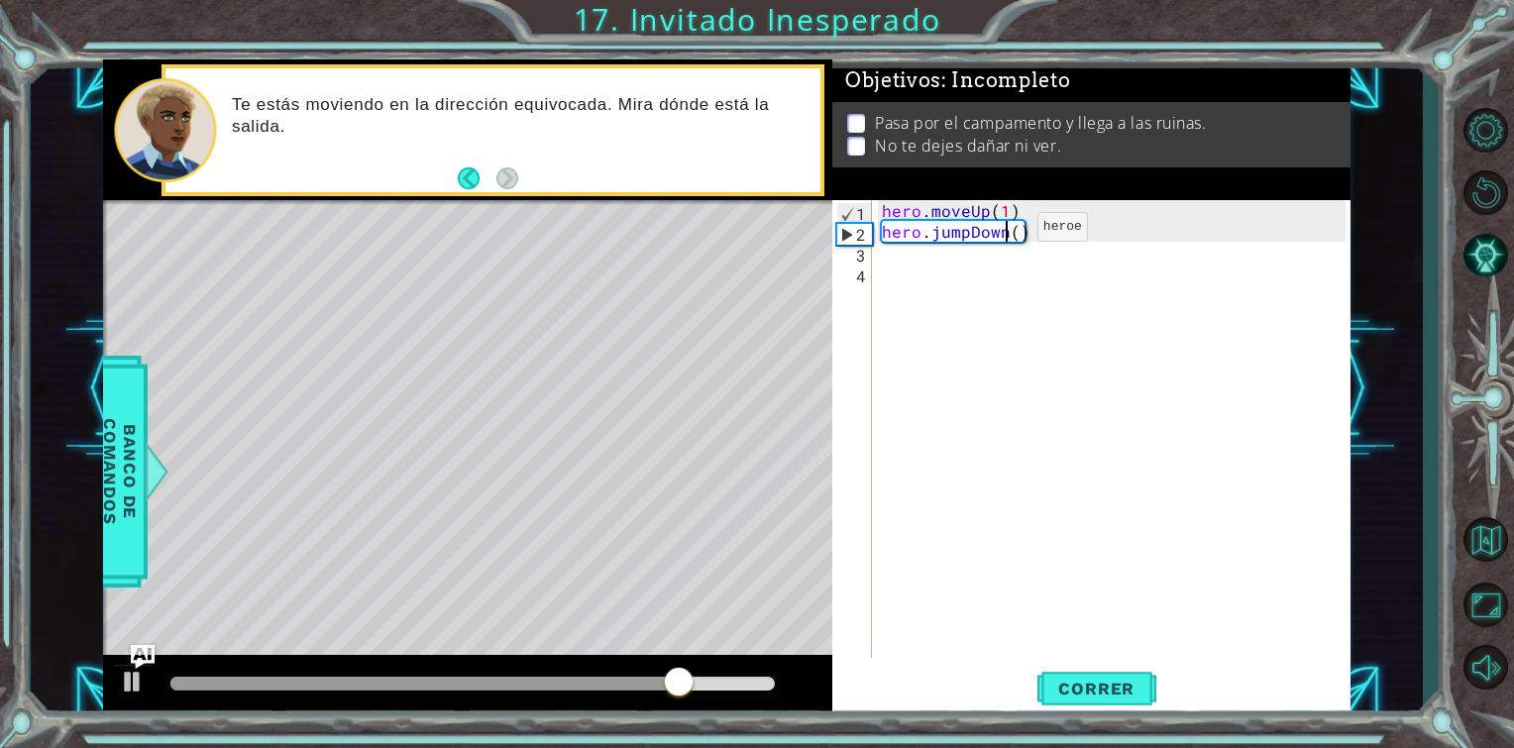
click at [1003, 231] on div "hero . moveUp ( 1 ) hero . jumpDown ( )" at bounding box center [1117, 450] width 478 height 500
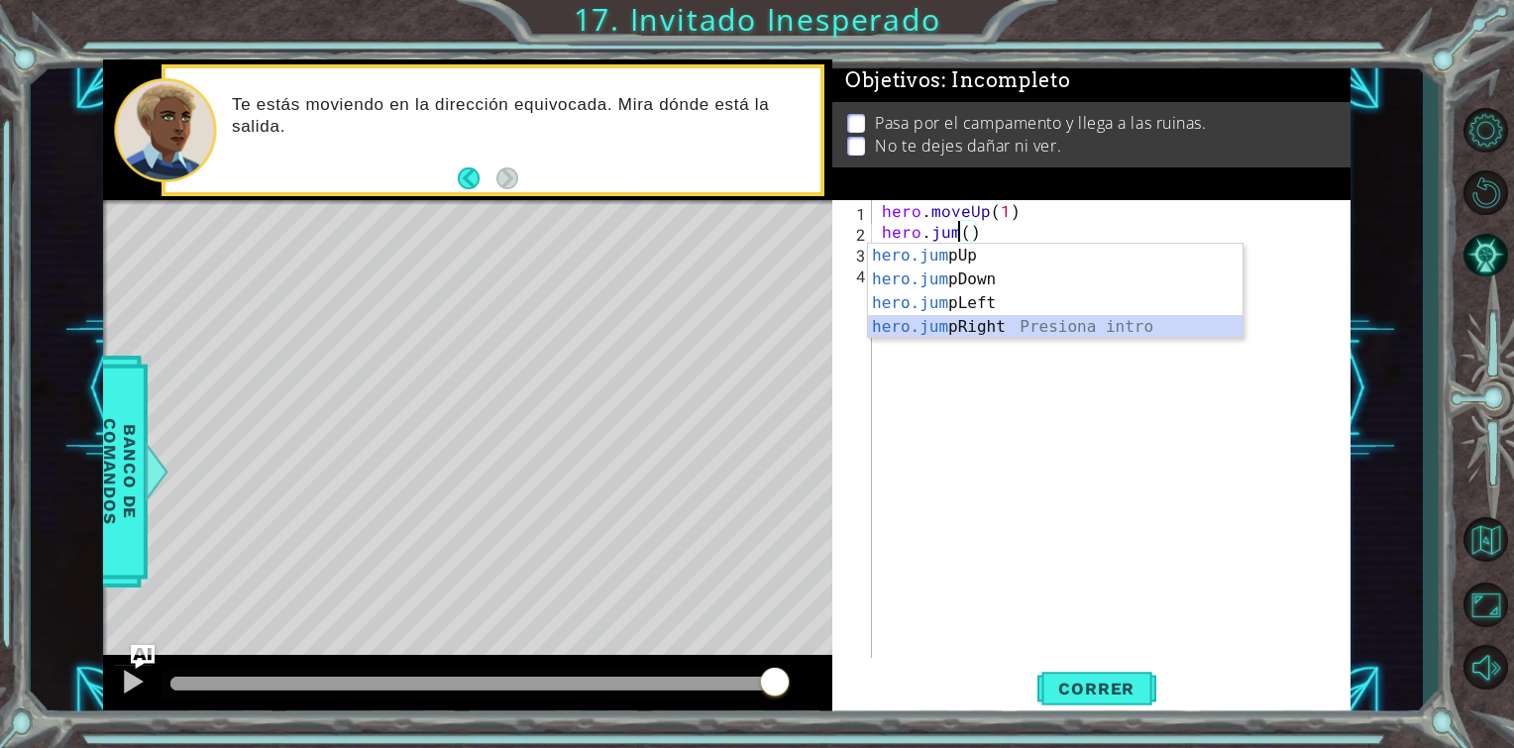
click at [959, 316] on div "hero.jum pUp Presiona intro hero.jum pDown Presiona intro hero.jum pLeft Presio…" at bounding box center [1055, 315] width 375 height 143
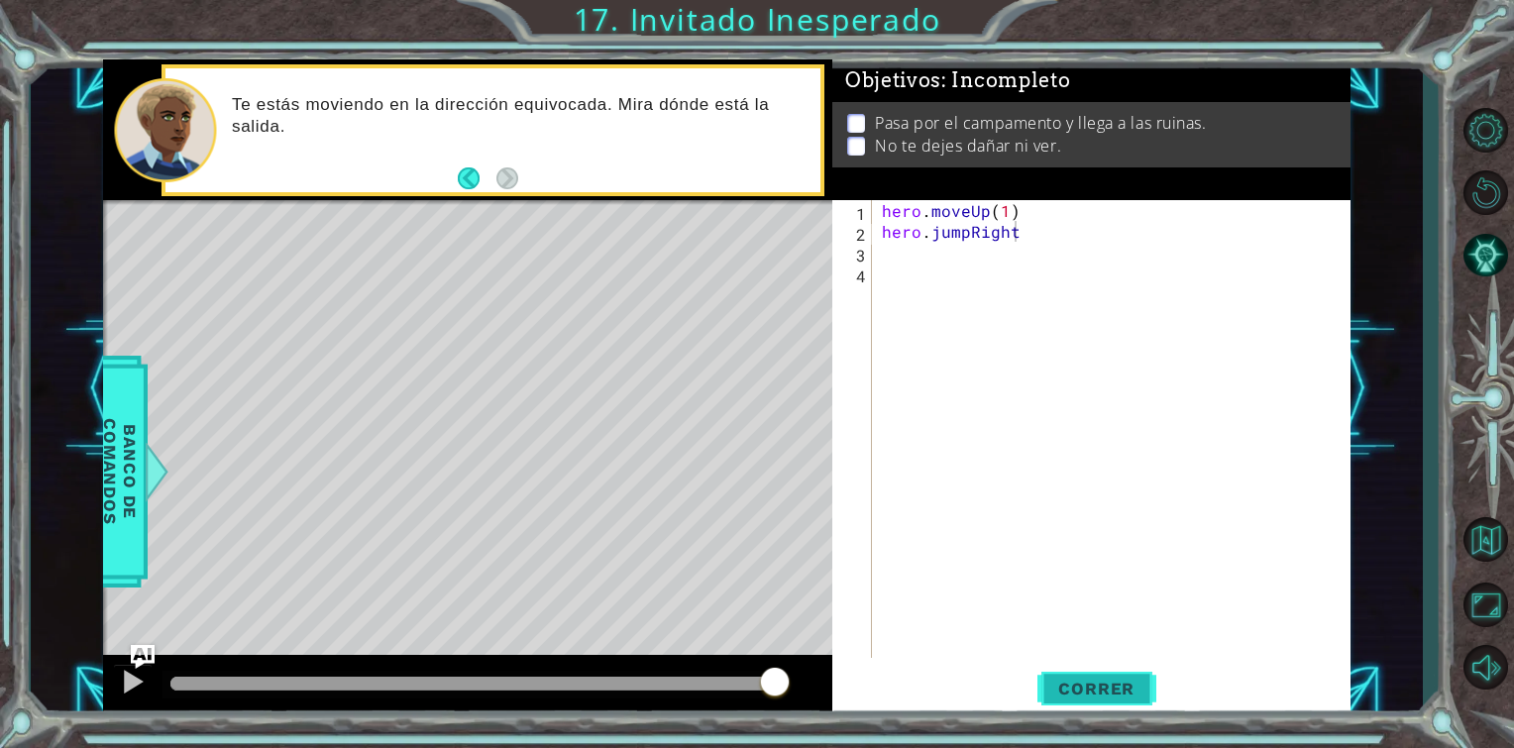
click at [1066, 690] on span "Correr" at bounding box center [1097, 689] width 116 height 20
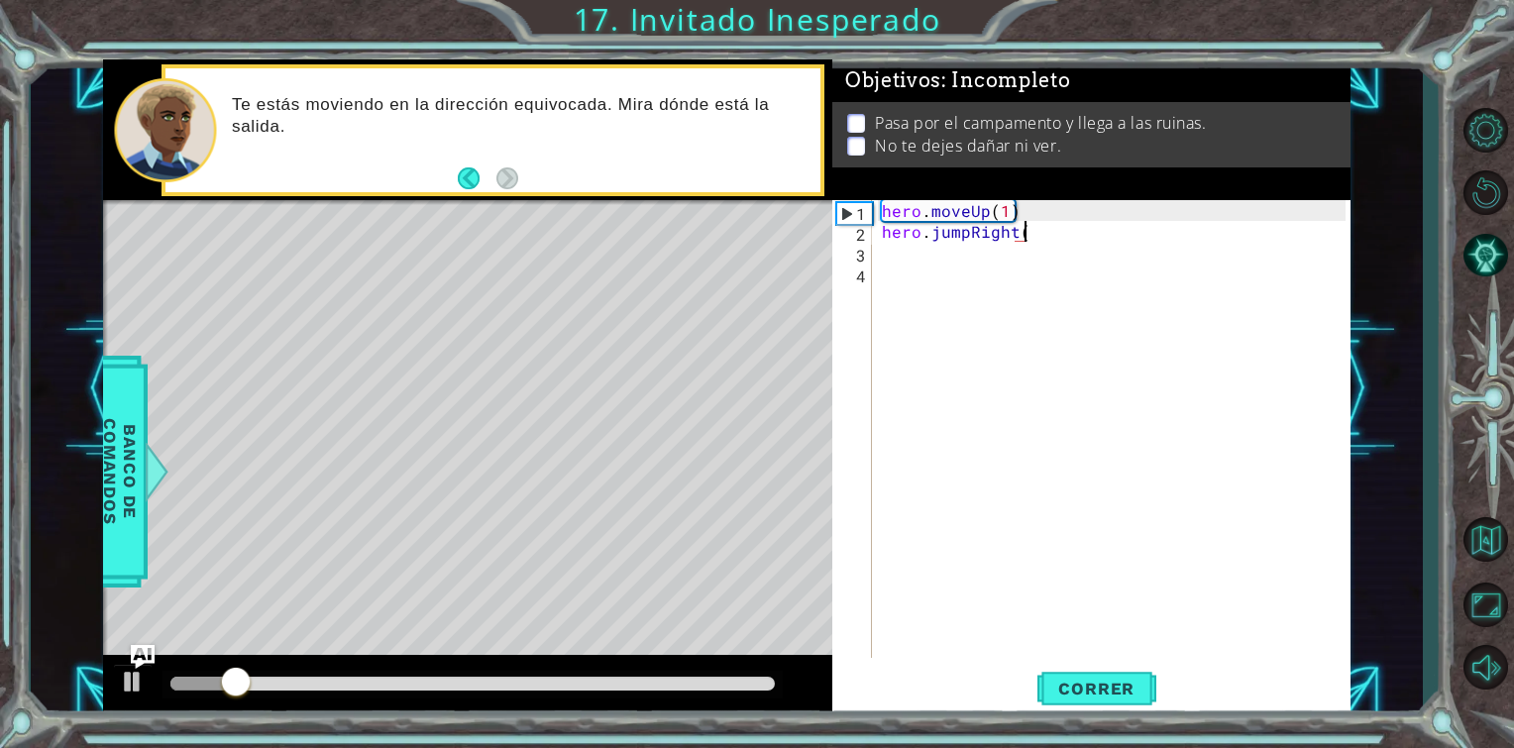
scroll to position [0, 8]
type textarea "hero.jumpRight()"
click at [1051, 695] on span "Correr" at bounding box center [1097, 689] width 116 height 20
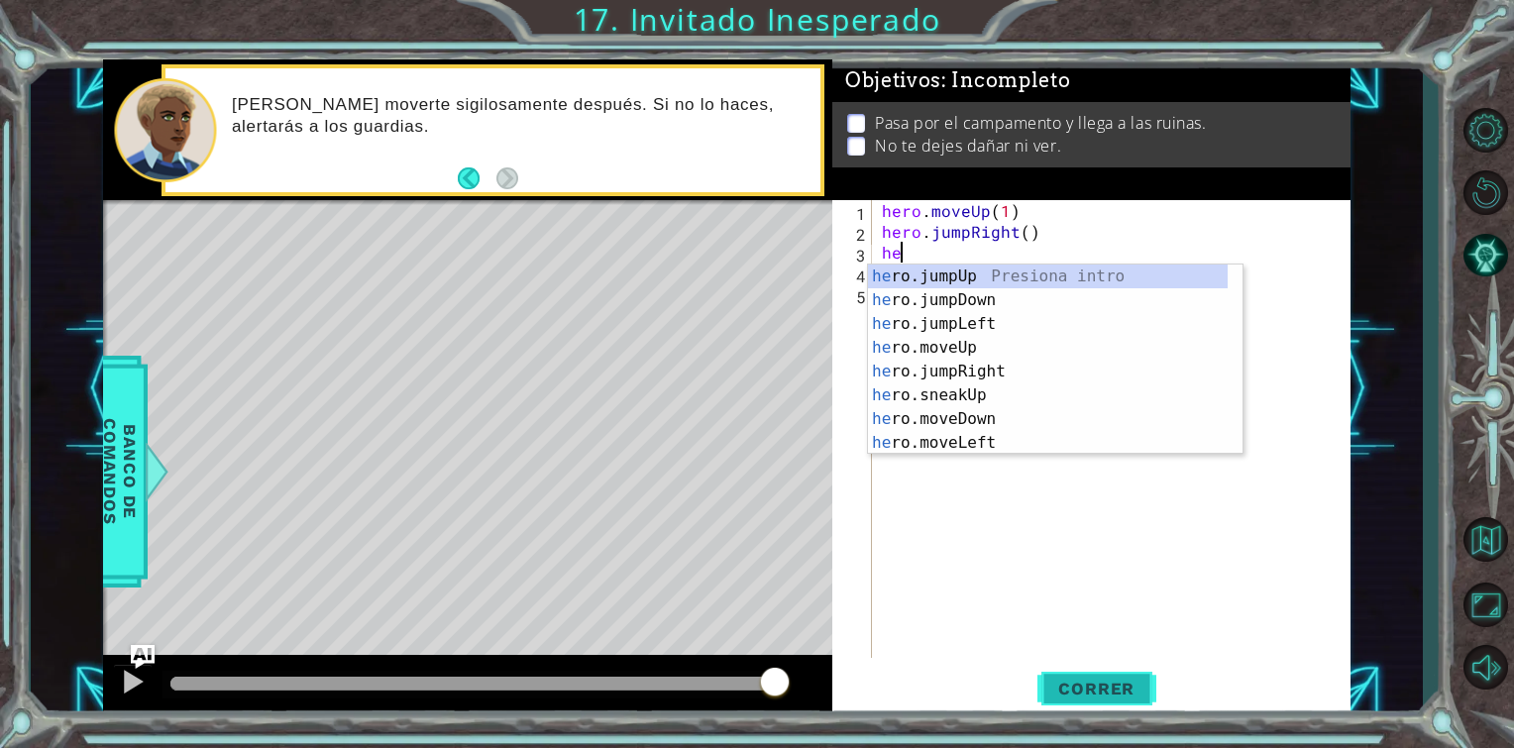
scroll to position [0, 0]
type textarea "hero"
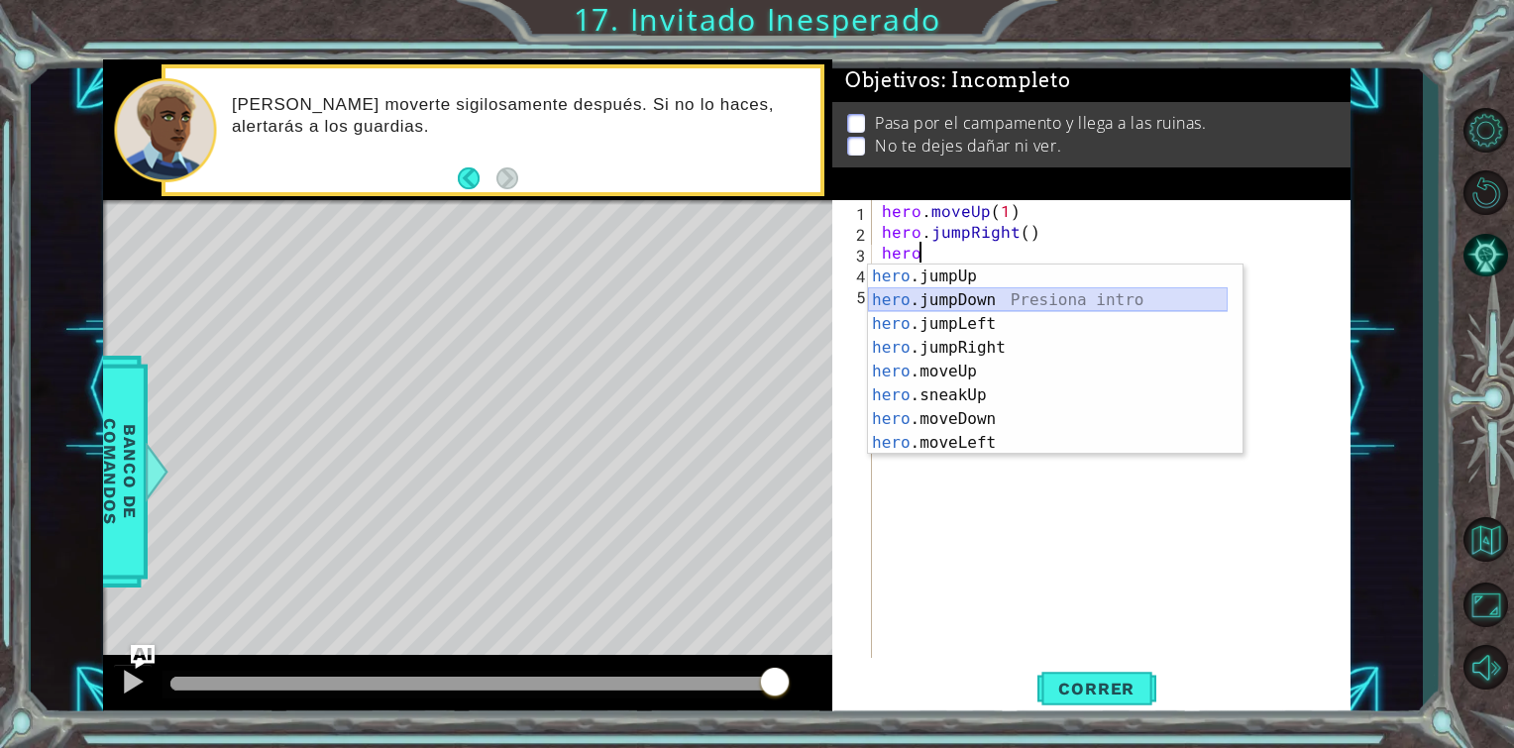
drag, startPoint x: 988, startPoint y: 303, endPoint x: 950, endPoint y: 304, distance: 37.7
click at [950, 304] on div "hero .jumpUp Presiona intro hero .jumpDown Presiona intro hero .jumpLeft Presio…" at bounding box center [1048, 384] width 360 height 238
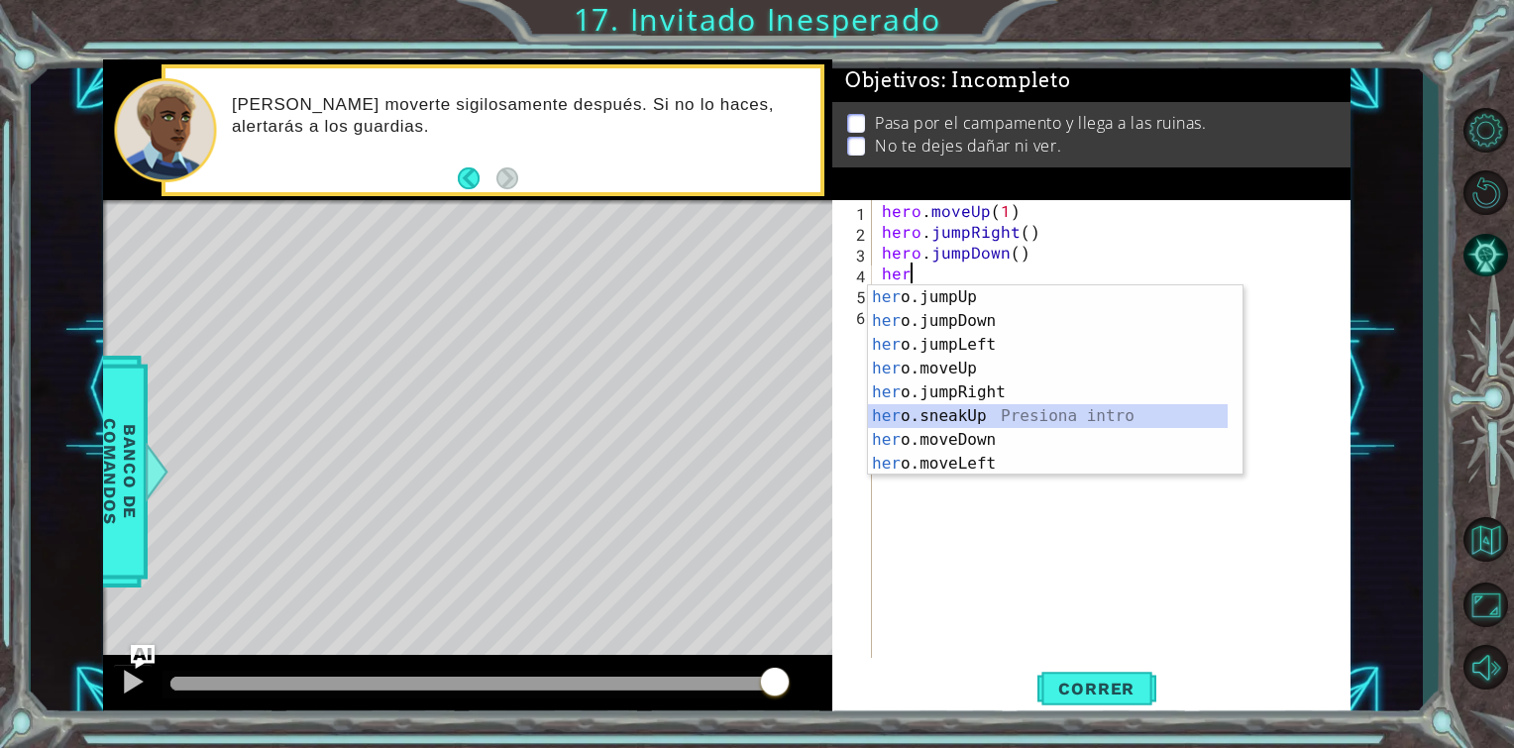
click at [949, 418] on div "her o.jumpUp Presiona intro her o.jumpDown Presiona intro her o.jumpLeft Presio…" at bounding box center [1048, 404] width 360 height 238
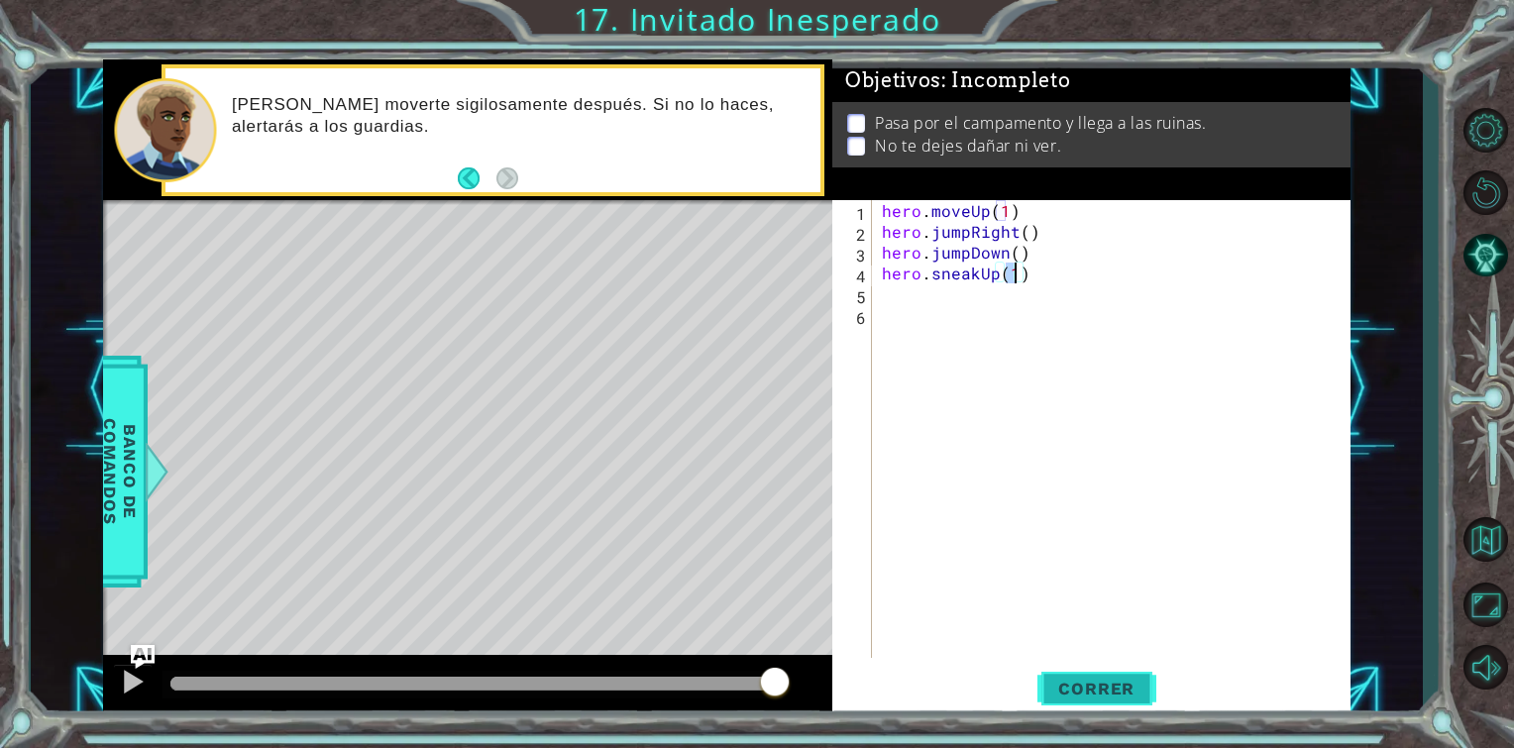
click at [1068, 677] on button "Correr" at bounding box center [1097, 689] width 119 height 52
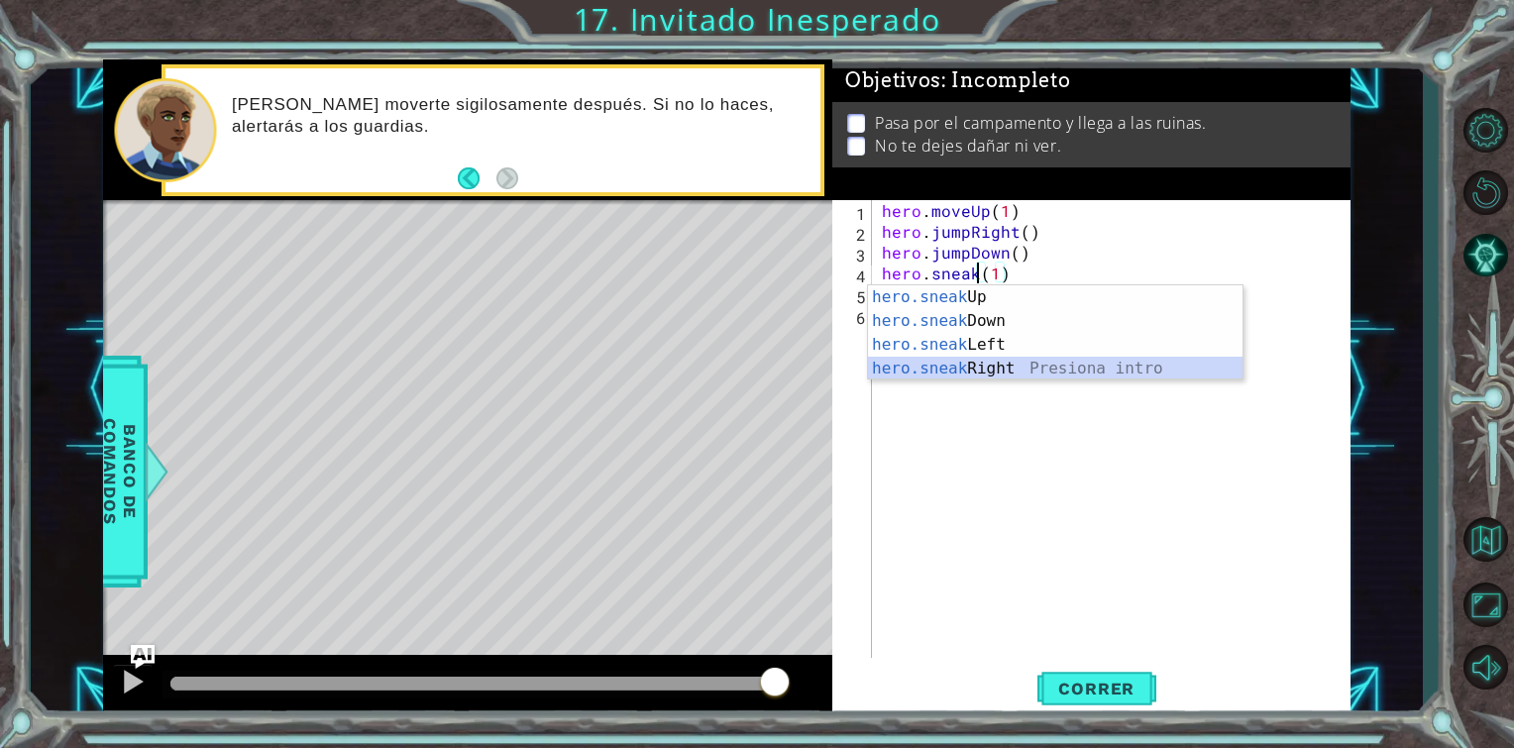
click at [1007, 359] on div "hero.sneak Up Presiona intro hero.sneak Down Presiona intro hero.sneak Left Pre…" at bounding box center [1055, 356] width 375 height 143
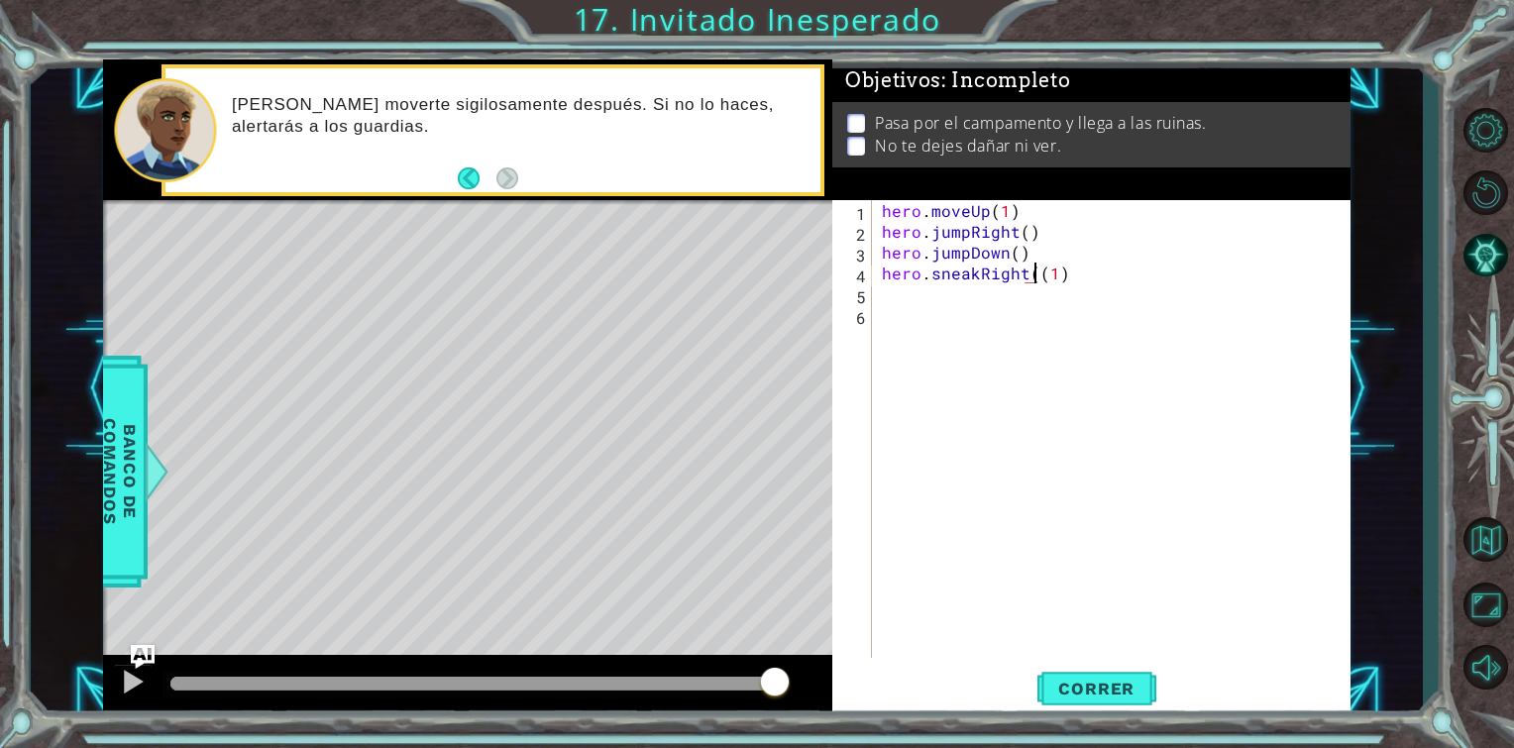
type textarea "hero.sneakRight(1)"
click at [1062, 674] on button "Correr" at bounding box center [1097, 689] width 119 height 52
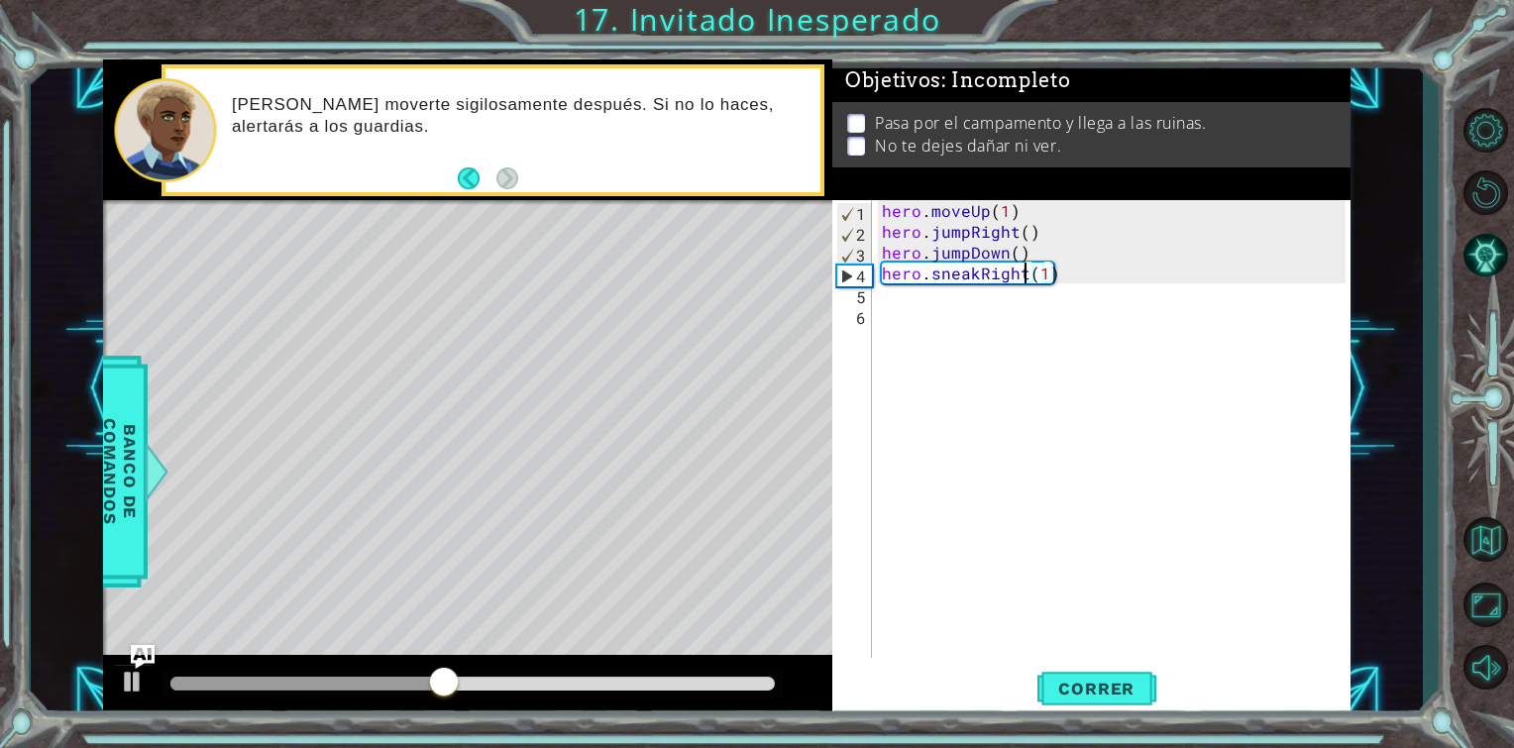
click at [1062, 271] on div "hero . moveUp ( 1 ) hero . jumpRight ( ) hero . jumpDown ( ) hero . sneakRight …" at bounding box center [1117, 450] width 478 height 500
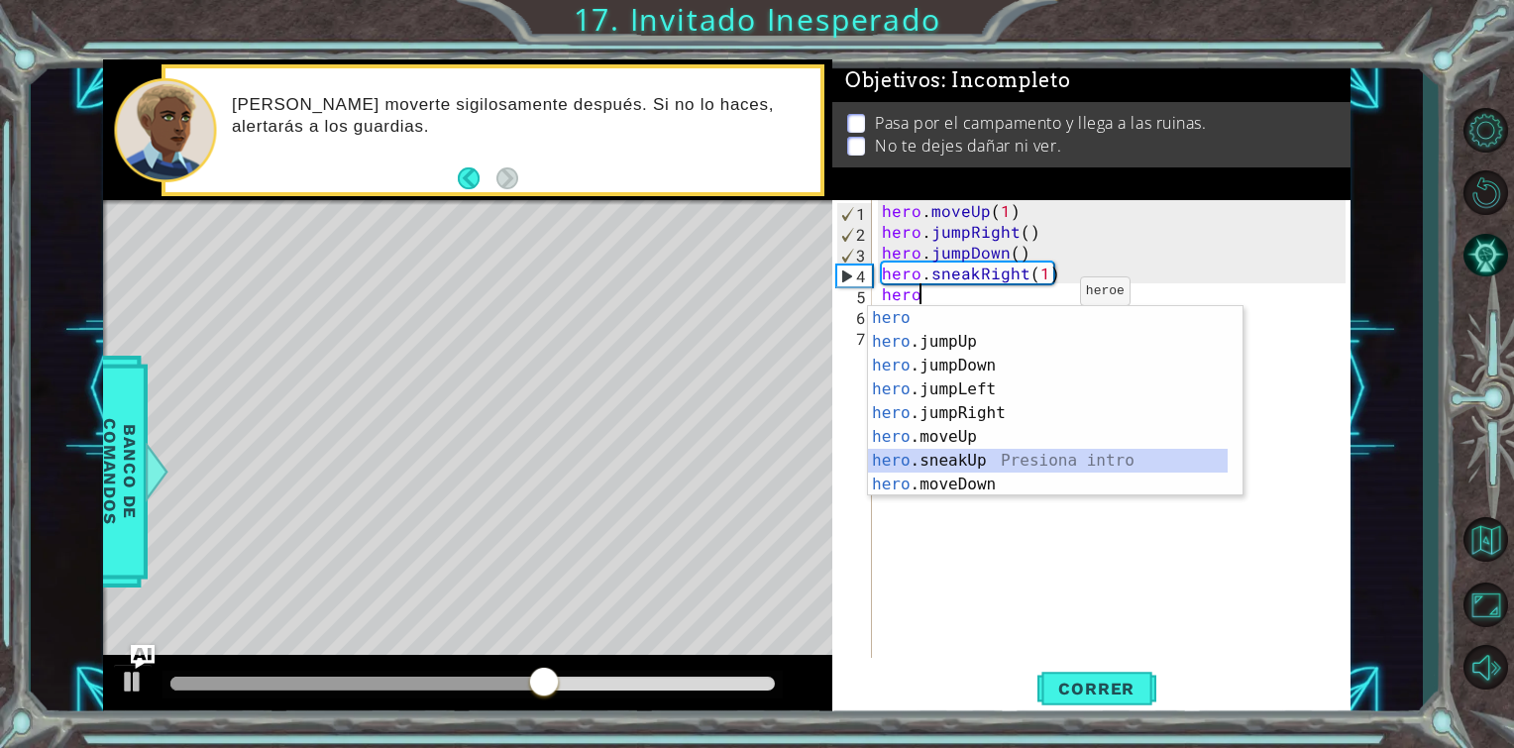
click at [1011, 465] on div "hero Presiona intro hero .jumpUp Presiona intro hero .jumpDown Presiona intro h…" at bounding box center [1048, 425] width 360 height 238
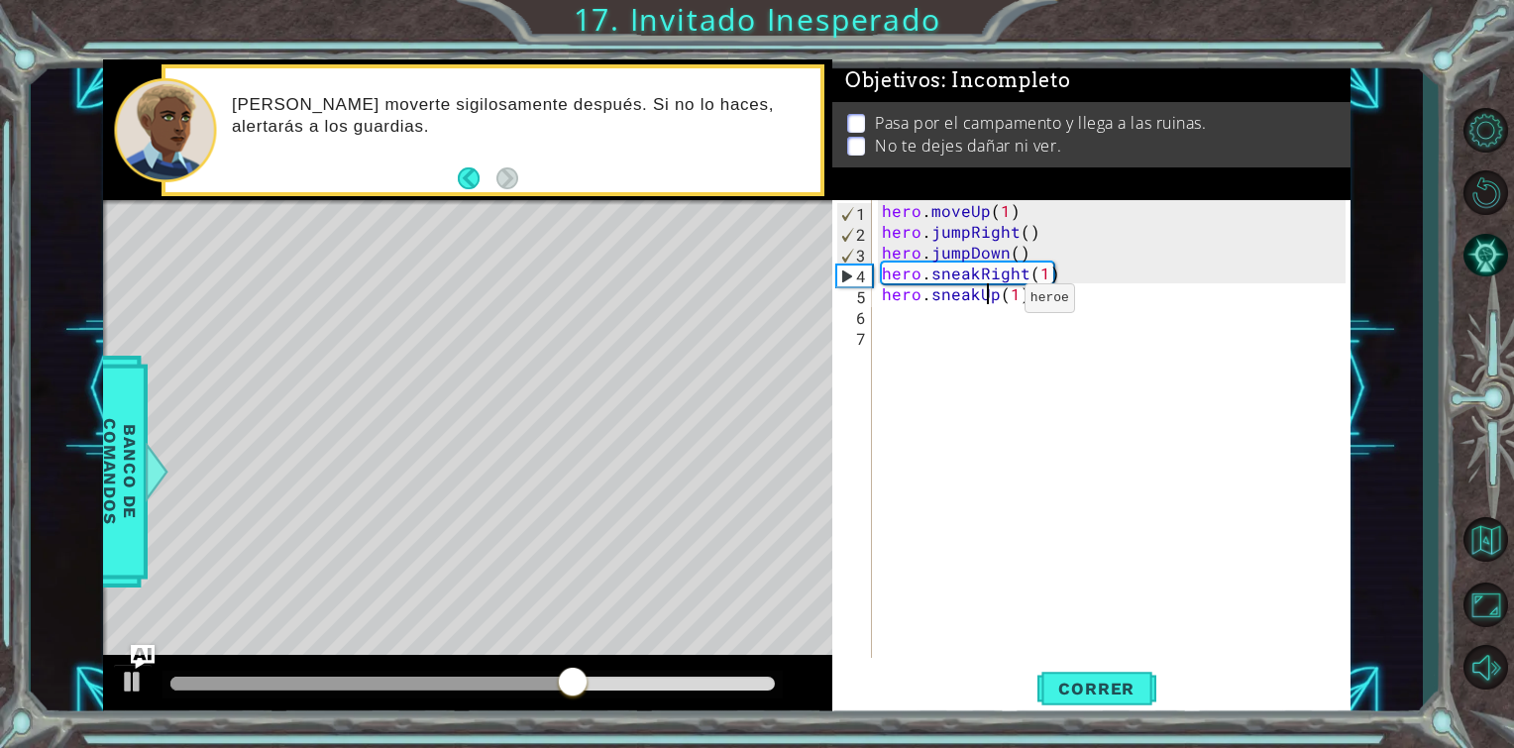
click at [991, 302] on div "hero . moveUp ( 1 ) hero . jumpRight ( ) hero . jumpDown ( ) hero . sneakRight …" at bounding box center [1117, 450] width 478 height 500
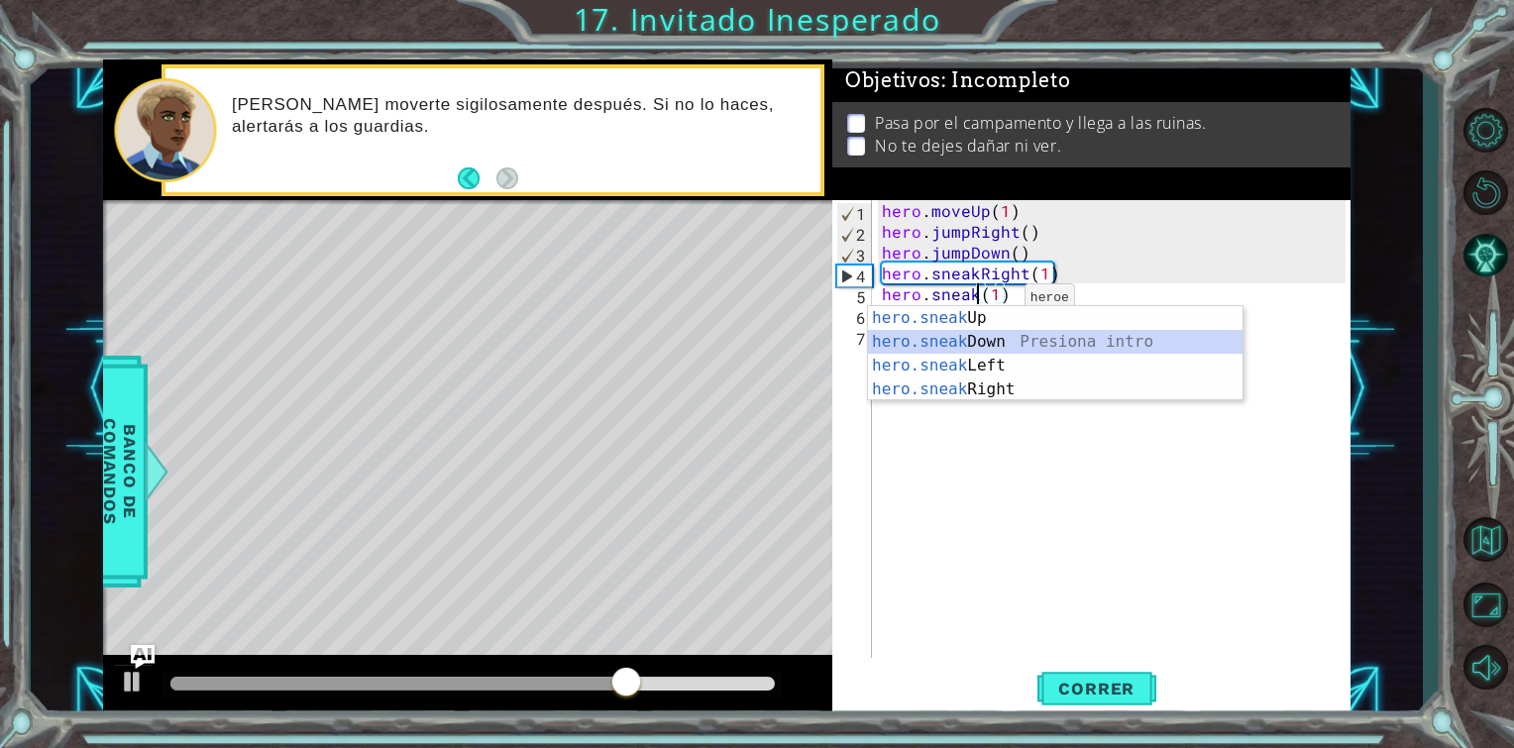
click at [981, 337] on div "hero.sneak Up Presiona intro hero.sneak Down Presiona intro hero.sneak Left Pre…" at bounding box center [1055, 377] width 375 height 143
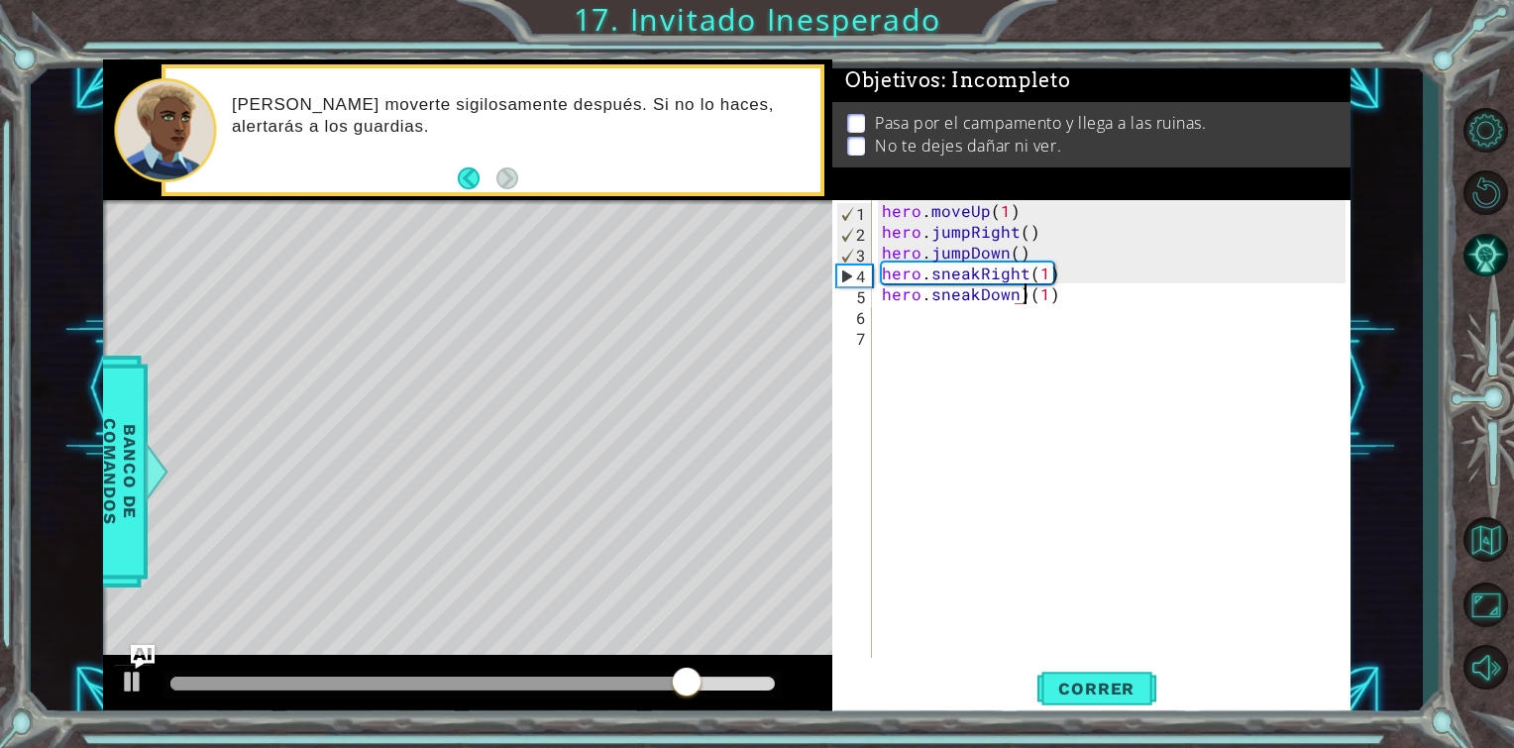
type textarea "hero.sneakDown(1)"
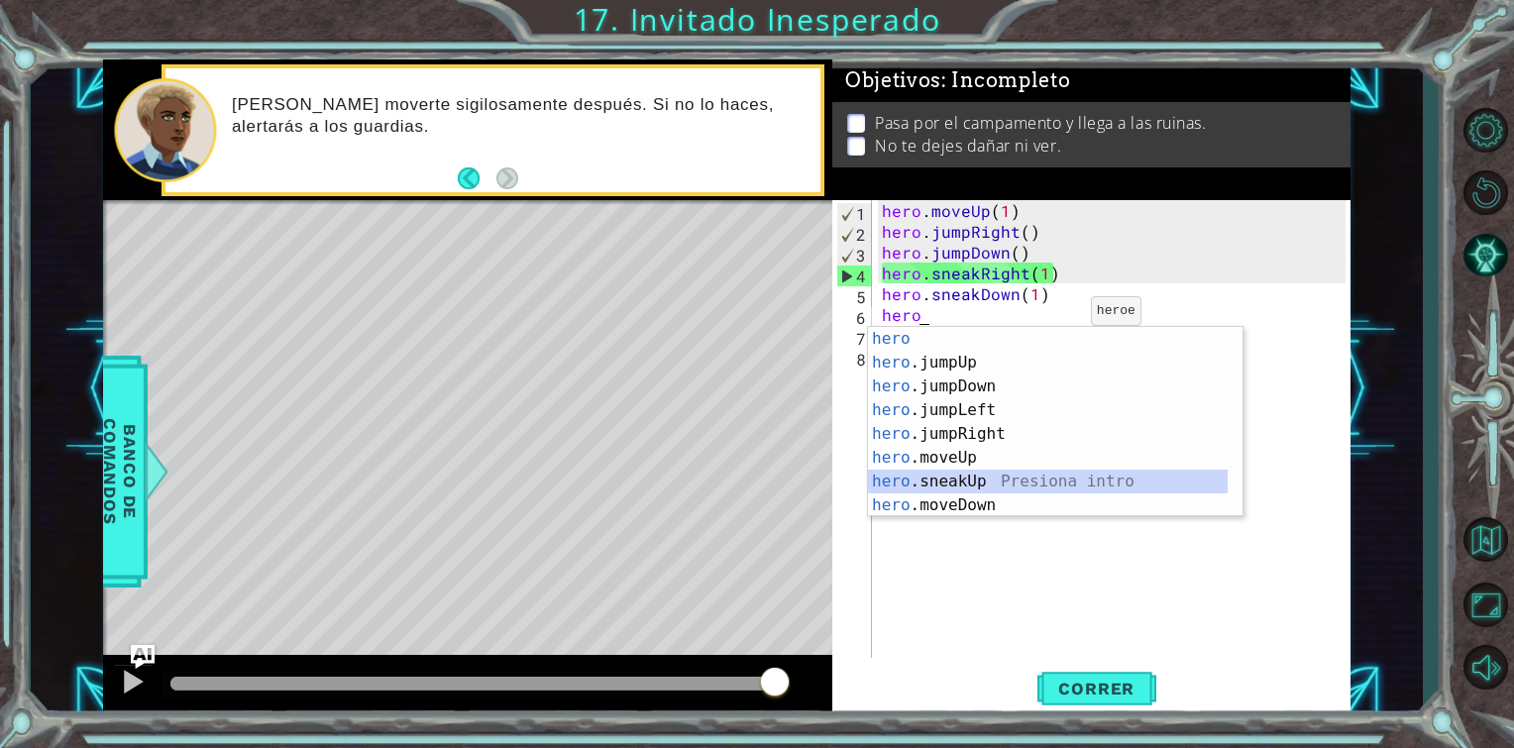
click at [946, 471] on div "hero Presiona intro hero .jumpUp Presiona intro hero .jumpDown Presiona intro h…" at bounding box center [1048, 446] width 360 height 238
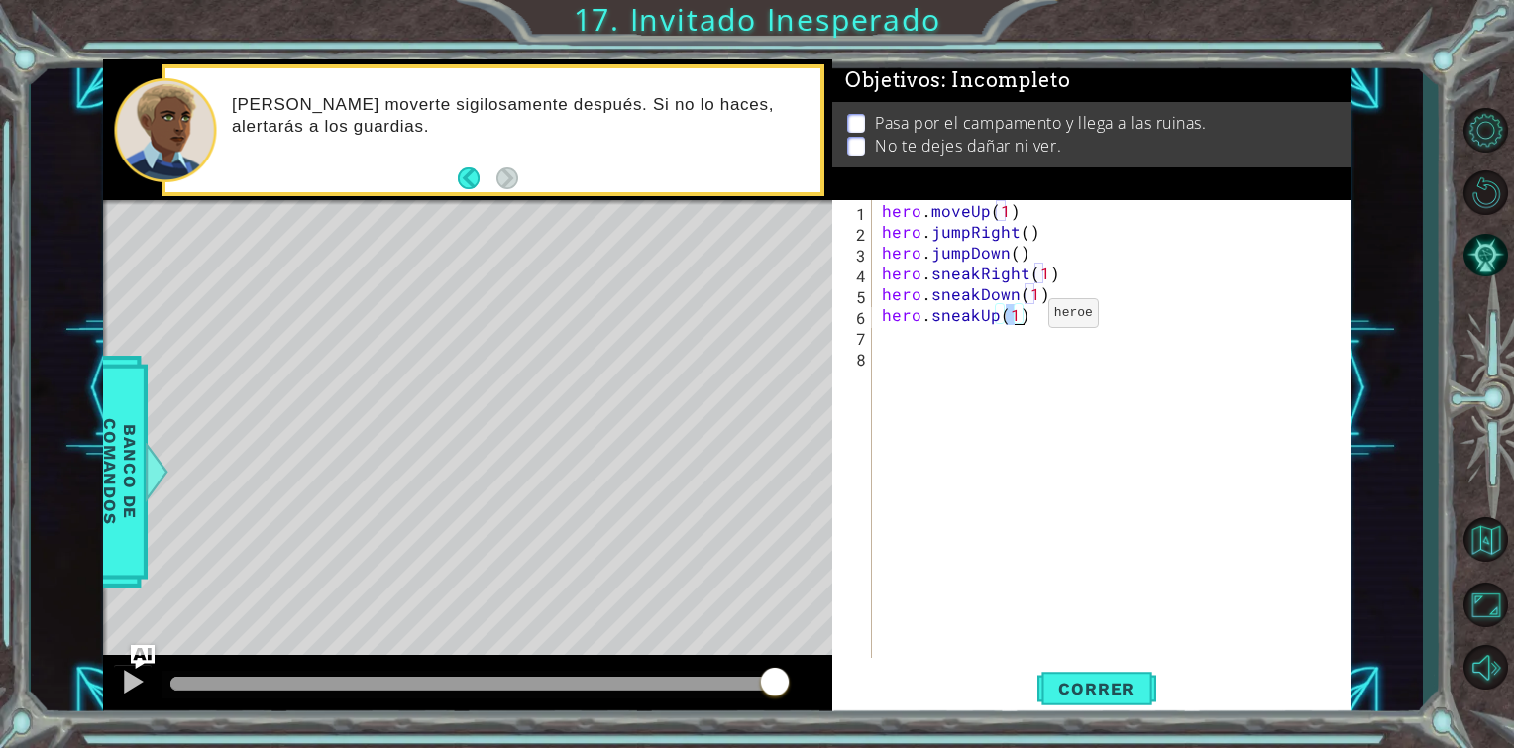
click at [1015, 317] on div "hero . moveUp ( 1 ) hero . jumpRight ( ) hero . jumpDown ( ) hero . sneakRight …" at bounding box center [1112, 429] width 468 height 458
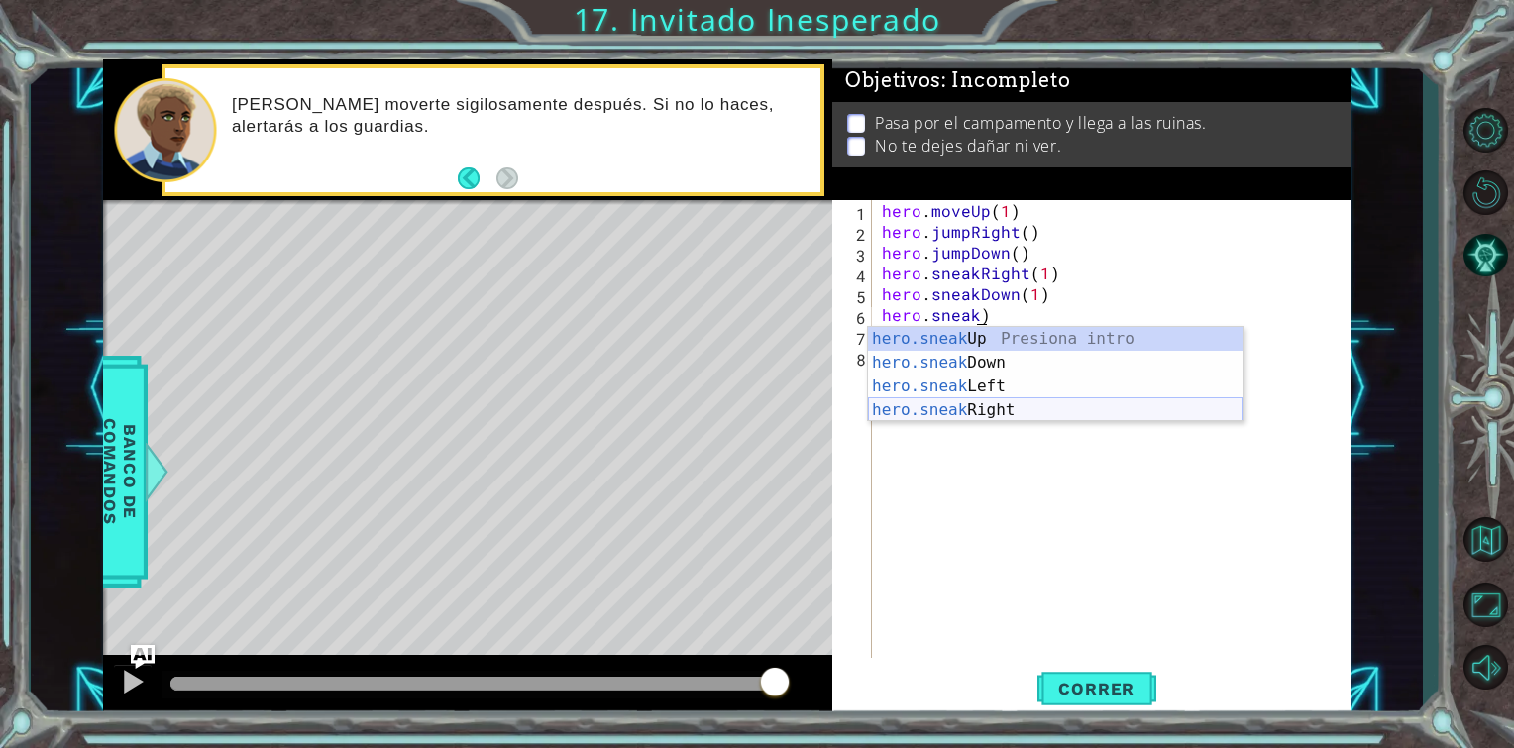
click at [959, 404] on div "hero.sneak Up Presiona intro hero.sneak Down Presiona intro hero.sneak Left Pre…" at bounding box center [1055, 398] width 375 height 143
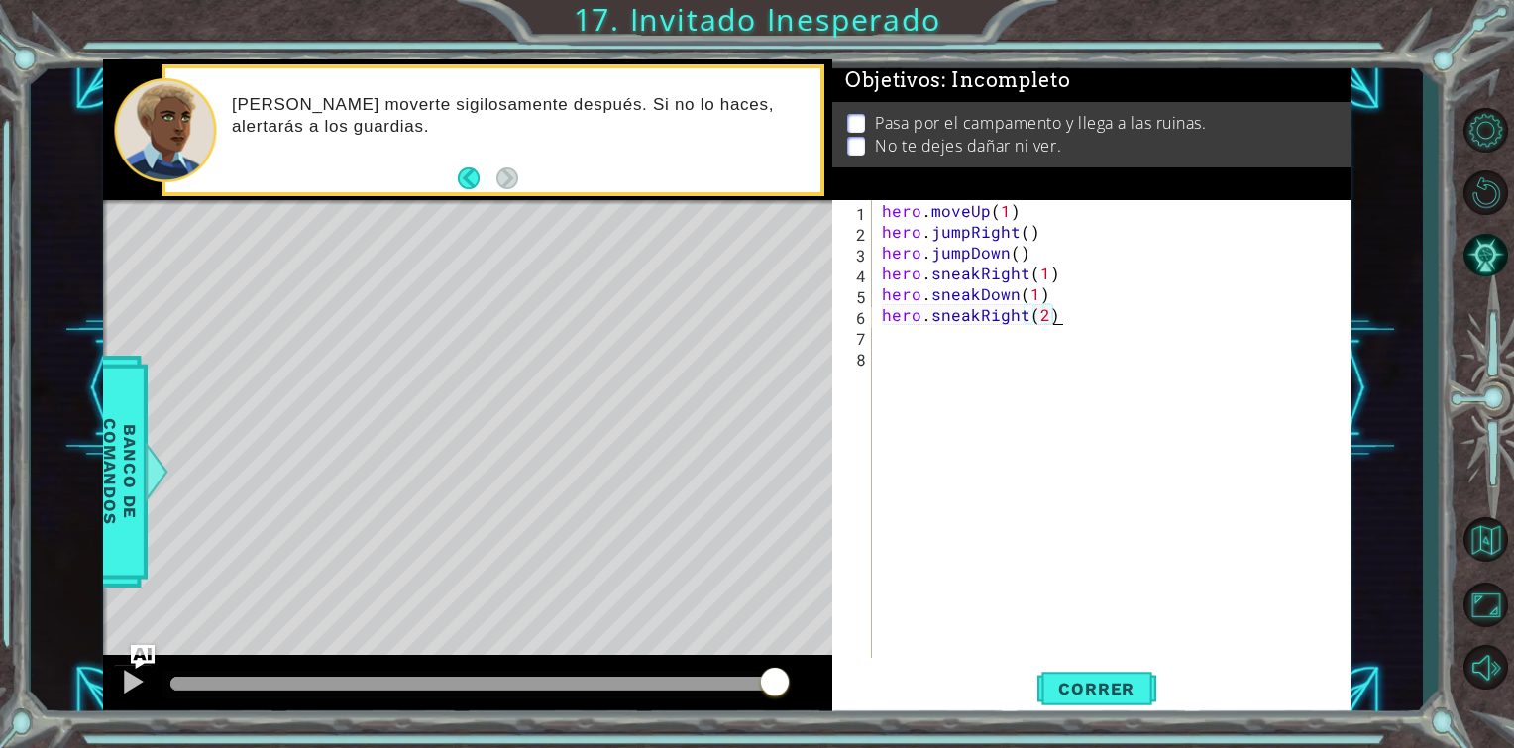
scroll to position [0, 9]
type textarea "hero.sneakRight(2)"
click at [1069, 702] on button "Correr" at bounding box center [1097, 689] width 119 height 52
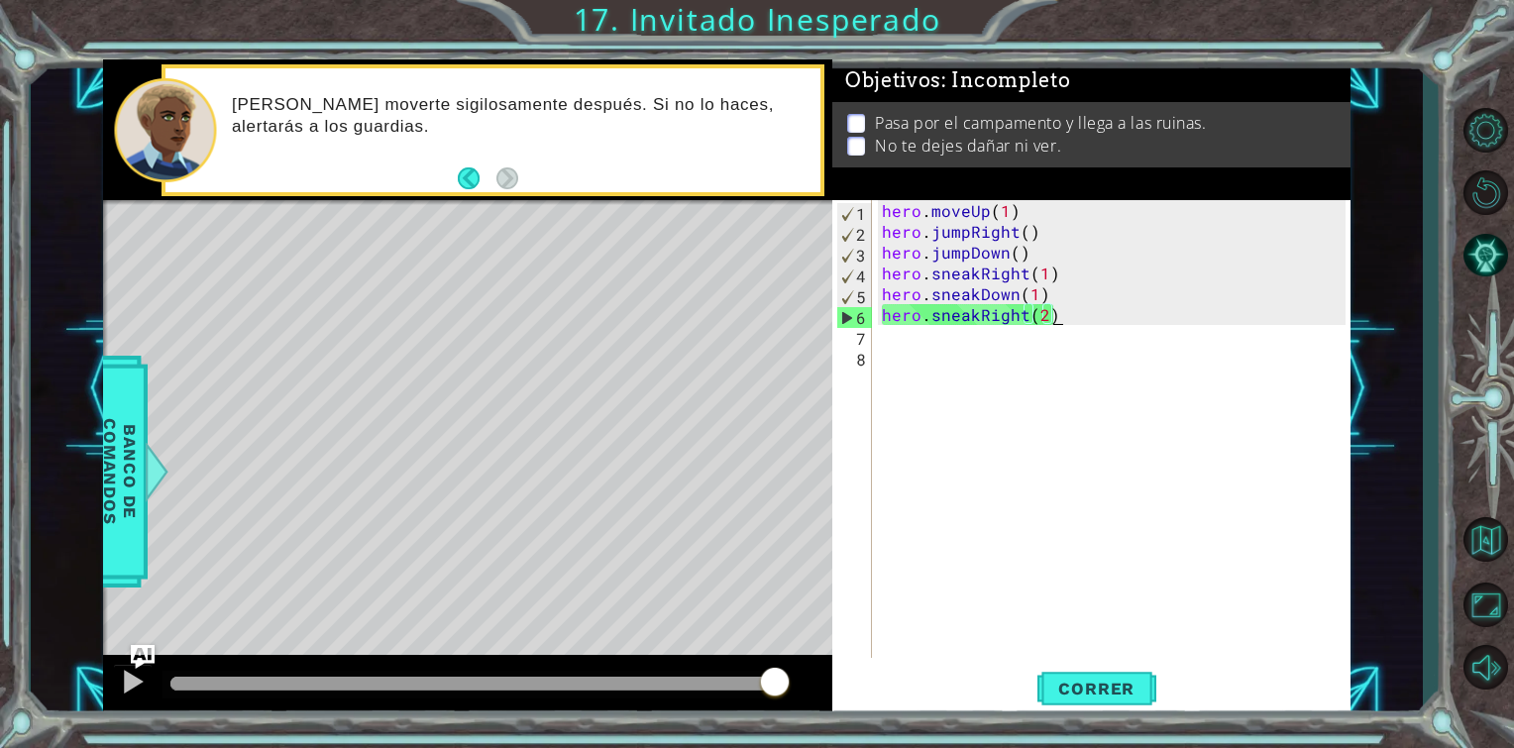
click at [1052, 314] on div "hero . moveUp ( 1 ) hero . jumpRight ( ) hero . jumpDown ( ) hero . sneakRight …" at bounding box center [1117, 450] width 478 height 500
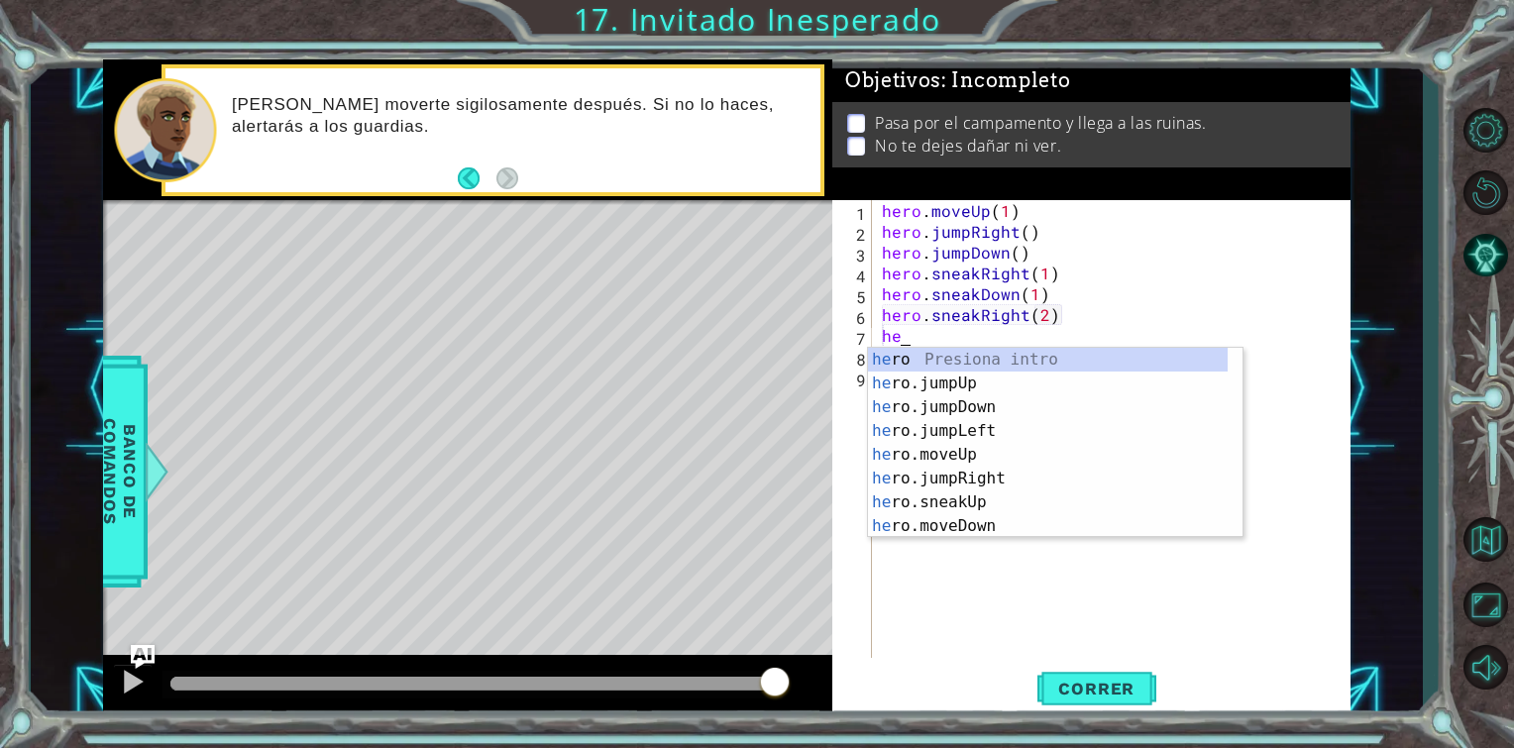
scroll to position [0, 0]
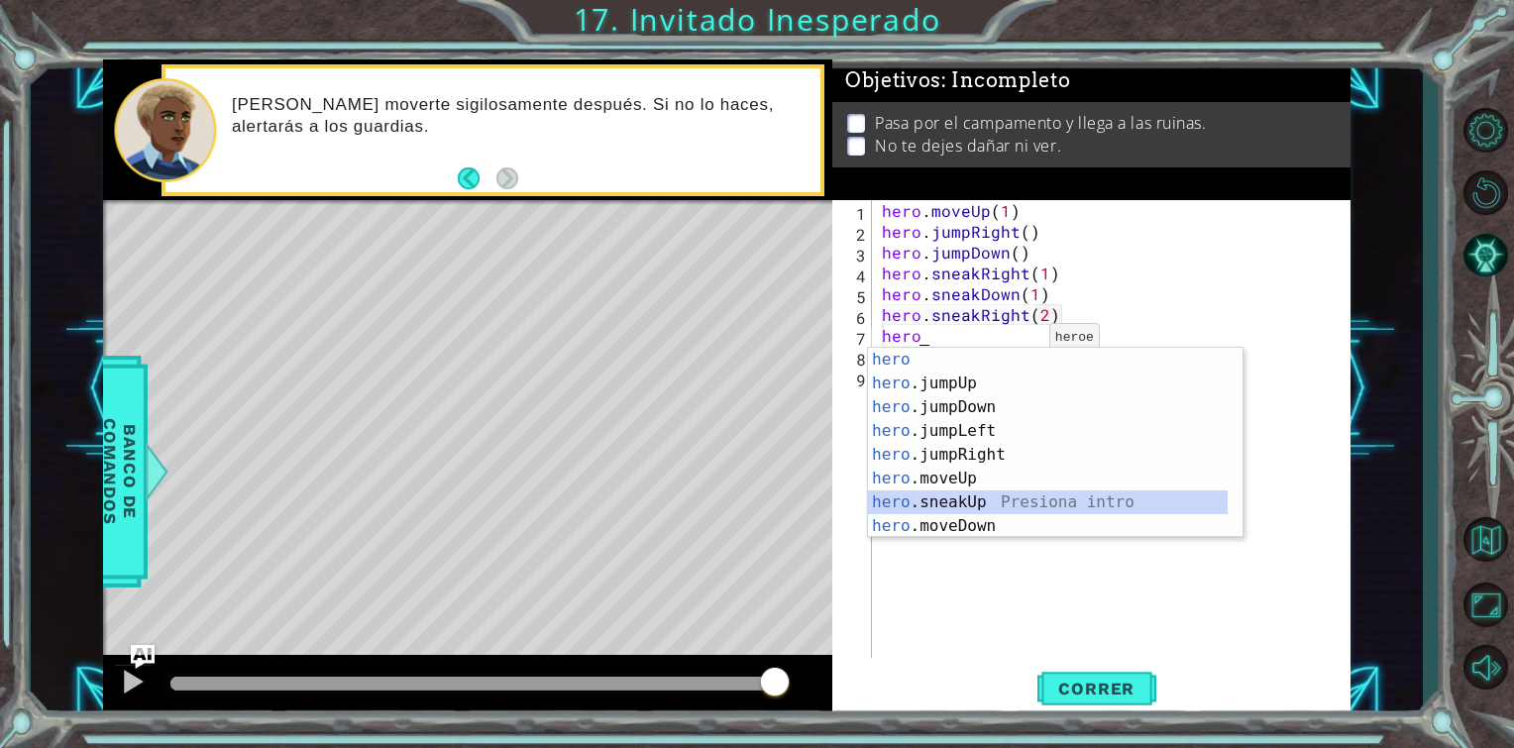
click at [990, 491] on div "hero Presiona intro hero .jumpUp Presiona intro hero .jumpDown Presiona intro h…" at bounding box center [1048, 467] width 360 height 238
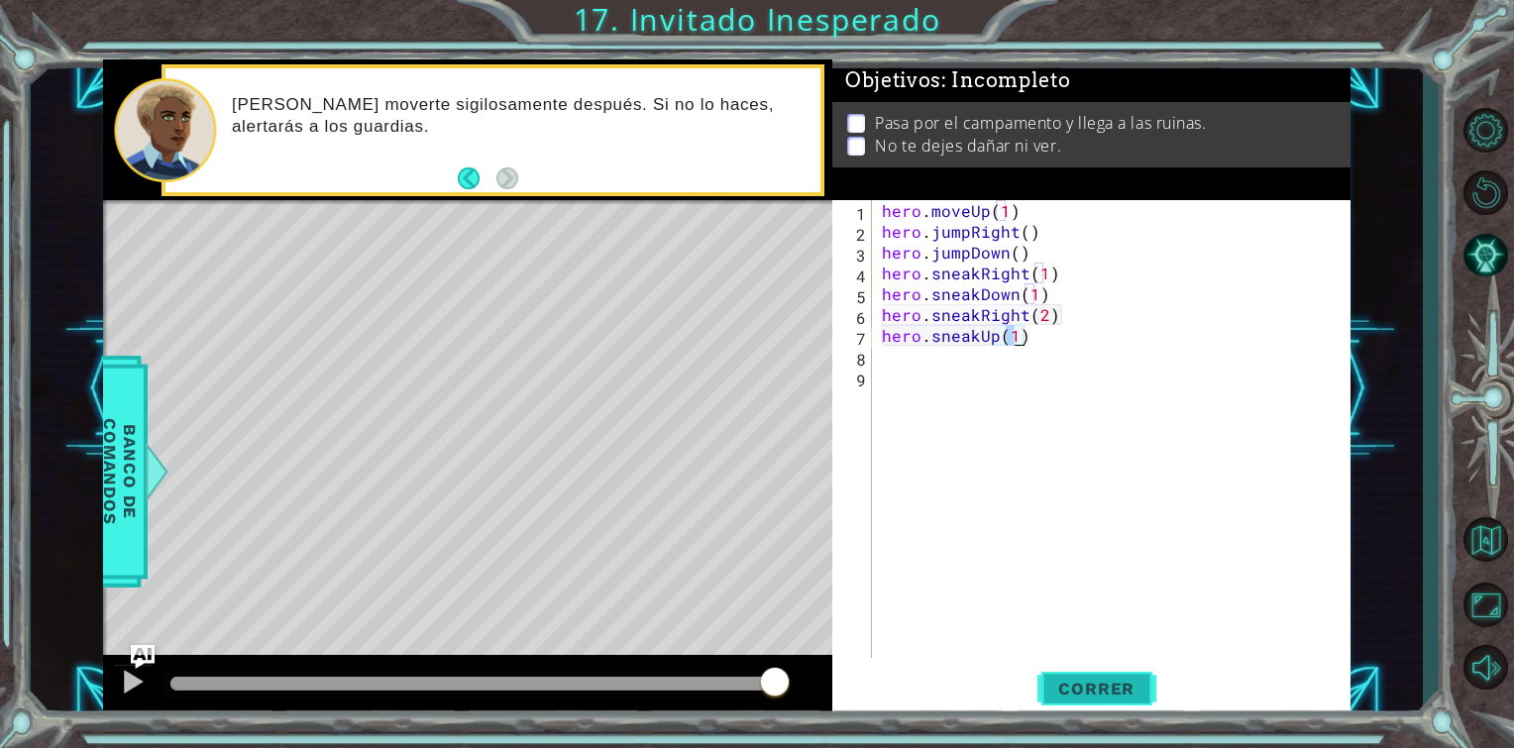
type textarea "hero.sneakUp(1)"
click at [1093, 690] on span "Correr" at bounding box center [1097, 689] width 116 height 20
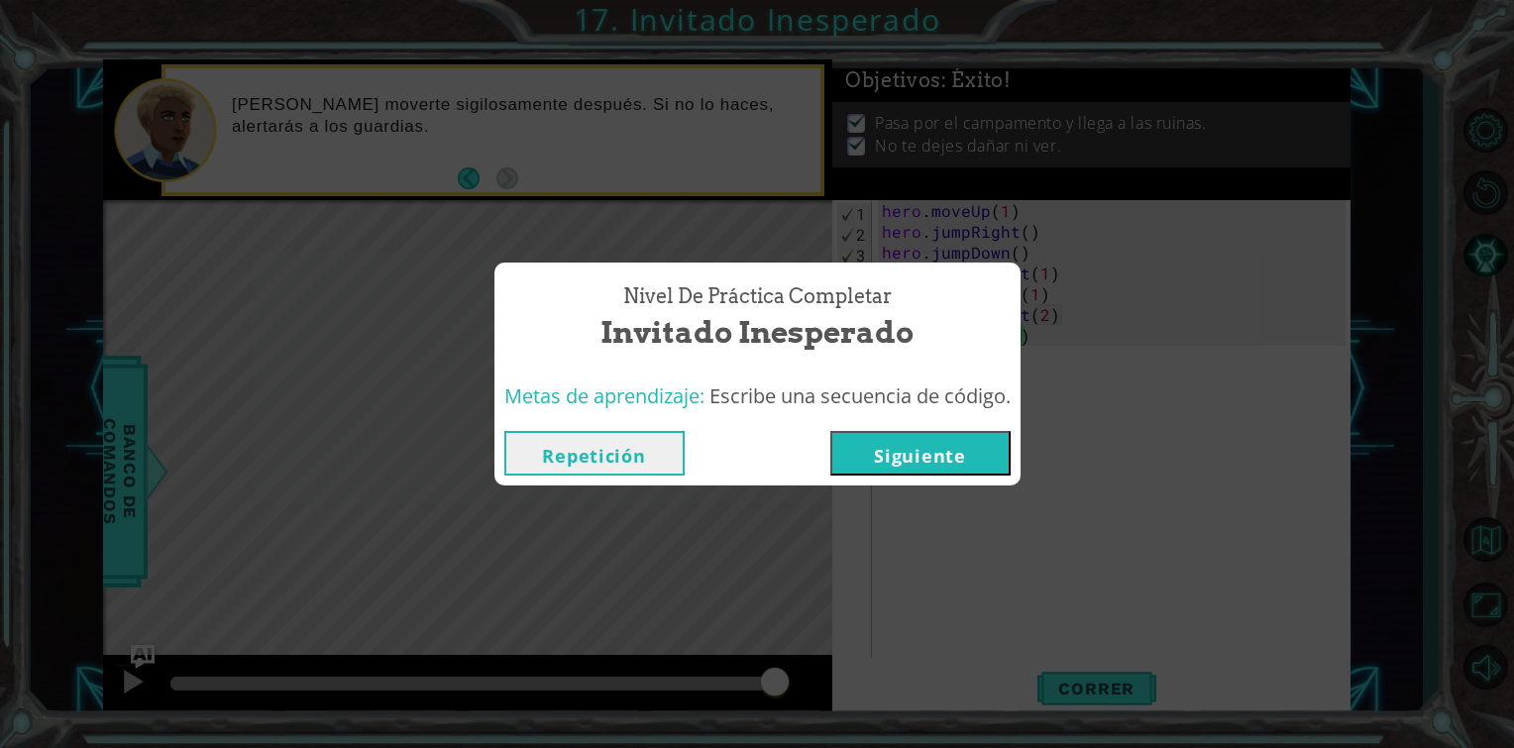
click at [903, 456] on button "Siguiente" at bounding box center [921, 453] width 180 height 45
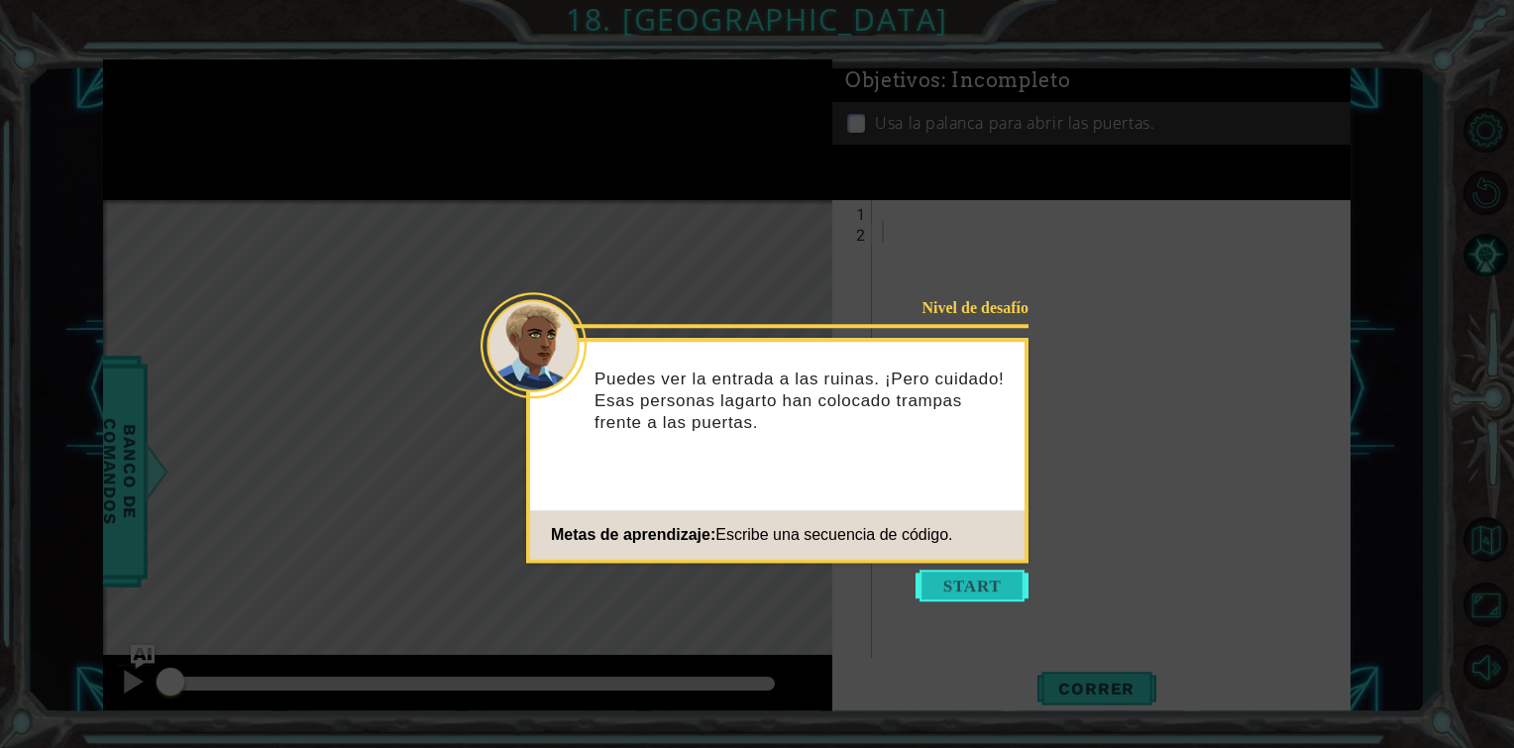
click at [955, 579] on button "Start" at bounding box center [972, 586] width 113 height 32
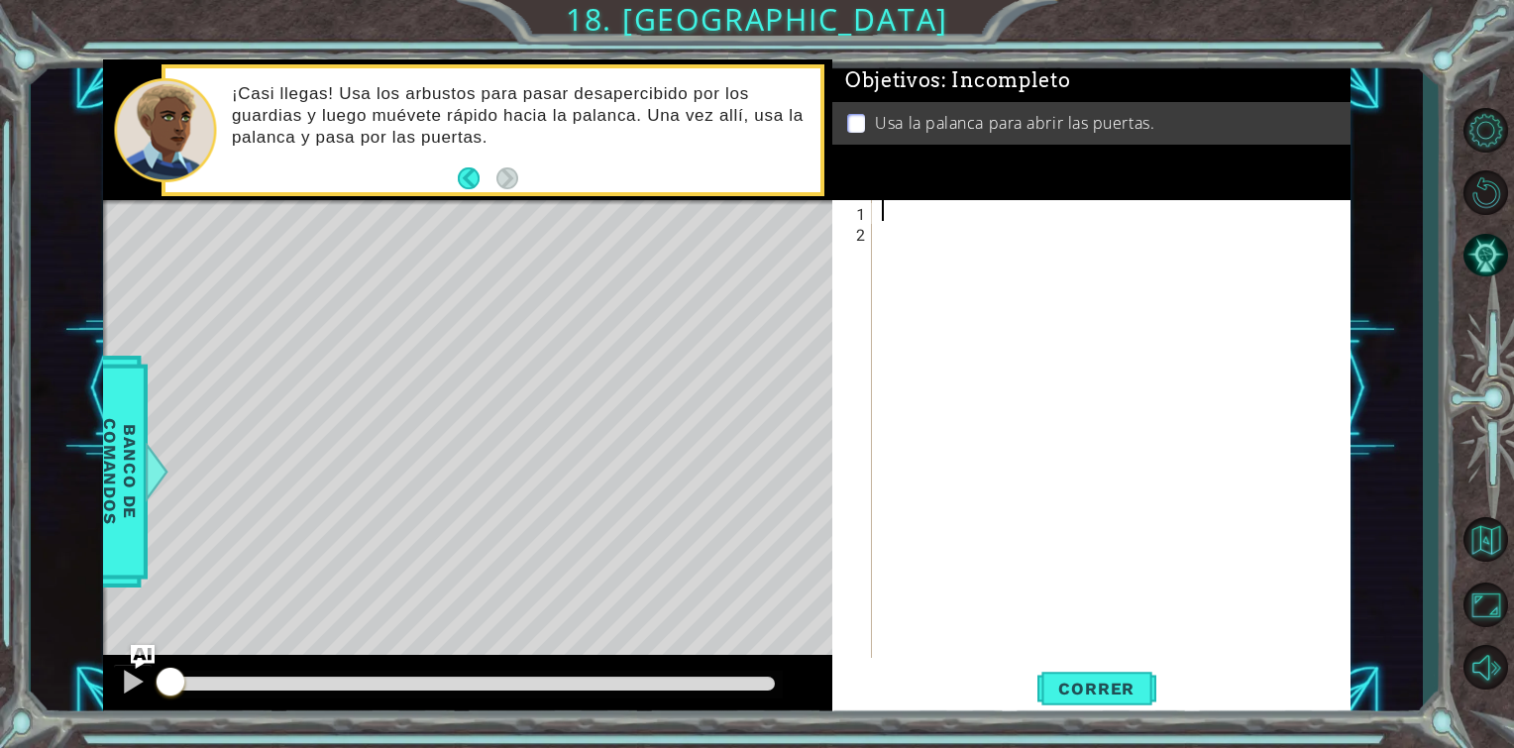
click at [888, 212] on div at bounding box center [1117, 450] width 478 height 500
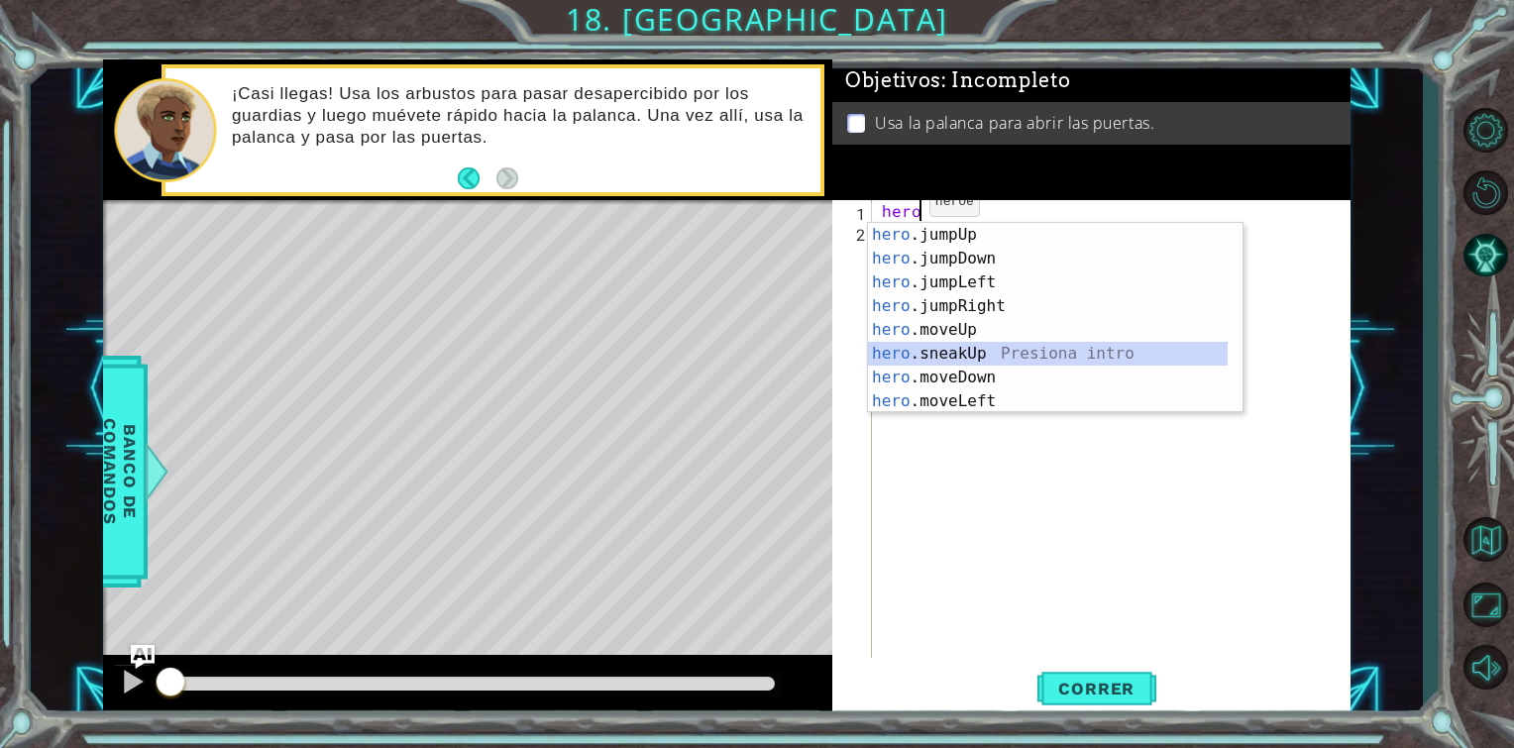
click at [966, 346] on div "hero .jumpUp Presiona intro hero .jumpDown Presiona intro hero .jumpLeft Presio…" at bounding box center [1048, 342] width 360 height 238
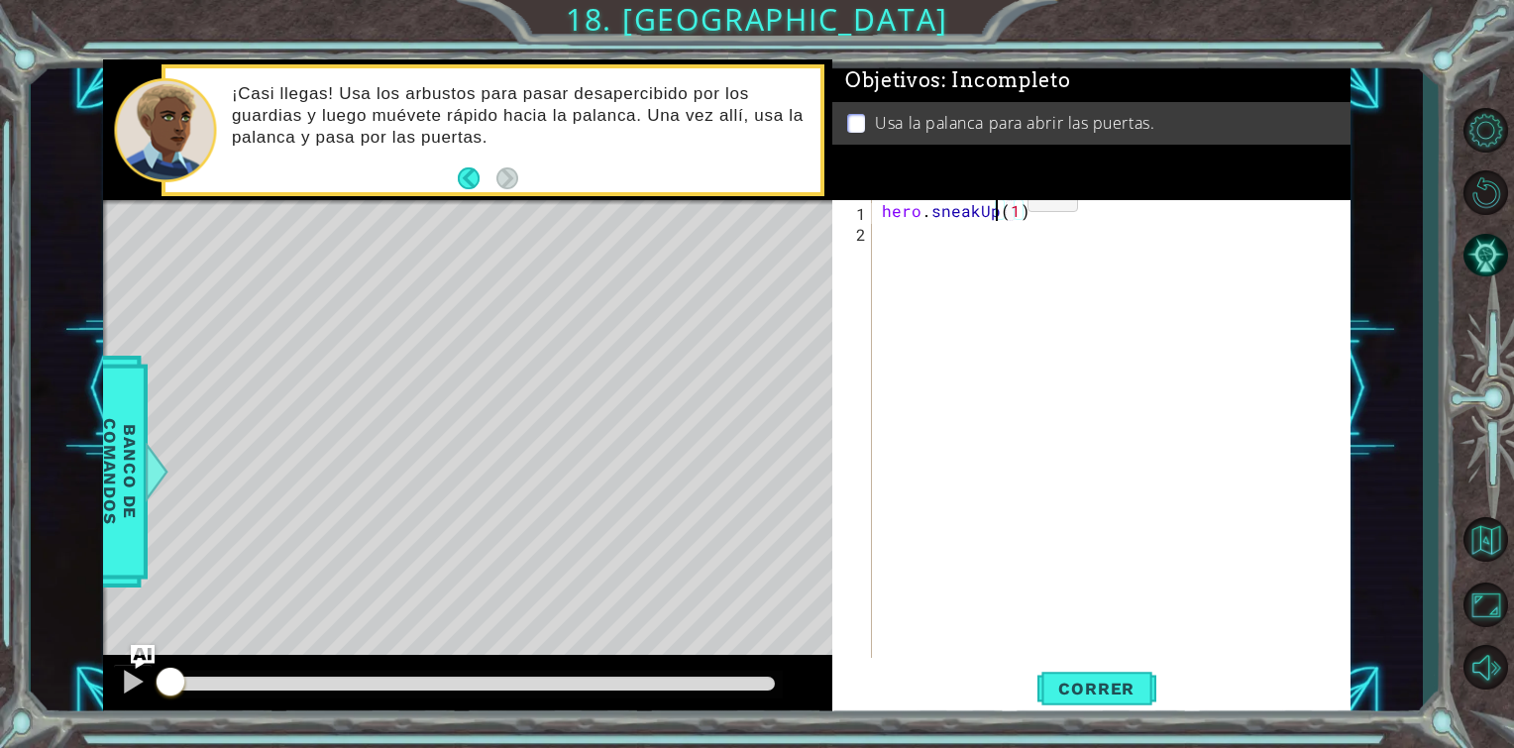
click at [994, 202] on div "hero . sneakUp ( 1 )" at bounding box center [1117, 450] width 478 height 500
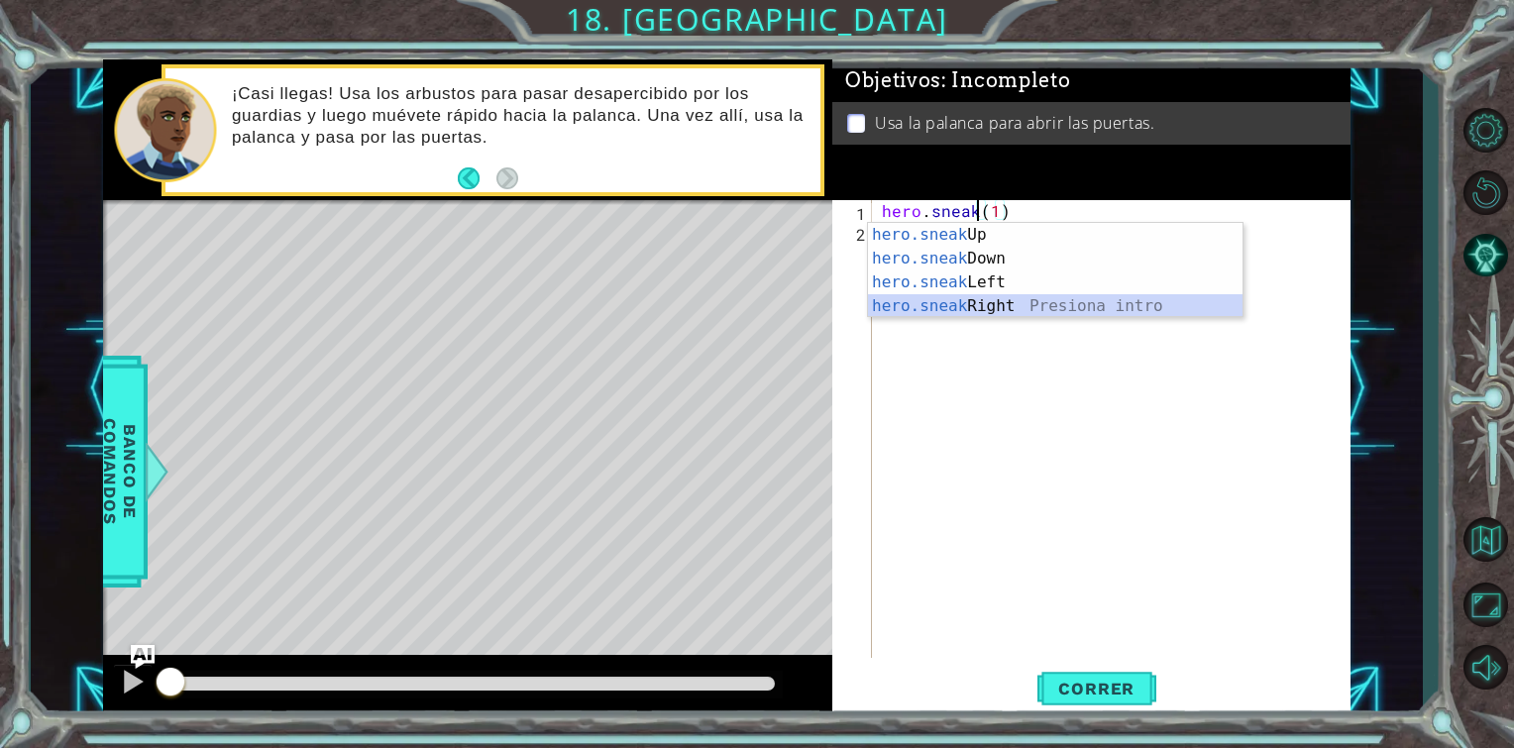
click at [955, 307] on div "hero.sneak Up Presiona intro hero.sneak Down Presiona intro hero.sneak Left Pre…" at bounding box center [1055, 294] width 375 height 143
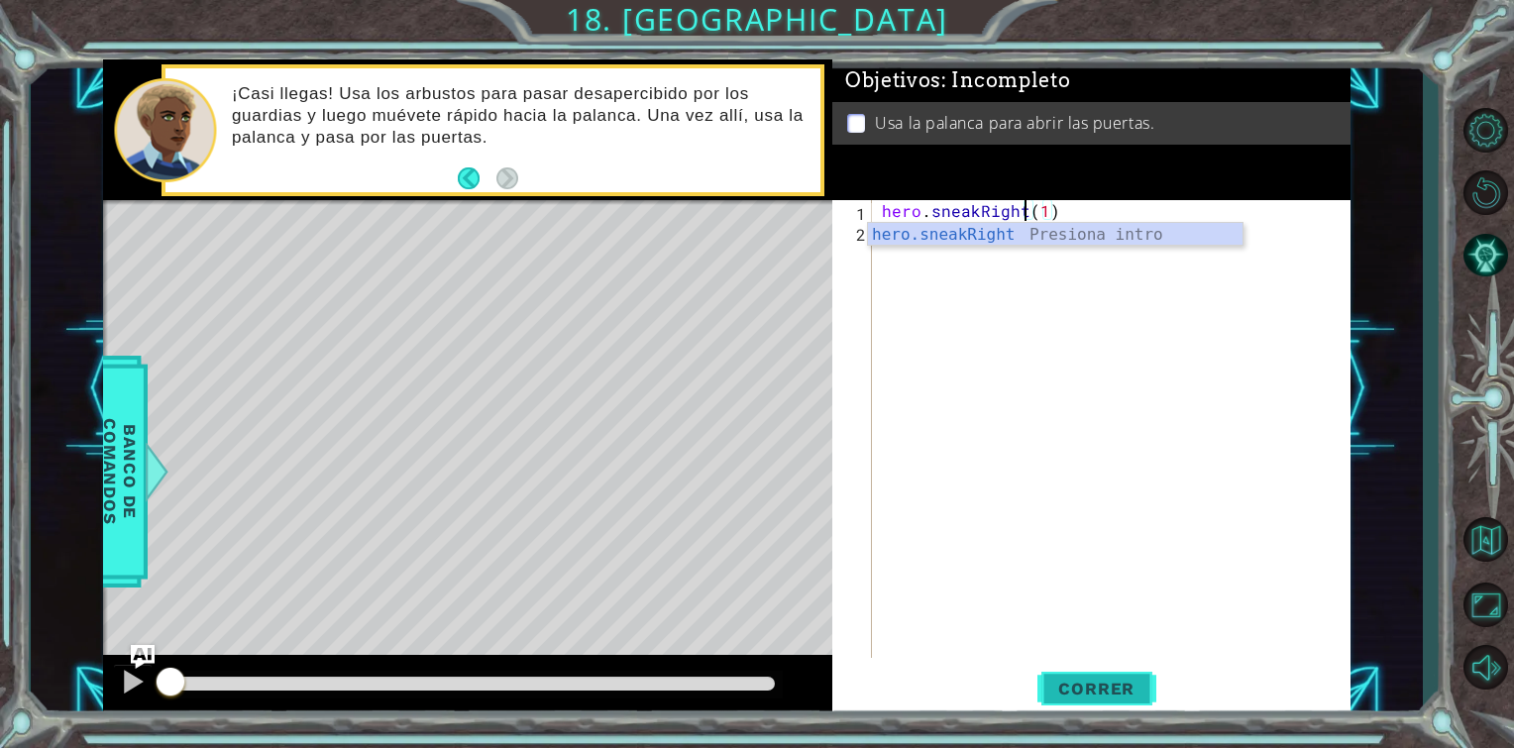
type textarea "hero.sneakRight(1)"
click at [1112, 697] on span "Correr" at bounding box center [1097, 689] width 116 height 20
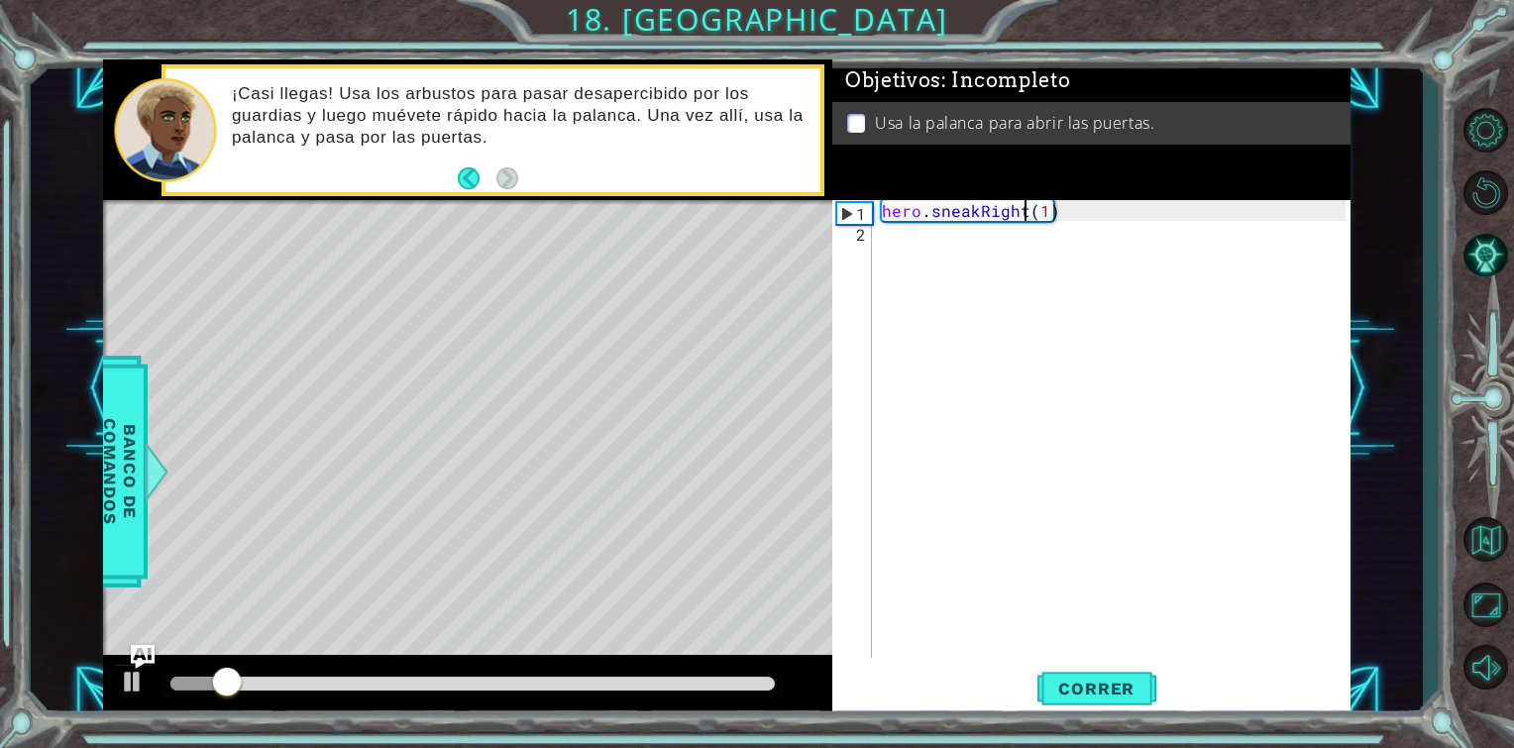
click at [1085, 204] on div "hero . sneakRight ( 1 )" at bounding box center [1117, 450] width 478 height 500
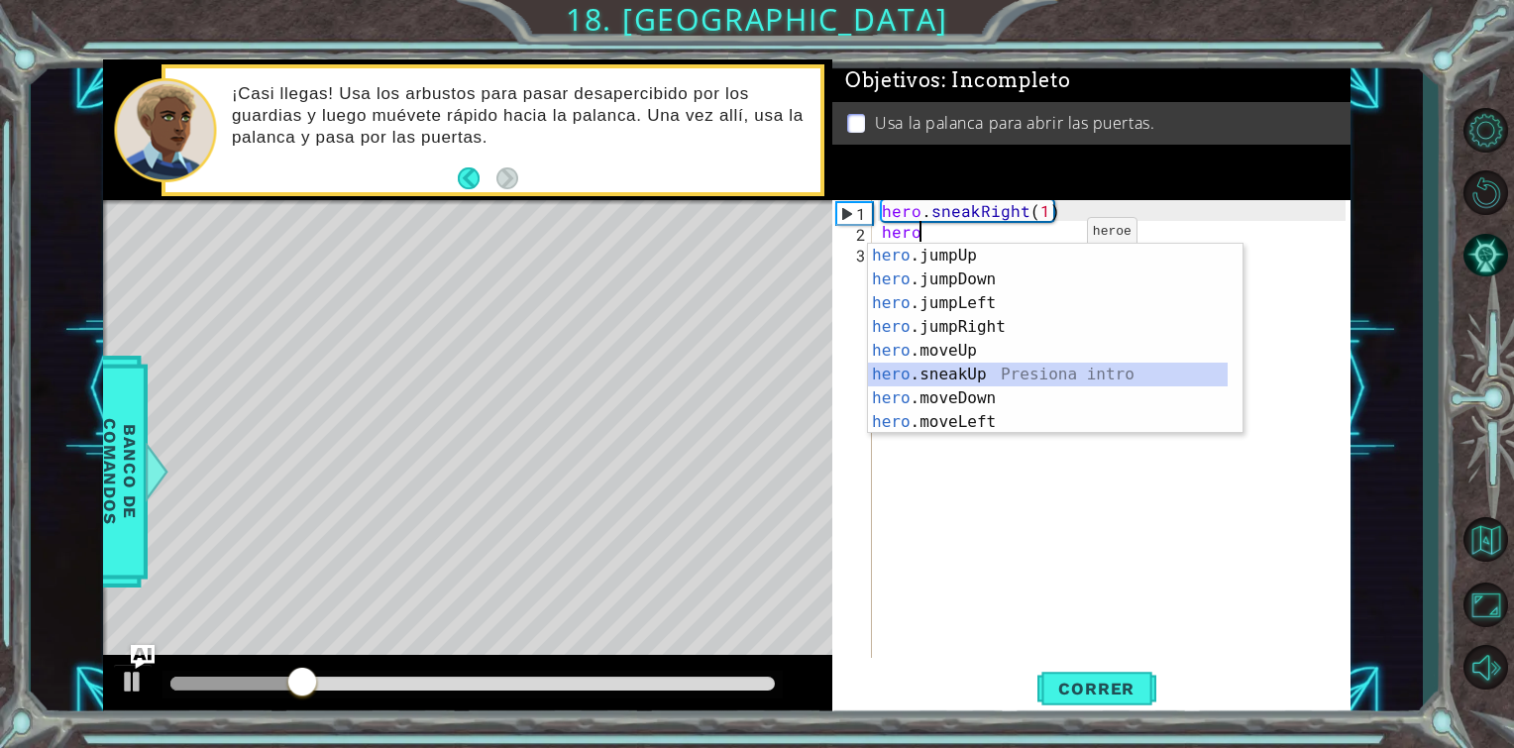
click at [983, 368] on div "hero .jumpUp Presiona intro hero .jumpDown Presiona intro hero .jumpLeft Presio…" at bounding box center [1048, 363] width 360 height 238
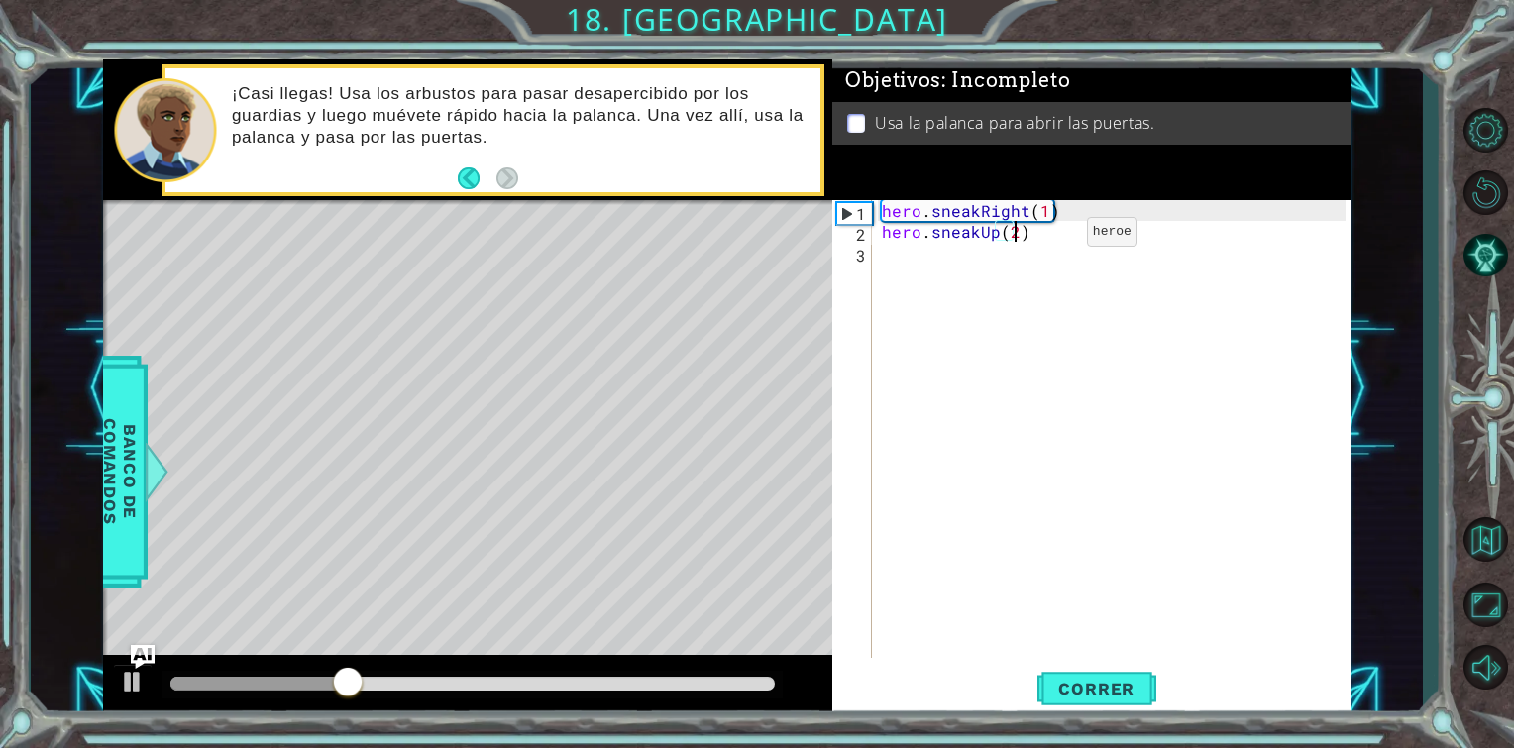
scroll to position [0, 8]
type textarea "hero.sneakUp(2)"
click at [1059, 700] on button "Correr" at bounding box center [1097, 689] width 119 height 52
click at [1034, 242] on div "hero . sneakRight ( 1 ) hero . sneakUp ( 2 )" at bounding box center [1117, 450] width 478 height 500
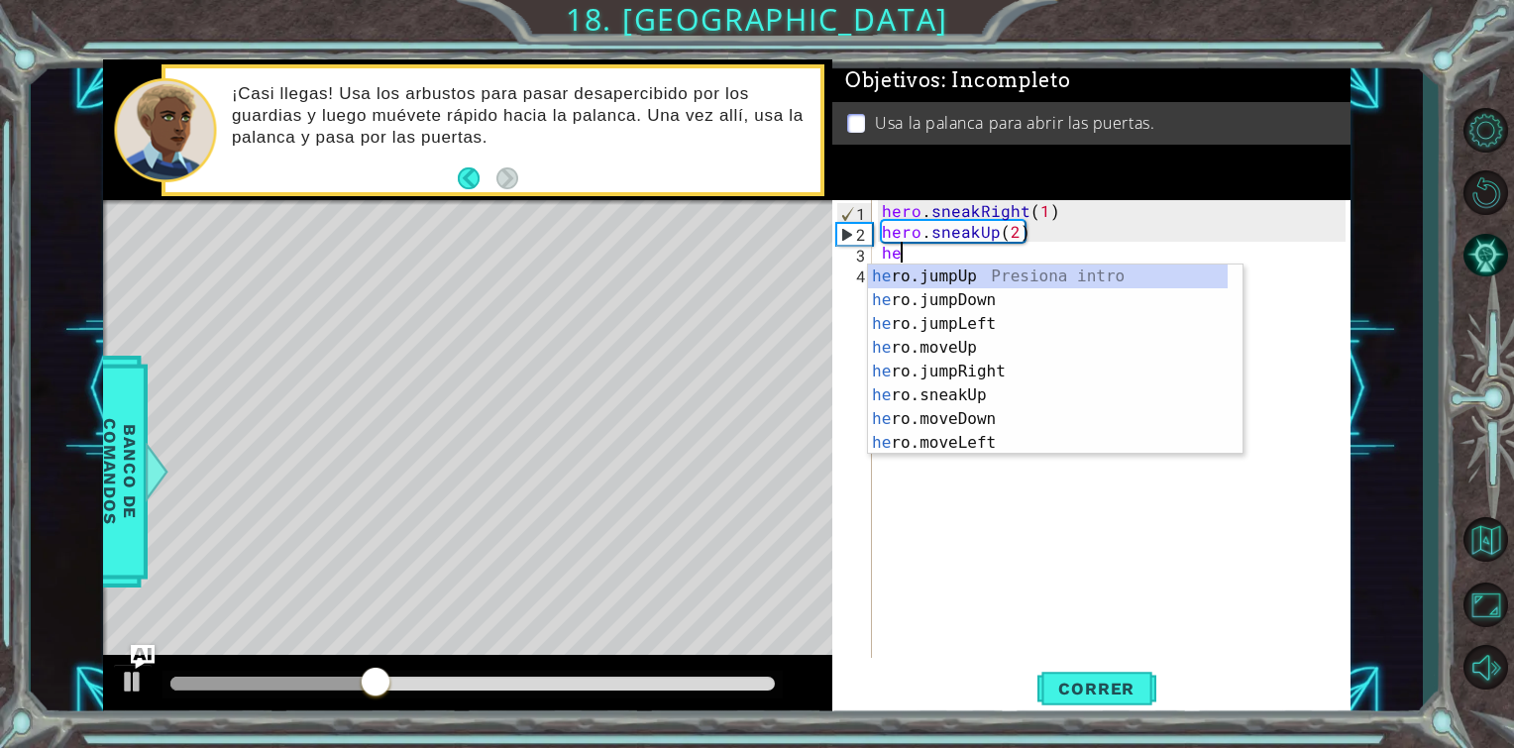
scroll to position [0, 0]
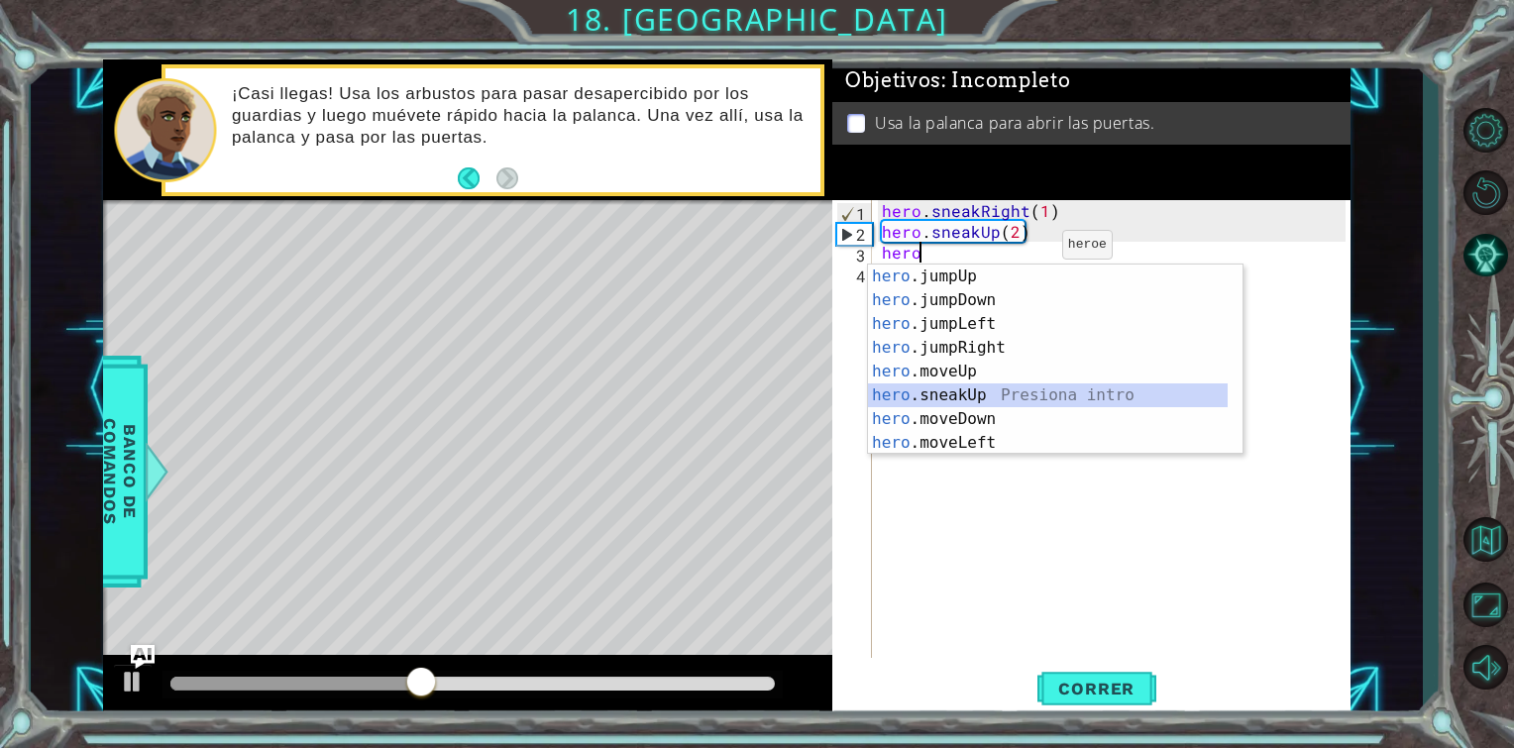
click at [998, 384] on div "hero .jumpUp Presiona intro hero .jumpDown Presiona intro hero .jumpLeft Presio…" at bounding box center [1048, 384] width 360 height 238
type textarea "hero.sneakUp(1)"
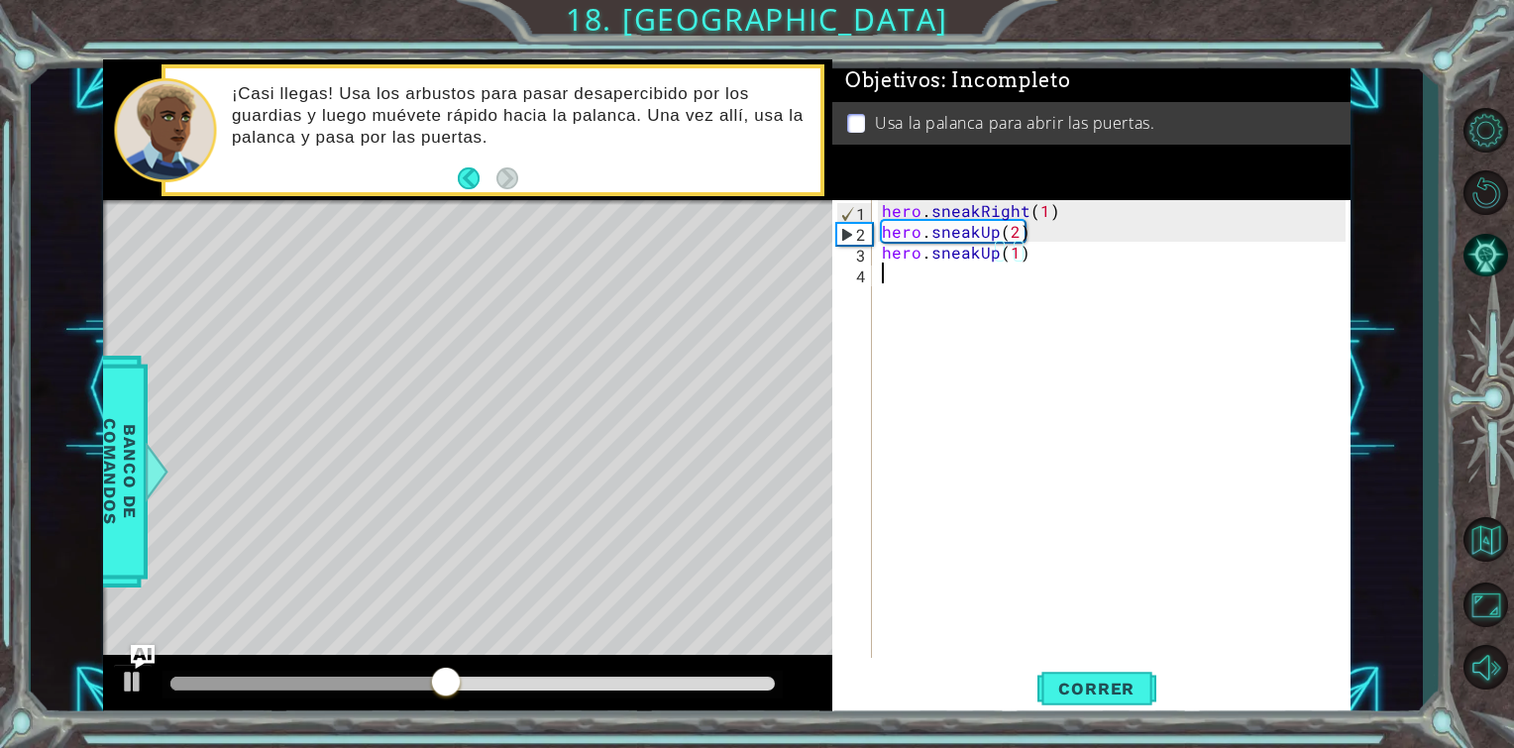
click at [998, 264] on div "hero . sneakRight ( 1 ) hero . sneakUp ( 2 ) hero . sneakUp ( 1 )" at bounding box center [1117, 450] width 478 height 500
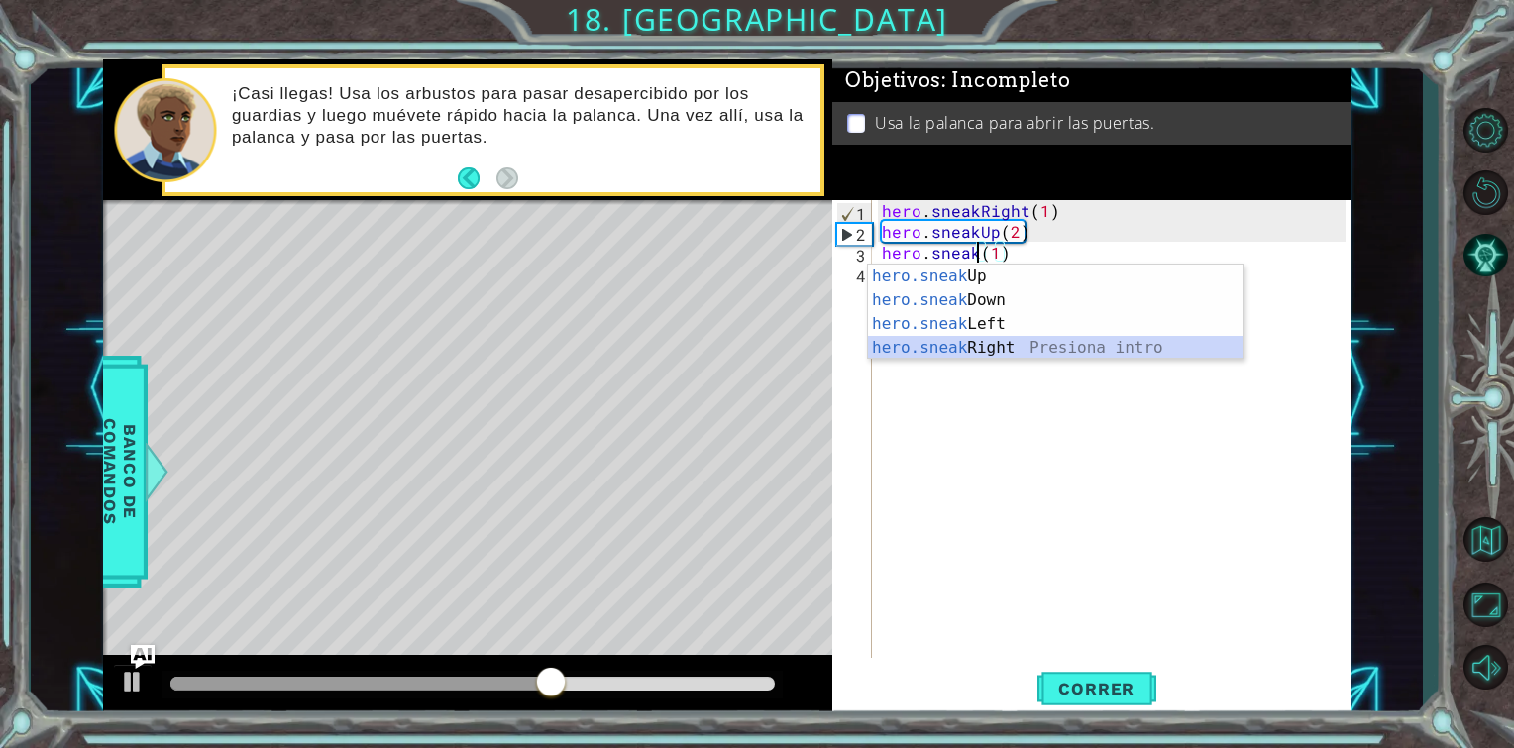
click at [967, 341] on div "hero.sneak Up Presiona intro hero.sneak Down Presiona intro hero.sneak Left Pre…" at bounding box center [1055, 336] width 375 height 143
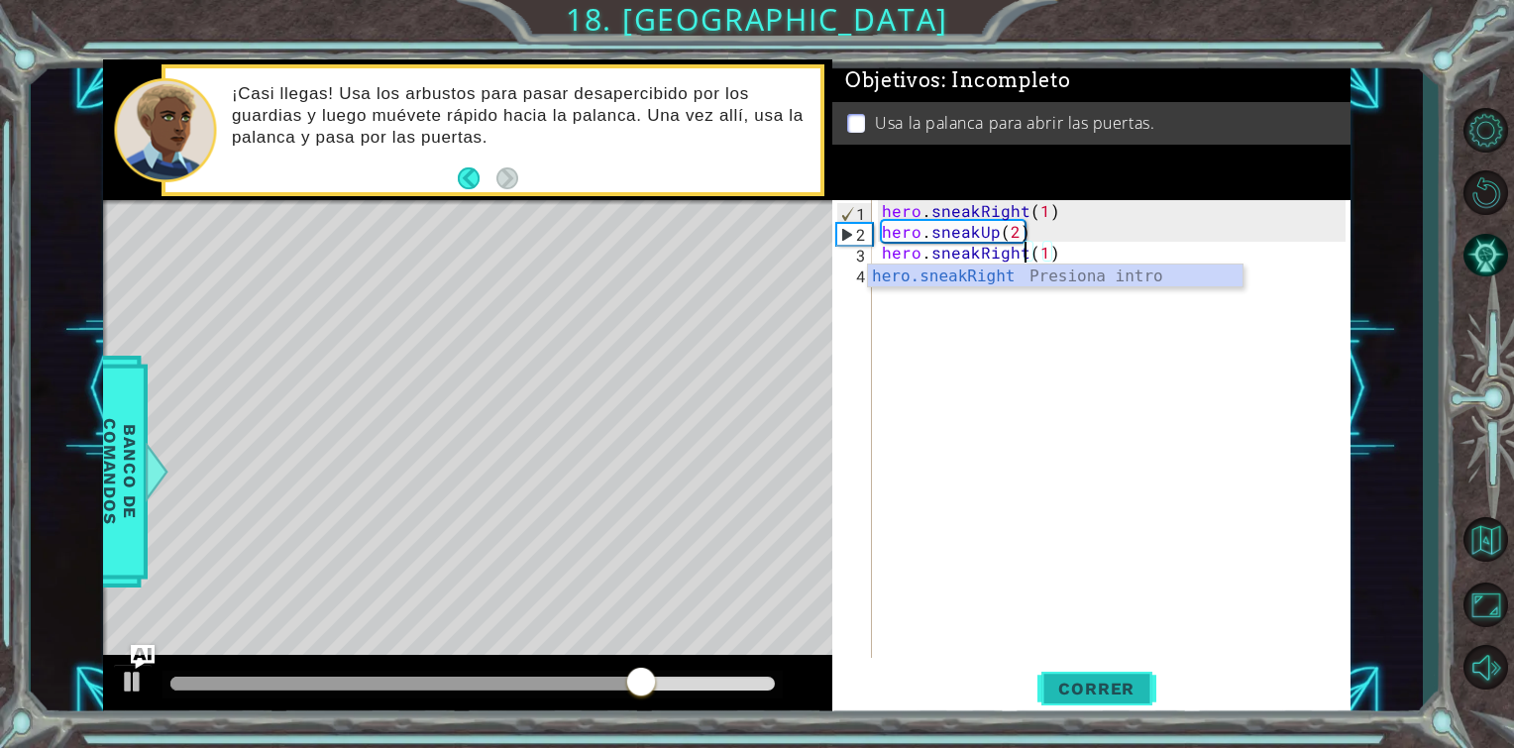
type textarea "hero.sneakRight(1)"
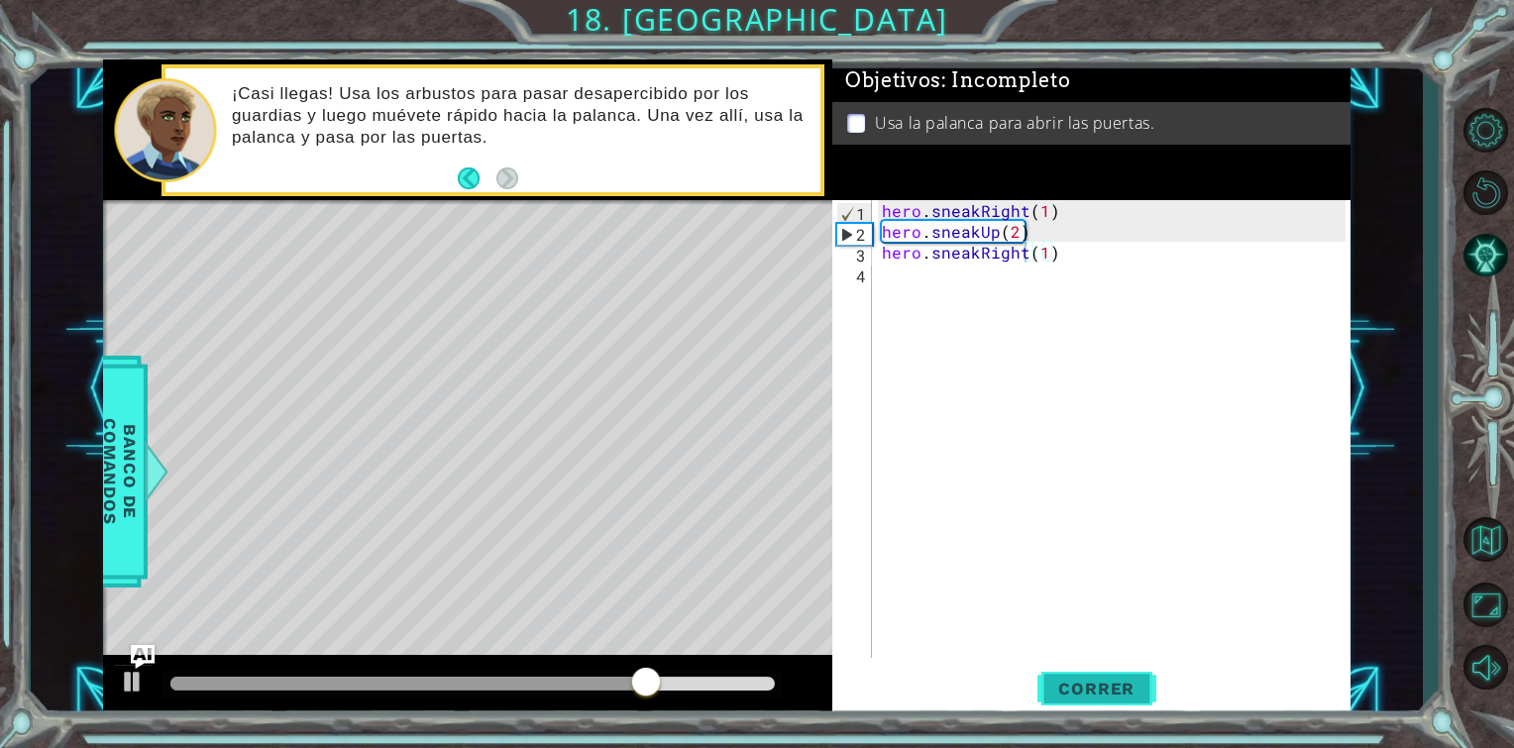
click at [1057, 684] on span "Correr" at bounding box center [1097, 689] width 116 height 20
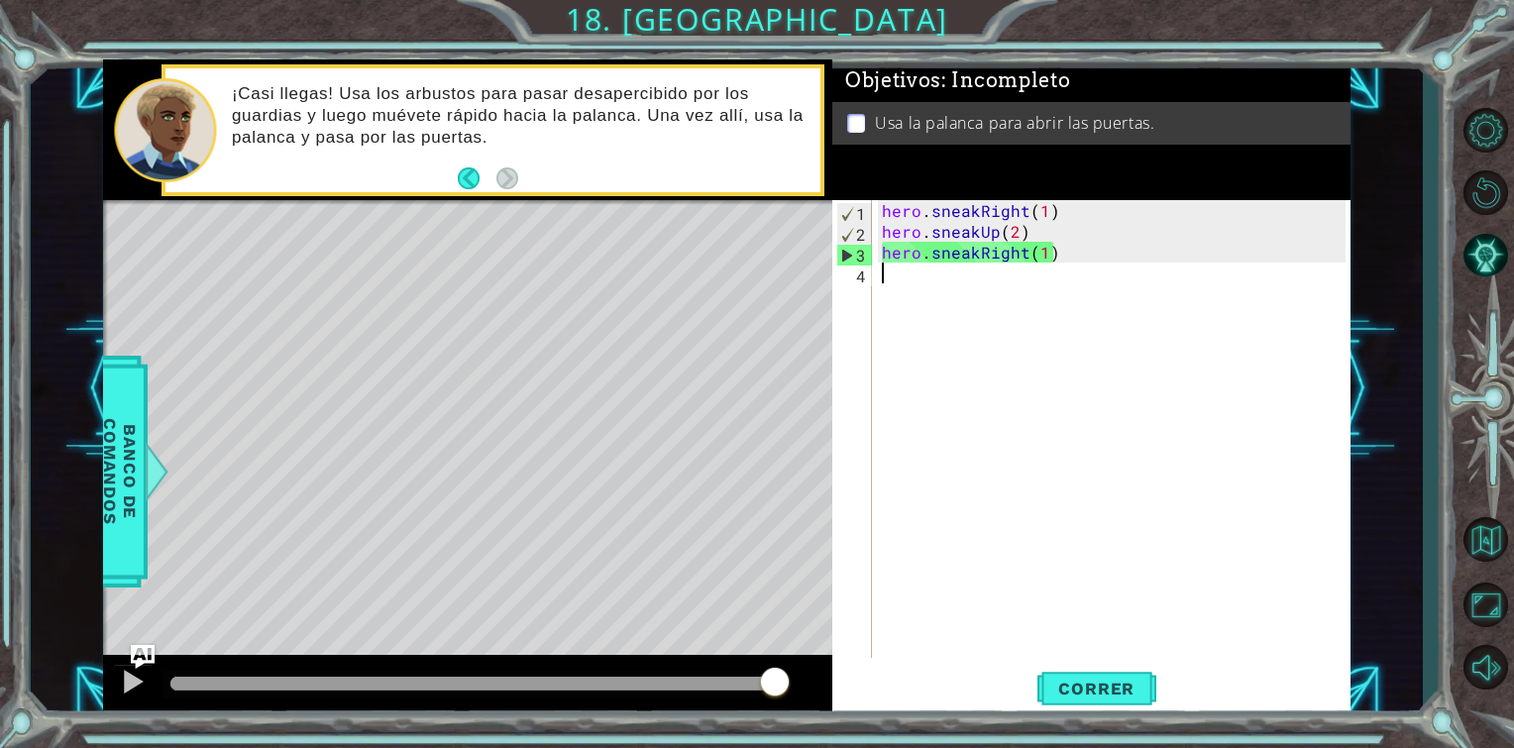
click at [1075, 271] on div "hero . sneakRight ( 1 ) hero . sneakUp ( 2 ) hero . sneakRight ( 1 )" at bounding box center [1117, 450] width 478 height 500
click at [1062, 247] on div "hero . sneakRight ( 1 ) hero . sneakUp ( 2 ) hero . sneakRight ( 1 )" at bounding box center [1117, 450] width 478 height 500
type textarea "hero.sneakRight(1)"
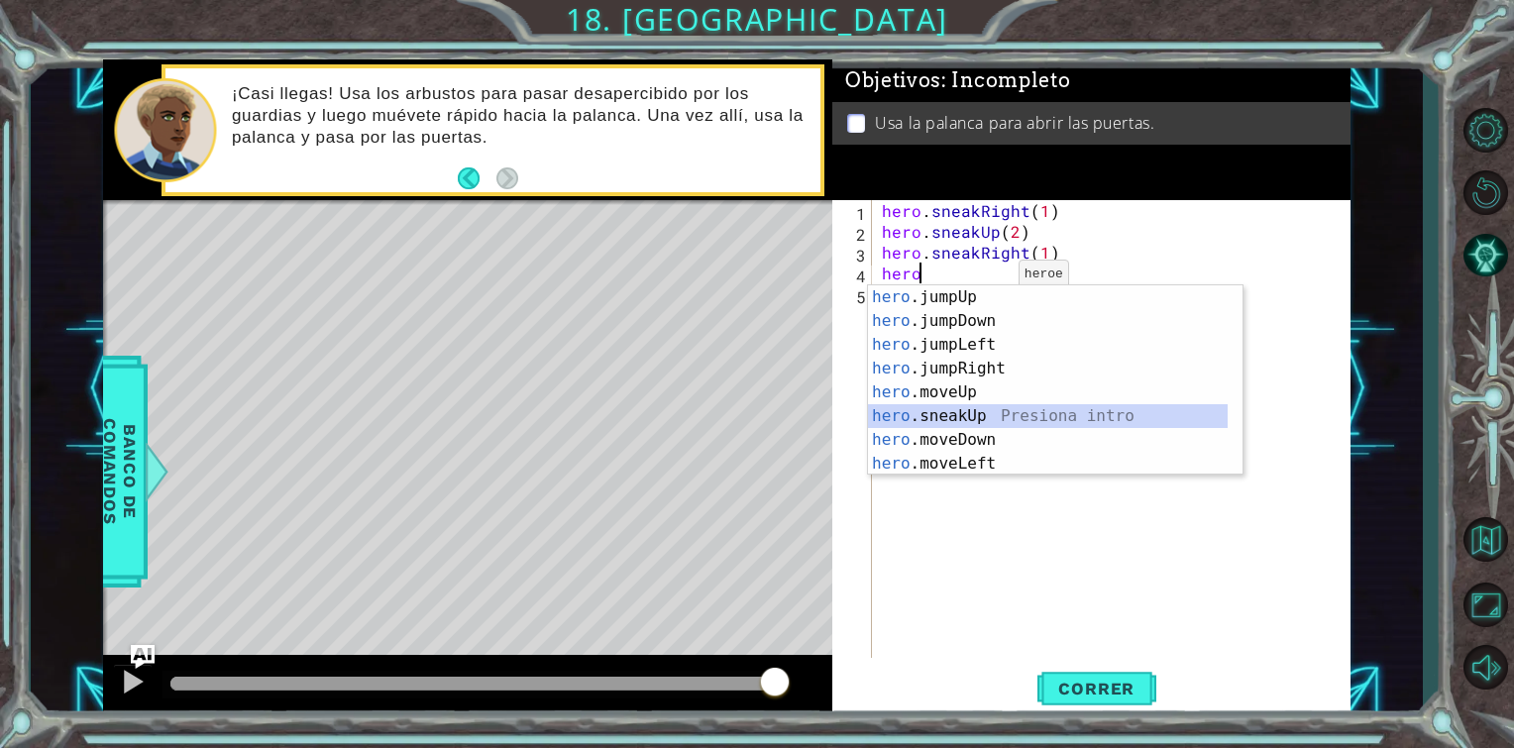
click at [972, 416] on div "hero .jumpUp Presiona intro hero .jumpDown Presiona intro hero .jumpLeft Presio…" at bounding box center [1048, 404] width 360 height 238
type textarea "hero.sneakUp(1)"
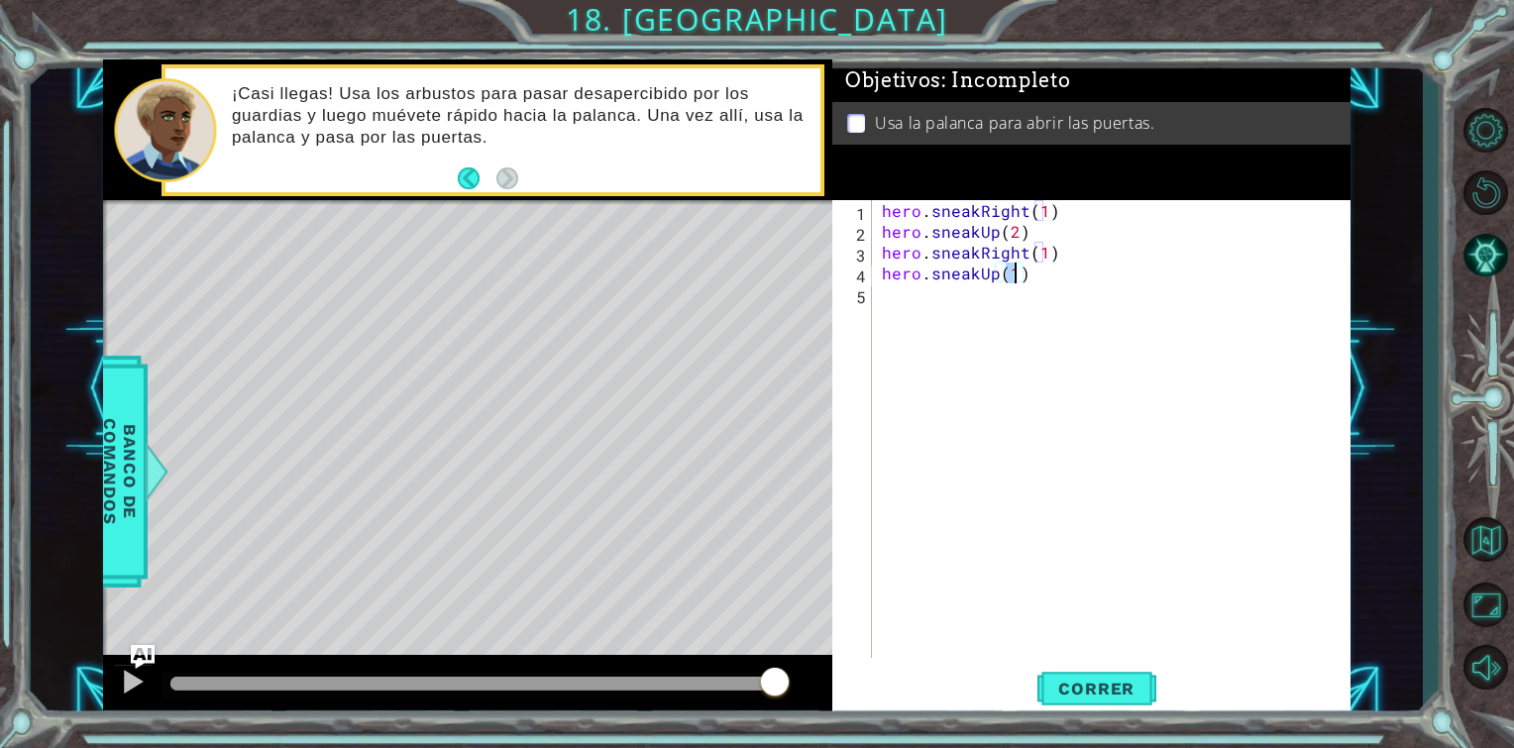
click at [1051, 280] on div "hero . sneakRight ( 1 ) hero . sneakUp ( 2 ) hero . sneakRight ( 1 ) hero . sne…" at bounding box center [1117, 450] width 478 height 500
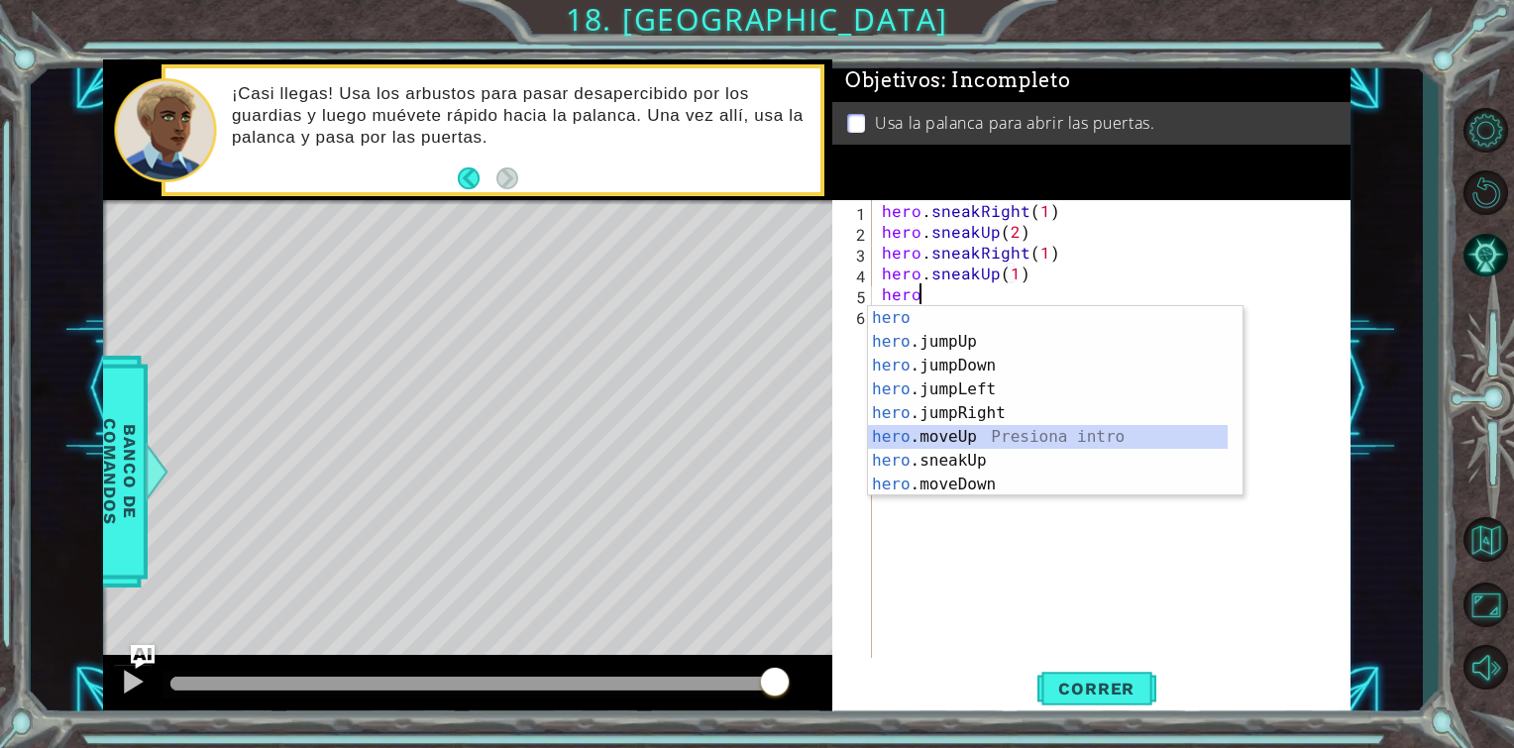
click at [928, 441] on div "hero Presiona intro hero .jumpUp Presiona intro hero .jumpDown Presiona intro h…" at bounding box center [1048, 425] width 360 height 238
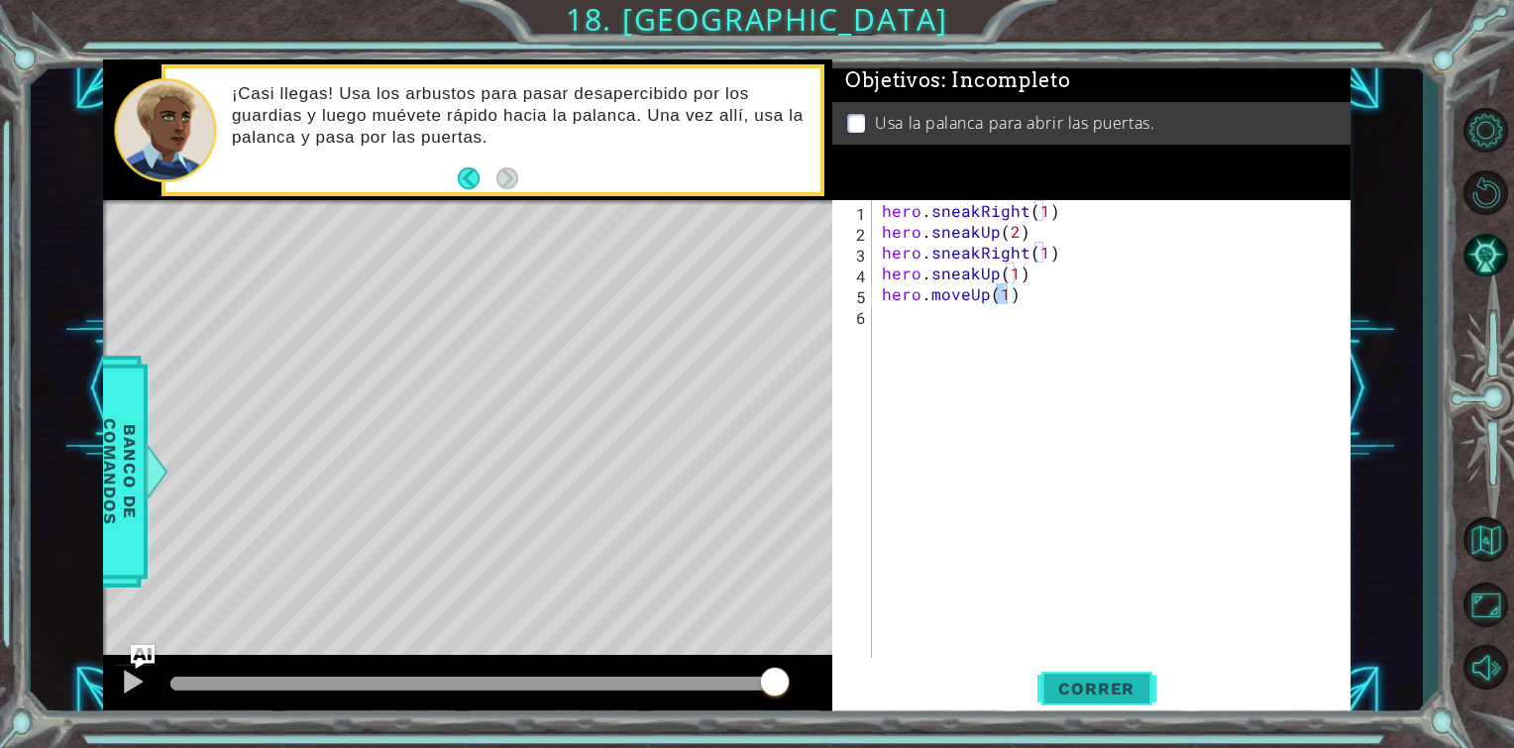
click at [1070, 679] on span "Correr" at bounding box center [1097, 689] width 116 height 20
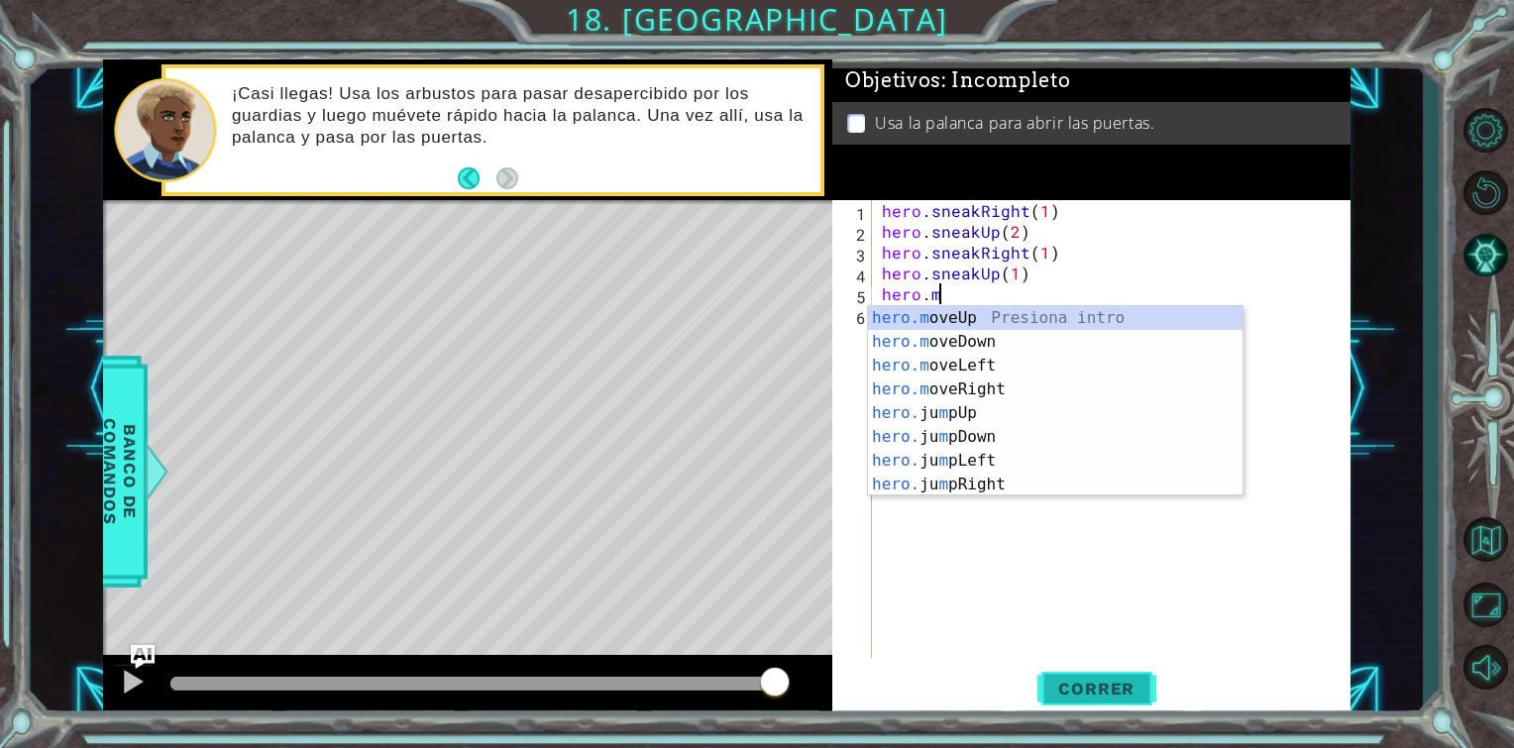
type textarea "hero."
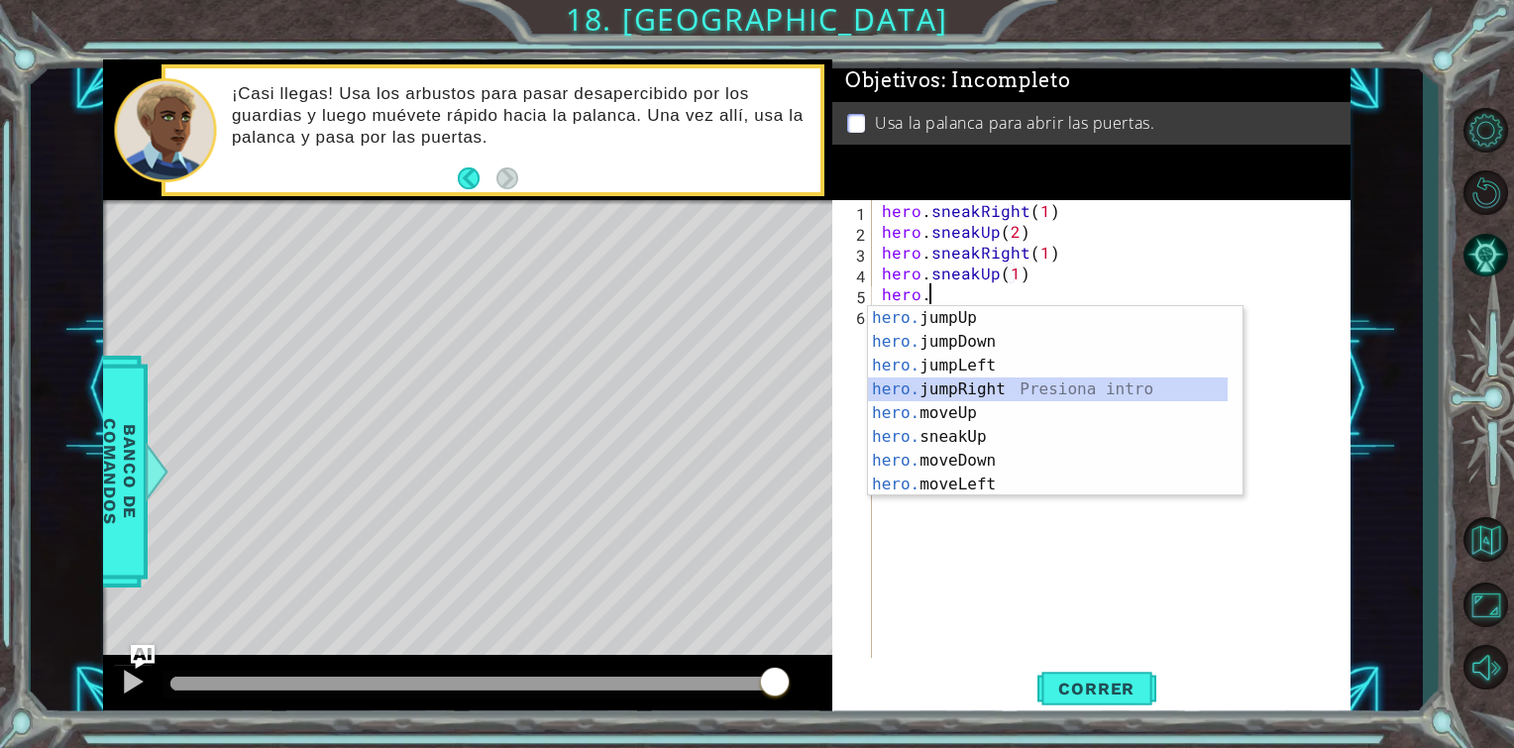
click at [988, 392] on div "hero. jumpUp Presiona intro hero. jumpDown Presiona intro hero. jumpLeft Presio…" at bounding box center [1048, 425] width 360 height 238
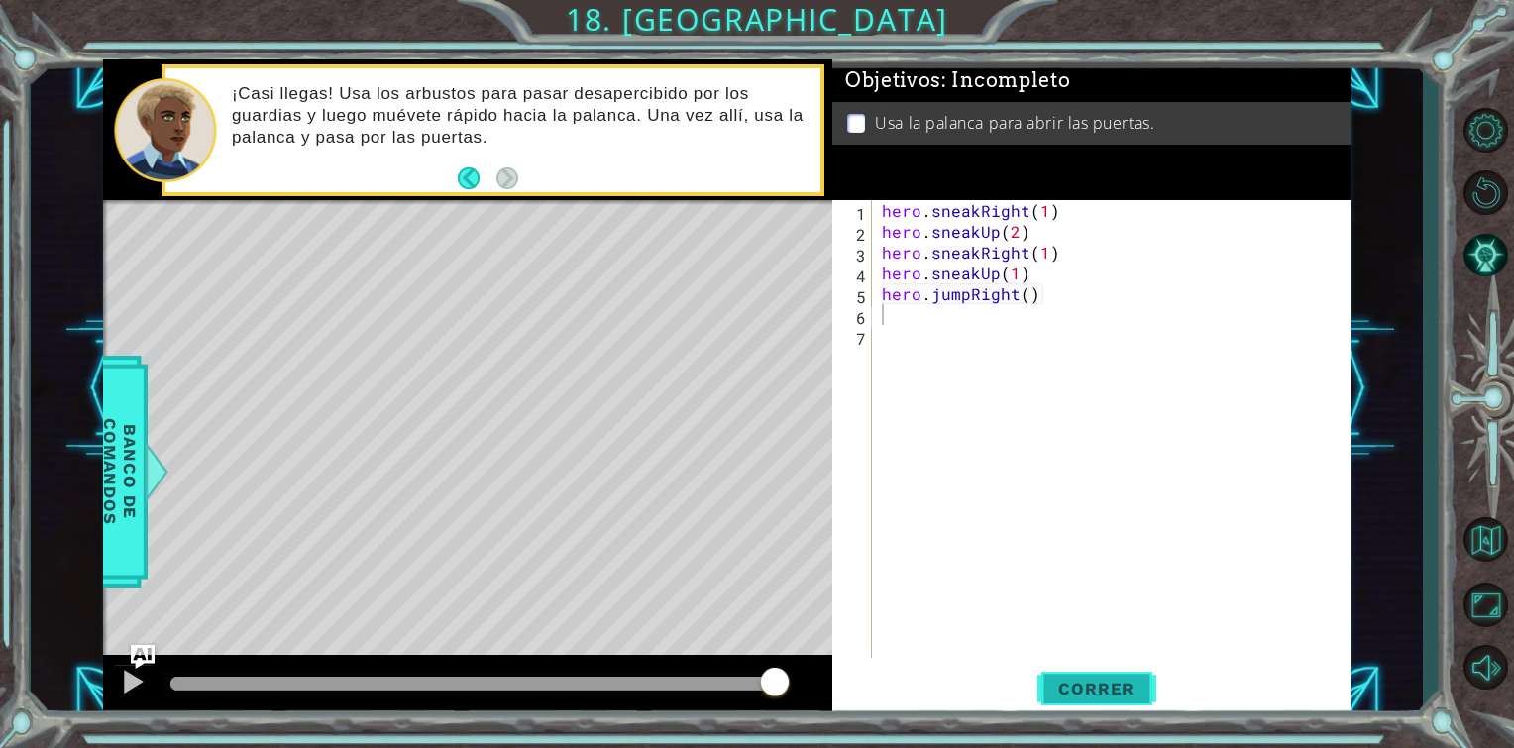
click at [1083, 682] on span "Correr" at bounding box center [1097, 689] width 116 height 20
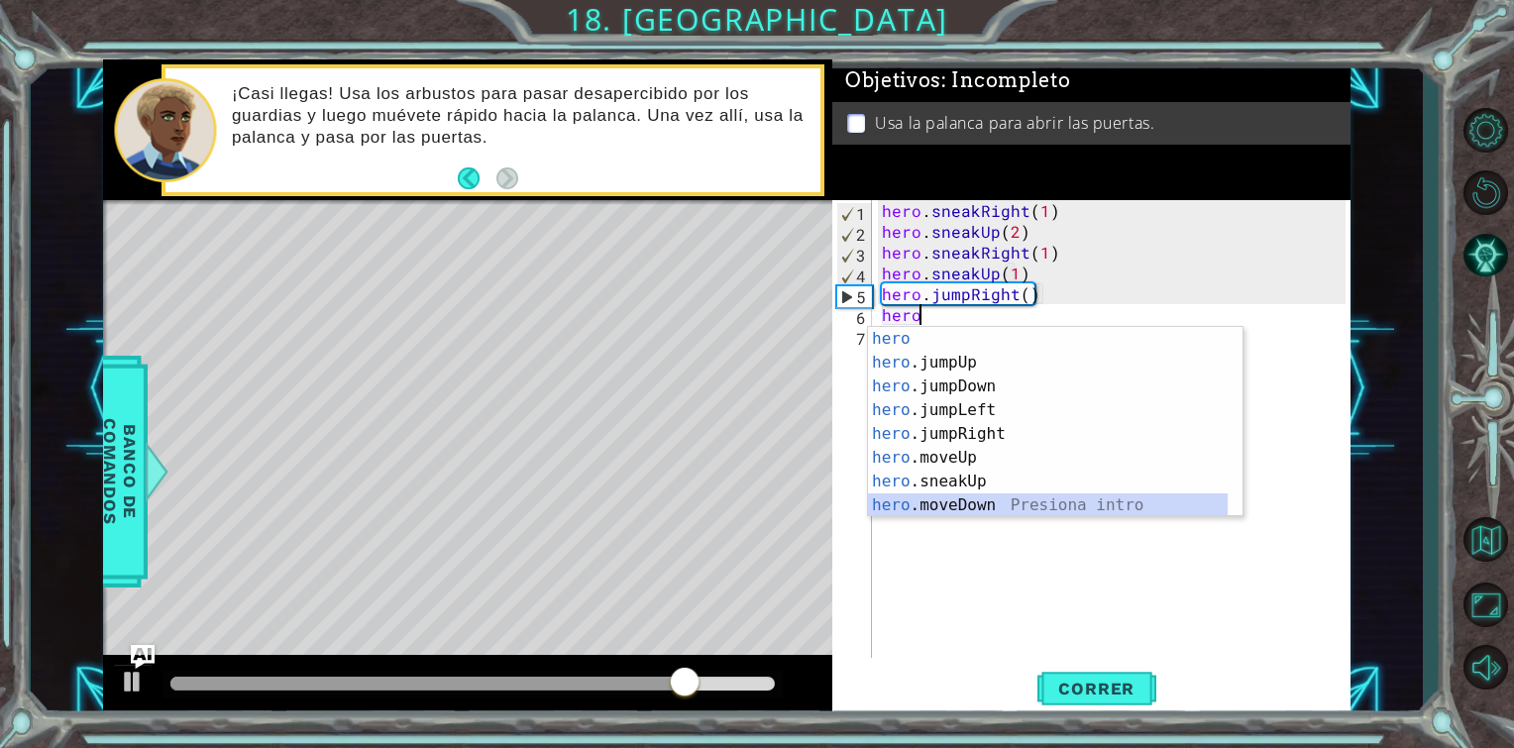
click at [1009, 497] on div "hero Presiona intro hero .jumpUp Presiona intro hero .jumpDown Presiona intro h…" at bounding box center [1048, 446] width 360 height 238
type textarea "hero.moveDown(1)"
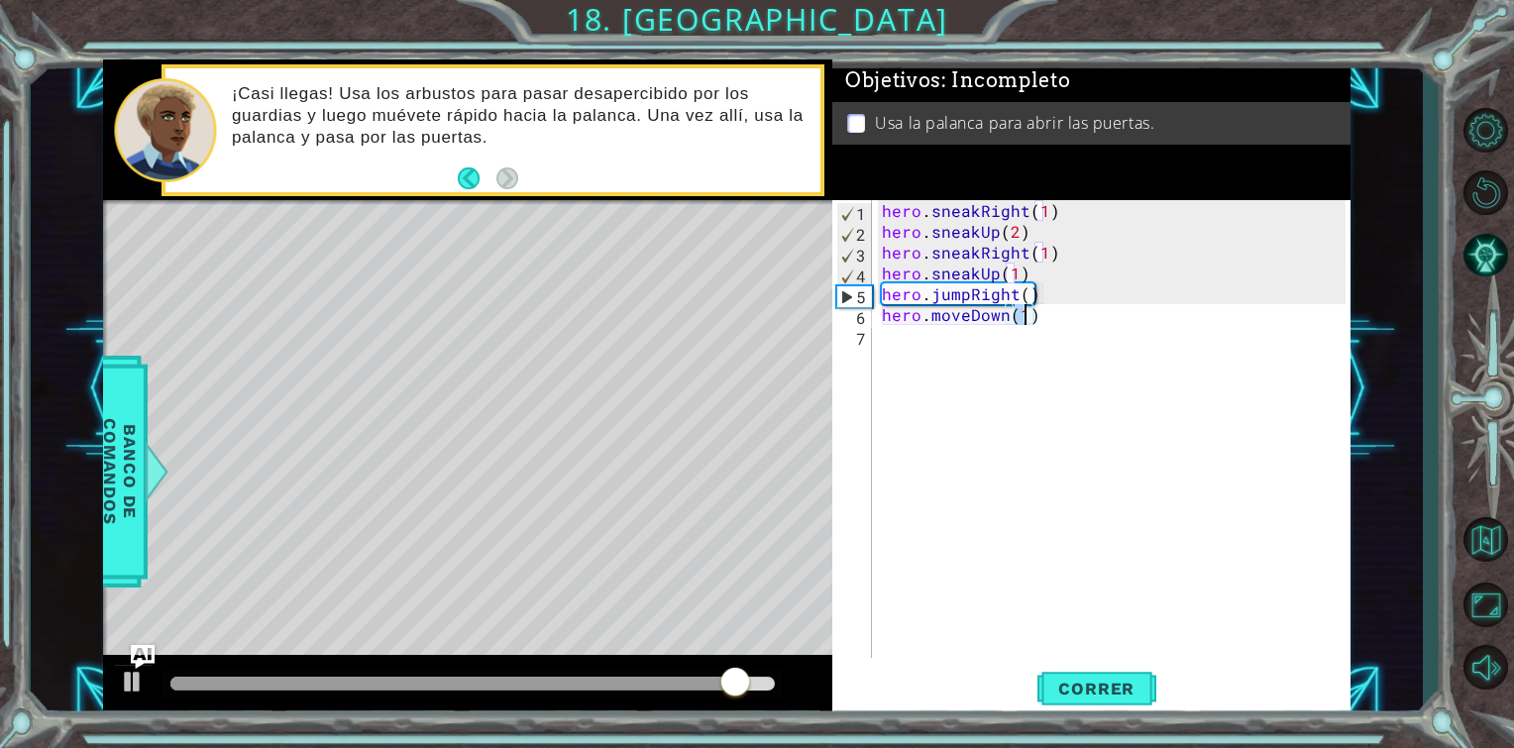
click at [1031, 313] on div "hero . sneakRight ( 1 ) hero . sneakUp ( 2 ) hero . sneakRight ( 1 ) hero . sne…" at bounding box center [1117, 450] width 478 height 500
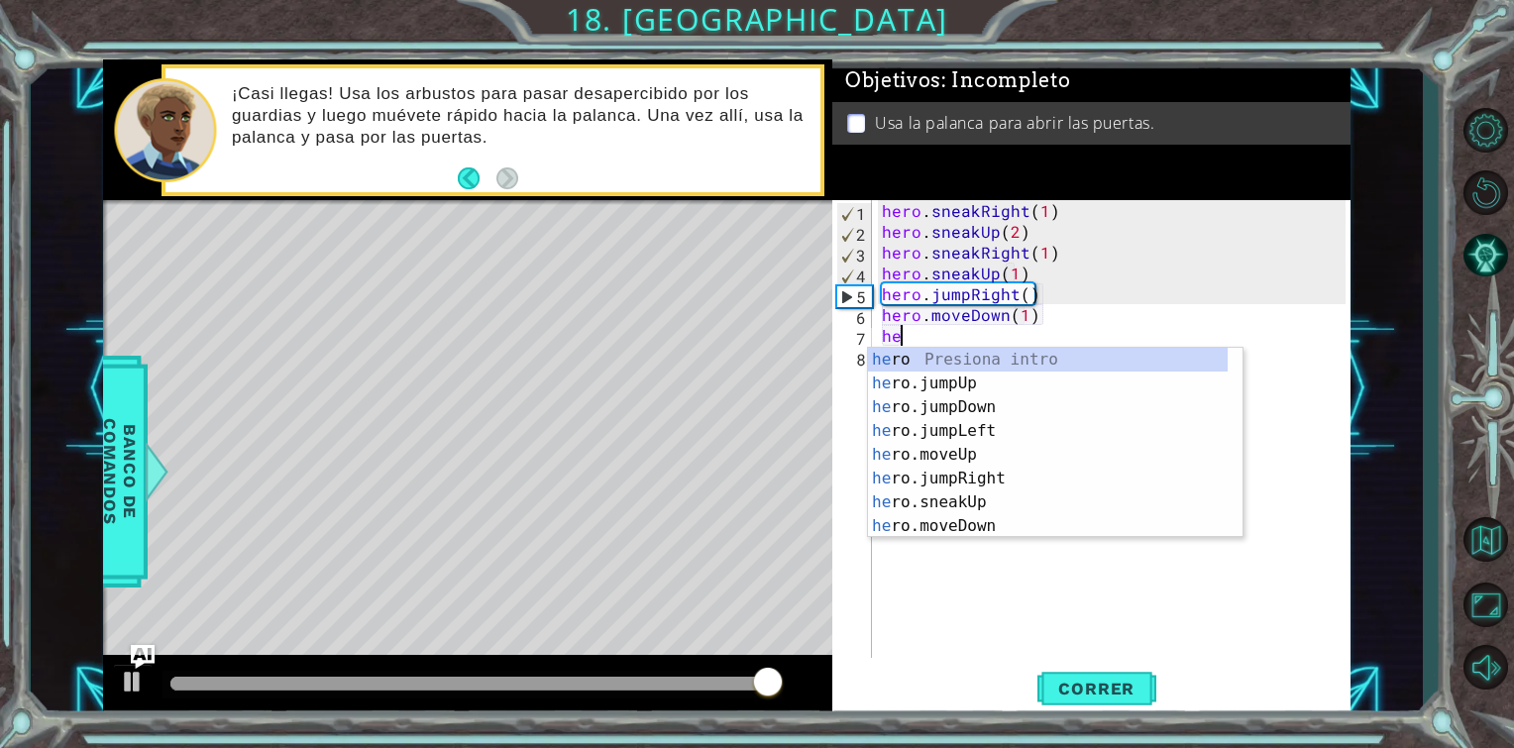
type textarea "hero"
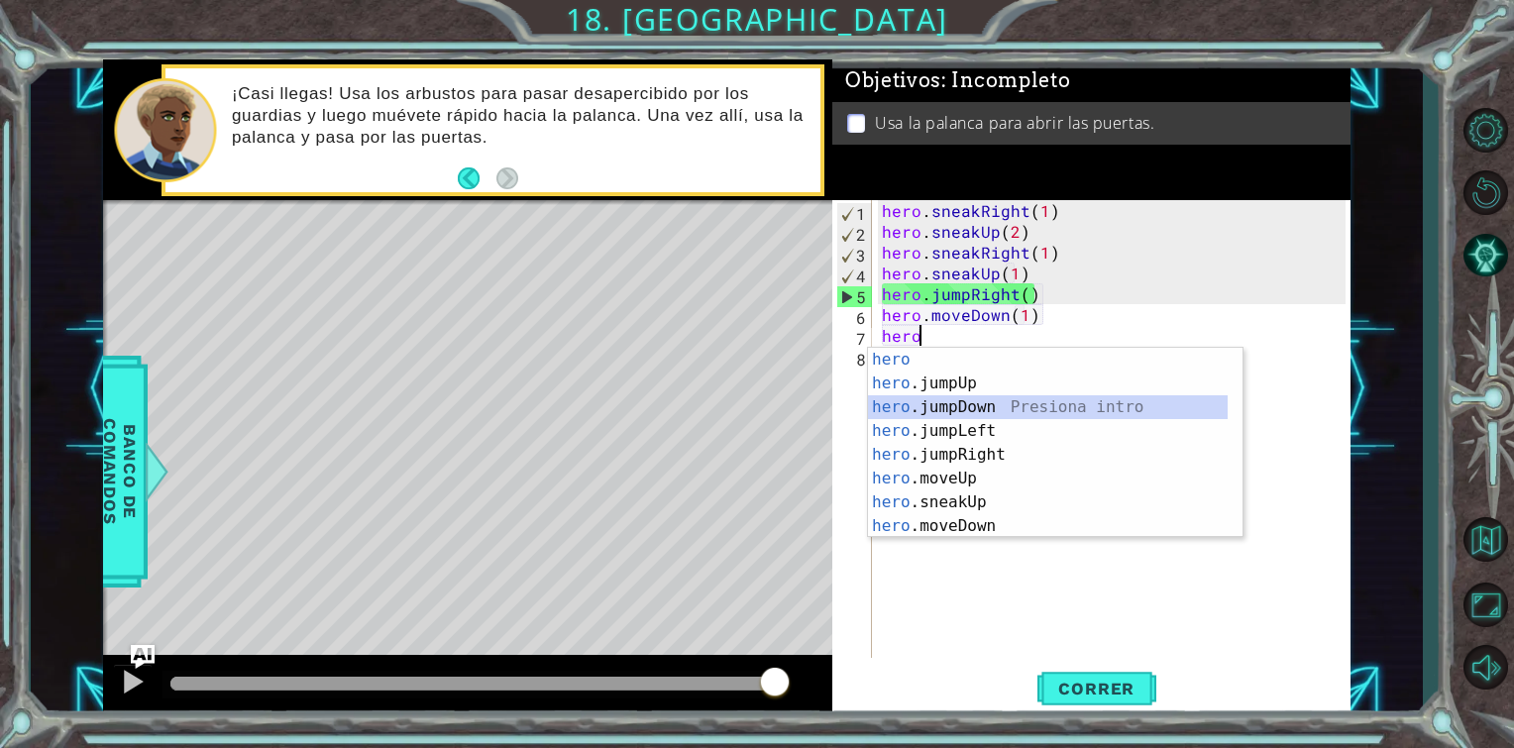
click at [994, 407] on div "hero Presiona intro hero .jumpUp Presiona intro hero .jumpDown Presiona intro h…" at bounding box center [1048, 467] width 360 height 238
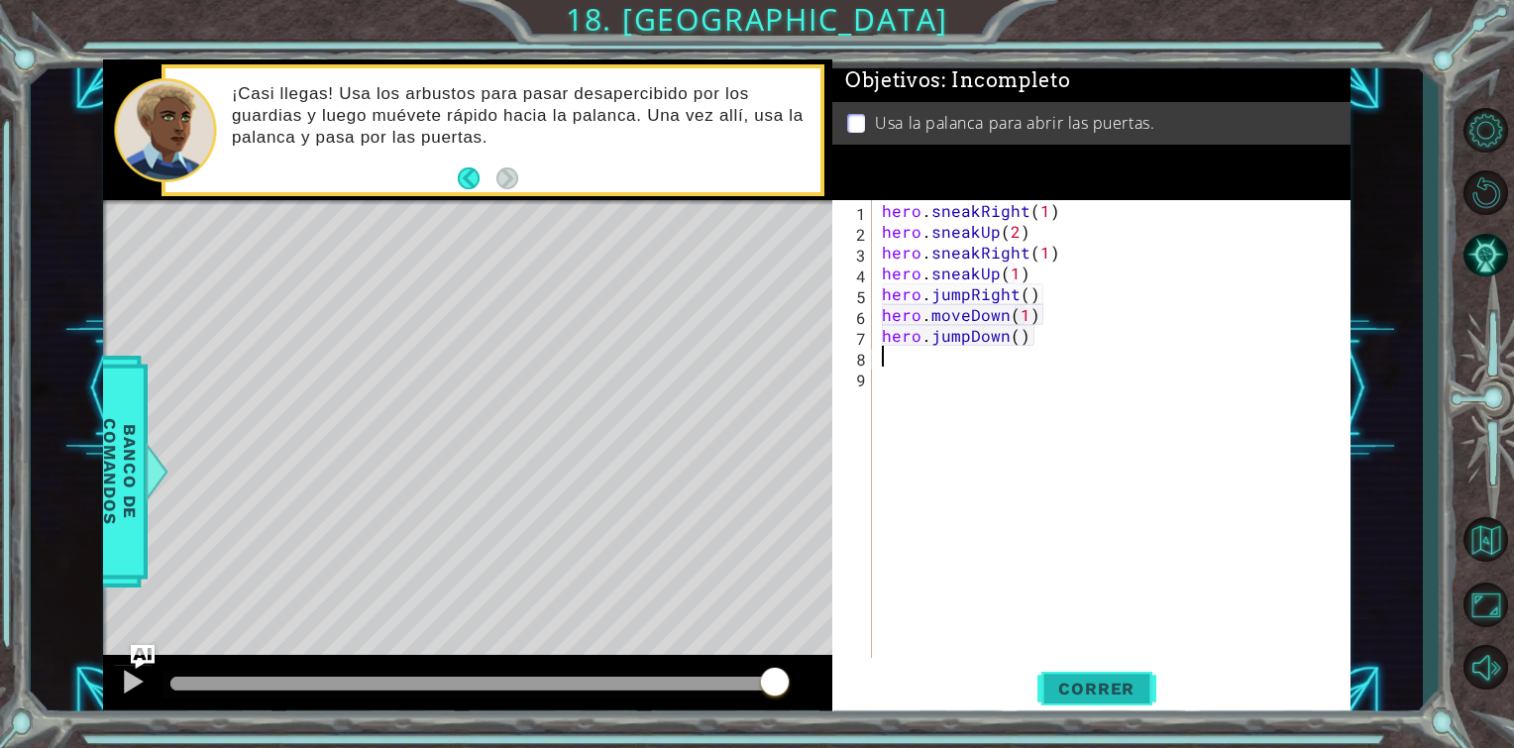
click at [1086, 690] on span "Correr" at bounding box center [1097, 689] width 116 height 20
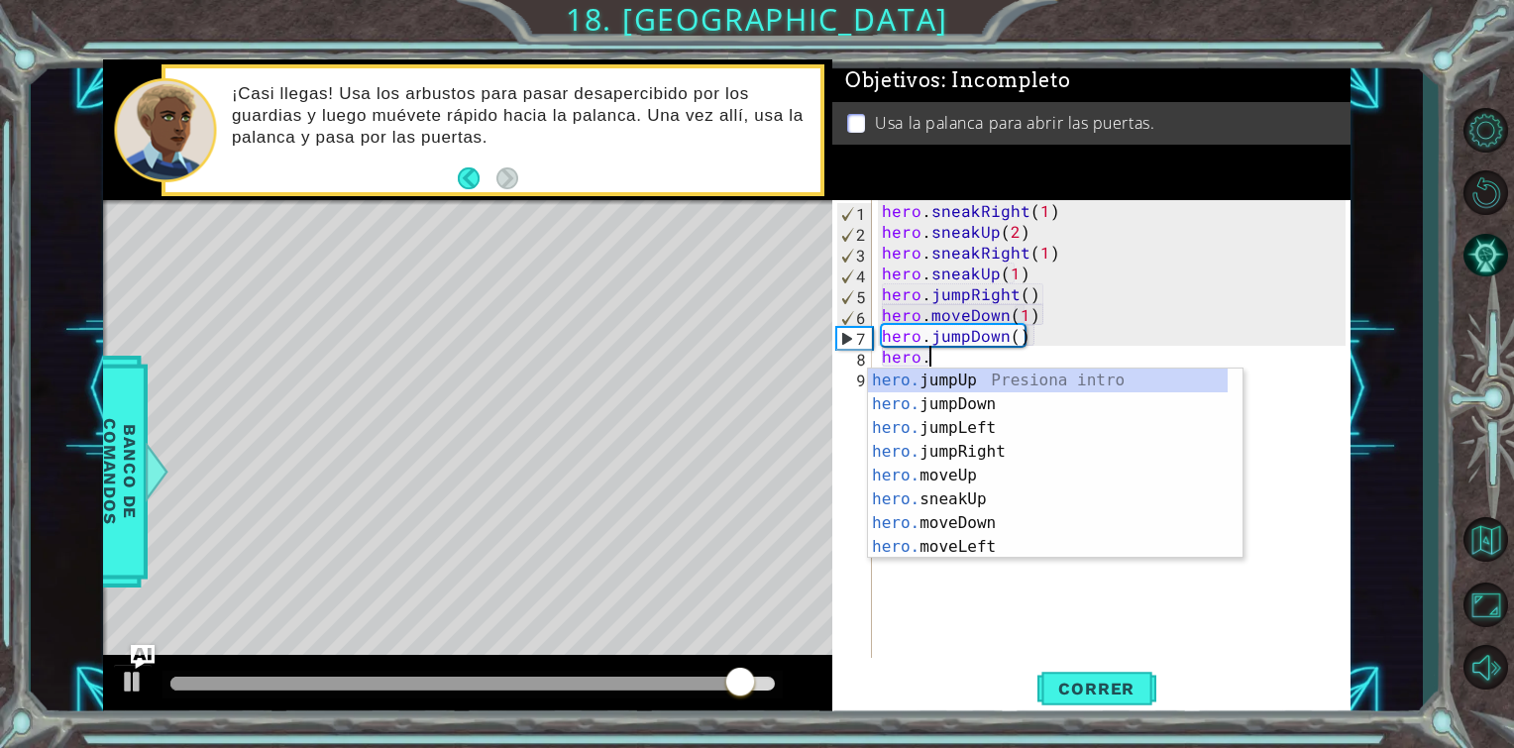
scroll to position [0, 3]
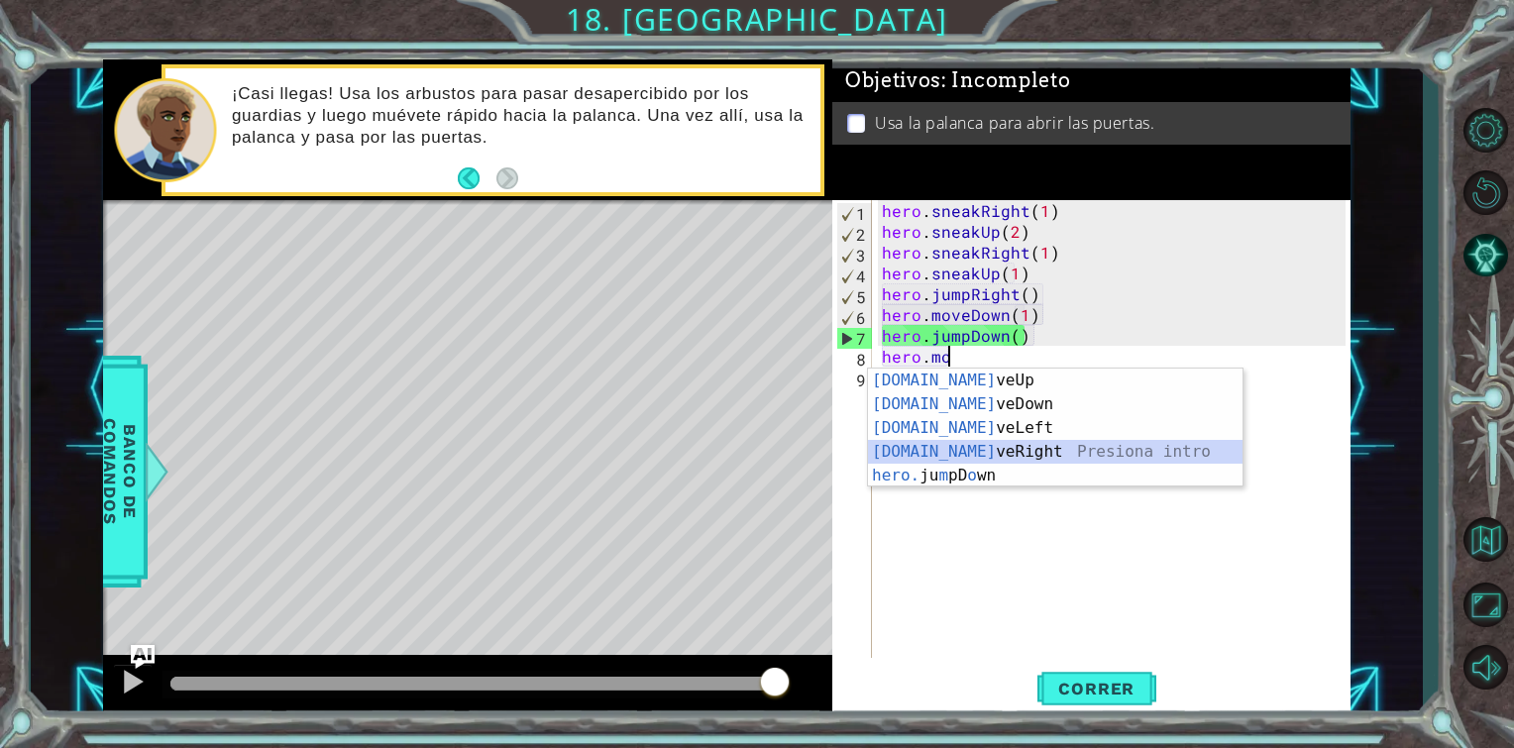
click at [994, 452] on div "[DOMAIN_NAME] veUp Presiona intro [DOMAIN_NAME] veDown Presiona intro [DOMAIN_N…" at bounding box center [1055, 452] width 375 height 167
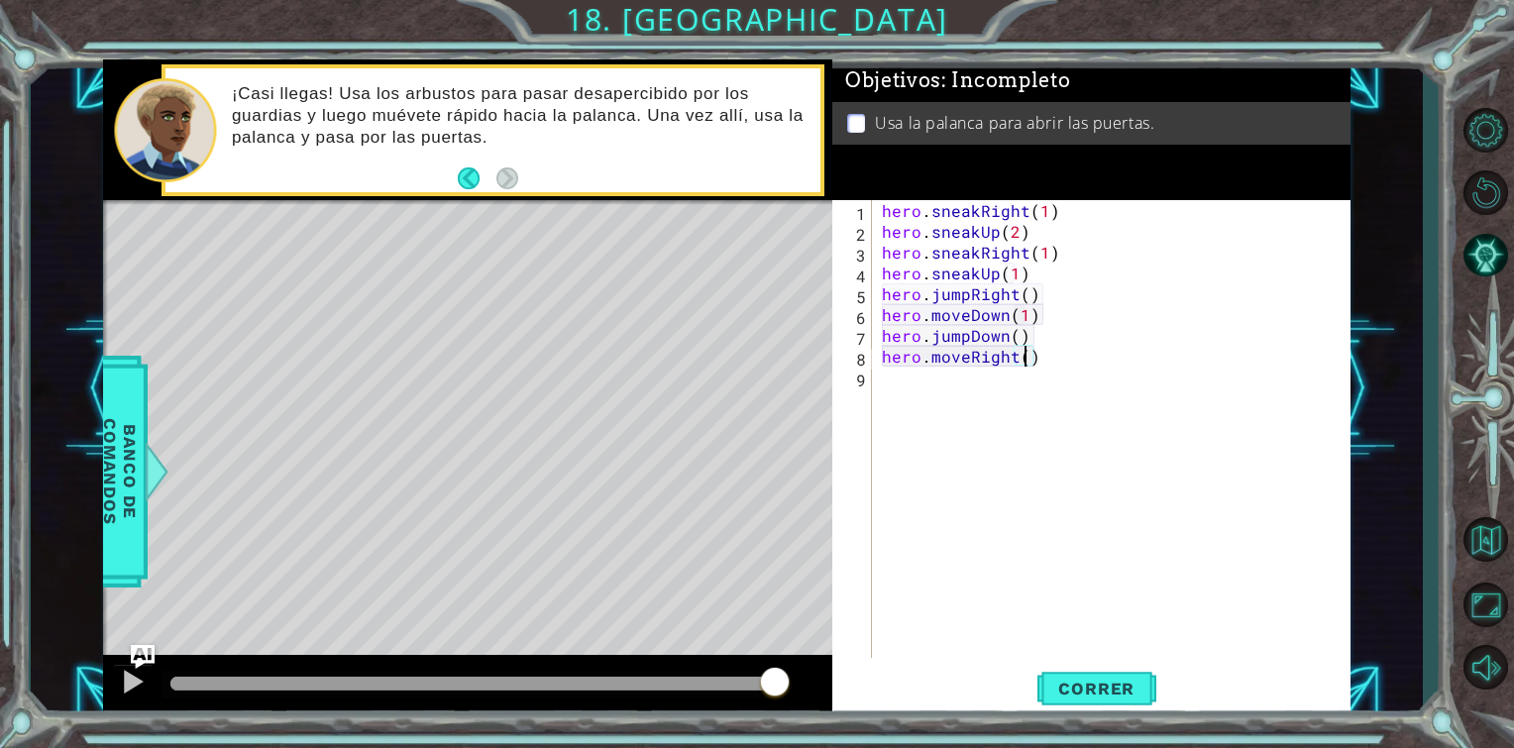
type textarea "hero.moveRight(2)"
click at [1071, 359] on div "hero . sneakRight ( 1 ) hero . sneakUp ( 2 ) hero . sneakRight ( 1 ) hero . sne…" at bounding box center [1117, 450] width 478 height 500
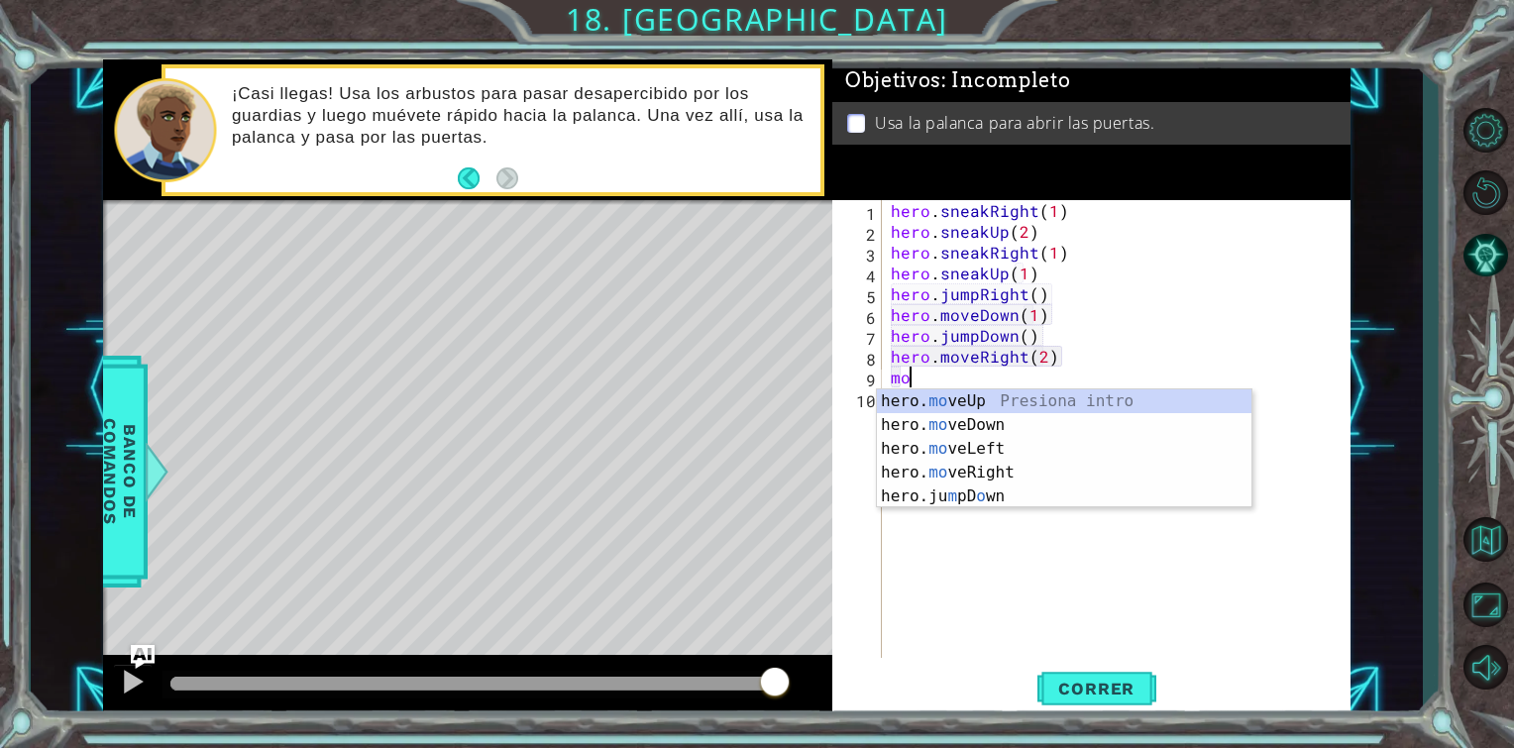
scroll to position [0, 0]
type textarea "m"
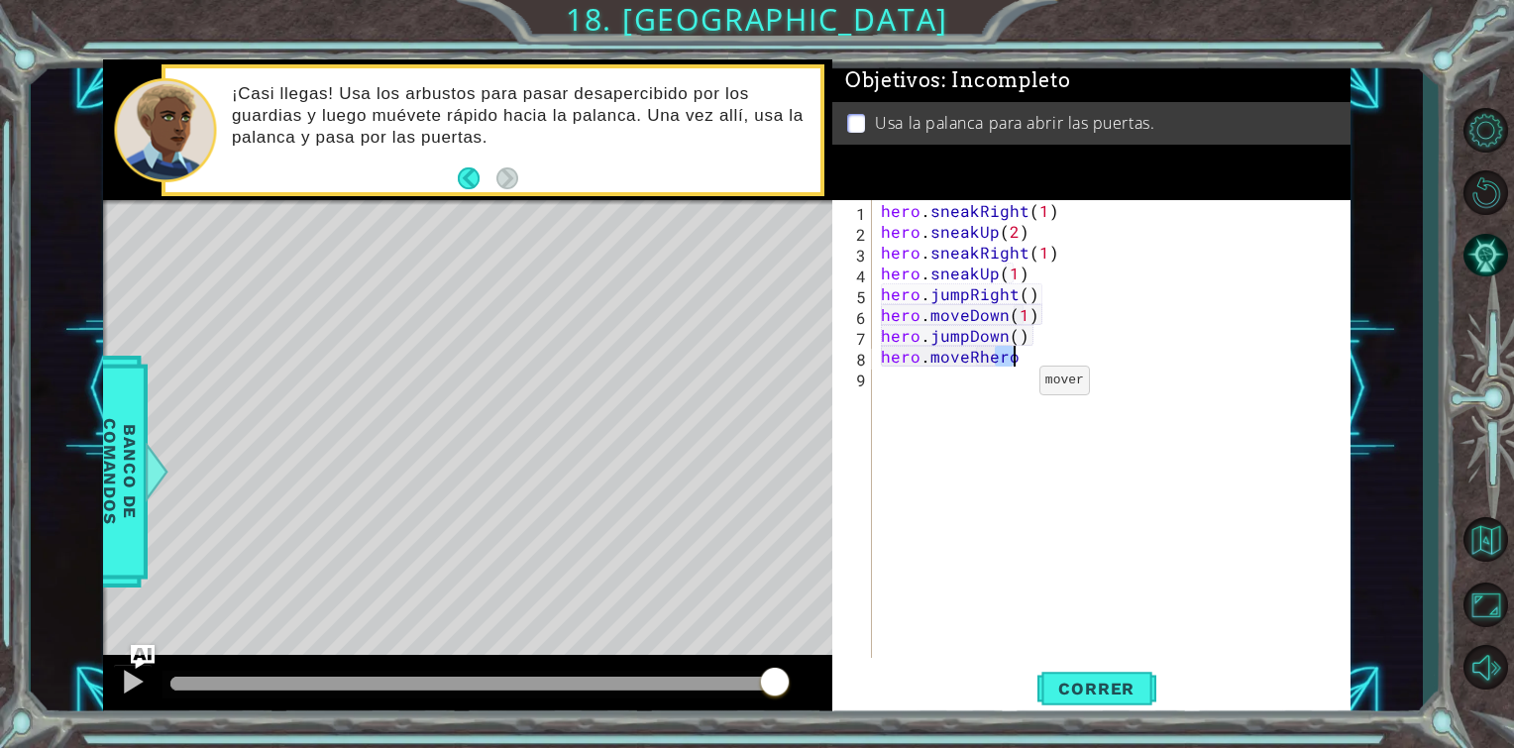
scroll to position [0, 4]
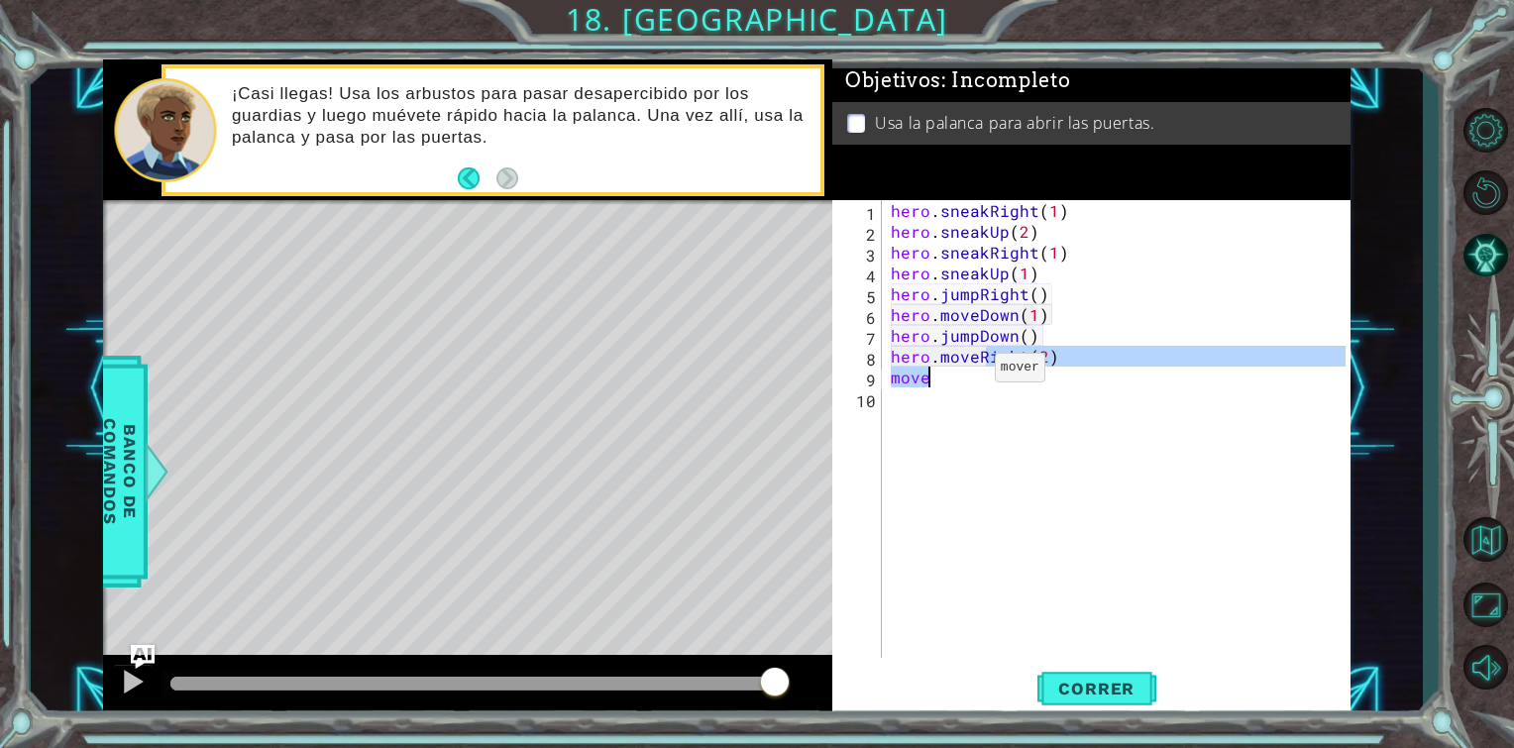
click at [970, 373] on div "hero . sneakRight ( 1 ) hero . sneakUp ( 2 ) hero . sneakRight ( 1 ) hero . sne…" at bounding box center [1116, 429] width 459 height 458
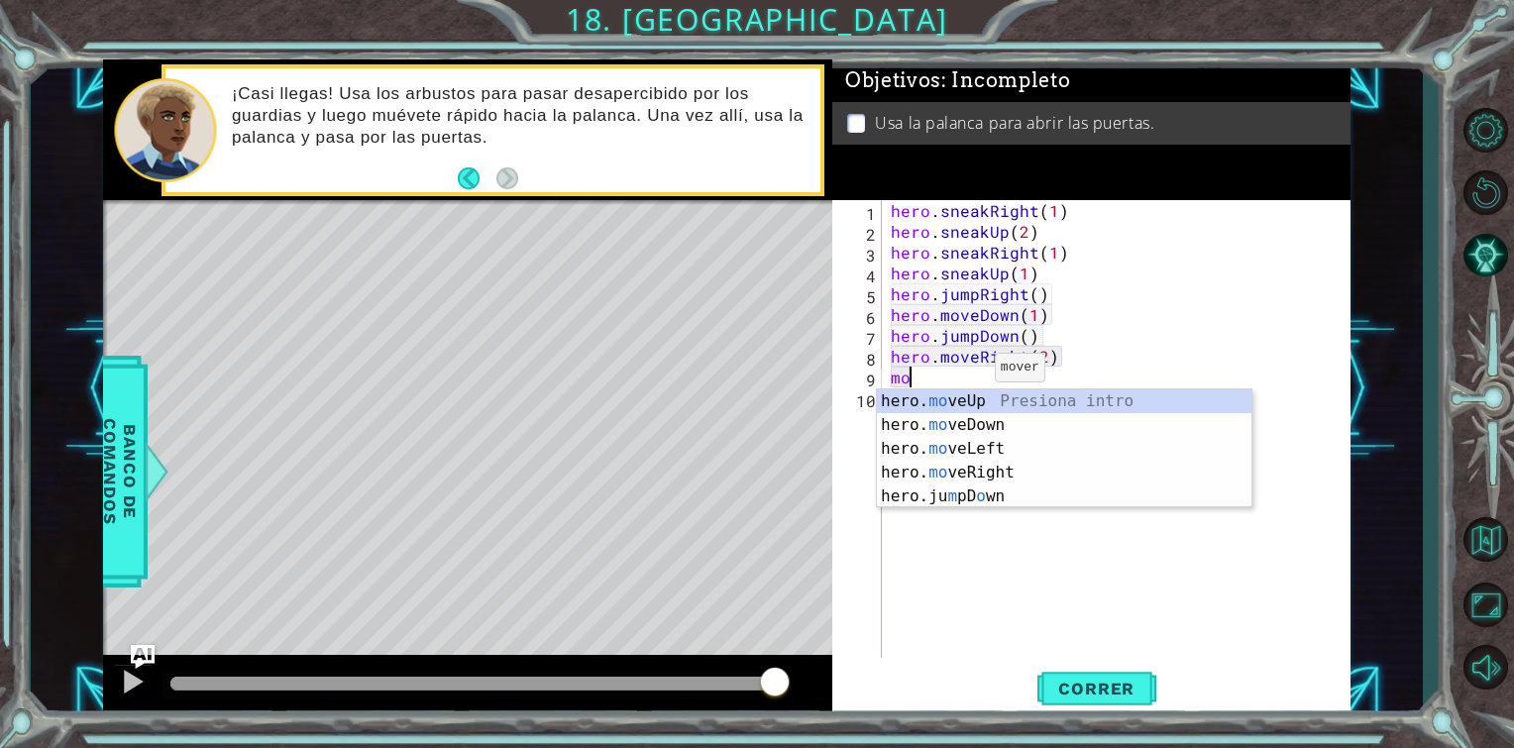
scroll to position [0, 0]
type textarea "m"
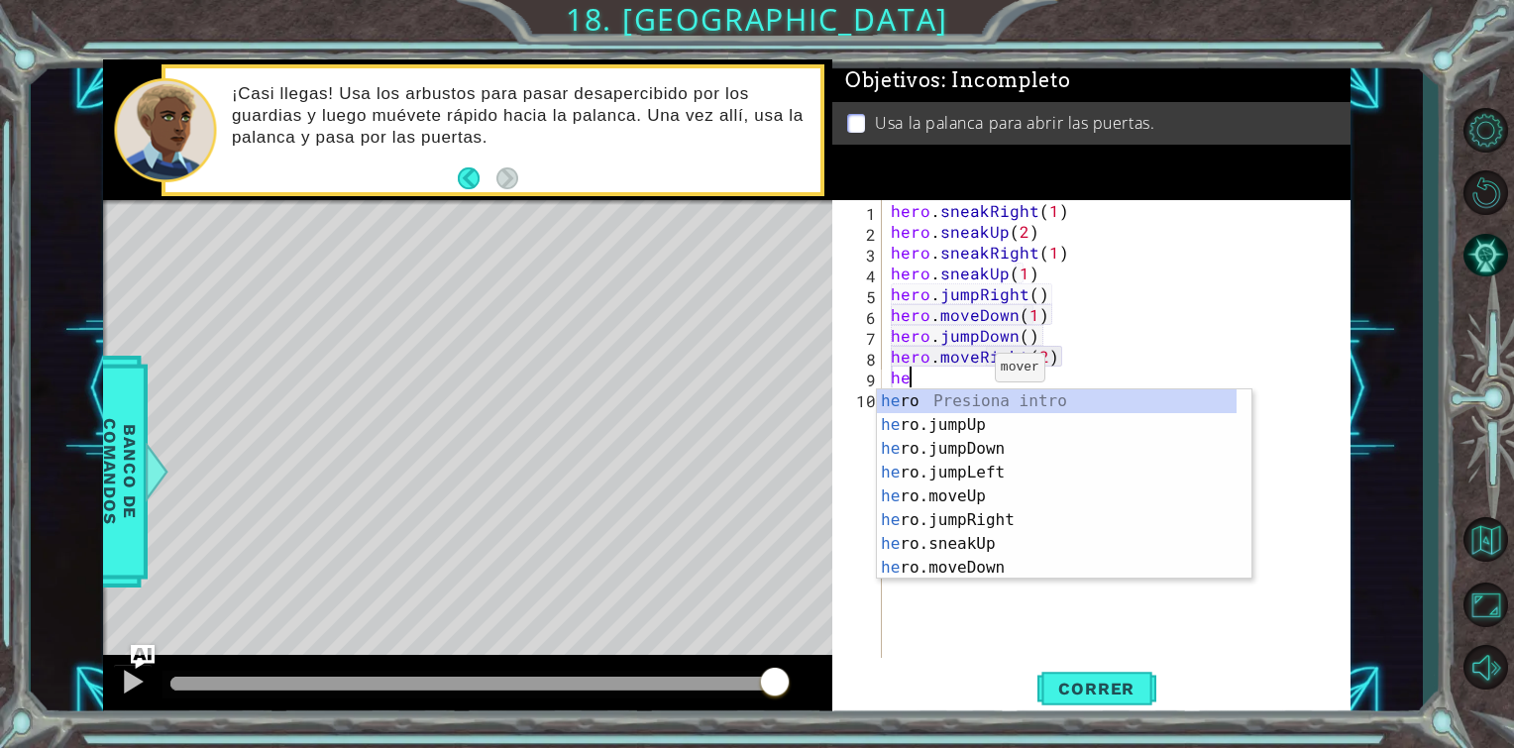
type textarea "hero"
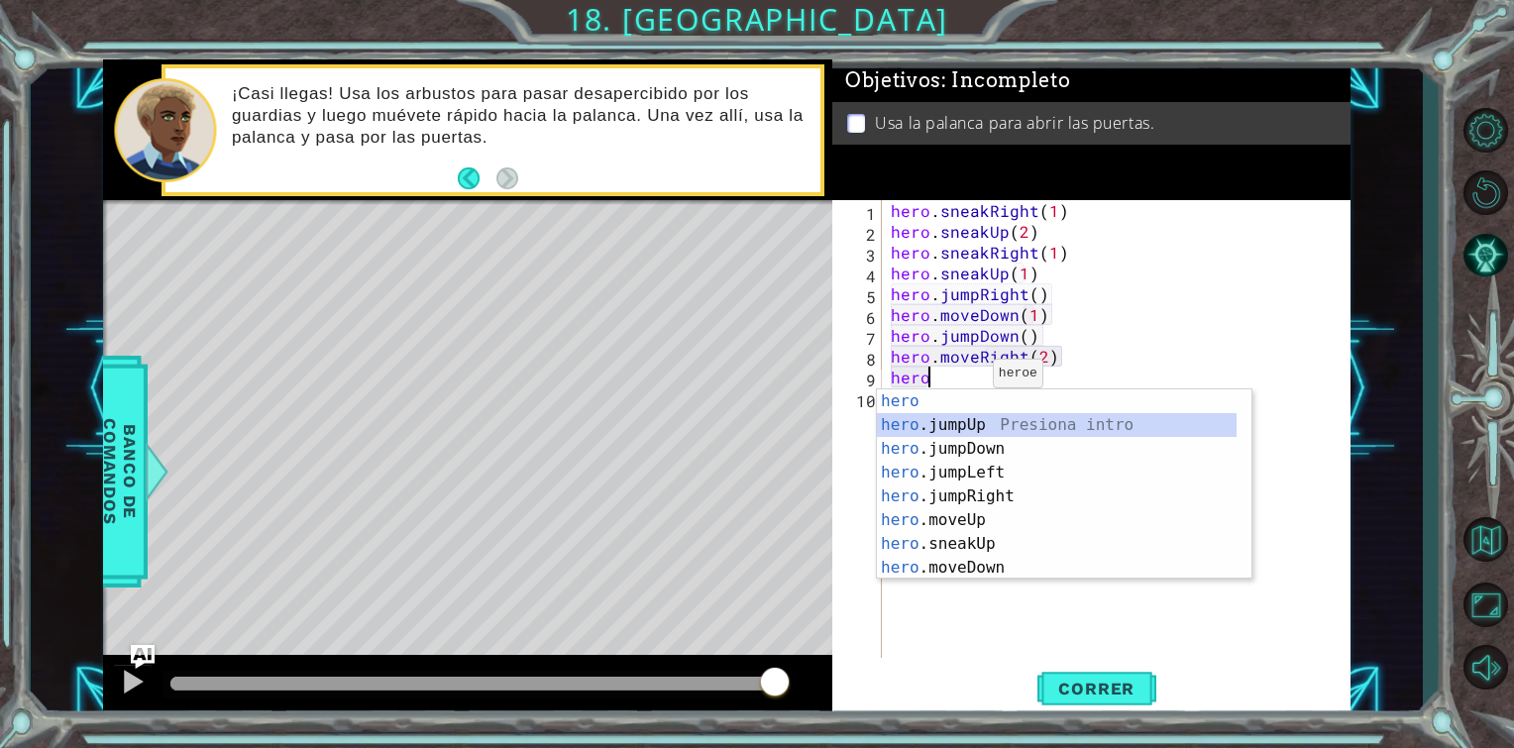
click at [993, 424] on div "hero Presiona intro hero .jumpUp Presiona intro hero .jumpDown Presiona intro h…" at bounding box center [1057, 508] width 360 height 238
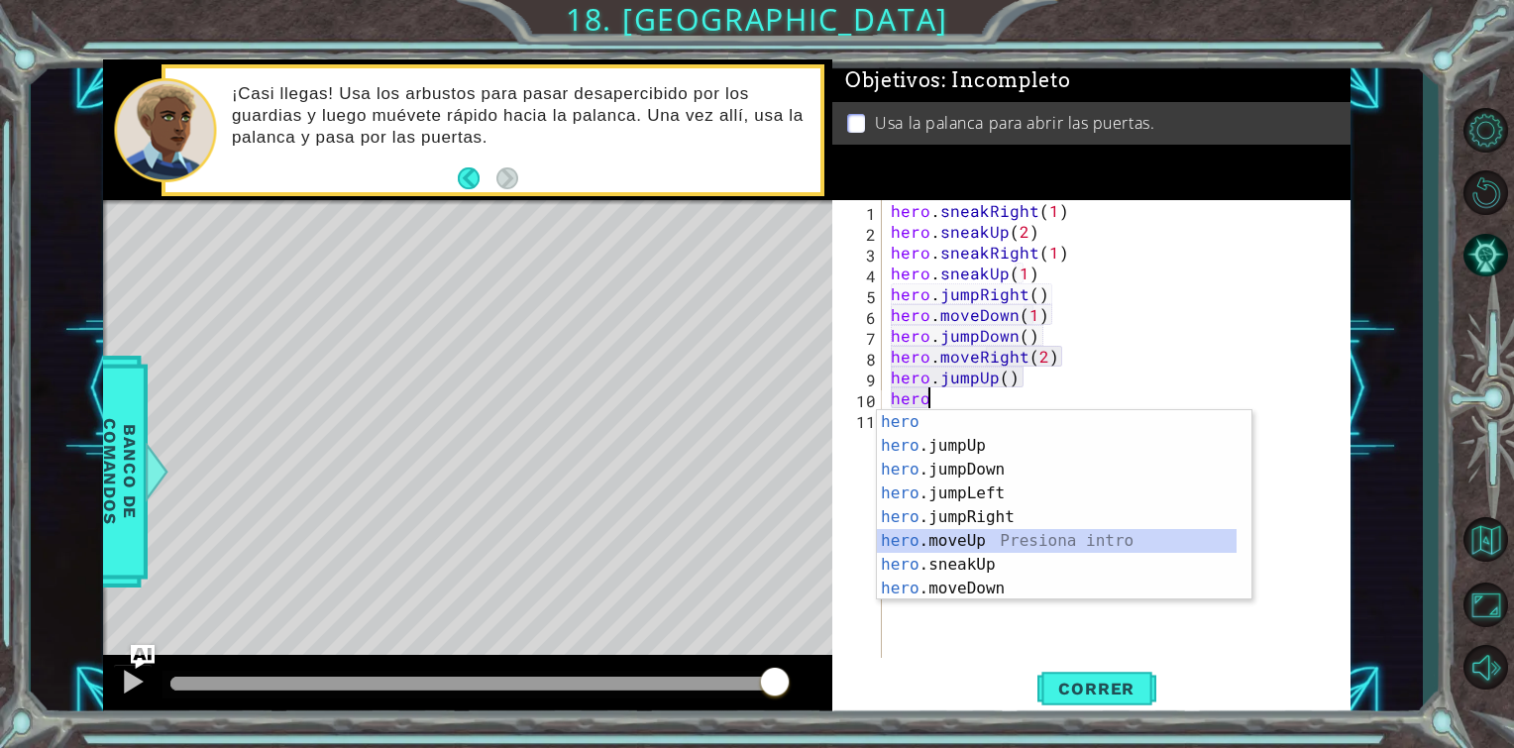
click at [999, 537] on div "hero Presiona intro hero .jumpUp Presiona intro hero .jumpDown Presiona intro h…" at bounding box center [1057, 529] width 360 height 238
type textarea "hero.moveUp(1)"
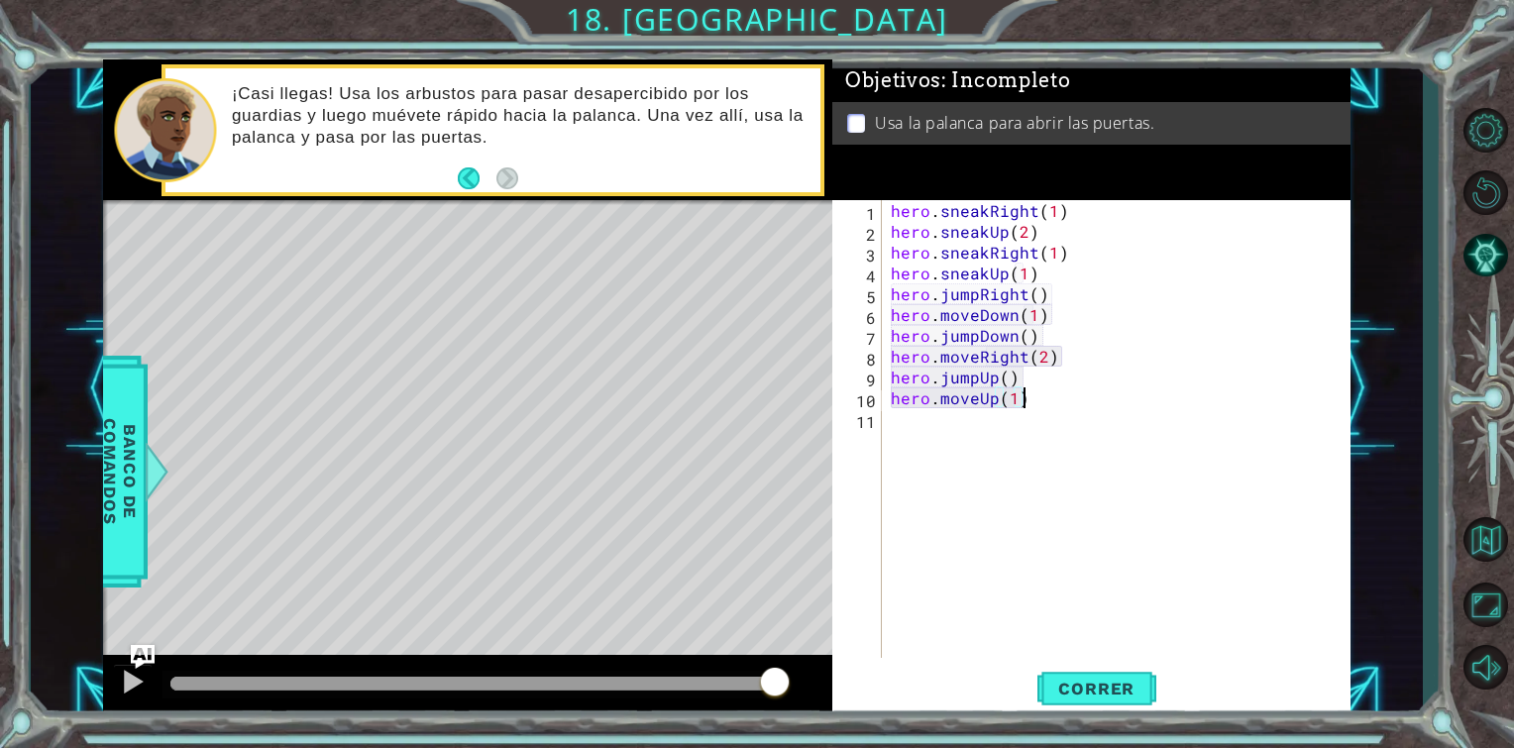
click at [1038, 396] on div "hero . sneakRight ( 1 ) hero . sneakUp ( 2 ) hero . sneakRight ( 1 ) hero . sne…" at bounding box center [1121, 450] width 469 height 500
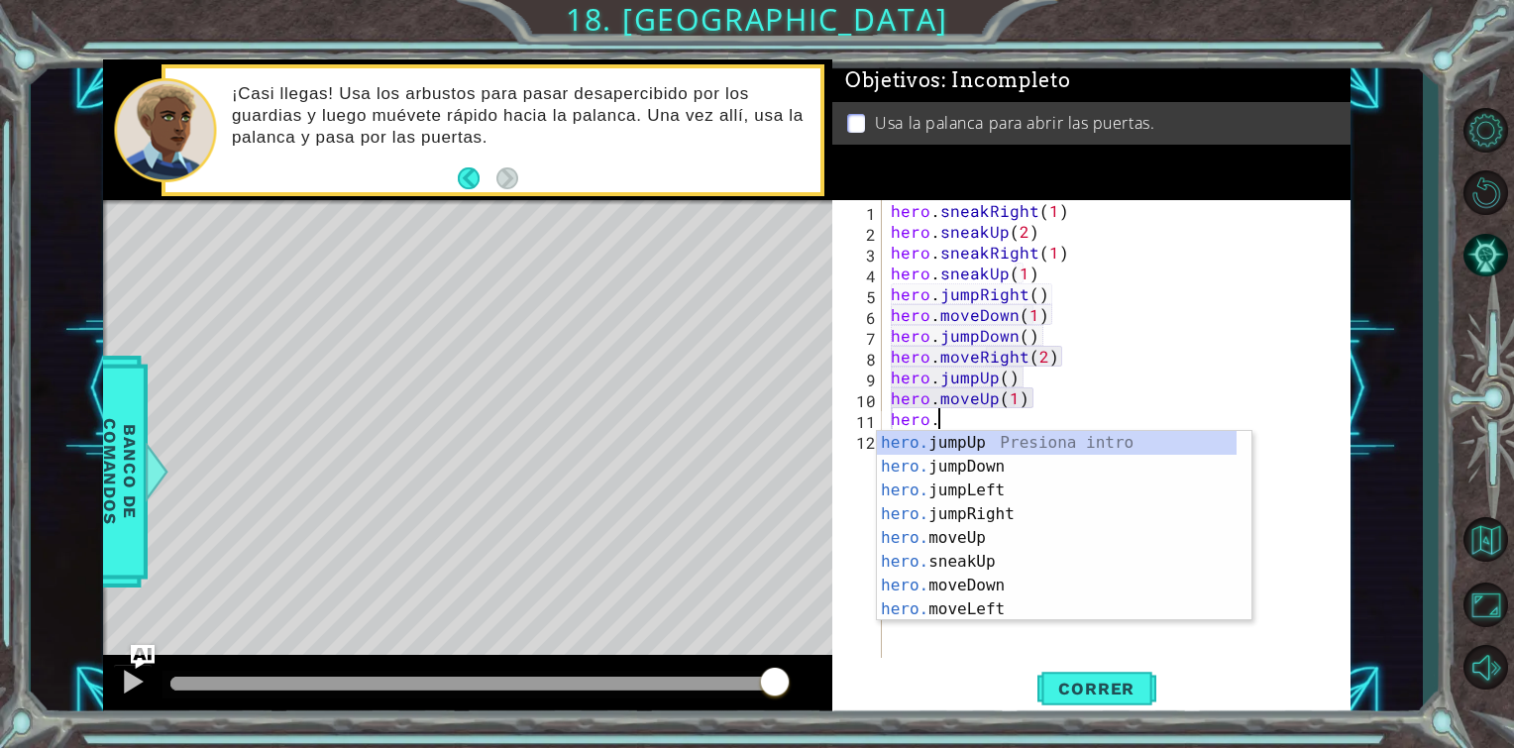
scroll to position [0, 2]
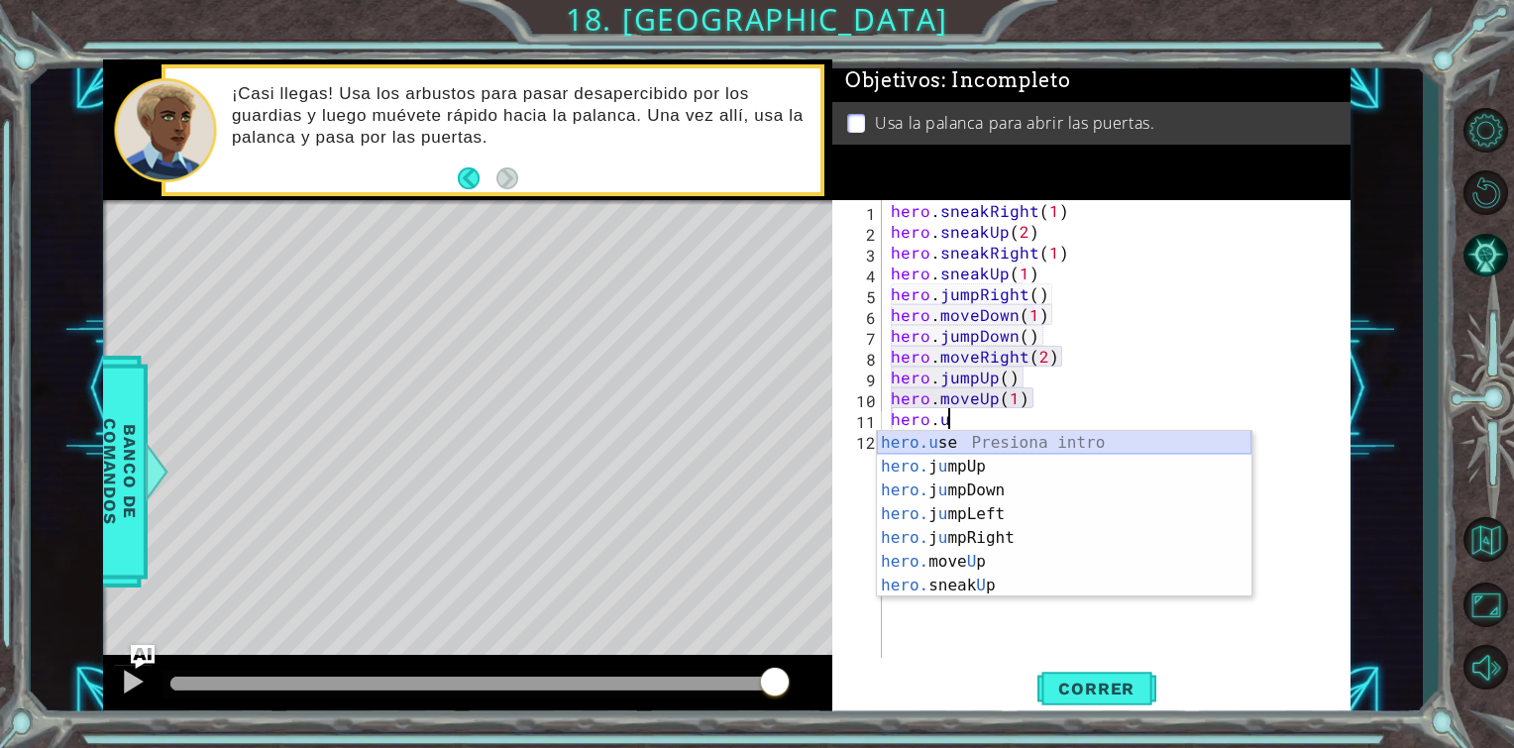
click at [1003, 448] on div "hero.u se Presiona intro hero. j u mpUp Presiona intro hero. j u mpDown Presion…" at bounding box center [1064, 538] width 375 height 214
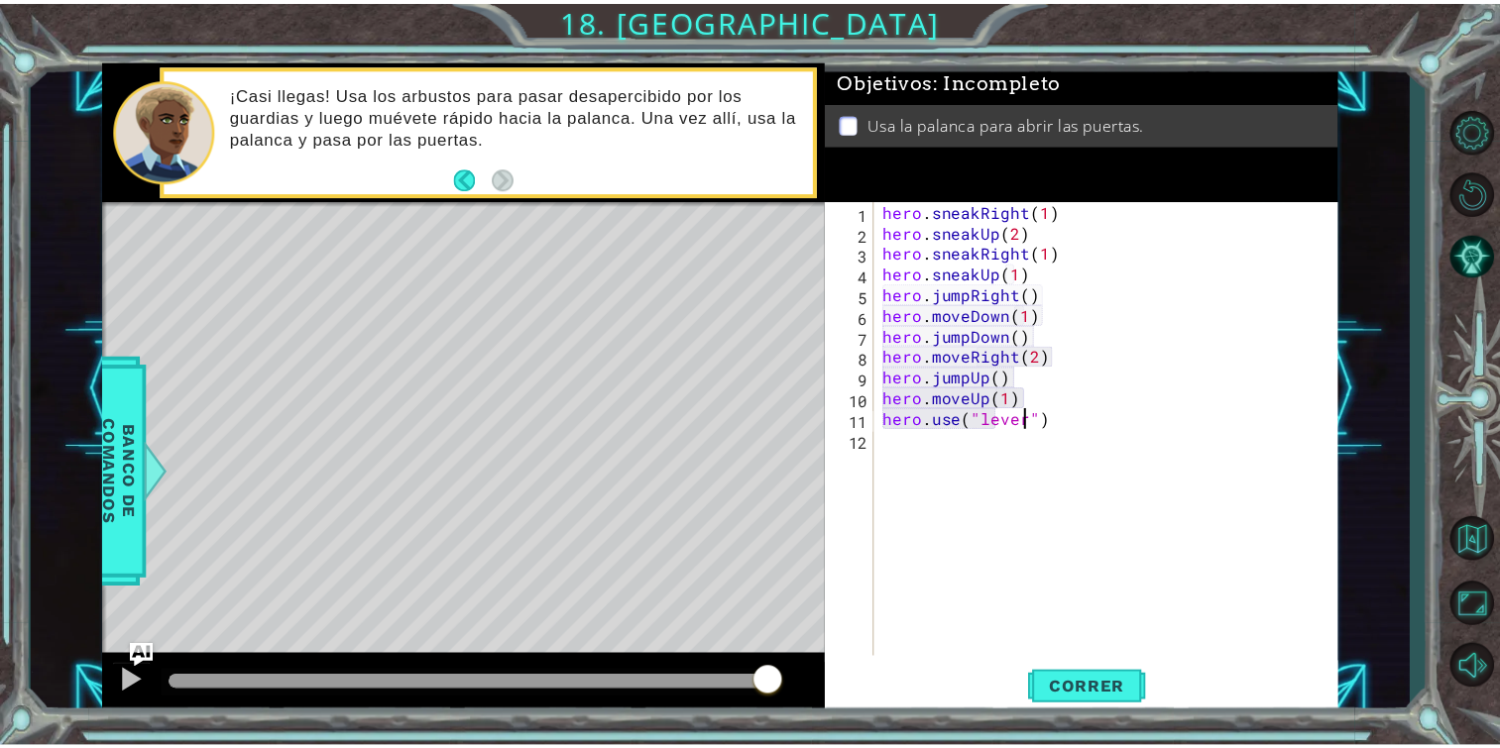
scroll to position [0, 8]
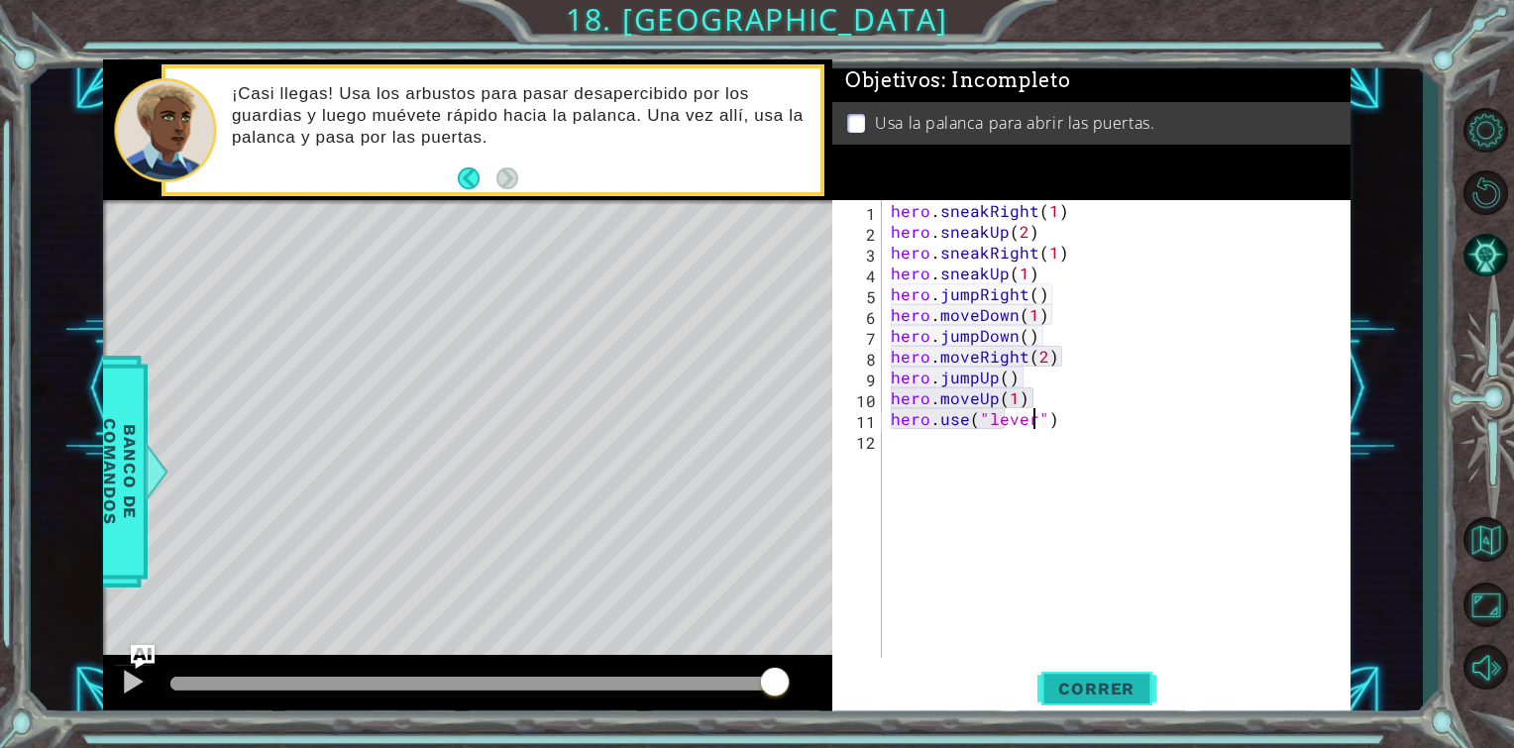
type textarea "hero.use("lever")"
click at [1058, 687] on span "Correr" at bounding box center [1097, 689] width 116 height 20
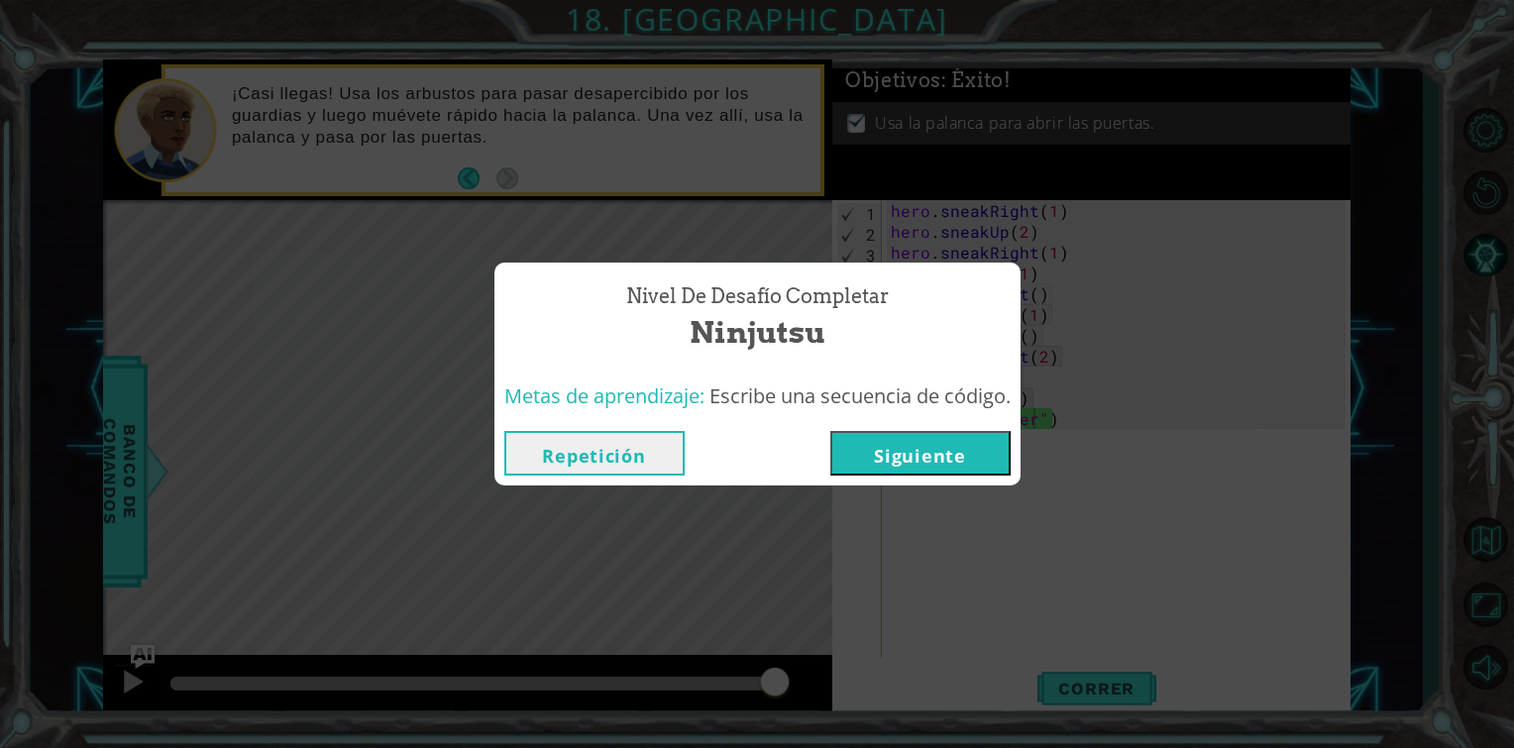
click at [922, 453] on button "Siguiente" at bounding box center [921, 453] width 180 height 45
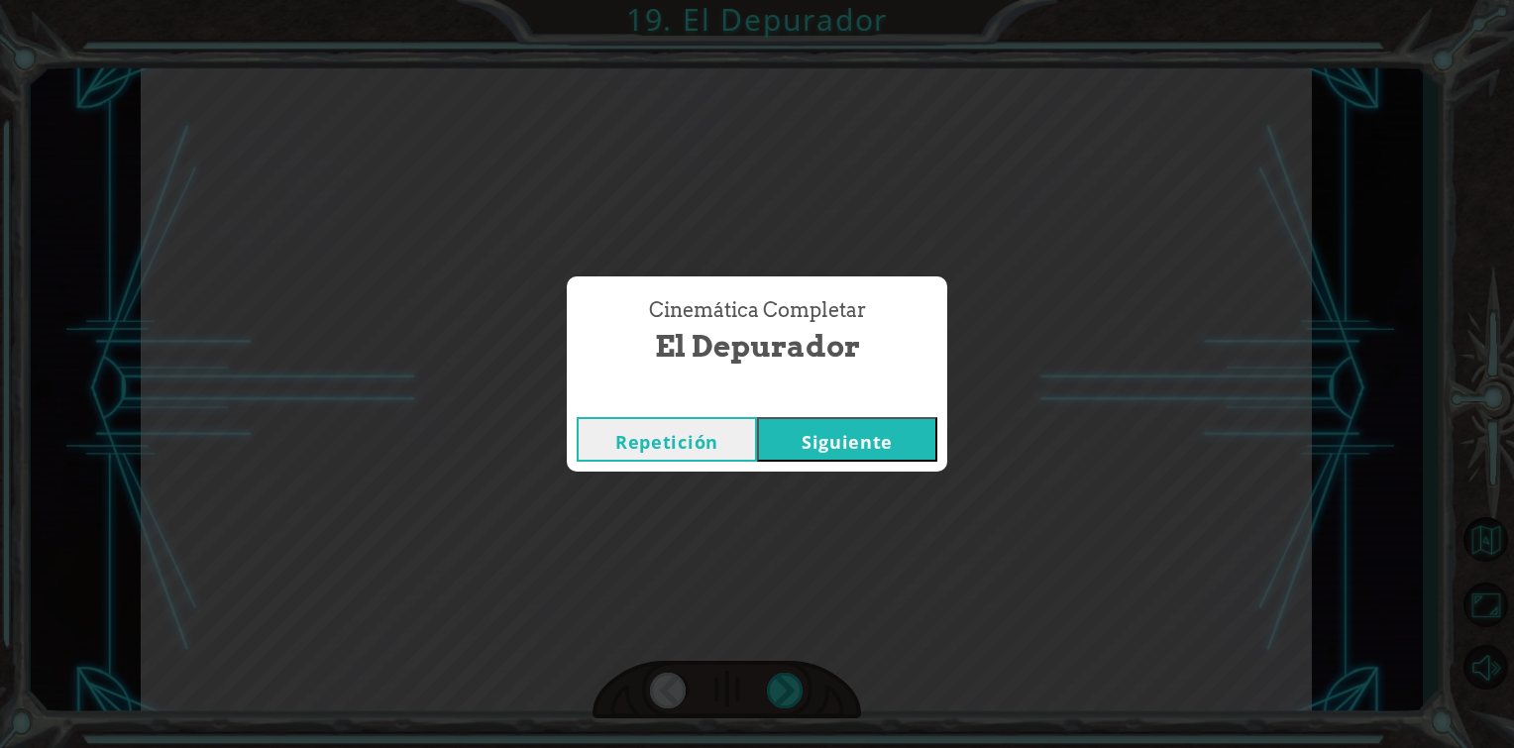
click at [878, 423] on button "Siguiente" at bounding box center [847, 439] width 180 height 45
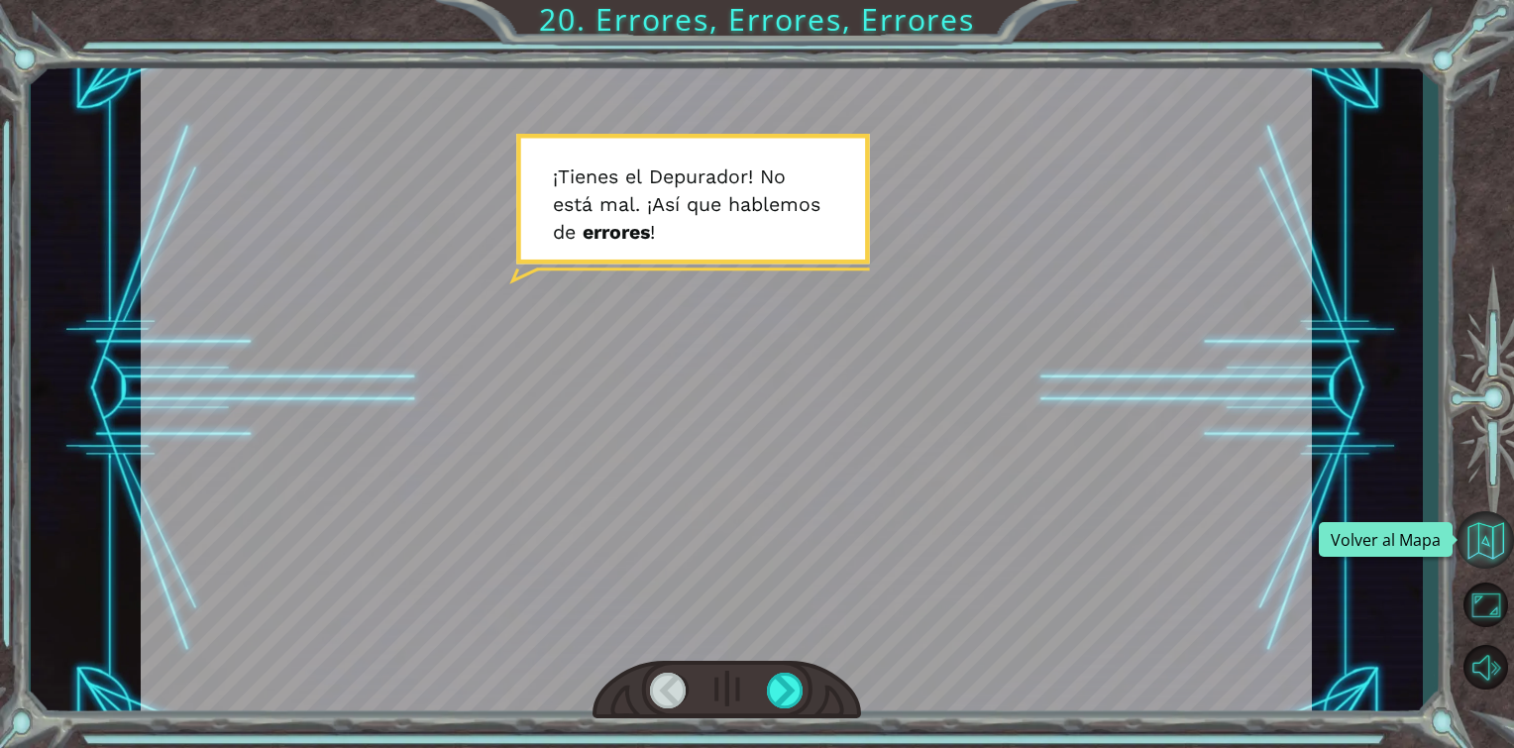
click at [1499, 539] on button "Volver al Mapa" at bounding box center [1485, 539] width 57 height 57
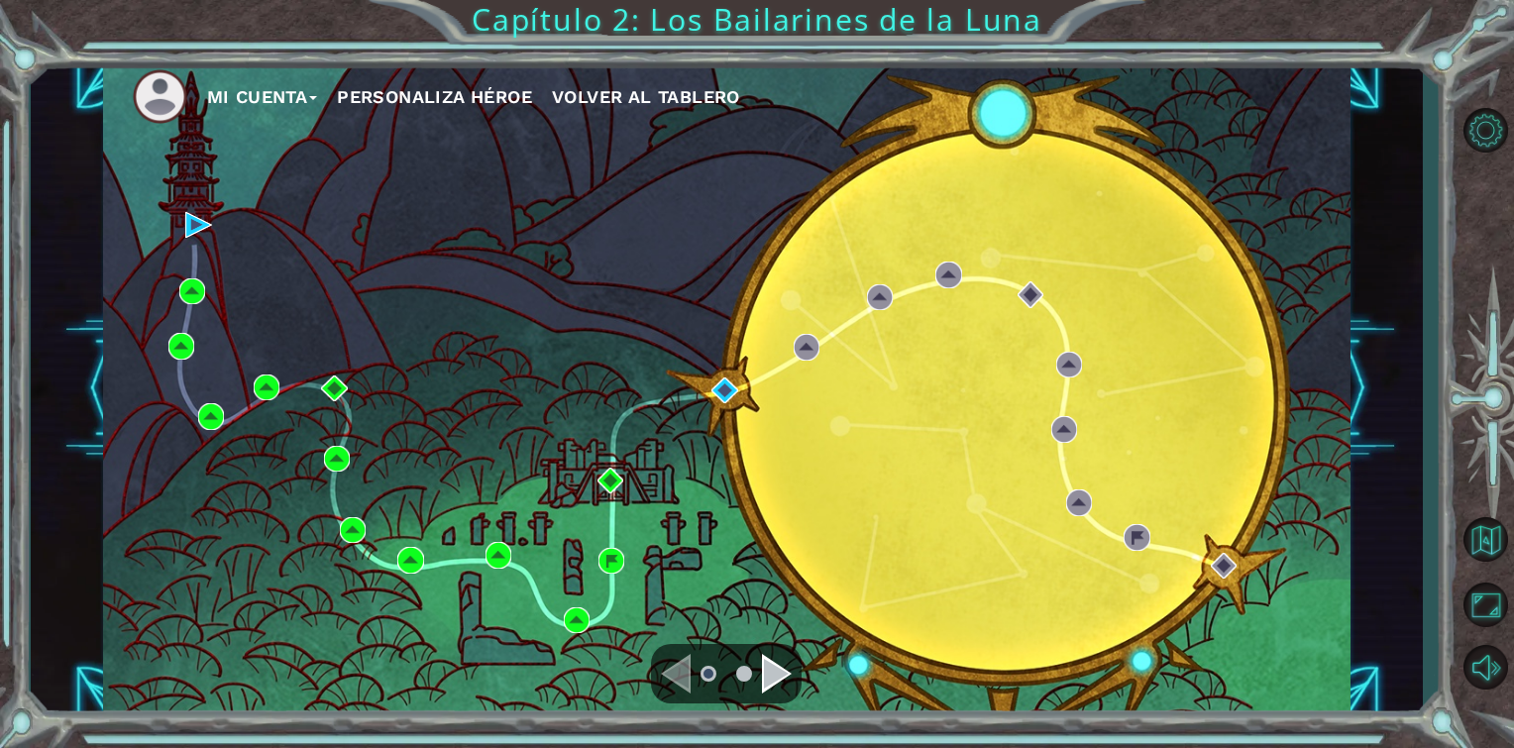
click at [193, 91] on li at bounding box center [170, 96] width 74 height 55
click at [224, 93] on button "Mi Cuenta" at bounding box center [262, 97] width 111 height 30
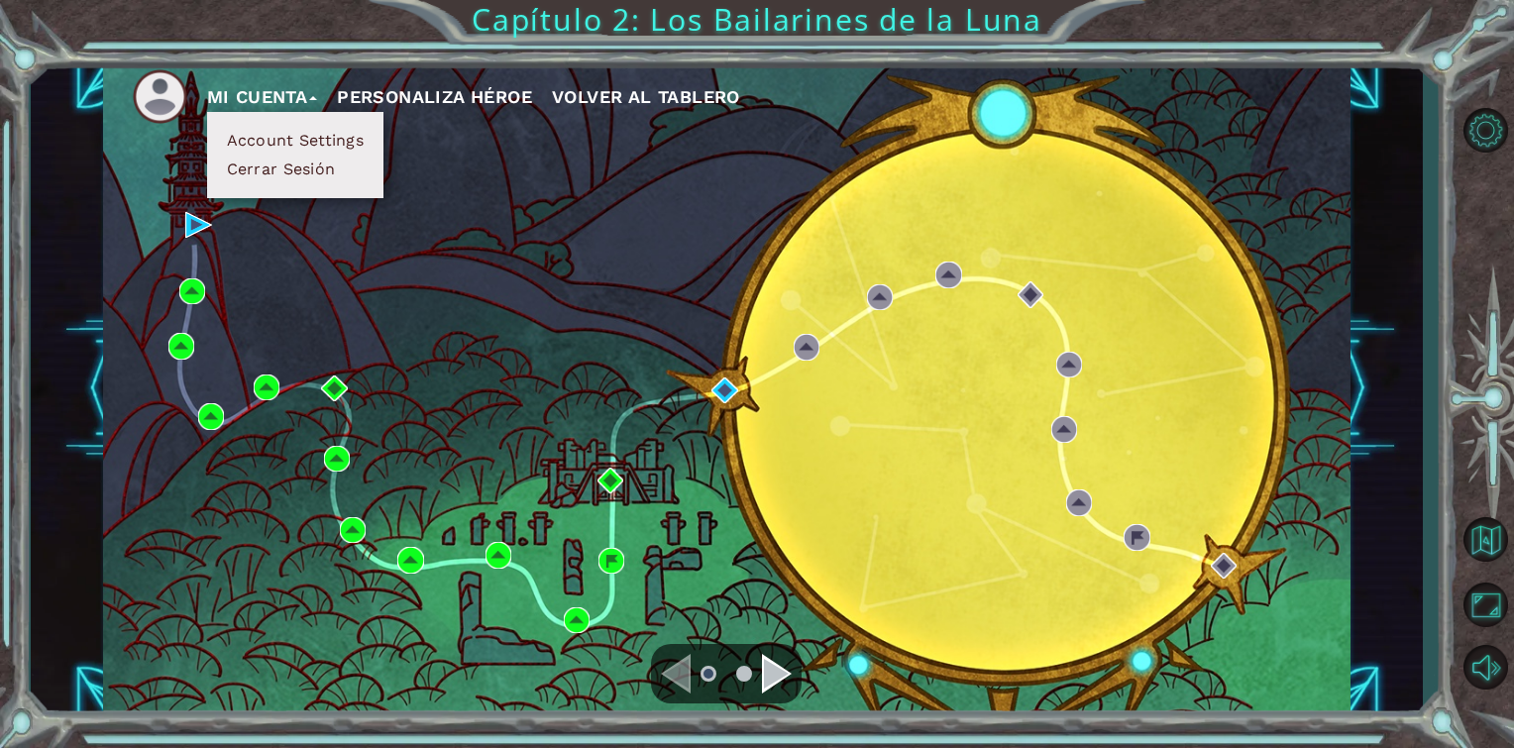
click at [306, 165] on button "Cerrar Sesión" at bounding box center [281, 170] width 121 height 22
